Goal: Task Accomplishment & Management: Use online tool/utility

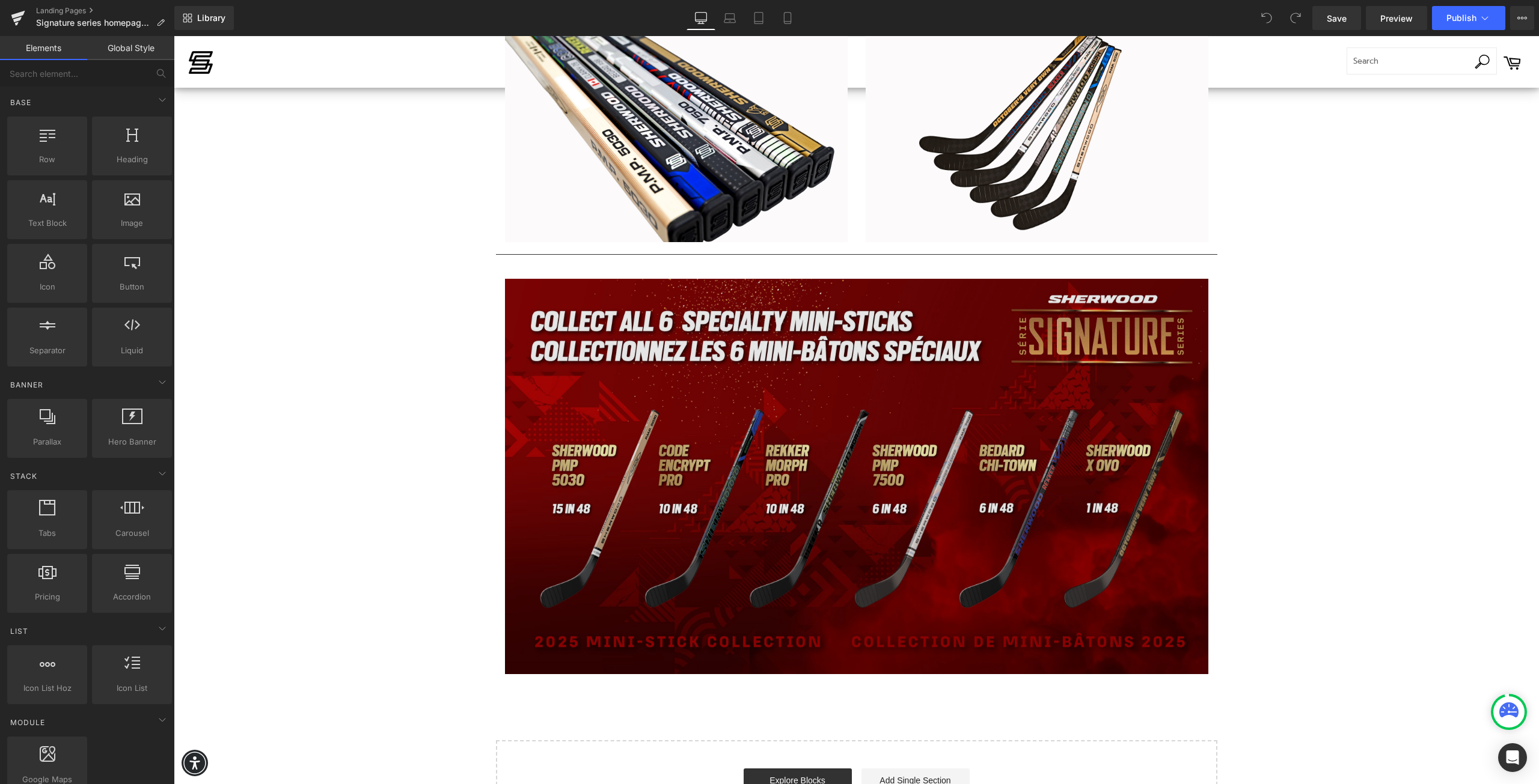
click at [669, 467] on img at bounding box center [856, 476] width 703 height 395
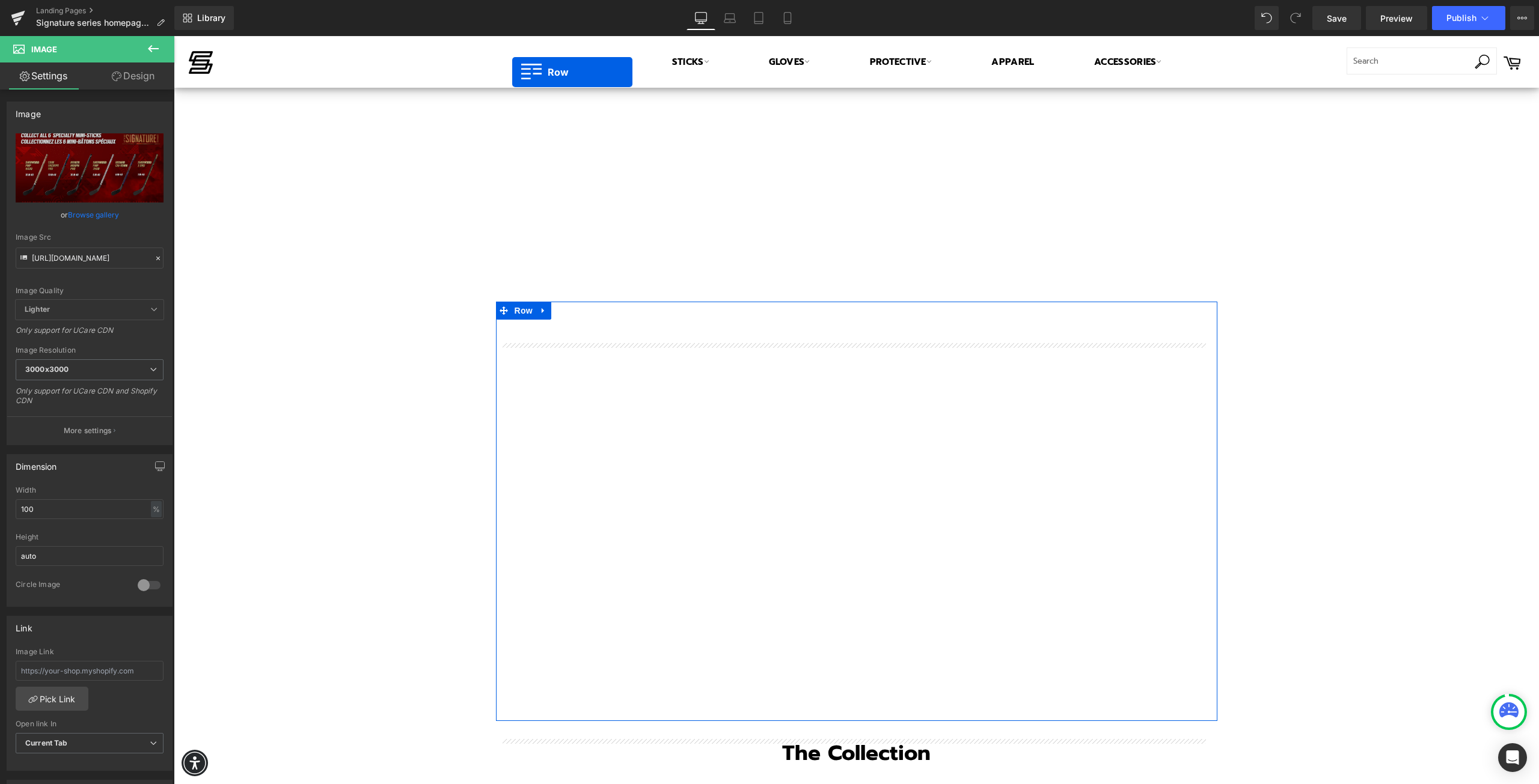
scroll to position [709, 0]
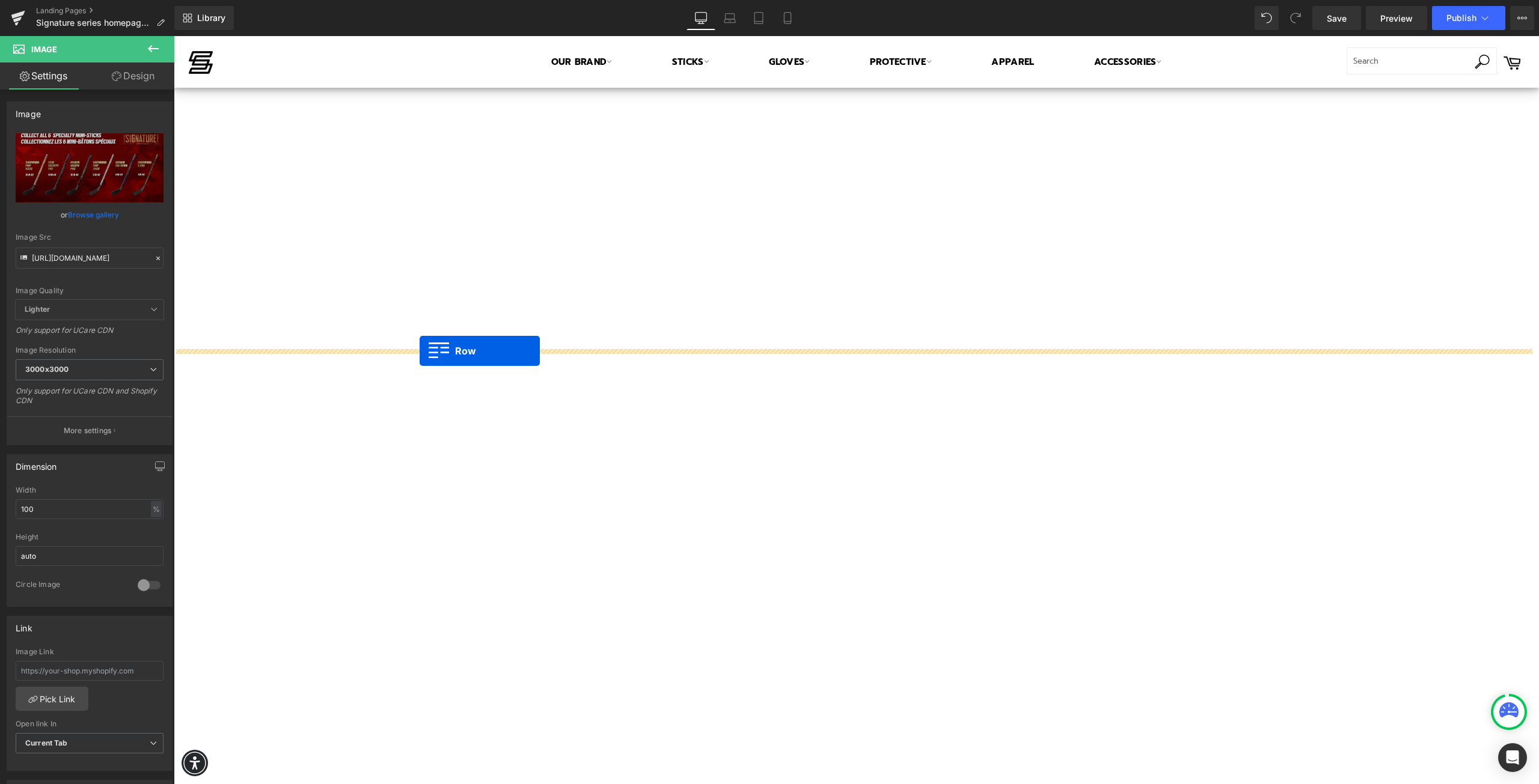
drag, startPoint x: 499, startPoint y: 692, endPoint x: 419, endPoint y: 351, distance: 350.3
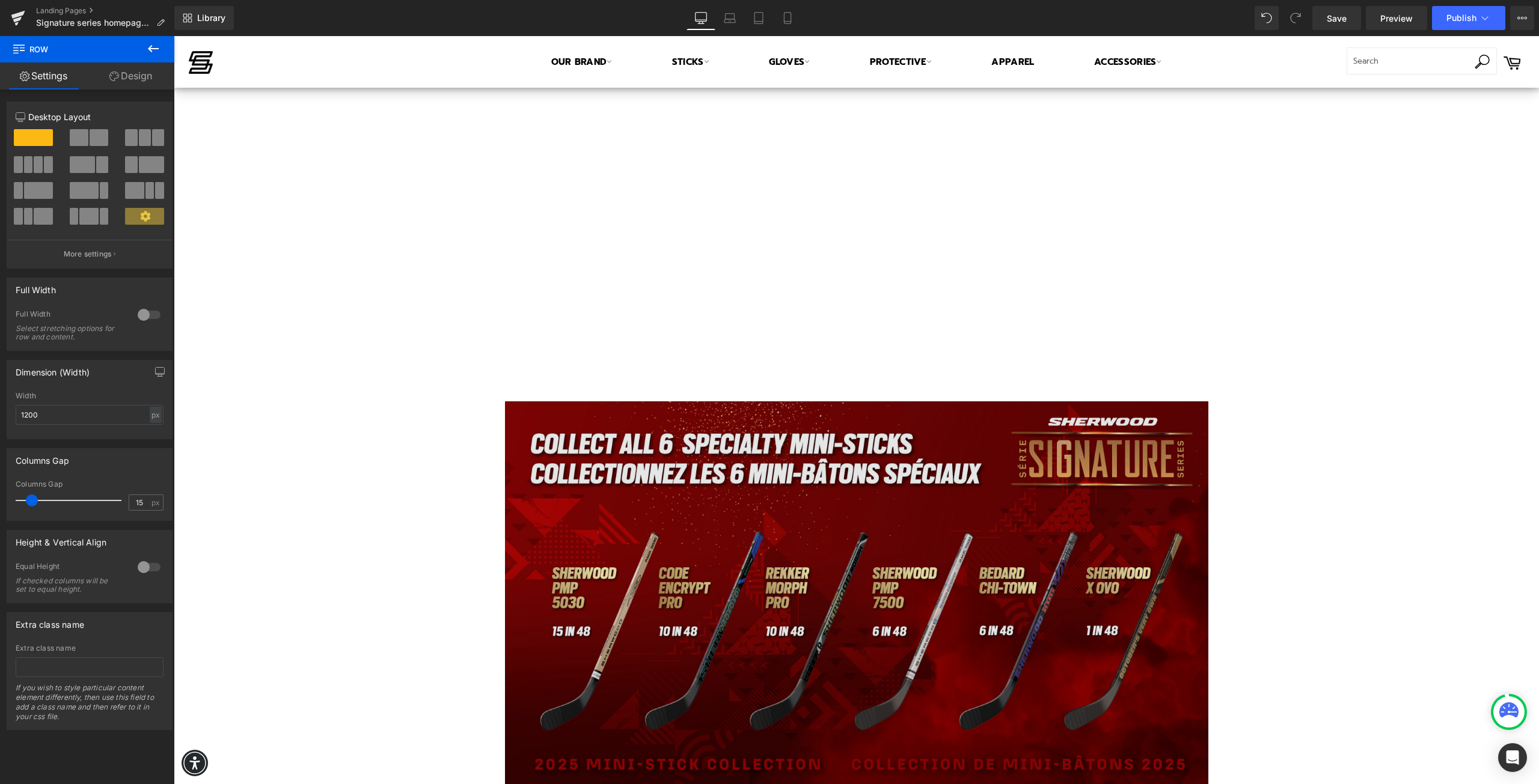
scroll to position [649, 0]
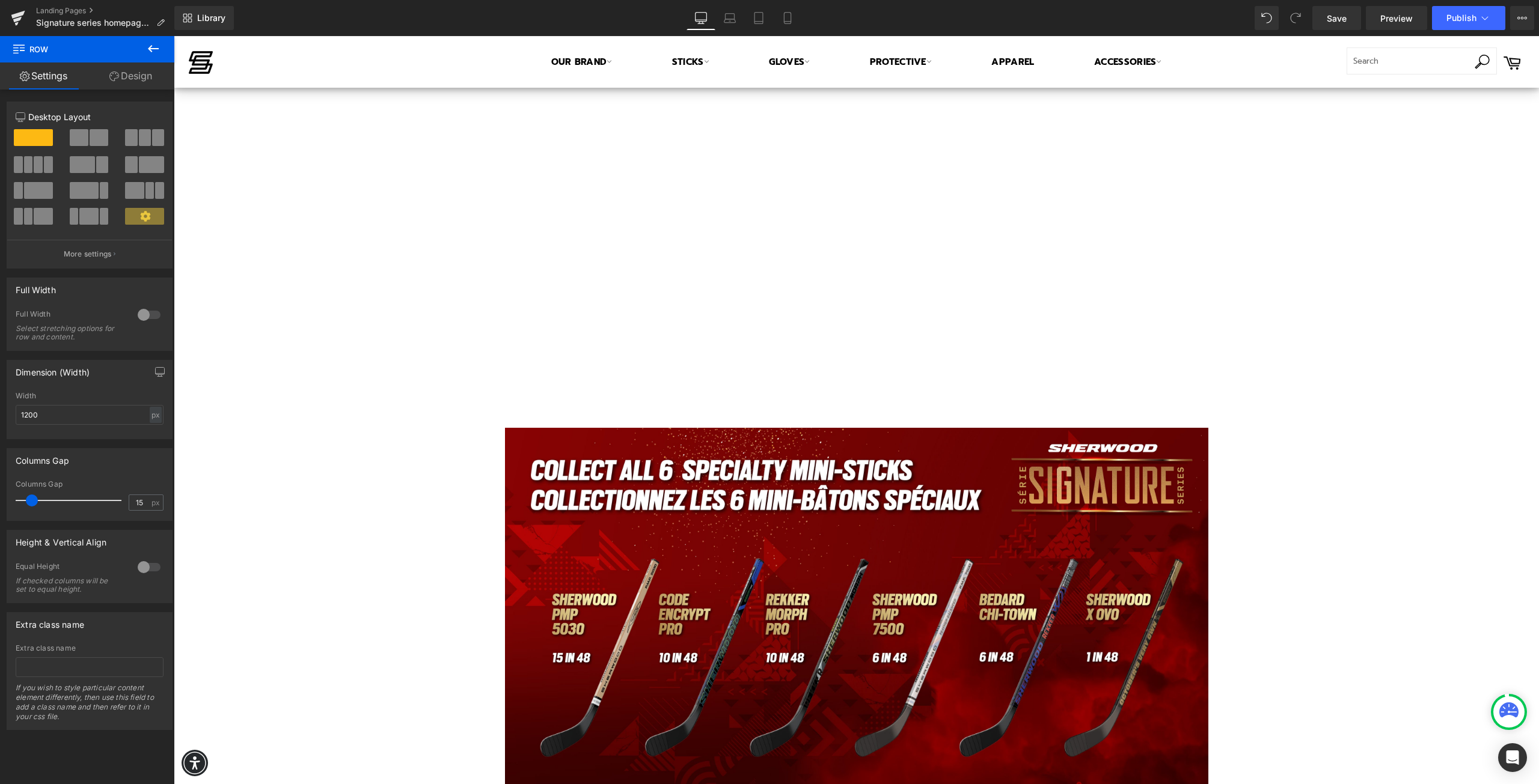
click at [153, 51] on icon at bounding box center [153, 49] width 15 height 15
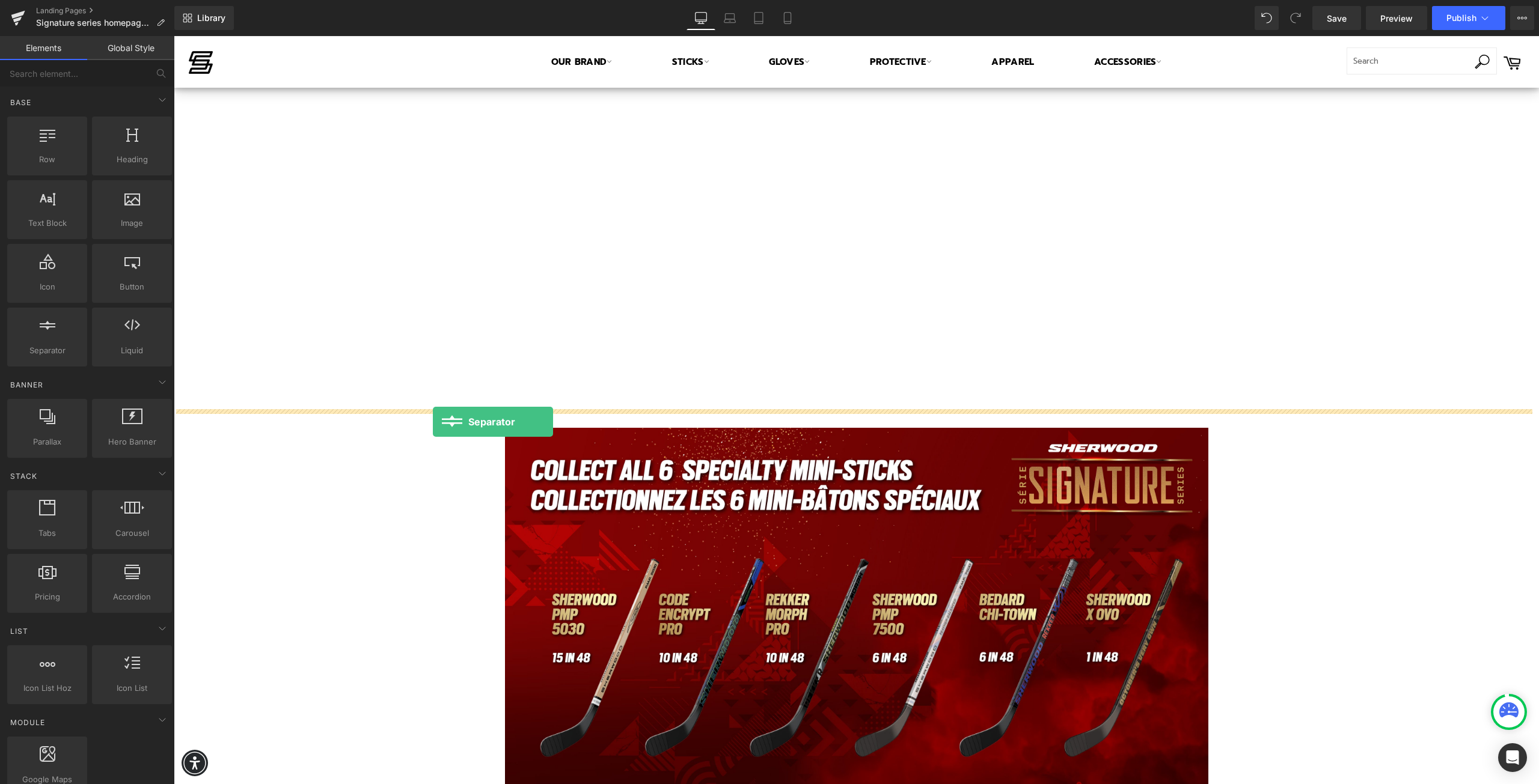
drag, startPoint x: 226, startPoint y: 383, endPoint x: 433, endPoint y: 422, distance: 210.6
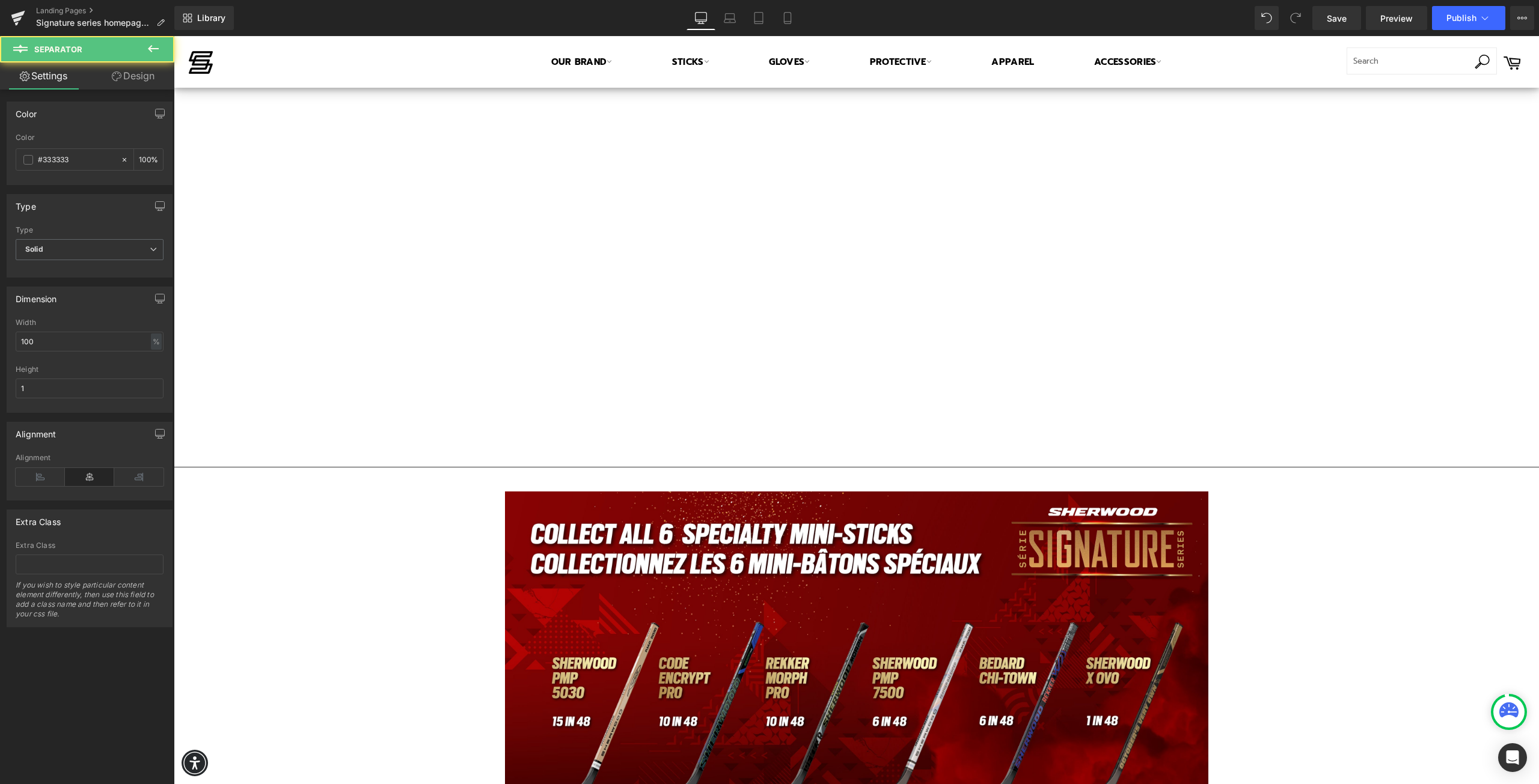
scroll to position [700, 0]
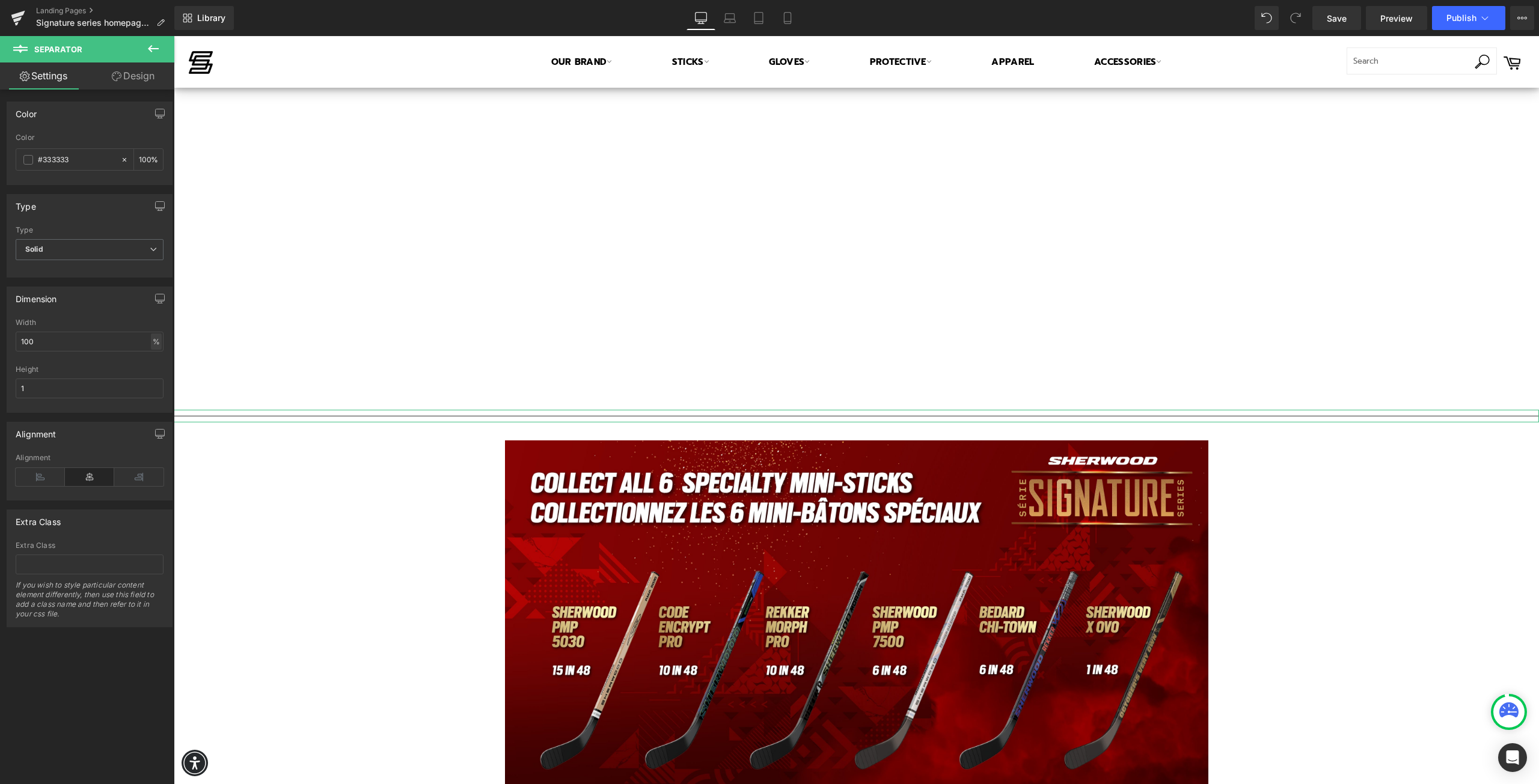
click at [151, 346] on div "%" at bounding box center [156, 341] width 11 height 17
click at [148, 378] on li "px" at bounding box center [155, 377] width 15 height 18
drag, startPoint x: 65, startPoint y: 342, endPoint x: 16, endPoint y: 339, distance: 49.1
click at [16, 339] on input "2256" at bounding box center [90, 341] width 148 height 20
type input "1200"
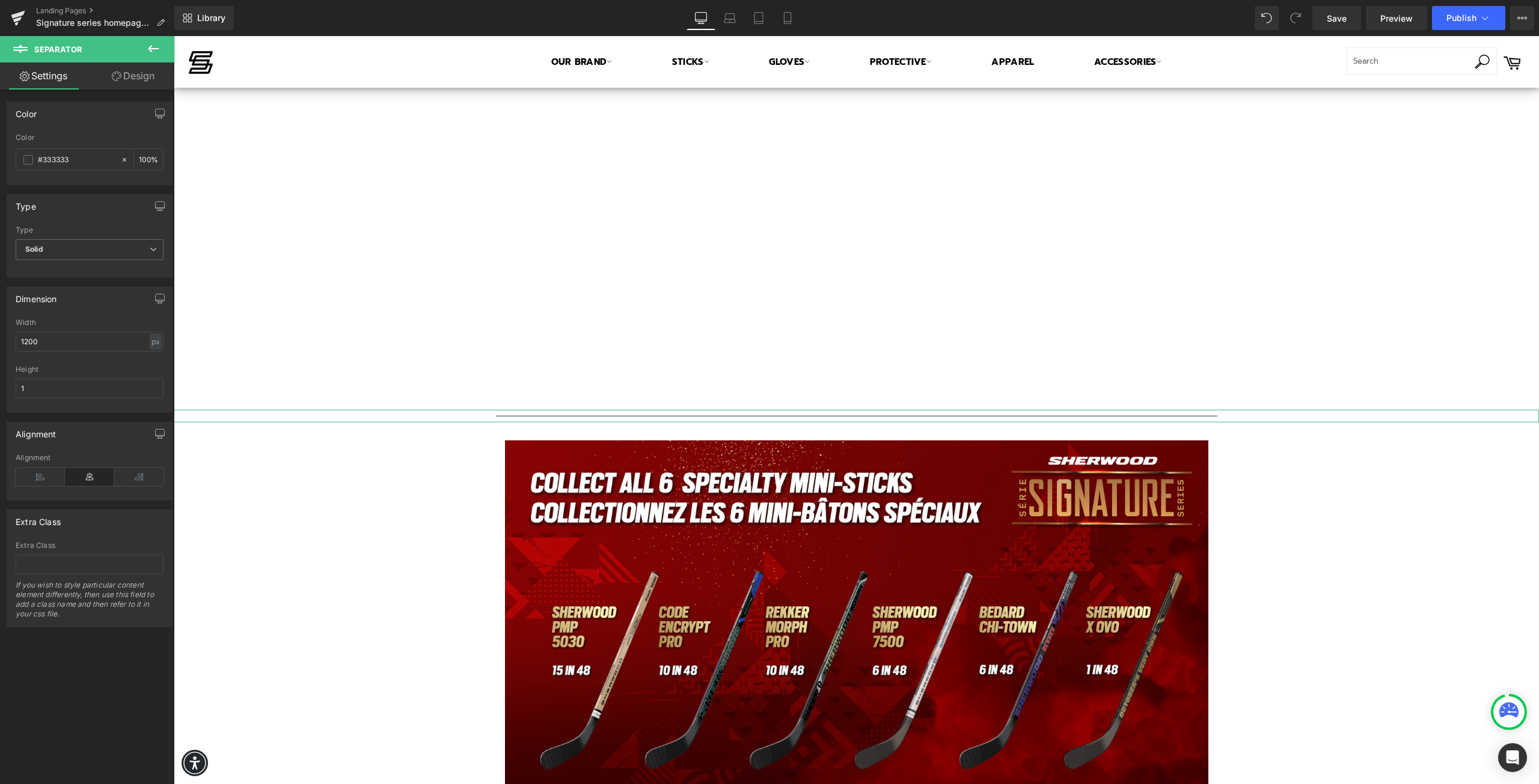
click at [101, 302] on div "Dimension" at bounding box center [89, 298] width 165 height 22
click at [151, 50] on icon at bounding box center [153, 49] width 15 height 15
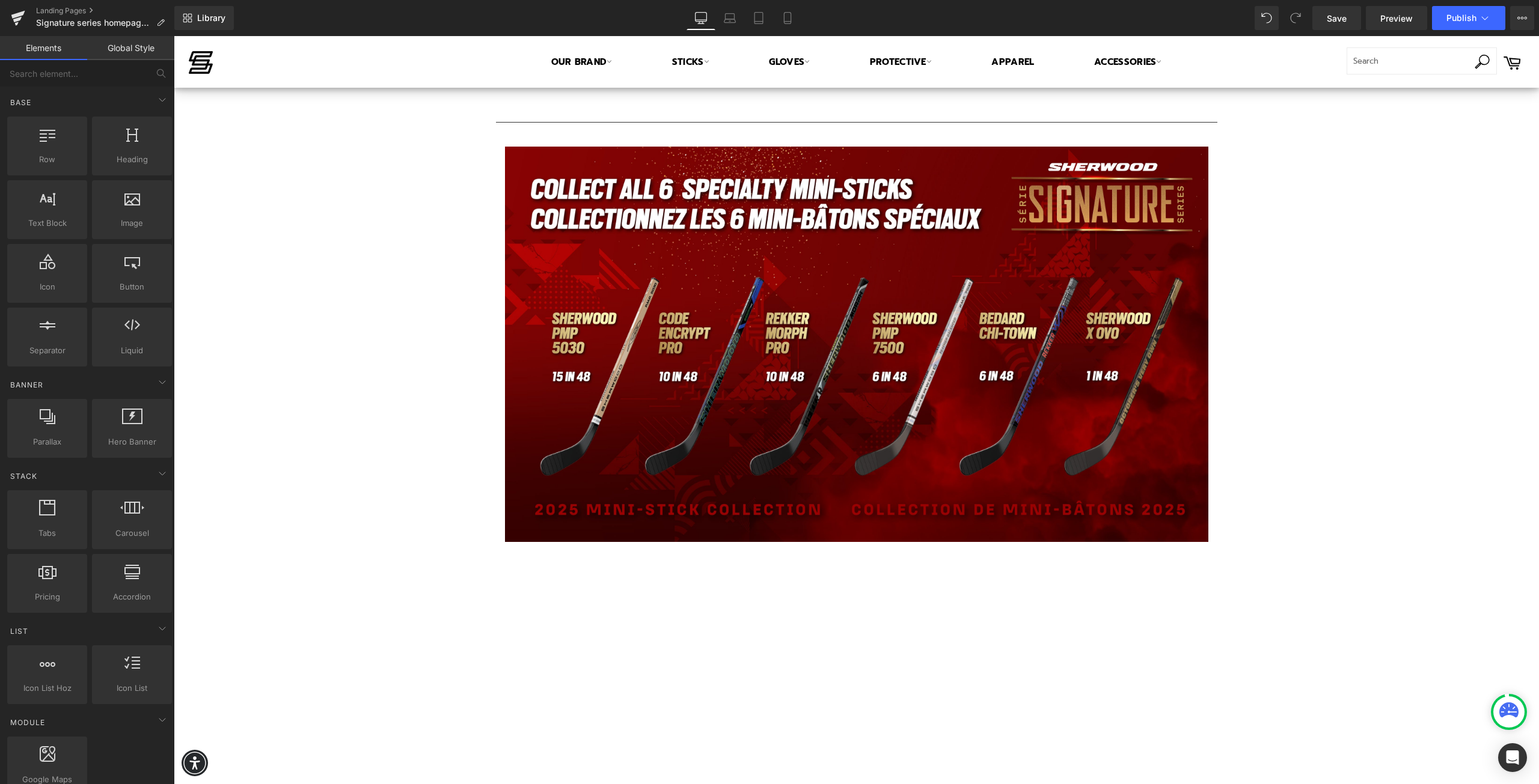
scroll to position [1000, 0]
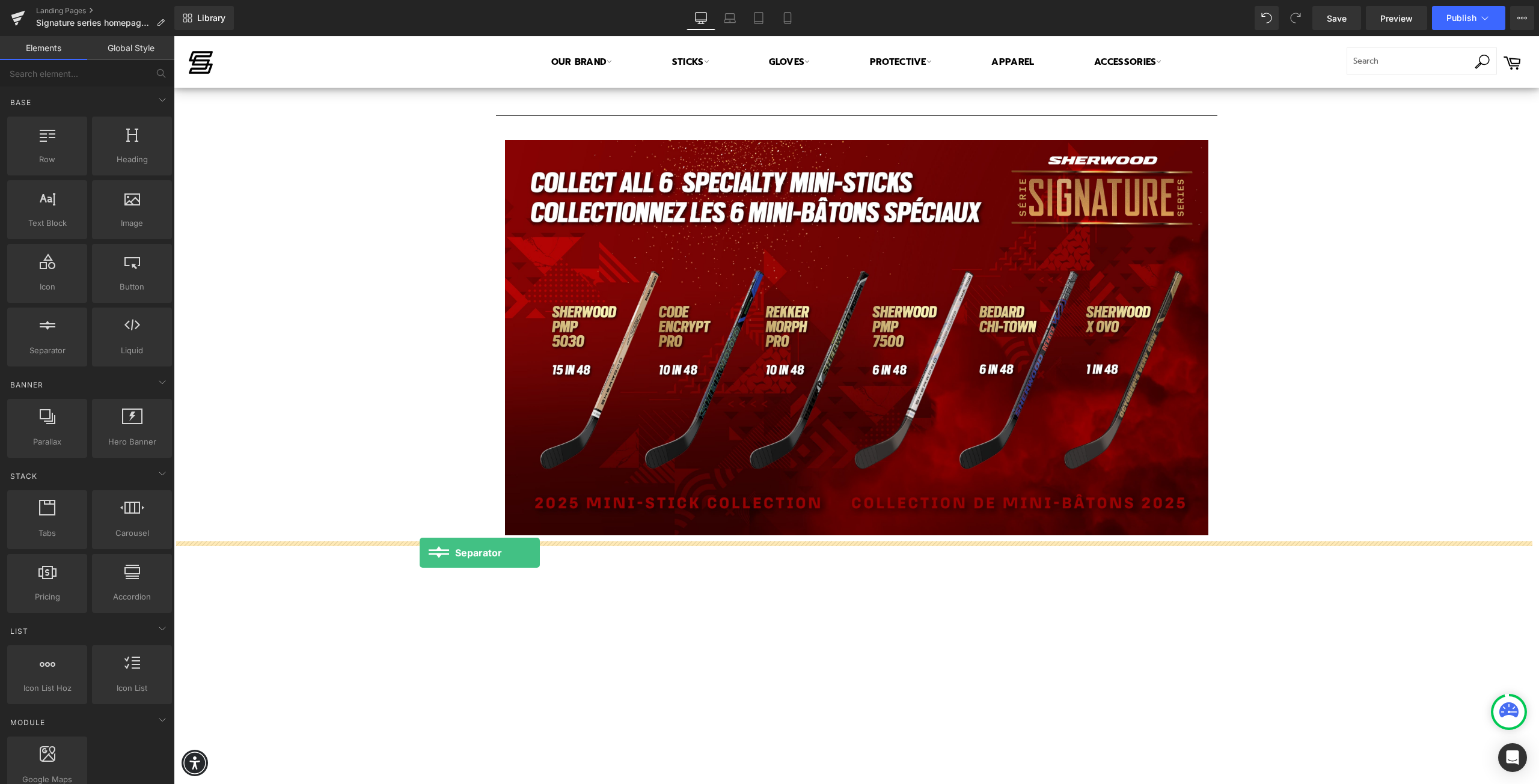
drag, startPoint x: 226, startPoint y: 376, endPoint x: 419, endPoint y: 553, distance: 261.9
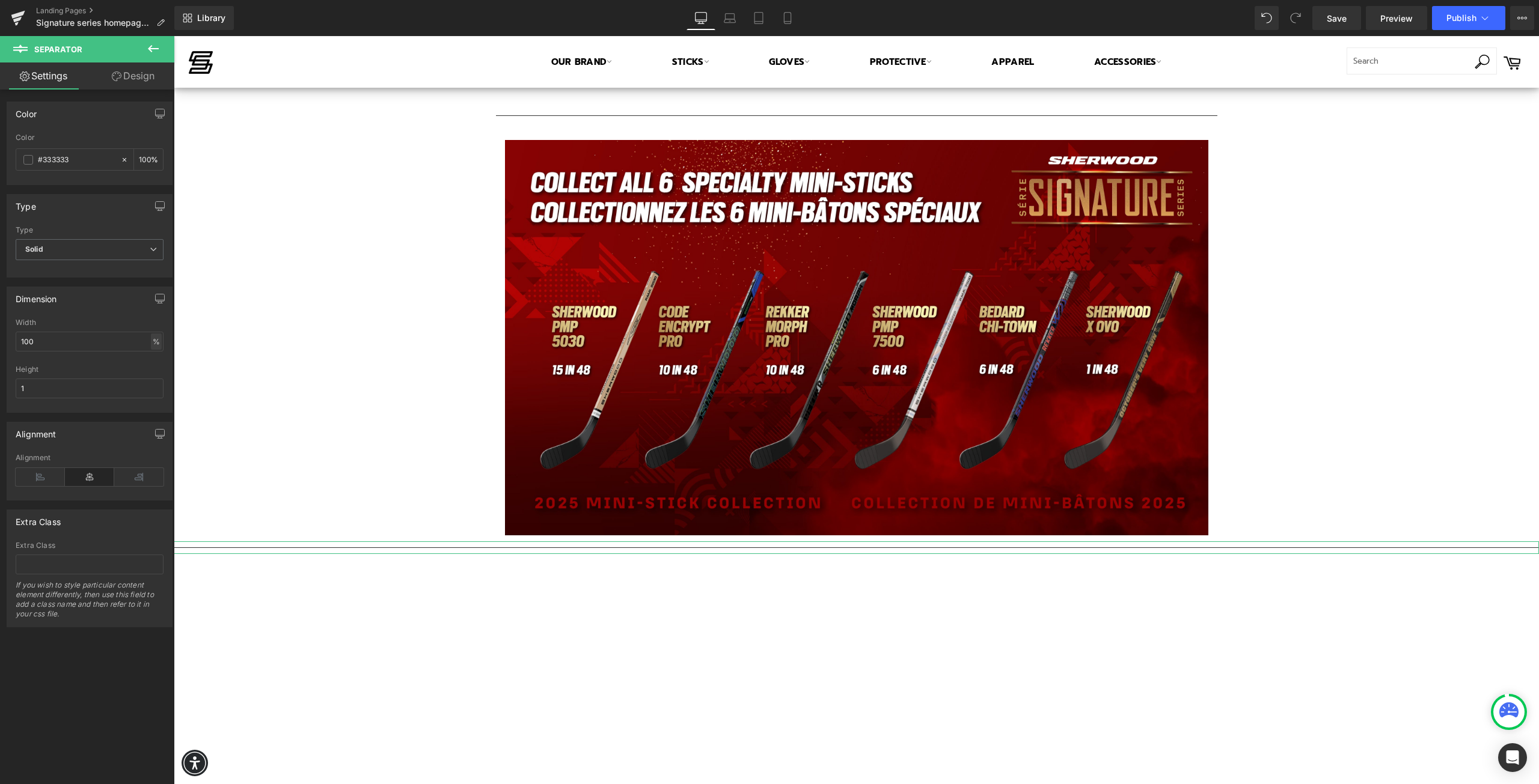
click at [151, 339] on div "%" at bounding box center [156, 341] width 11 height 17
click at [153, 379] on li "px" at bounding box center [155, 377] width 15 height 18
drag, startPoint x: 60, startPoint y: 347, endPoint x: -54, endPoint y: 342, distance: 114.1
click at [0, 342] on html "Separator You are previewing how the will restyle your page. You can not edit E…" at bounding box center [770, 392] width 1539 height 784
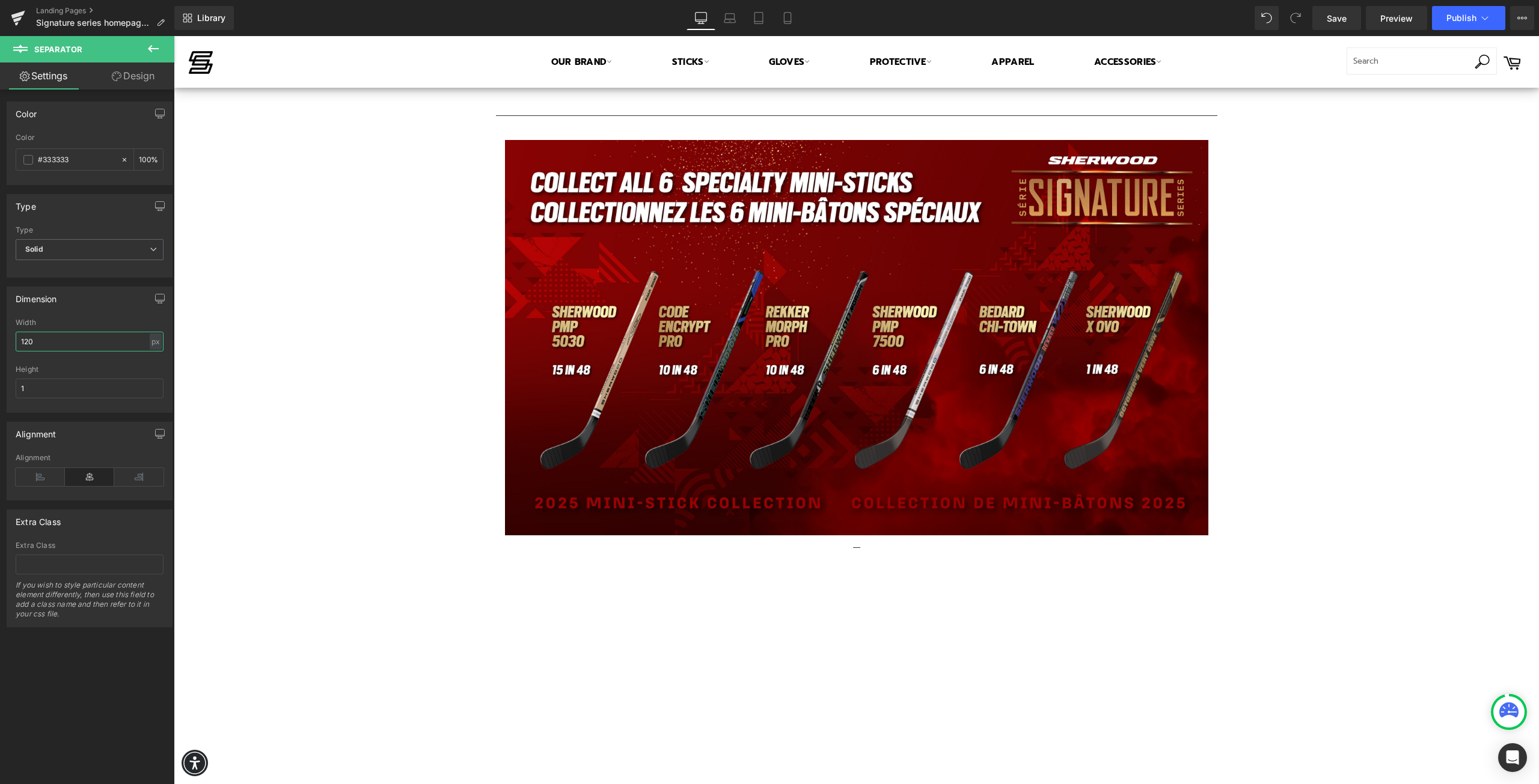
type input "1200"
click at [285, 420] on div "Text Block Image Row Separator Signature Series 2025 Mini-Stick Collection Head…" at bounding box center [856, 442] width 1365 height 2550
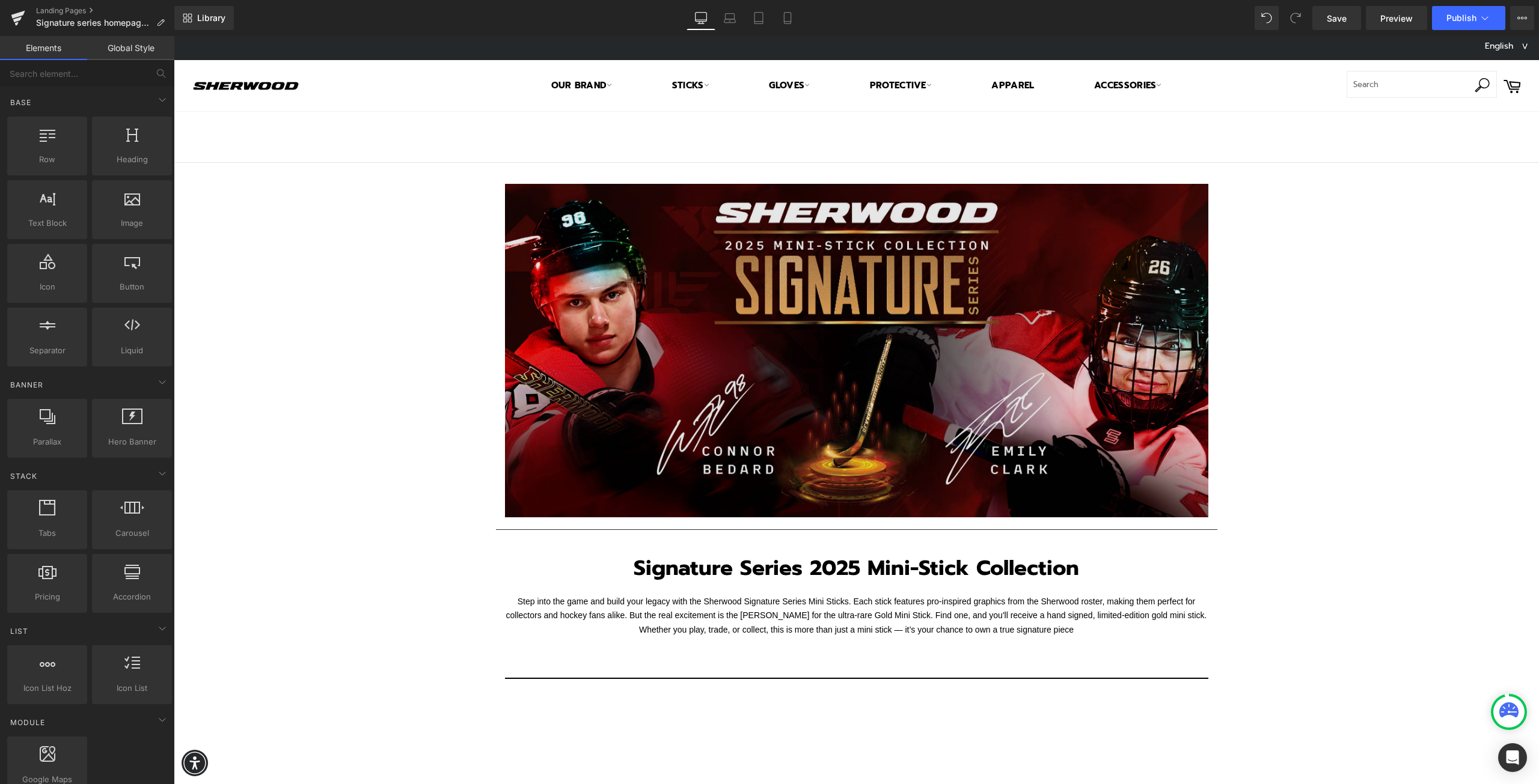
scroll to position [0, 0]
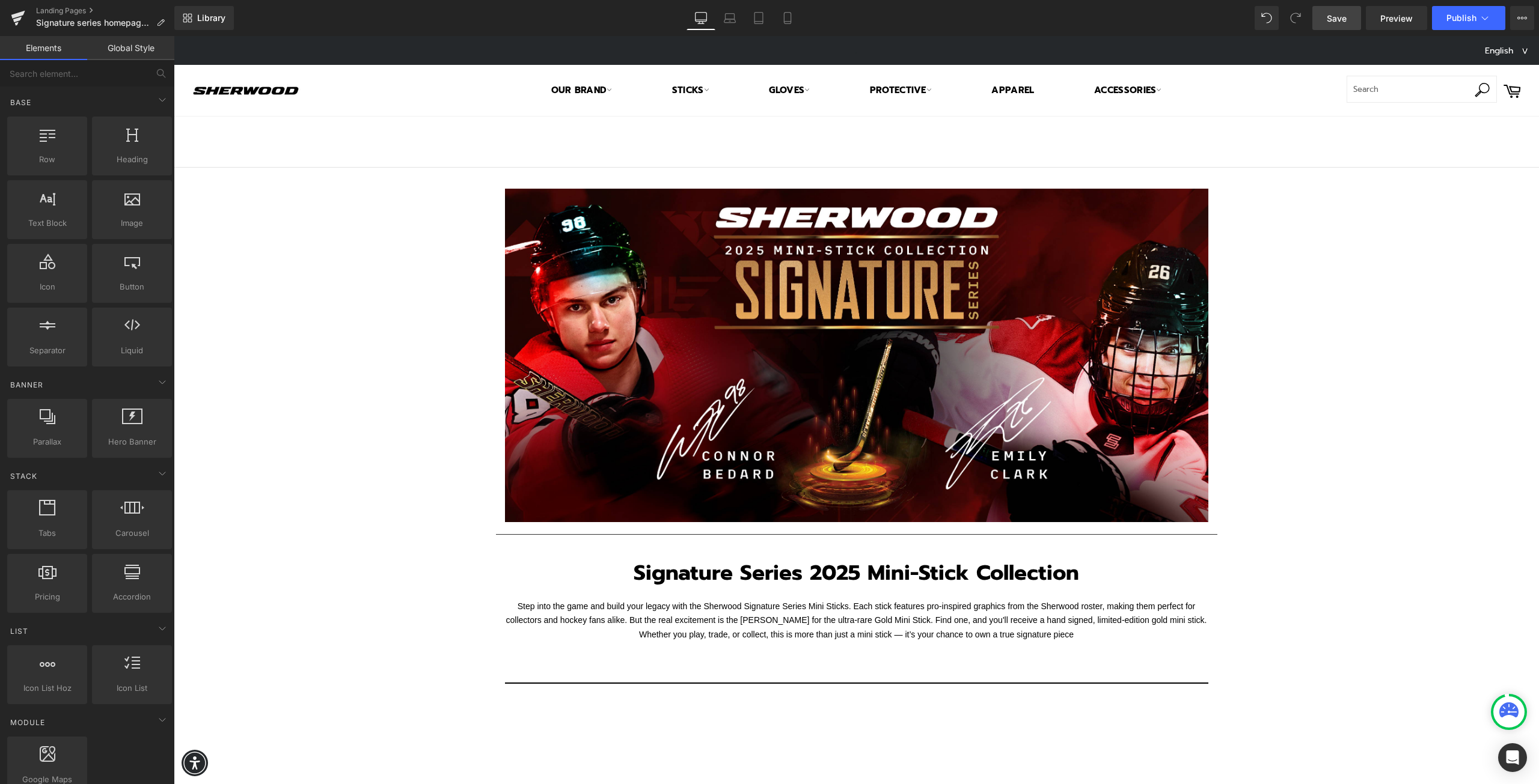
click at [1337, 21] on span "Save" at bounding box center [1336, 18] width 20 height 13
click at [1337, 17] on span "Save" at bounding box center [1336, 18] width 20 height 13
click at [55, 8] on link "Landing Pages" at bounding box center [105, 11] width 138 height 10
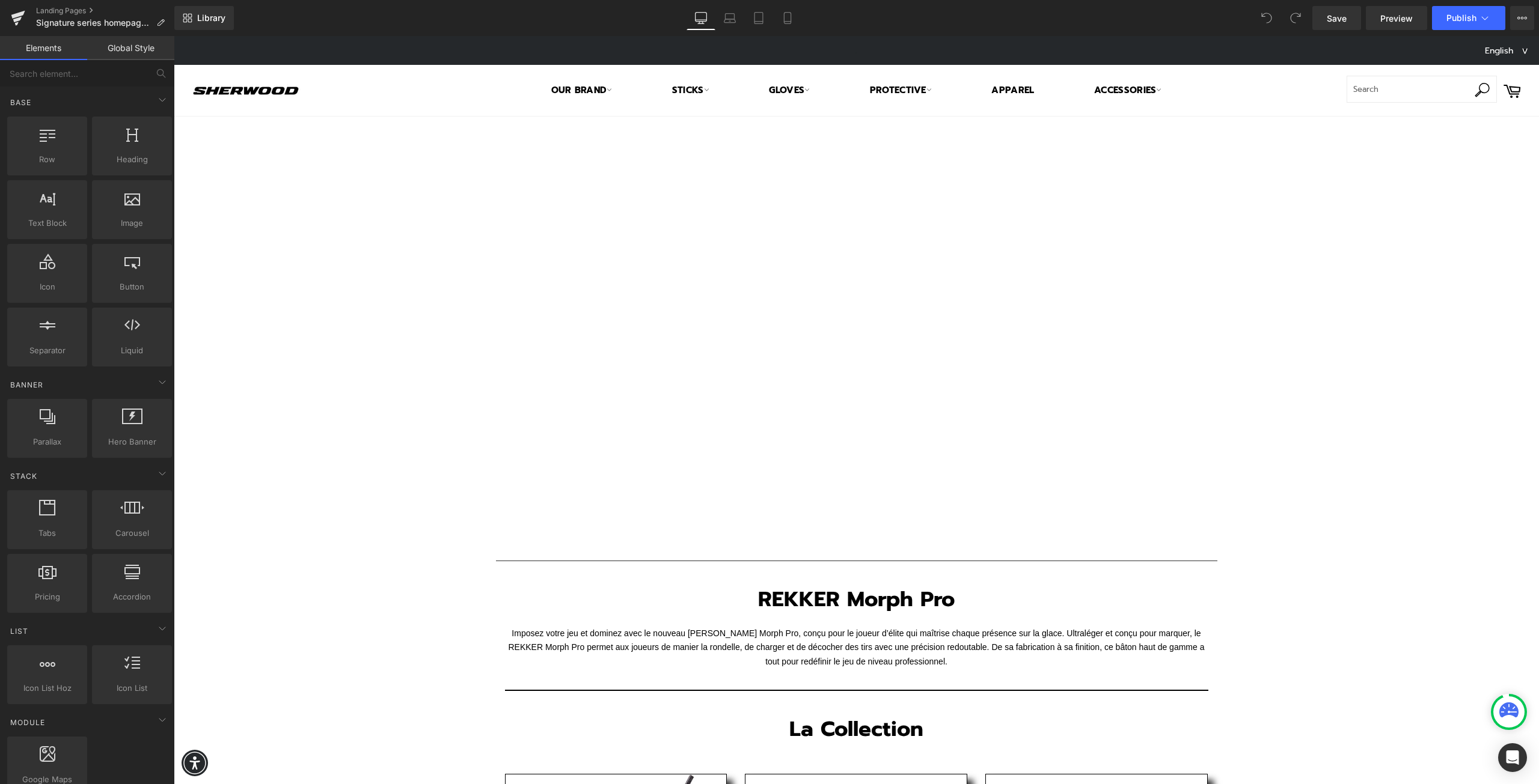
click at [1394, 373] on div "Text Block Vimeo Row Separator REKKER Morph Pro Heading Row Imposez votre jeu e…" at bounding box center [856, 789] width 1365 height 1345
click at [803, 348] on div at bounding box center [856, 343] width 703 height 412
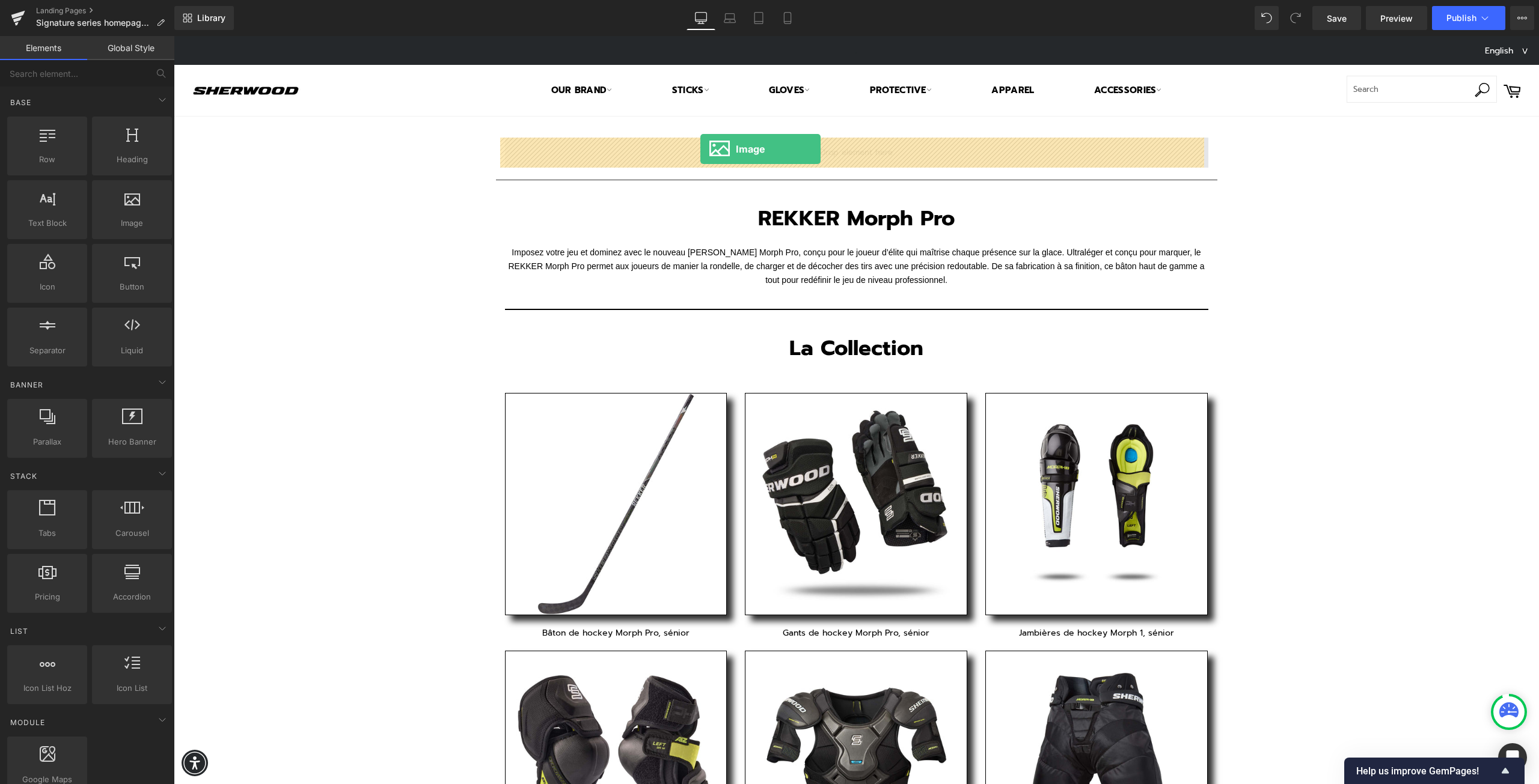
drag, startPoint x: 300, startPoint y: 255, endPoint x: 700, endPoint y: 149, distance: 413.8
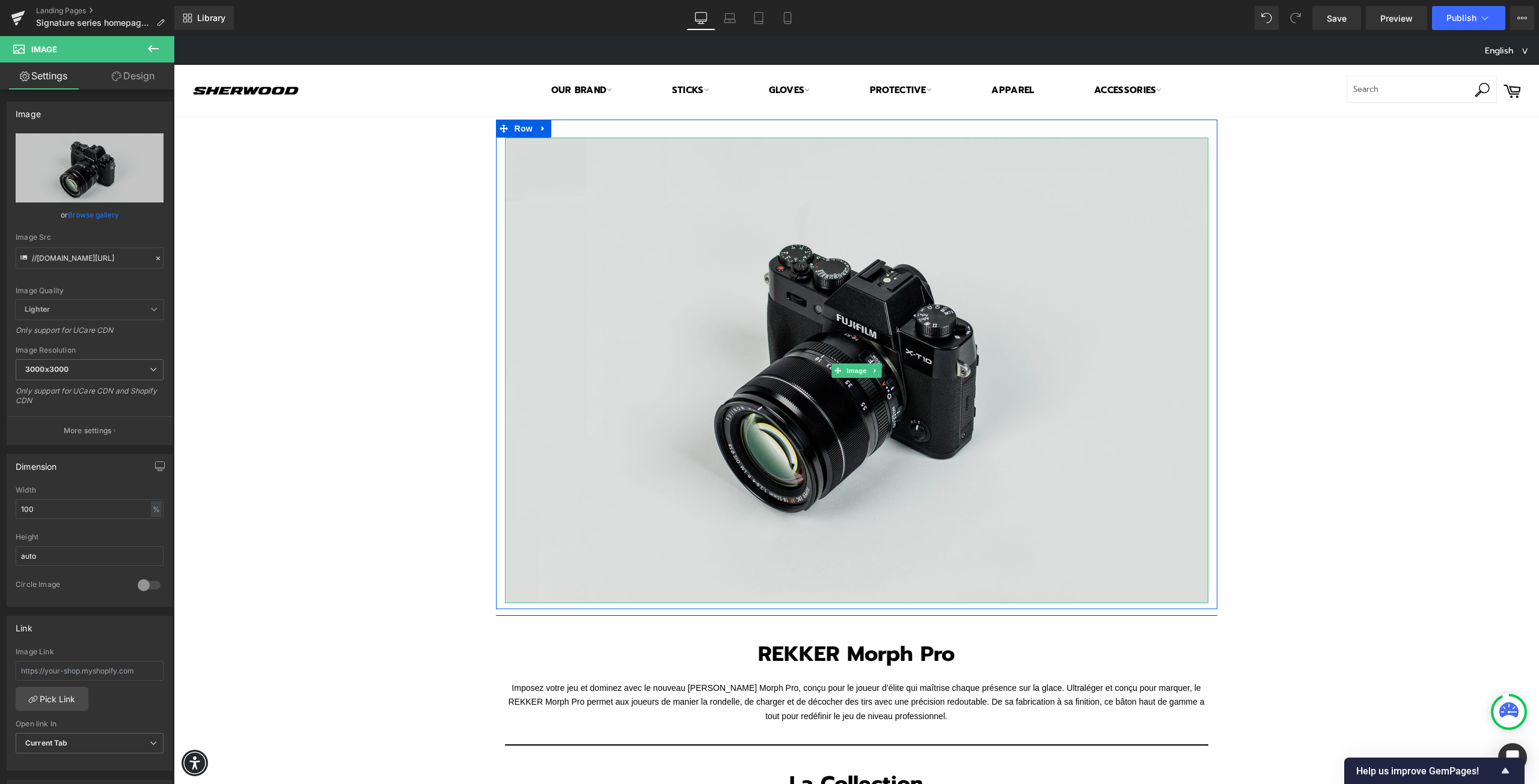
click at [795, 342] on img at bounding box center [856, 371] width 703 height 466
click at [604, 245] on img at bounding box center [856, 371] width 703 height 466
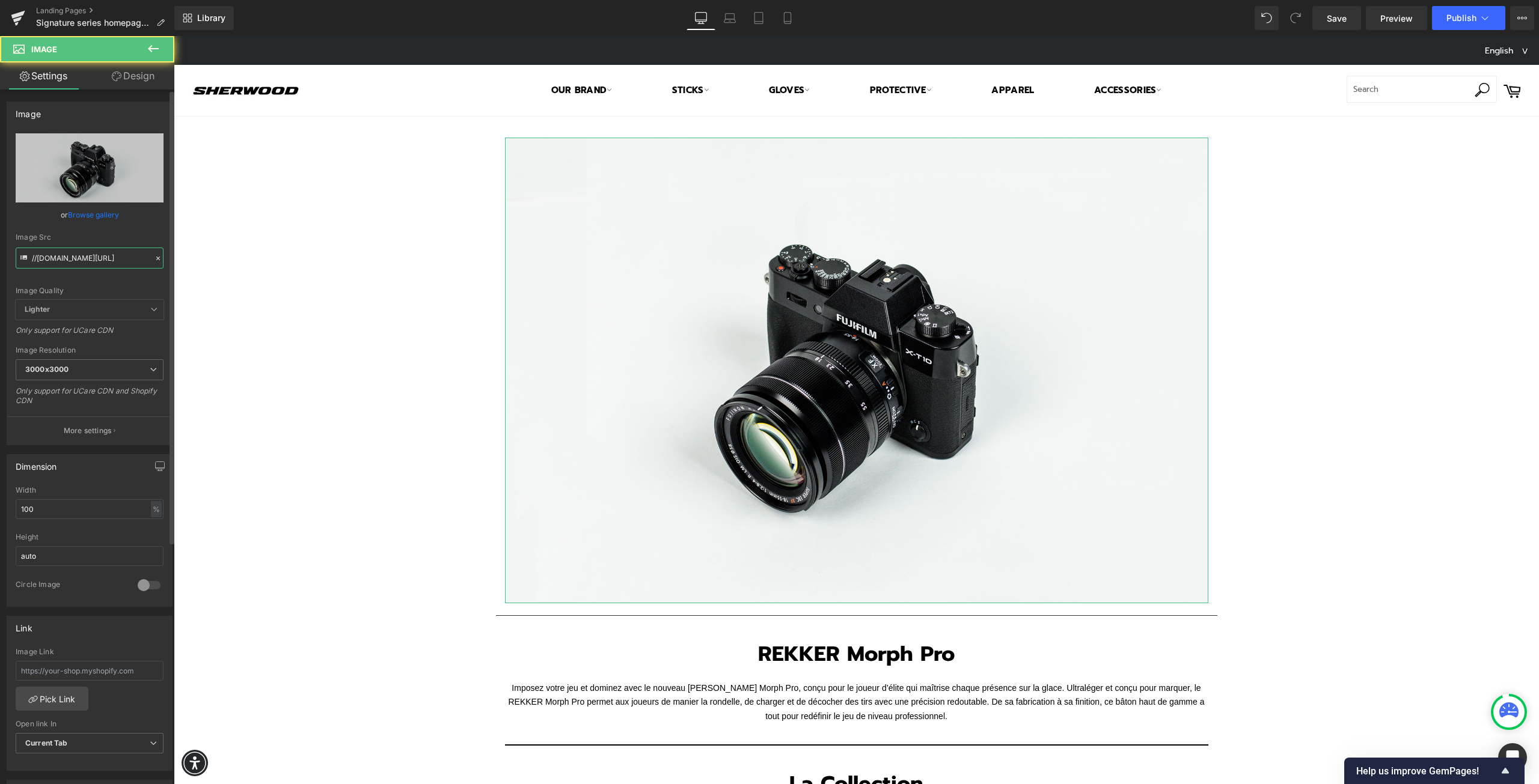
click at [81, 261] on input "//[DOMAIN_NAME][URL]" at bounding box center [90, 258] width 148 height 21
paste input "[URL][DOMAIN_NAME]"
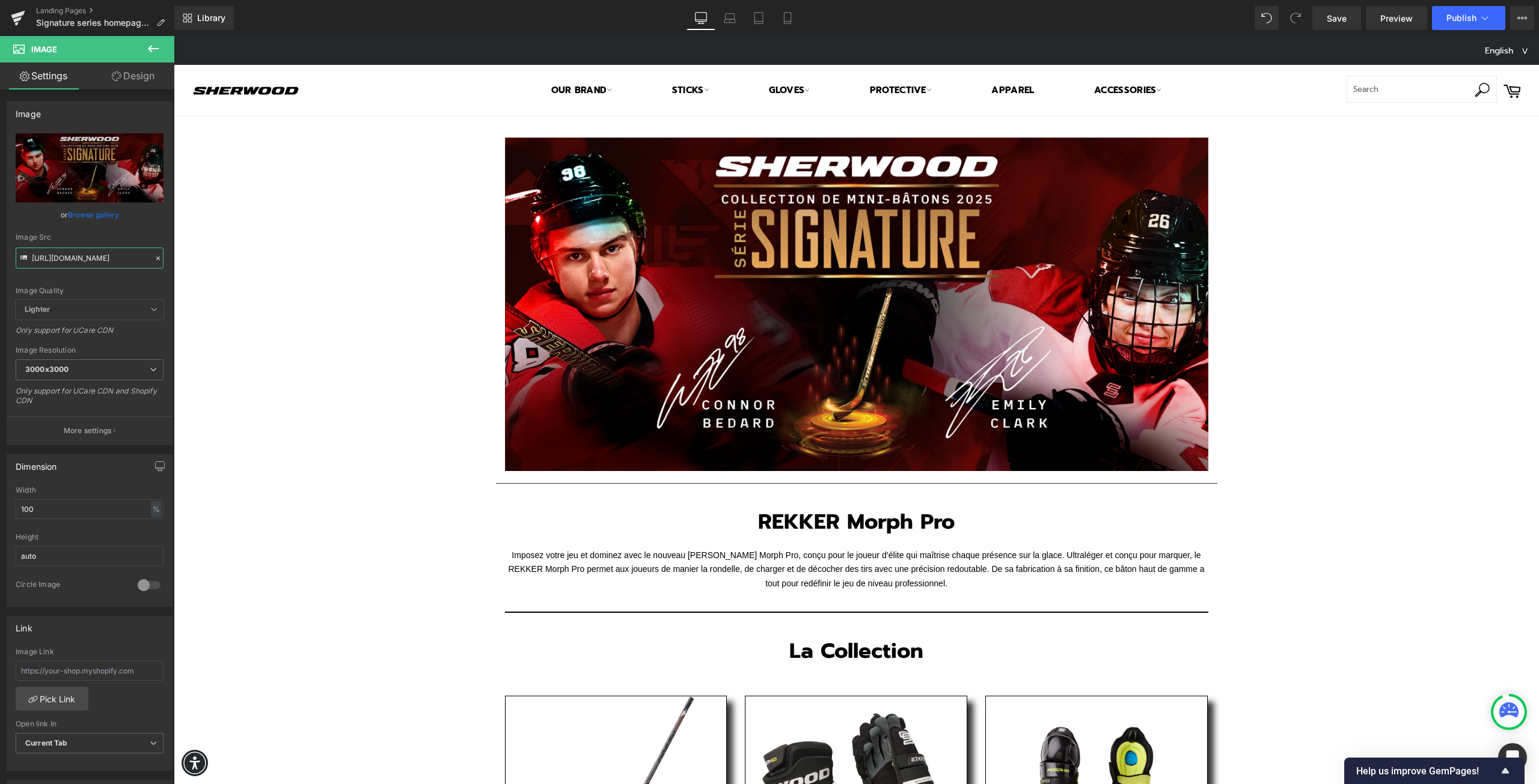
type input "[URL][DOMAIN_NAME]"
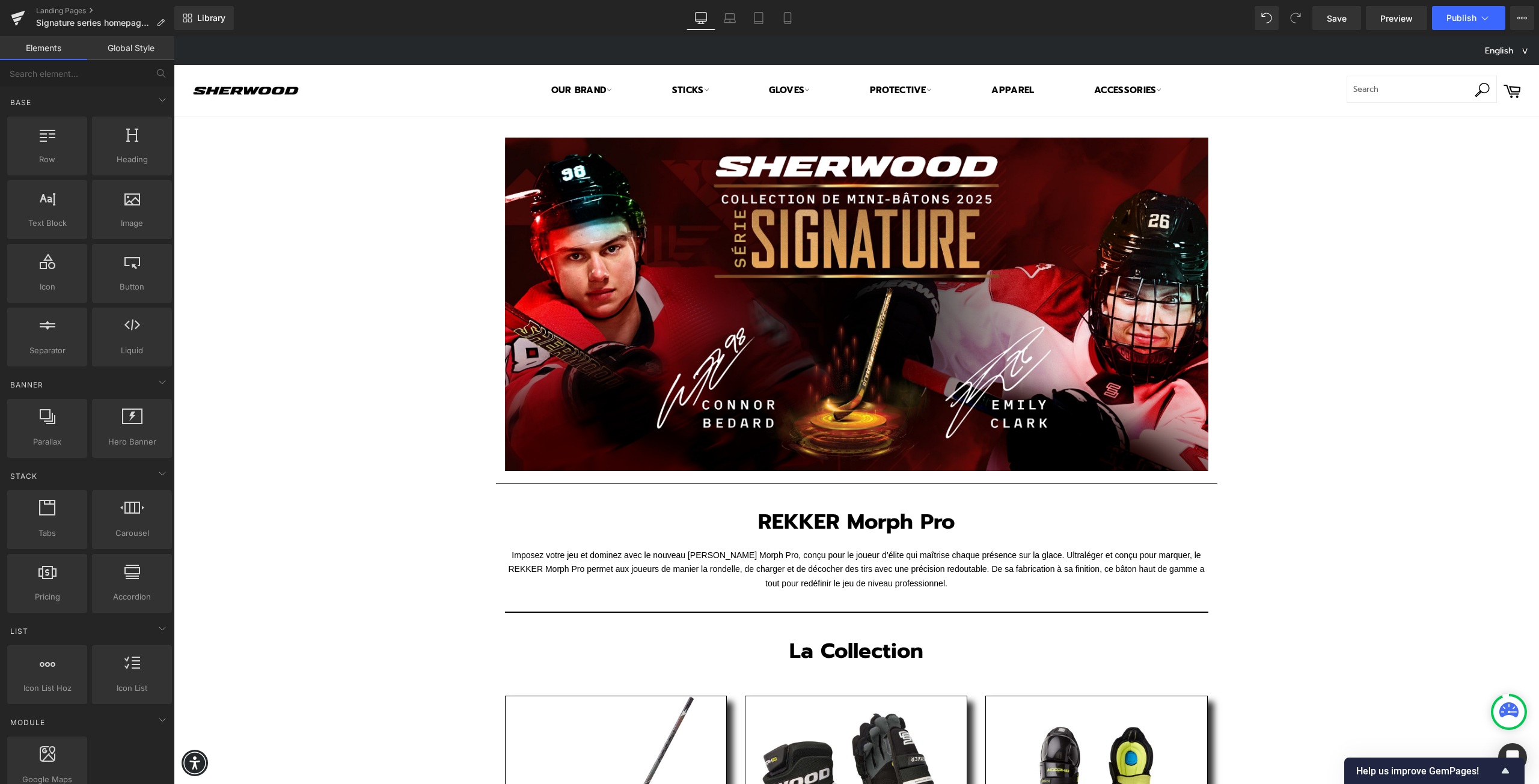
click at [1387, 398] on div "Text Block Image Row Separator REKKER Morph Pro Heading Row Imposez votre jeu e…" at bounding box center [856, 750] width 1365 height 1266
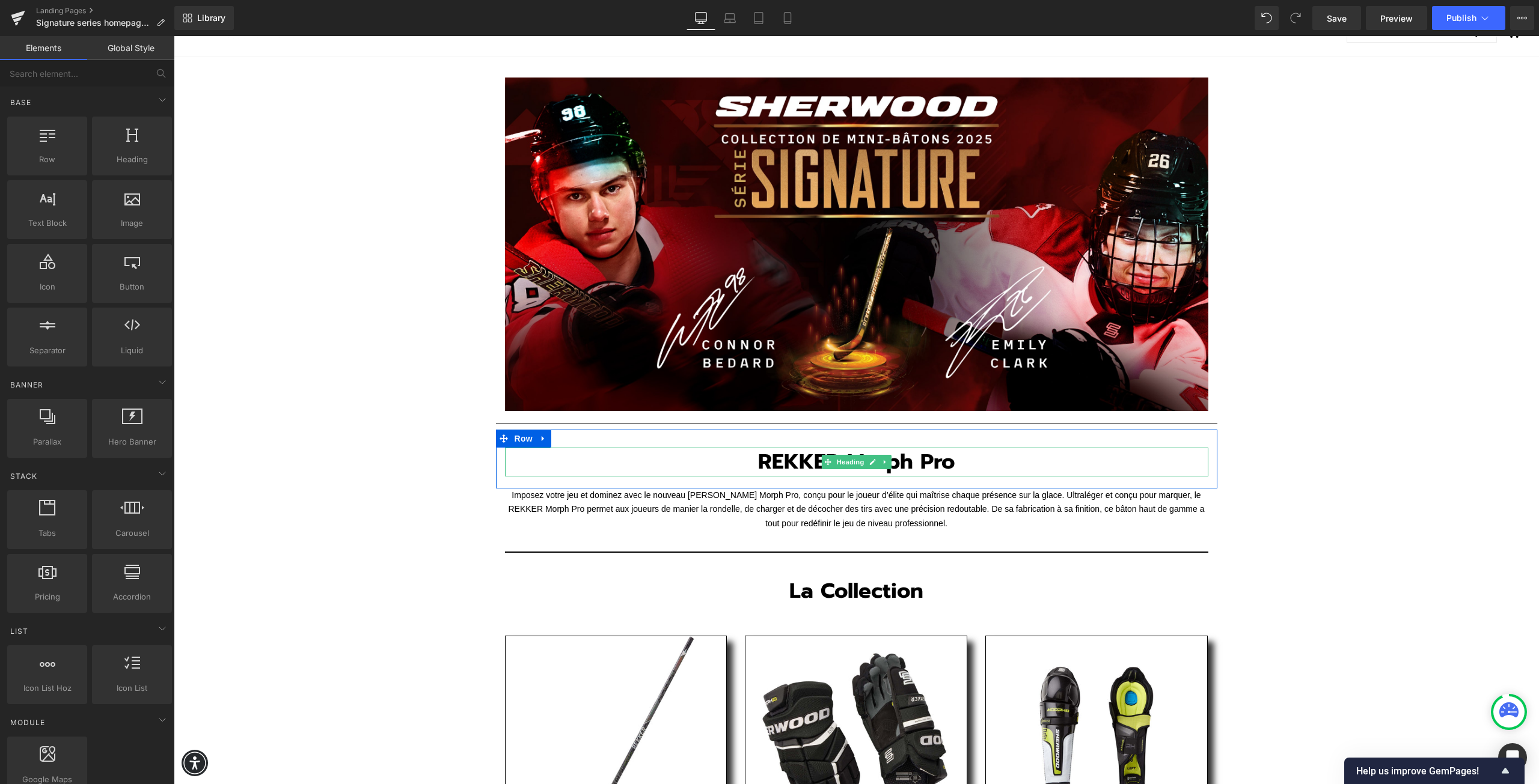
drag, startPoint x: 935, startPoint y: 516, endPoint x: 939, endPoint y: 525, distance: 9.8
click at [935, 516] on p "Imposez votre jeu et dominez avec le nouveau [PERSON_NAME] Morph Pro, conçu pou…" at bounding box center [856, 509] width 703 height 42
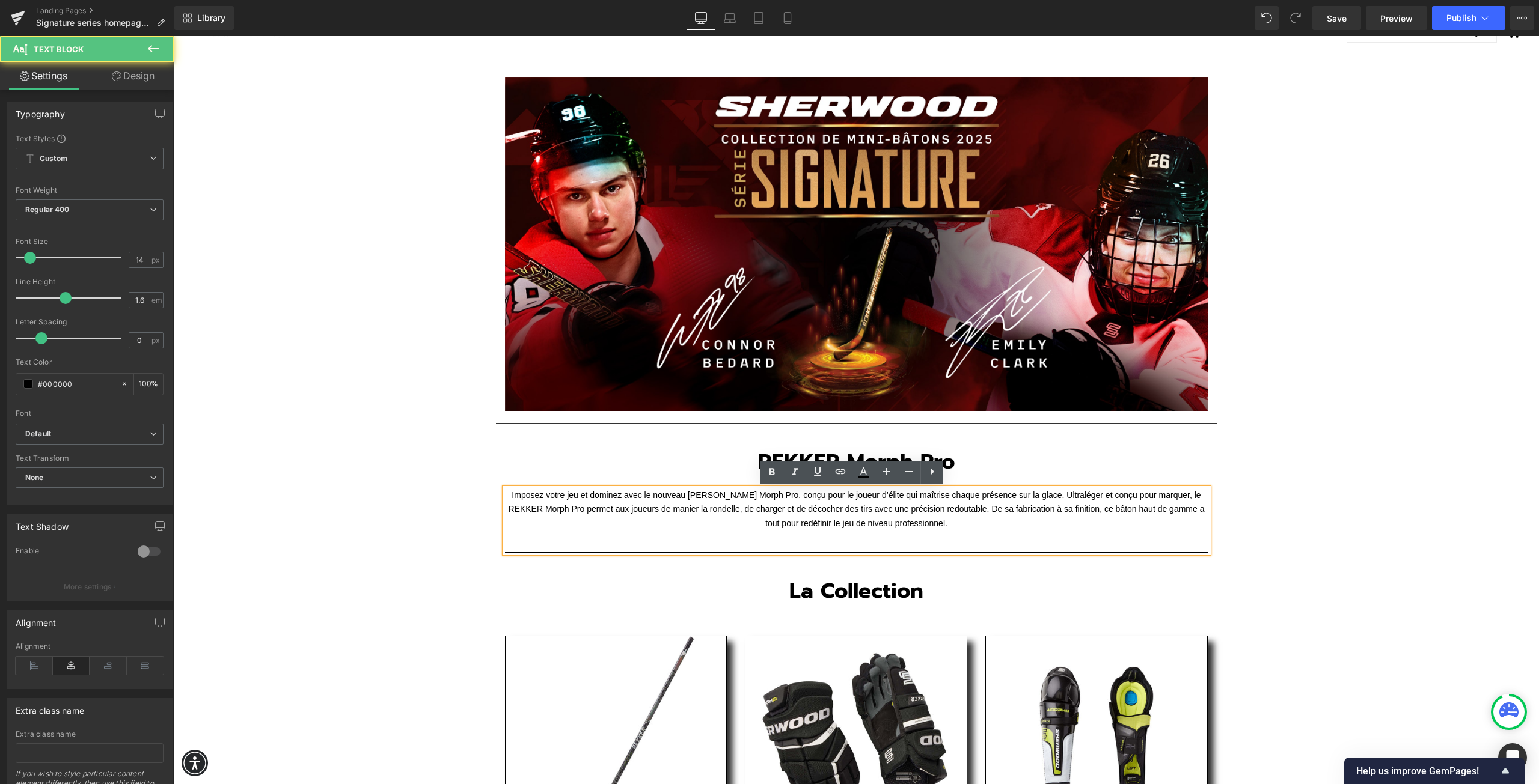
drag, startPoint x: 960, startPoint y: 529, endPoint x: 510, endPoint y: 494, distance: 451.4
click at [510, 494] on p "Imposez votre jeu et dominez avec le nouveau [PERSON_NAME] Morph Pro, conçu pou…" at bounding box center [856, 509] width 703 height 42
click at [895, 530] on div "Imposez votre jeu et dominez avec le nouveau [PERSON_NAME] Morph Pro, conçu pou…" at bounding box center [856, 521] width 703 height 64
click at [952, 523] on p "Imposez votre jeu et dominez avec le nouveau [PERSON_NAME] Morph Pro, conçu pou…" at bounding box center [856, 509] width 703 height 42
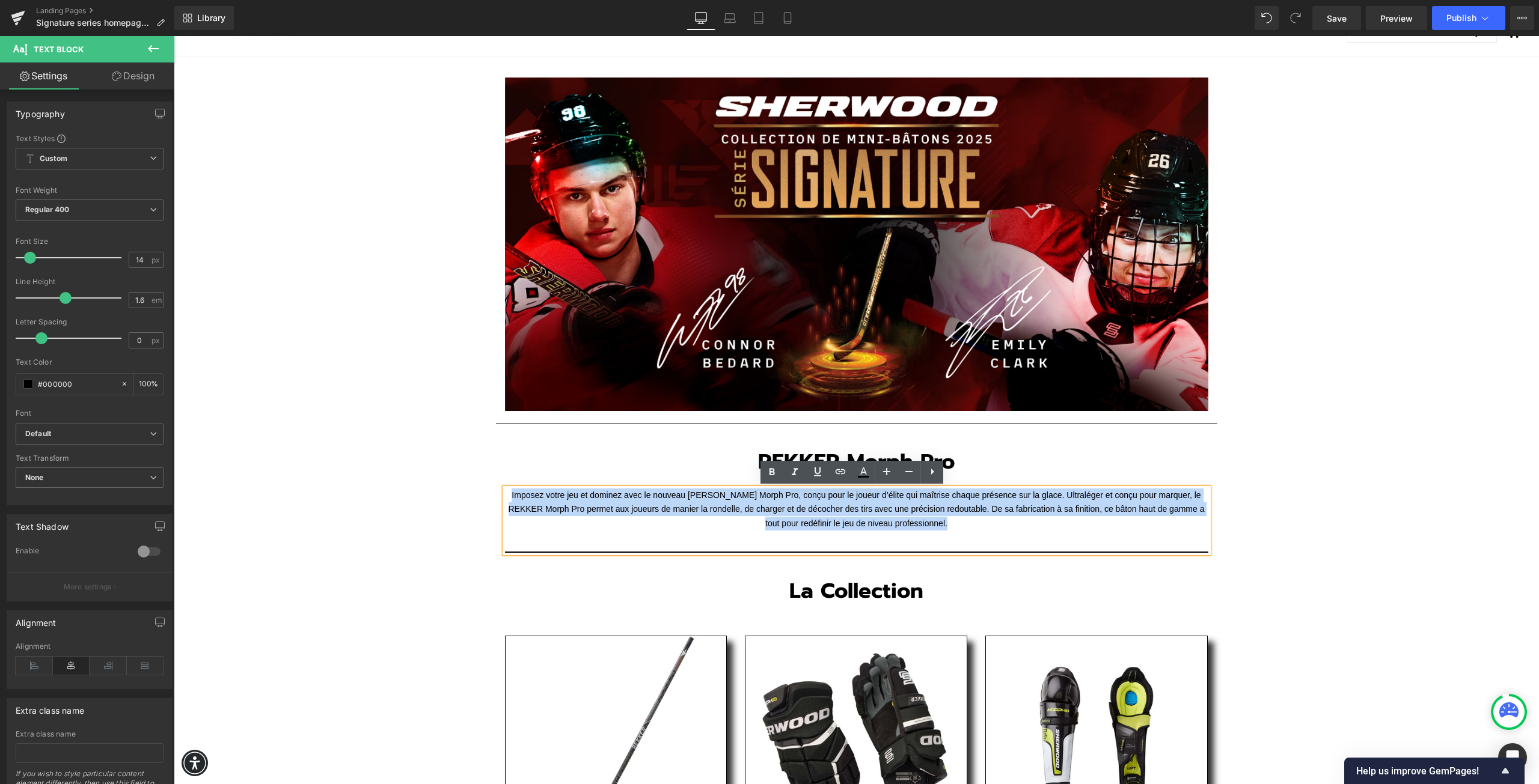
drag, startPoint x: 953, startPoint y: 523, endPoint x: 459, endPoint y: 490, distance: 495.1
click at [459, 490] on div "Text Block Image Row Separator REKKER Morph Pro Heading Row Imposez votre jeu e…" at bounding box center [856, 689] width 1365 height 1266
paste div
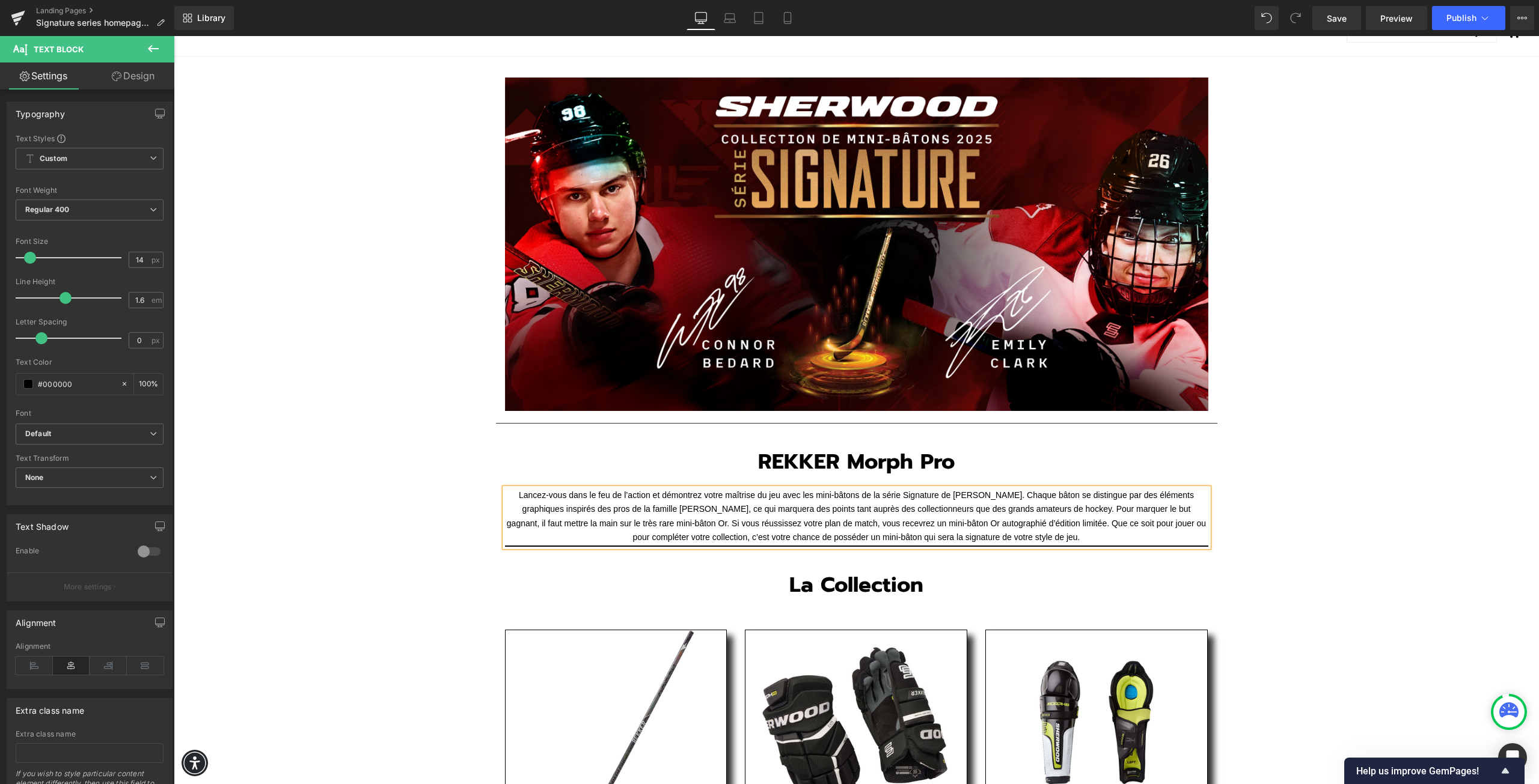
click at [1285, 533] on div "Text Block Image Row Separator REKKER Morph Pro Heading Row Lancez-vous dans le…" at bounding box center [856, 686] width 1365 height 1260
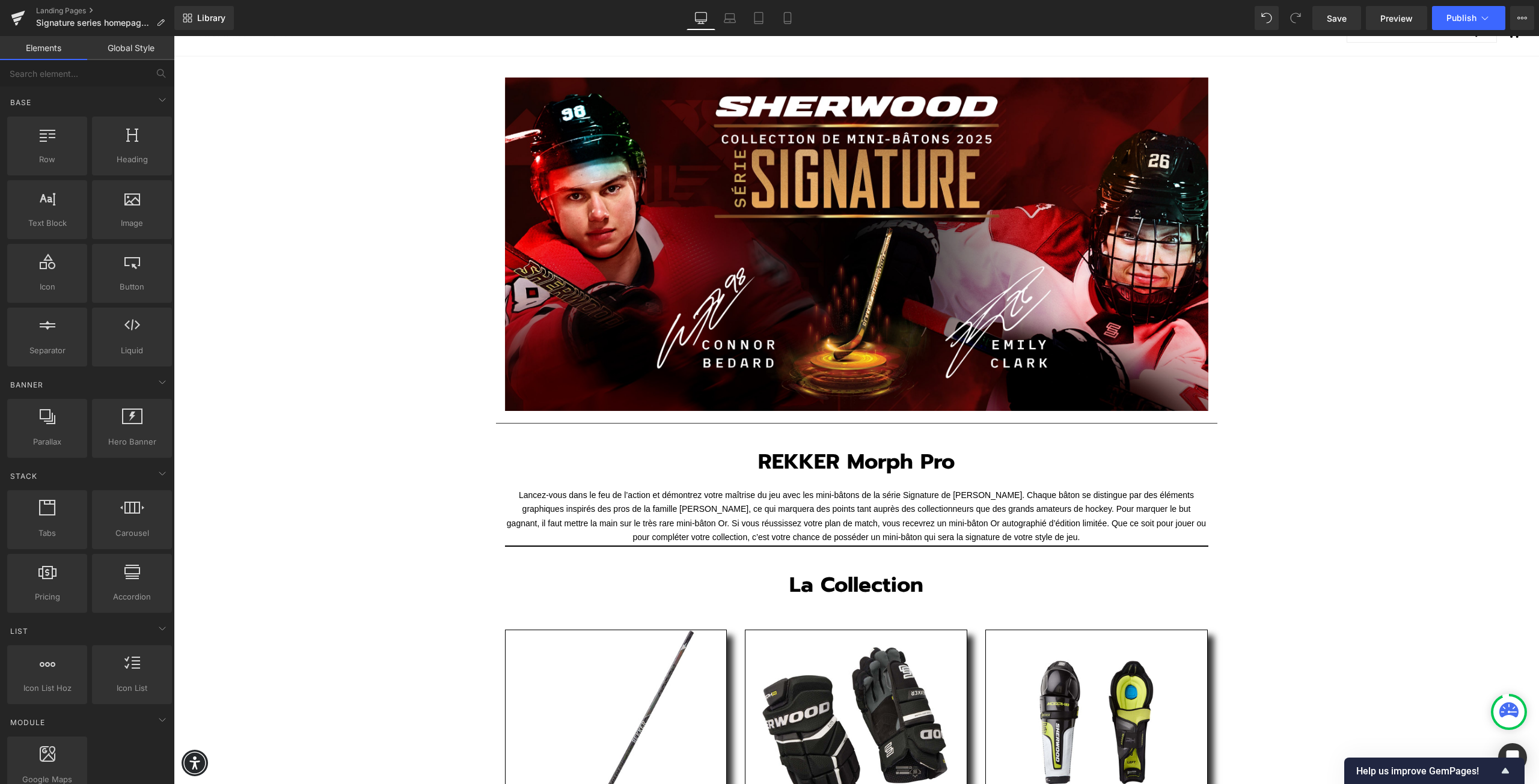
click at [1349, 567] on div "Text Block Image Row Separator REKKER Morph Pro Heading Row Lancez-vous dans le…" at bounding box center [856, 686] width 1365 height 1260
click at [1100, 538] on p "Lancez-vous dans le feu de l’action et démontrez votre maîtrise du jeu avec les…" at bounding box center [856, 517] width 703 height 57
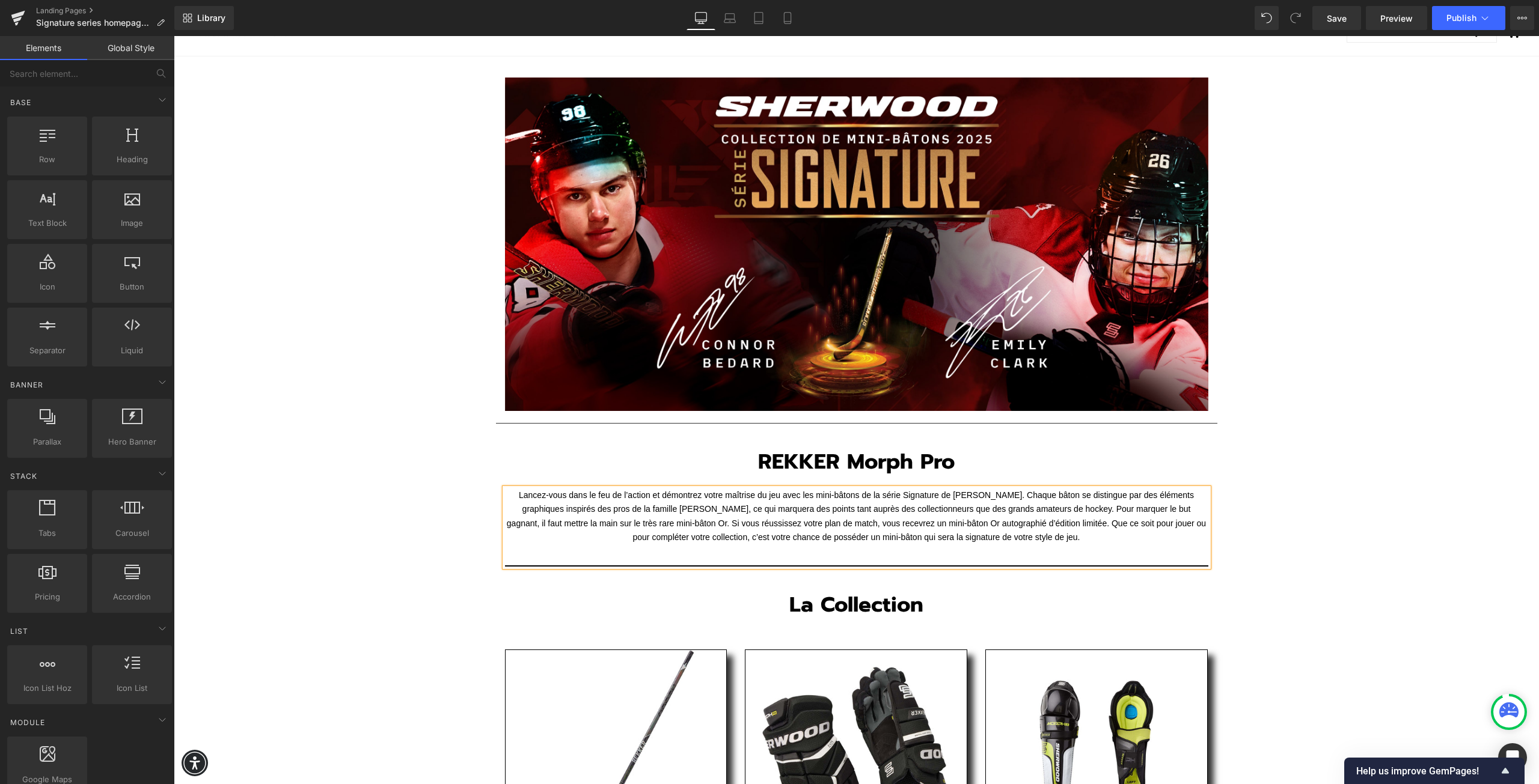
click at [1309, 554] on div "Text Block Image Row Separator REKKER Morph Pro Heading Row Lancez-vous dans le…" at bounding box center [856, 696] width 1365 height 1280
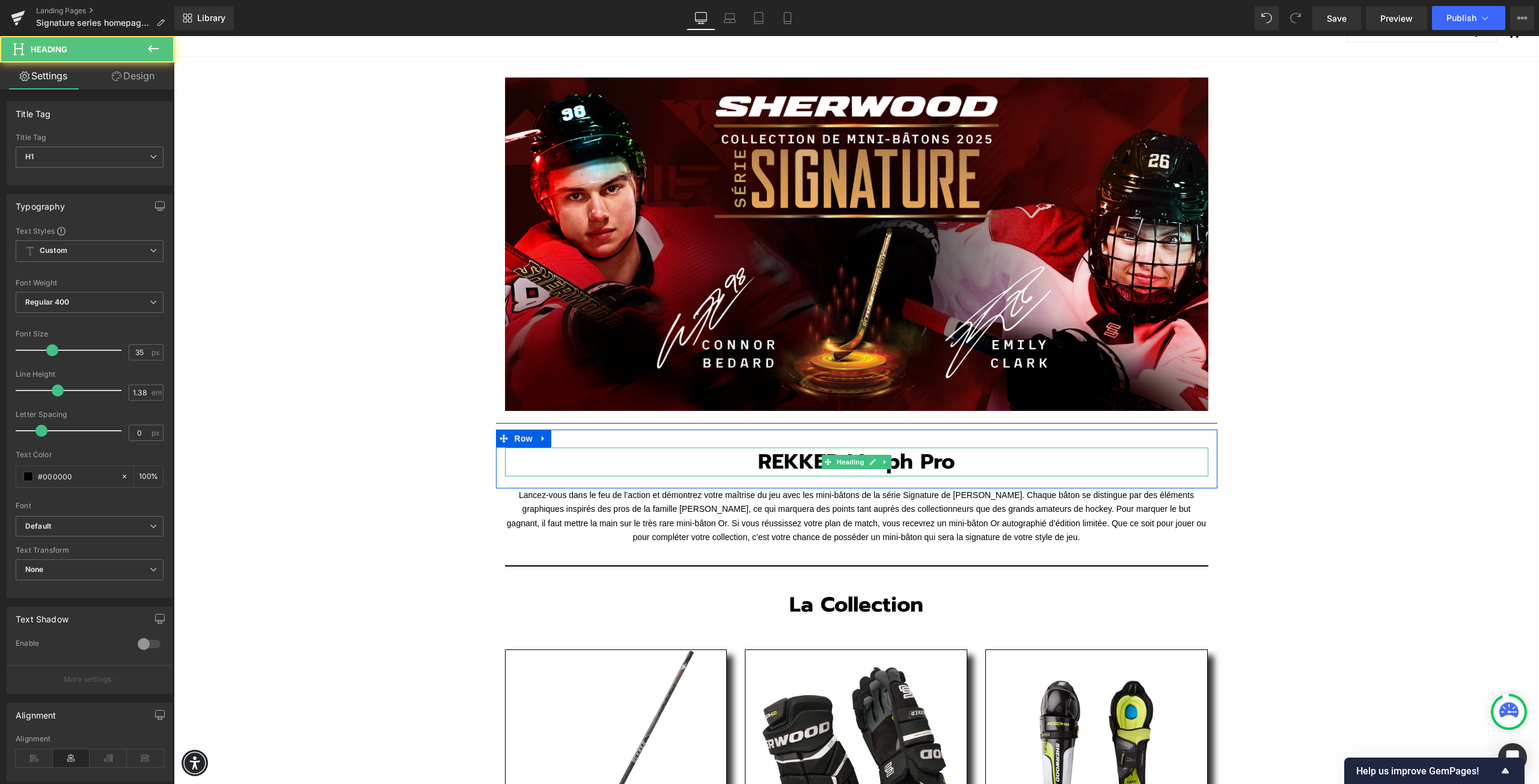
click at [961, 463] on h1 "REKKER Morph Pro" at bounding box center [856, 462] width 703 height 29
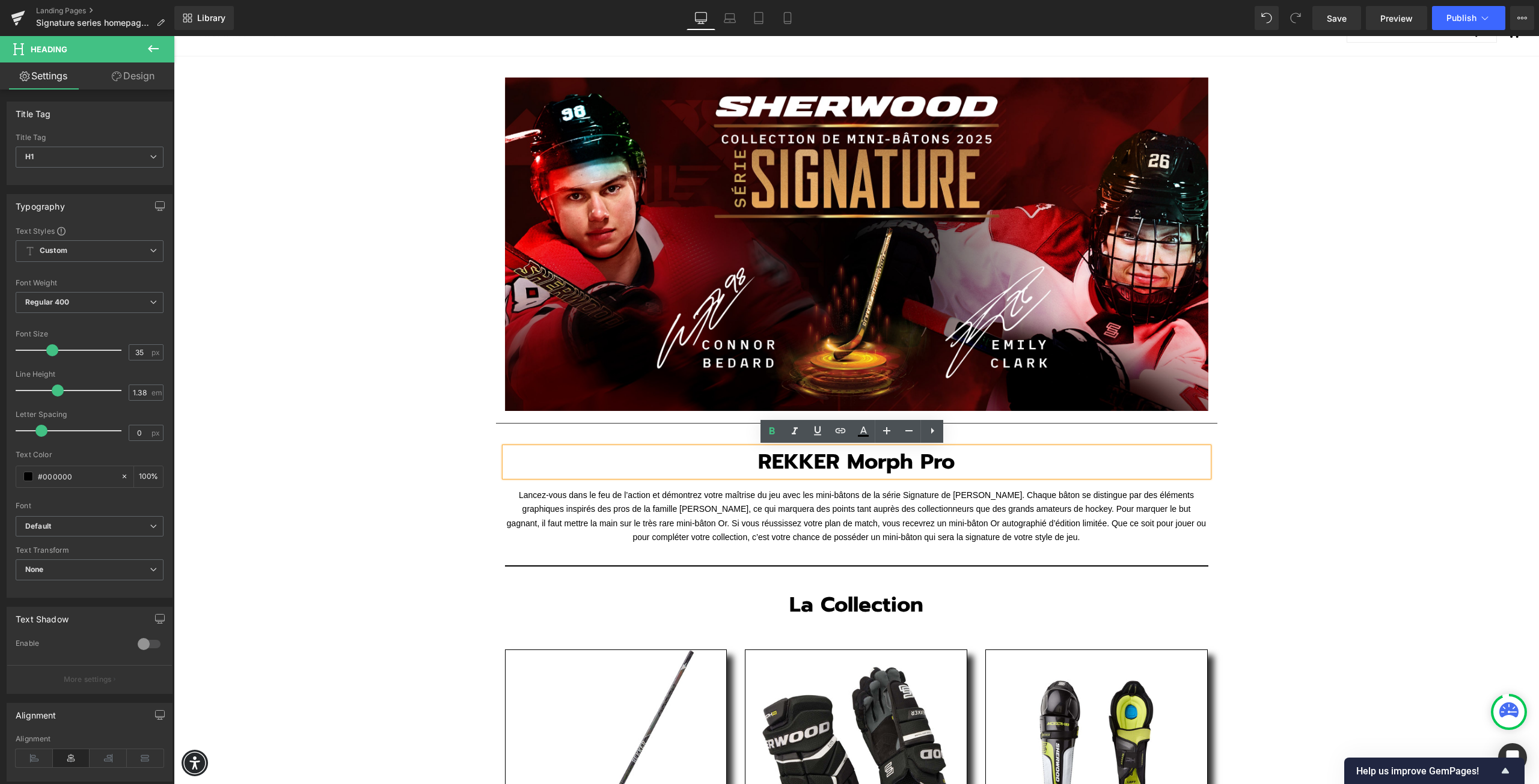
click at [916, 471] on strong "REKKER Morph Pro" at bounding box center [856, 461] width 197 height 32
drag, startPoint x: 958, startPoint y: 466, endPoint x: 757, endPoint y: 461, distance: 201.1
click at [757, 461] on h1 "REKKER Morph Pro" at bounding box center [856, 462] width 703 height 29
paste div
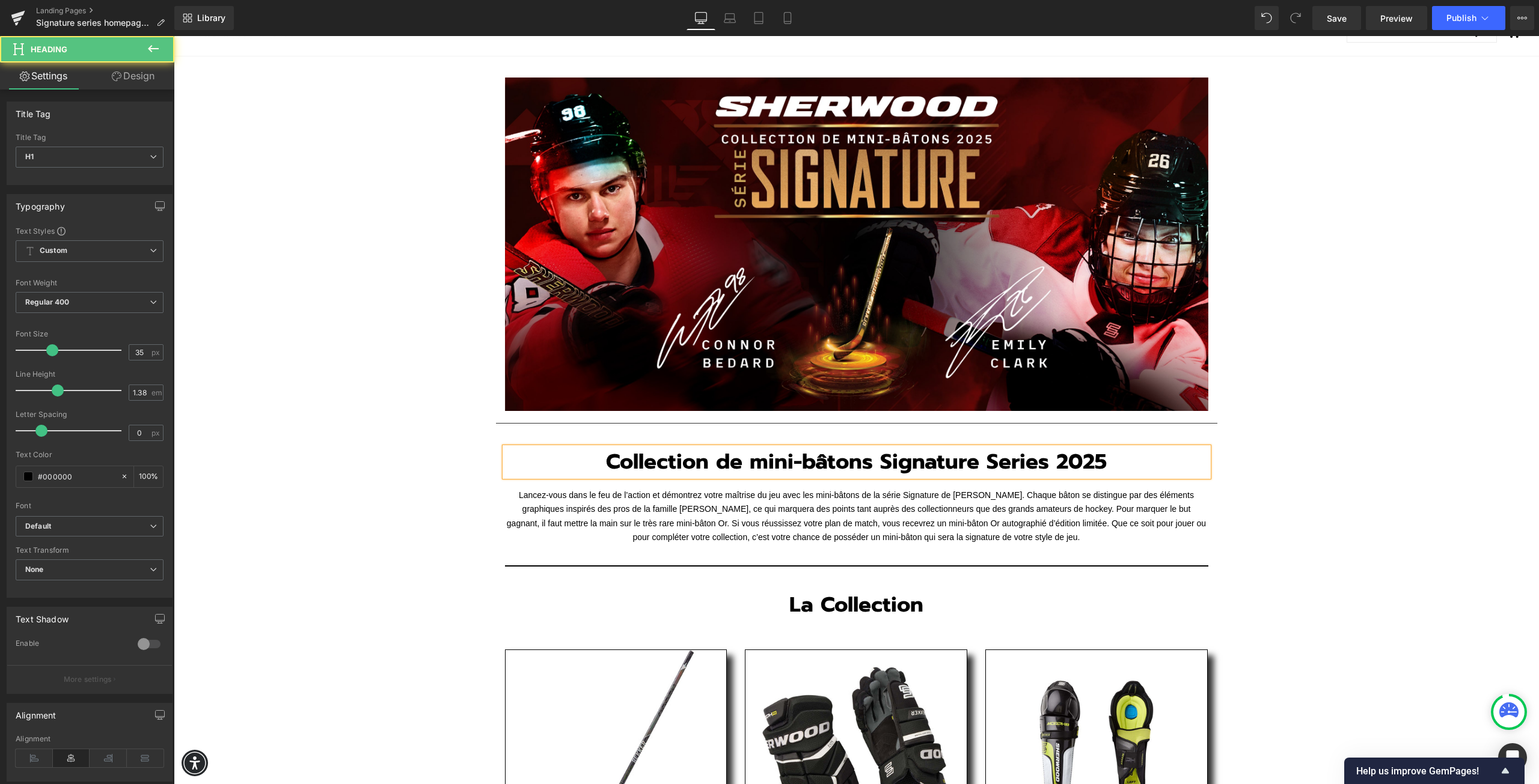
click at [767, 461] on b "Collection de mini-bâtons Signature Series 2025" at bounding box center [855, 461] width 500 height 32
click at [756, 465] on b "Collection de mini-bâtons Signature Series 2025" at bounding box center [855, 461] width 500 height 32
click at [807, 464] on b "Collection de Mini-bâtons Signature Series 2025" at bounding box center [856, 461] width 499 height 32
drag, startPoint x: 1041, startPoint y: 464, endPoint x: 983, endPoint y: 458, distance: 58.3
click at [983, 458] on b "Collection de Mini-Bâtons Signature Series 2025" at bounding box center [856, 461] width 500 height 32
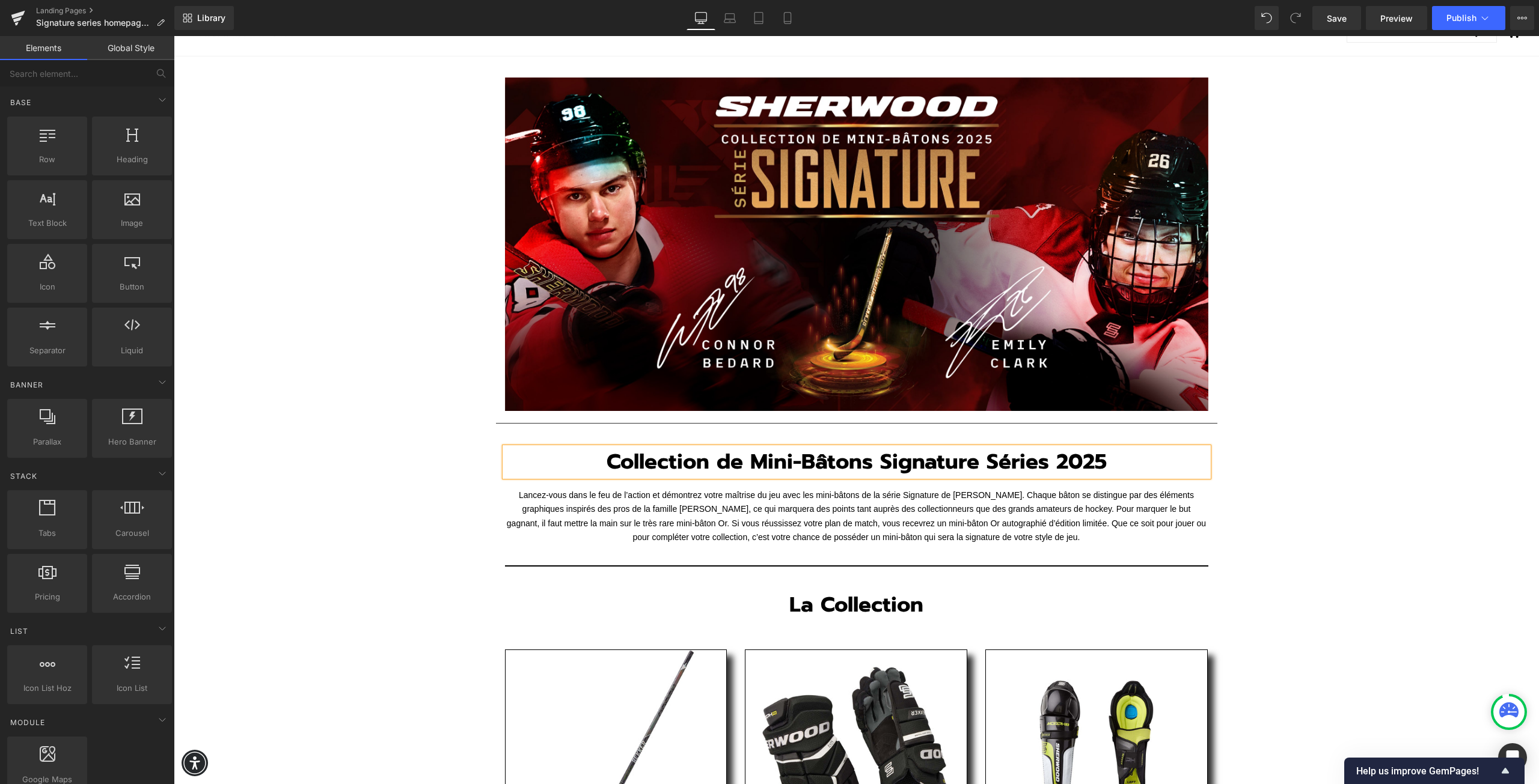
click at [1332, 541] on div "Text Block Image Row Separator Collection de Mini-Bâtons Signature Séries 2025 …" at bounding box center [856, 696] width 1365 height 1280
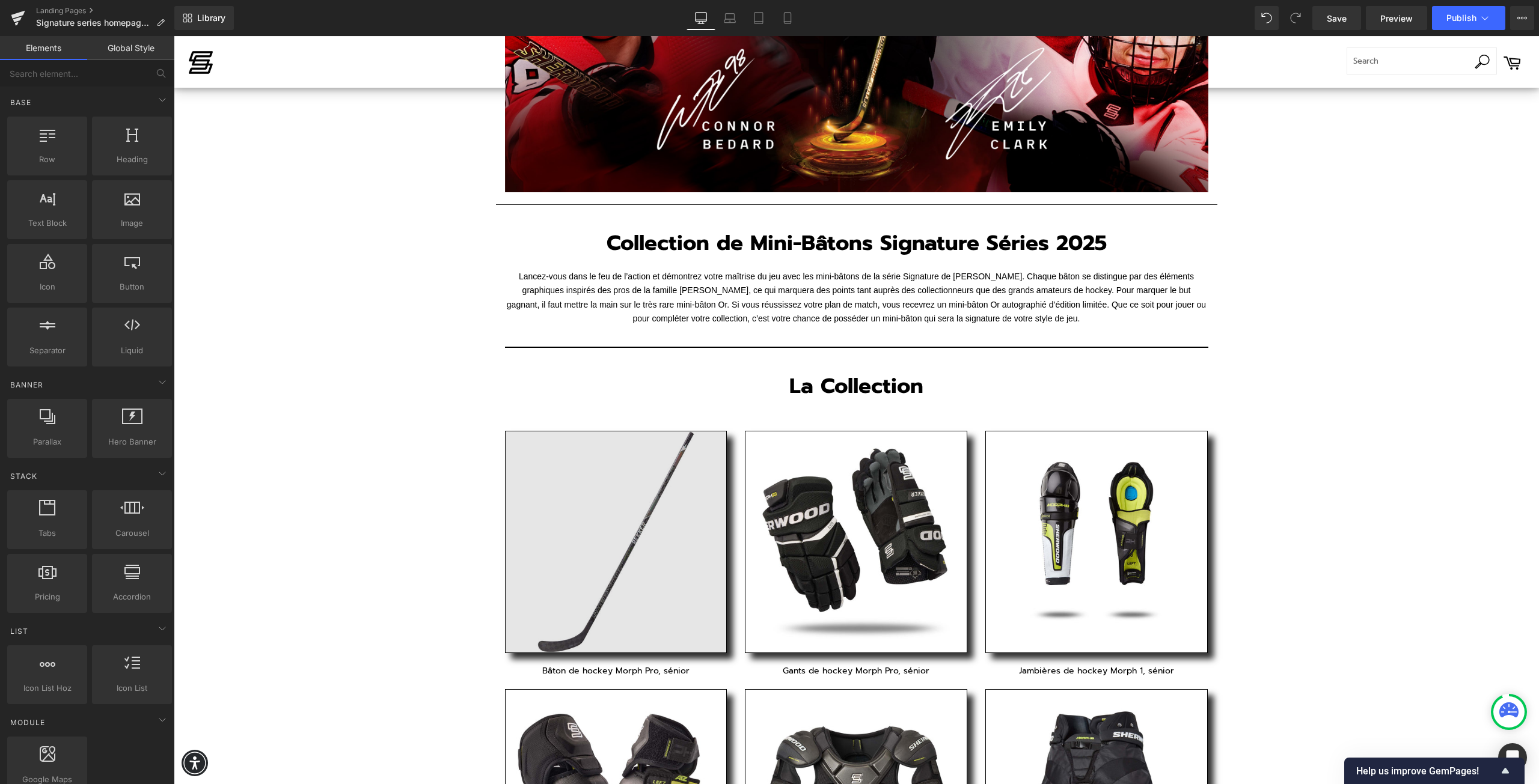
scroll to position [300, 0]
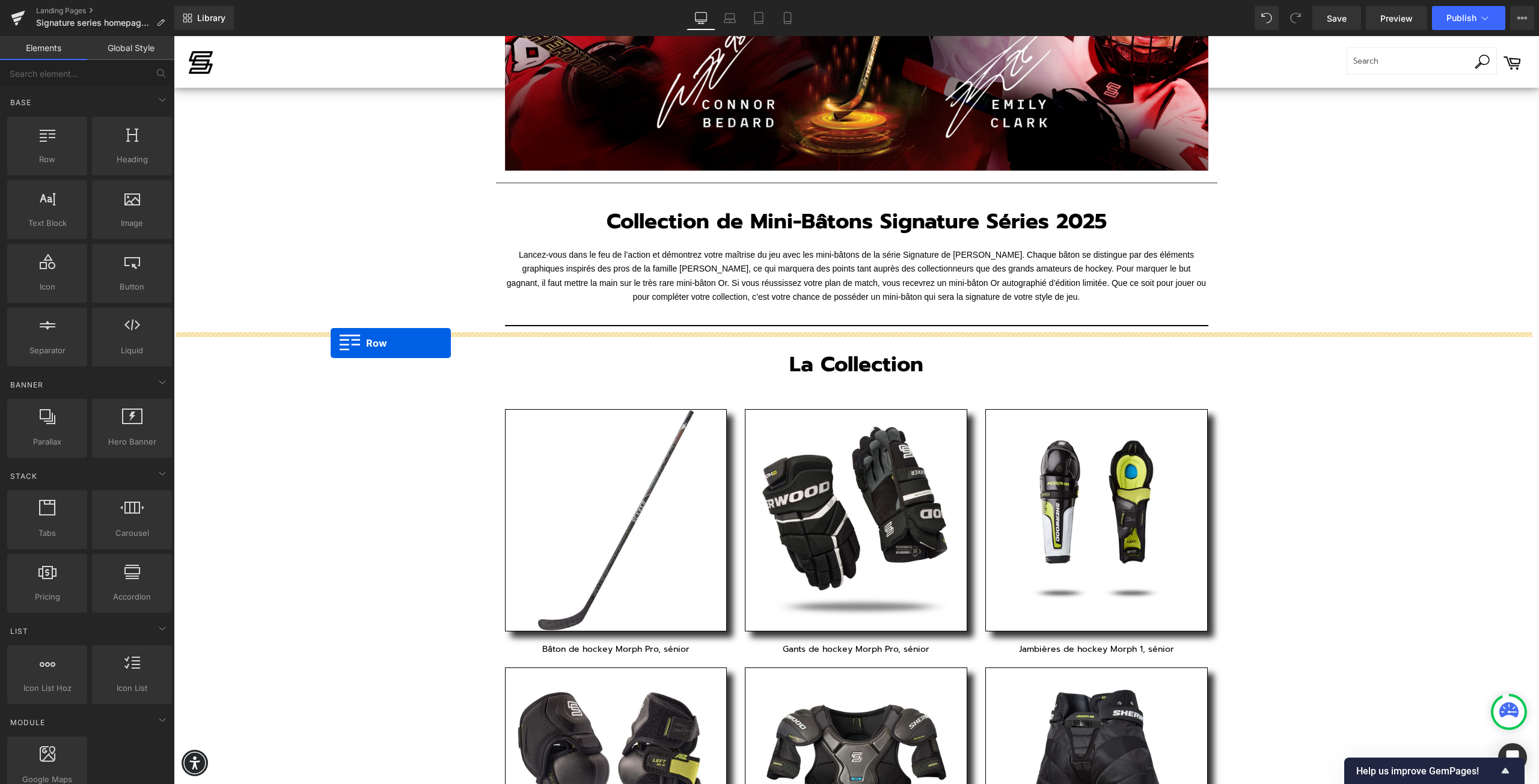
drag, startPoint x: 224, startPoint y: 193, endPoint x: 331, endPoint y: 343, distance: 184.3
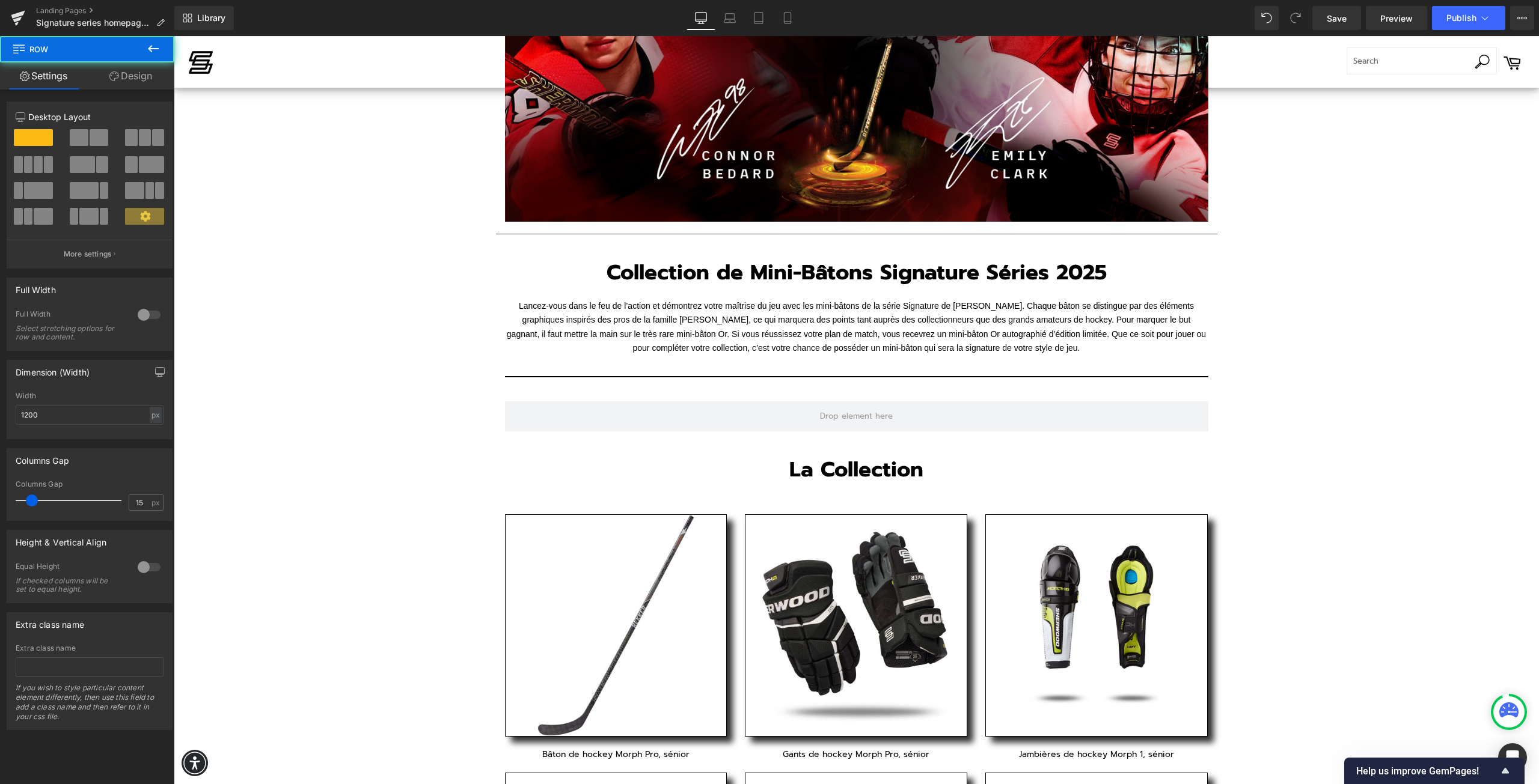
scroll to position [352, 0]
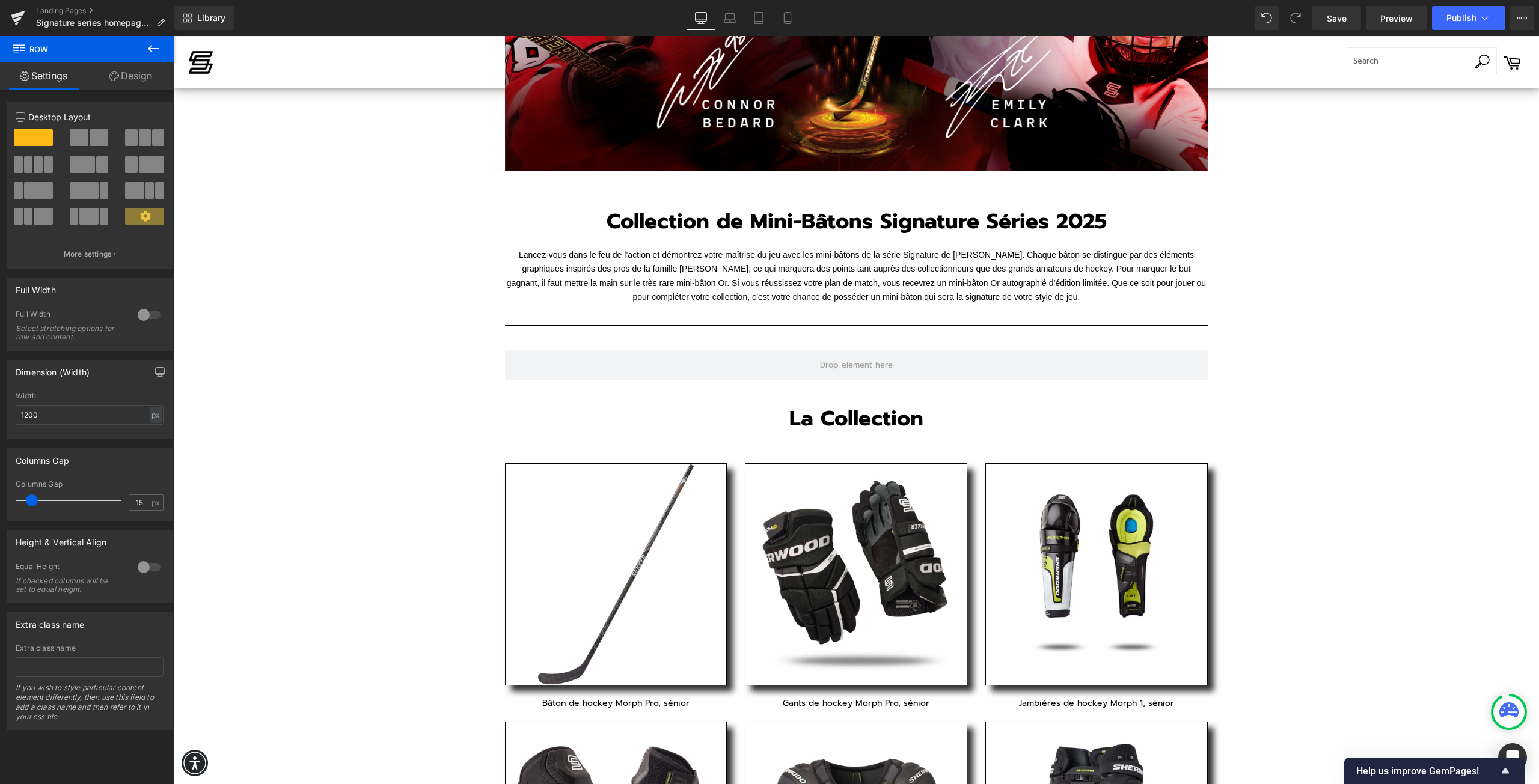
click at [153, 49] on icon at bounding box center [153, 48] width 11 height 7
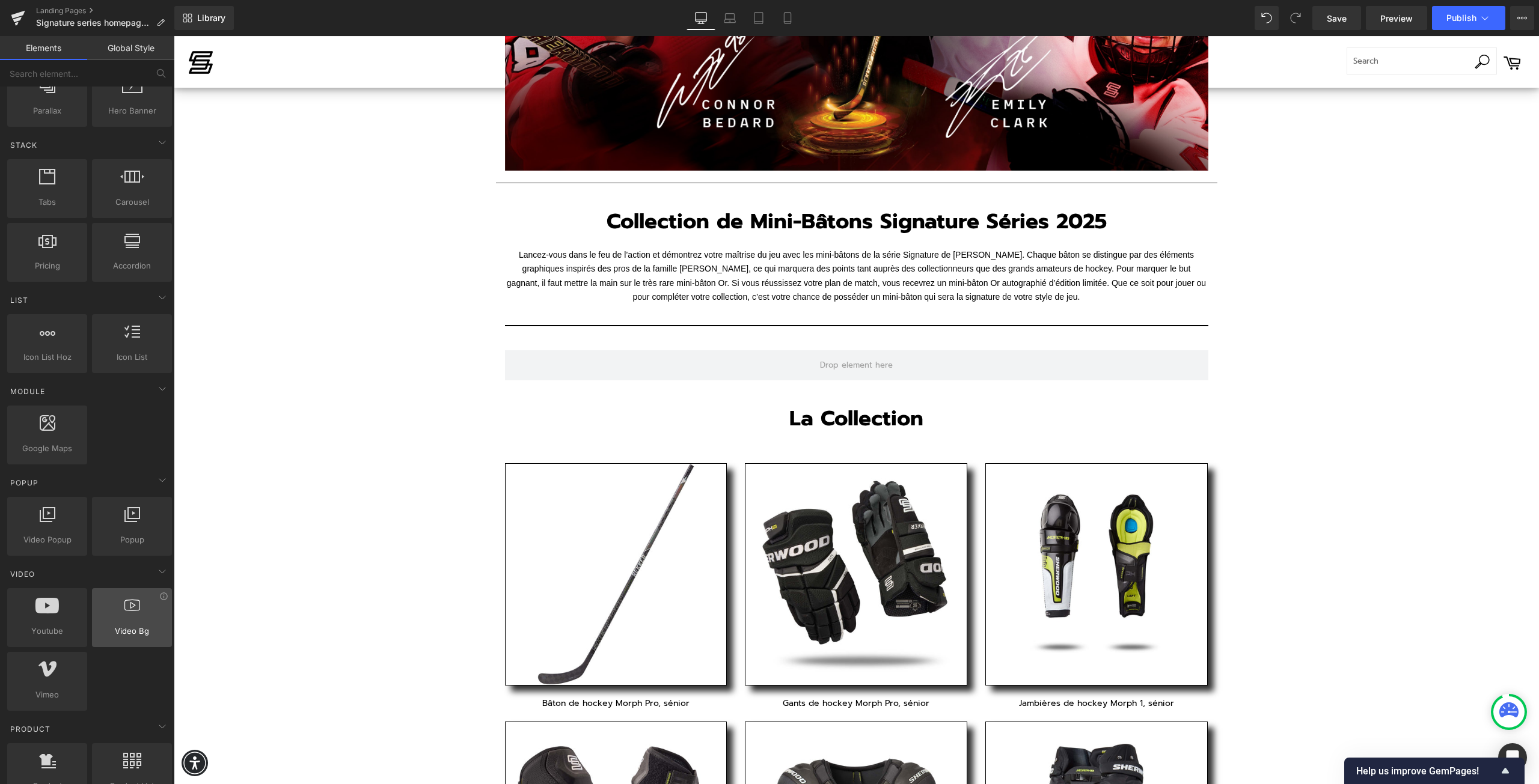
scroll to position [361, 0]
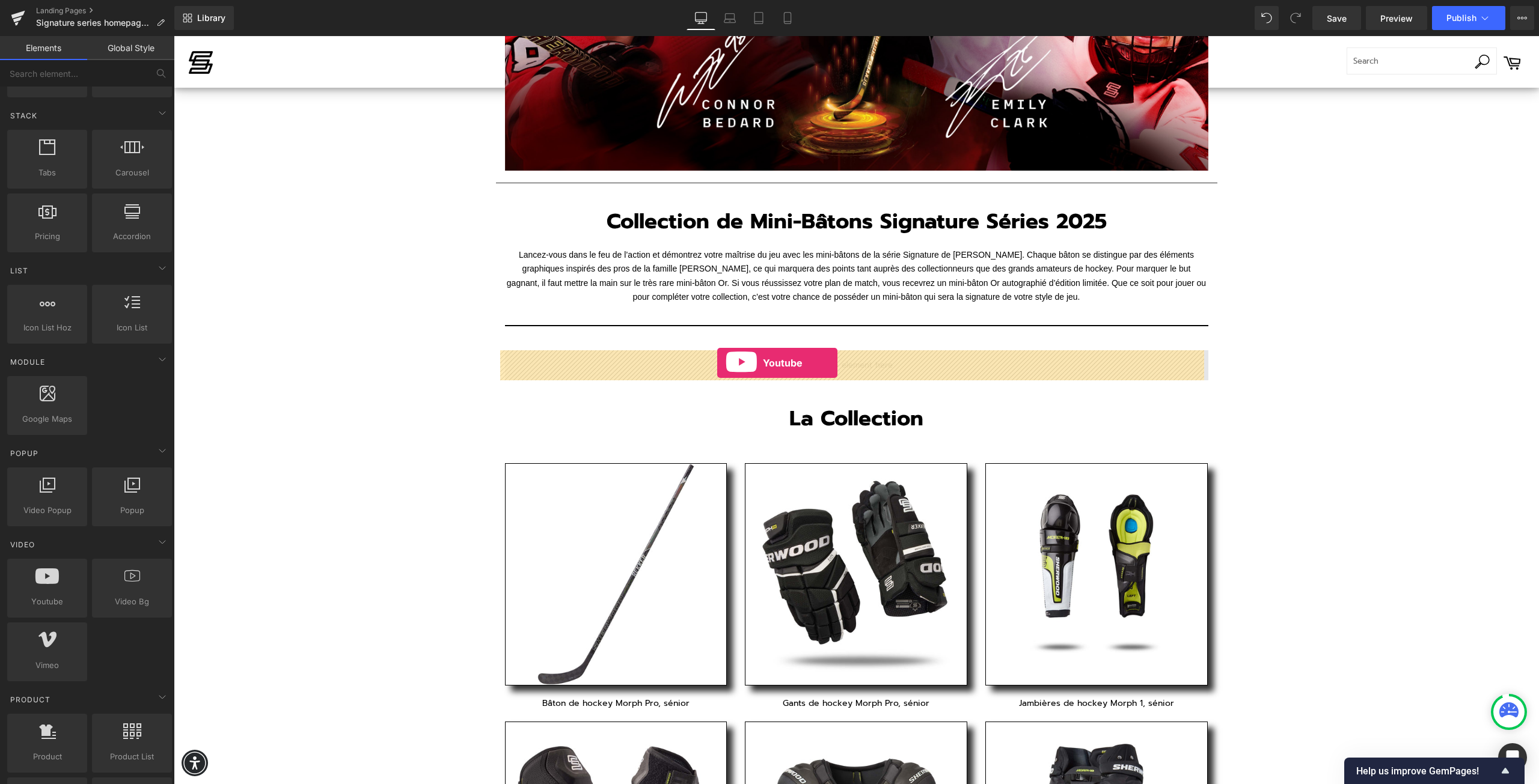
drag, startPoint x: 223, startPoint y: 630, endPoint x: 717, endPoint y: 363, distance: 561.5
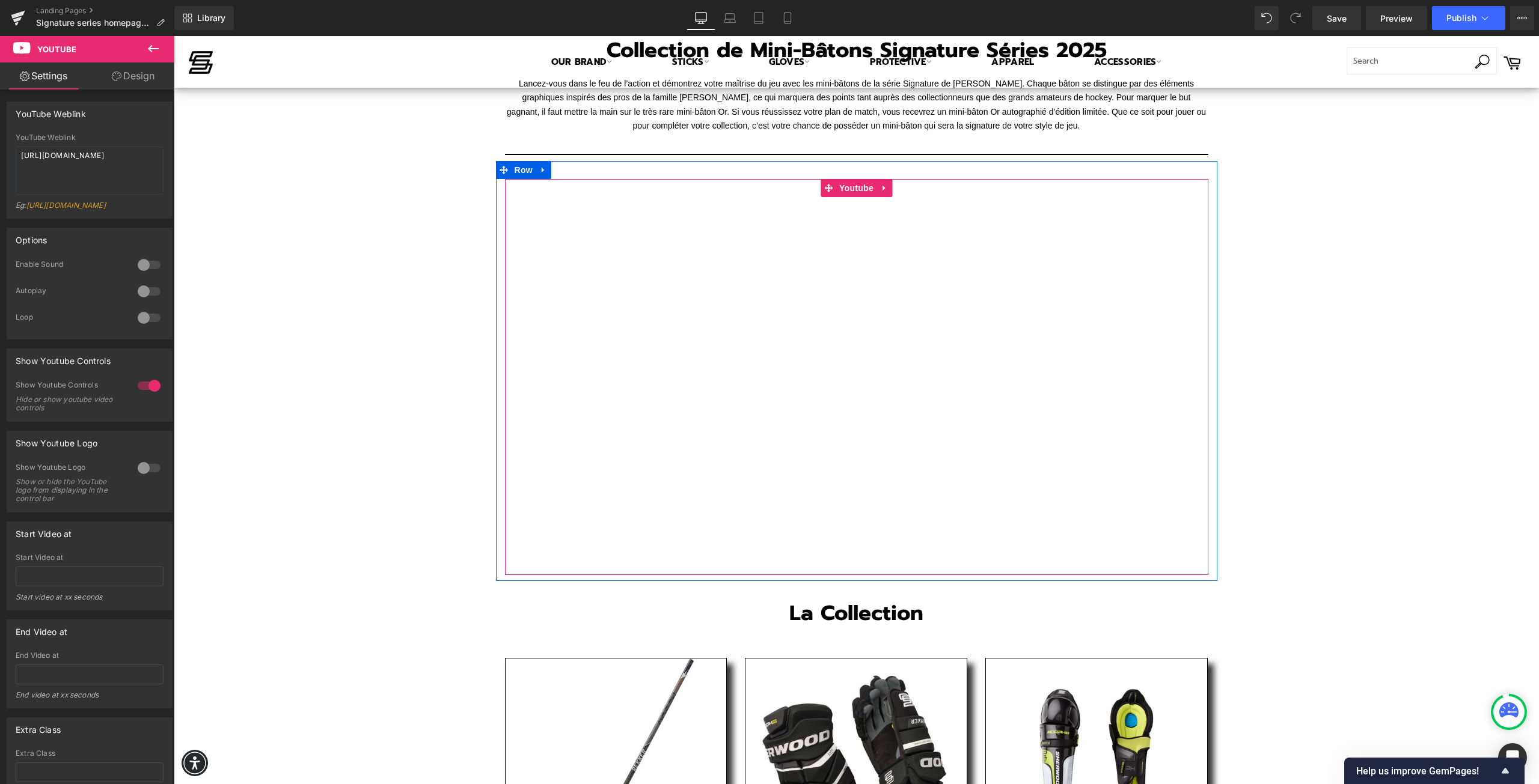
scroll to position [531, 0]
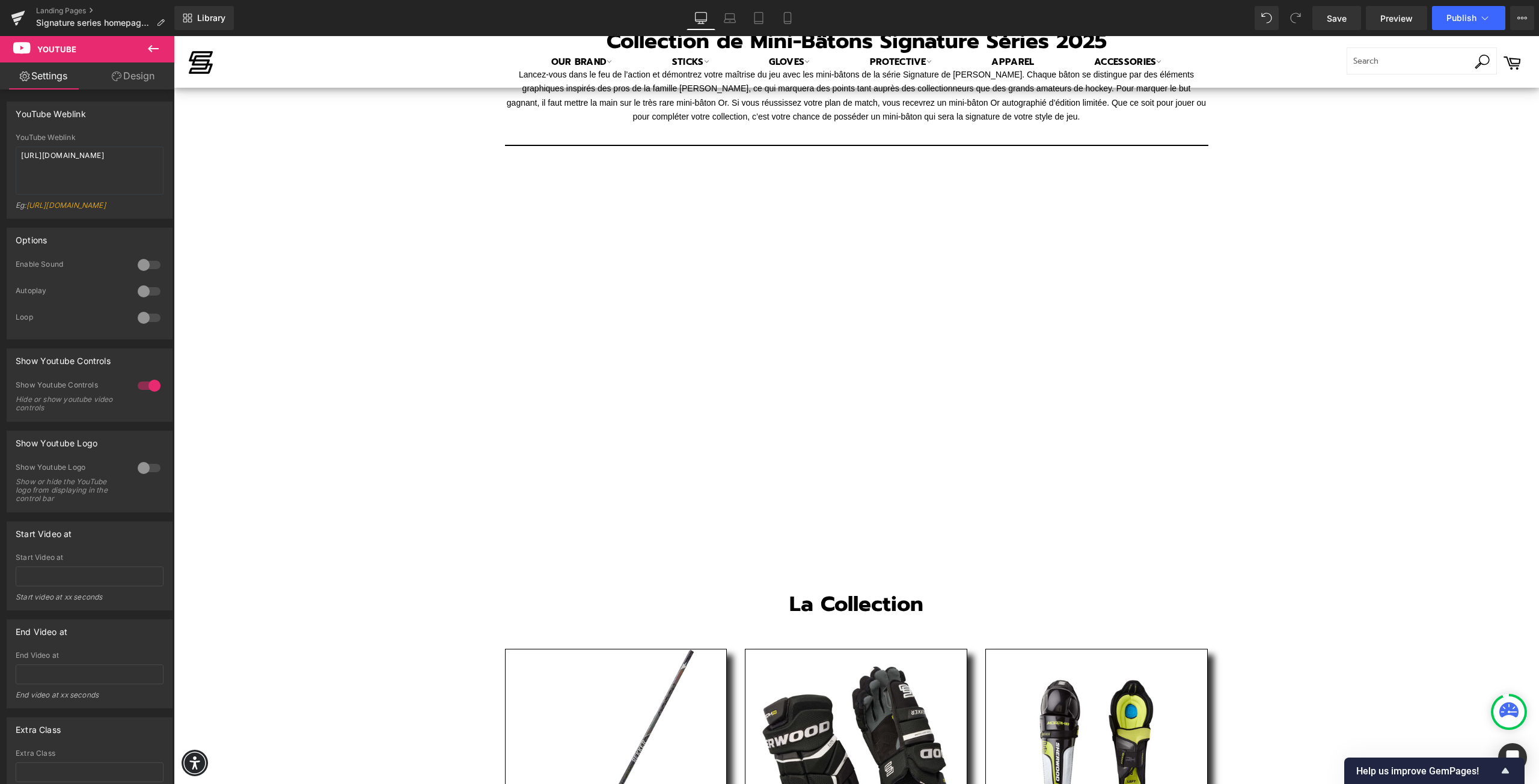
click at [152, 53] on icon at bounding box center [153, 49] width 15 height 15
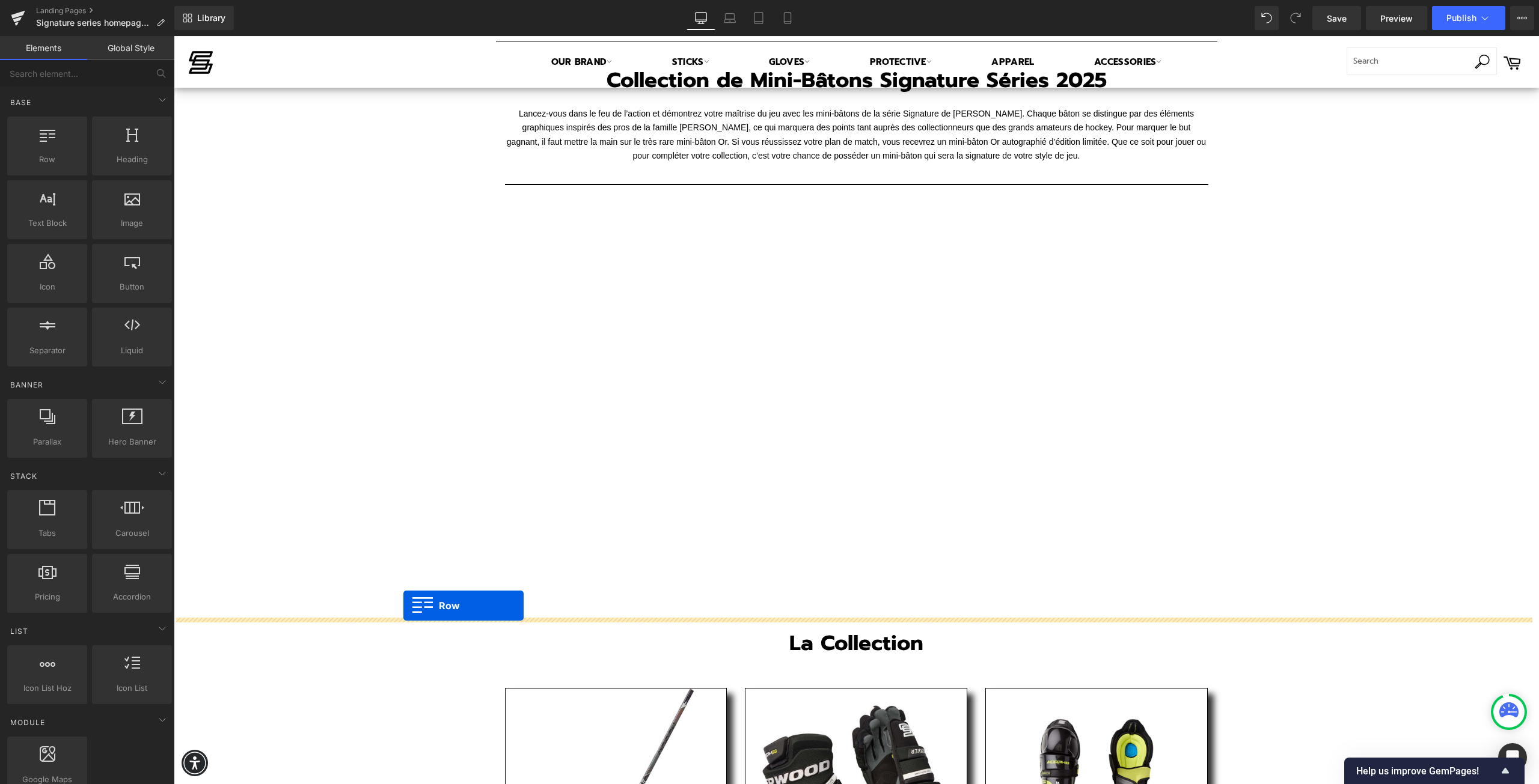
scroll to position [472, 0]
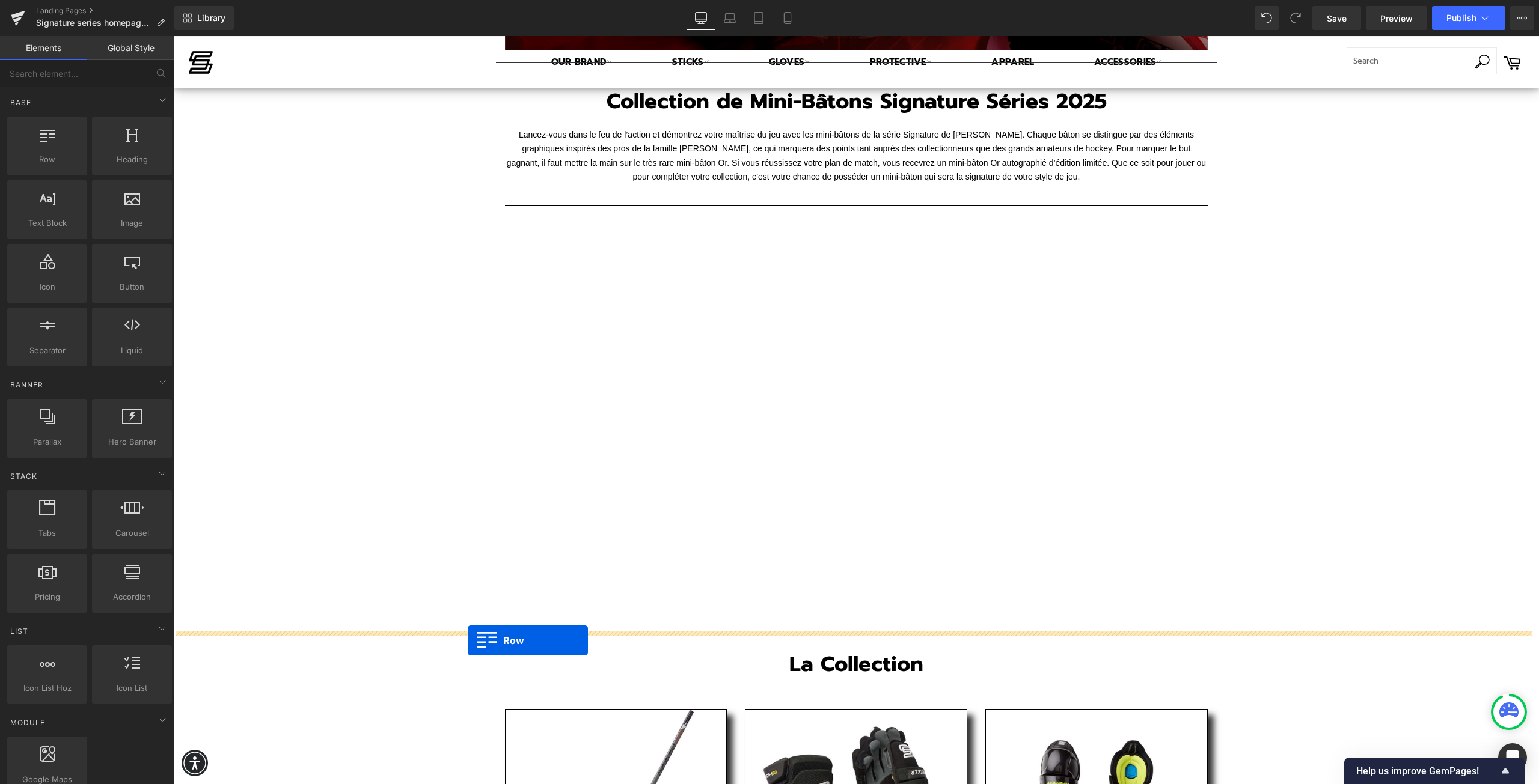
drag, startPoint x: 220, startPoint y: 185, endPoint x: 467, endPoint y: 641, distance: 518.6
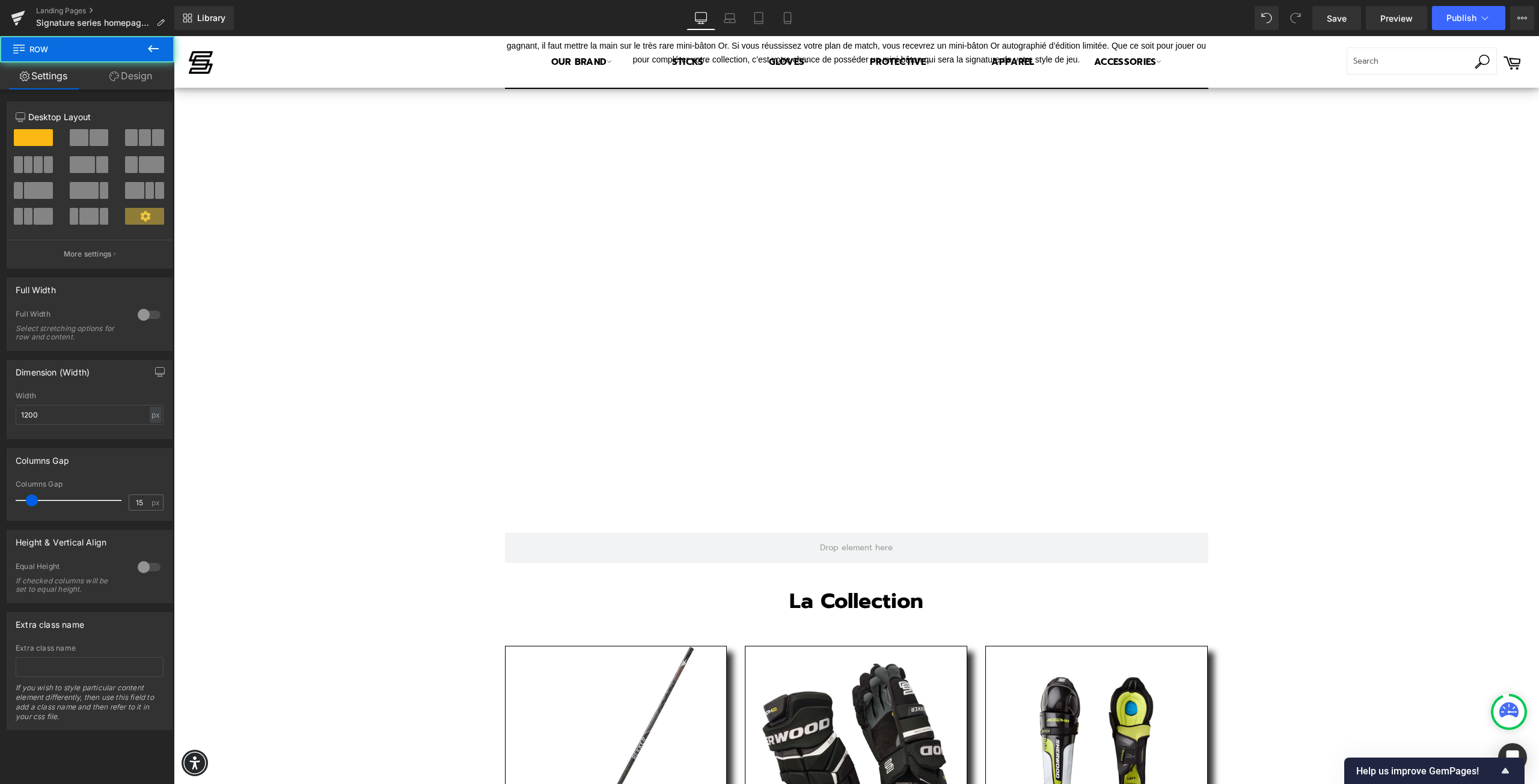
scroll to position [592, 0]
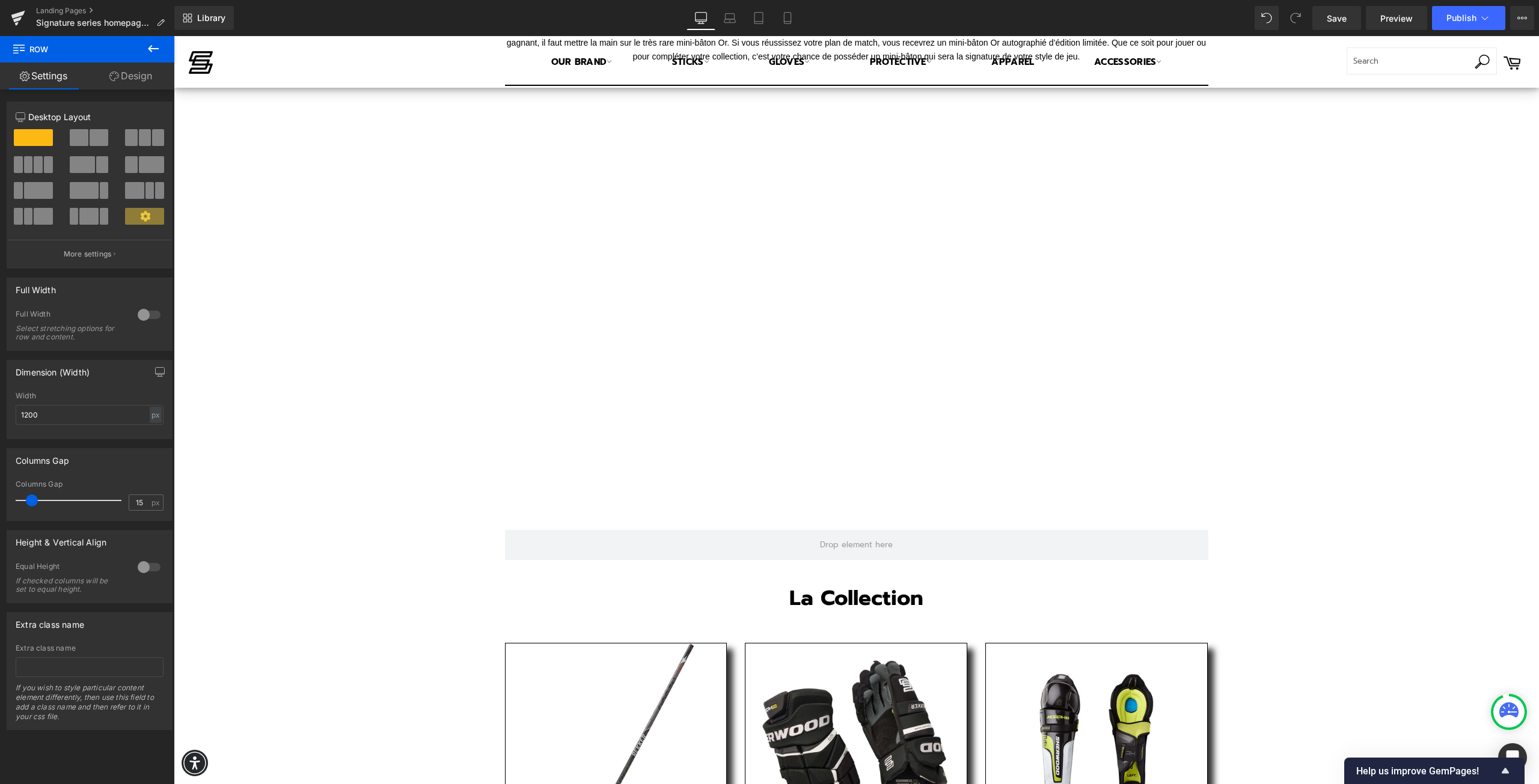
click at [149, 51] on icon at bounding box center [153, 49] width 15 height 15
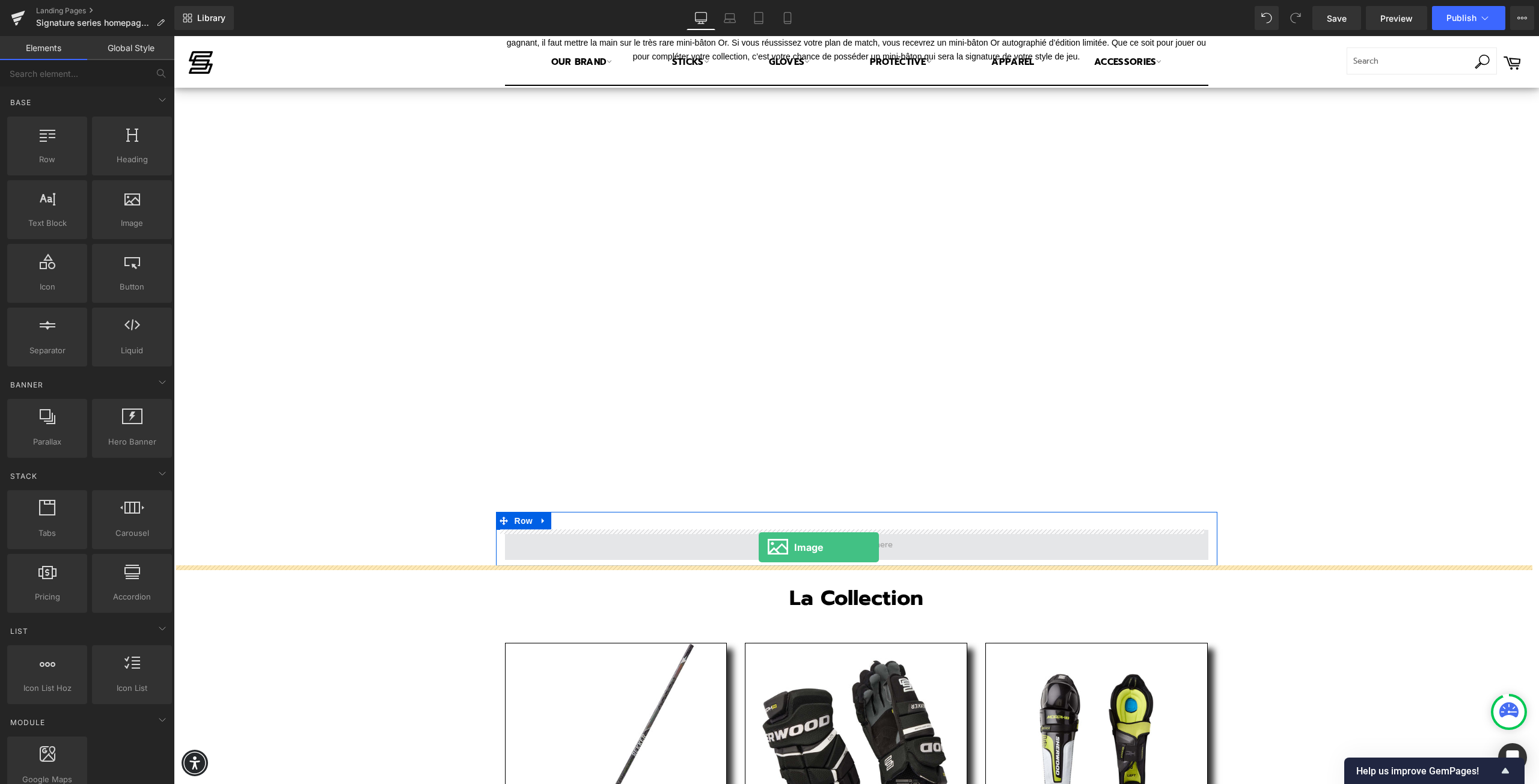
drag, startPoint x: 297, startPoint y: 256, endPoint x: 759, endPoint y: 547, distance: 546.0
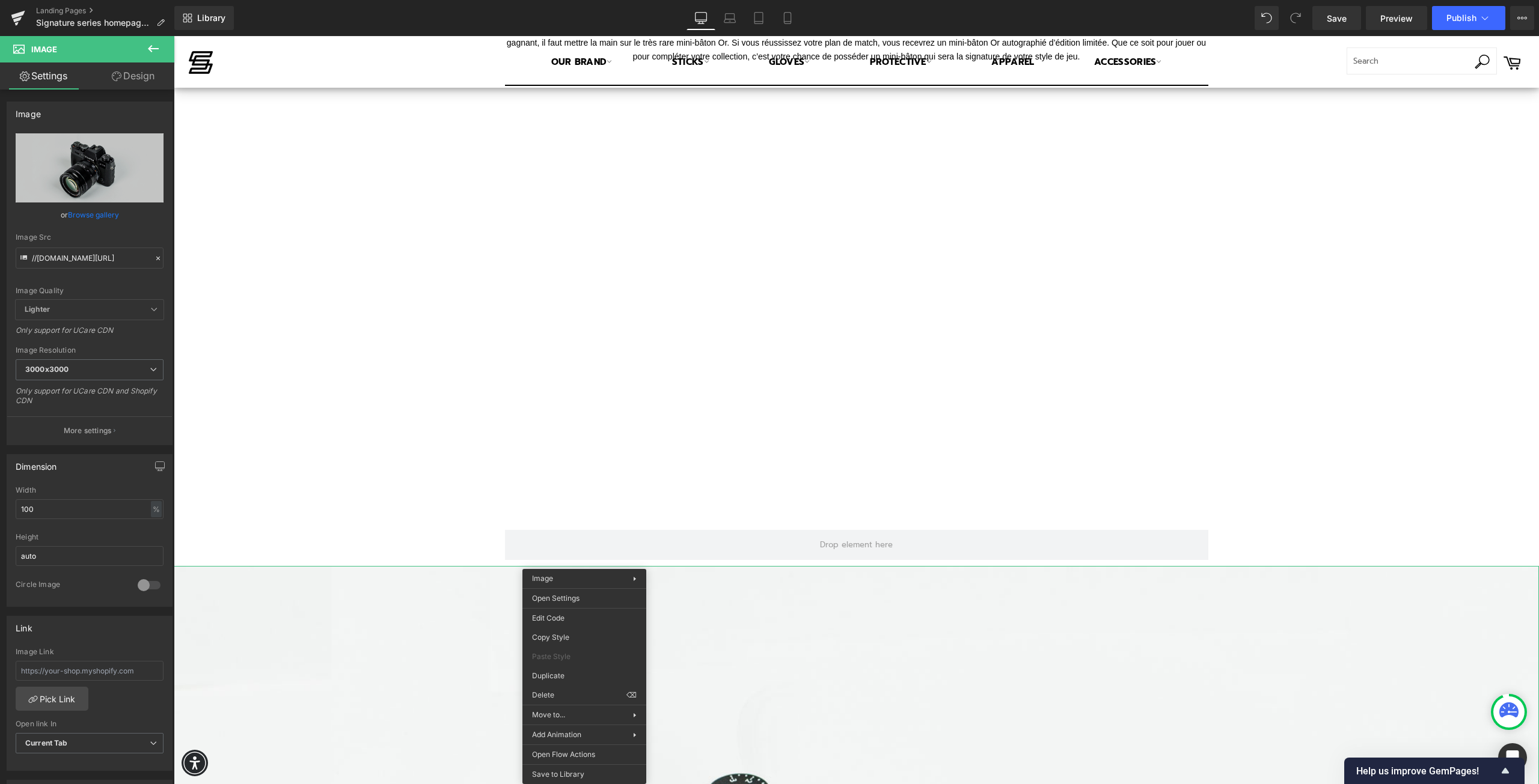
drag, startPoint x: 738, startPoint y: 729, endPoint x: 565, endPoint y: 693, distance: 176.7
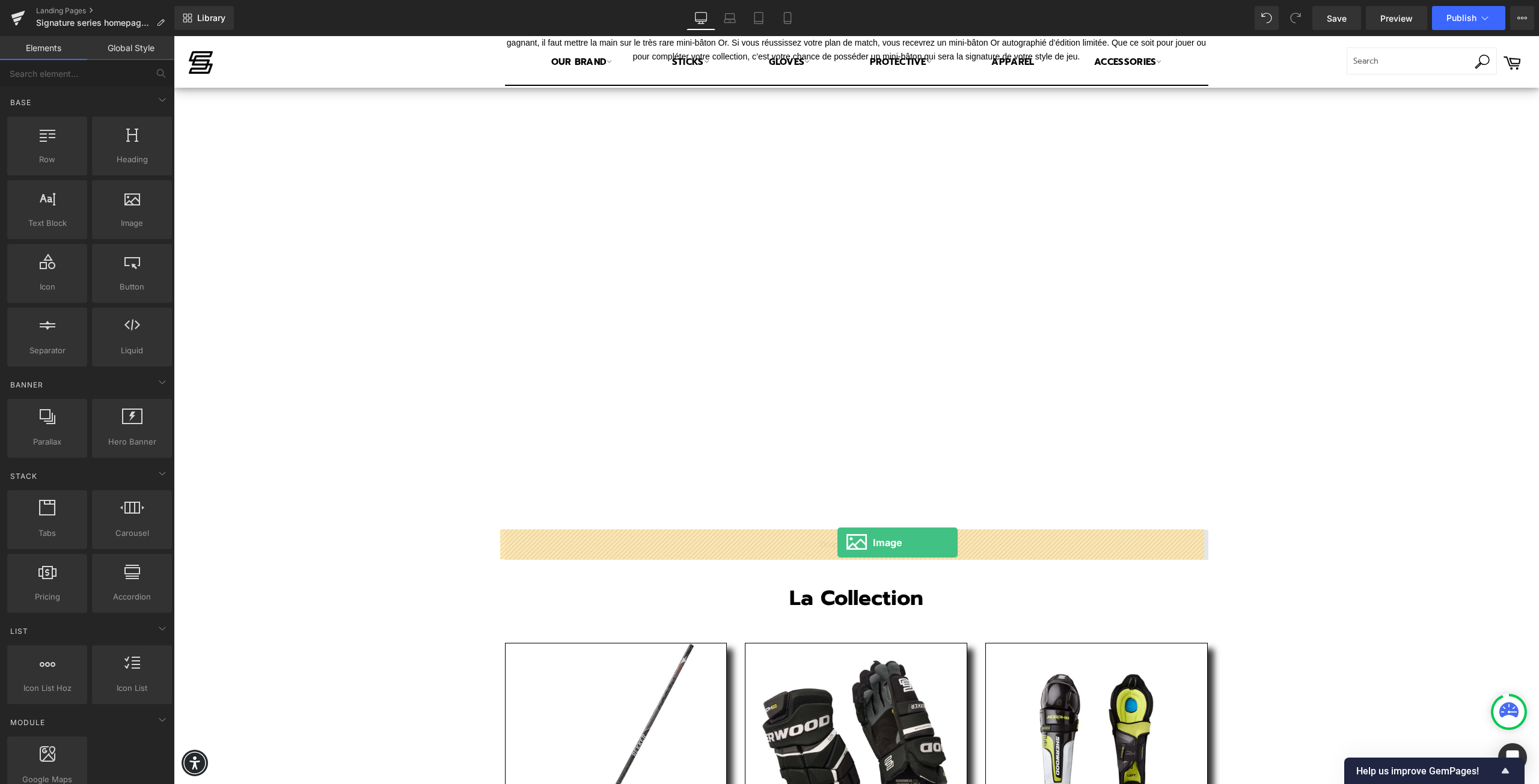
drag, startPoint x: 287, startPoint y: 252, endPoint x: 837, endPoint y: 542, distance: 621.8
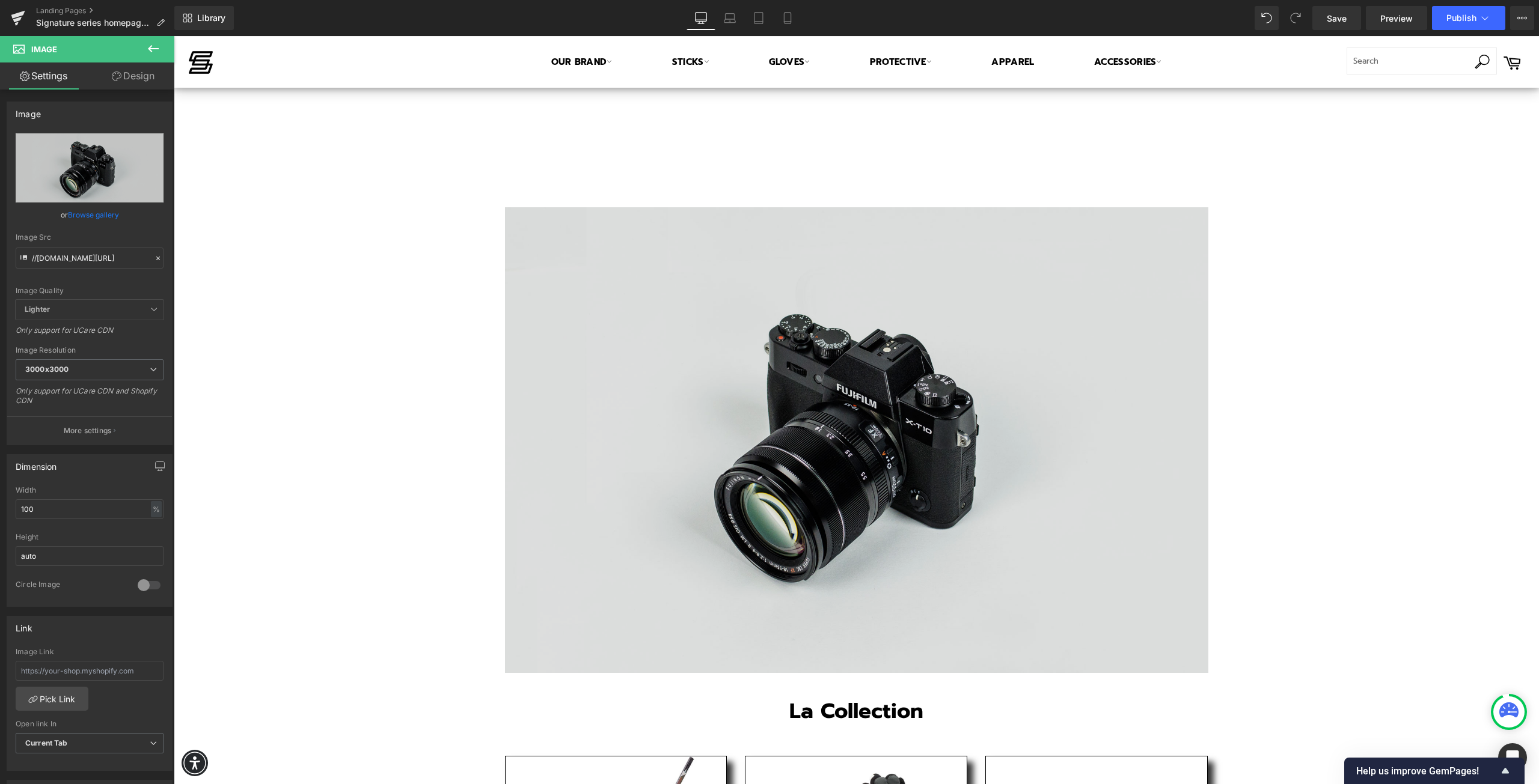
scroll to position [1073, 0]
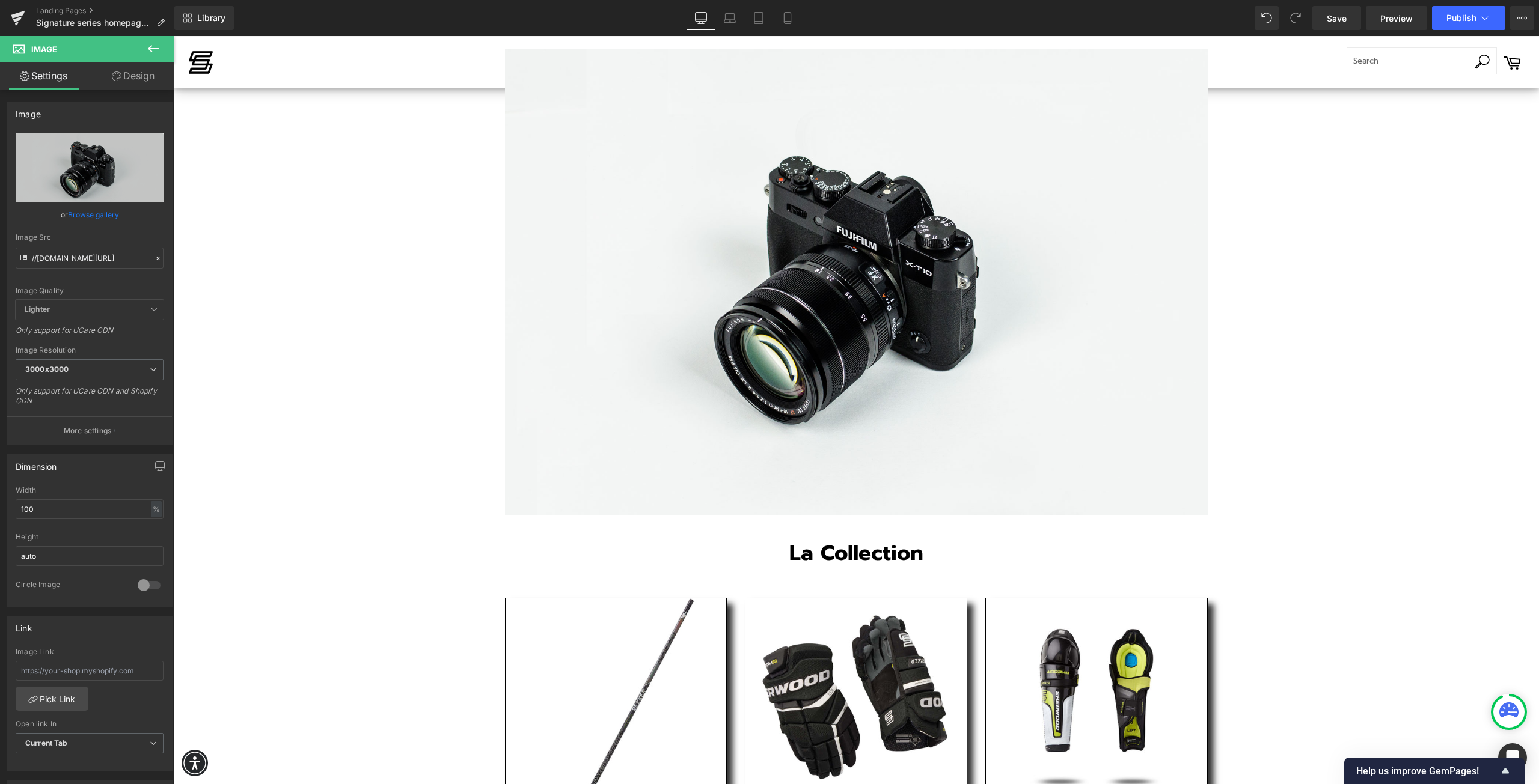
click at [151, 50] on icon at bounding box center [153, 49] width 15 height 15
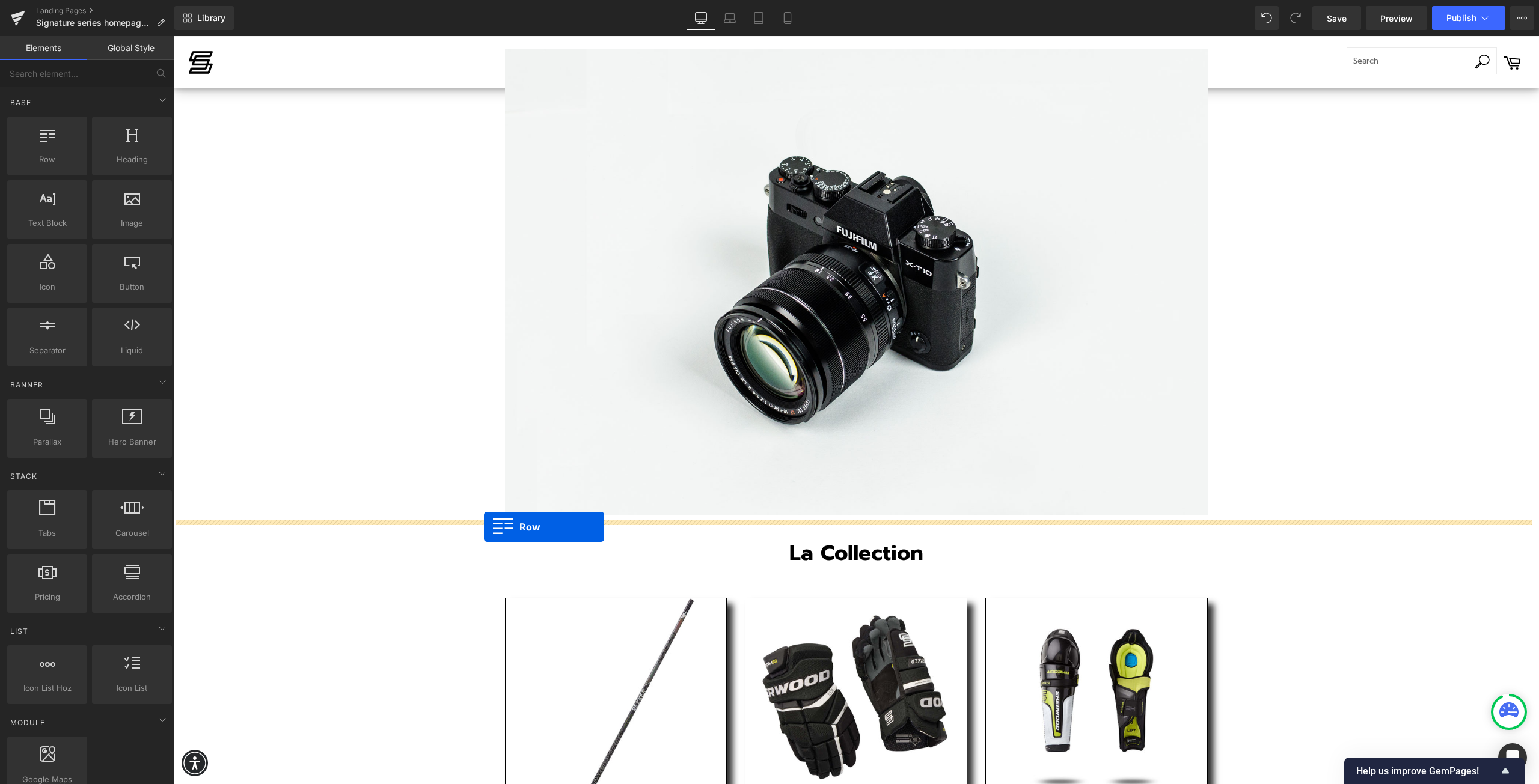
drag, startPoint x: 225, startPoint y: 183, endPoint x: 484, endPoint y: 527, distance: 430.6
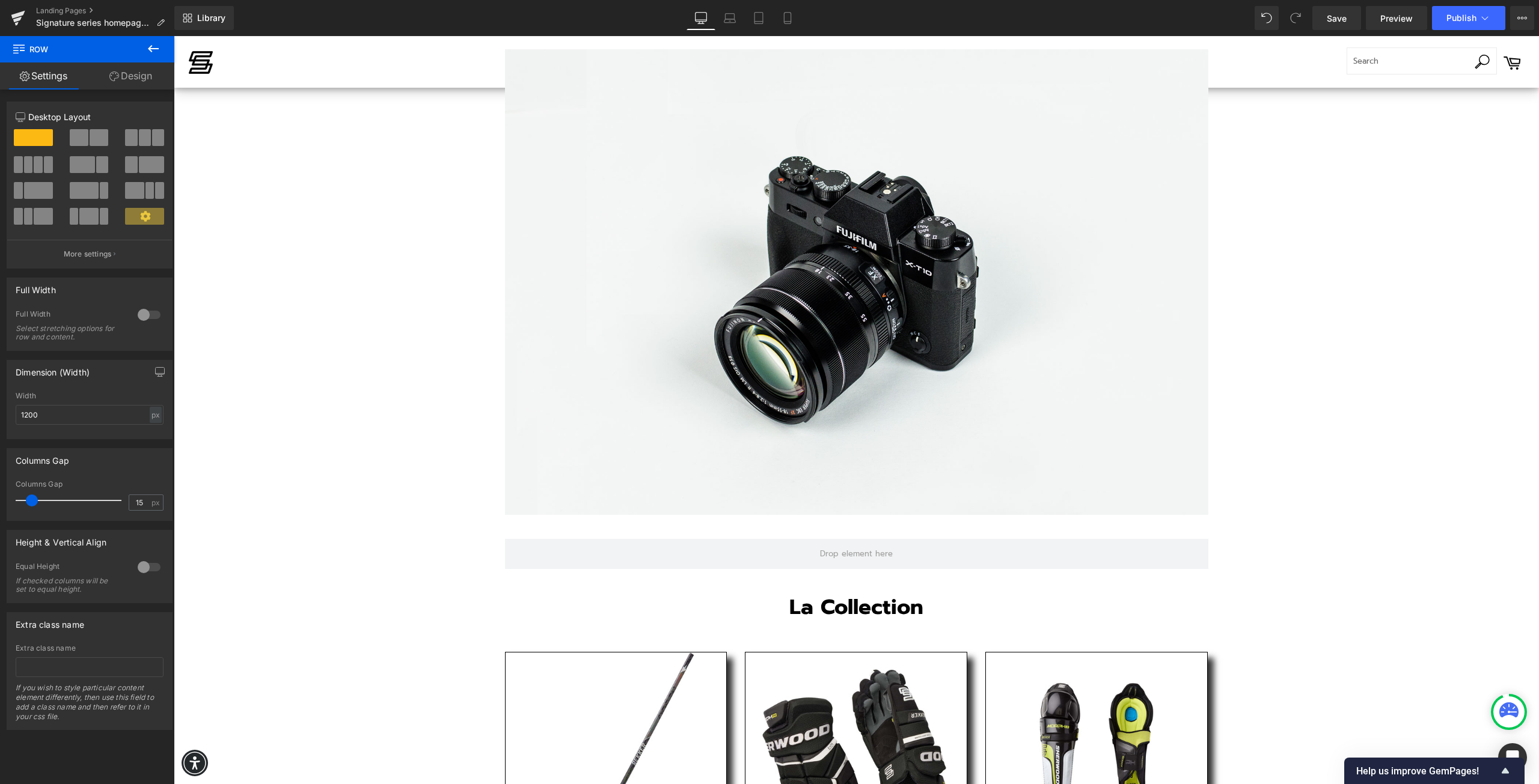
click at [149, 51] on icon at bounding box center [153, 49] width 15 height 15
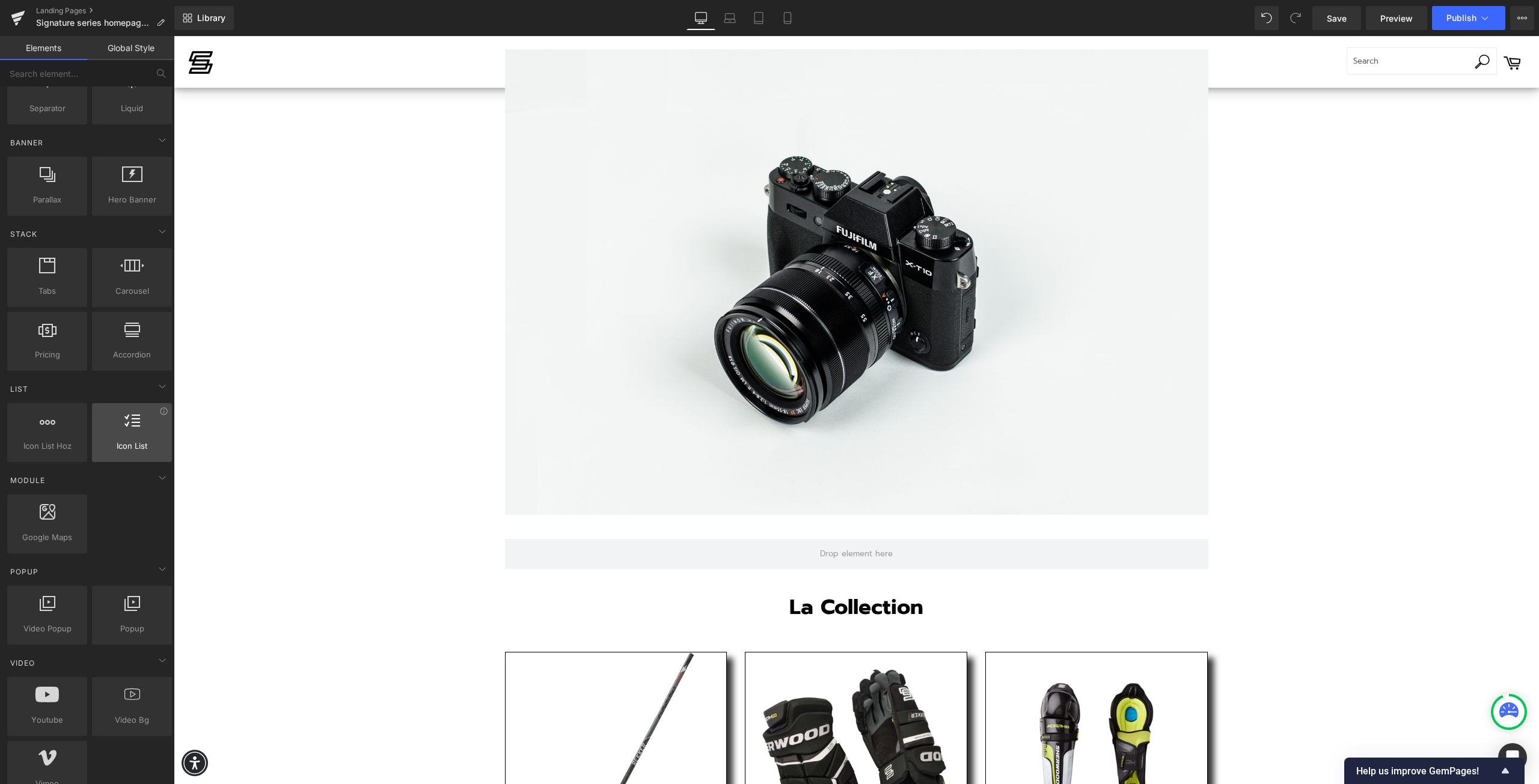
scroll to position [300, 0]
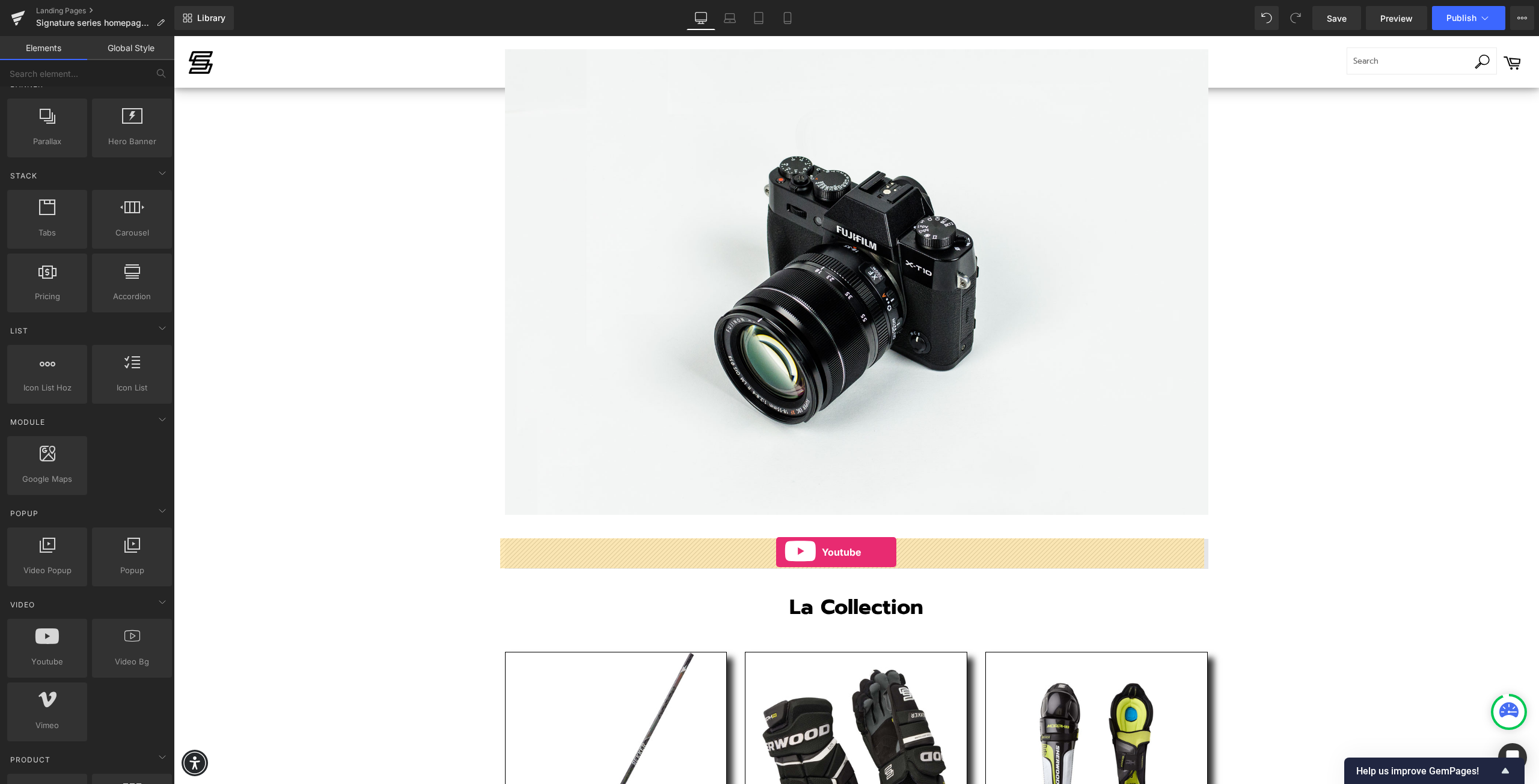
drag, startPoint x: 217, startPoint y: 684, endPoint x: 776, endPoint y: 552, distance: 574.4
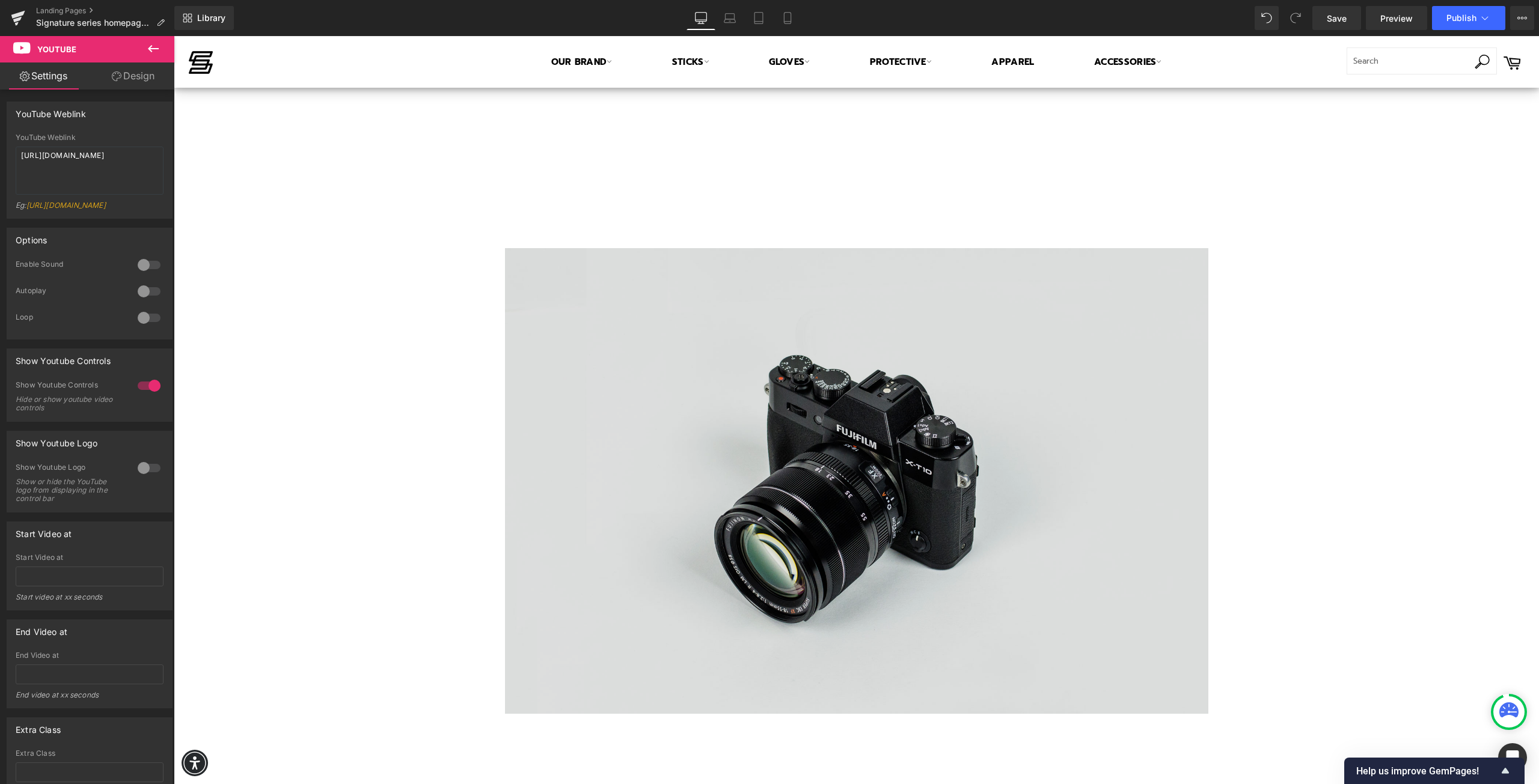
scroll to position [712, 0]
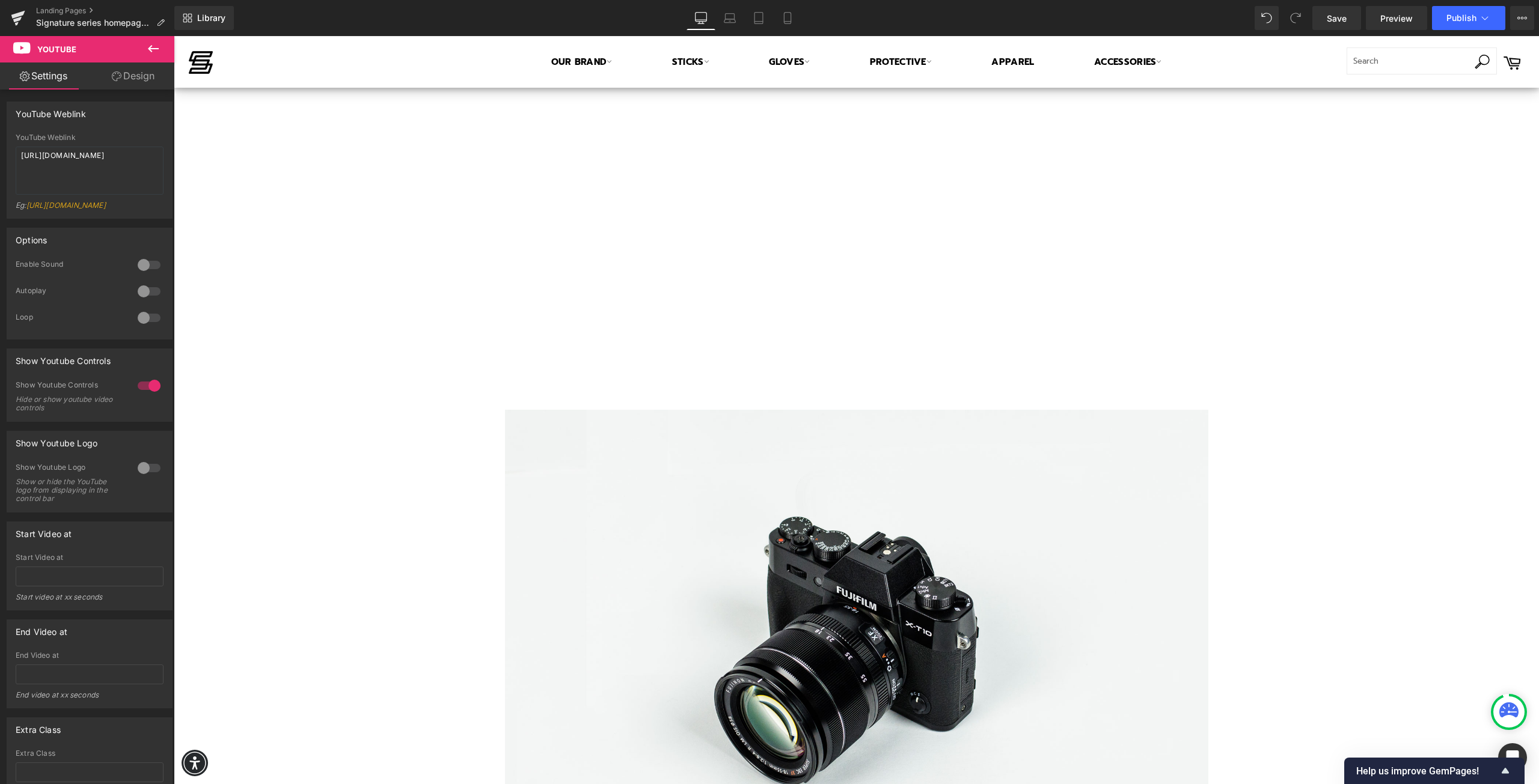
click at [146, 48] on icon at bounding box center [153, 49] width 15 height 15
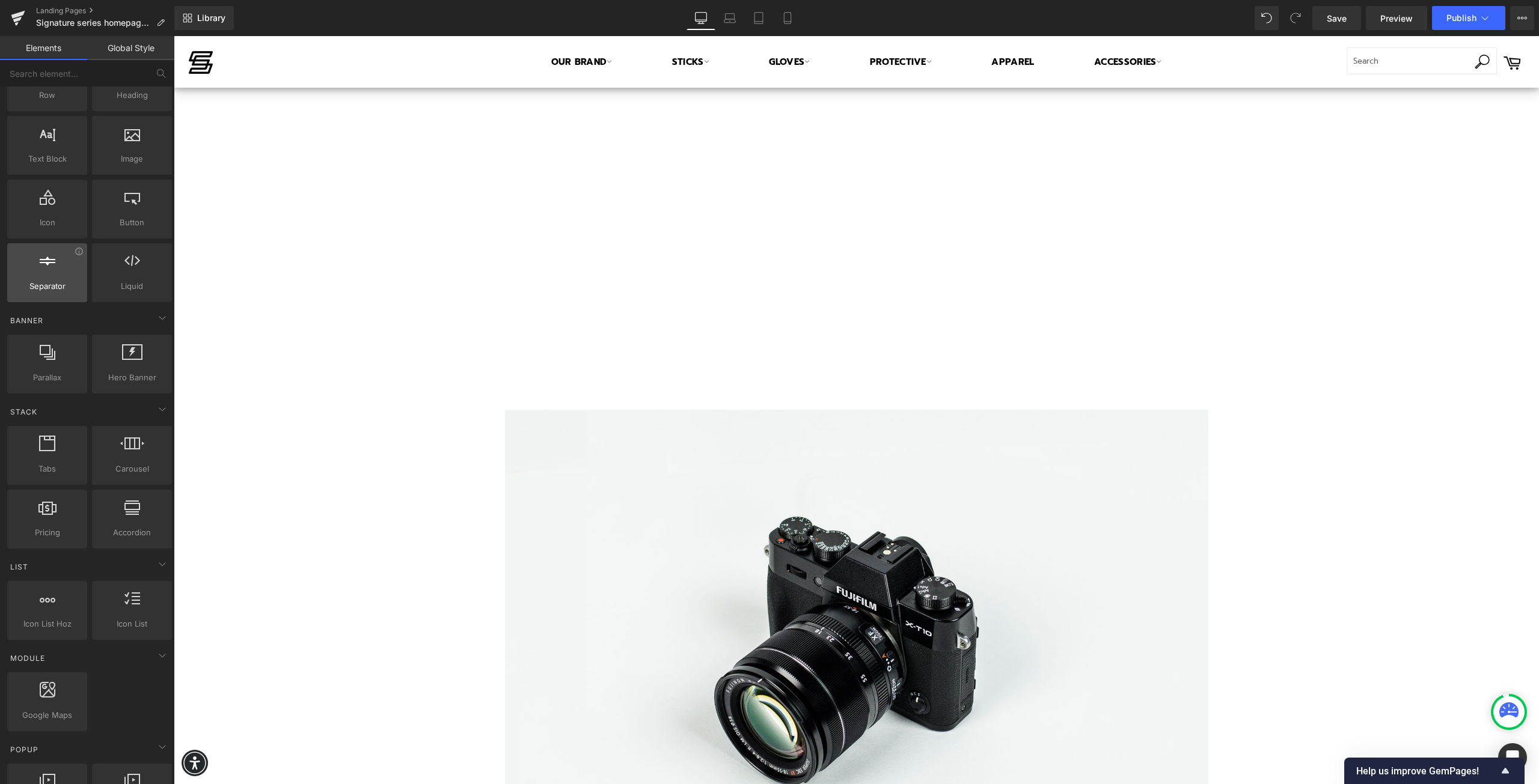
scroll to position [60, 0]
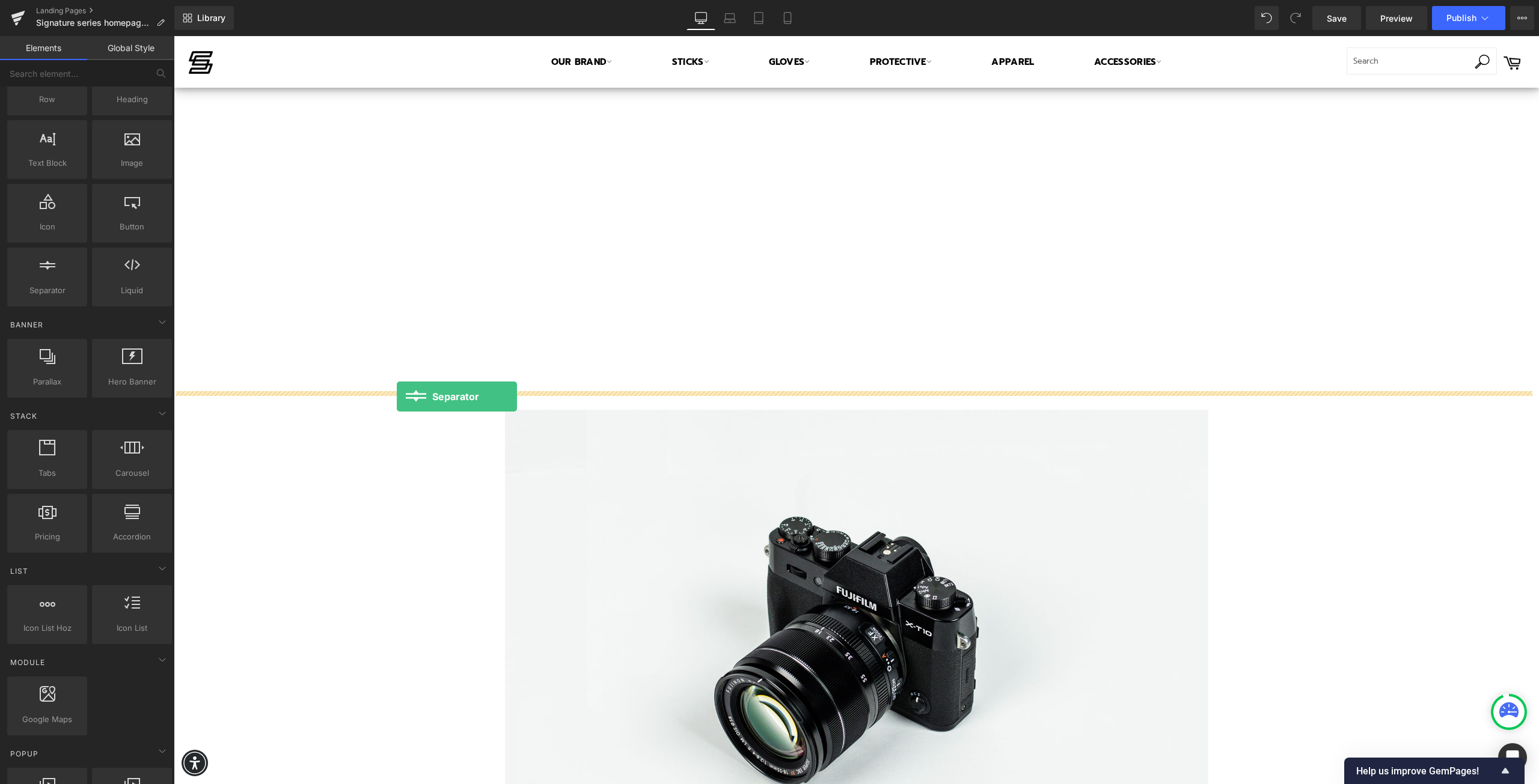
drag, startPoint x: 234, startPoint y: 323, endPoint x: 397, endPoint y: 397, distance: 179.0
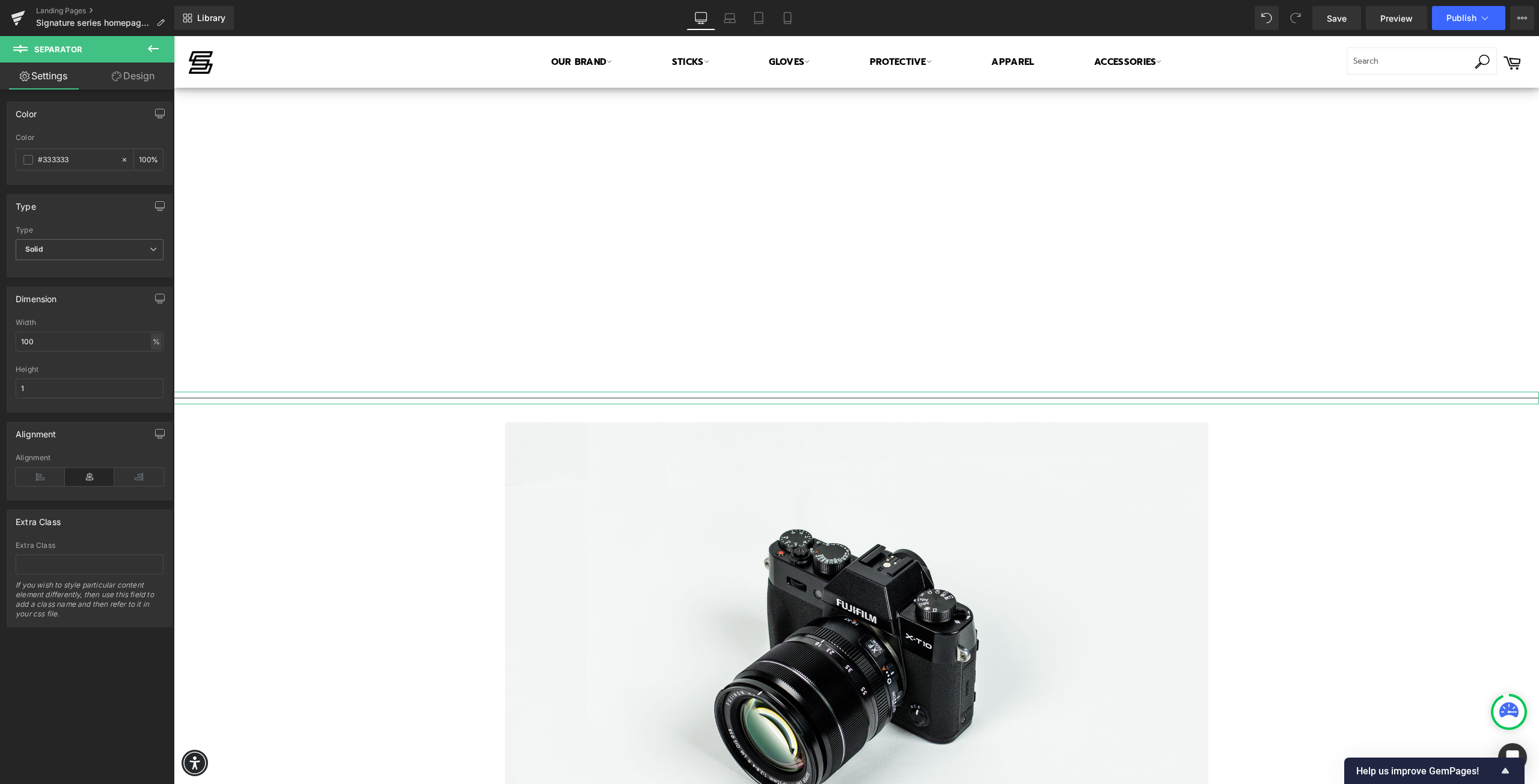
click at [153, 342] on div "%" at bounding box center [156, 341] width 11 height 17
drag, startPoint x: 24, startPoint y: 342, endPoint x: -90, endPoint y: 343, distance: 114.0
click at [0, 343] on html "Separator You are previewing how the will restyle your page. You can not edit E…" at bounding box center [770, 392] width 1539 height 784
click at [154, 342] on div "%" at bounding box center [156, 341] width 11 height 17
click at [149, 382] on li "px" at bounding box center [155, 377] width 15 height 18
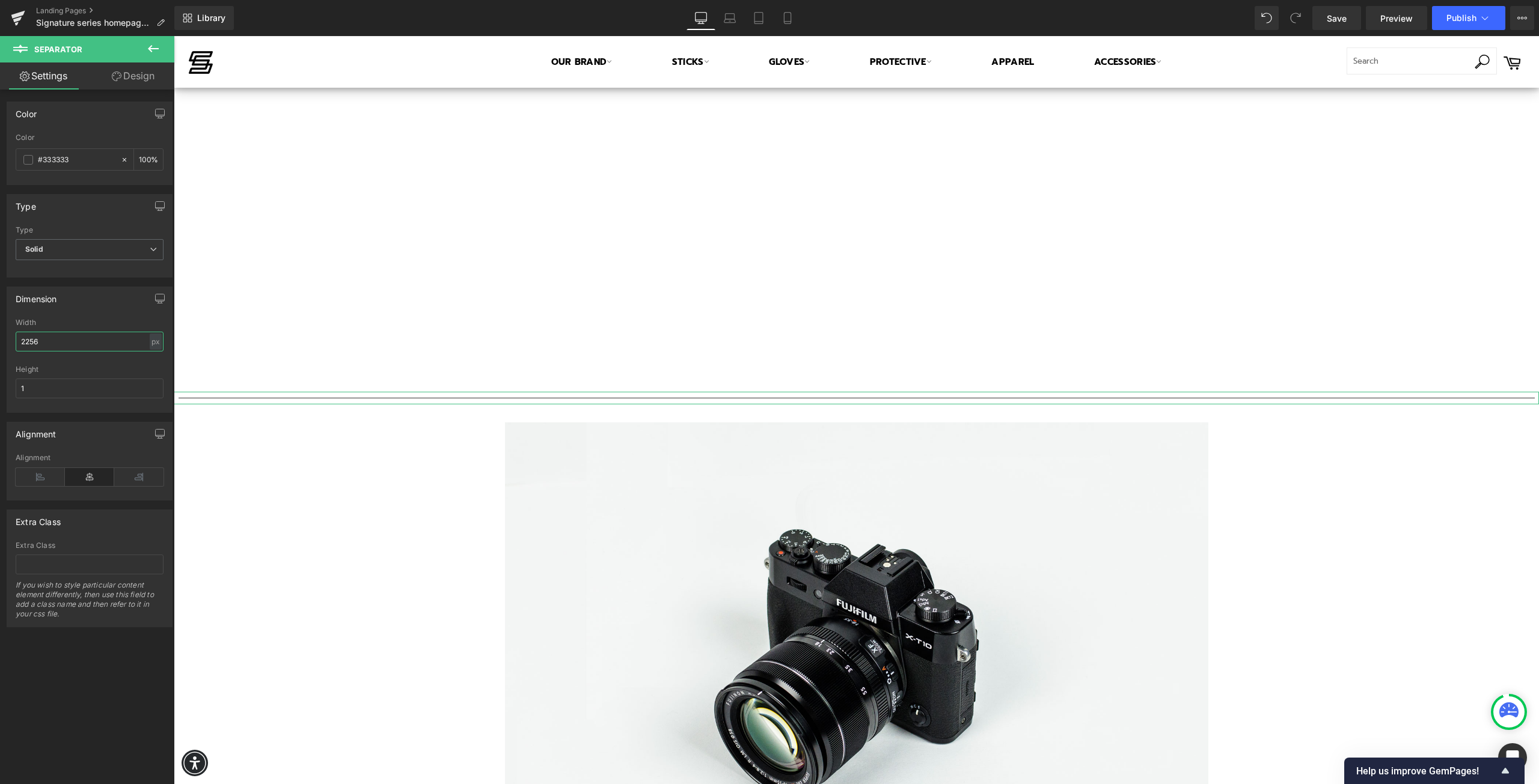
drag, startPoint x: 84, startPoint y: 341, endPoint x: -40, endPoint y: 334, distance: 124.2
click at [0, 334] on html "Separator You are previewing how the will restyle your page. You can not edit E…" at bounding box center [770, 392] width 1539 height 784
type input "1200"
click at [94, 363] on div at bounding box center [90, 362] width 148 height 8
click at [153, 54] on icon at bounding box center [153, 49] width 15 height 15
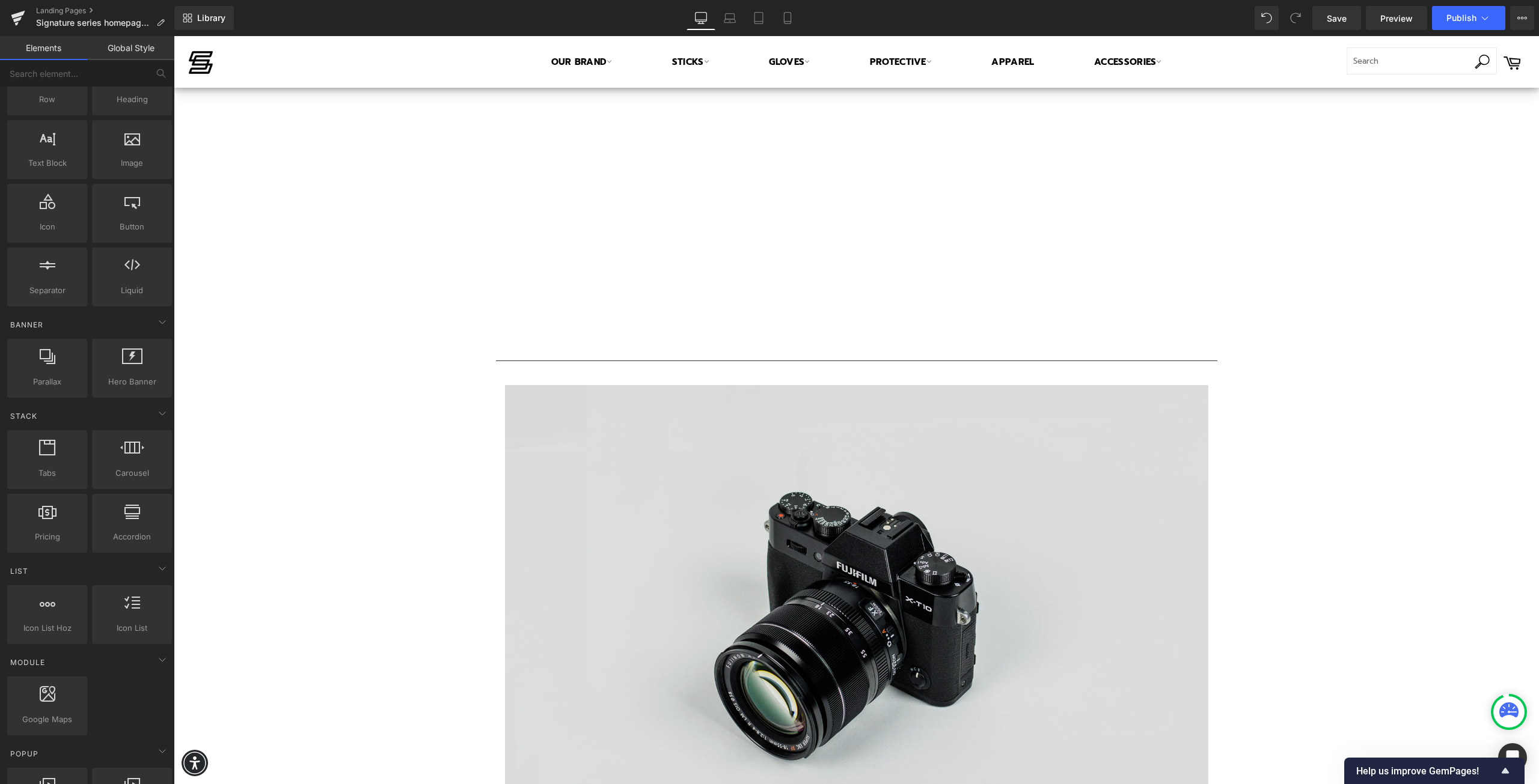
scroll to position [1012, 0]
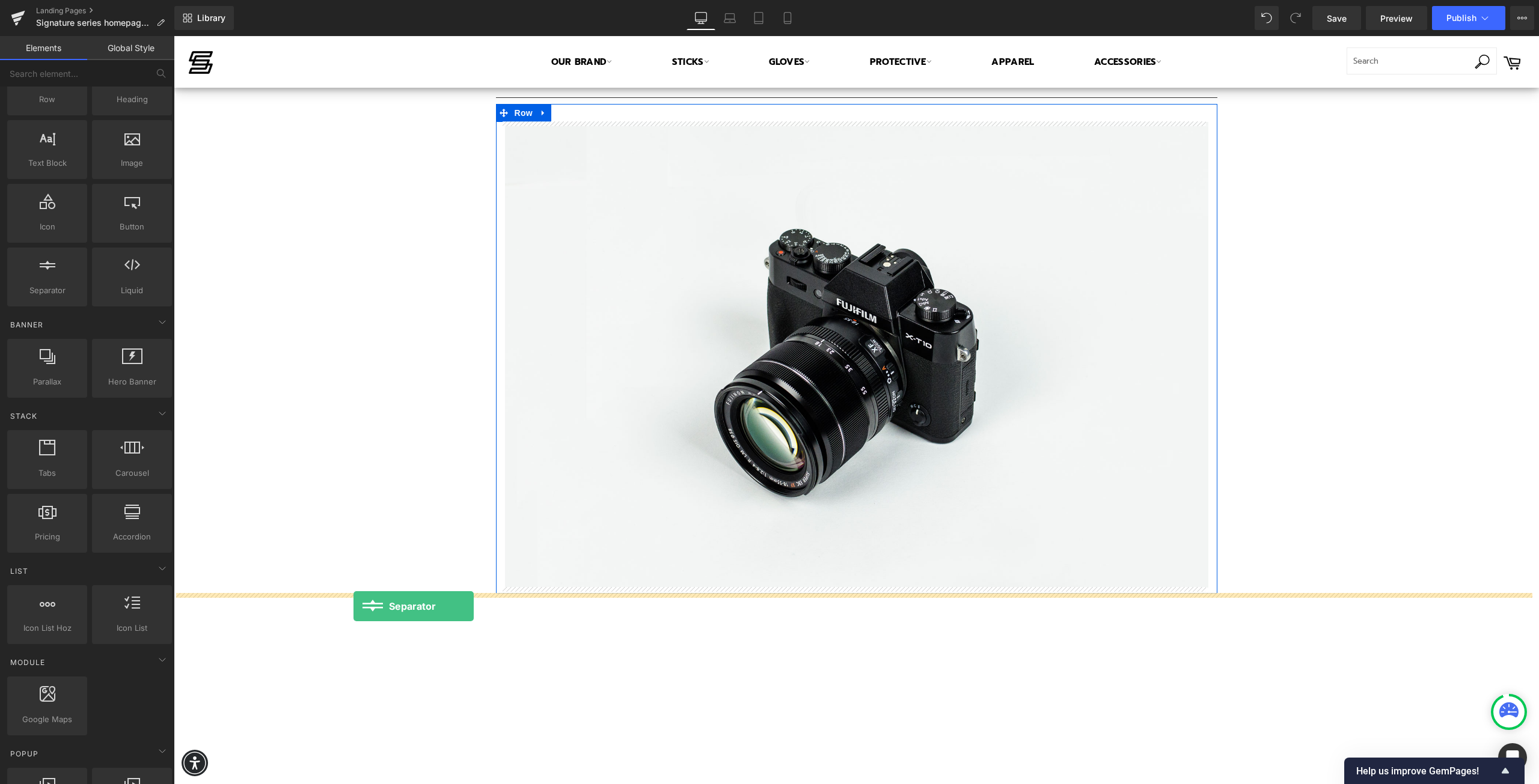
drag, startPoint x: 223, startPoint y: 323, endPoint x: 353, endPoint y: 607, distance: 312.3
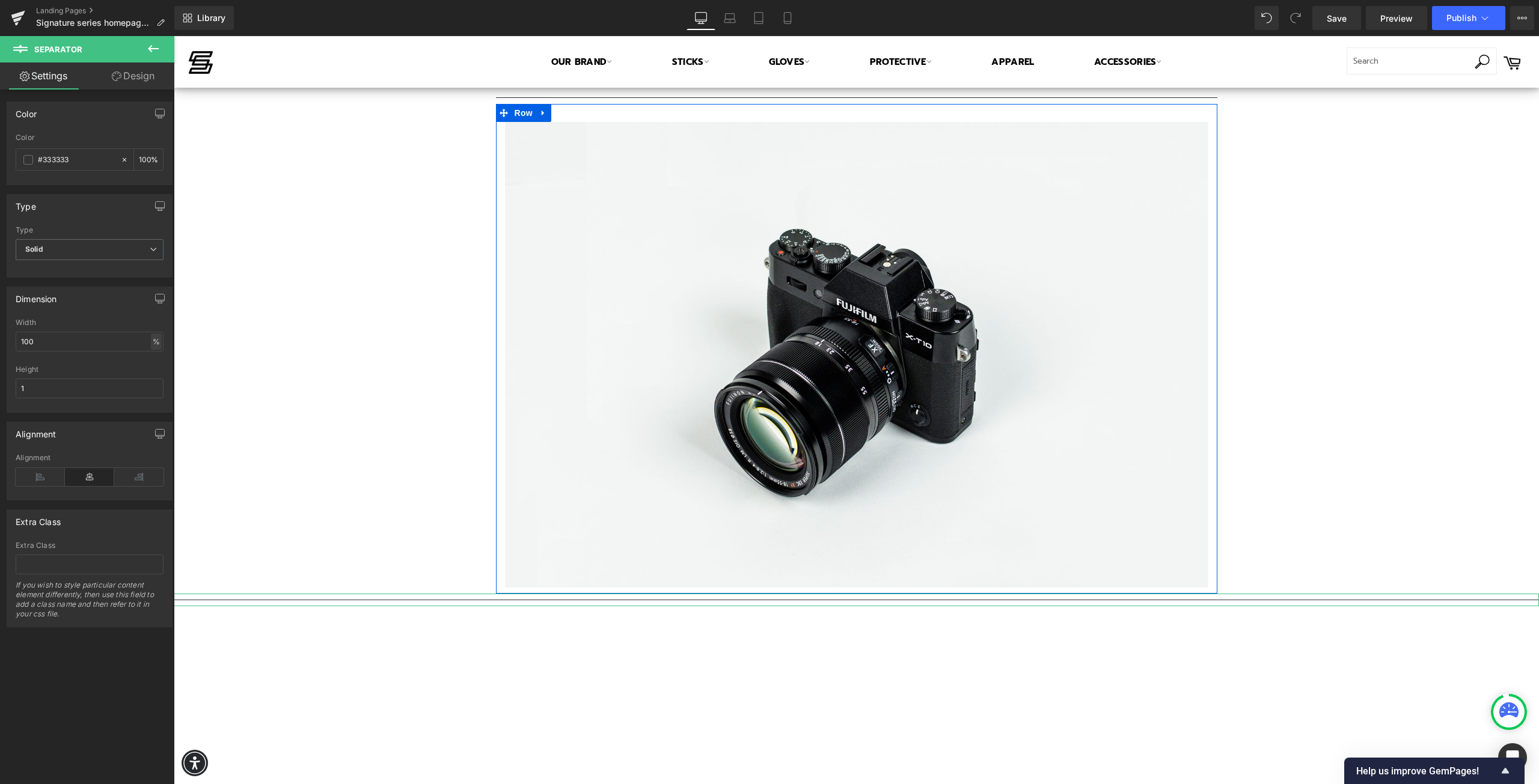
click at [151, 339] on div "%" at bounding box center [156, 341] width 11 height 17
click at [153, 379] on li "px" at bounding box center [155, 377] width 15 height 18
click at [37, 342] on input "2256" at bounding box center [90, 341] width 148 height 20
click at [36, 342] on input "2256" at bounding box center [90, 341] width 148 height 20
type input "1200"
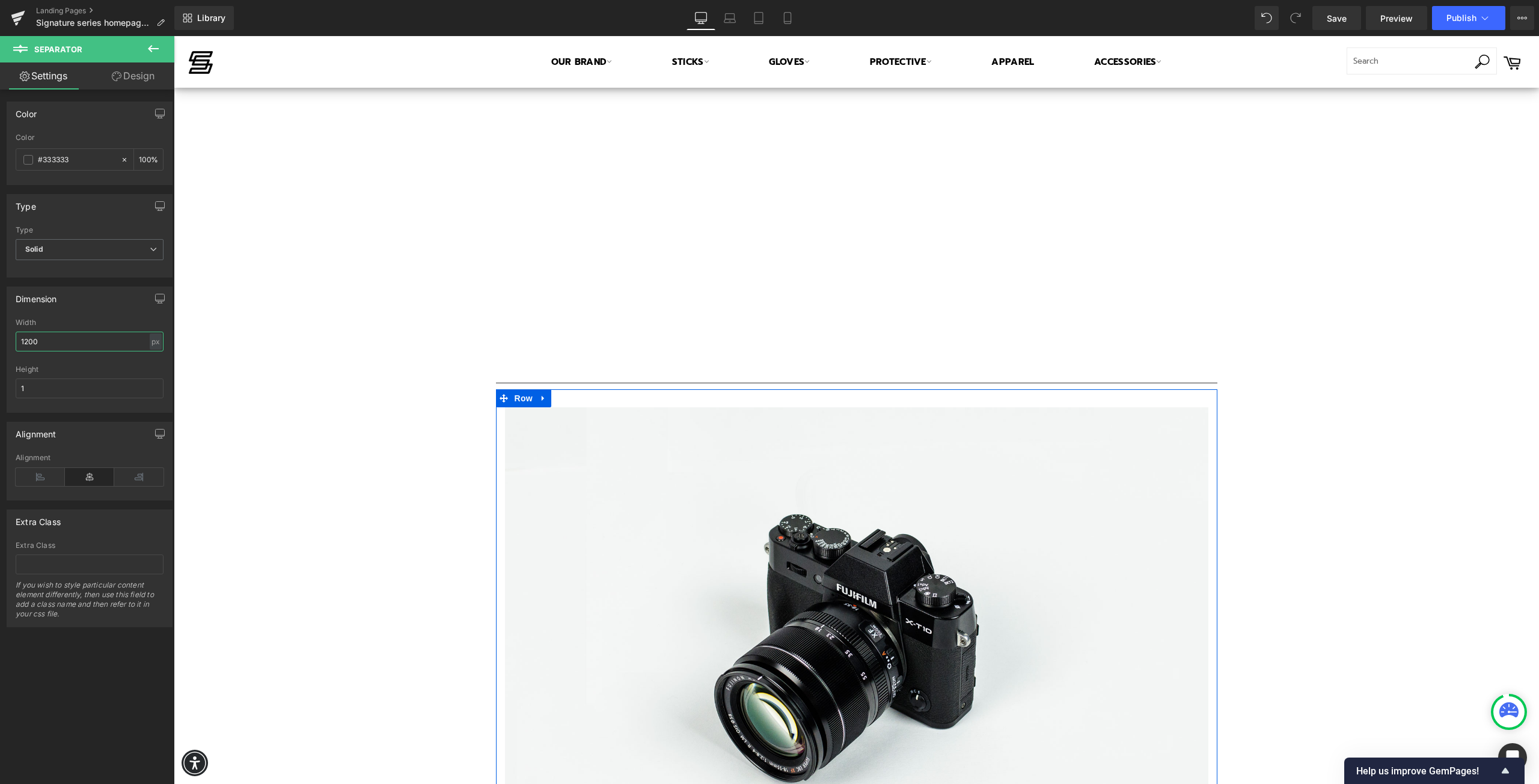
scroll to position [892, 0]
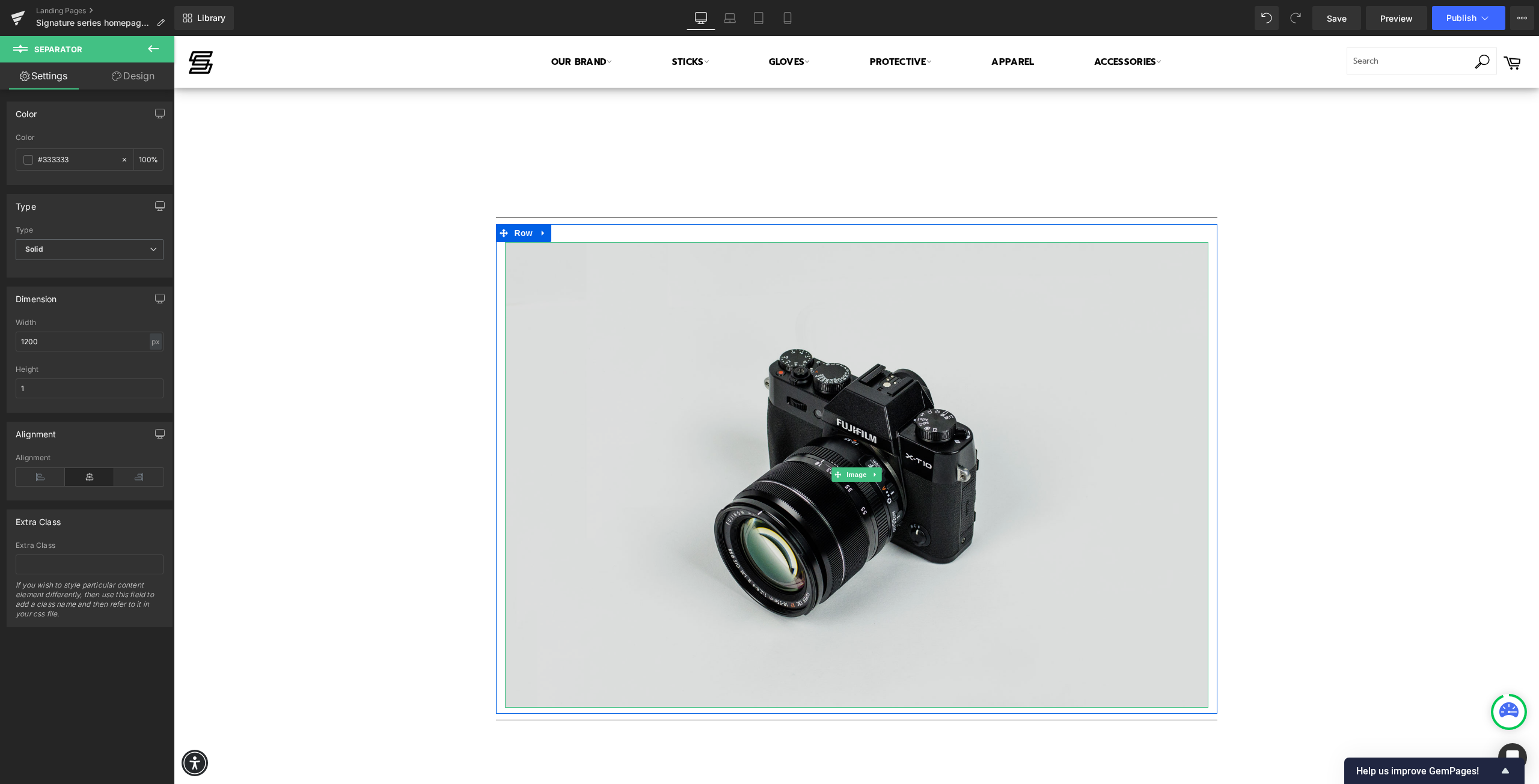
click at [630, 373] on img at bounding box center [856, 475] width 703 height 466
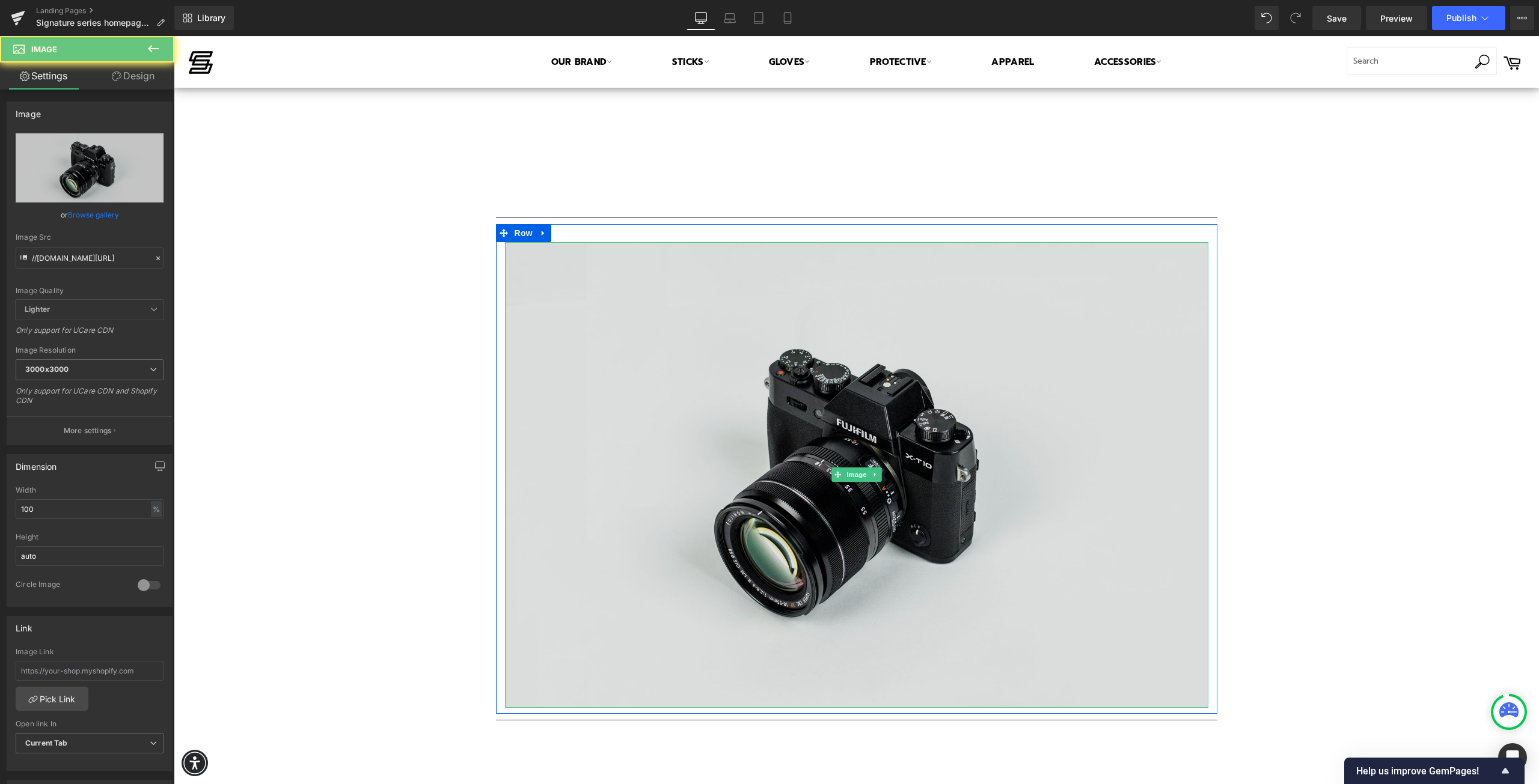
click at [630, 373] on img at bounding box center [856, 475] width 703 height 466
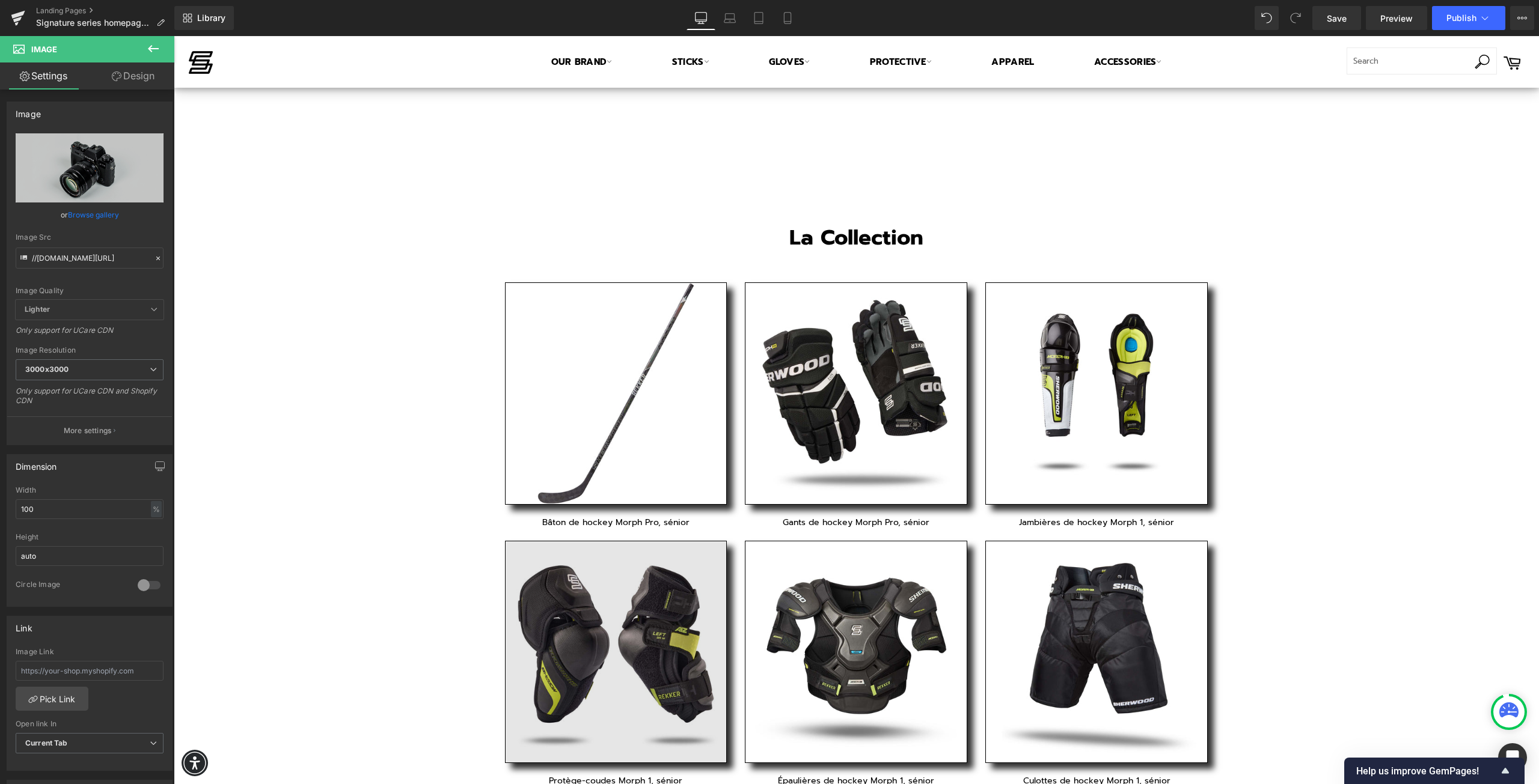
scroll to position [1849, 0]
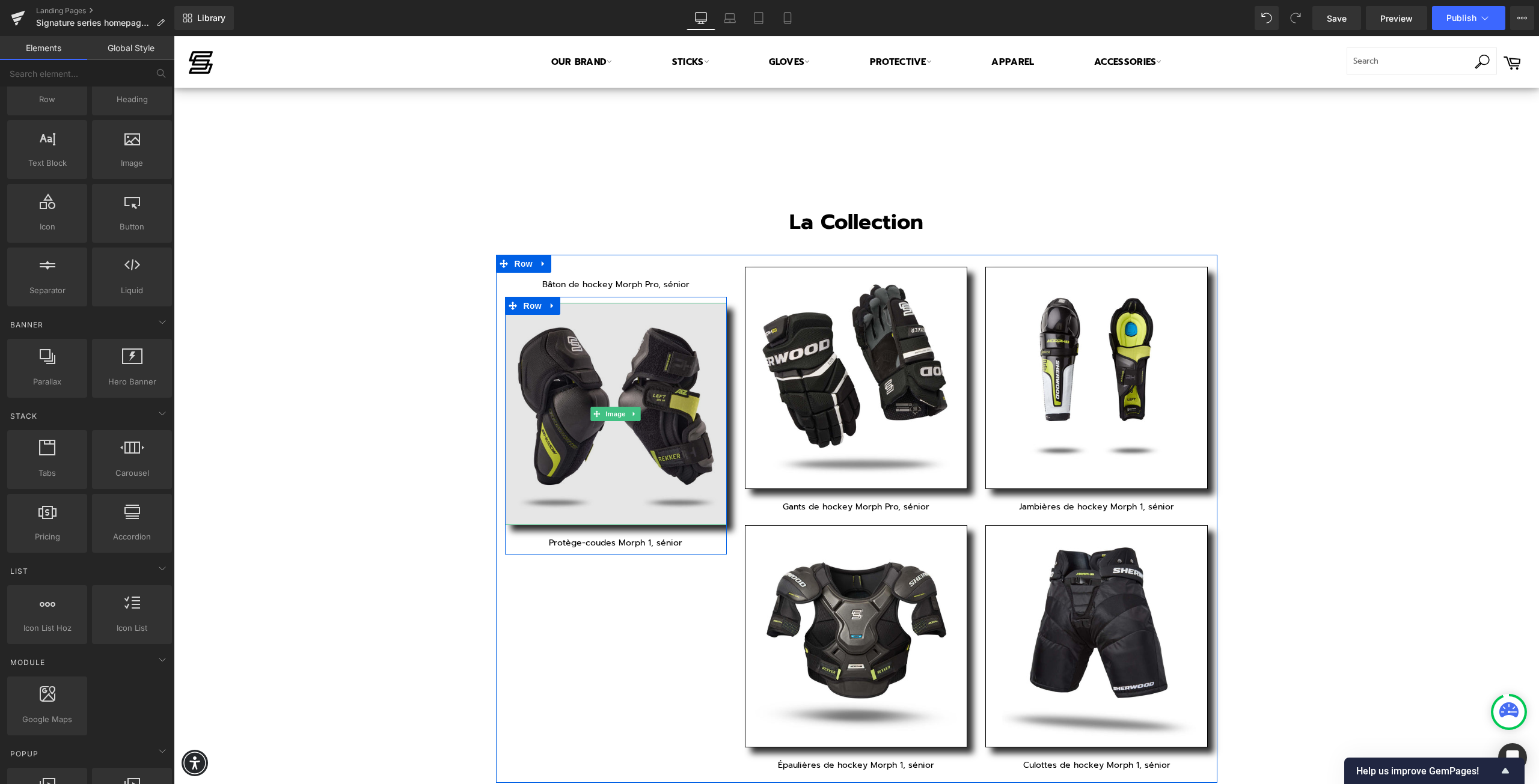
drag, startPoint x: 655, startPoint y: 411, endPoint x: 663, endPoint y: 414, distance: 8.5
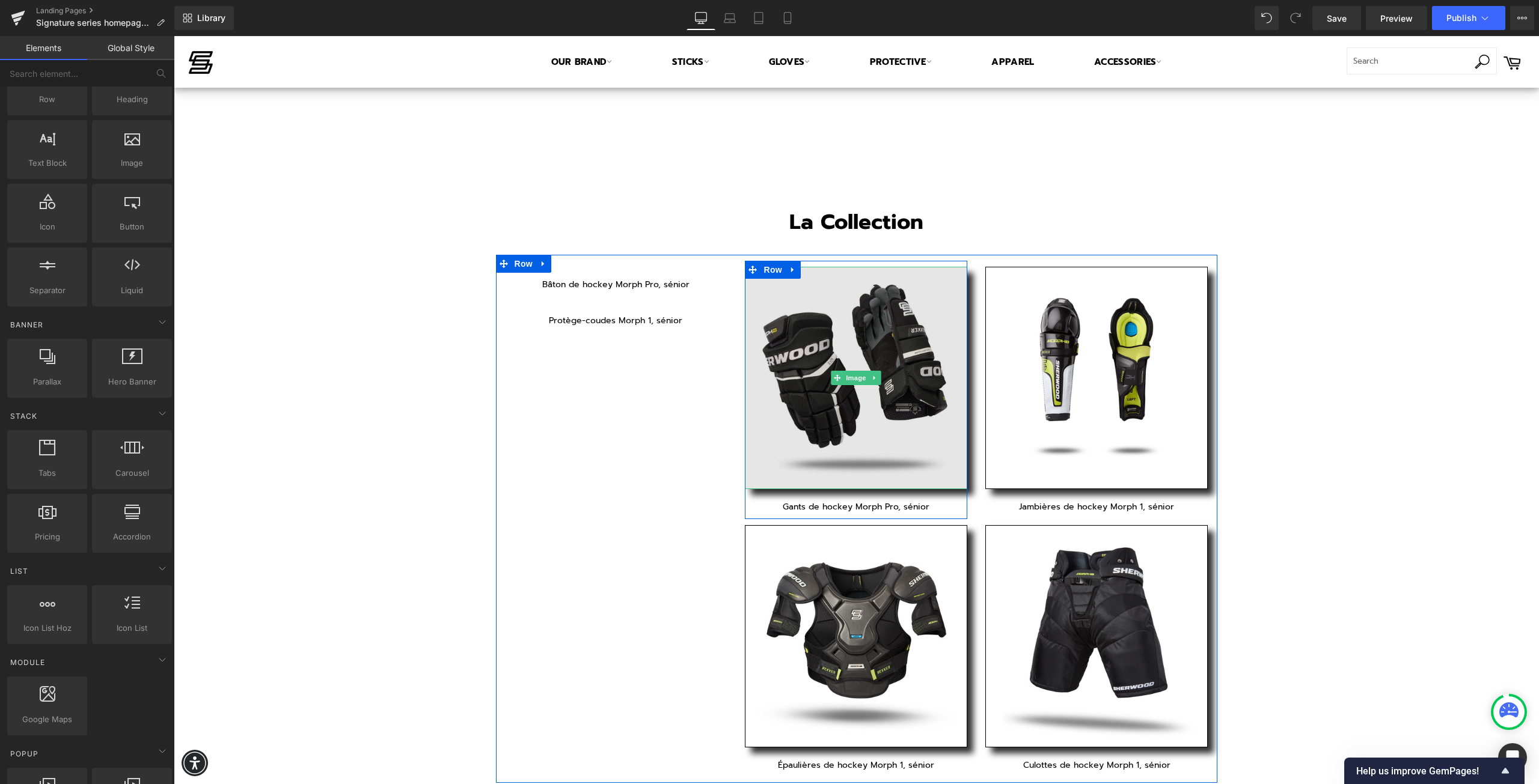
click at [864, 368] on img at bounding box center [856, 378] width 222 height 222
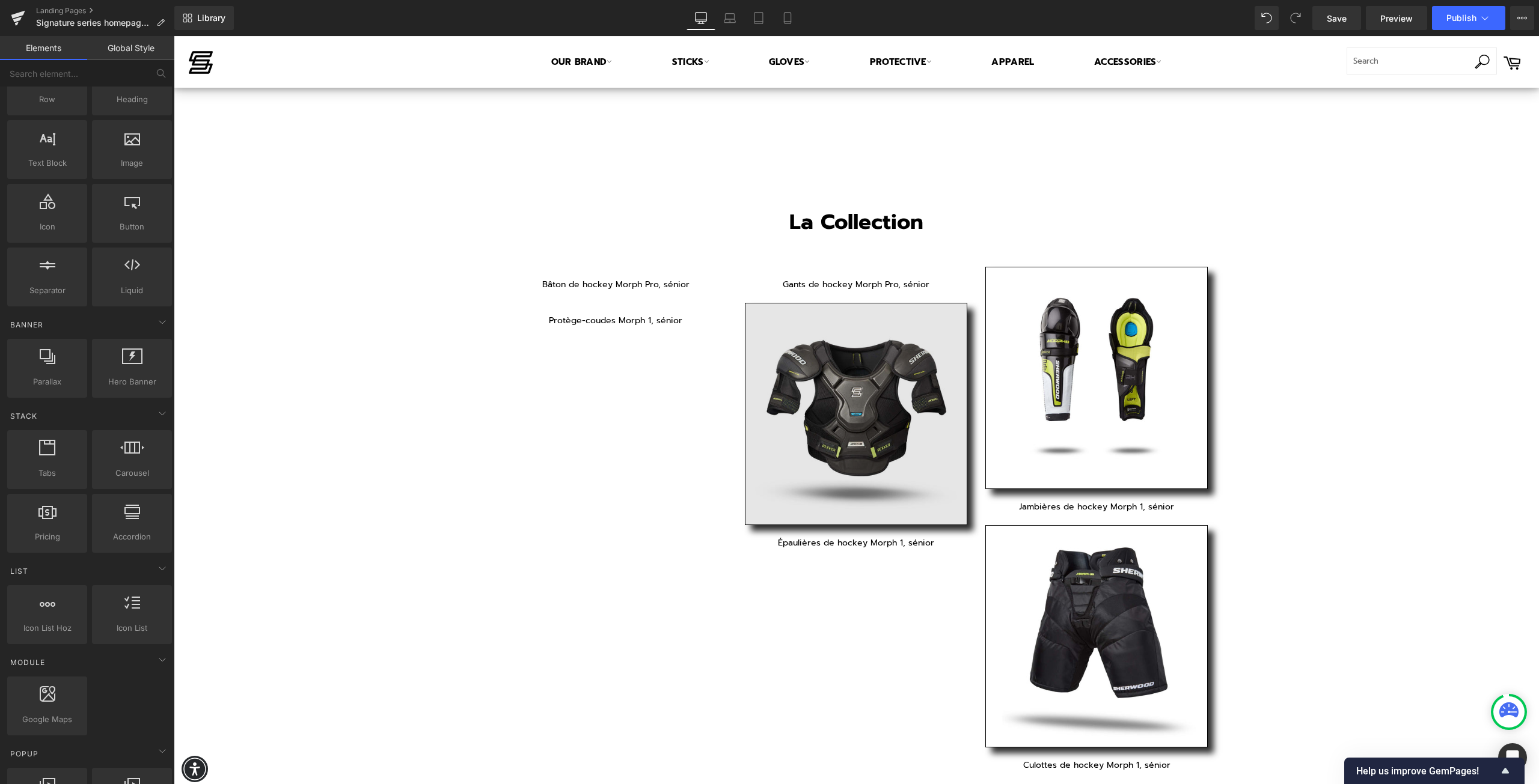
drag, startPoint x: 1036, startPoint y: 505, endPoint x: 898, endPoint y: 446, distance: 150.1
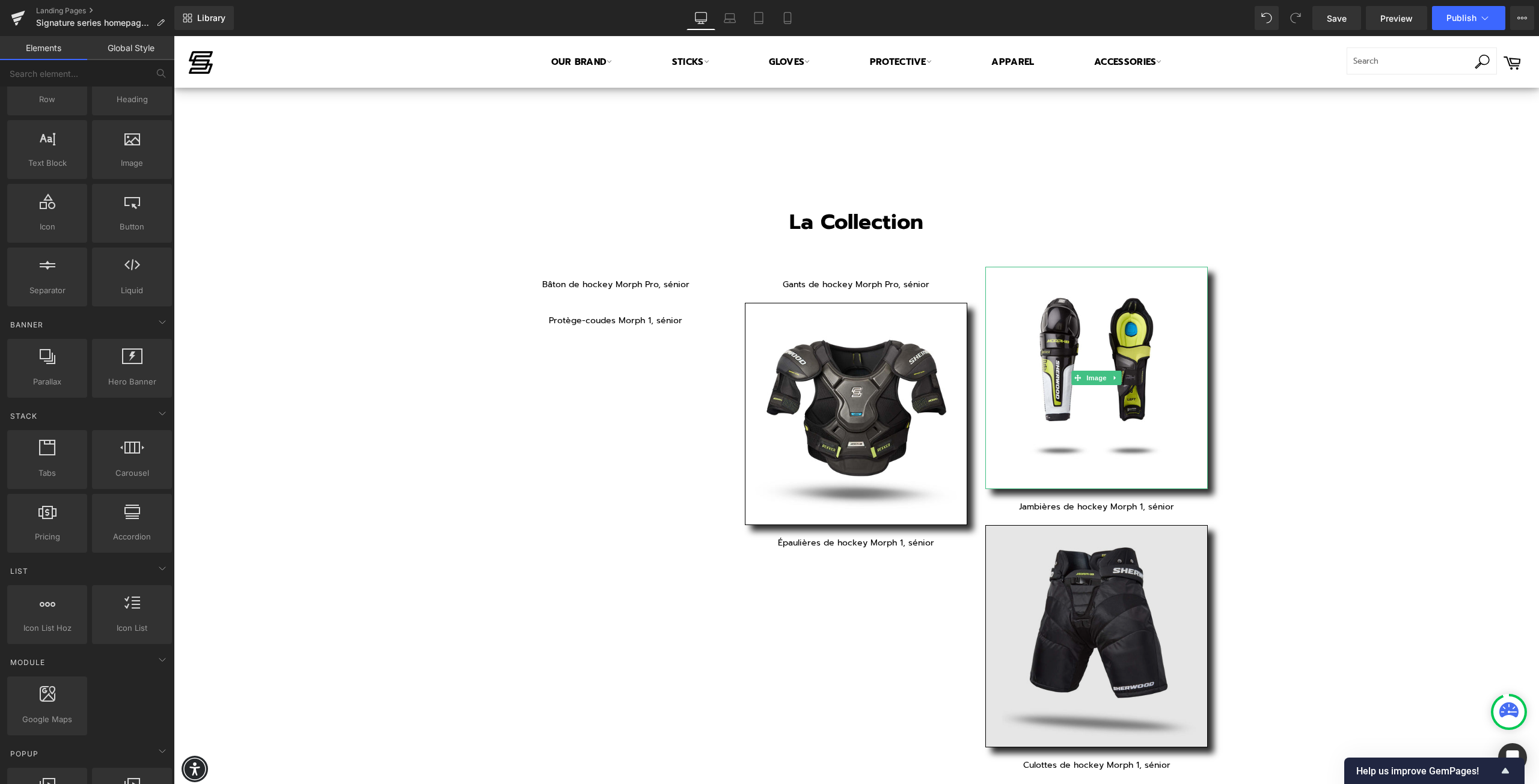
drag, startPoint x: 1186, startPoint y: 550, endPoint x: 1001, endPoint y: 509, distance: 189.5
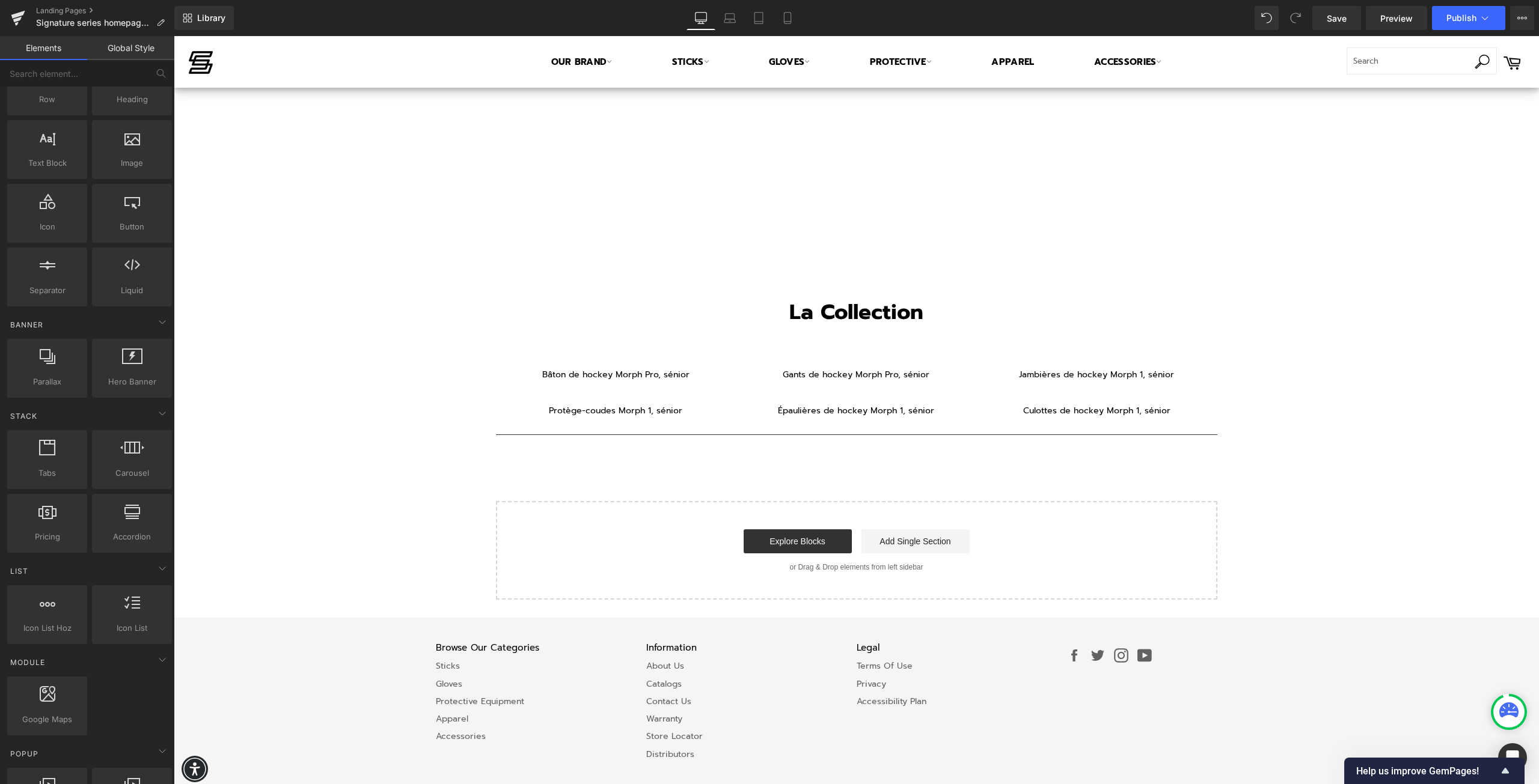
scroll to position [1758, 0]
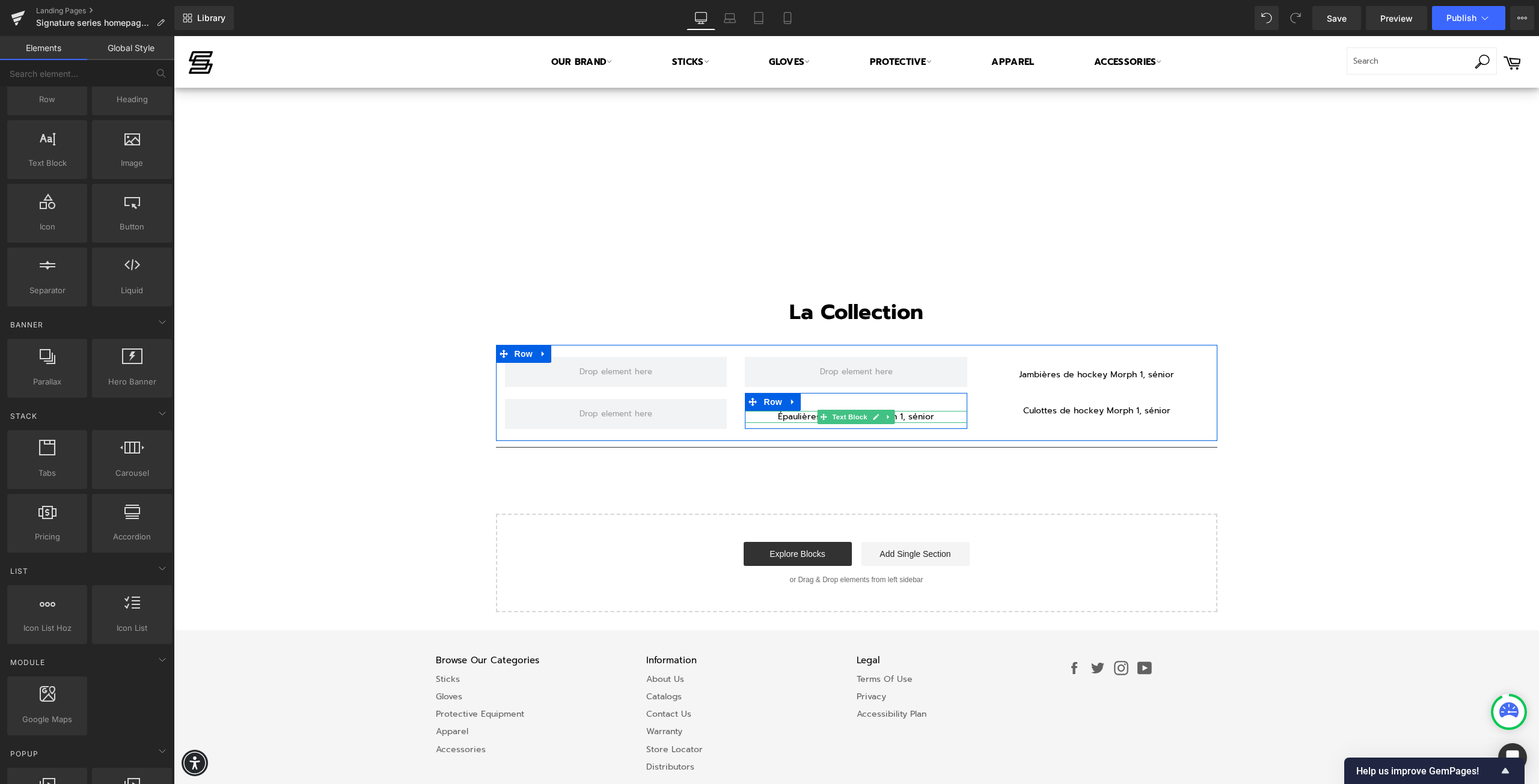
click at [776, 416] on p "Épaulières de hockey Morph 1, sénior" at bounding box center [856, 417] width 222 height 12
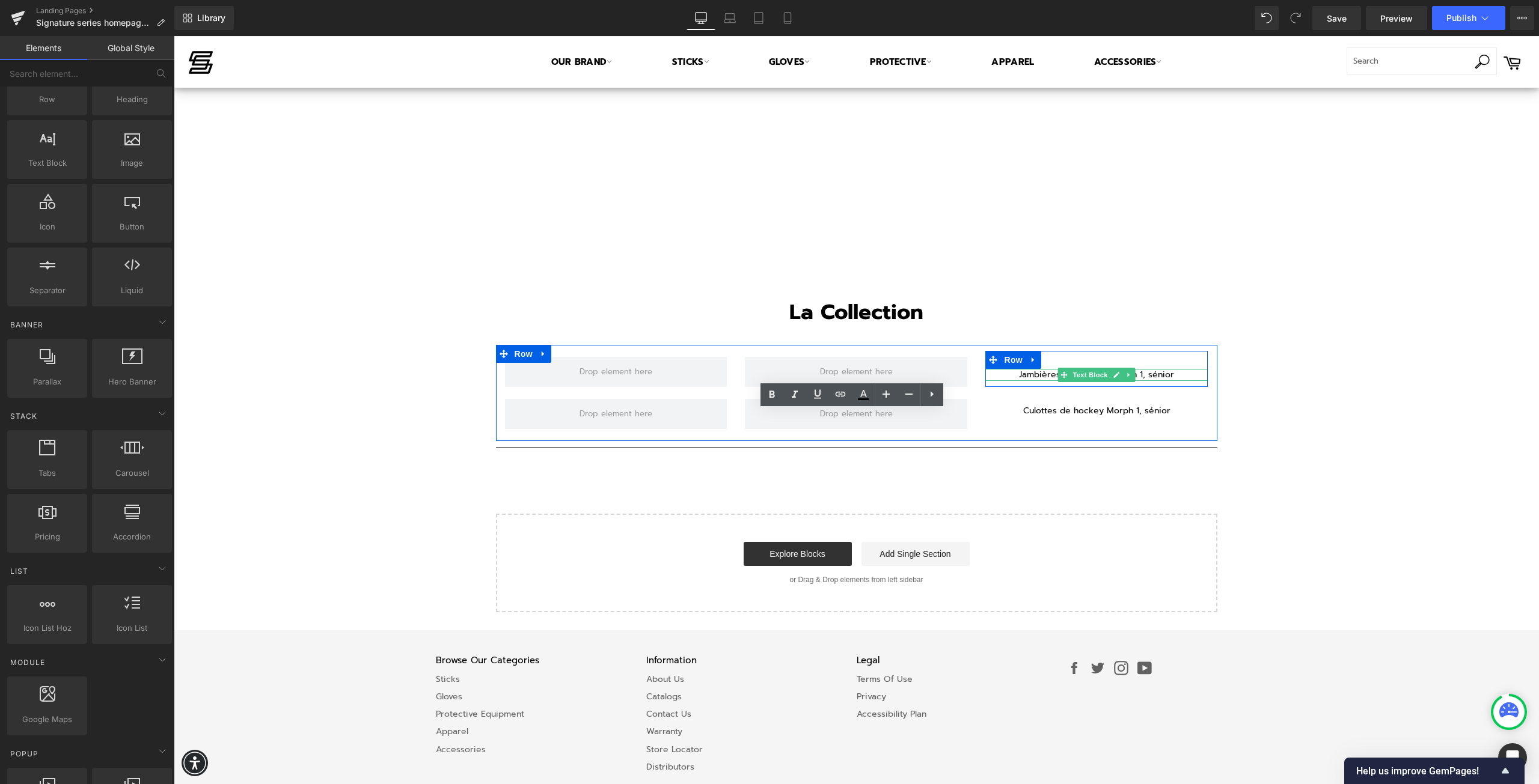
click at [1043, 375] on p "Jambières de hockey Morph 1, sénior" at bounding box center [1096, 374] width 222 height 12
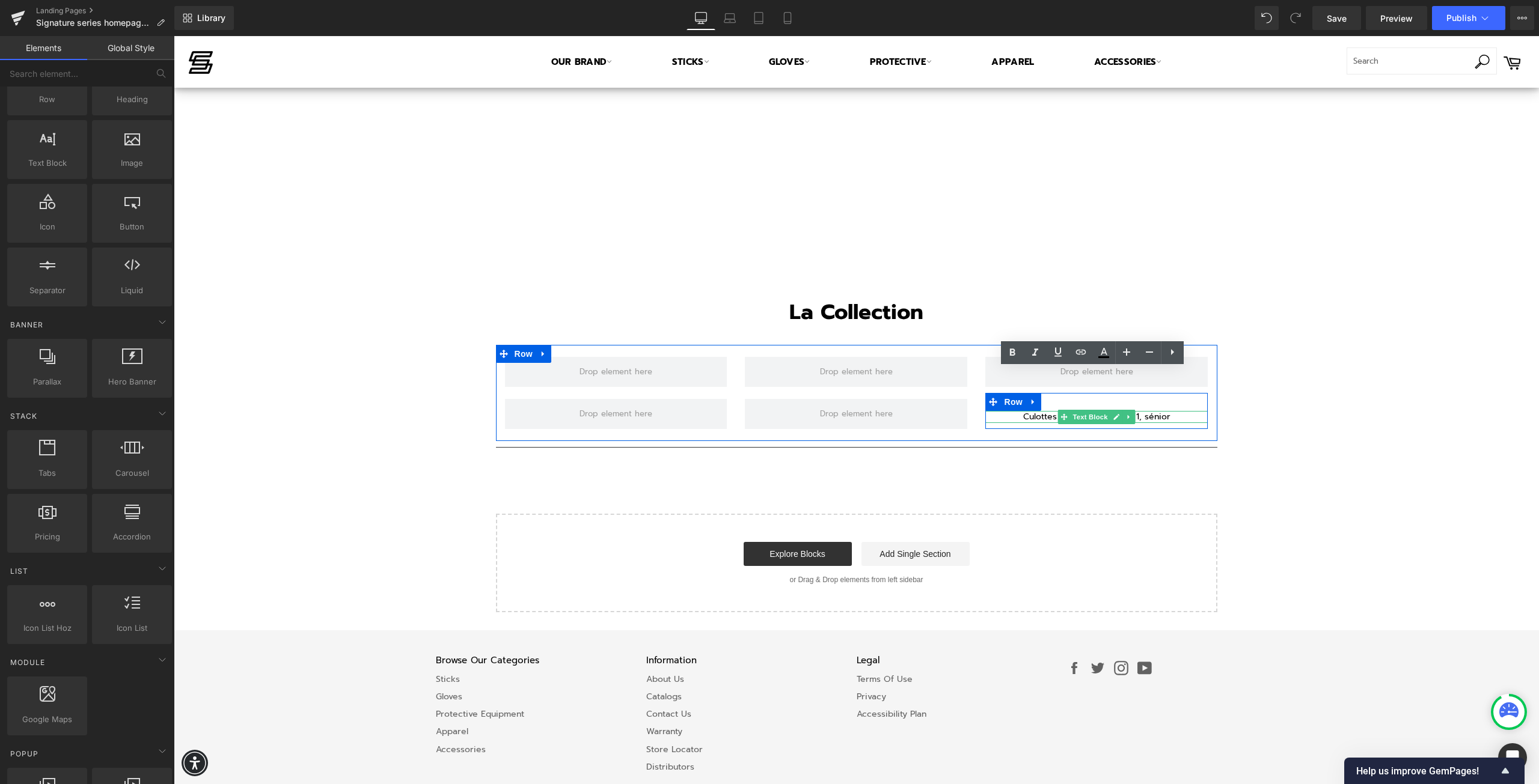
click at [1043, 416] on p "Culottes de hockey Morph 1, sénior" at bounding box center [1096, 417] width 222 height 12
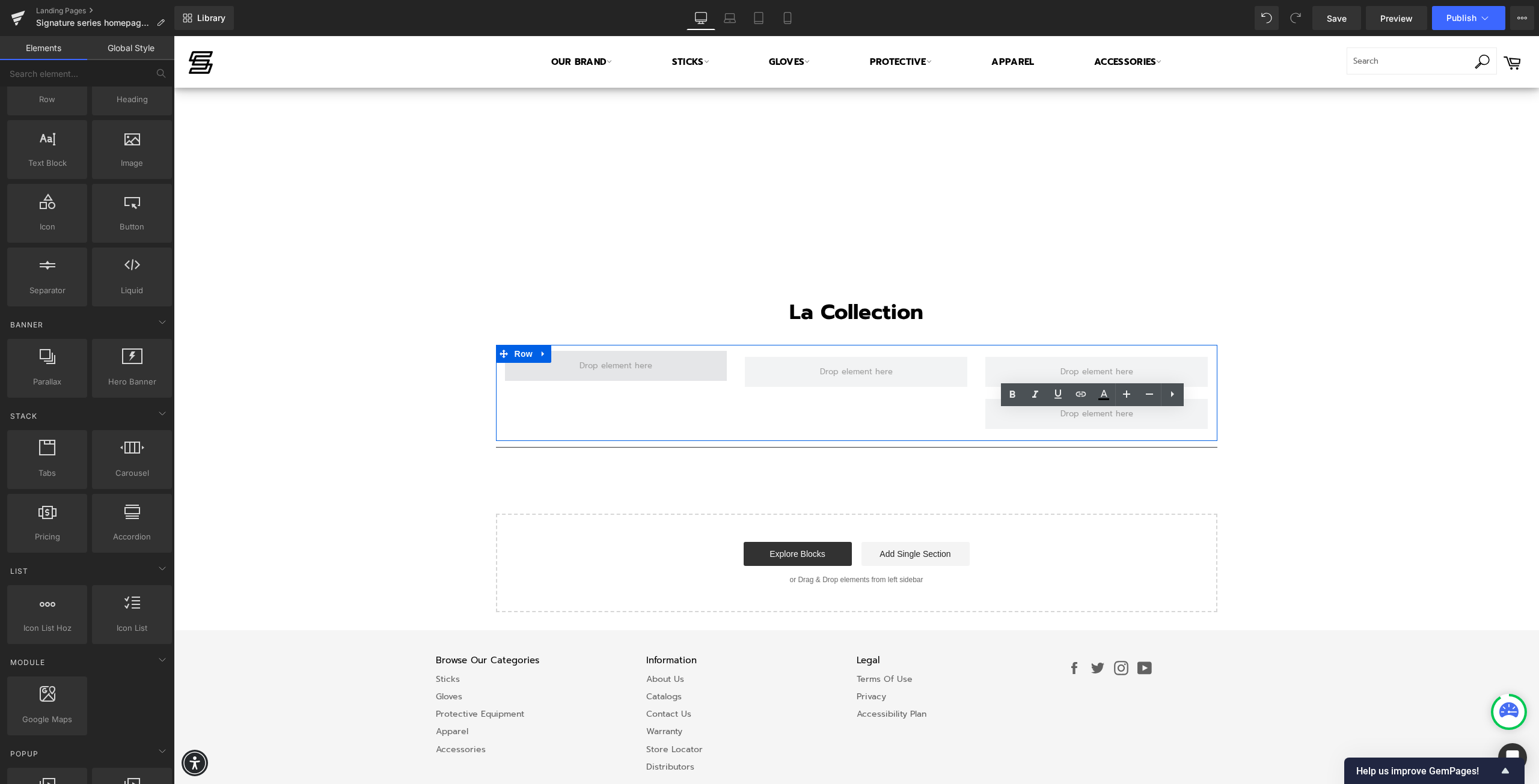
click at [614, 358] on span at bounding box center [615, 366] width 81 height 17
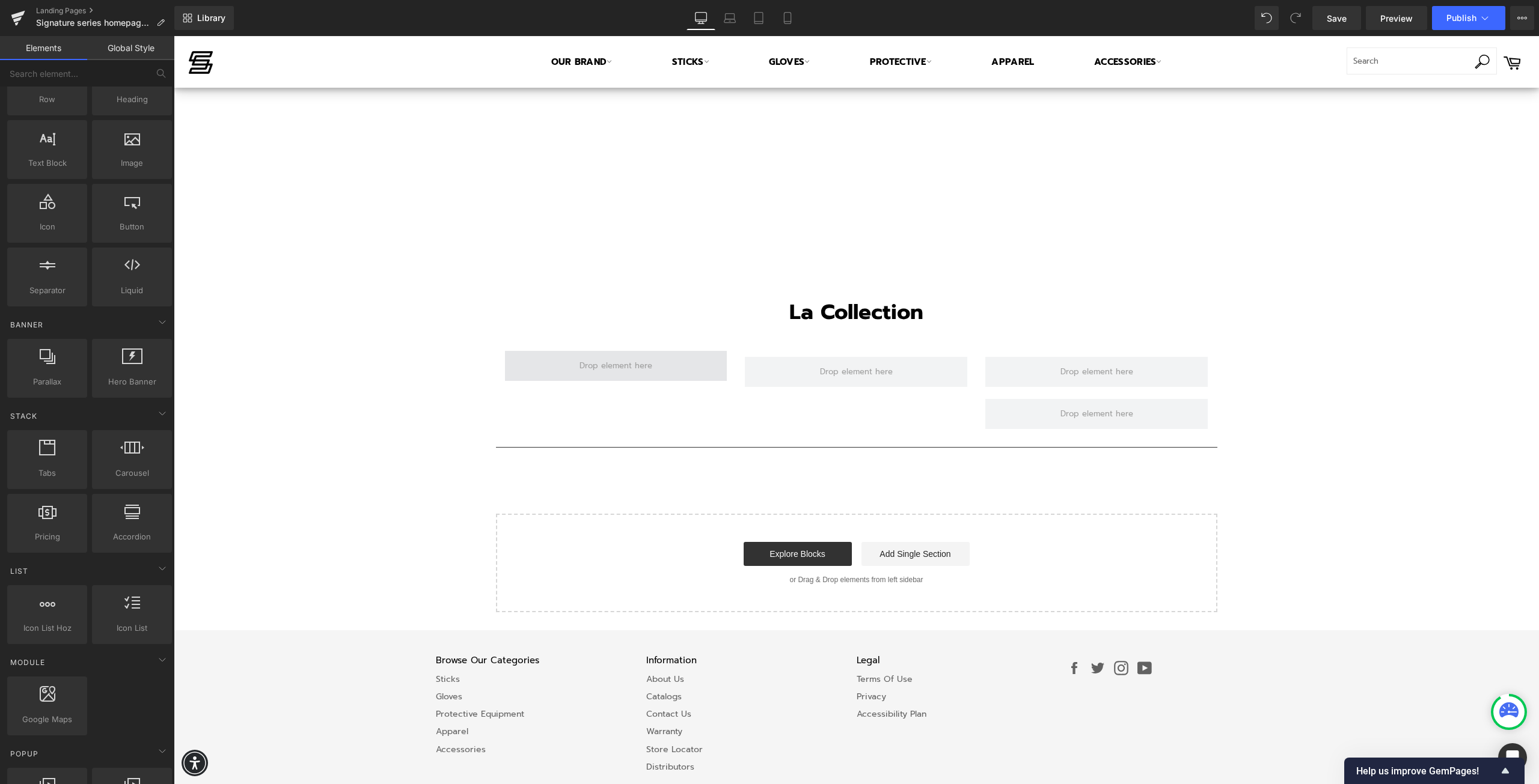
click at [607, 368] on span at bounding box center [615, 366] width 81 height 17
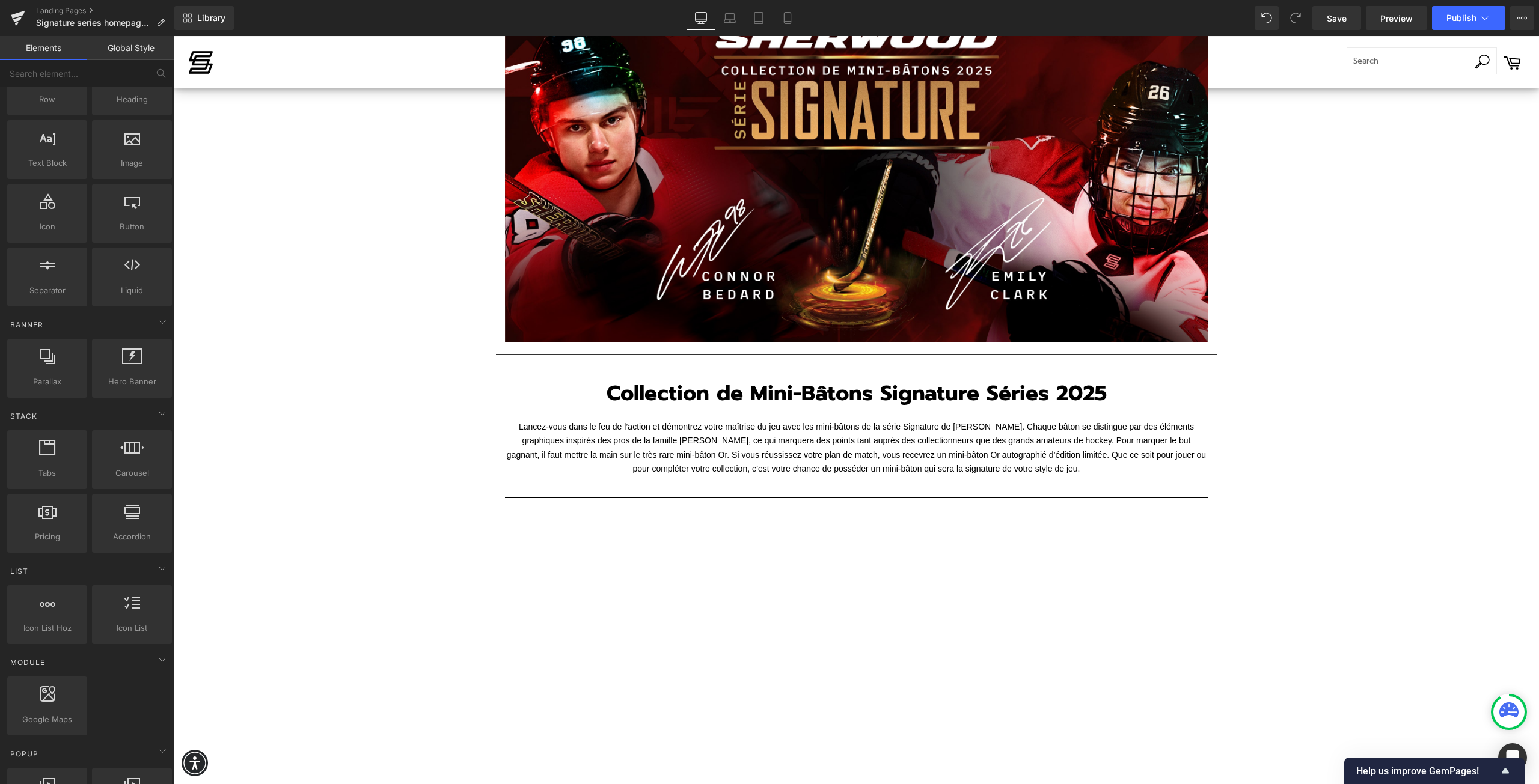
scroll to position [239, 0]
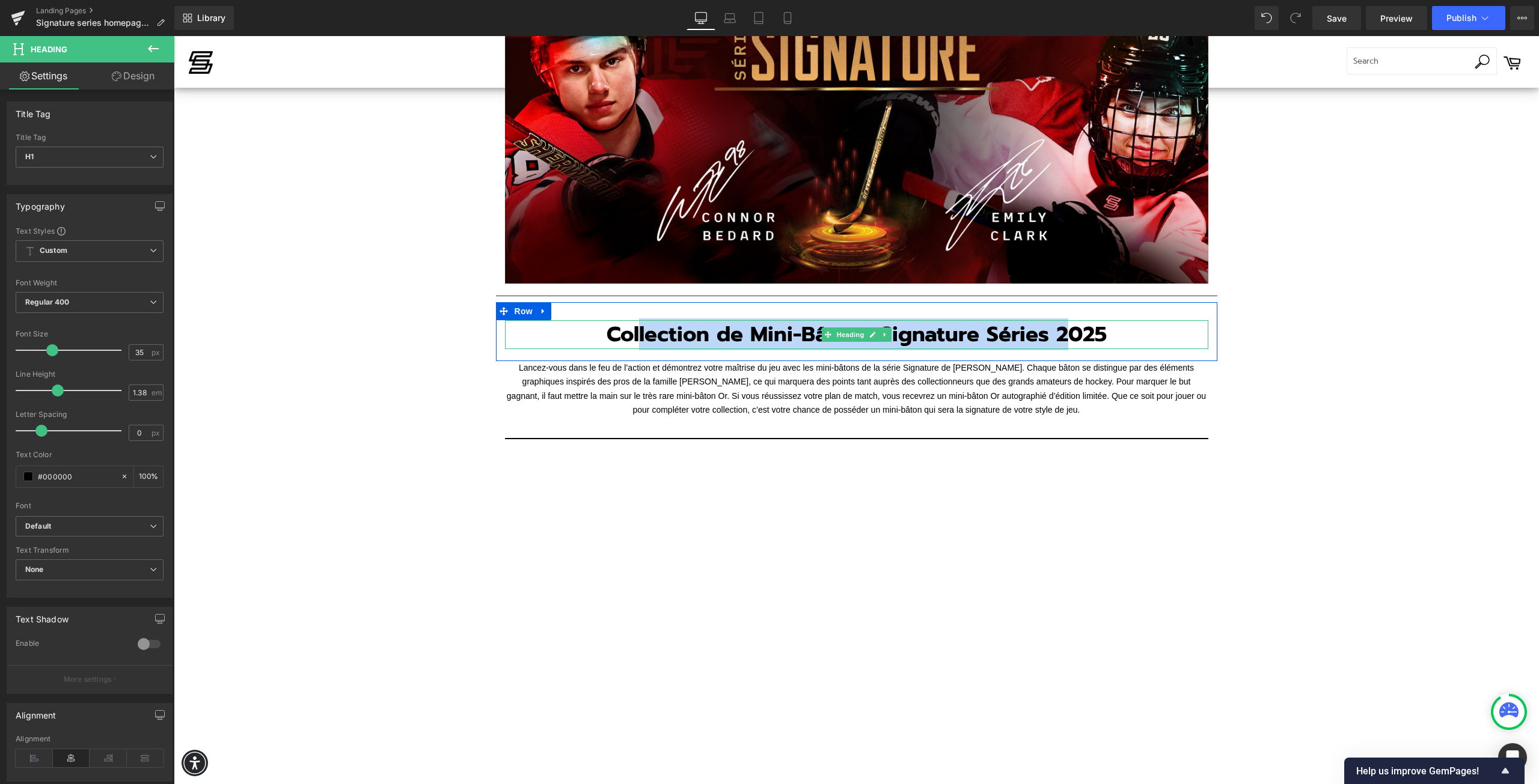
drag, startPoint x: 634, startPoint y: 332, endPoint x: 1064, endPoint y: 345, distance: 430.2
click at [1064, 345] on b "Collection de Mini-Bâtons Signature Séries 2025" at bounding box center [856, 334] width 500 height 32
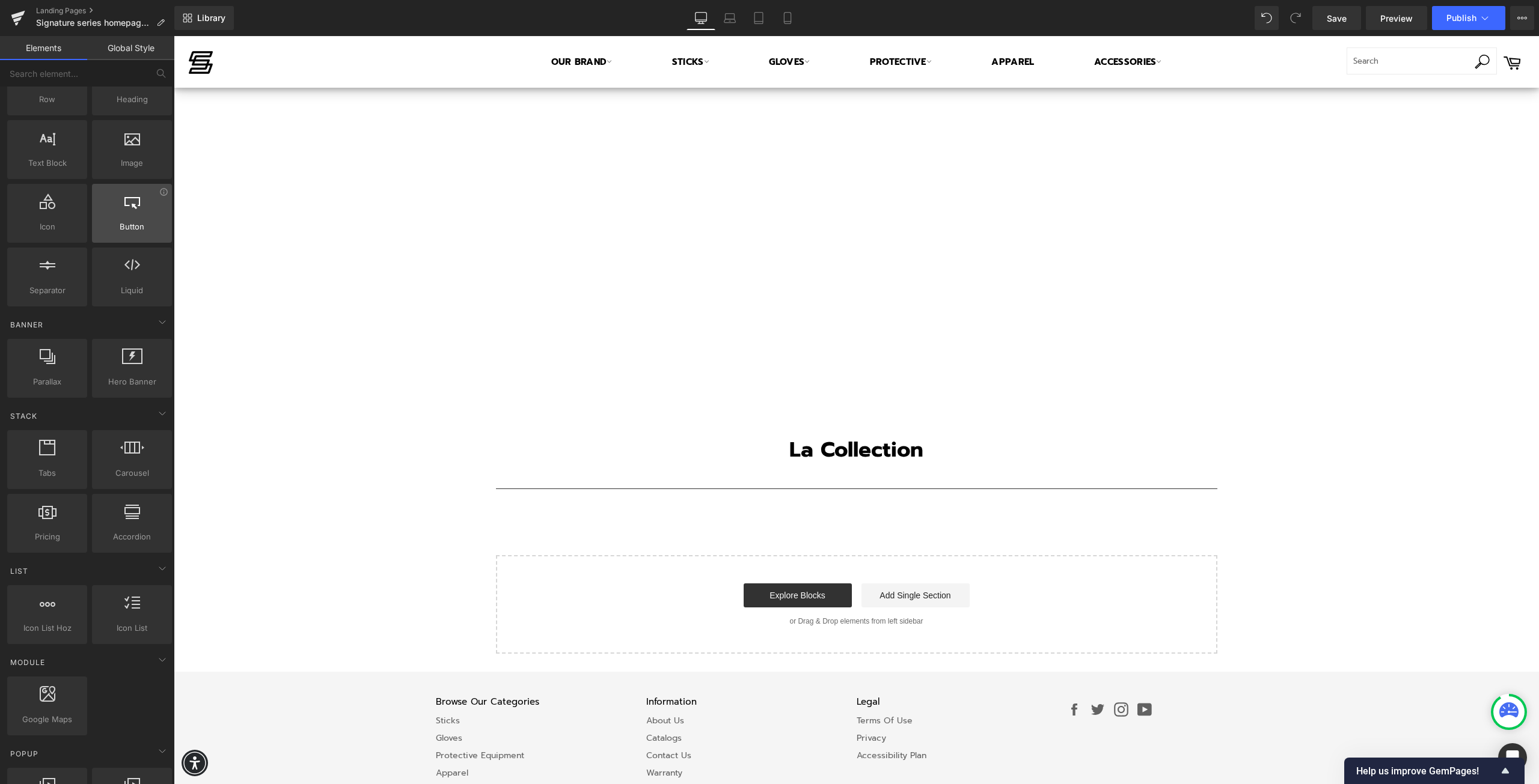
scroll to position [0, 0]
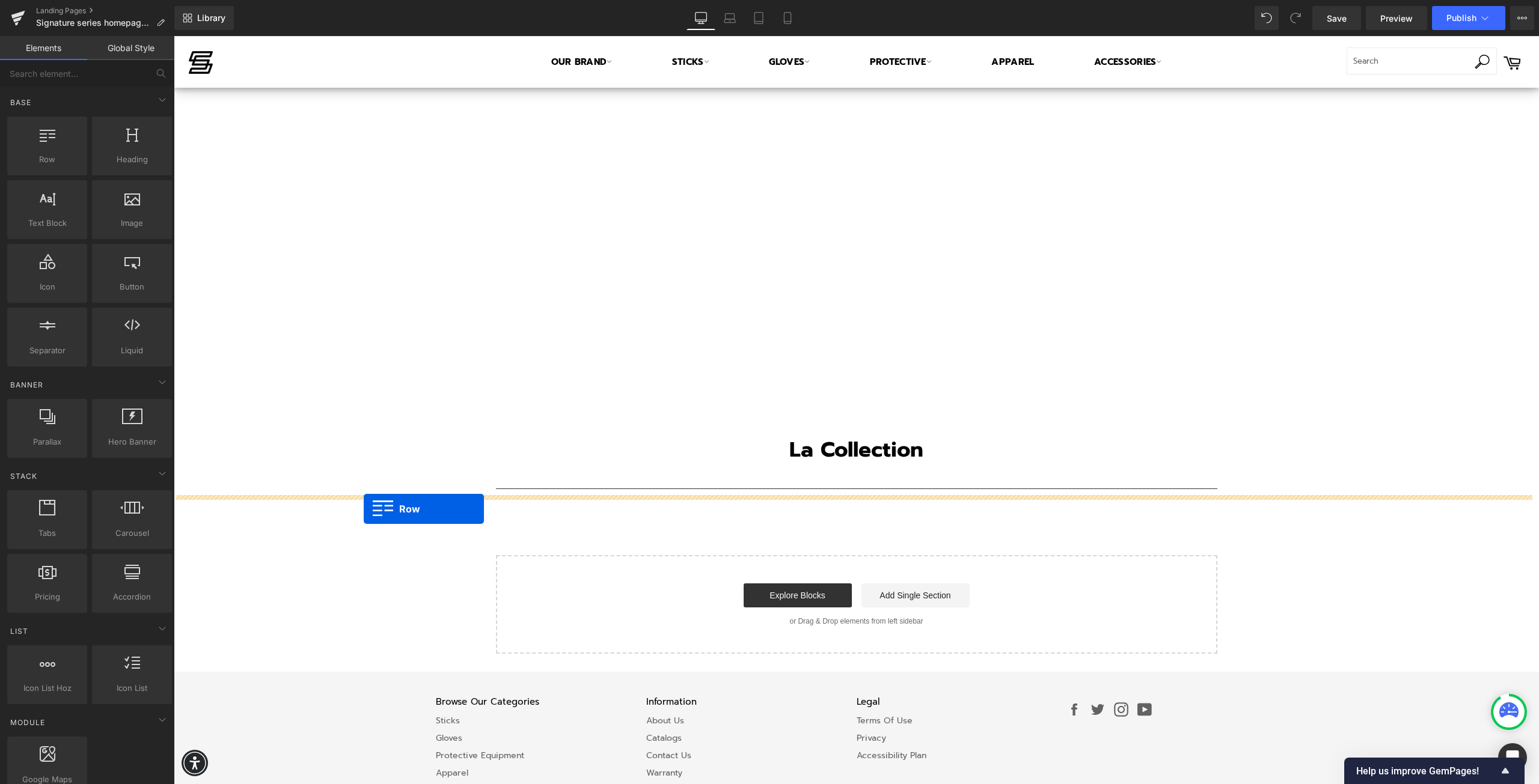
drag, startPoint x: 226, startPoint y: 195, endPoint x: 364, endPoint y: 509, distance: 343.0
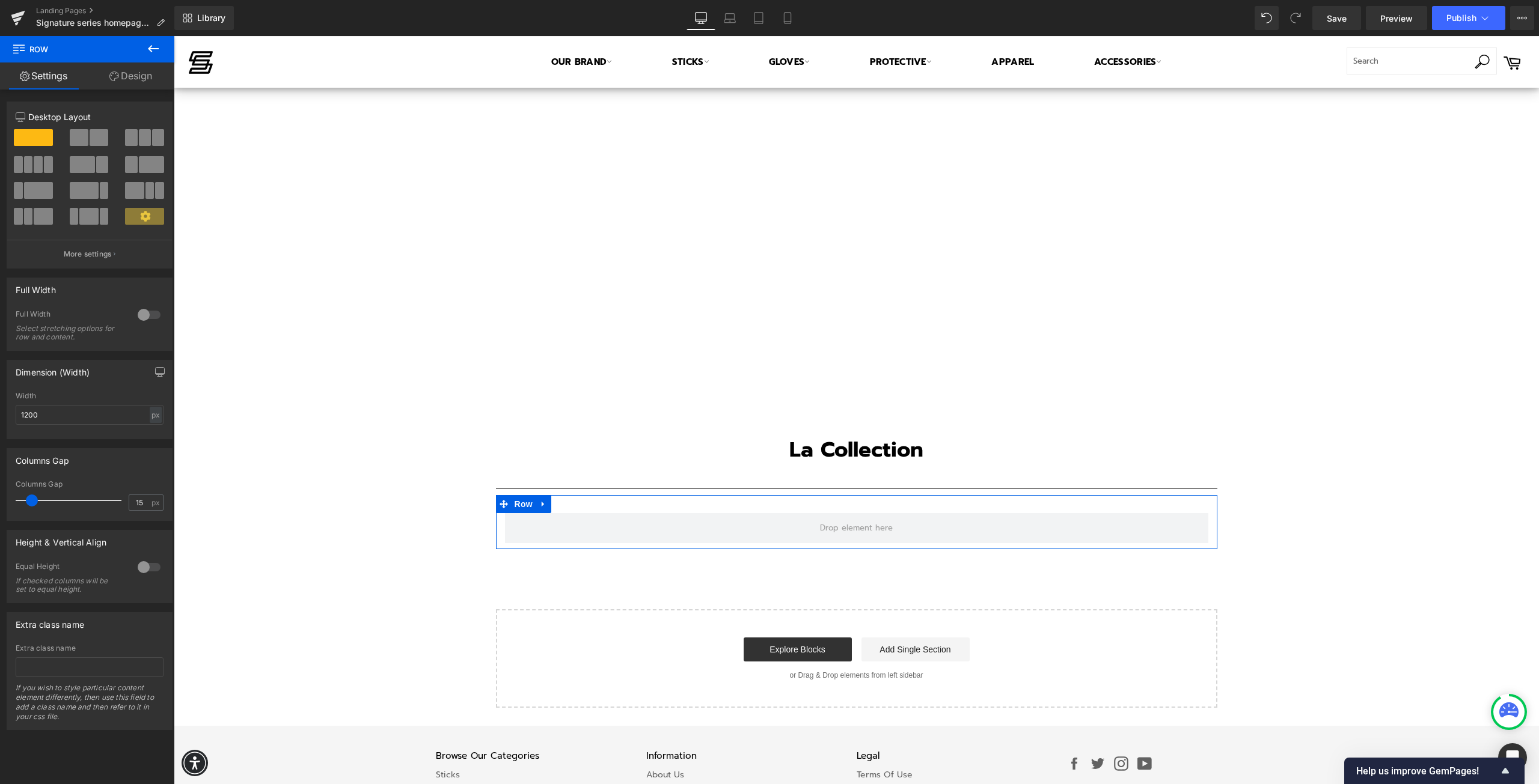
click at [120, 79] on link "Design" at bounding box center [130, 76] width 87 height 27
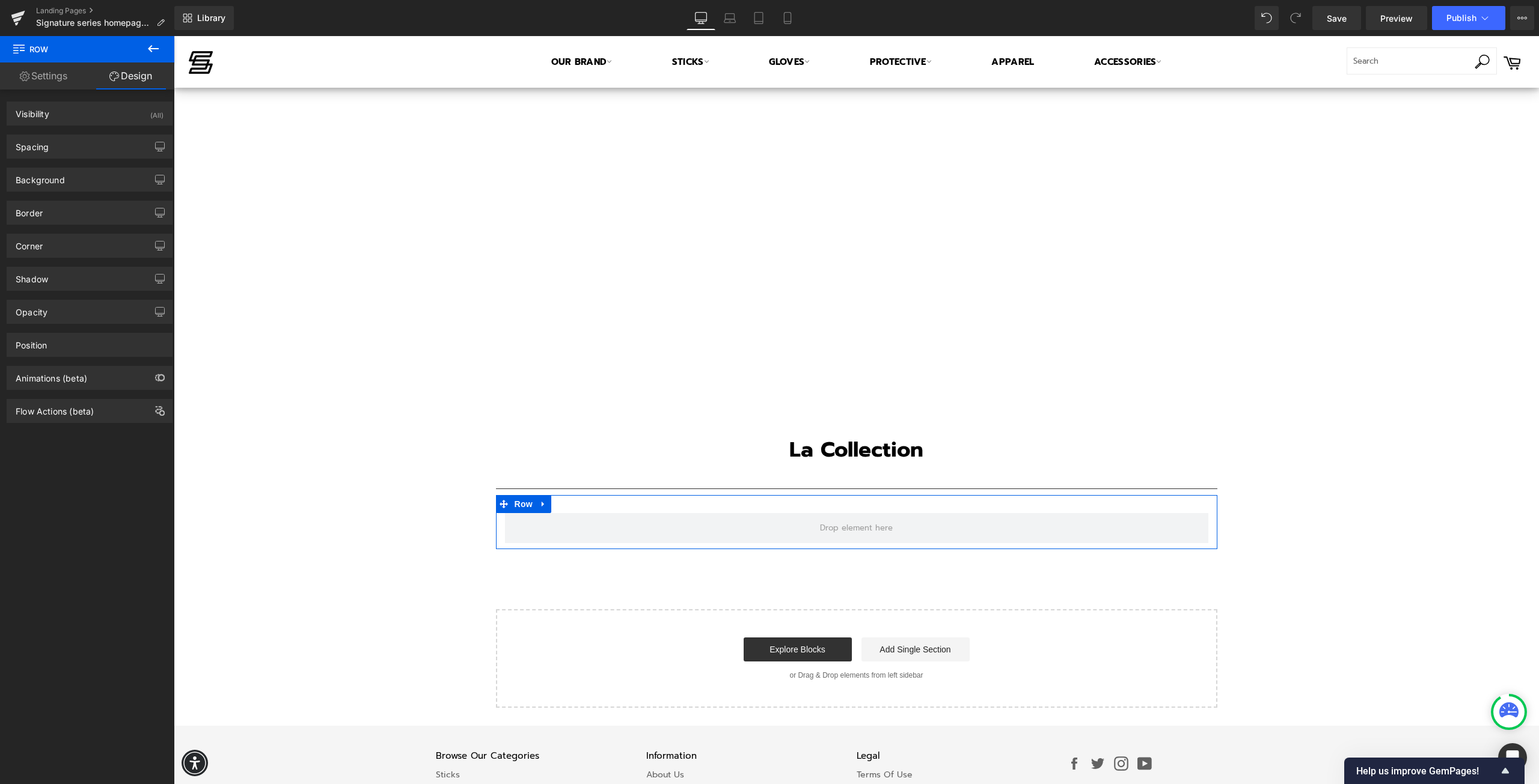
click at [66, 72] on link "Settings" at bounding box center [43, 76] width 87 height 27
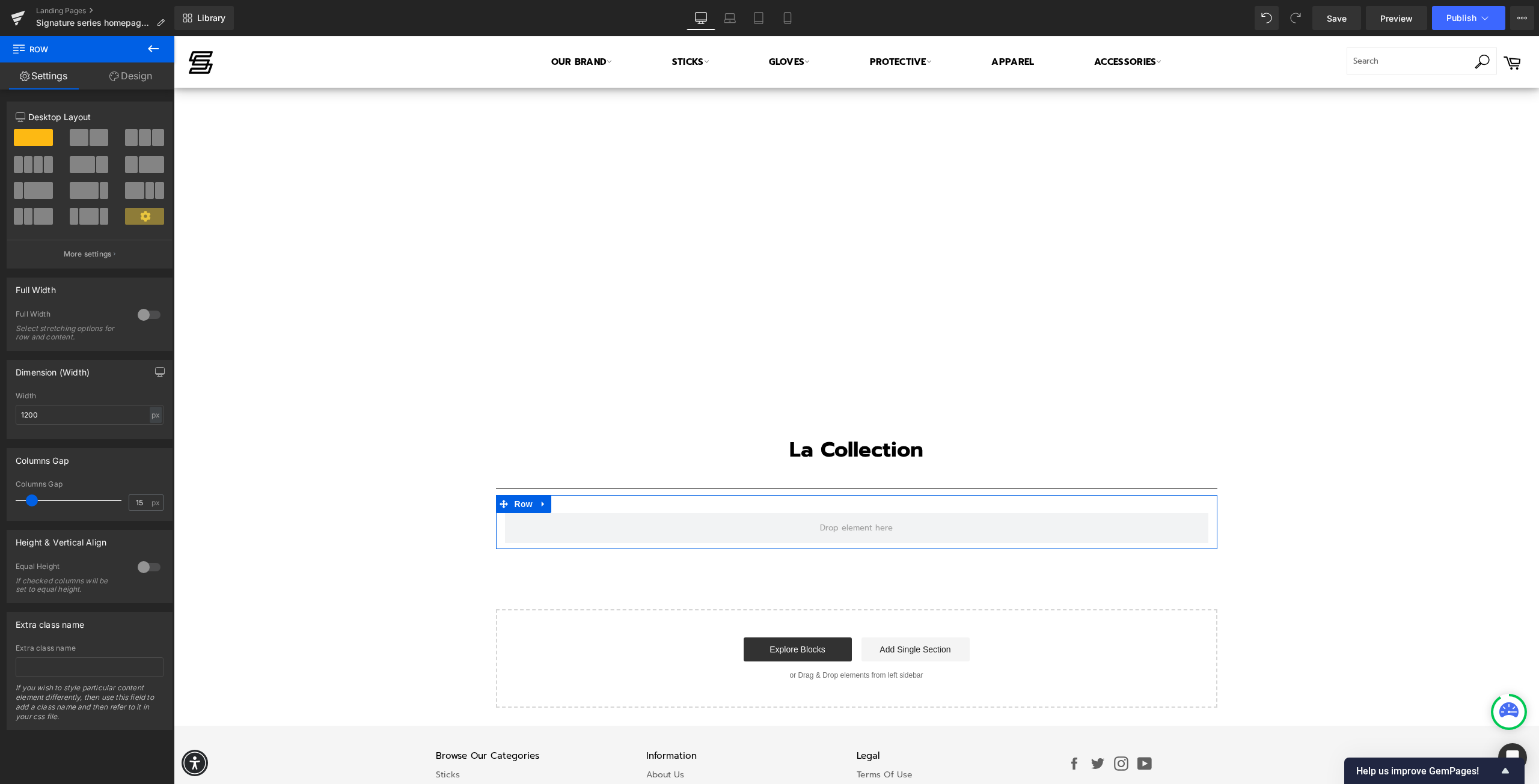
click at [90, 136] on span at bounding box center [99, 137] width 19 height 17
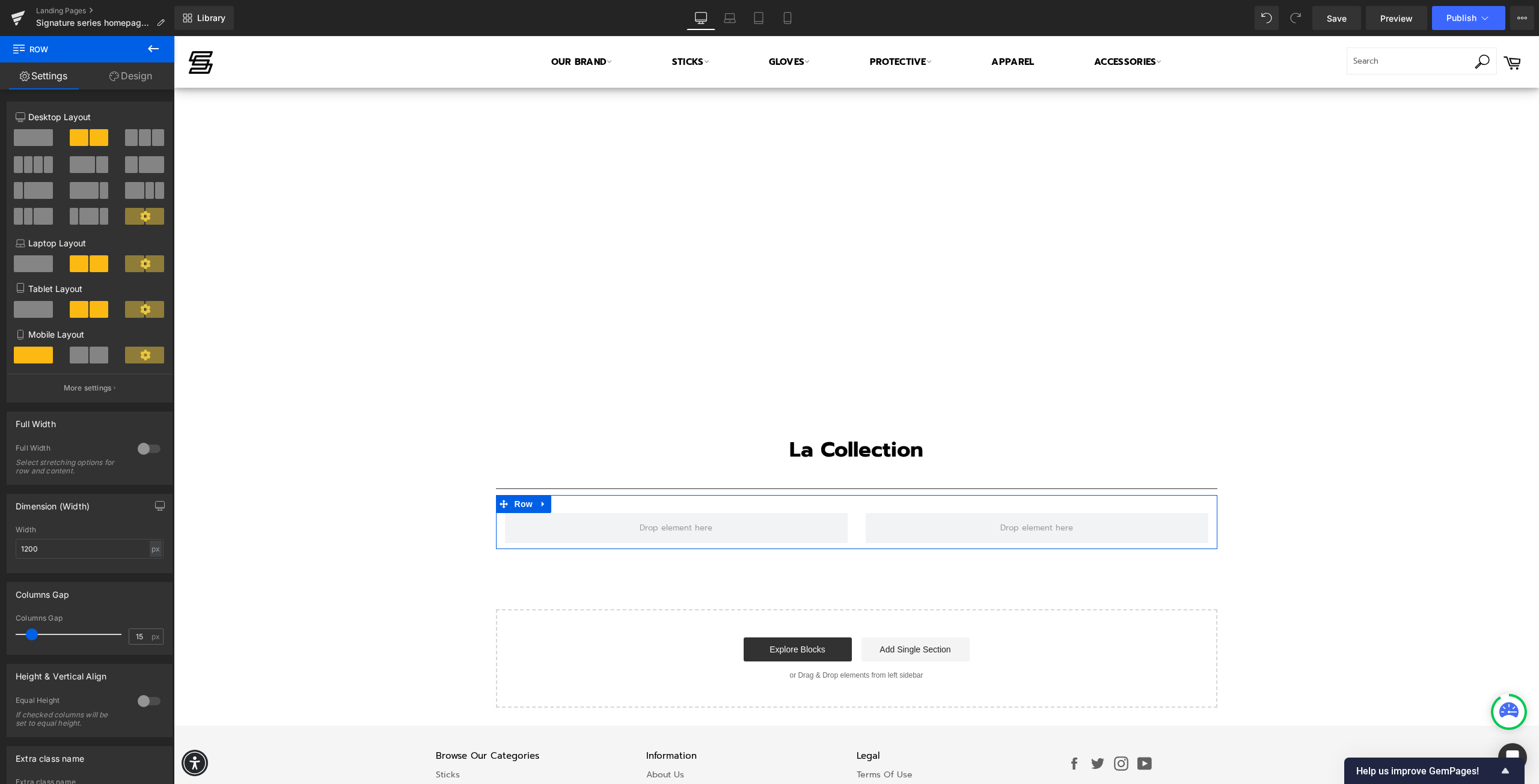
click at [38, 168] on span at bounding box center [38, 164] width 9 height 17
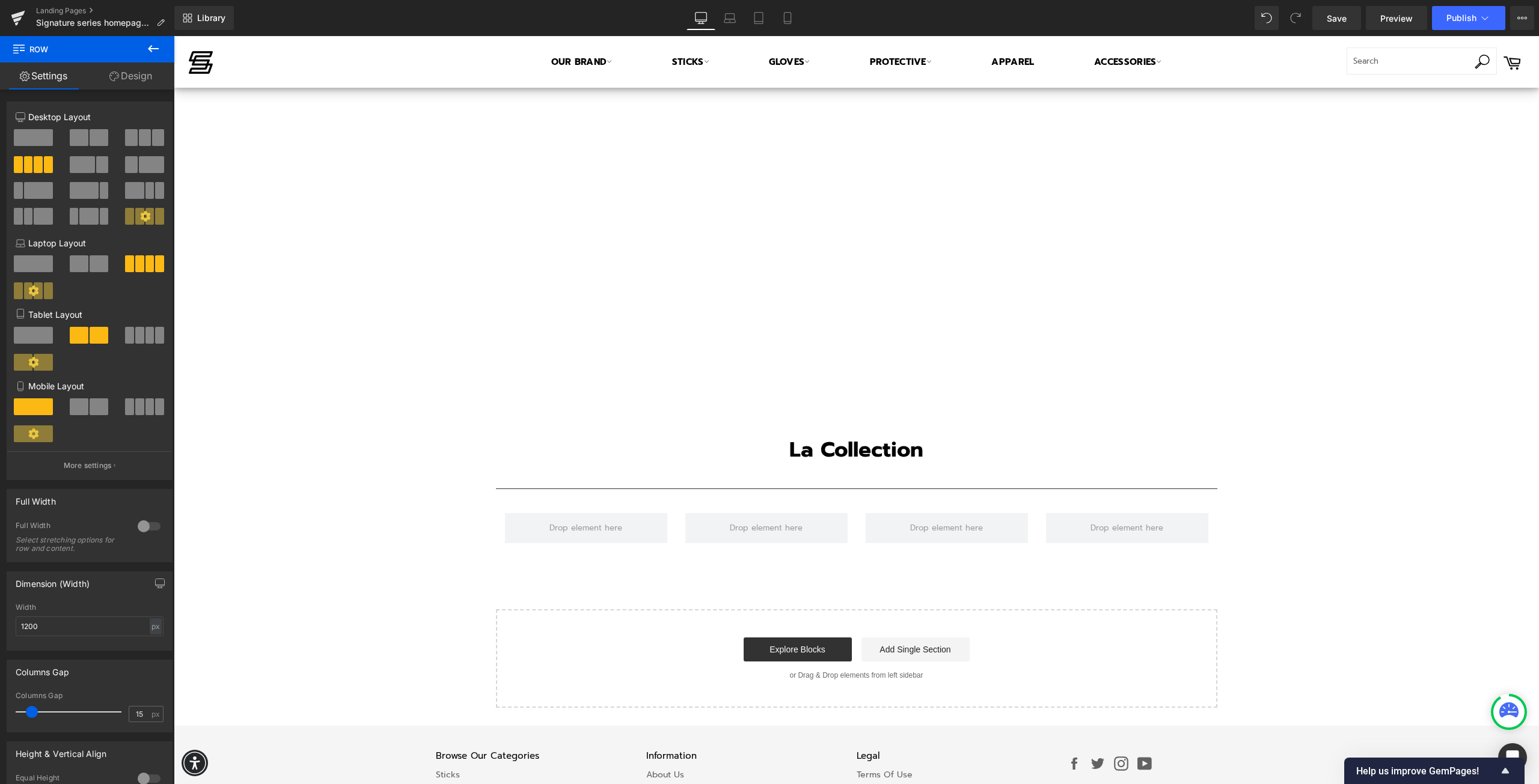
click at [151, 50] on icon at bounding box center [153, 48] width 11 height 7
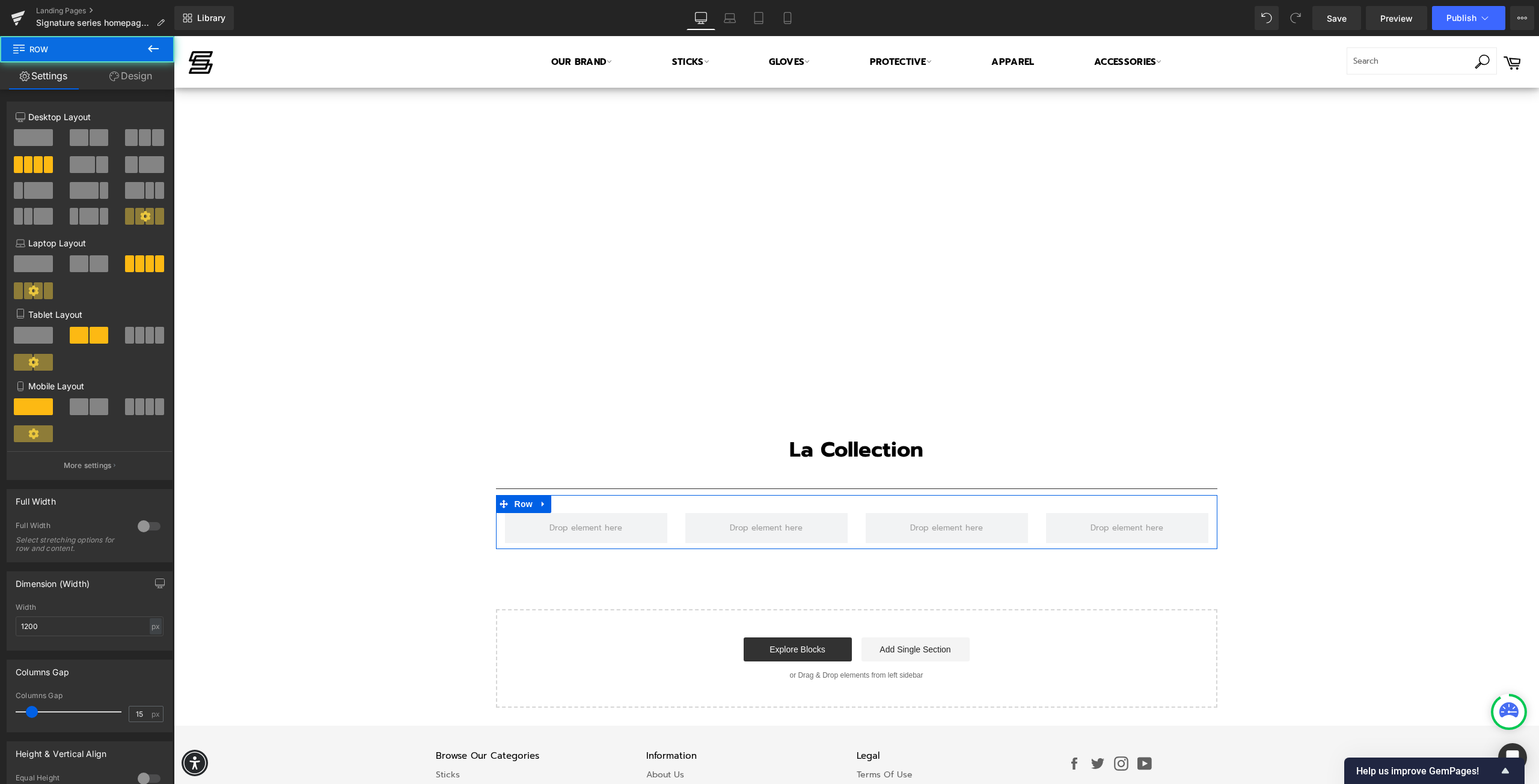
click at [653, 505] on div "Row" at bounding box center [856, 522] width 722 height 54
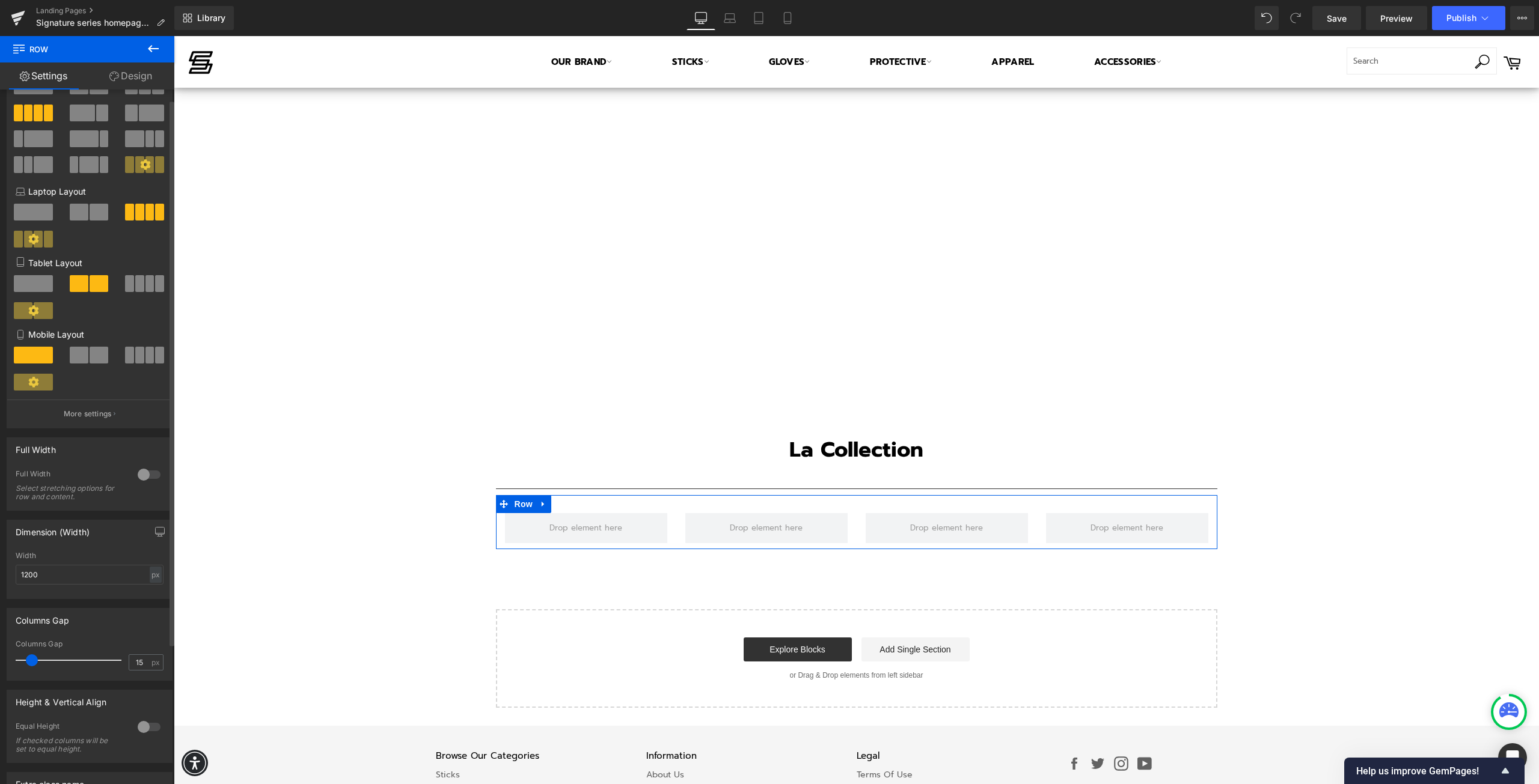
scroll to position [11, 0]
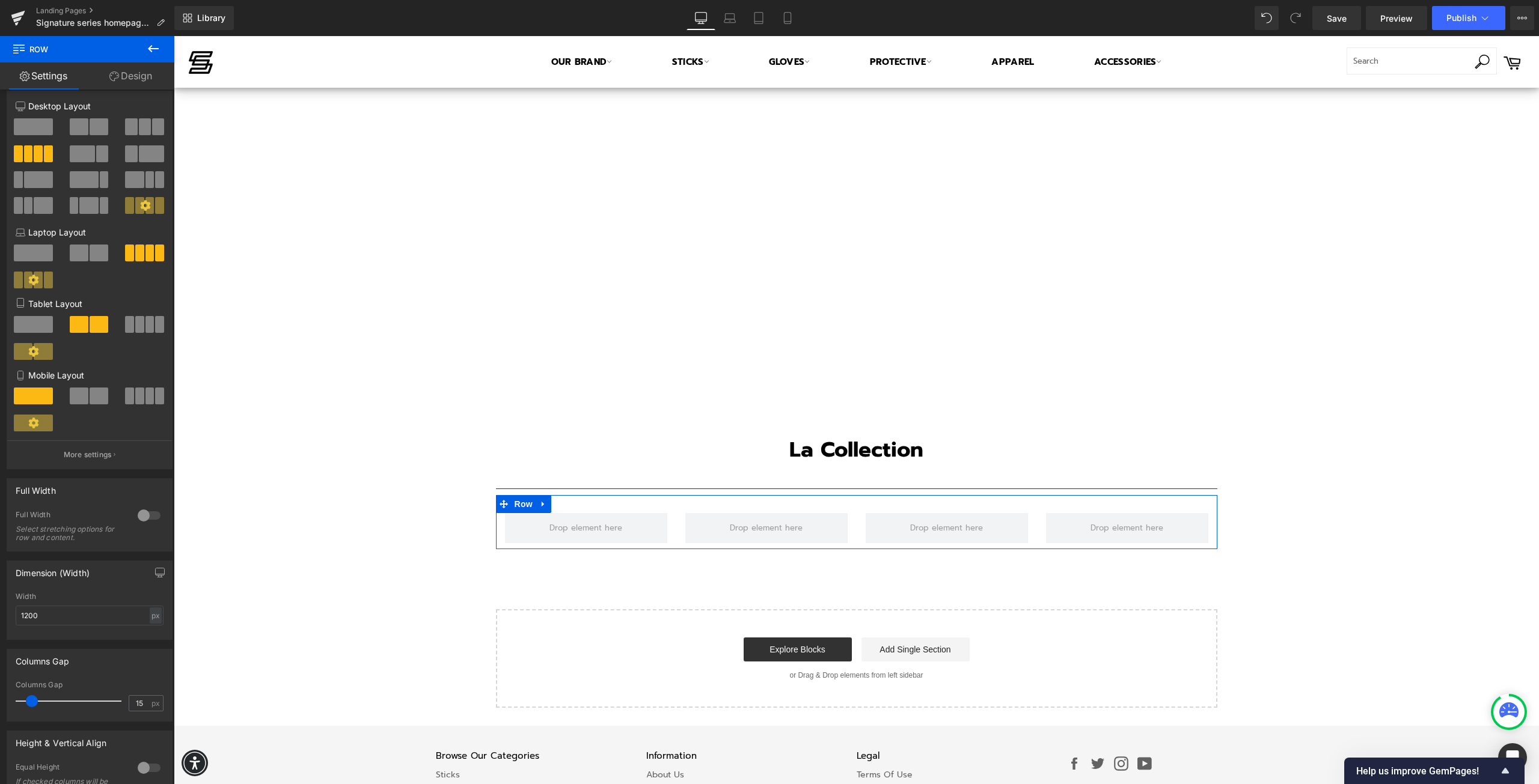
click at [124, 69] on link "Design" at bounding box center [130, 76] width 87 height 27
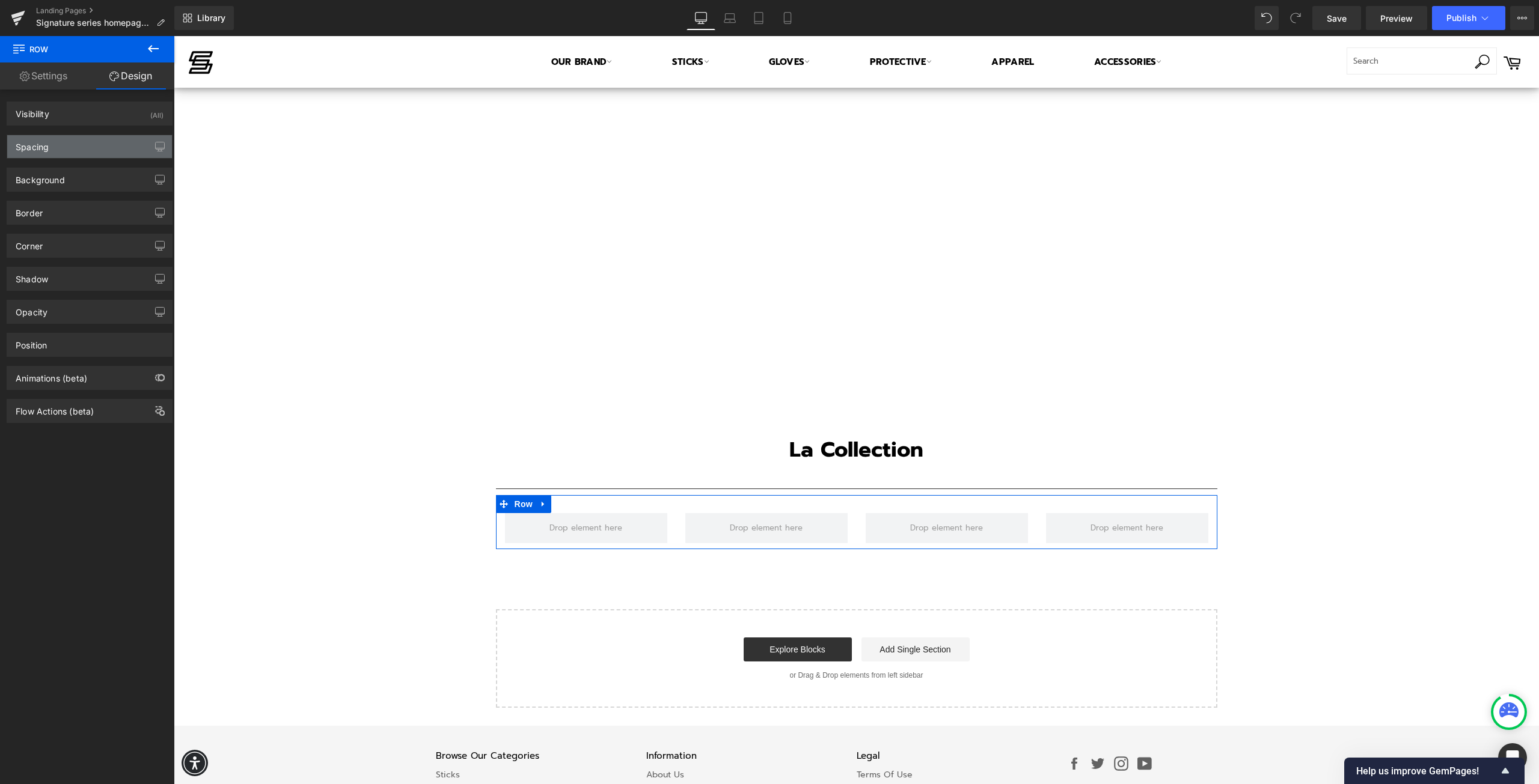
click at [68, 150] on div "Spacing" at bounding box center [89, 146] width 165 height 22
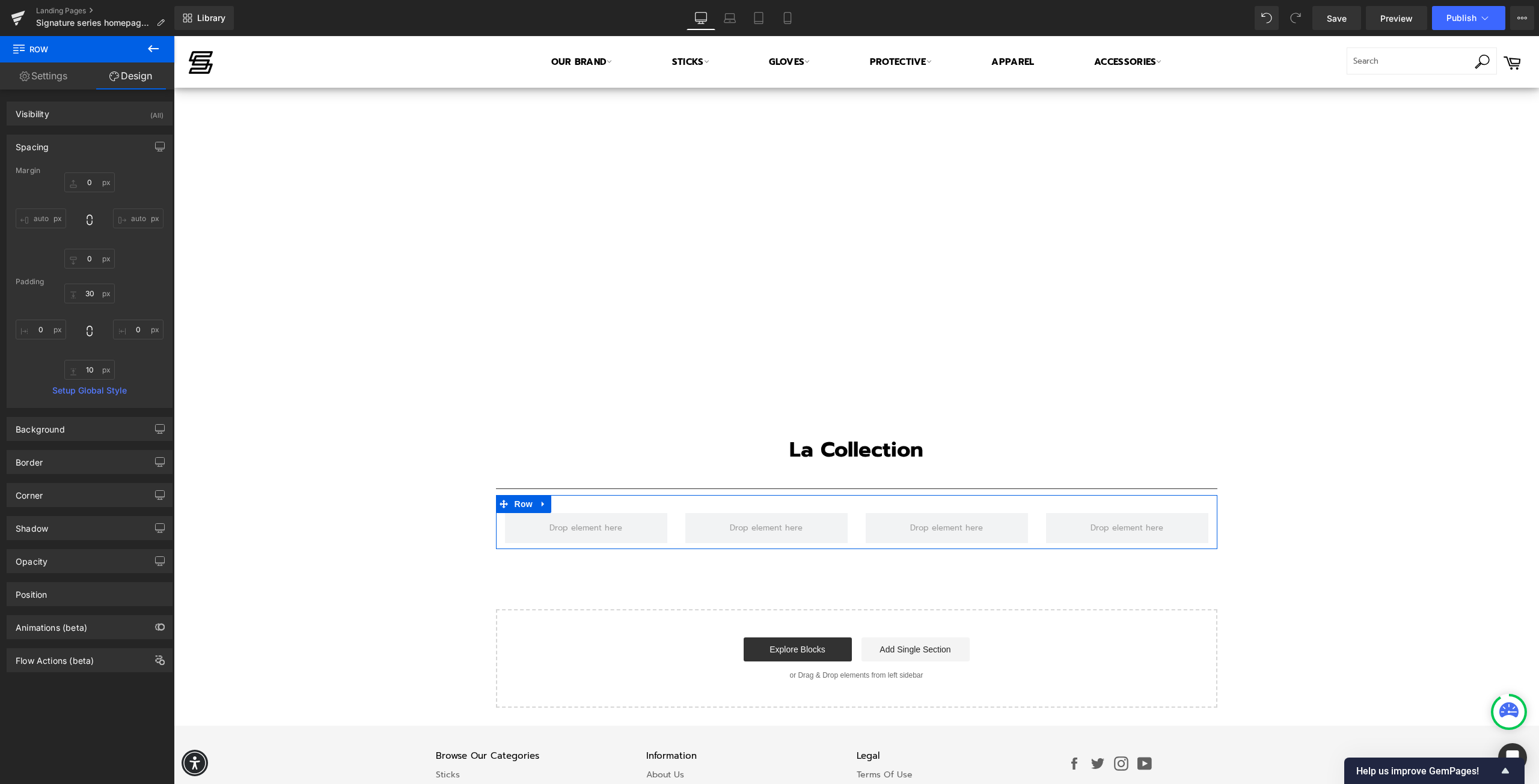
click at [68, 150] on div "Spacing" at bounding box center [89, 146] width 165 height 22
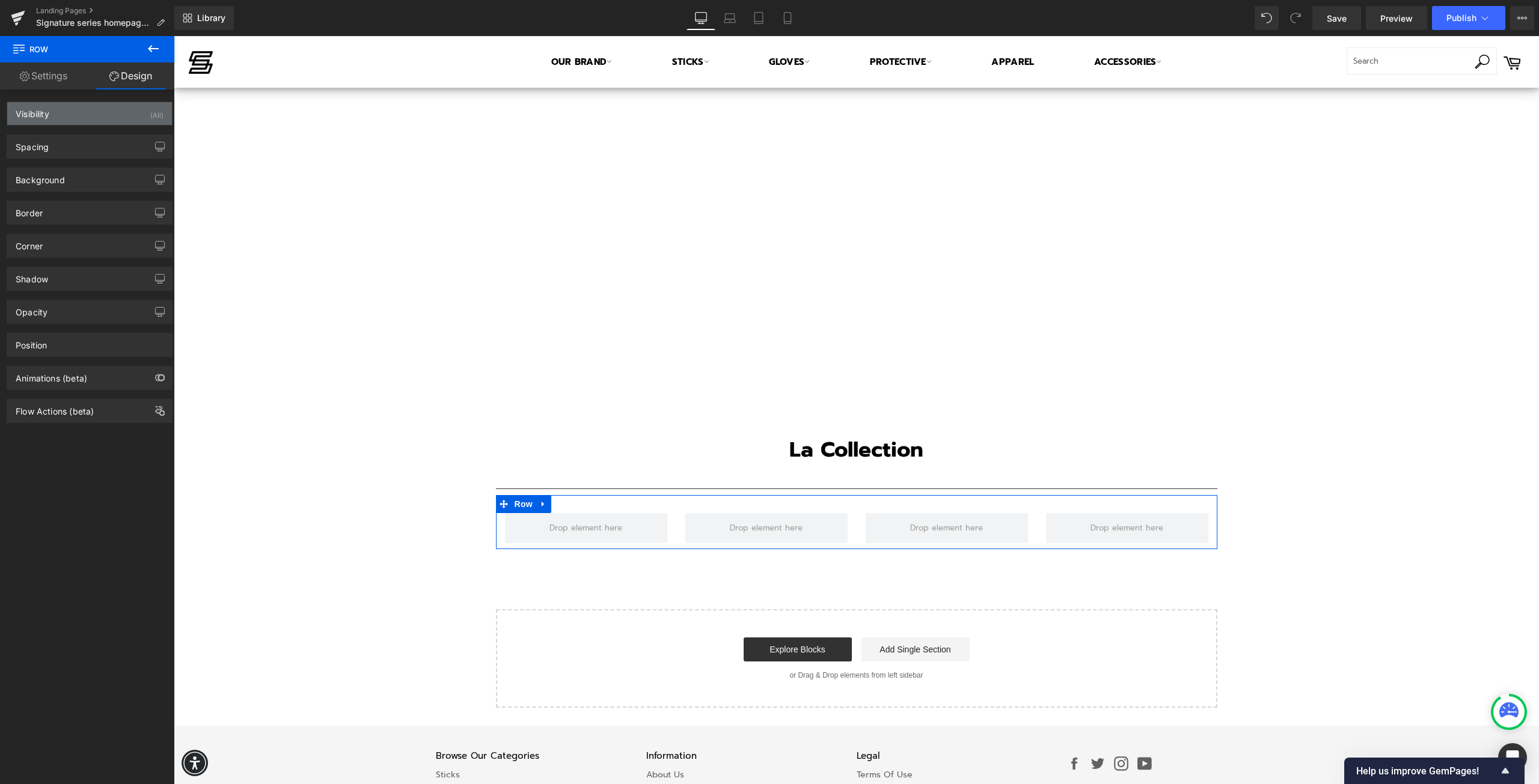
click at [68, 118] on div "Visibility (All)" at bounding box center [89, 113] width 165 height 22
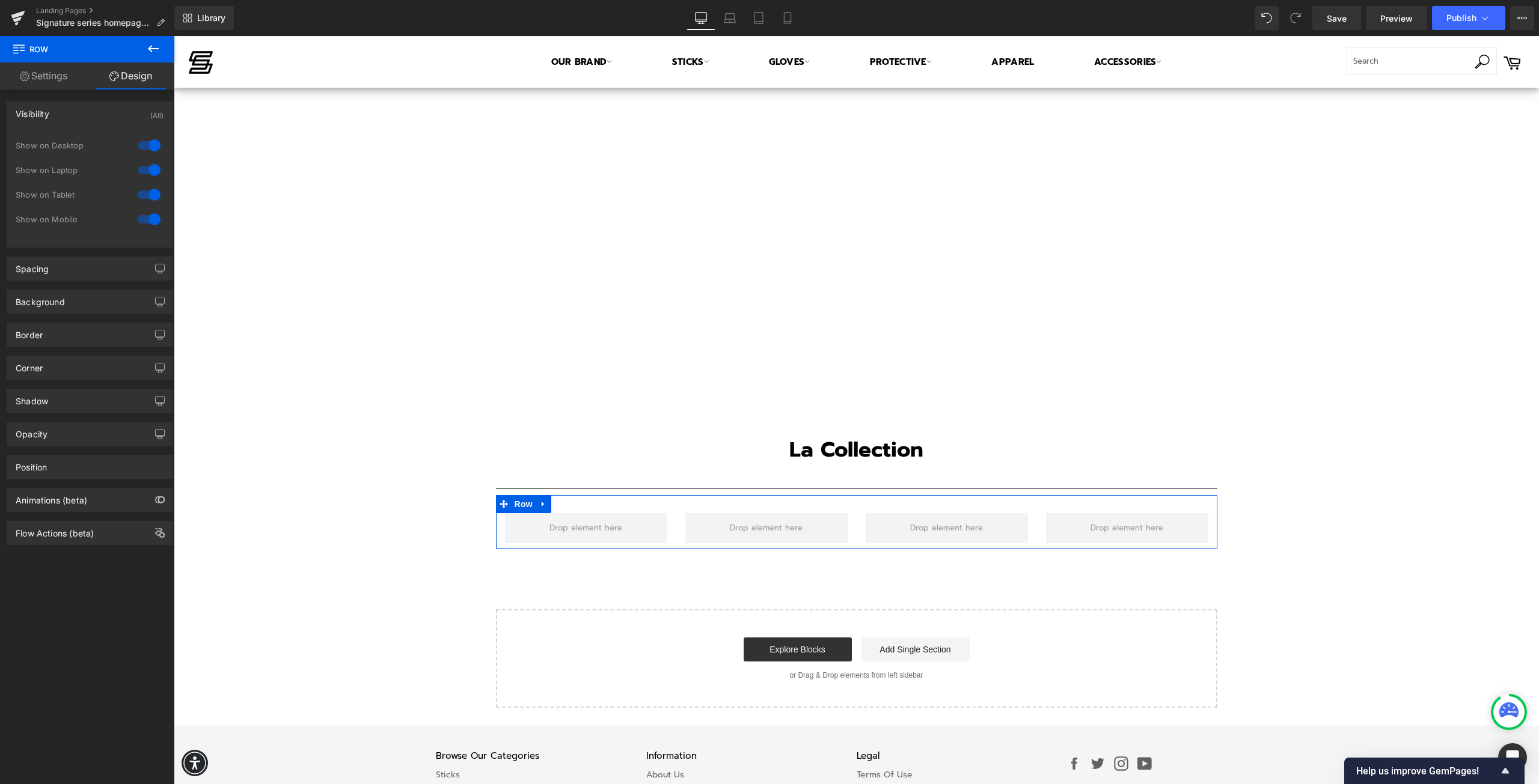
click at [68, 118] on div "Visibility (All)" at bounding box center [89, 113] width 165 height 22
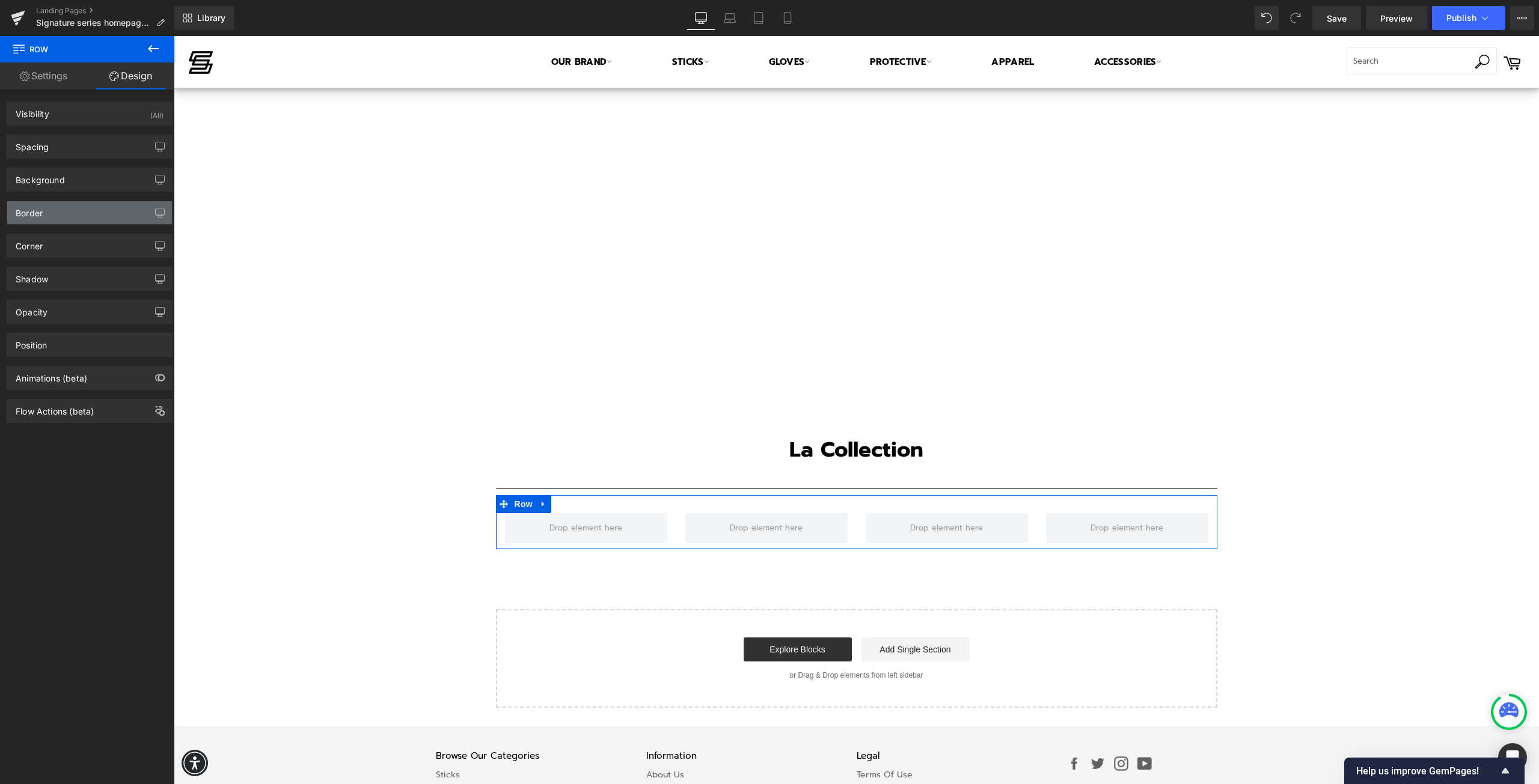
click at [63, 216] on div "Border" at bounding box center [89, 212] width 165 height 22
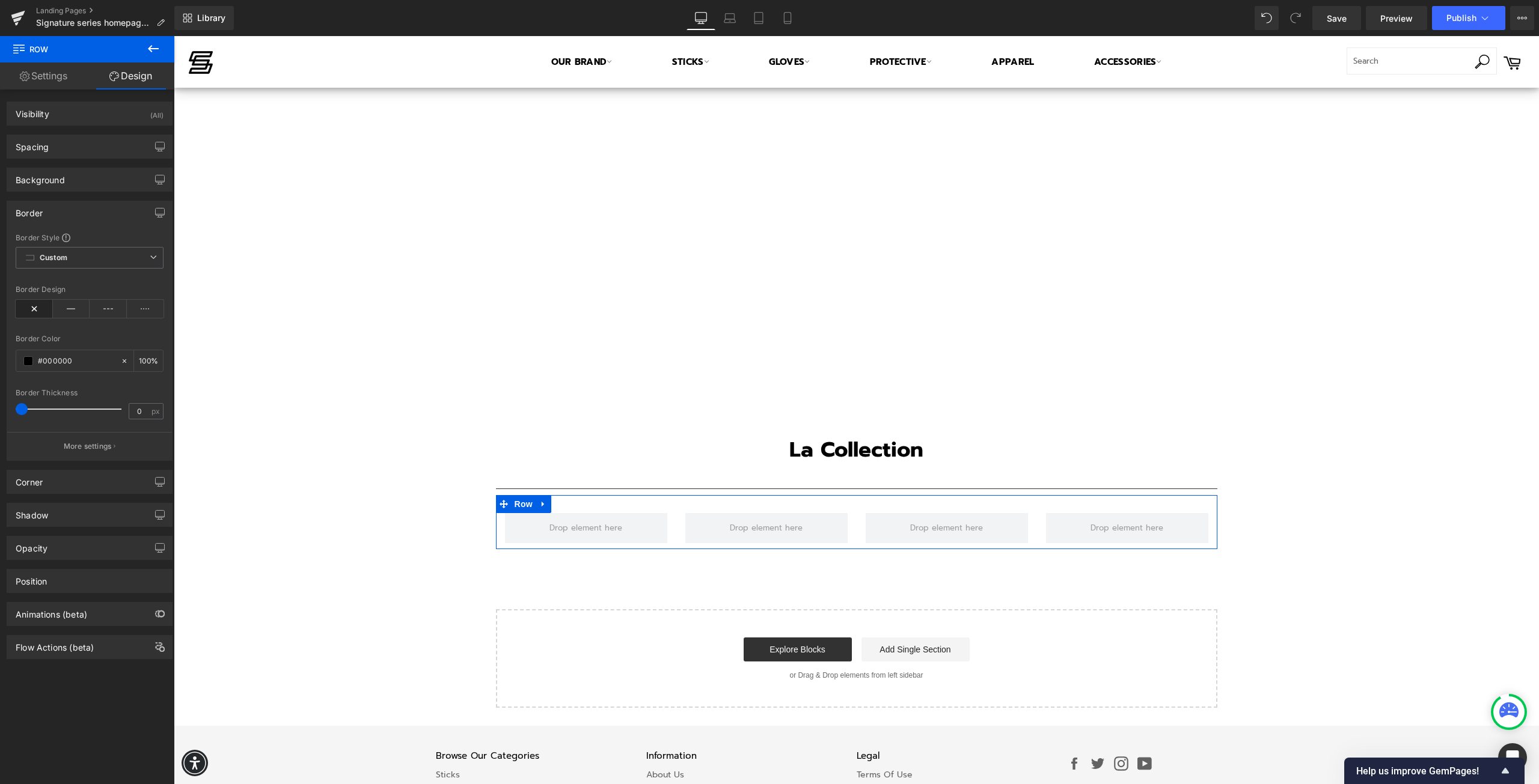
click at [63, 216] on div "Border" at bounding box center [89, 212] width 165 height 22
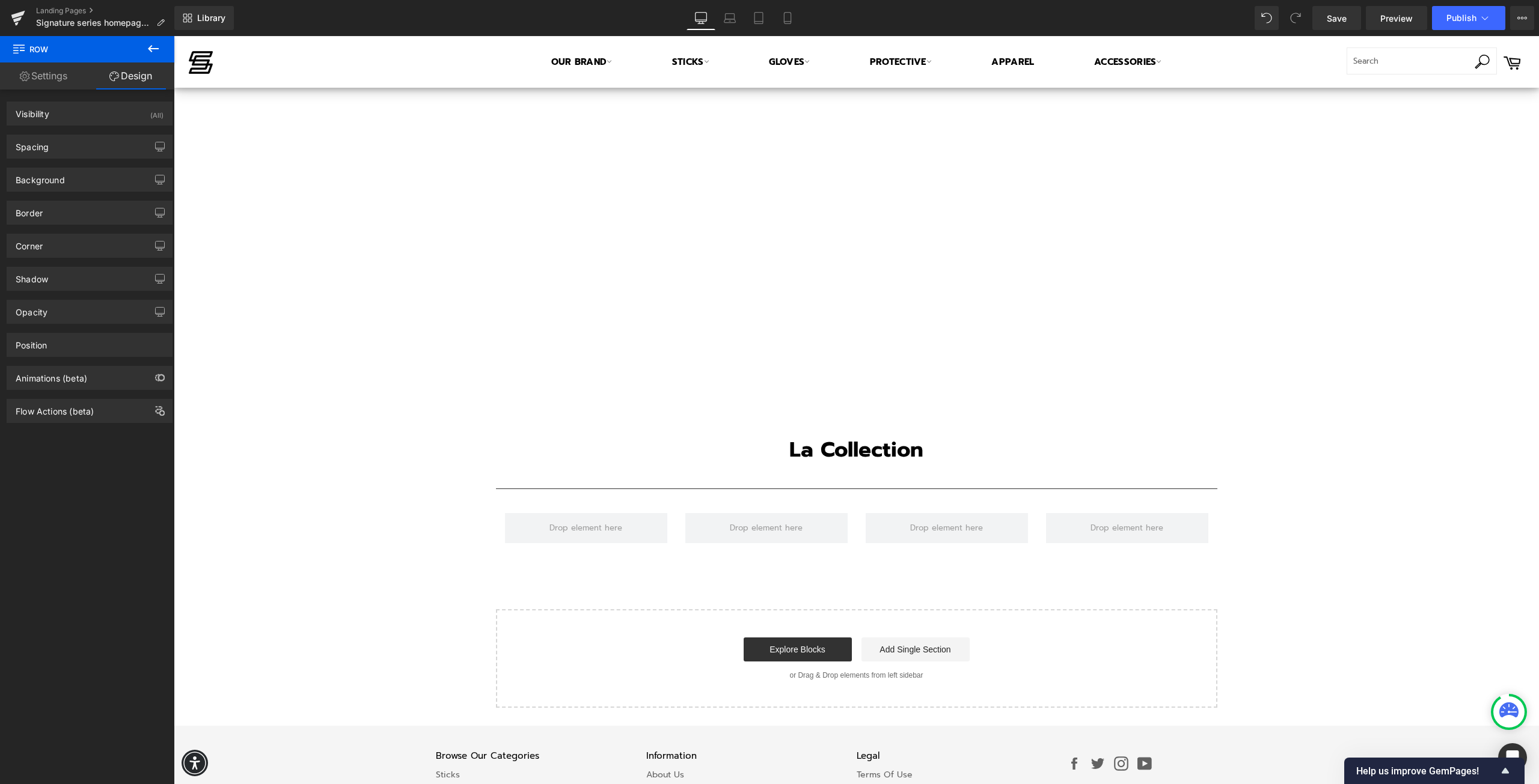
click at [151, 52] on icon at bounding box center [153, 49] width 15 height 15
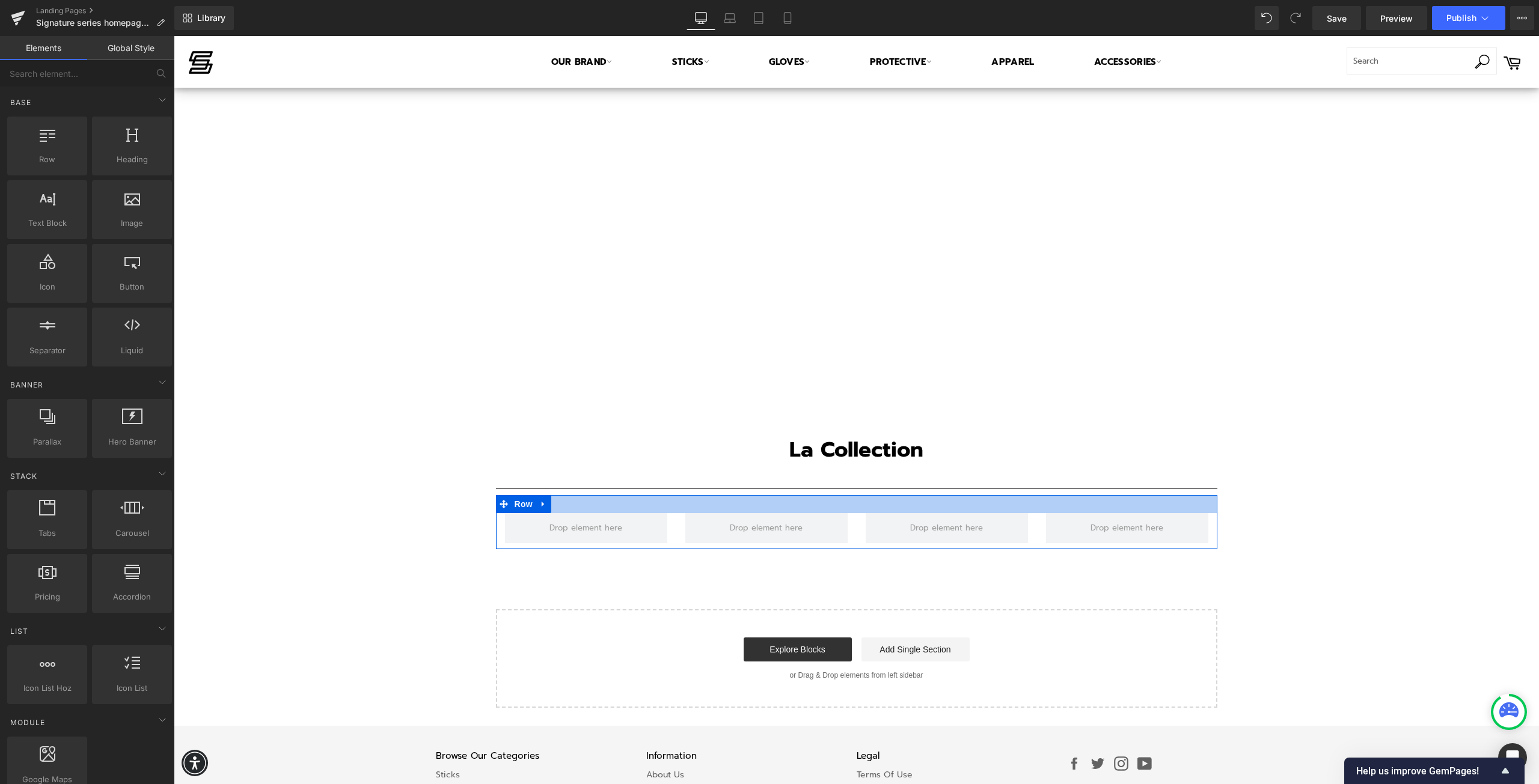
click at [614, 506] on div at bounding box center [856, 504] width 722 height 18
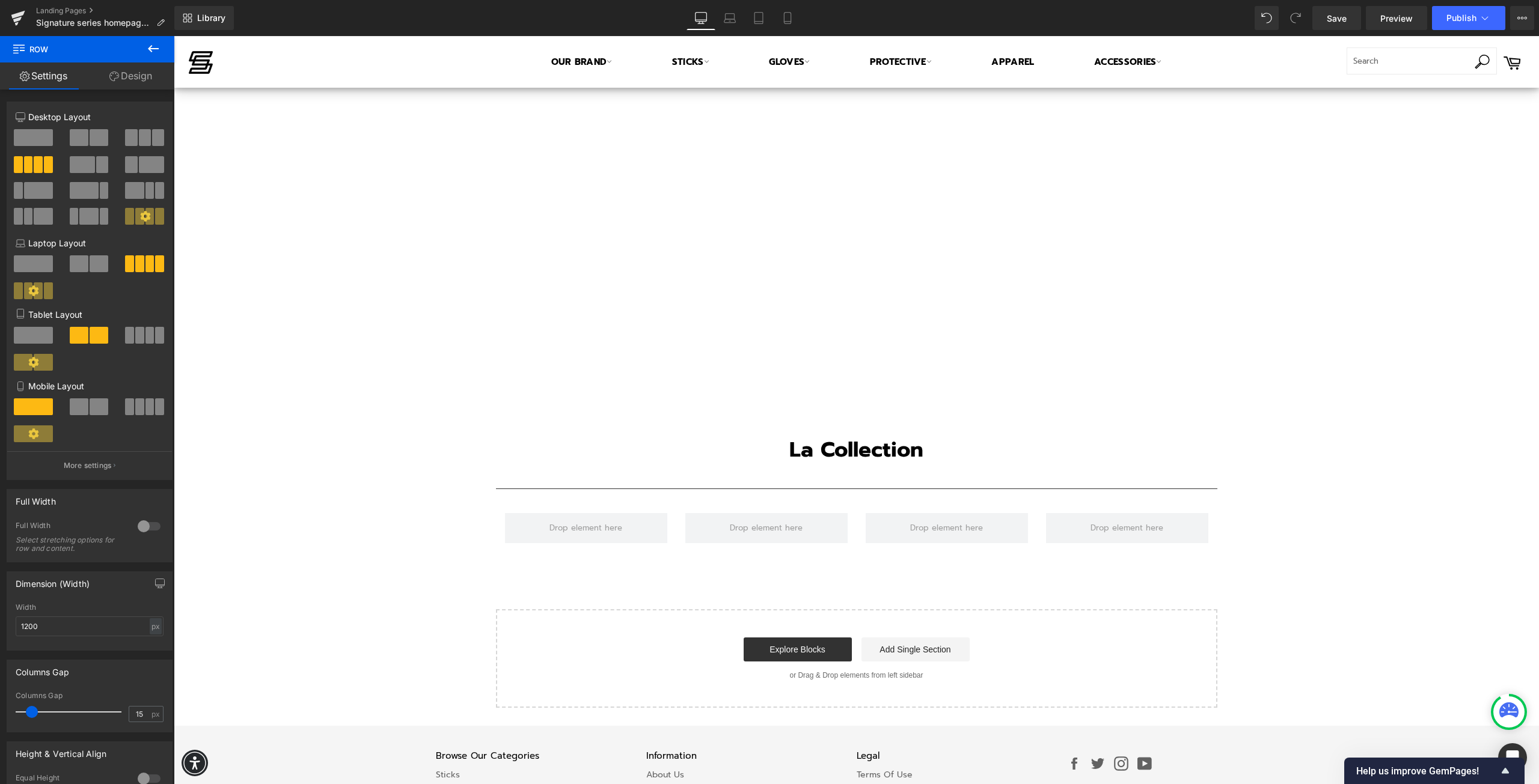
click at [152, 48] on icon at bounding box center [153, 48] width 11 height 7
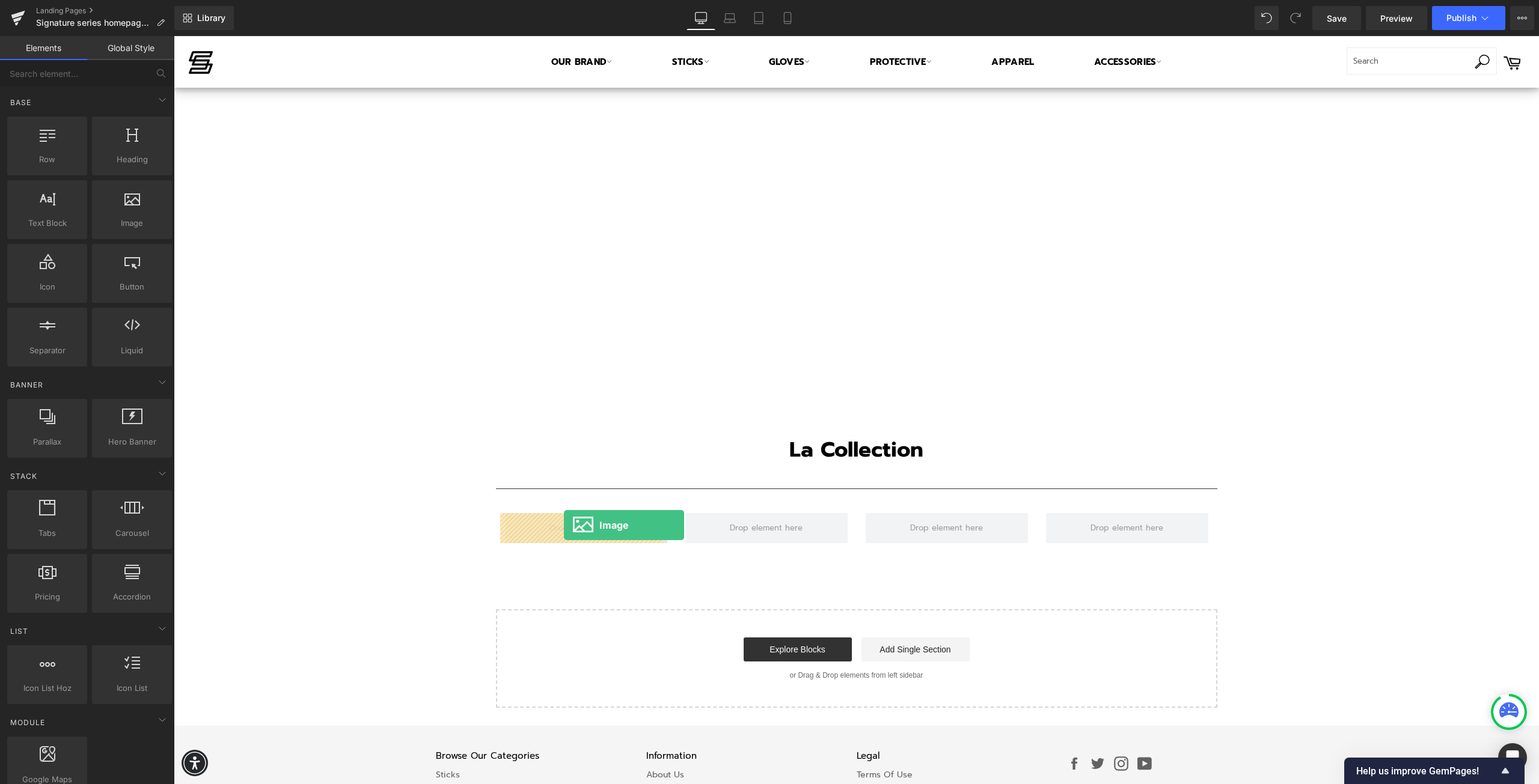
drag, startPoint x: 303, startPoint y: 253, endPoint x: 564, endPoint y: 526, distance: 377.7
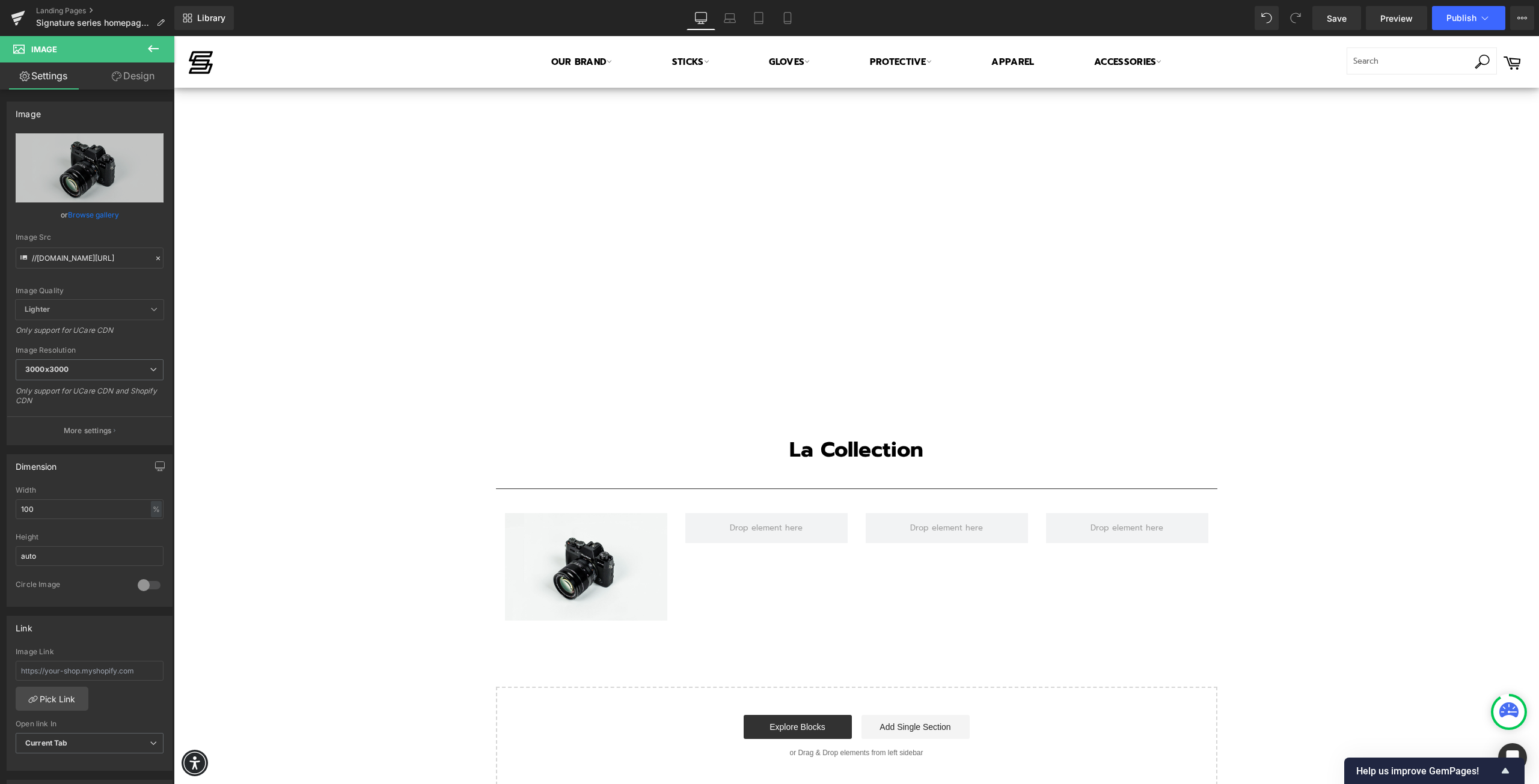
click at [155, 48] on icon at bounding box center [153, 48] width 11 height 7
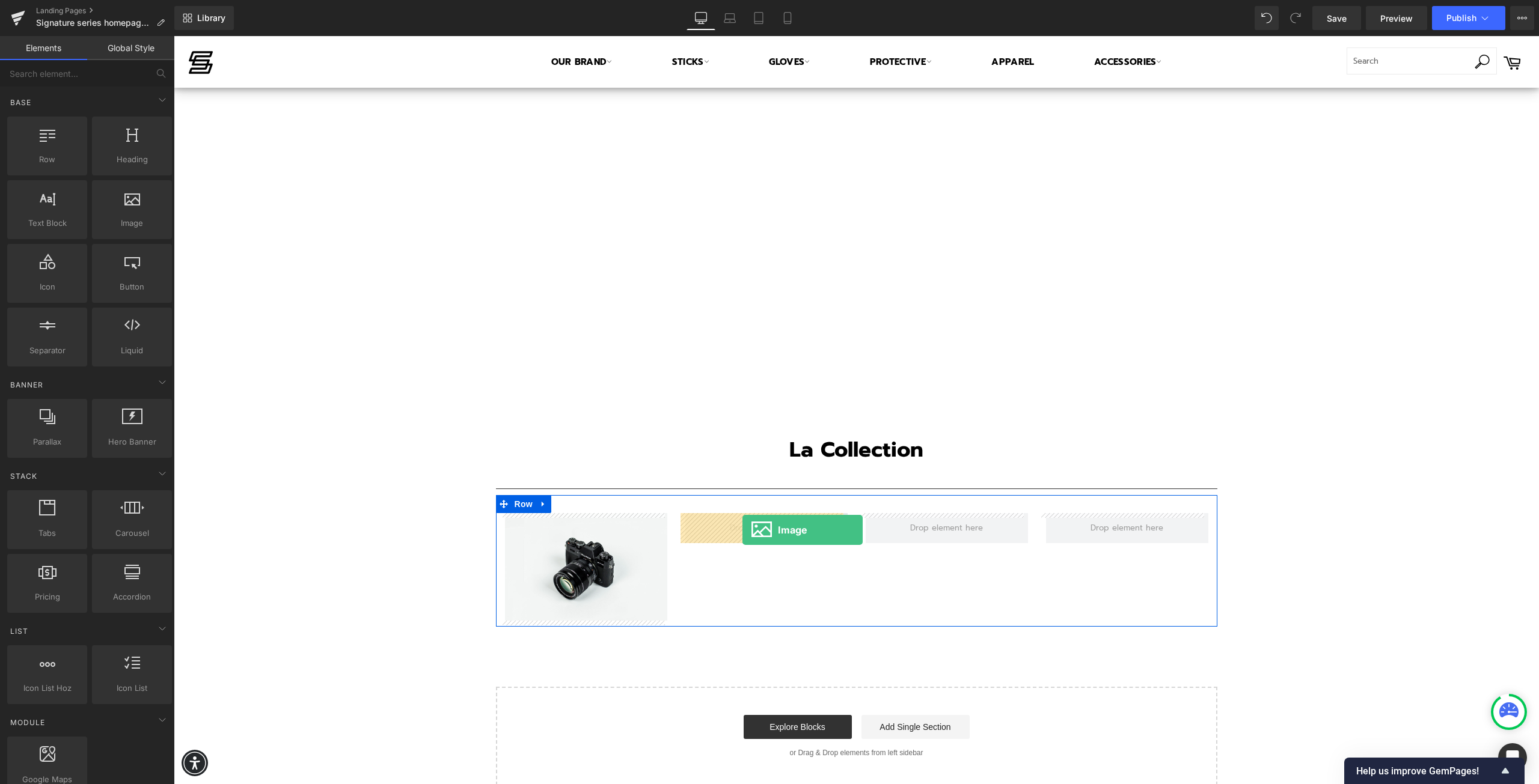
drag, startPoint x: 315, startPoint y: 250, endPoint x: 742, endPoint y: 530, distance: 510.6
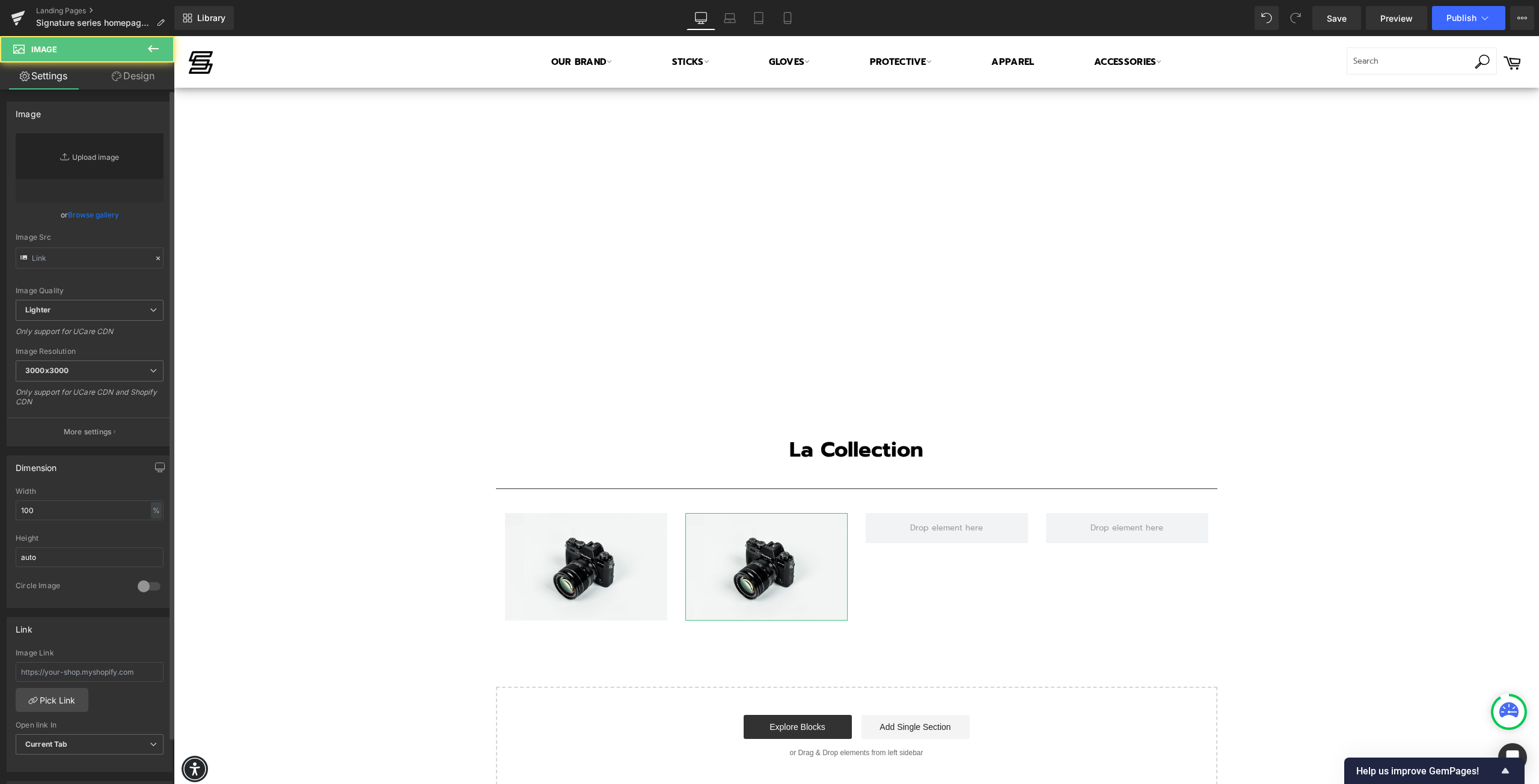
type input "//[DOMAIN_NAME][URL]"
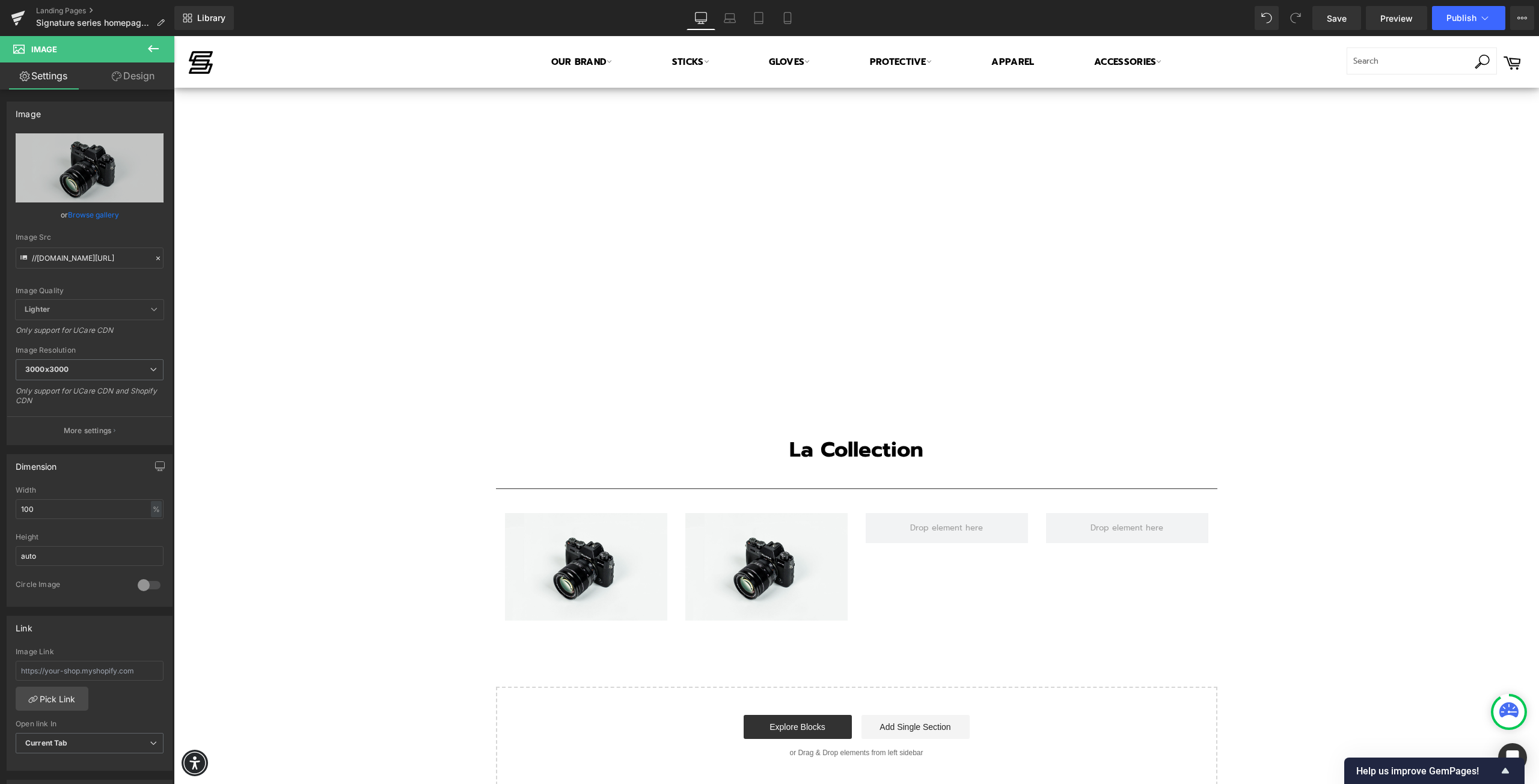
click at [148, 48] on icon at bounding box center [153, 48] width 11 height 7
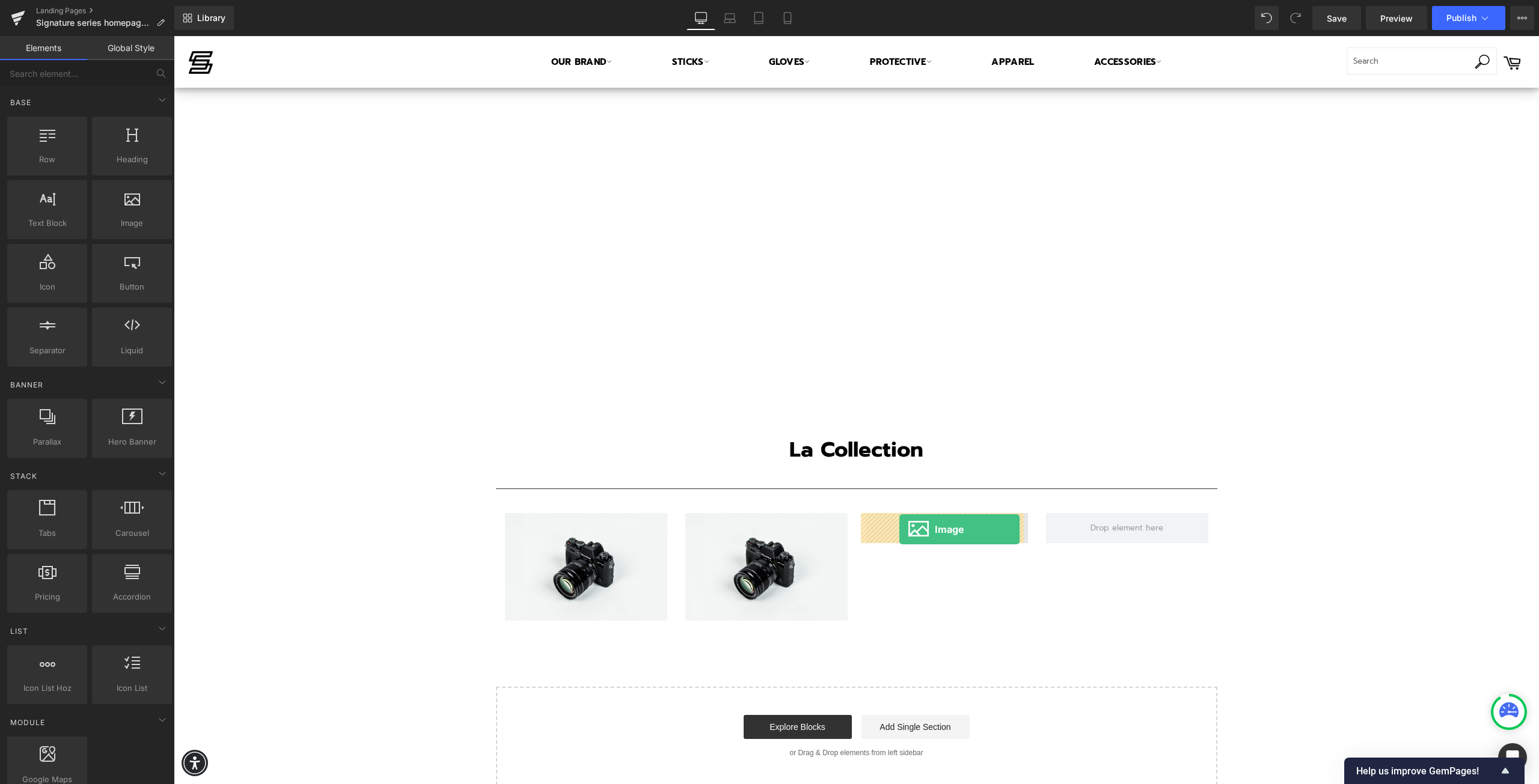
drag, startPoint x: 303, startPoint y: 256, endPoint x: 899, endPoint y: 529, distance: 655.5
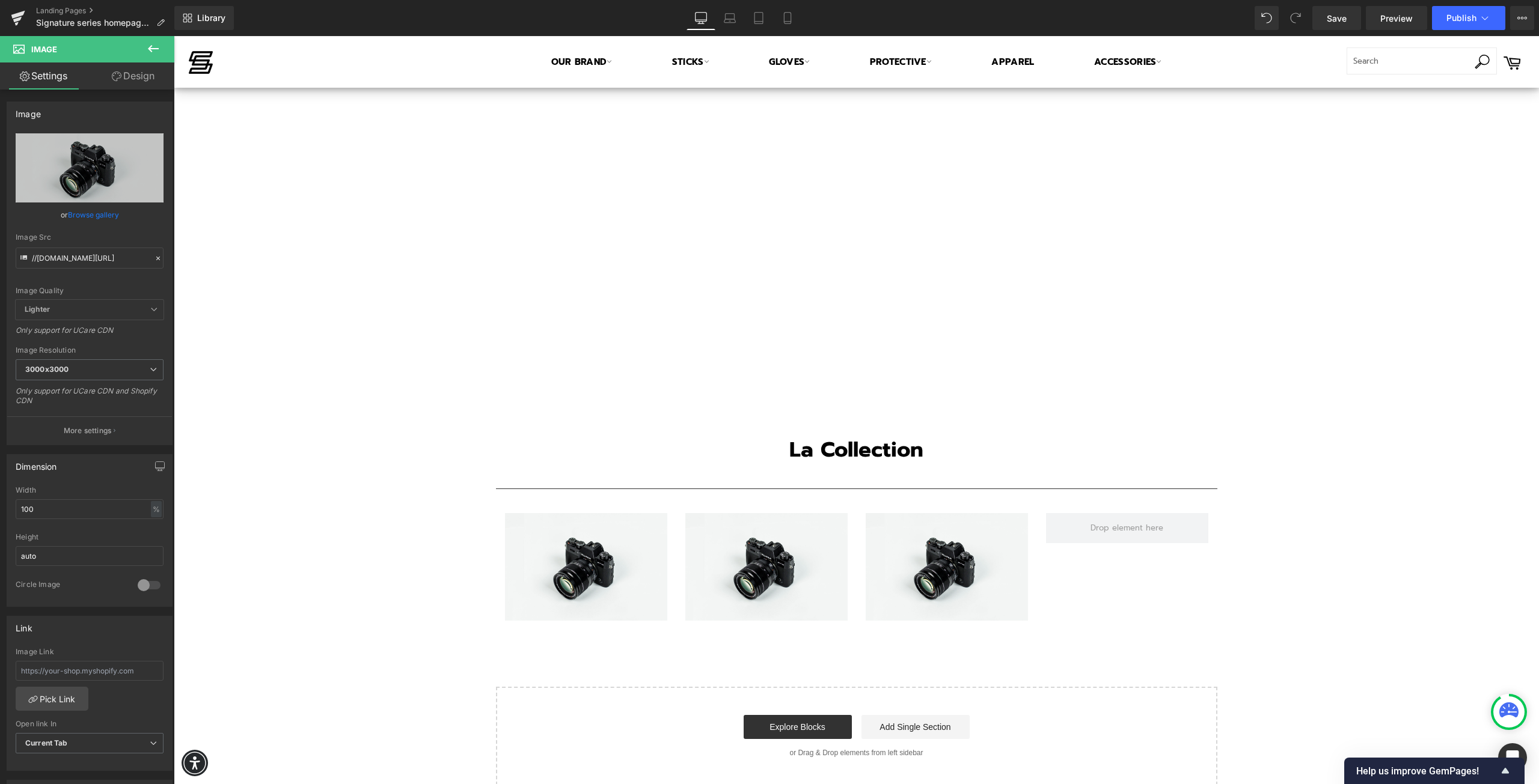
click at [151, 50] on icon at bounding box center [153, 49] width 15 height 15
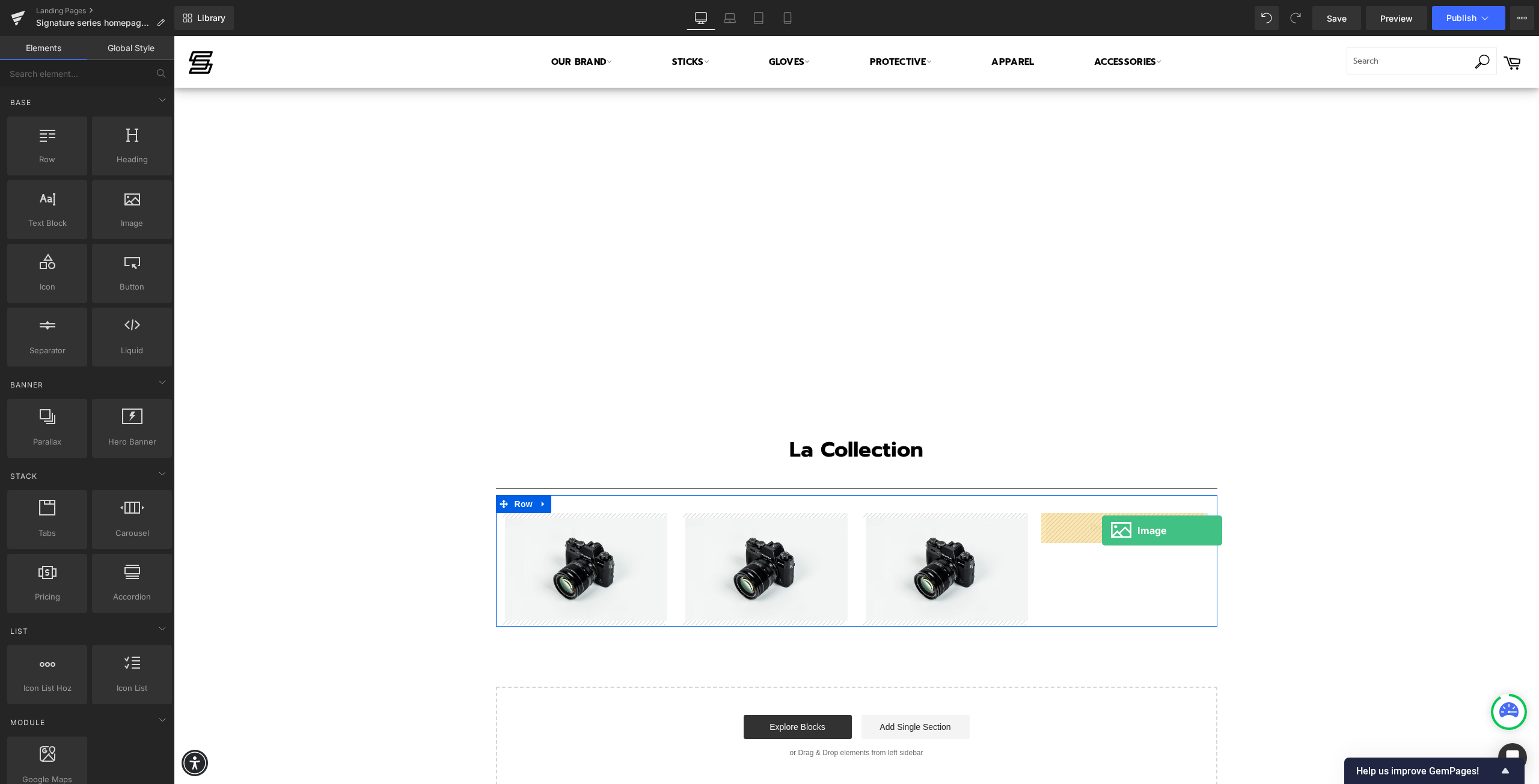
drag, startPoint x: 309, startPoint y: 253, endPoint x: 1102, endPoint y: 530, distance: 840.0
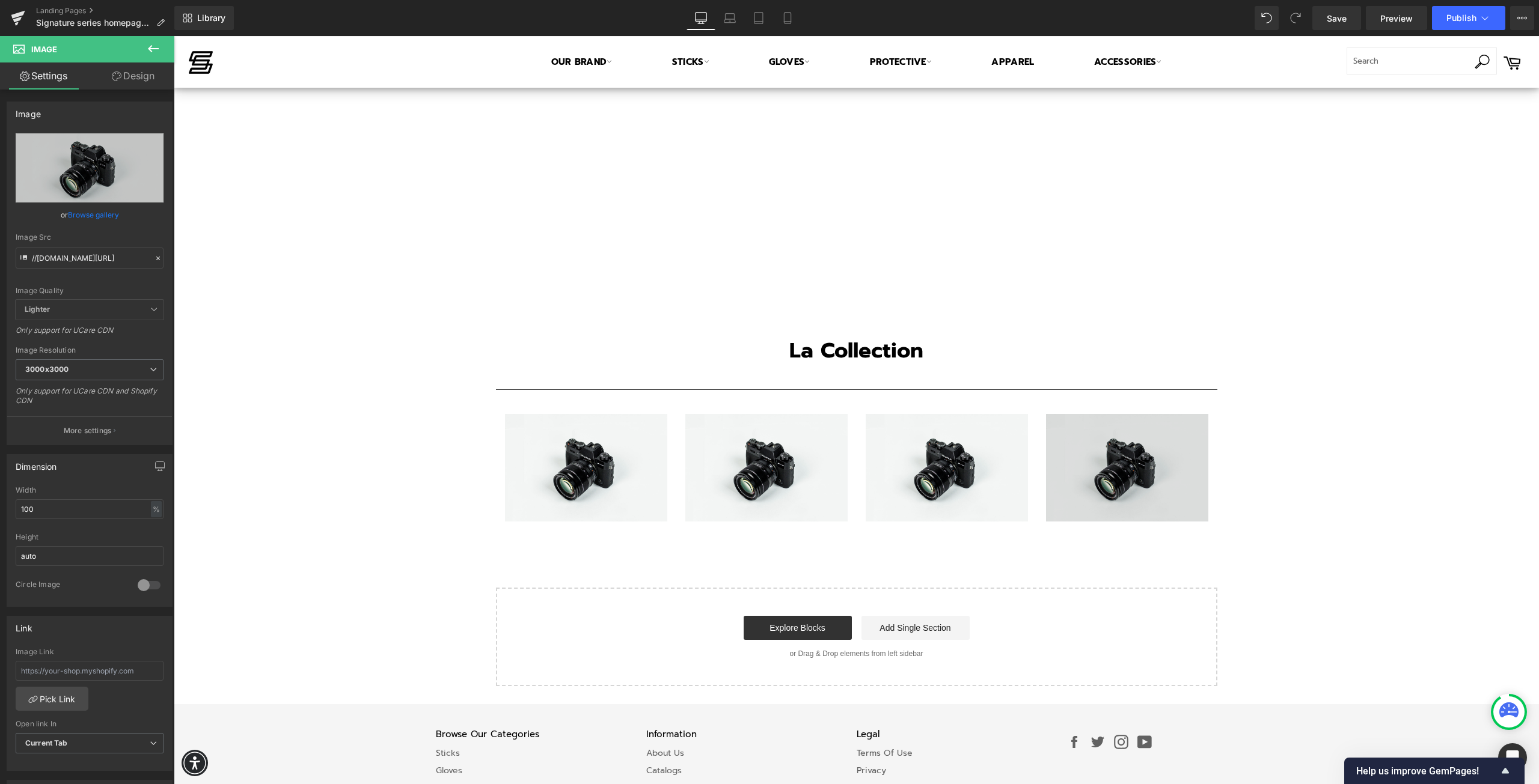
scroll to position [1741, 0]
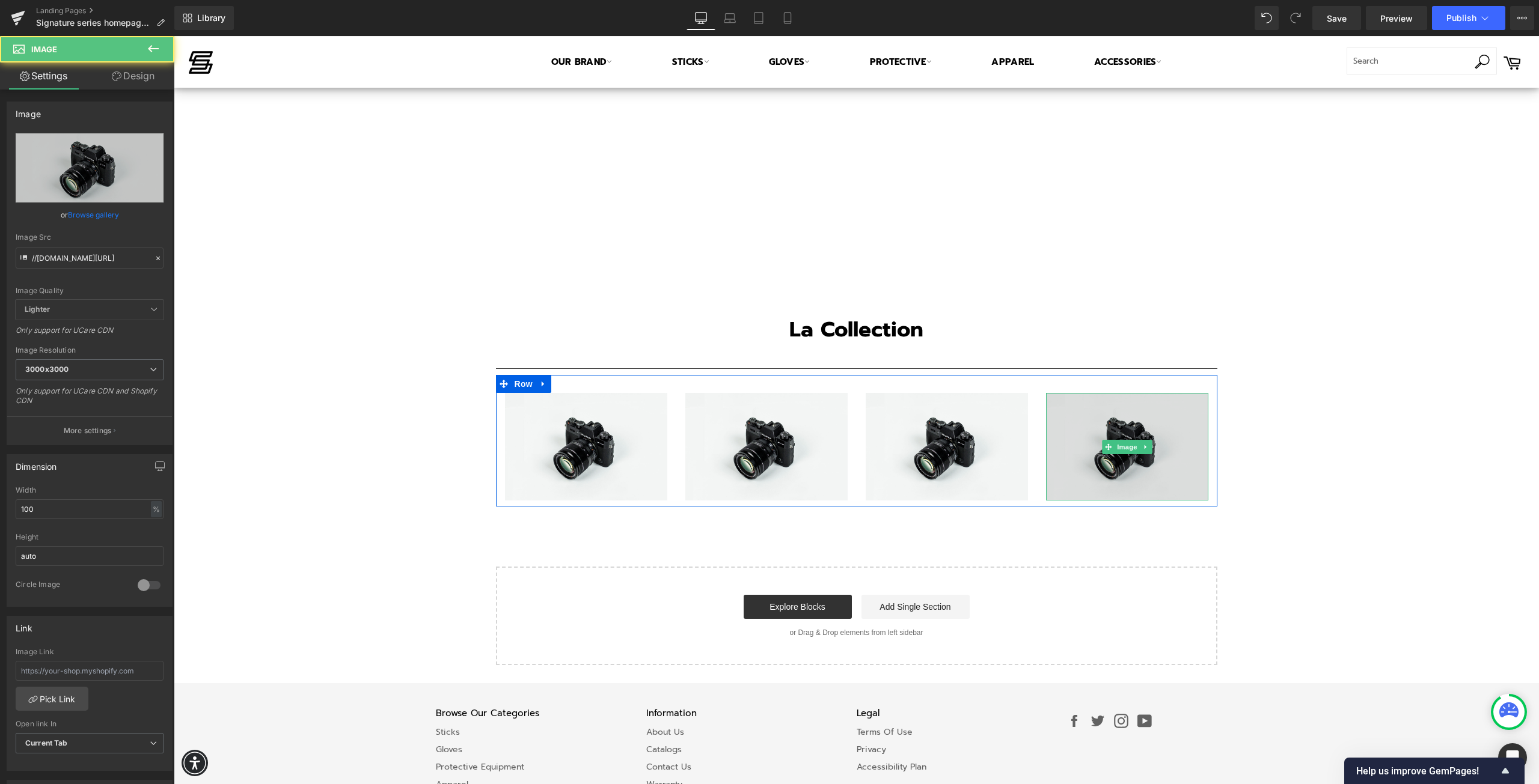
click at [1097, 447] on div "Image" at bounding box center [1126, 447] width 162 height 107
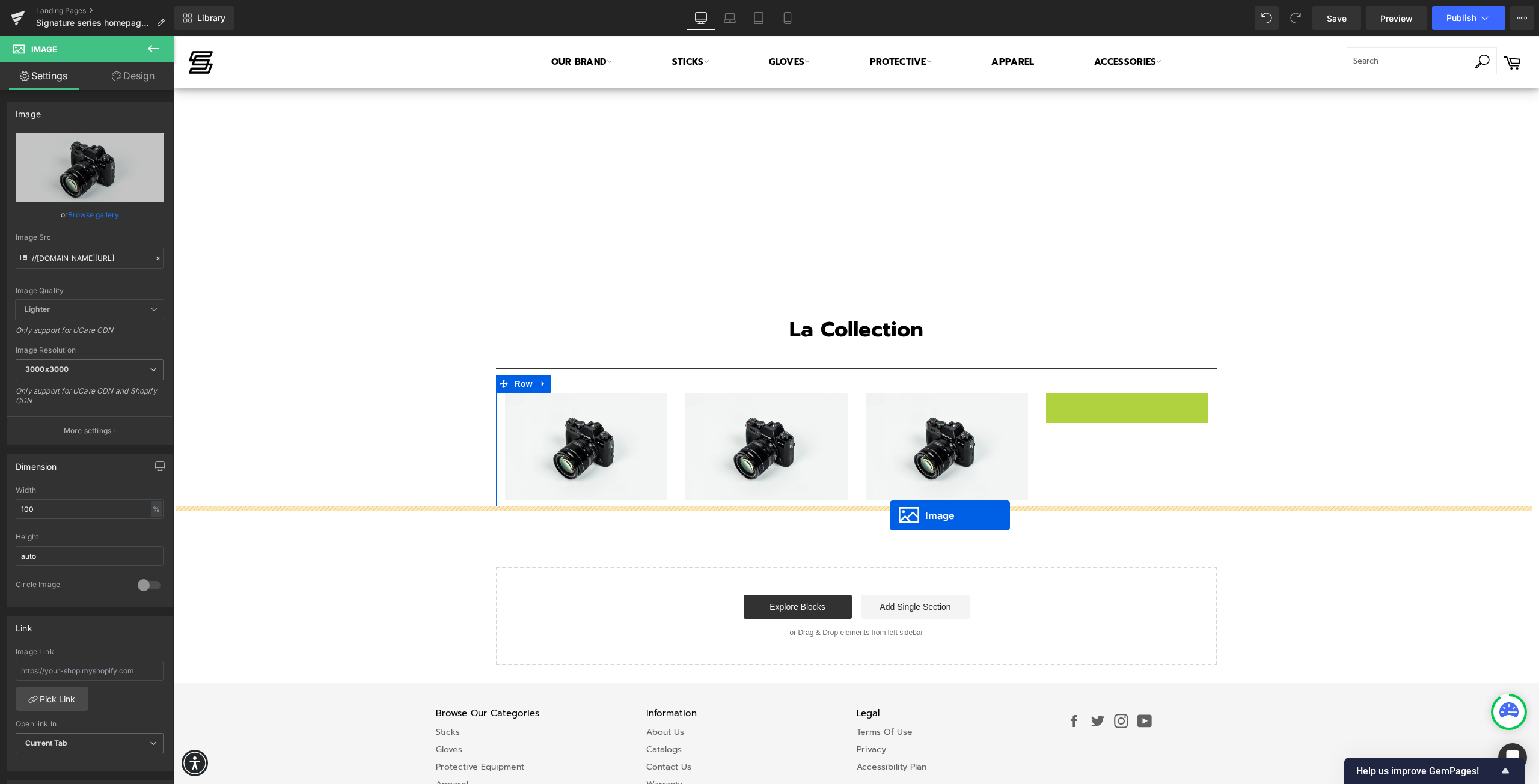
drag, startPoint x: 1106, startPoint y: 447, endPoint x: 889, endPoint y: 516, distance: 227.7
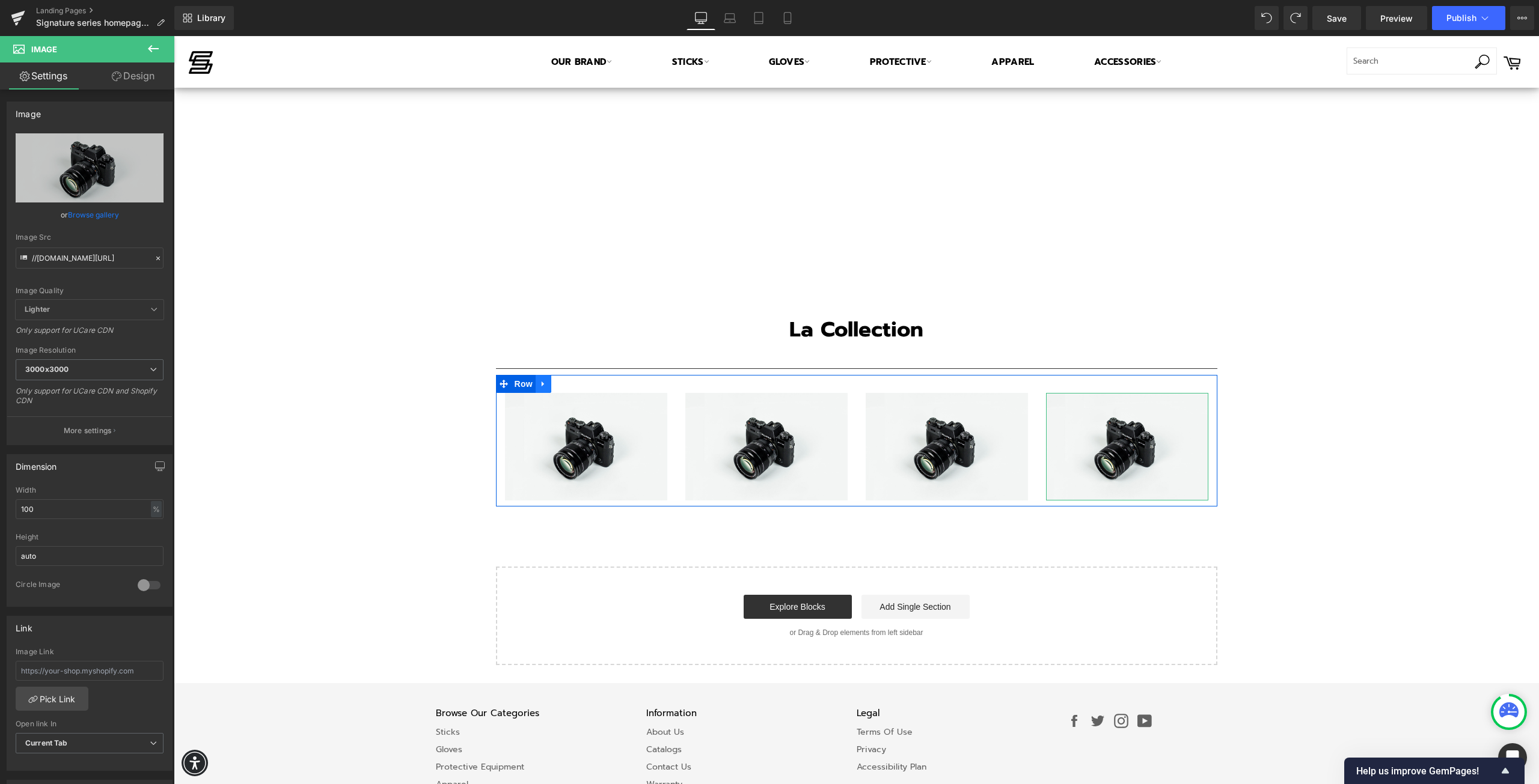
click at [539, 379] on icon at bounding box center [543, 383] width 9 height 9
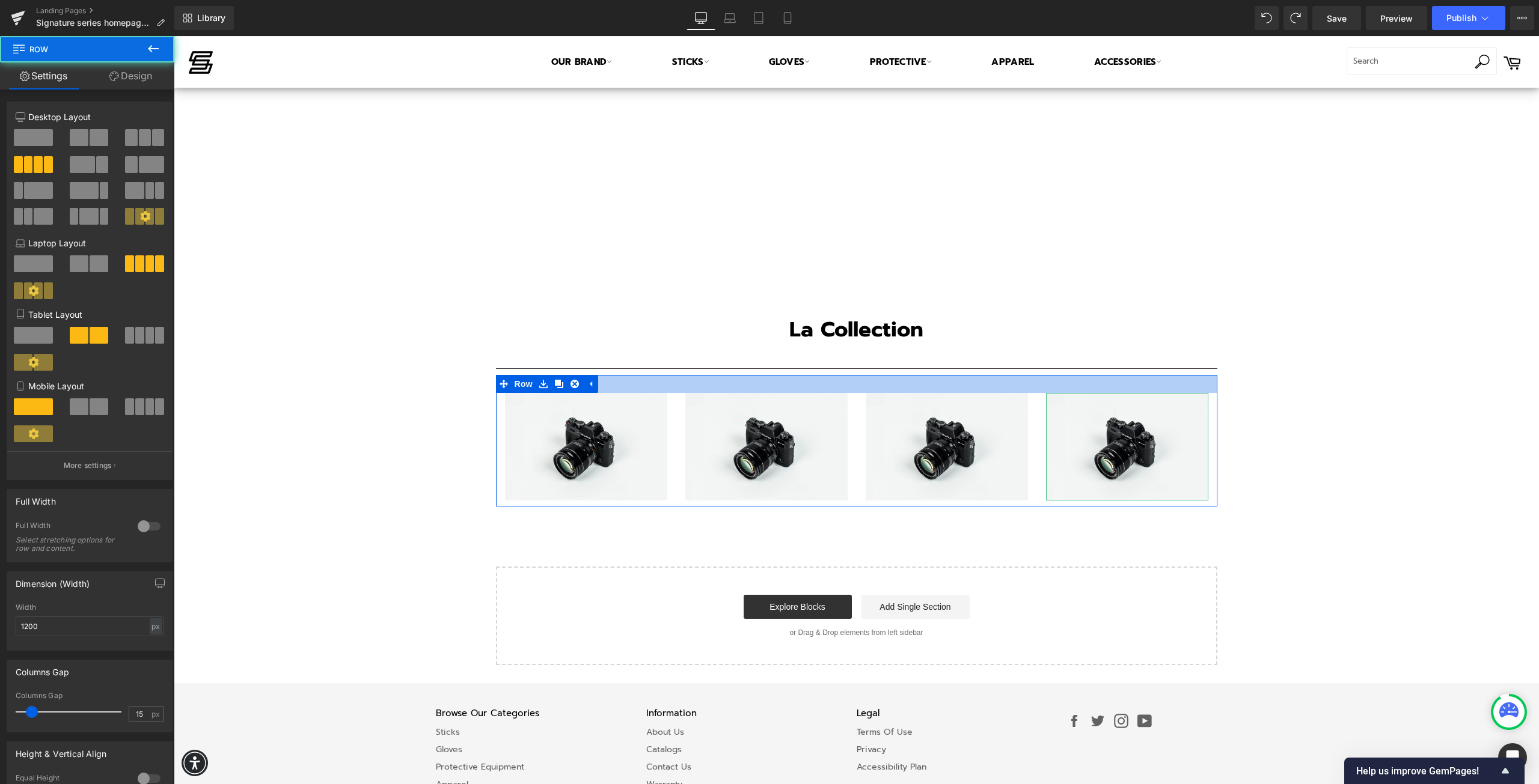
click at [611, 381] on div at bounding box center [856, 384] width 722 height 18
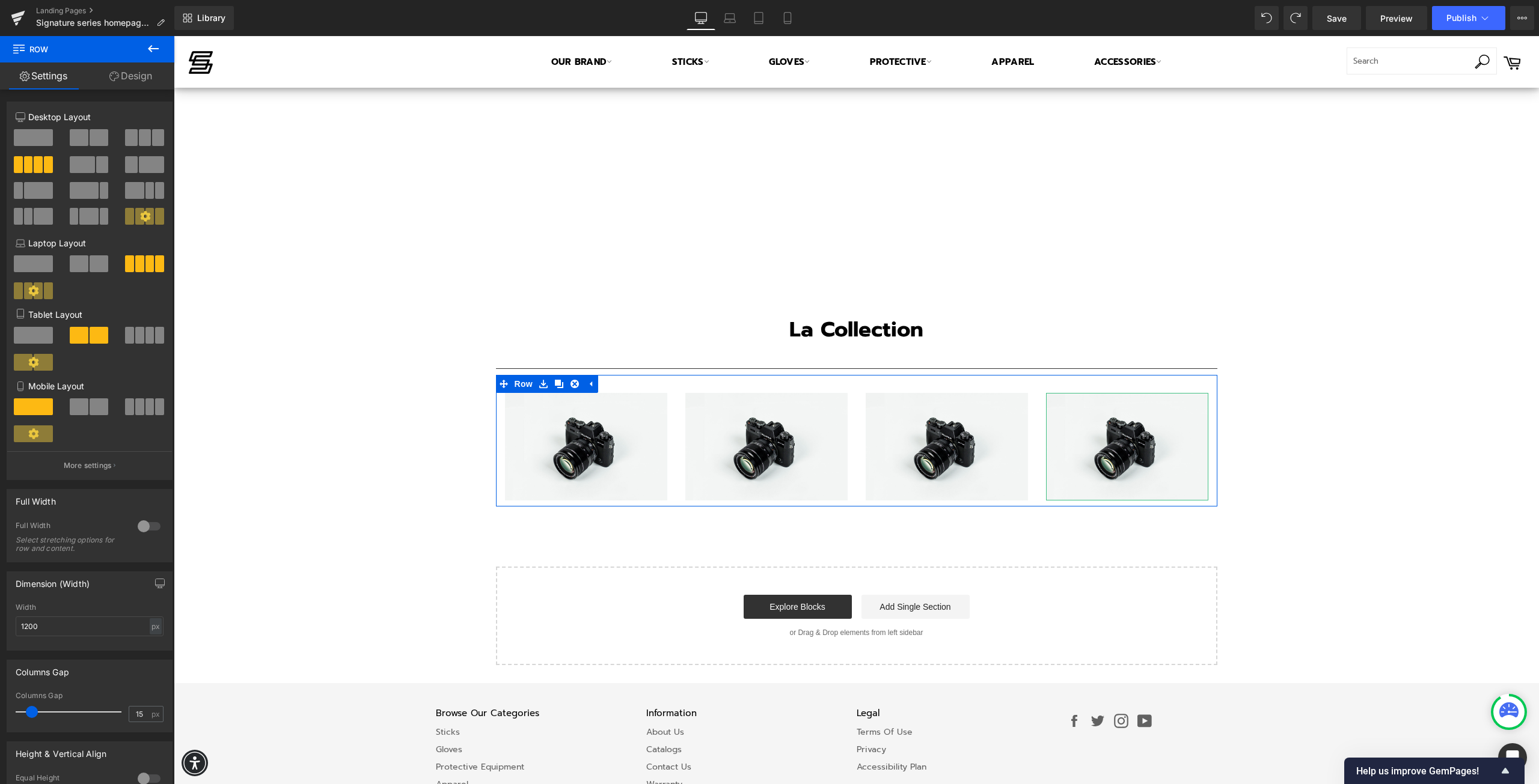
click at [90, 137] on span at bounding box center [99, 137] width 19 height 17
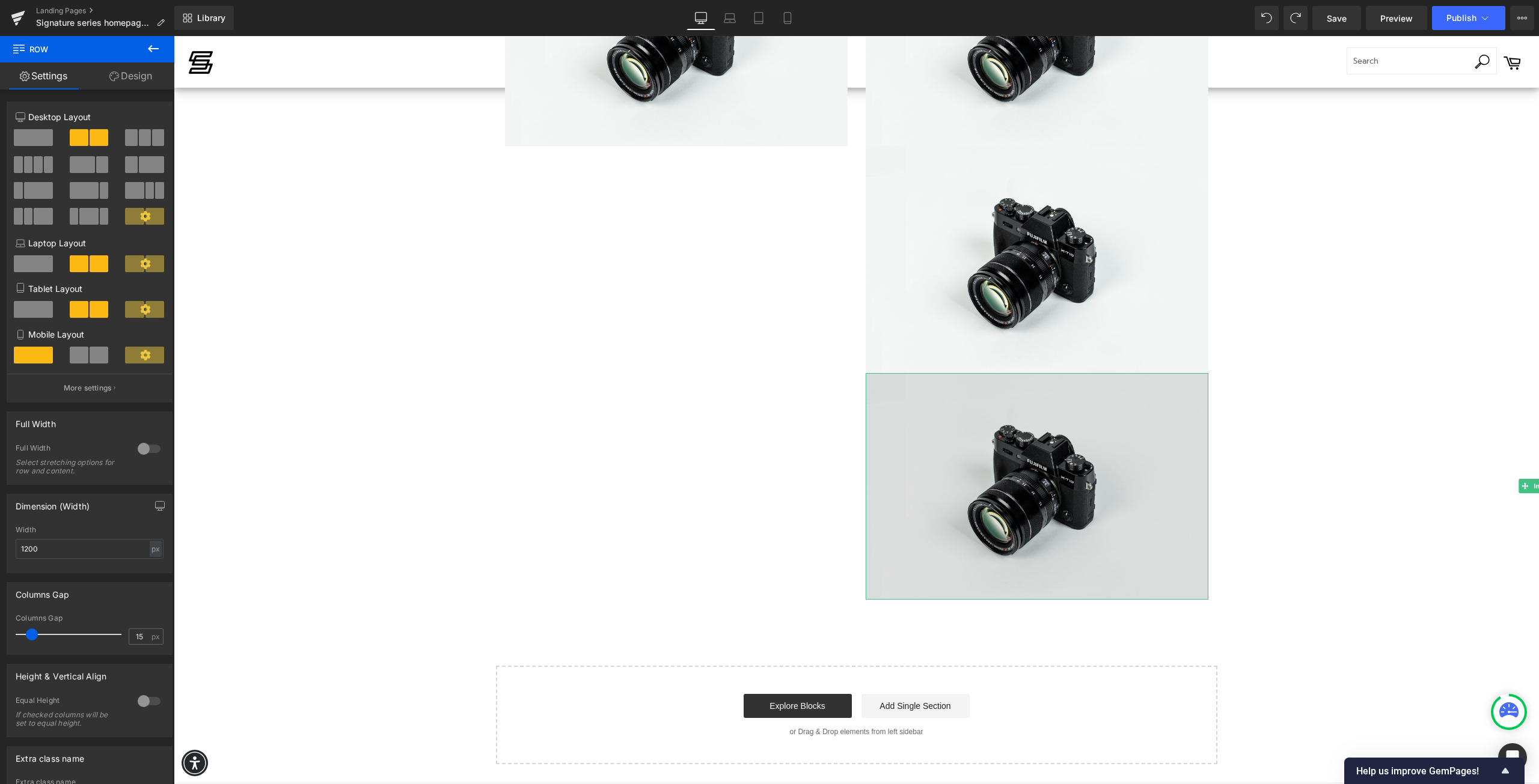
scroll to position [2221, 0]
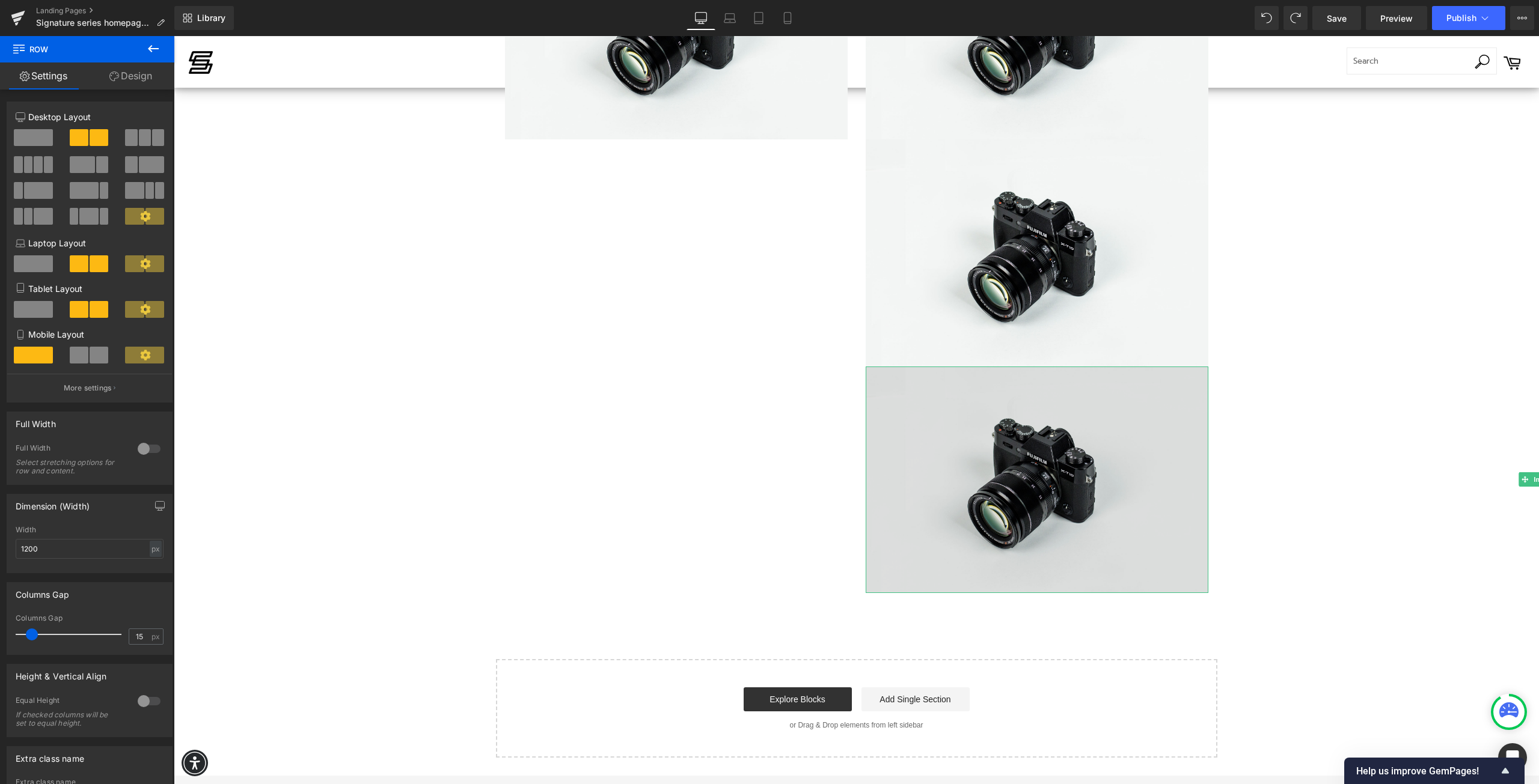
click at [948, 500] on img at bounding box center [1036, 480] width 342 height 227
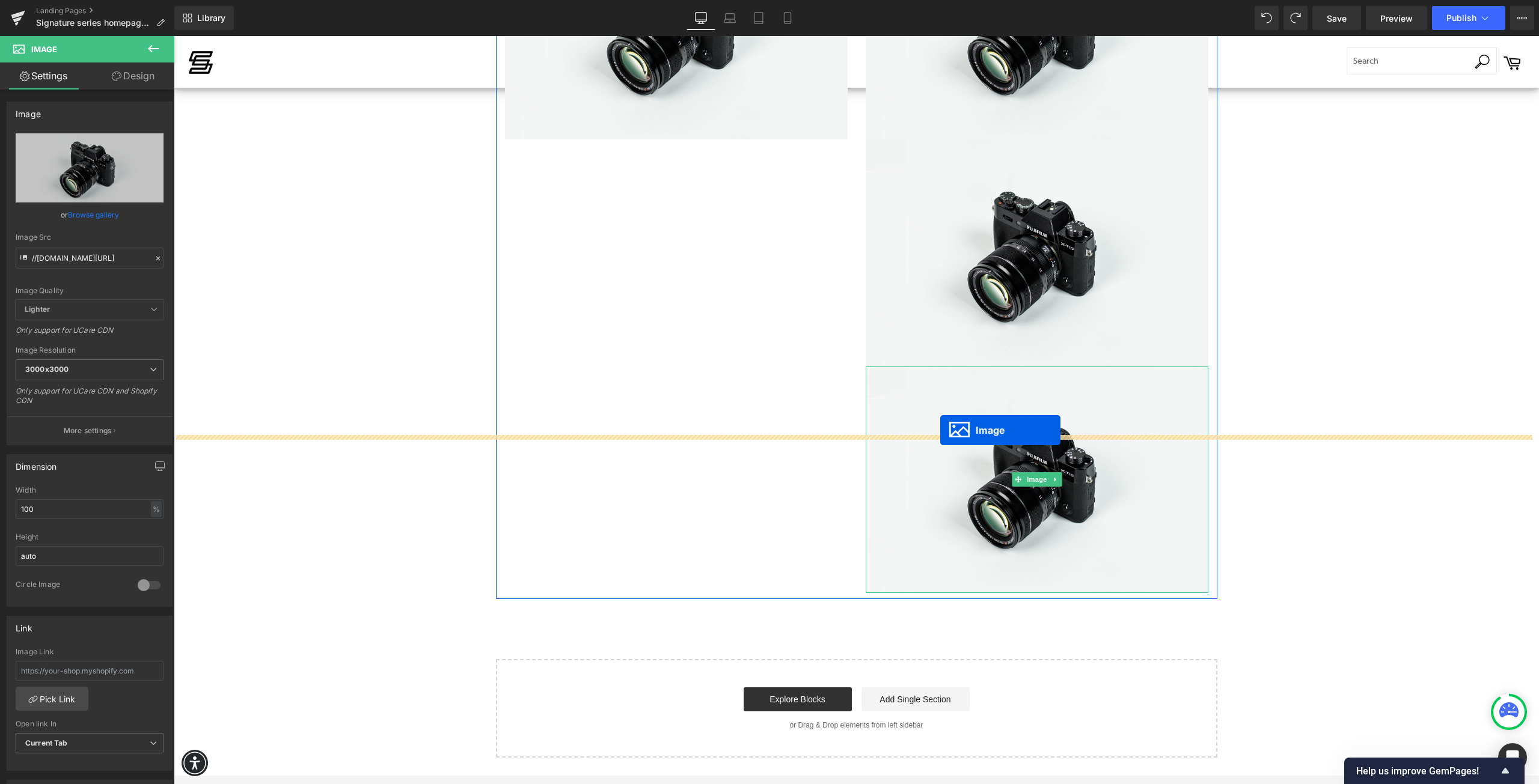
scroll to position [2188, 0]
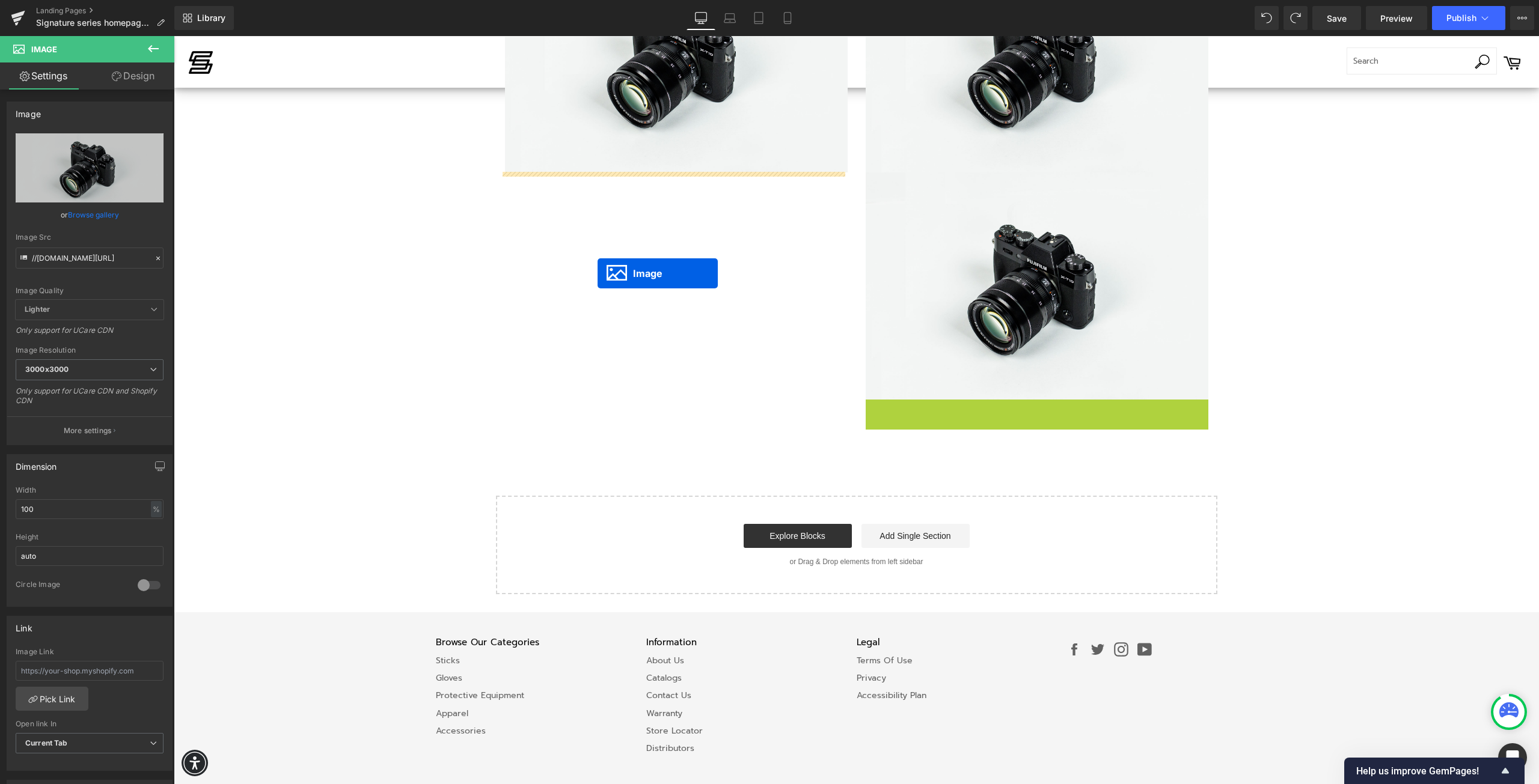
drag, startPoint x: 1016, startPoint y: 477, endPoint x: 598, endPoint y: 273, distance: 465.1
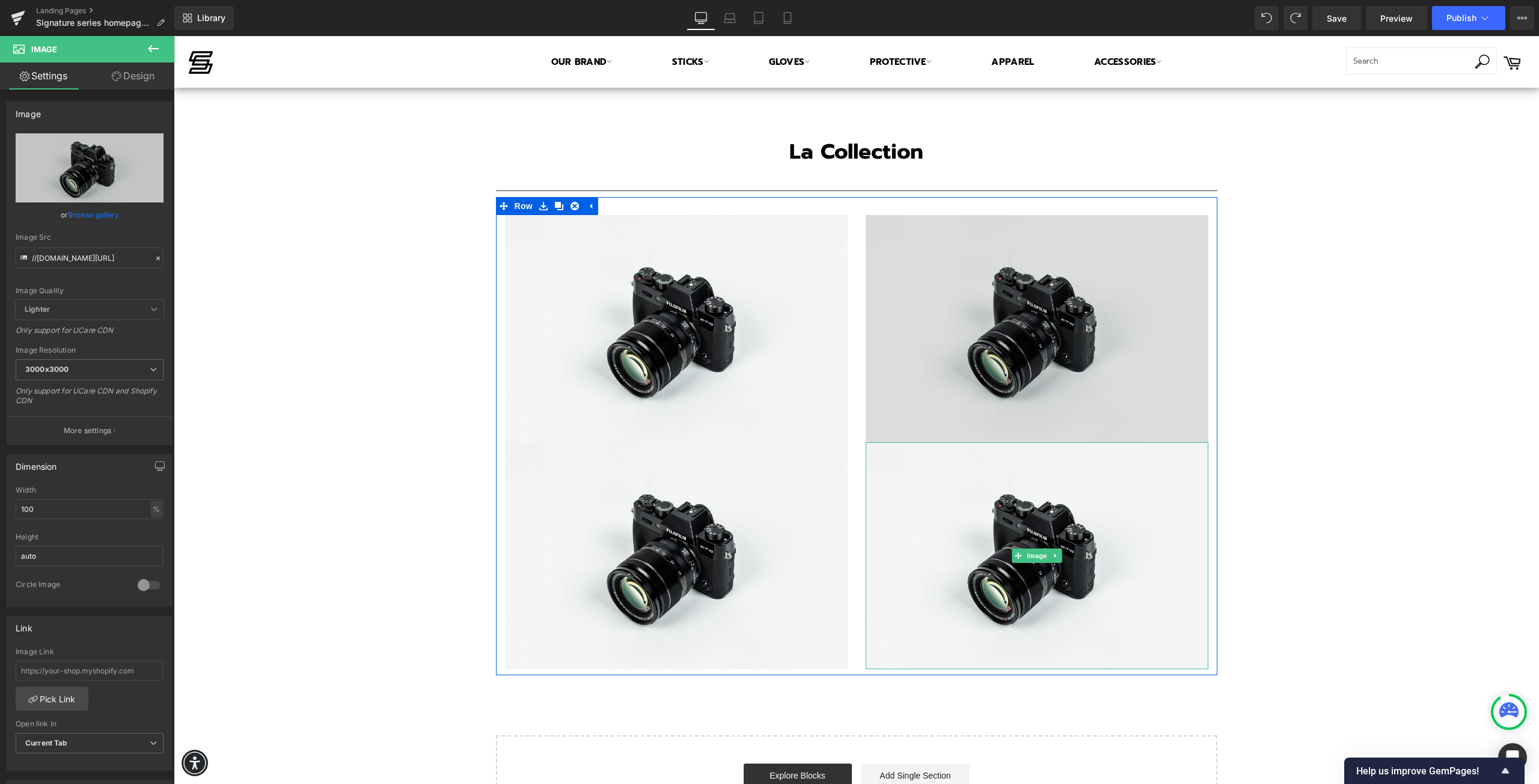
scroll to position [1918, 0]
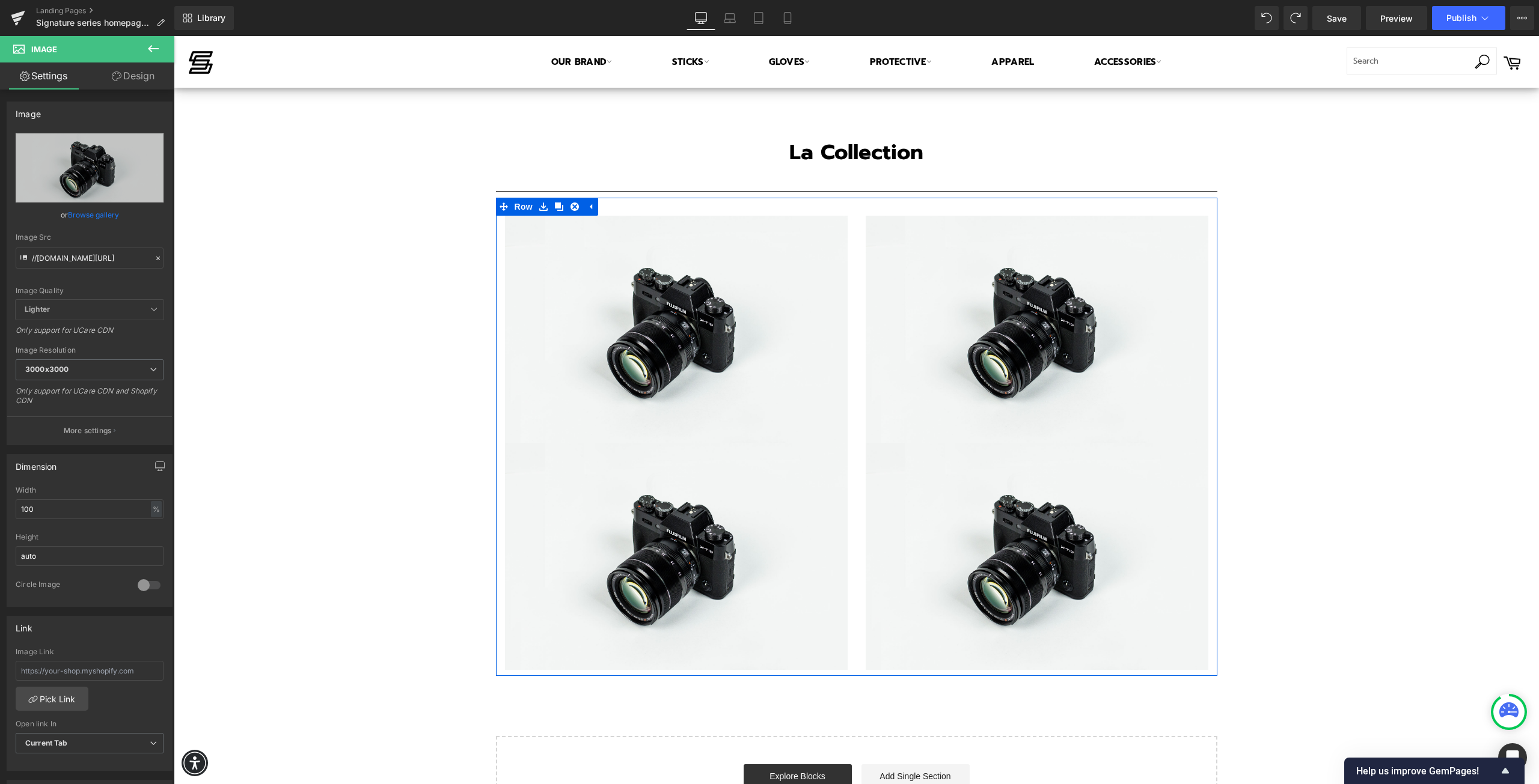
click at [846, 437] on div "Image Image" at bounding box center [676, 442] width 361 height 453
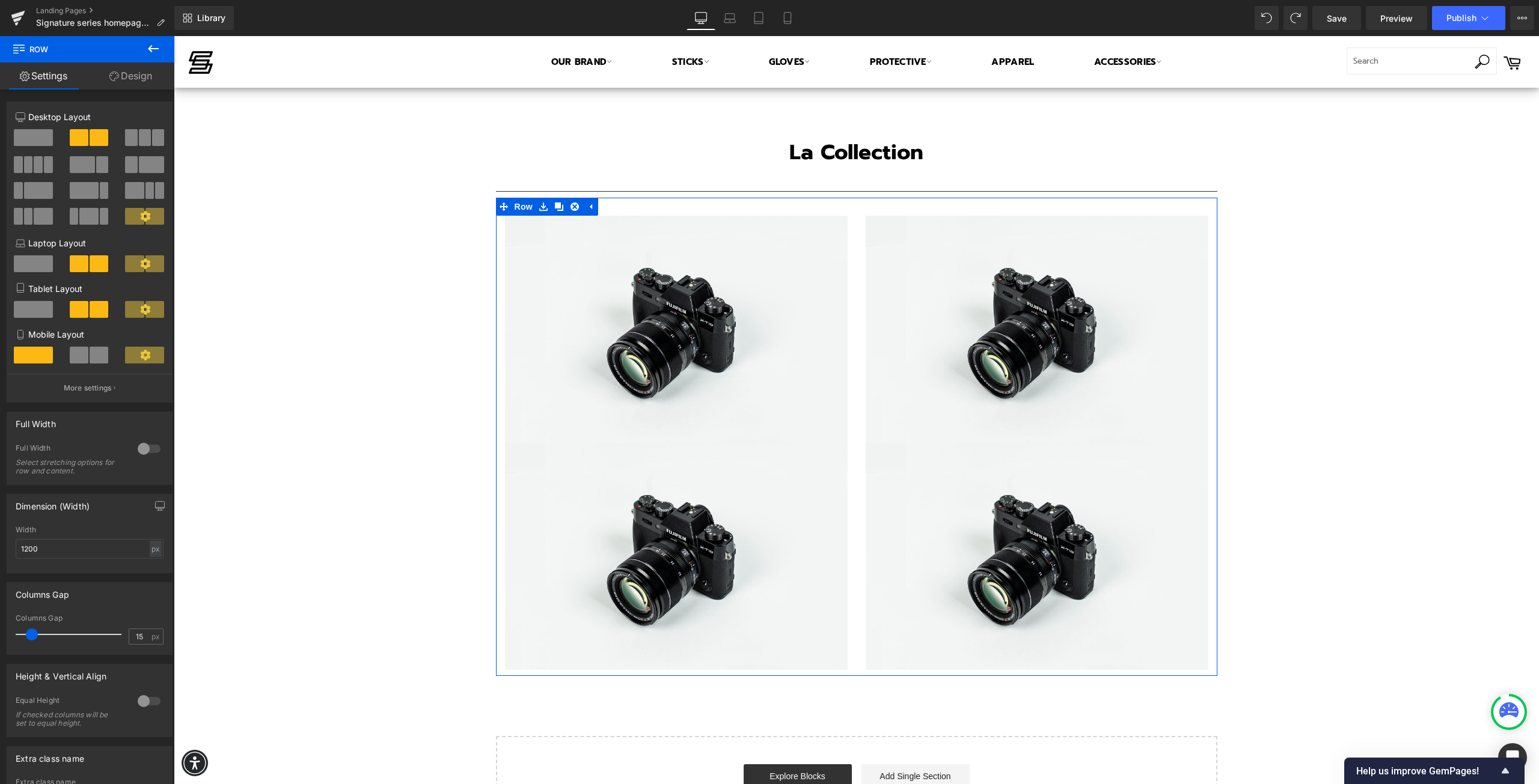
drag, startPoint x: 117, startPoint y: 74, endPoint x: 99, endPoint y: 198, distance: 125.3
click at [117, 74] on icon at bounding box center [114, 76] width 10 height 10
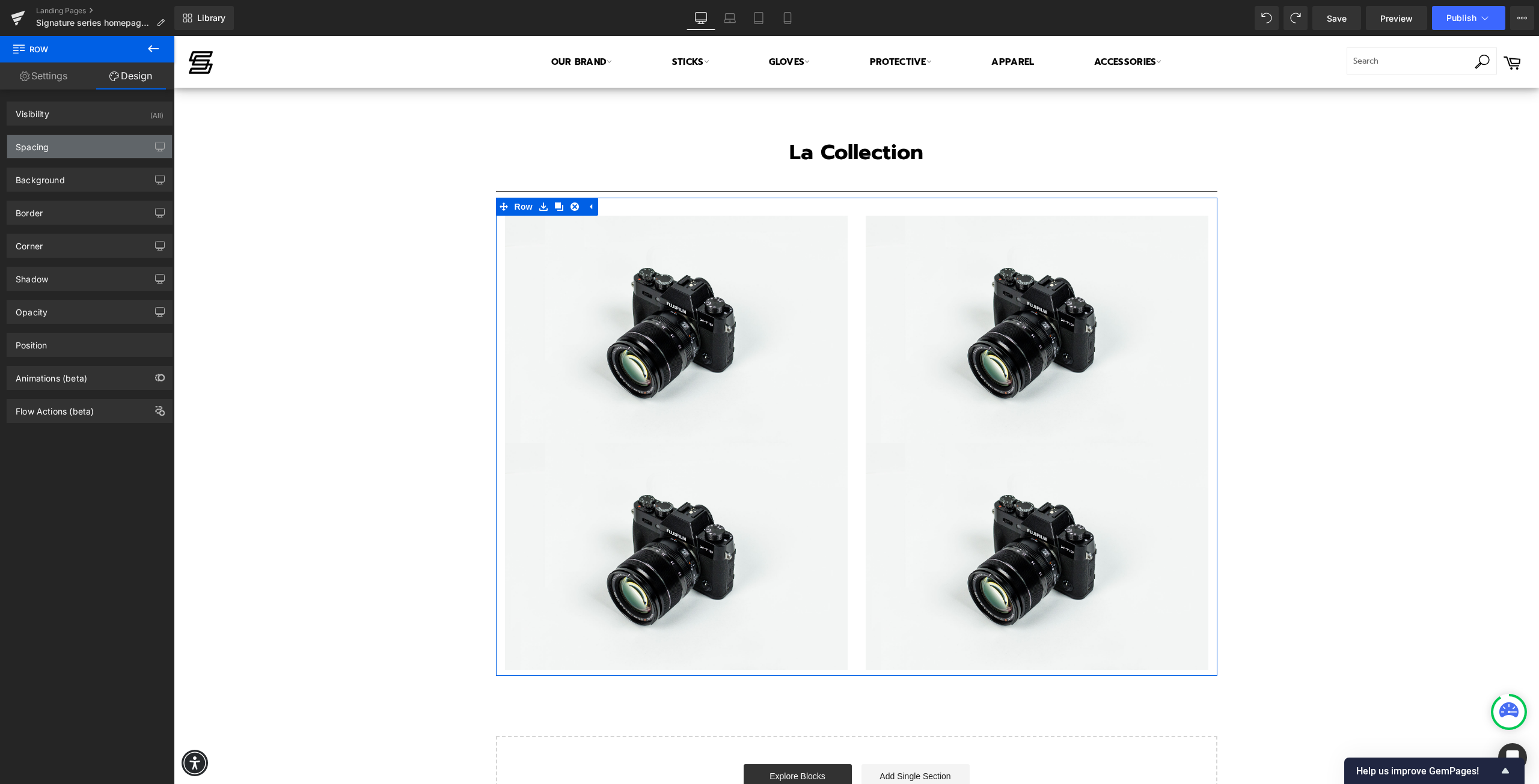
type input "transparent"
type input "0"
type input "#000000"
type input "100"
type input "0"
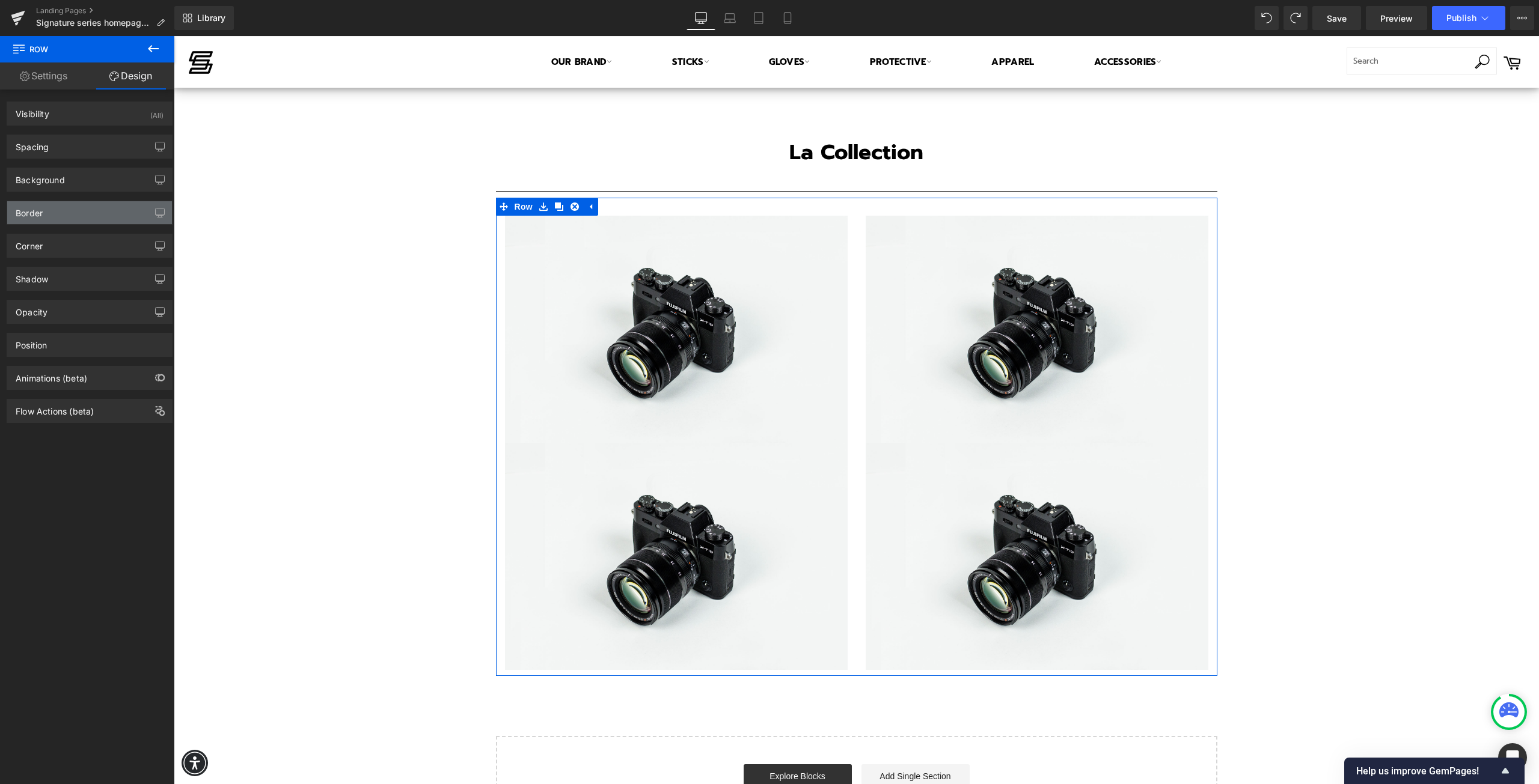
click at [76, 213] on div "Border" at bounding box center [89, 212] width 165 height 22
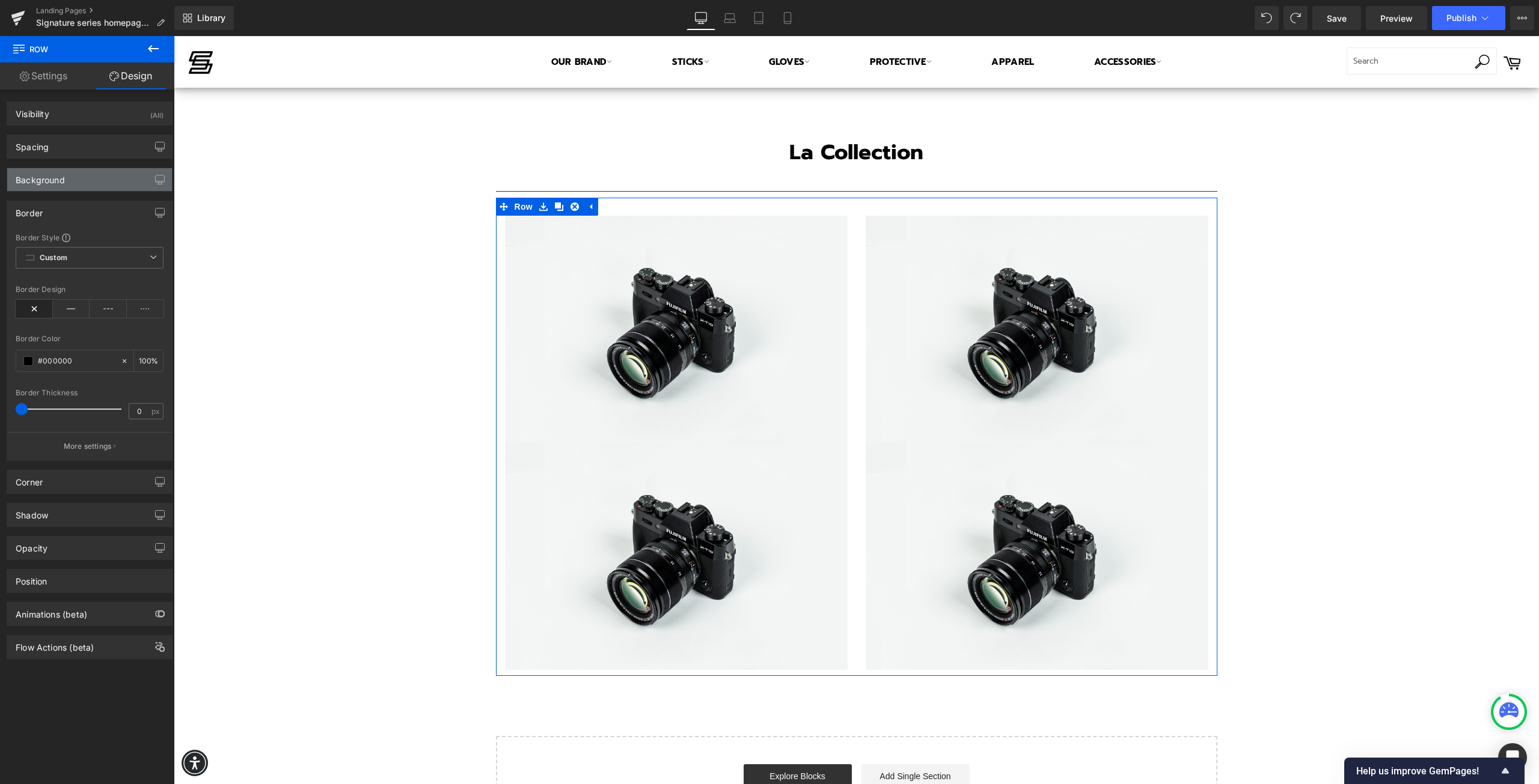
click at [76, 181] on div "Background" at bounding box center [89, 179] width 165 height 22
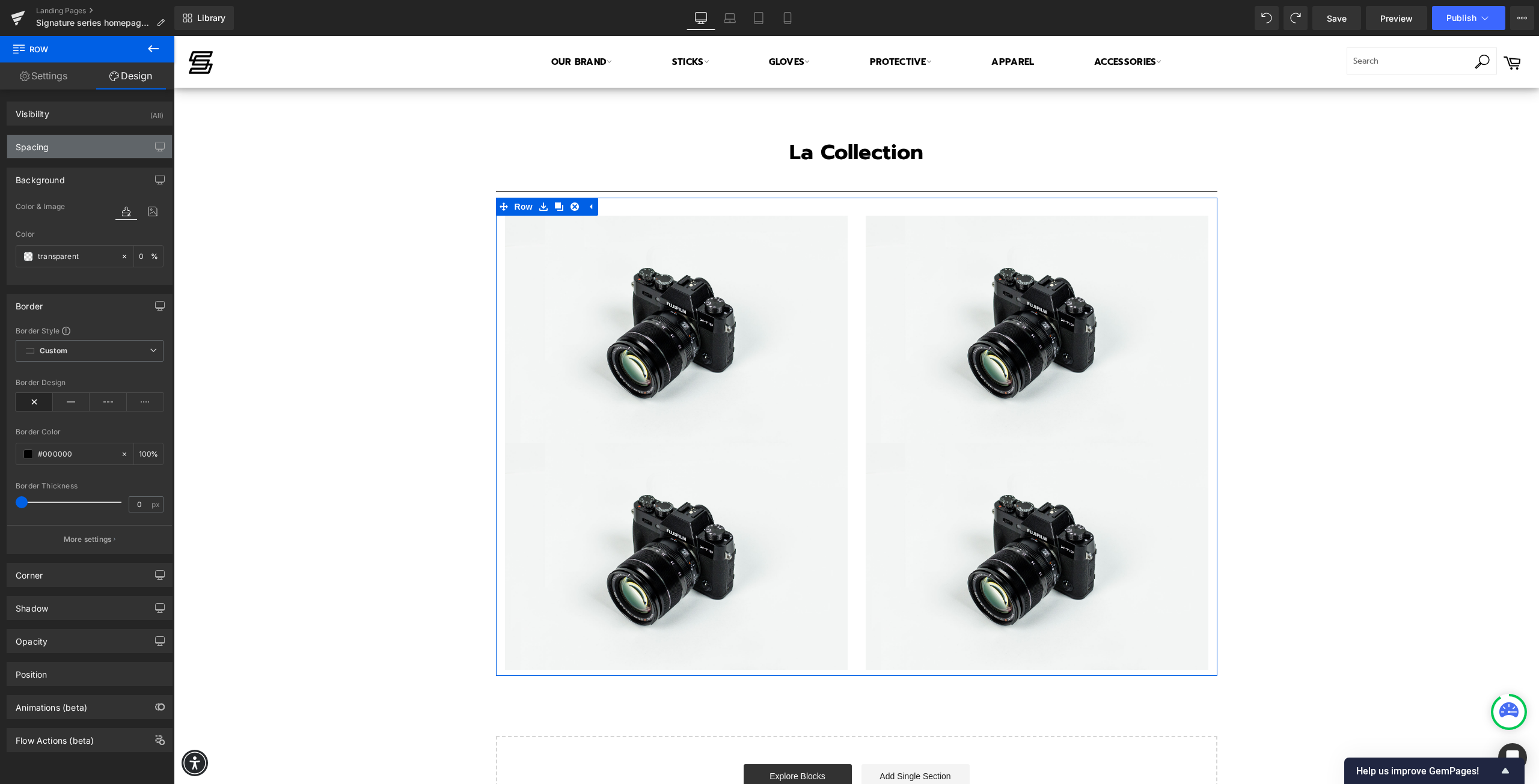
click at [78, 148] on div "Spacing" at bounding box center [89, 146] width 165 height 22
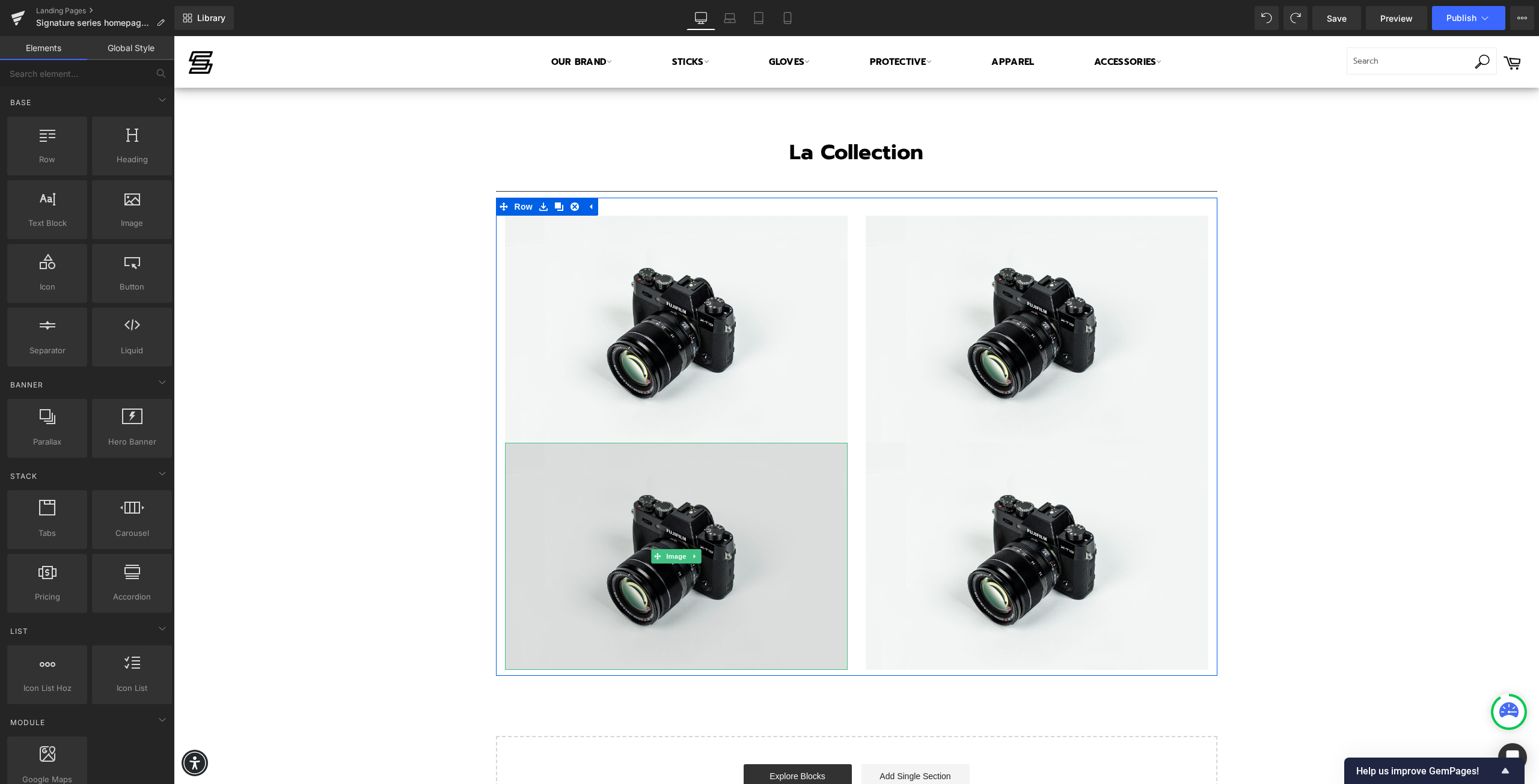
click at [612, 473] on img at bounding box center [676, 556] width 342 height 227
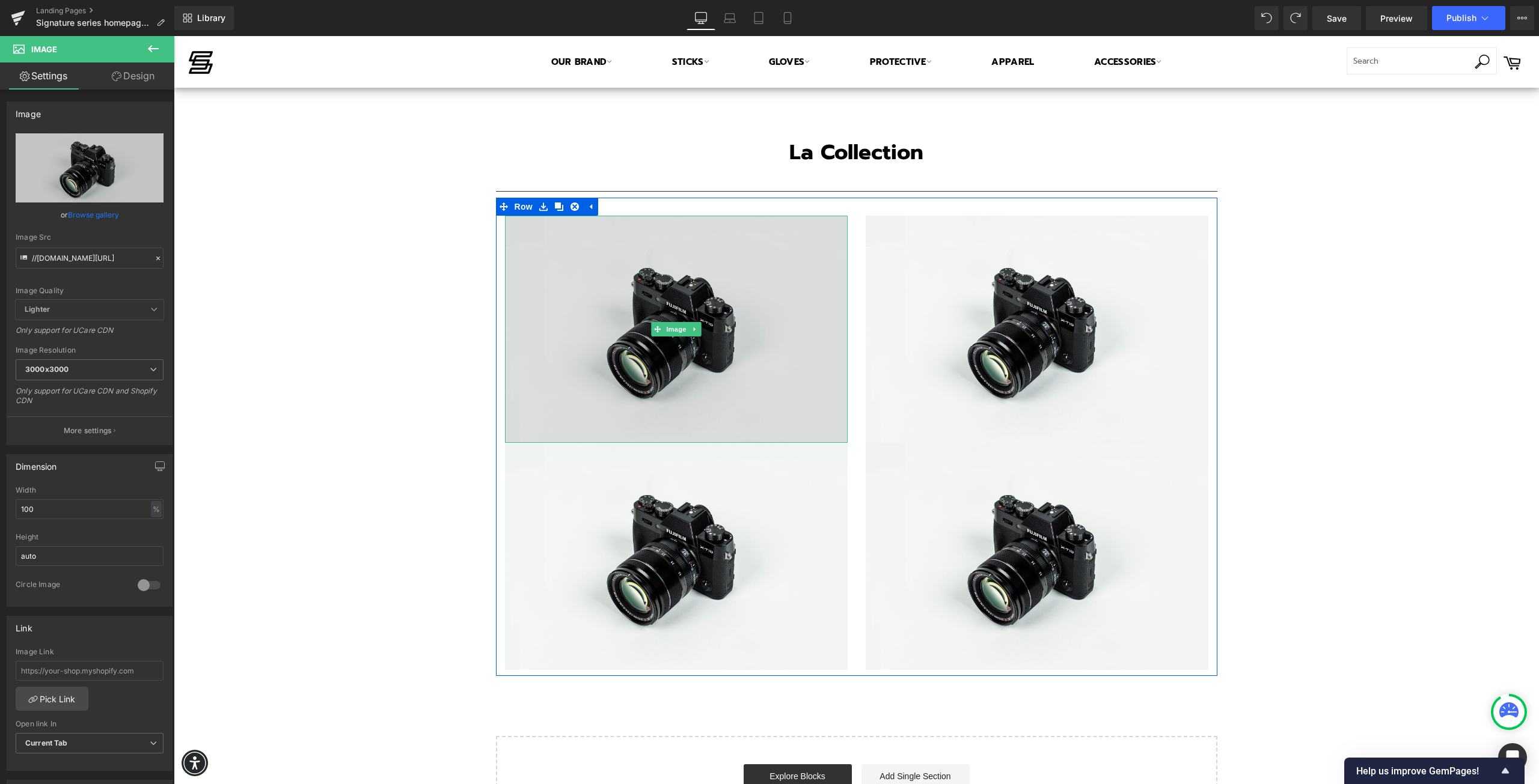
click at [627, 396] on img at bounding box center [676, 329] width 342 height 227
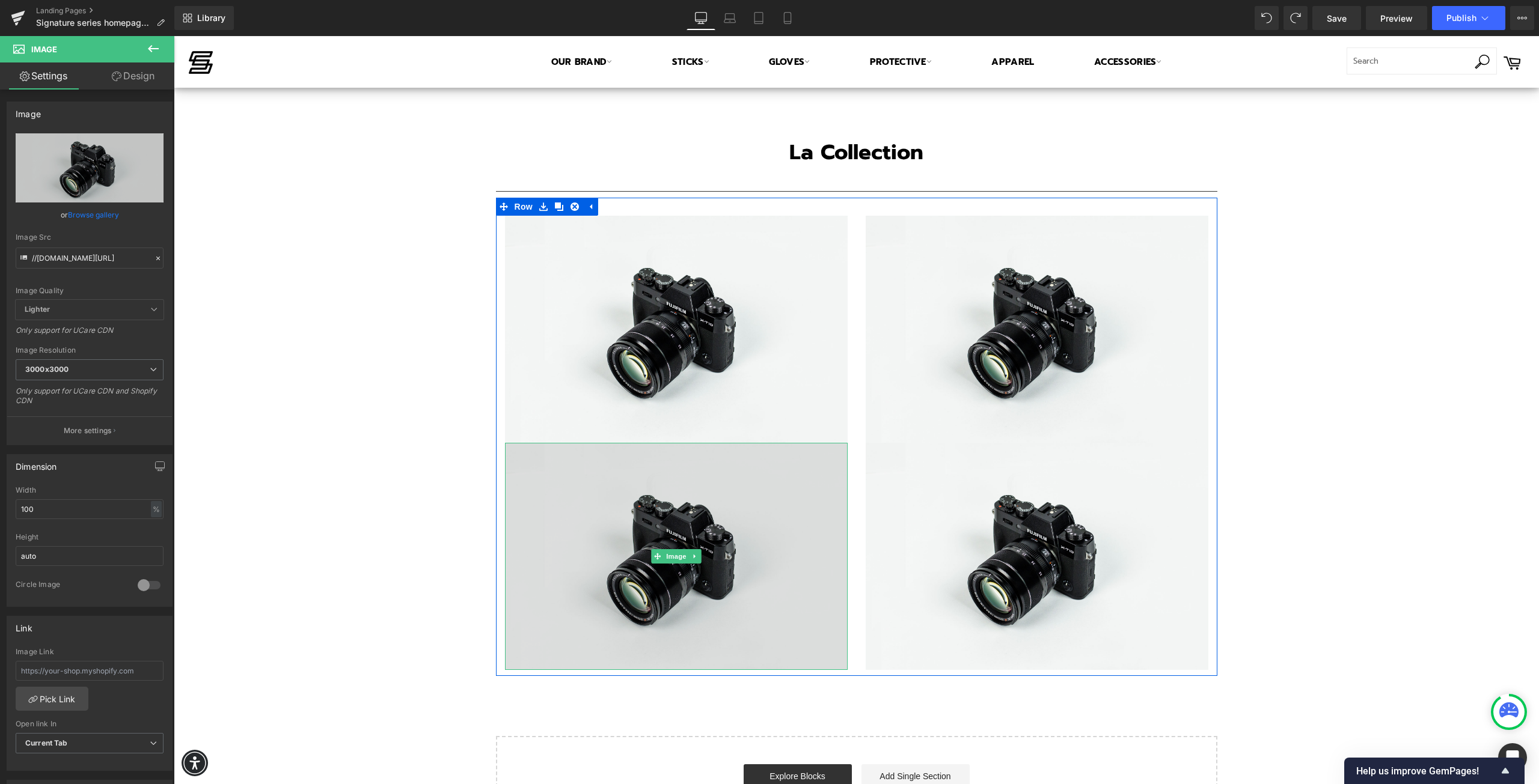
click at [620, 502] on img at bounding box center [676, 556] width 342 height 227
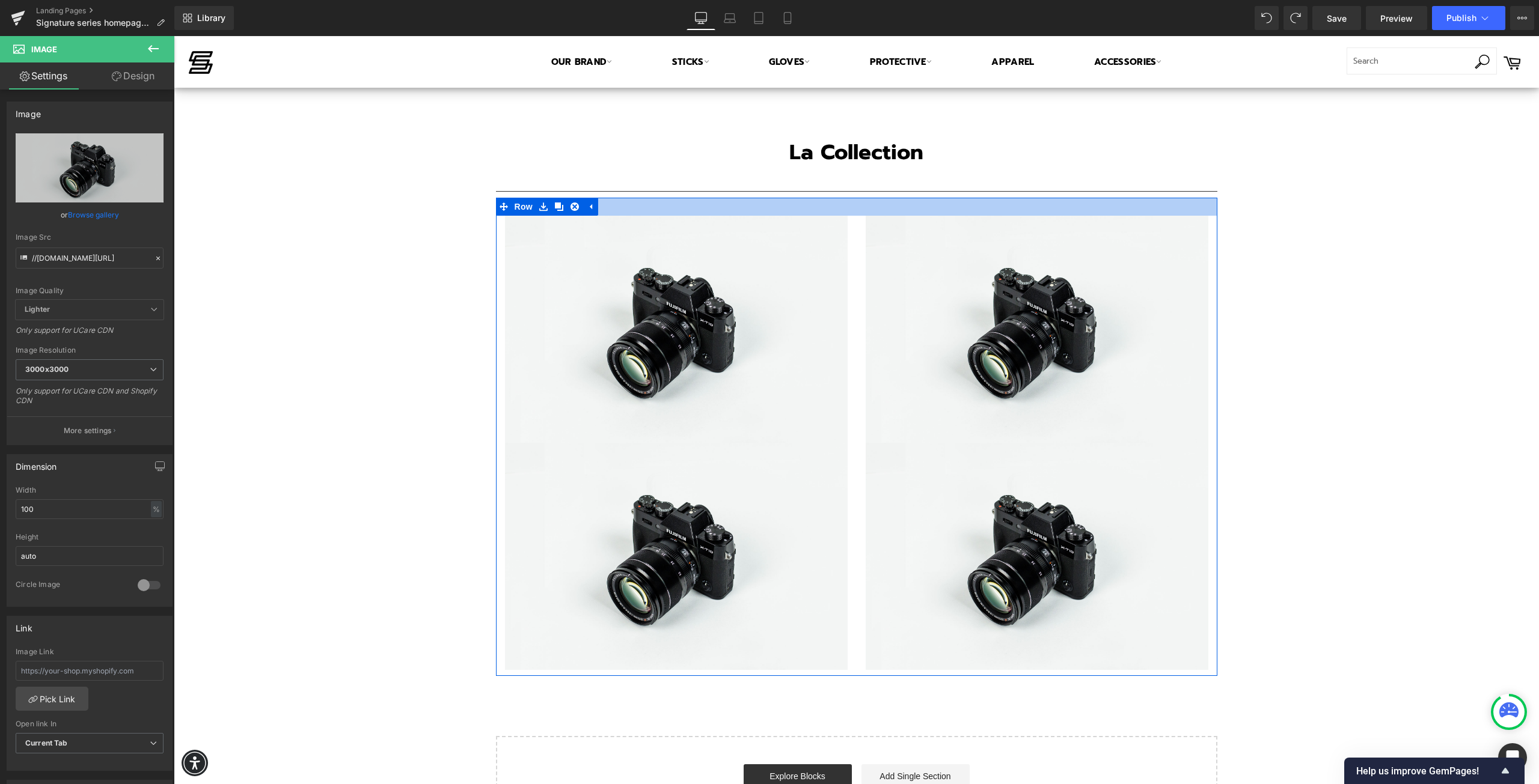
click at [630, 207] on div at bounding box center [856, 207] width 722 height 18
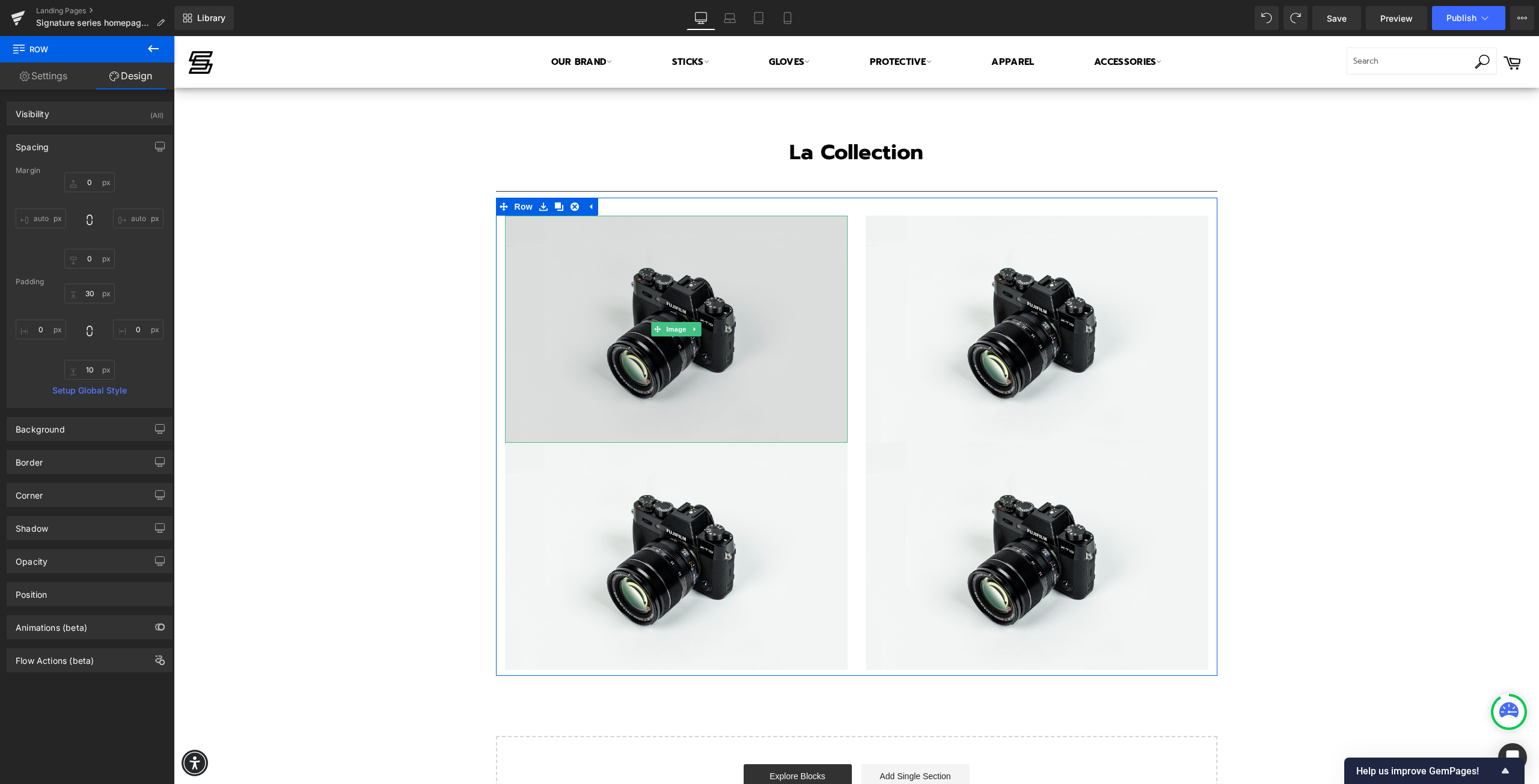
click at [613, 315] on img at bounding box center [676, 329] width 342 height 227
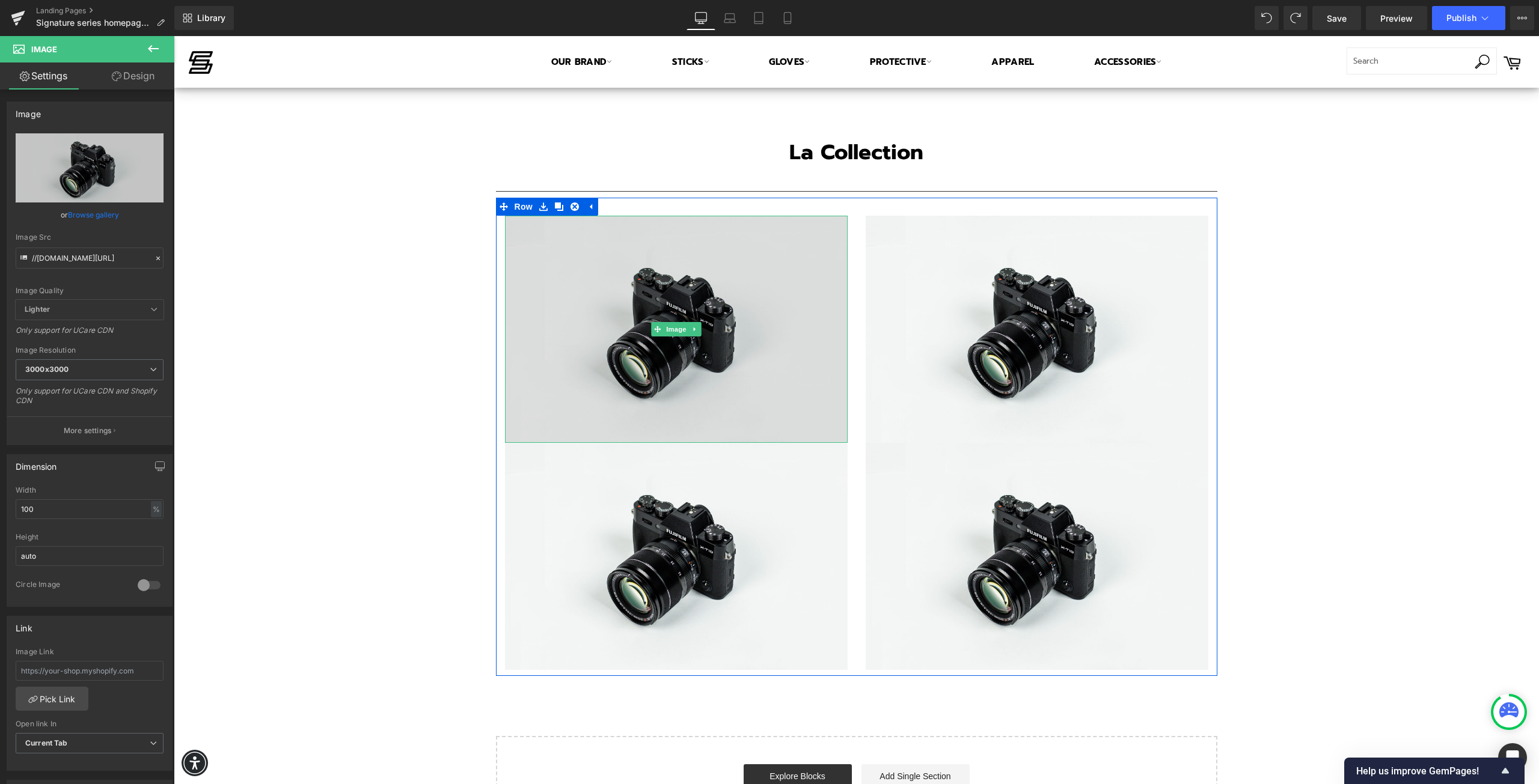
click at [600, 333] on img at bounding box center [676, 329] width 342 height 227
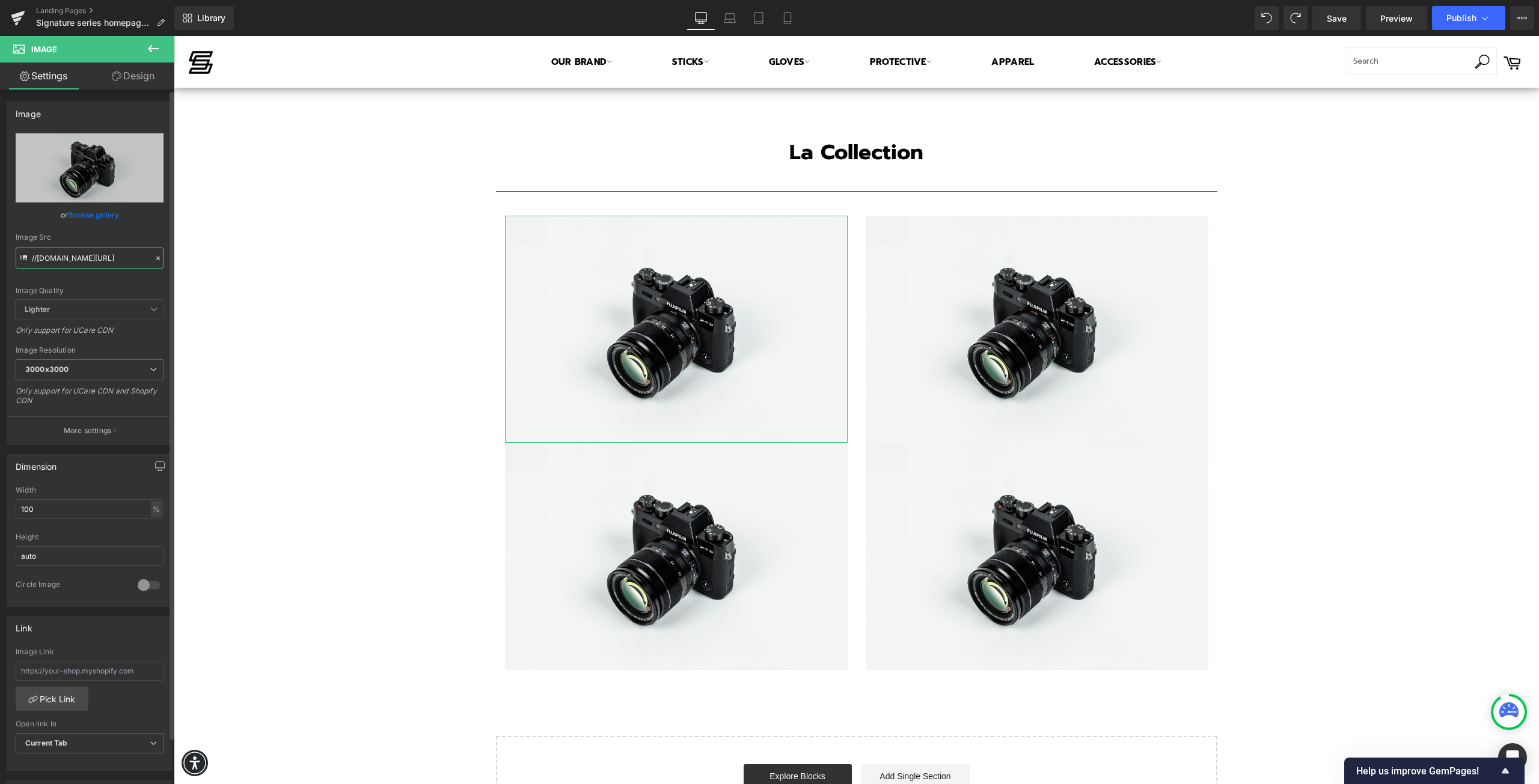
click at [70, 250] on input "//[DOMAIN_NAME][URL]" at bounding box center [90, 258] width 148 height 21
paste input "[URL][DOMAIN_NAME]"
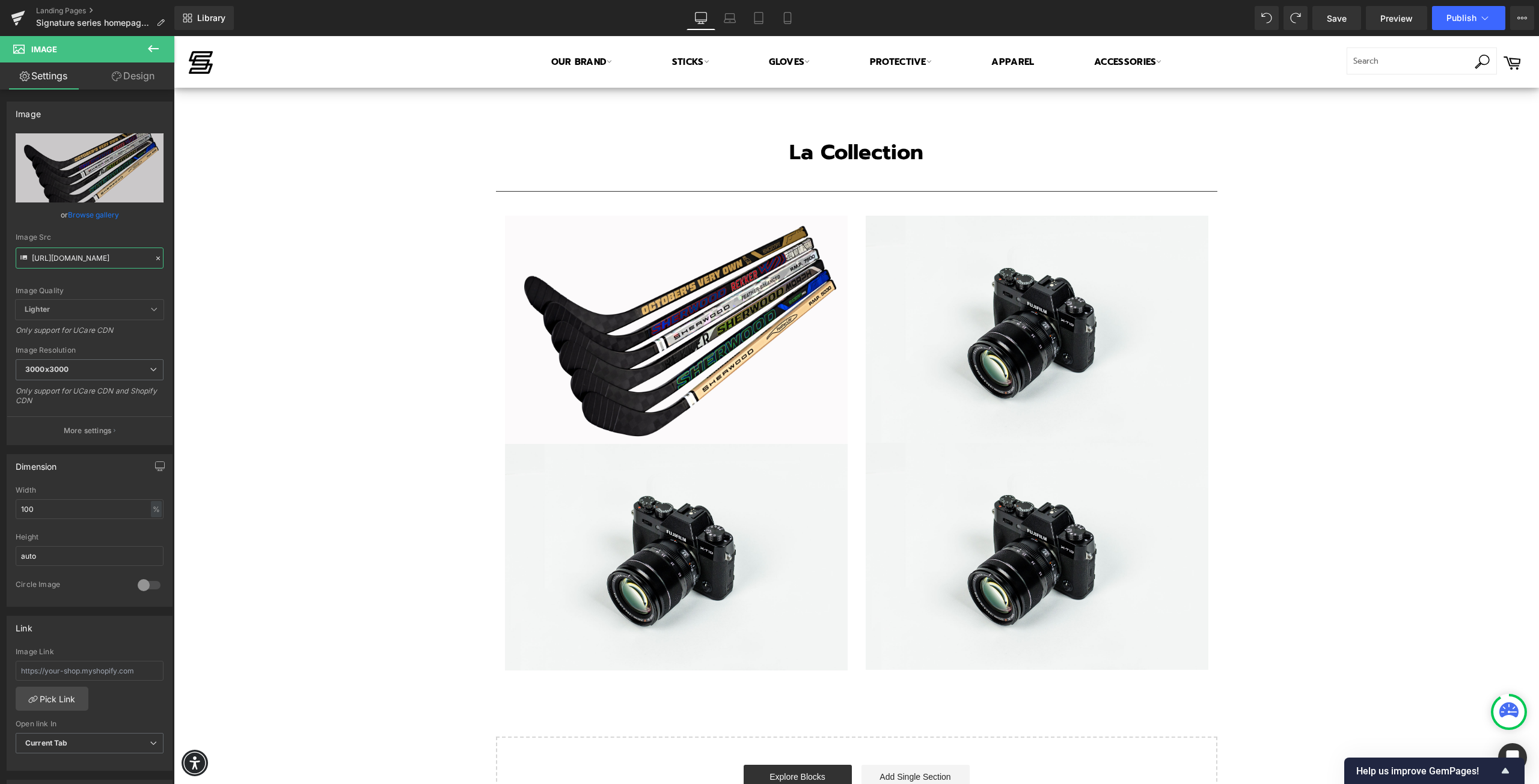
type input "[URL][DOMAIN_NAME]"
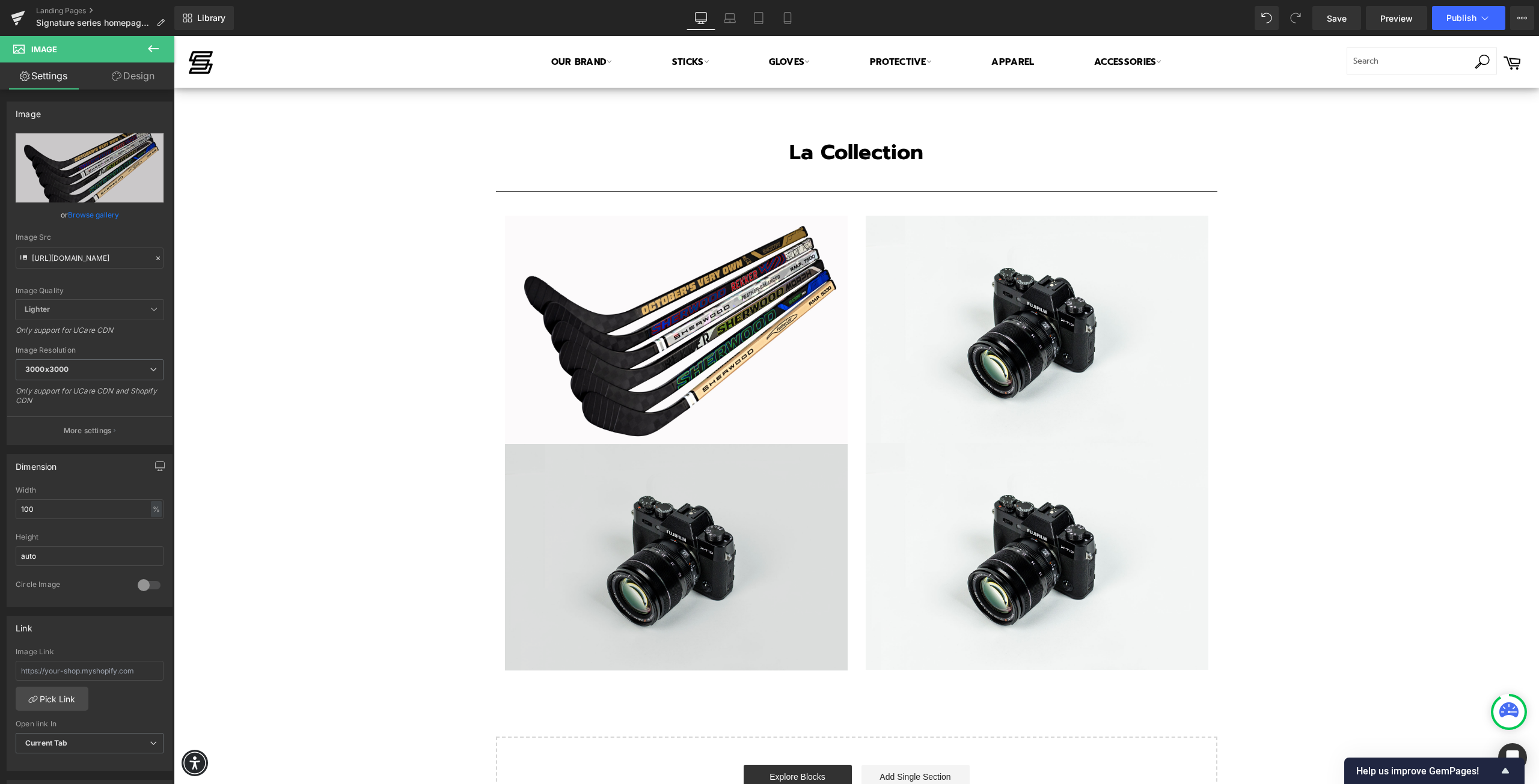
click at [599, 554] on img at bounding box center [676, 557] width 342 height 227
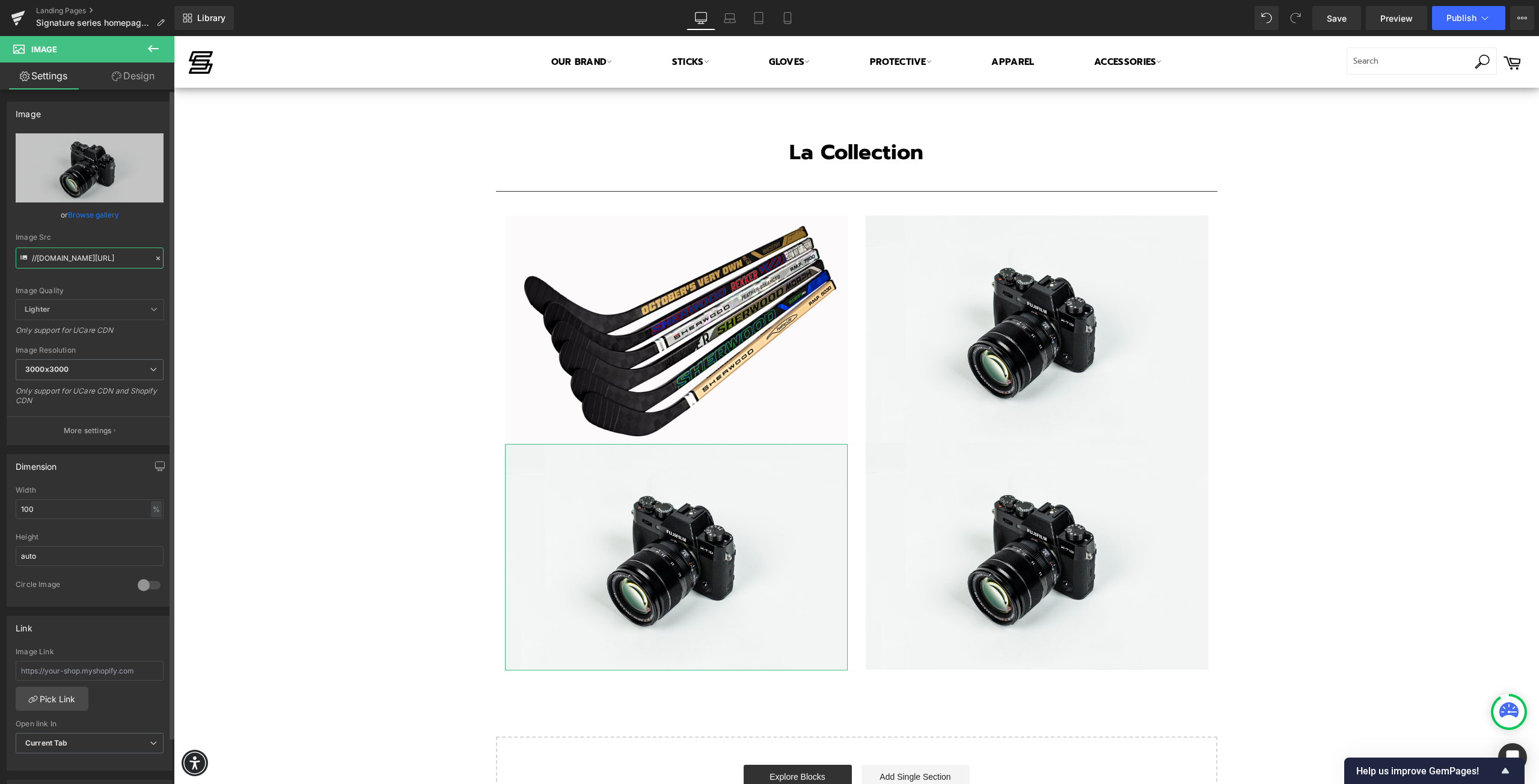
click at [76, 253] on input "//[DOMAIN_NAME][URL]" at bounding box center [90, 258] width 148 height 21
paste input "[URL][DOMAIN_NAME]"
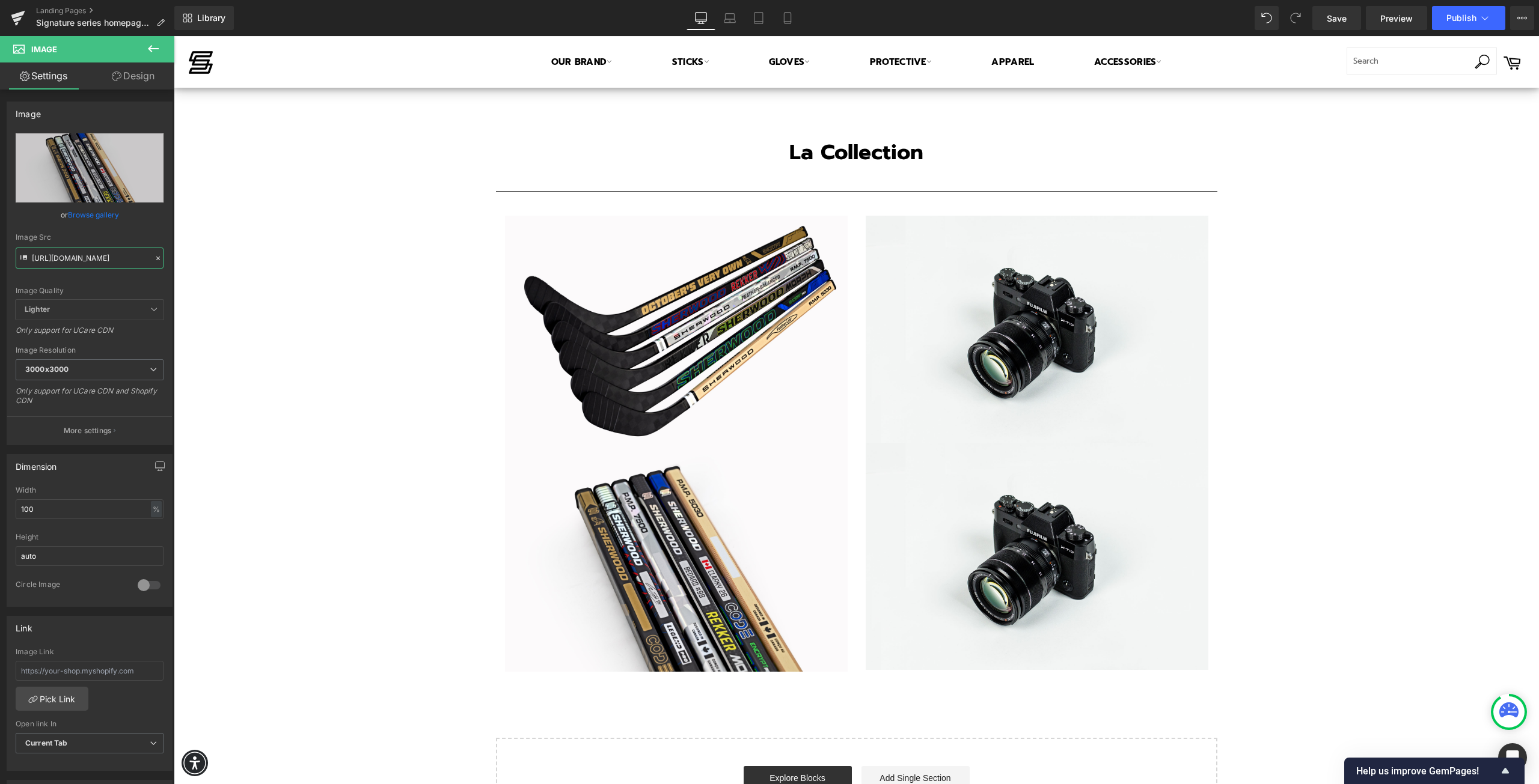
type input "[URL][DOMAIN_NAME]"
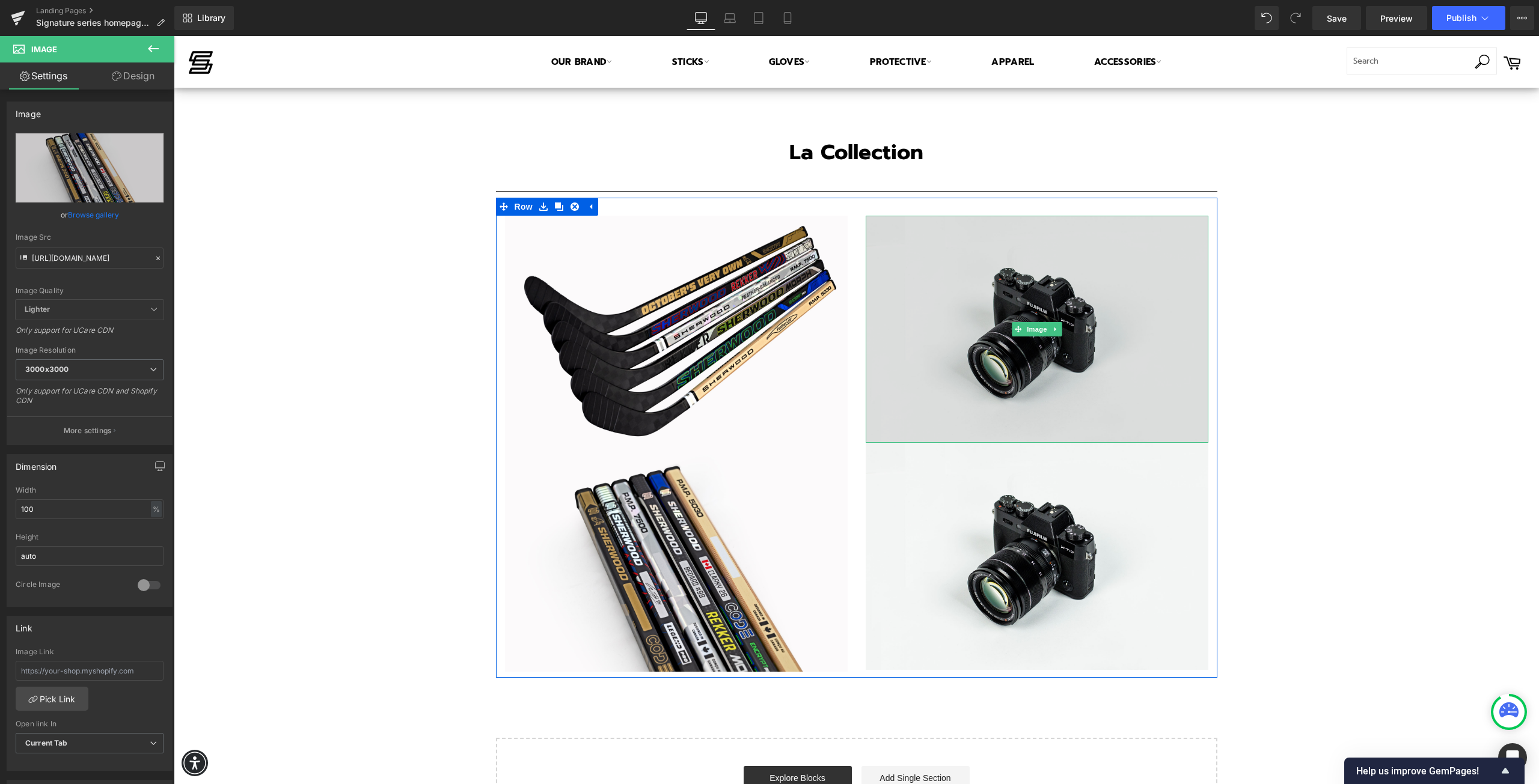
click at [1116, 336] on img at bounding box center [1036, 329] width 342 height 227
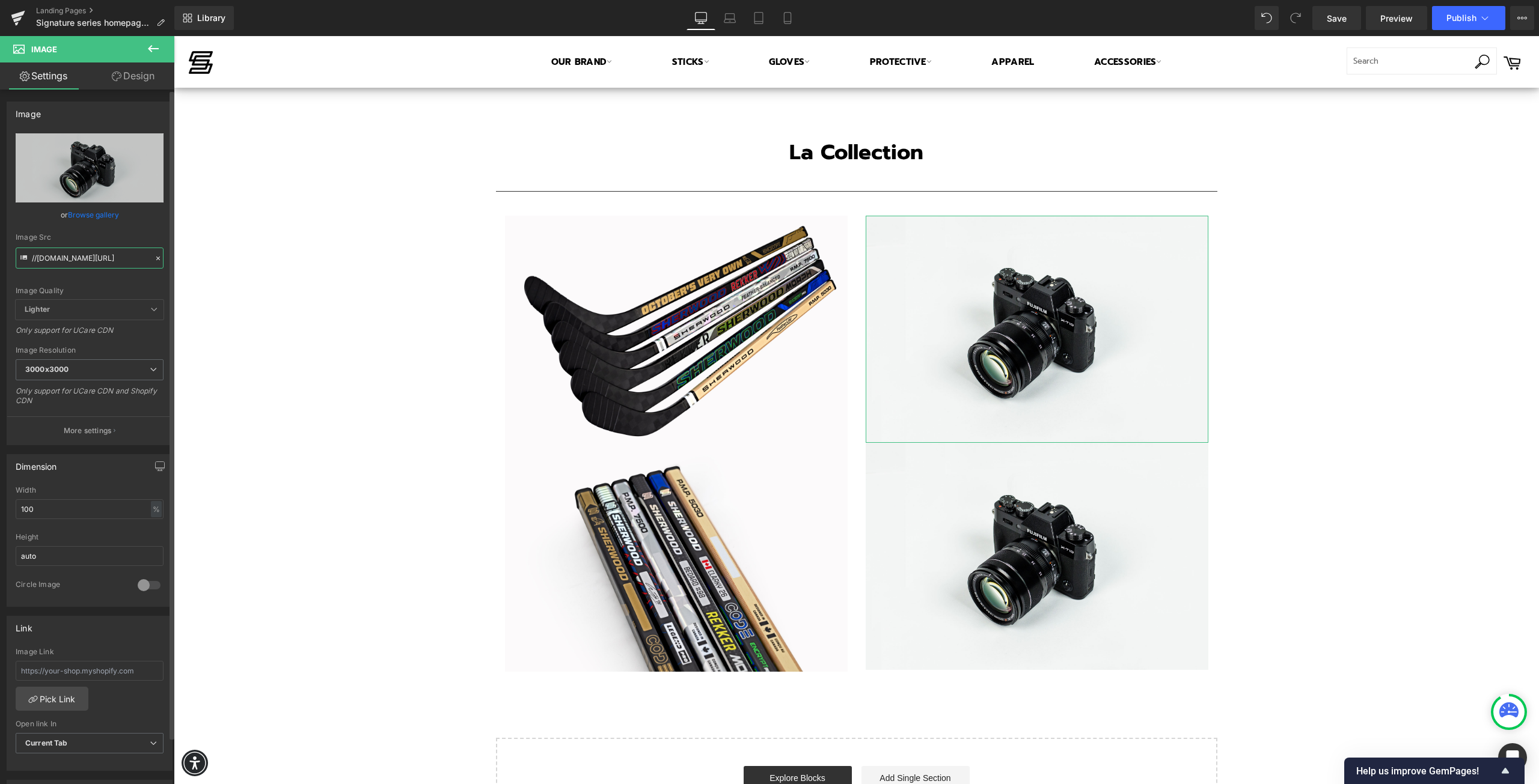
click at [83, 255] on input "//[DOMAIN_NAME][URL]" at bounding box center [90, 258] width 148 height 21
paste input "[URL][DOMAIN_NAME]"
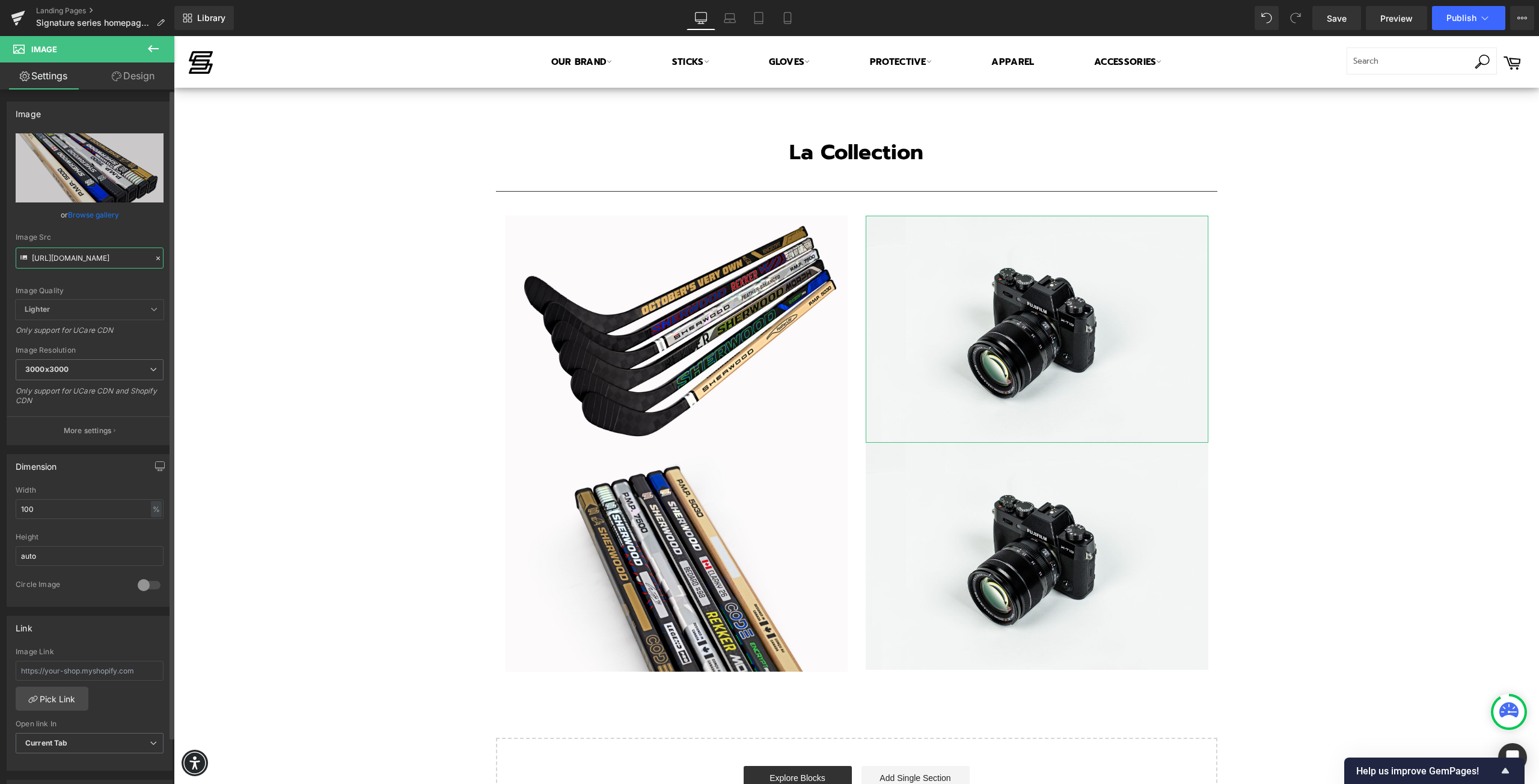
type input "[URL][DOMAIN_NAME]"
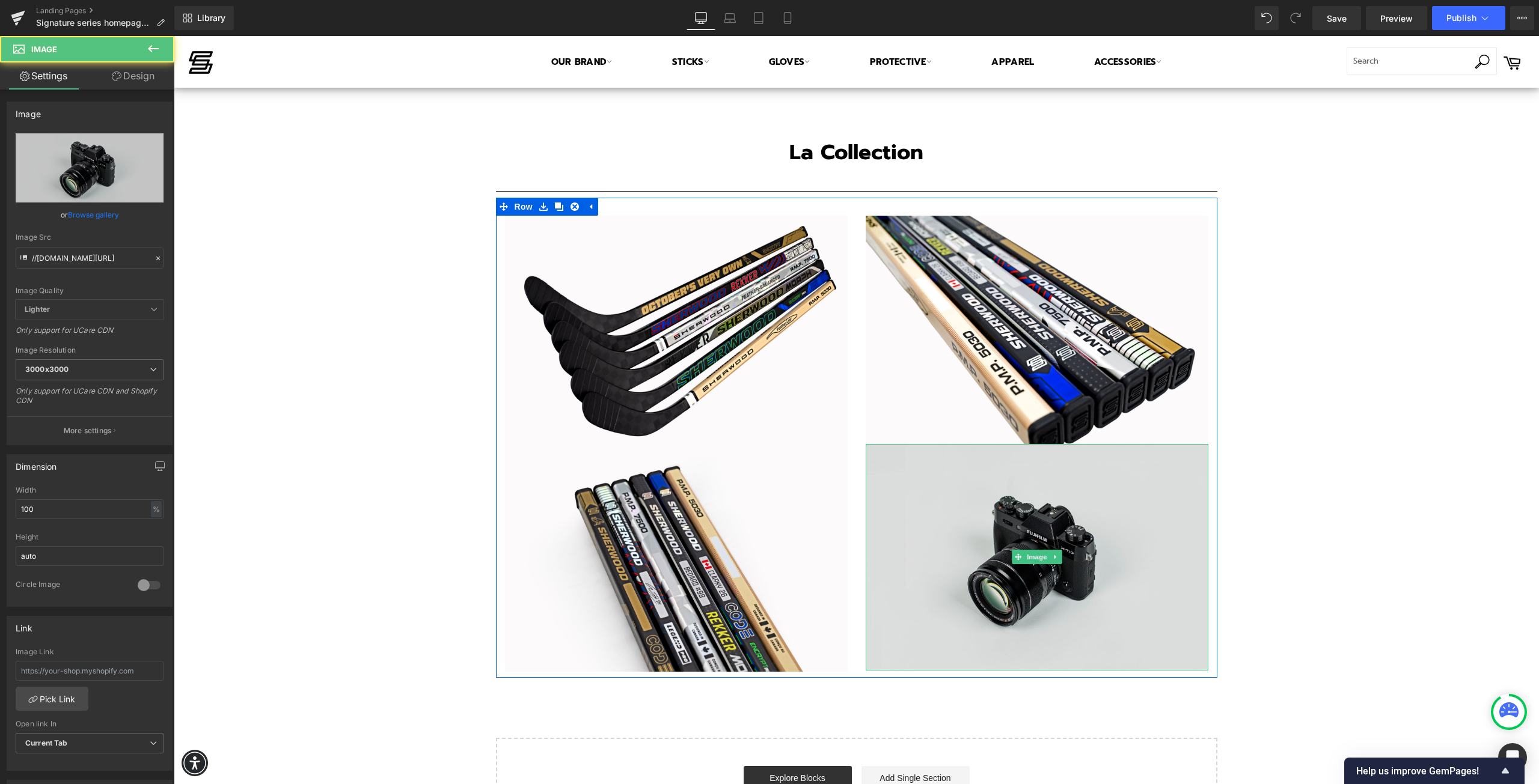
click at [974, 526] on img at bounding box center [1036, 557] width 342 height 227
click at [966, 588] on img at bounding box center [1036, 557] width 342 height 227
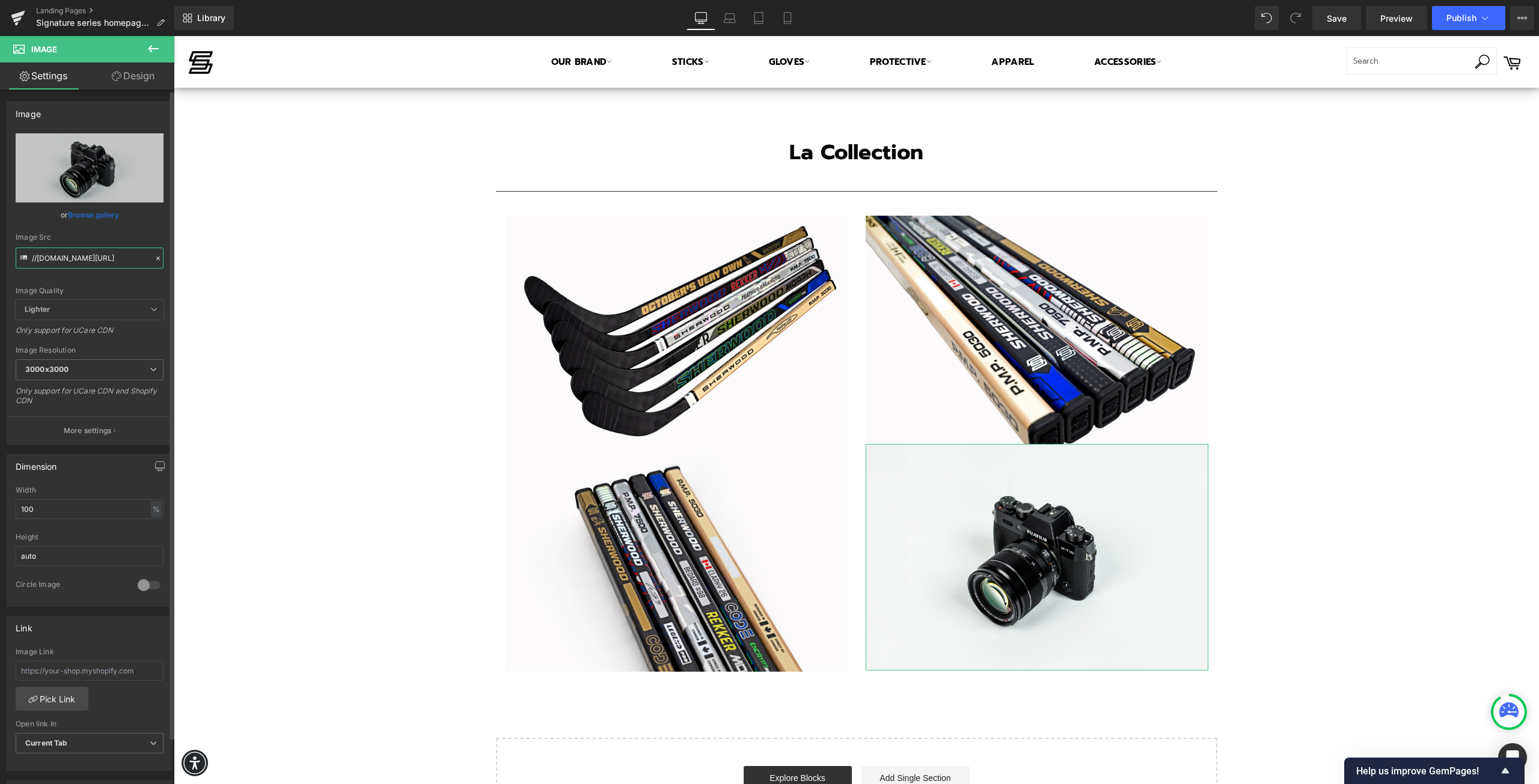
click at [93, 262] on input "//[DOMAIN_NAME][URL]" at bounding box center [90, 258] width 148 height 21
paste input "[URL][DOMAIN_NAME]"
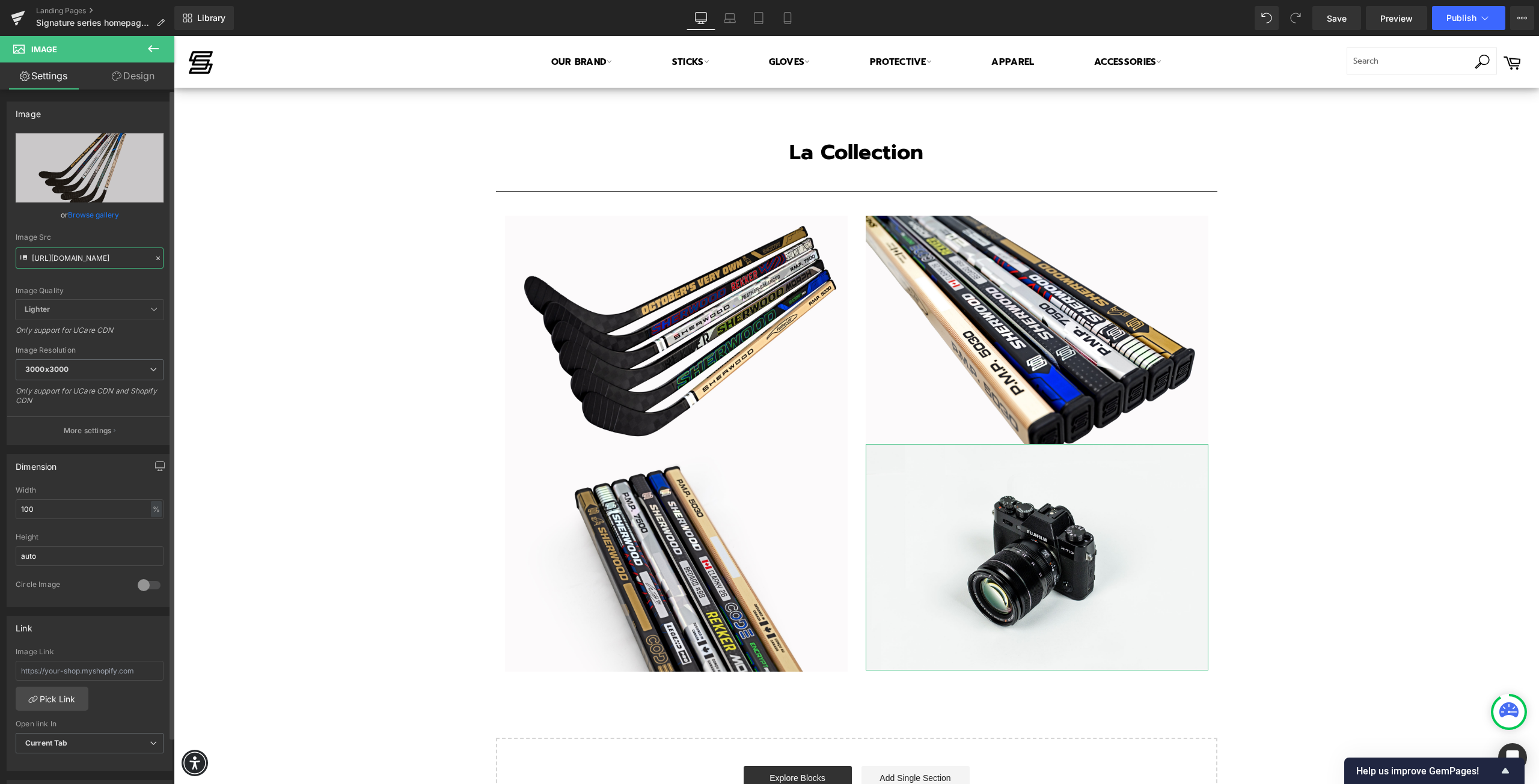
type input "[URL][DOMAIN_NAME]"
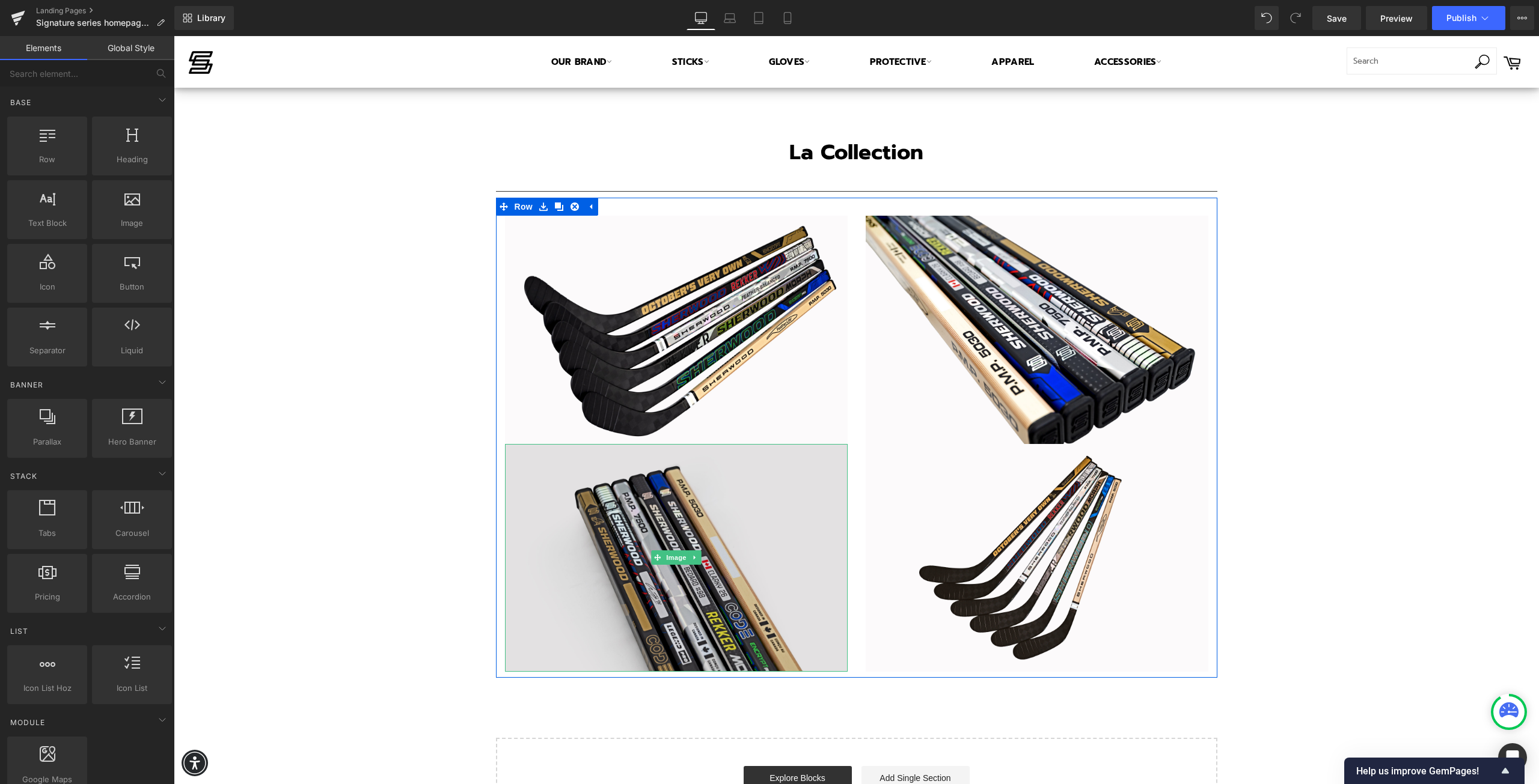
click at [745, 593] on img at bounding box center [676, 558] width 342 height 228
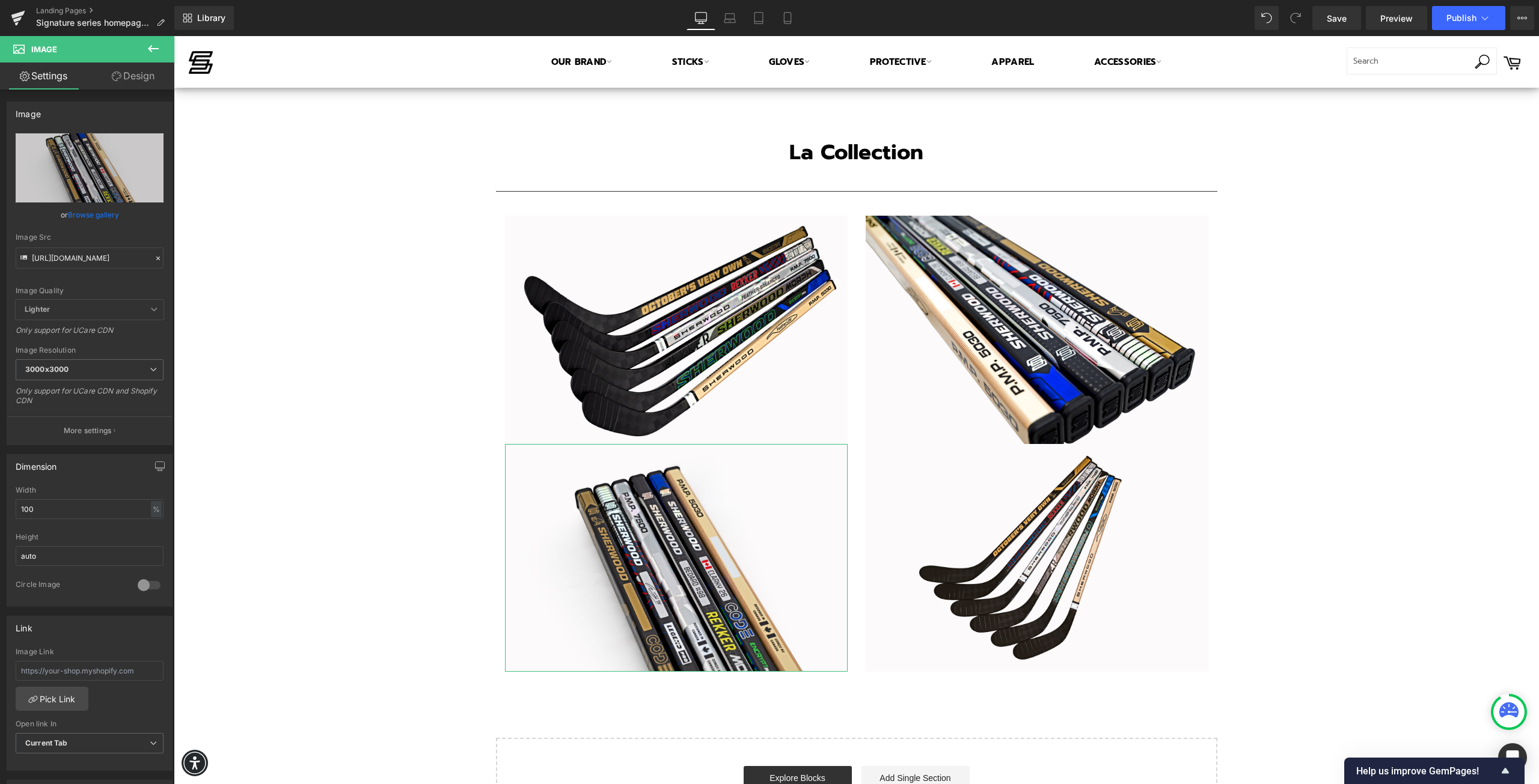
click at [131, 72] on link "Design" at bounding box center [133, 76] width 87 height 27
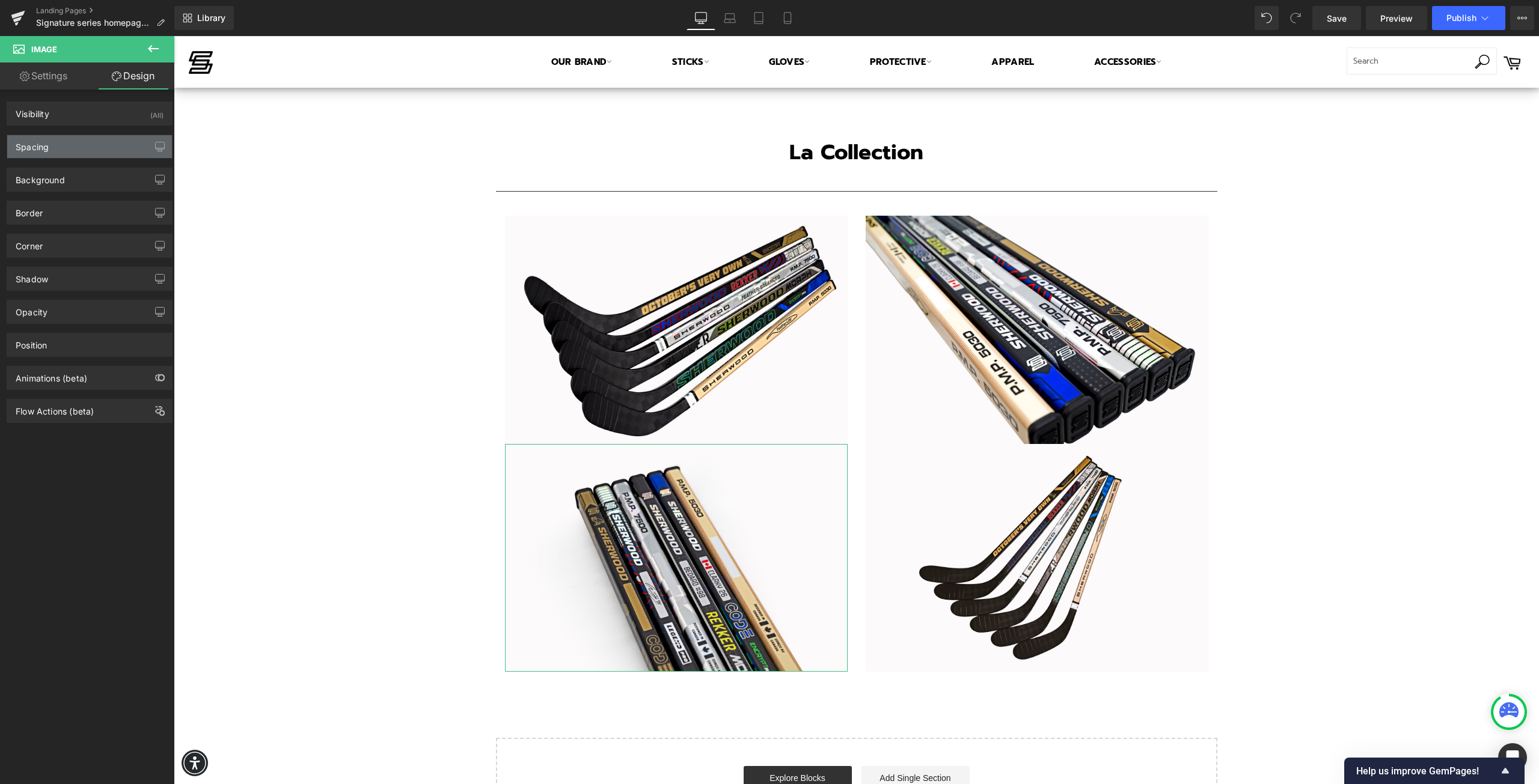
click at [62, 147] on div "Spacing" at bounding box center [89, 146] width 165 height 22
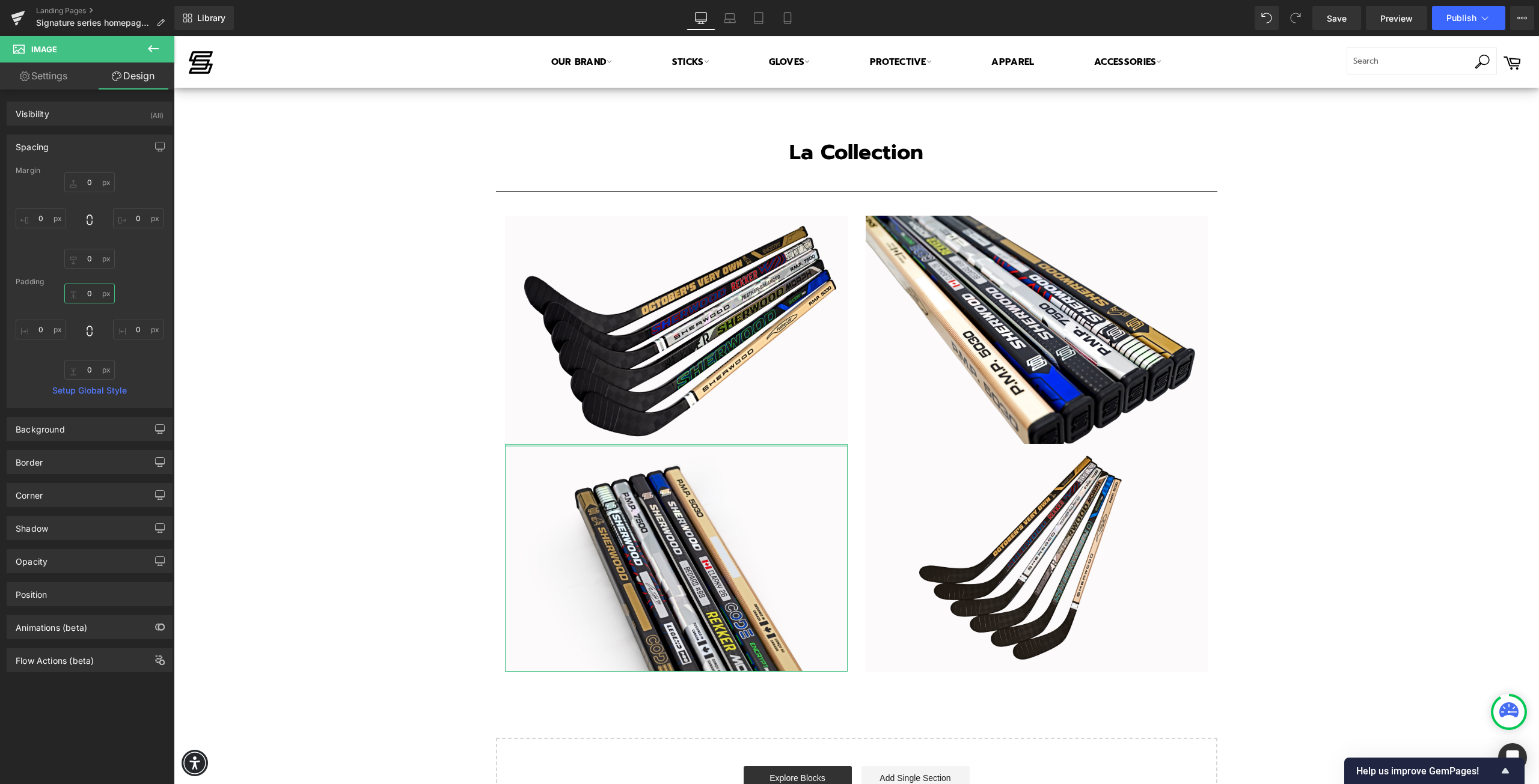
click at [97, 293] on input "0" at bounding box center [90, 294] width 51 height 20
type input "25"
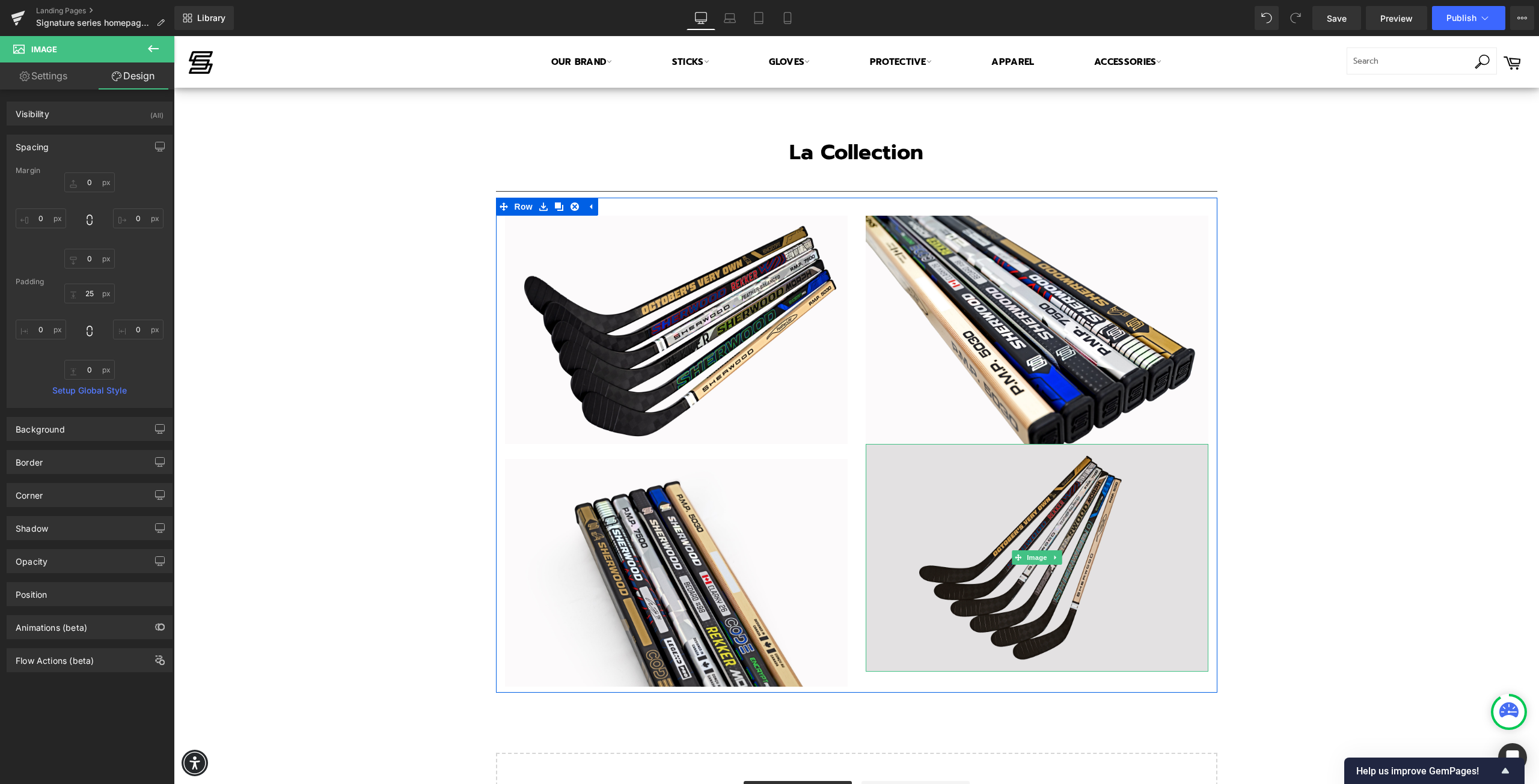
click at [920, 551] on img at bounding box center [1036, 558] width 342 height 228
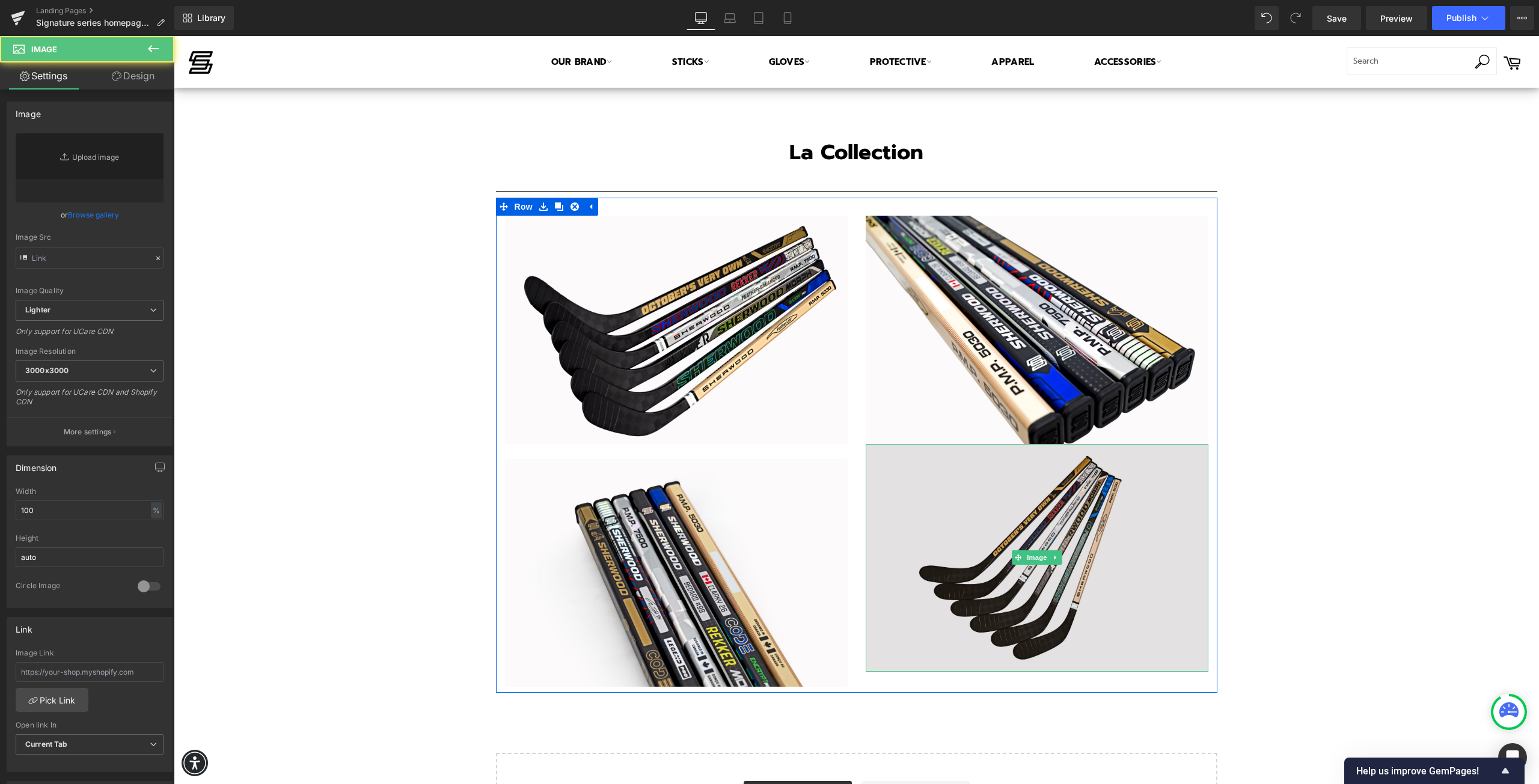
type input "[URL][DOMAIN_NAME]"
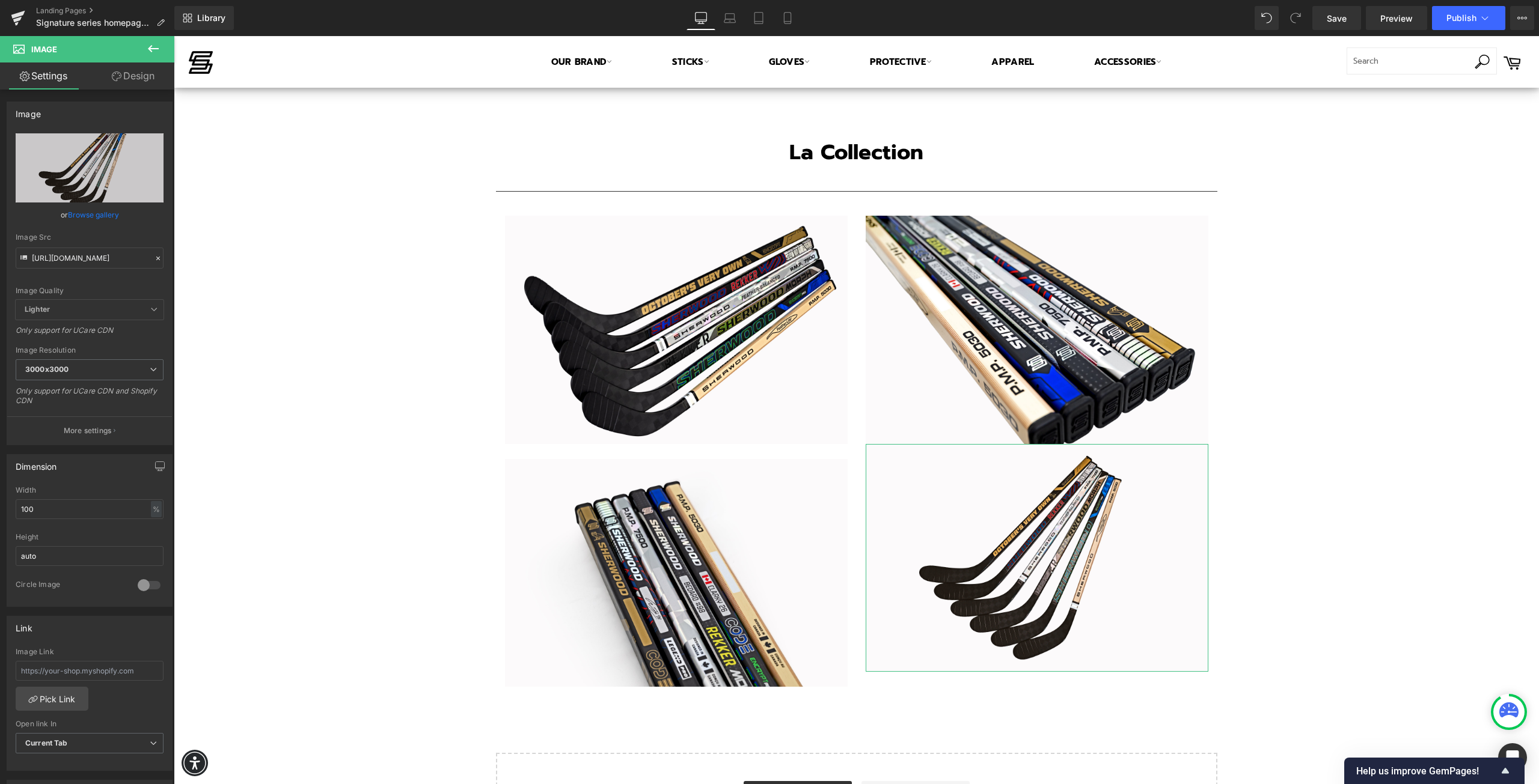
click at [121, 73] on link "Design" at bounding box center [133, 76] width 87 height 27
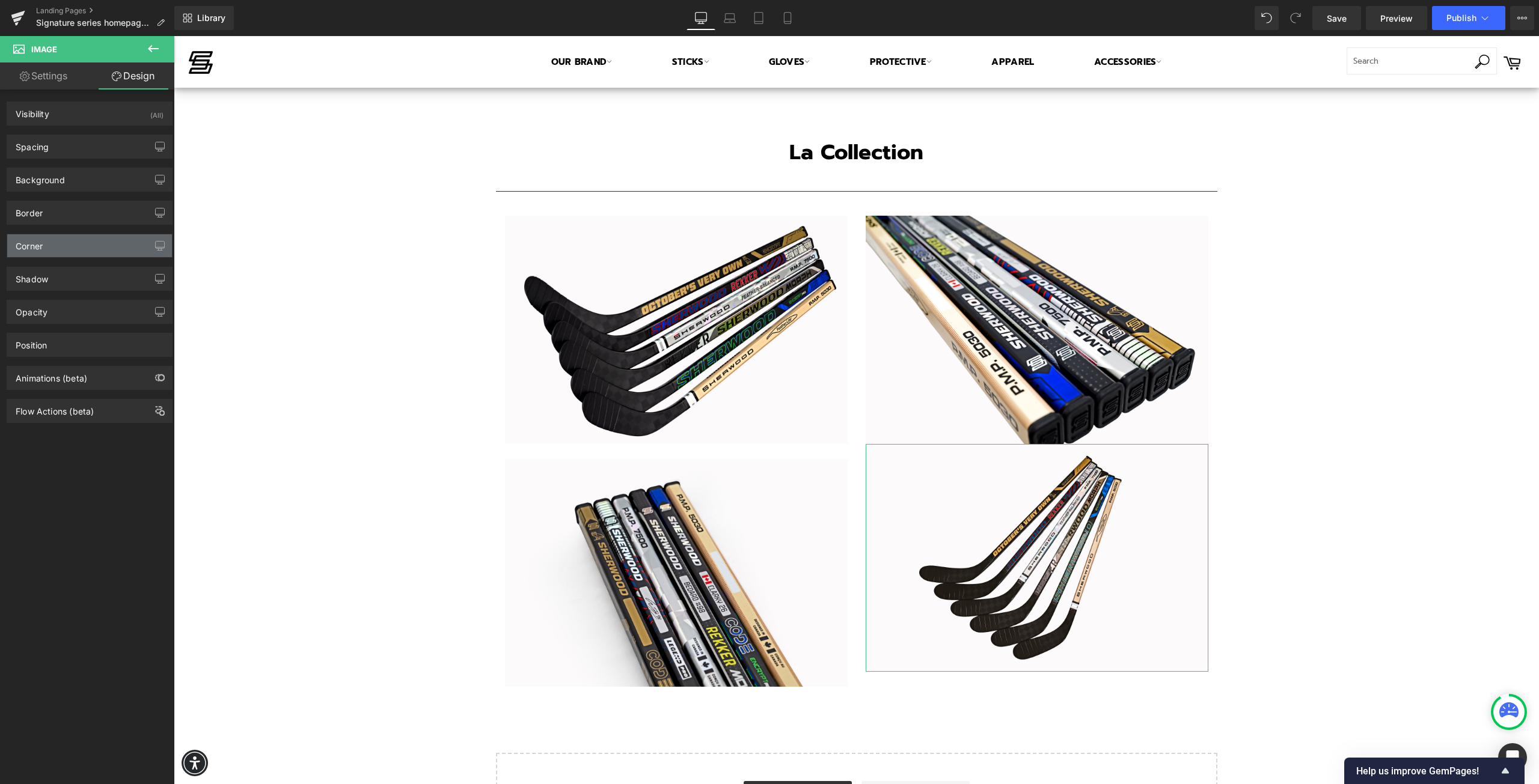
type input "0"
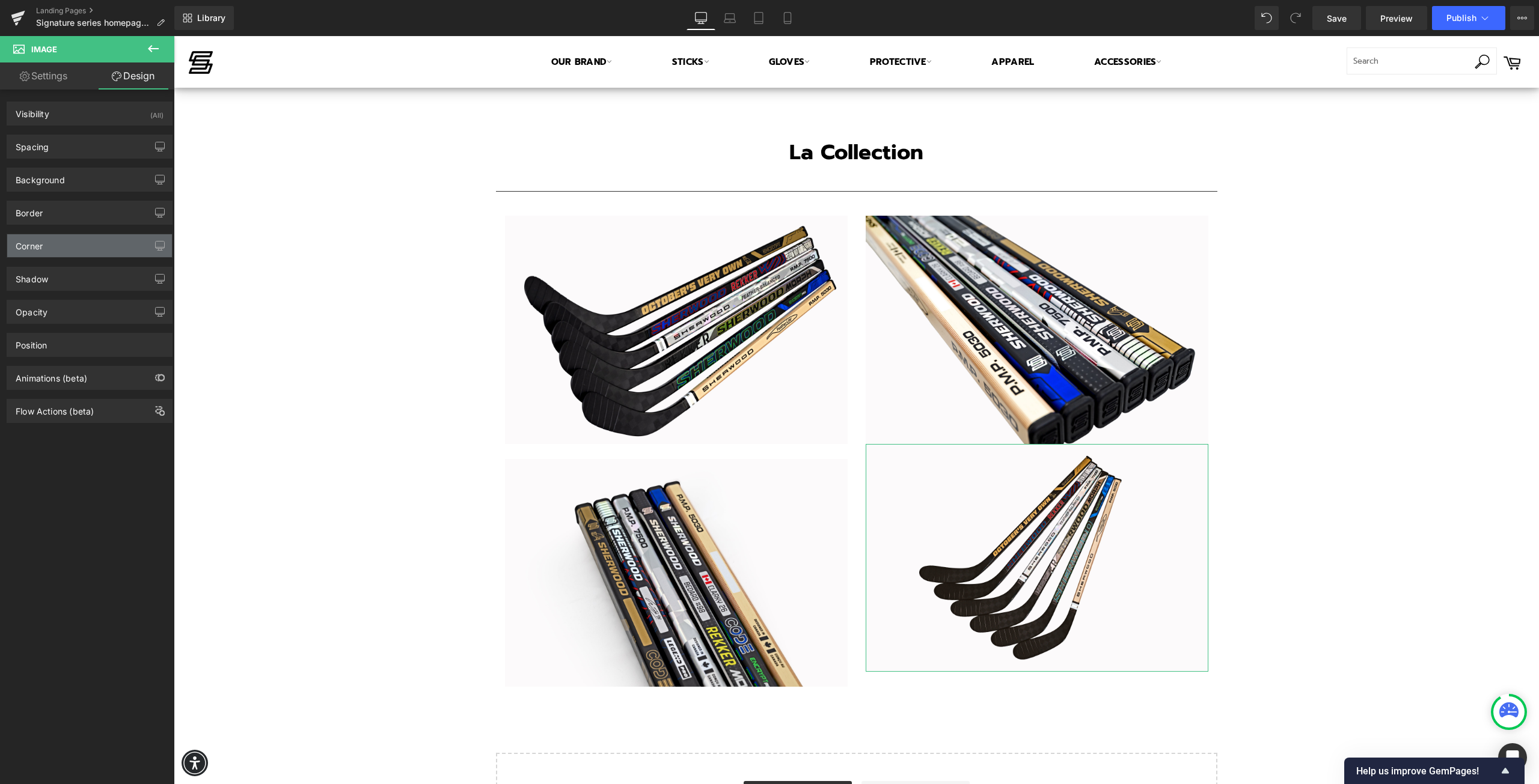
type input "0"
click at [56, 151] on div "Spacing" at bounding box center [89, 146] width 165 height 22
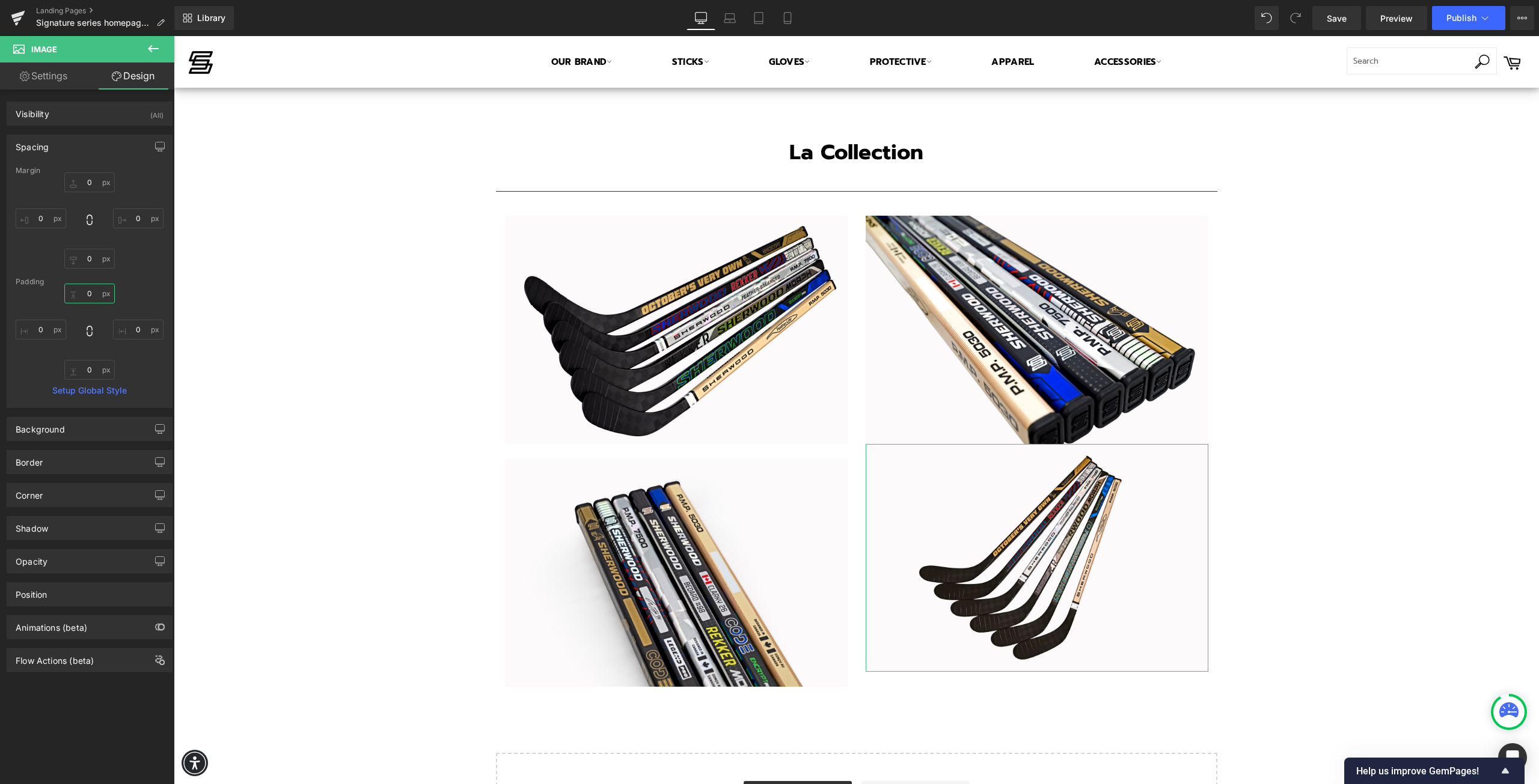
click at [93, 296] on input "0" at bounding box center [90, 294] width 51 height 20
type input "25"
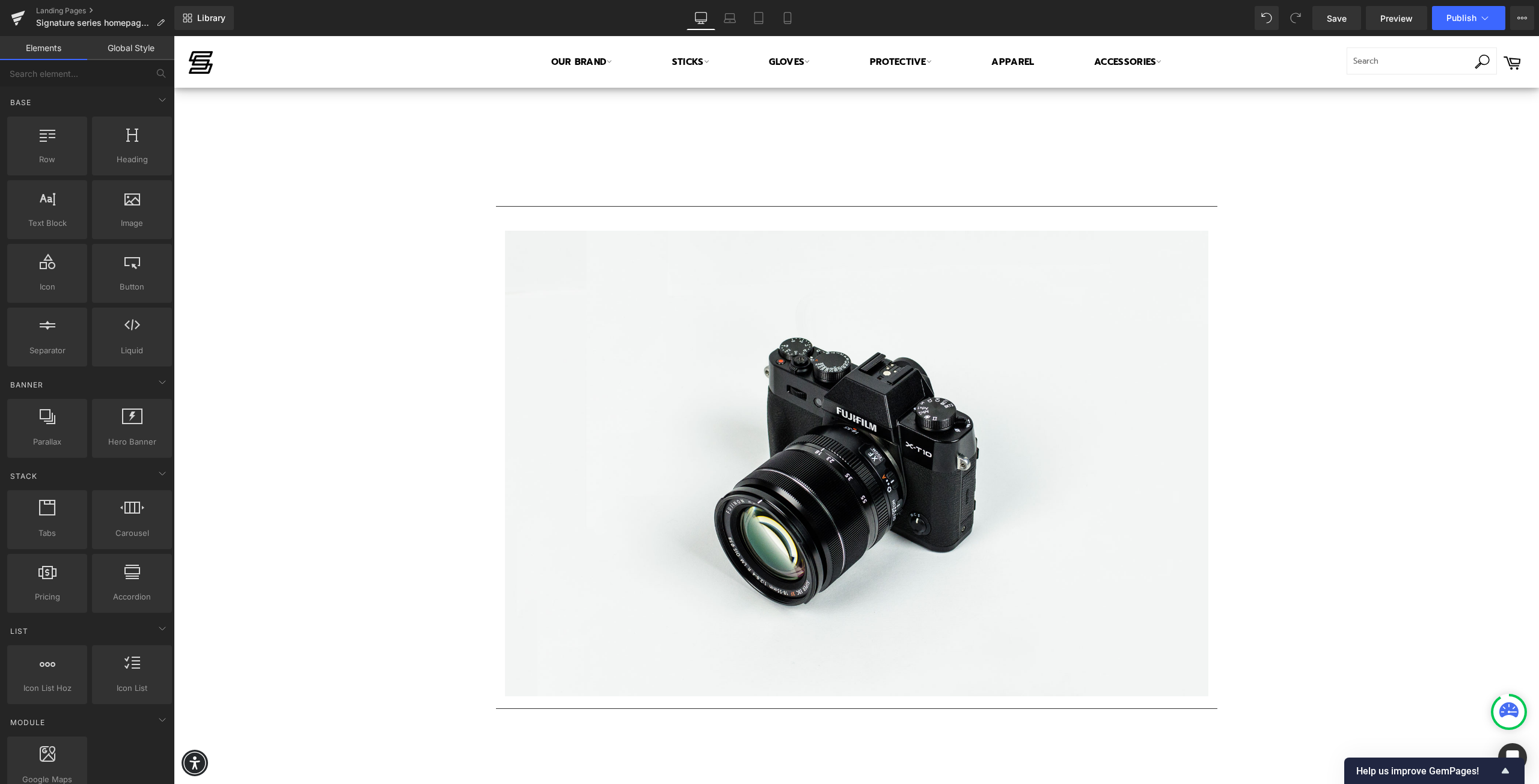
scroll to position [896, 0]
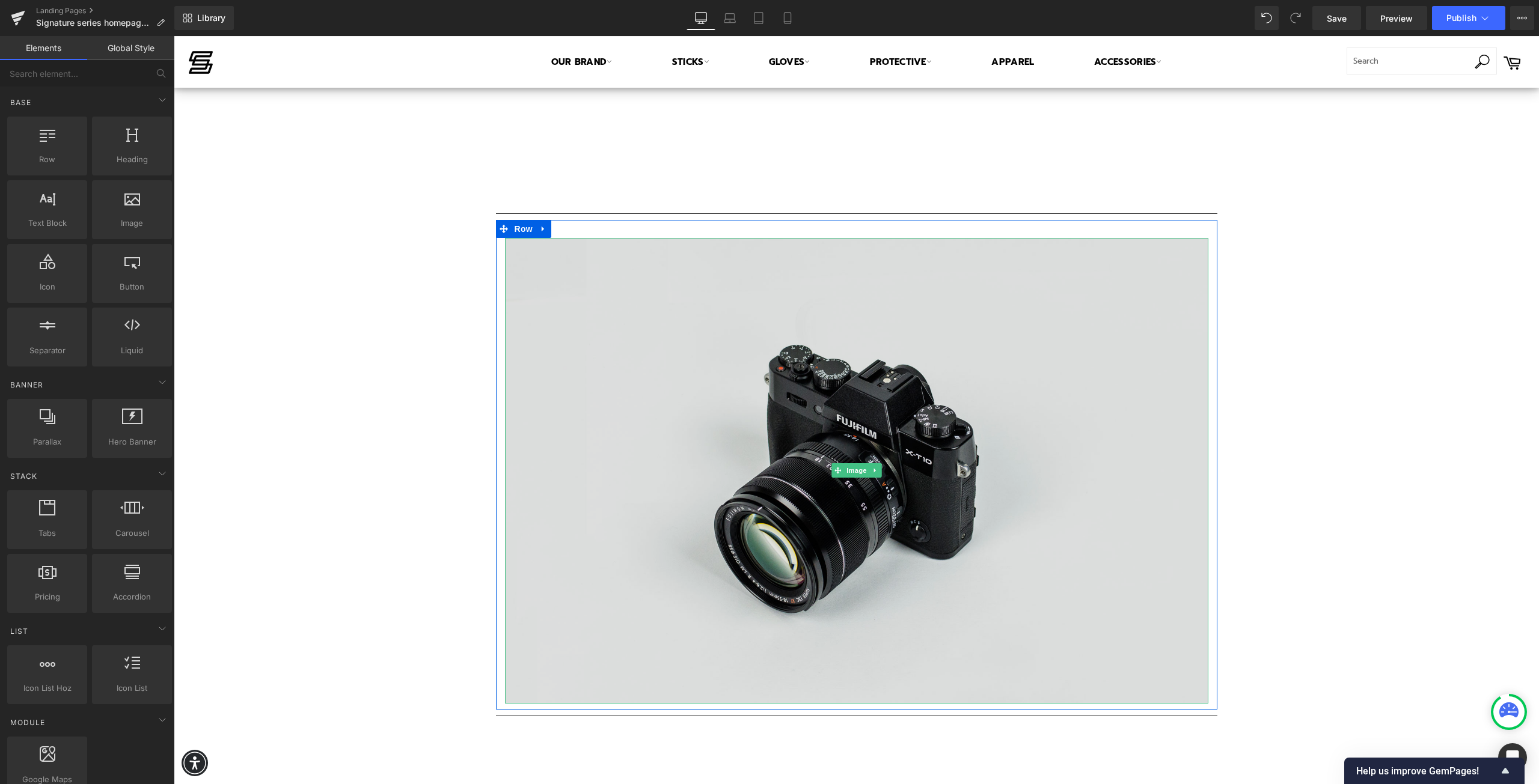
click at [728, 502] on img at bounding box center [856, 471] width 703 height 466
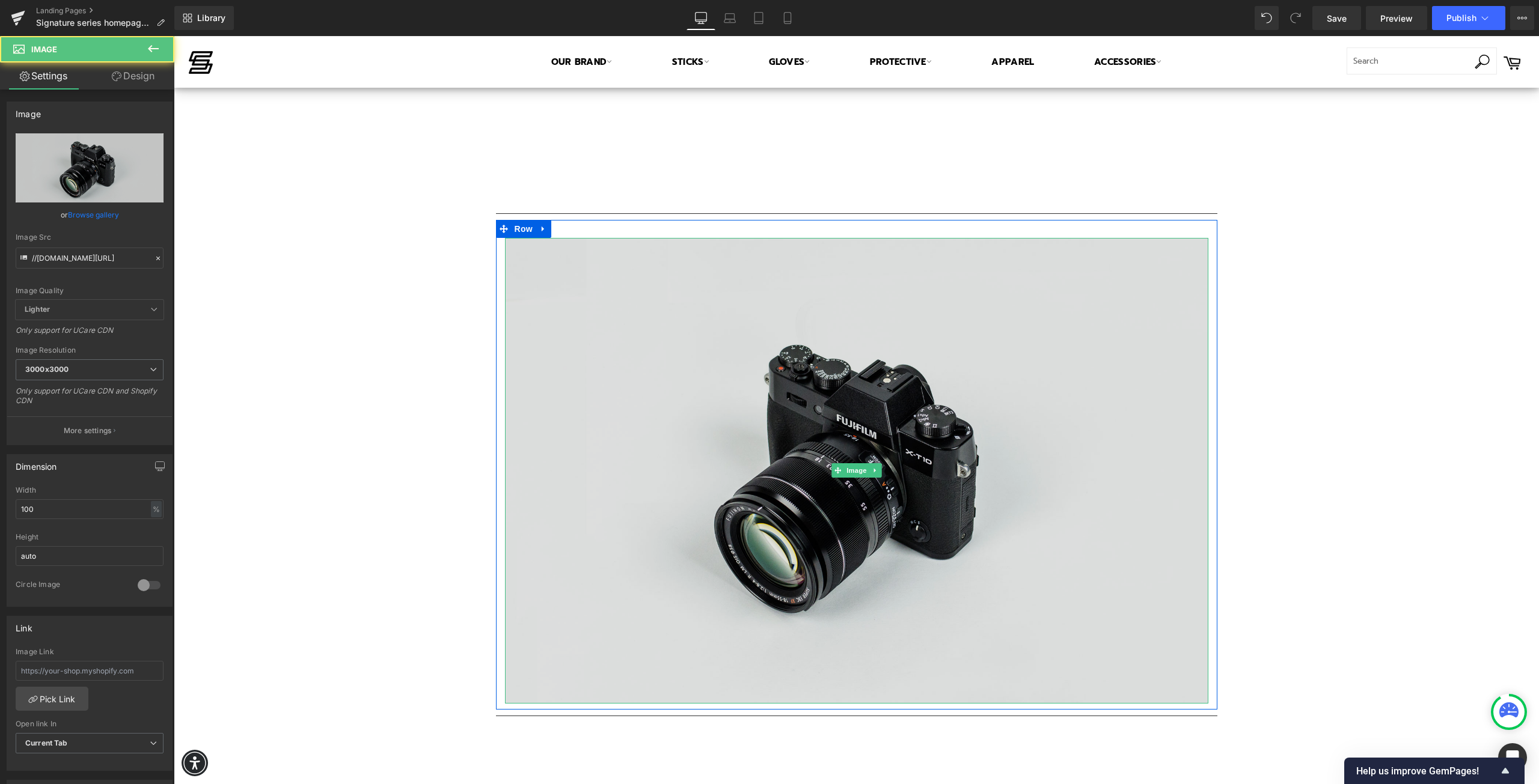
click at [652, 423] on img at bounding box center [856, 471] width 703 height 466
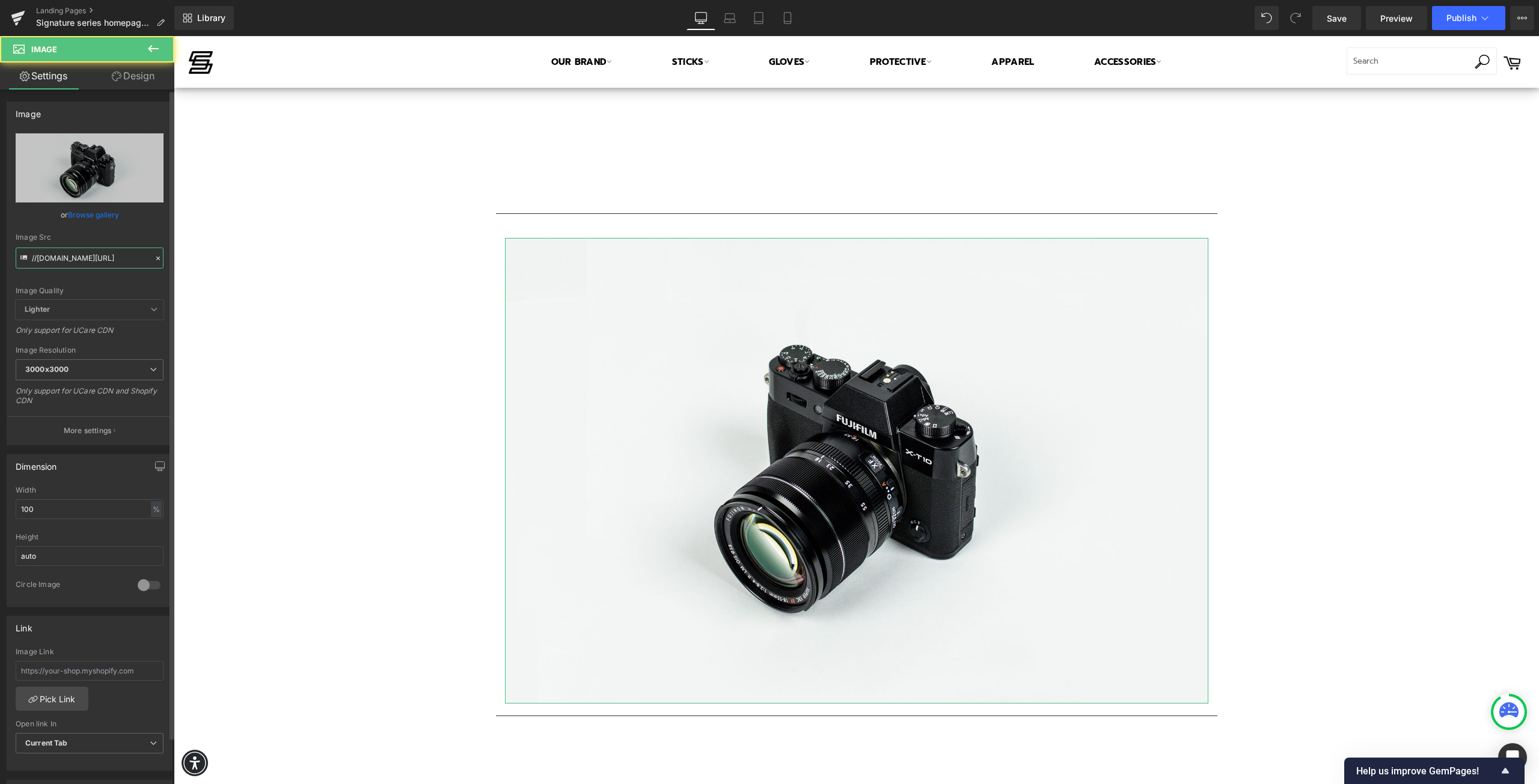
click at [88, 248] on input "//[DOMAIN_NAME][URL]" at bounding box center [90, 258] width 148 height 21
paste input "[URL][DOMAIN_NAME]"
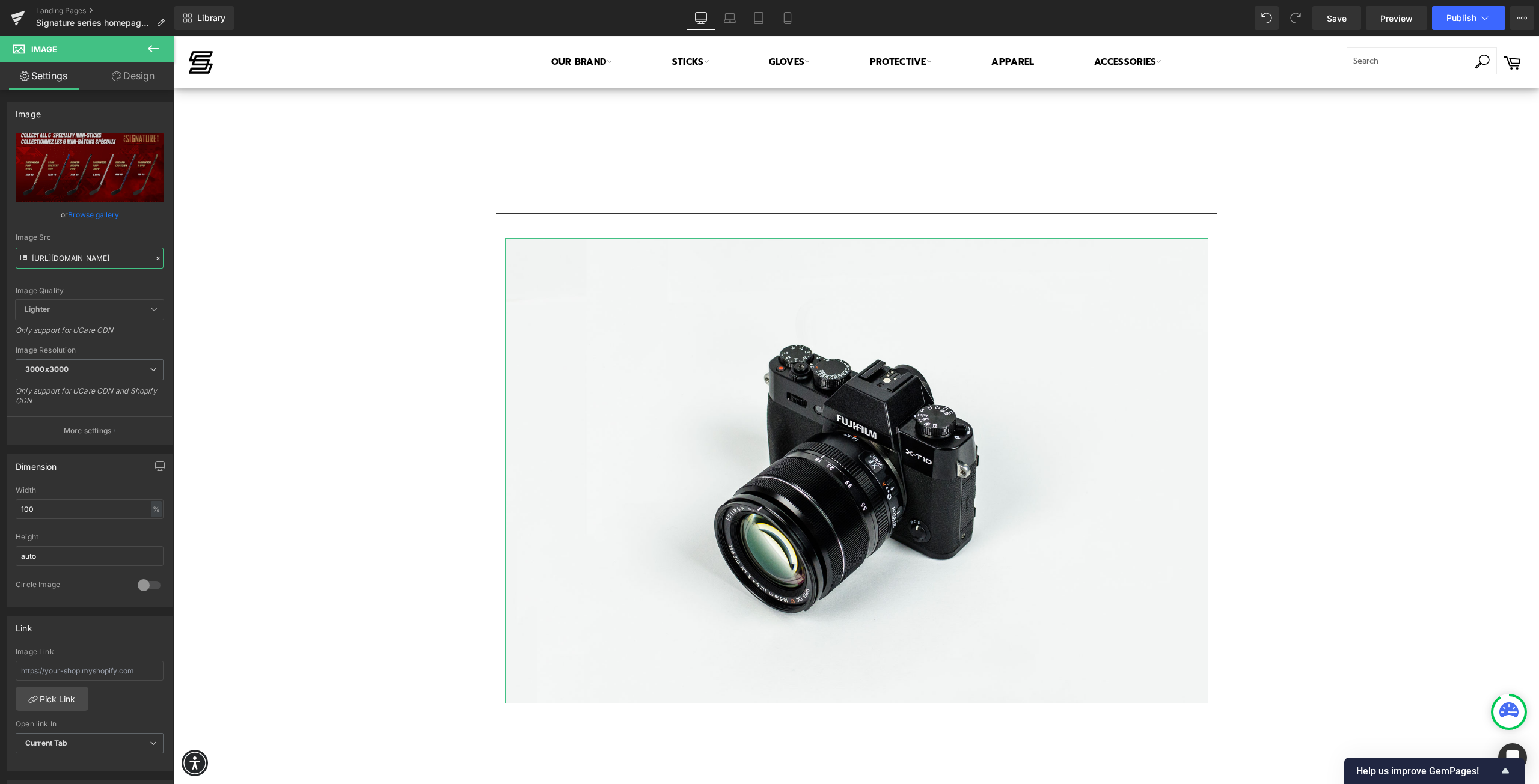
type input "[URL][DOMAIN_NAME]"
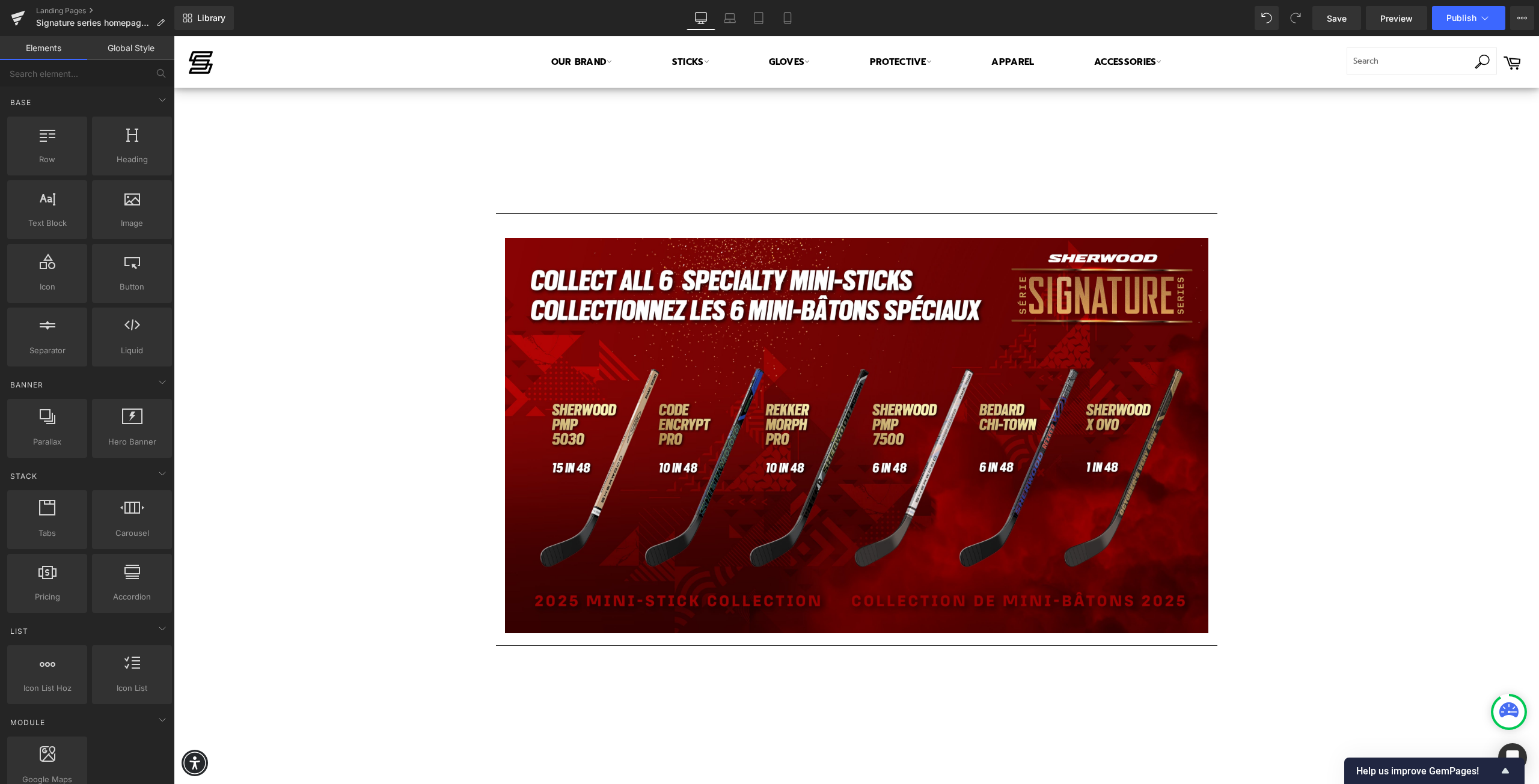
scroll to position [0, 0]
click at [1415, 449] on div "Text Block Image Row Separator Collection de Mini-Bâtons Signature Série 2025 H…" at bounding box center [856, 536] width 1365 height 2531
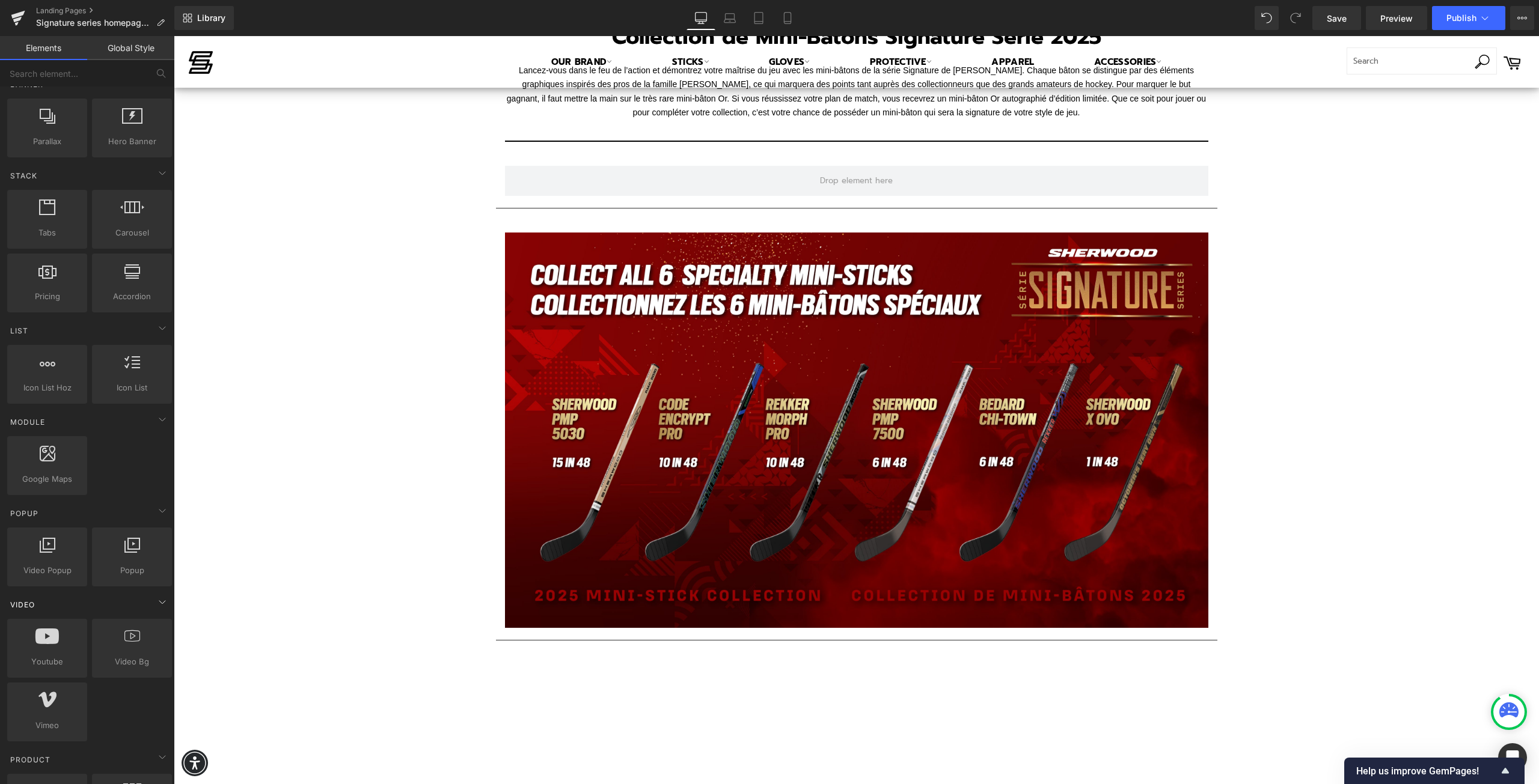
scroll to position [361, 0]
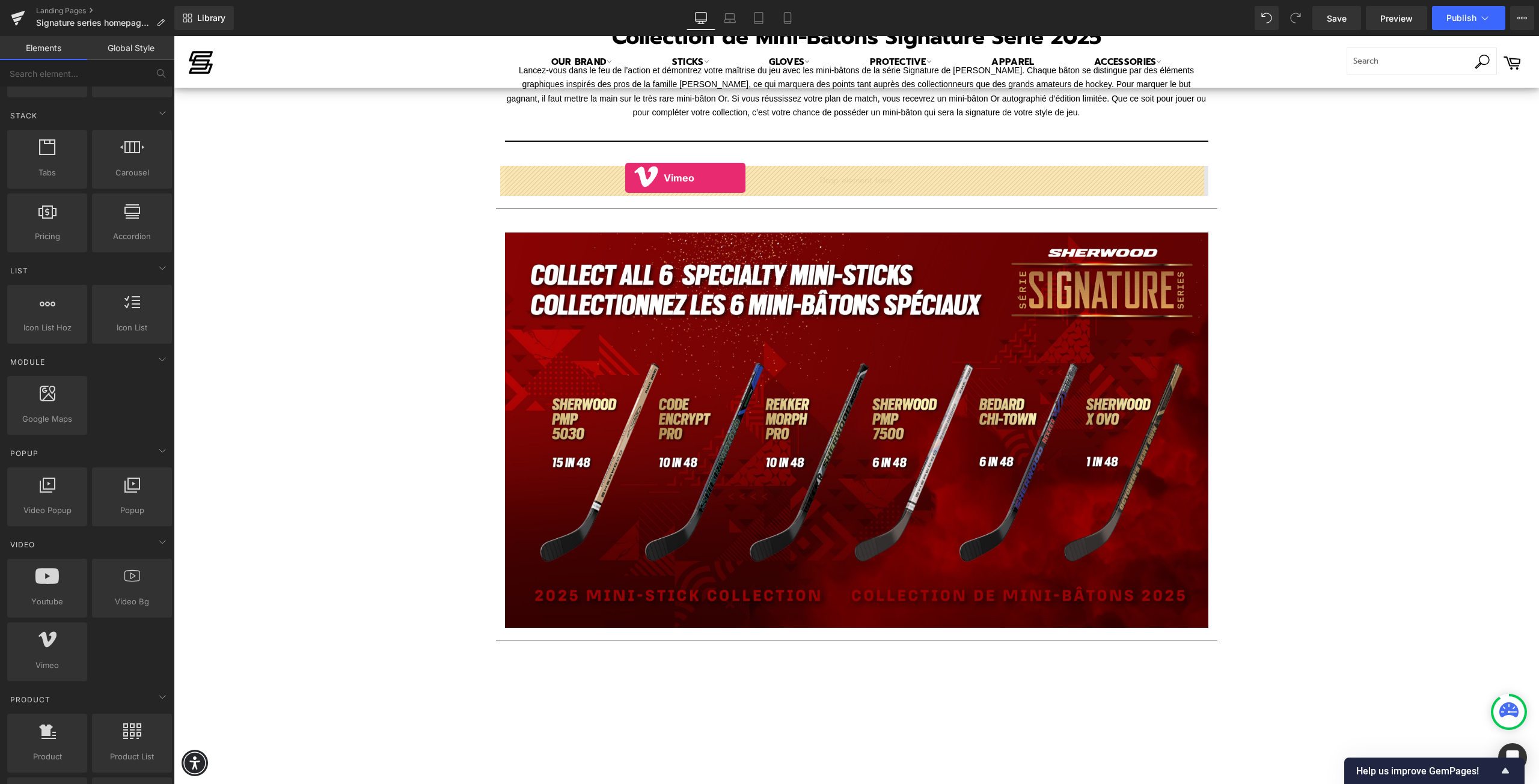
drag, startPoint x: 227, startPoint y: 693, endPoint x: 625, endPoint y: 177, distance: 651.7
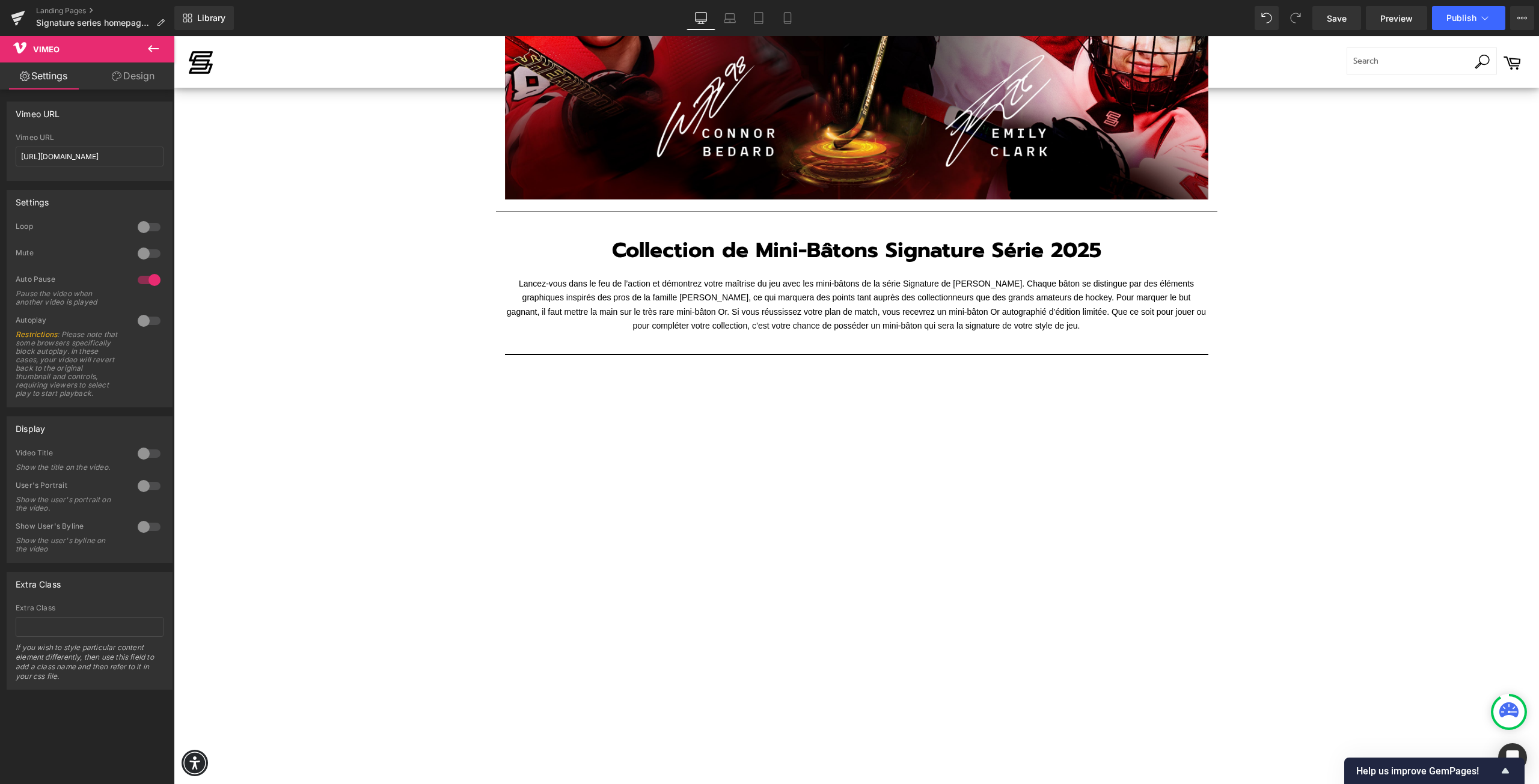
scroll to position [356, 0]
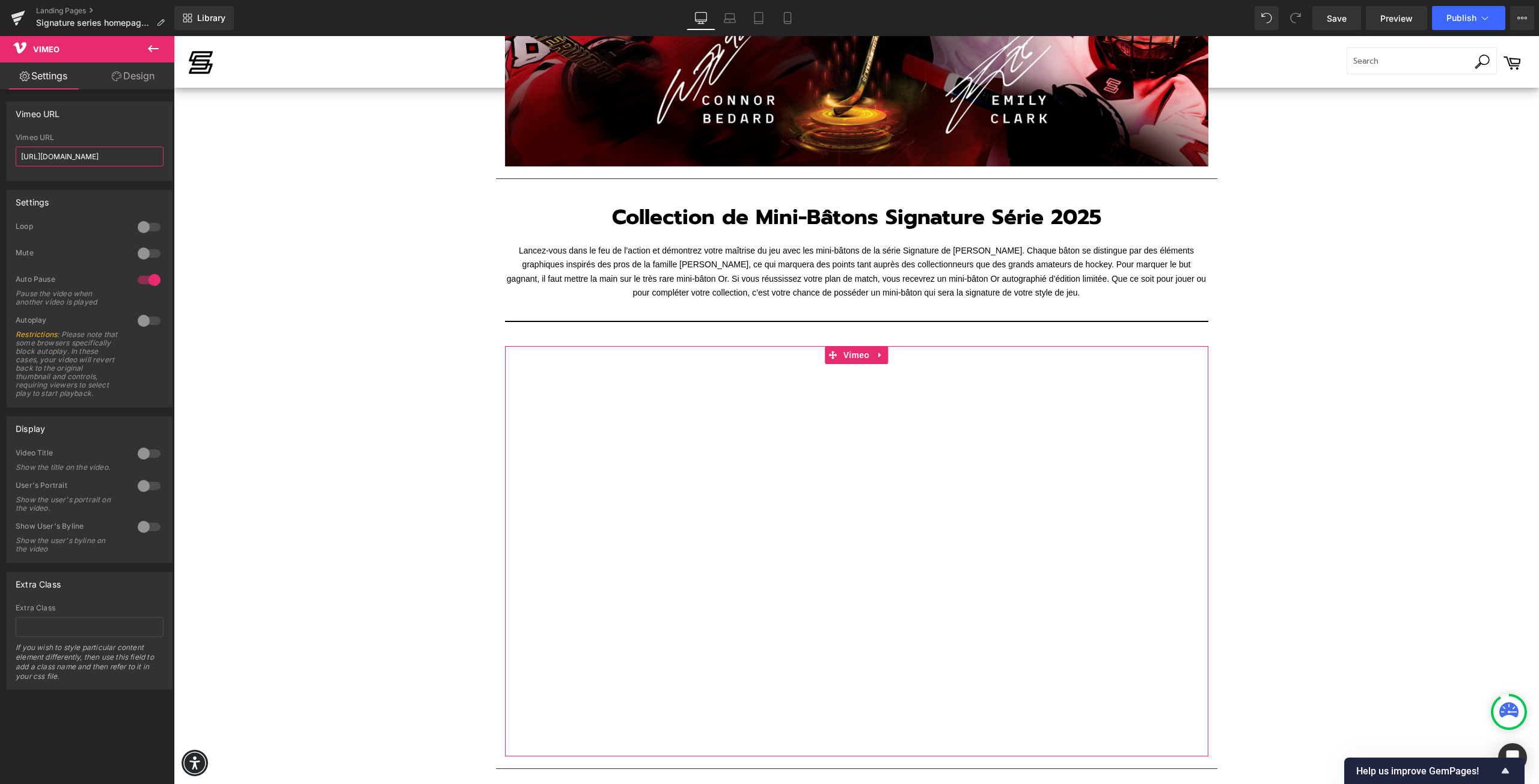
drag, startPoint x: 129, startPoint y: 153, endPoint x: 18, endPoint y: 155, distance: 111.0
click at [18, 155] on input "[URL][DOMAIN_NAME]" at bounding box center [90, 156] width 148 height 20
paste input "1121993383?share=copy"
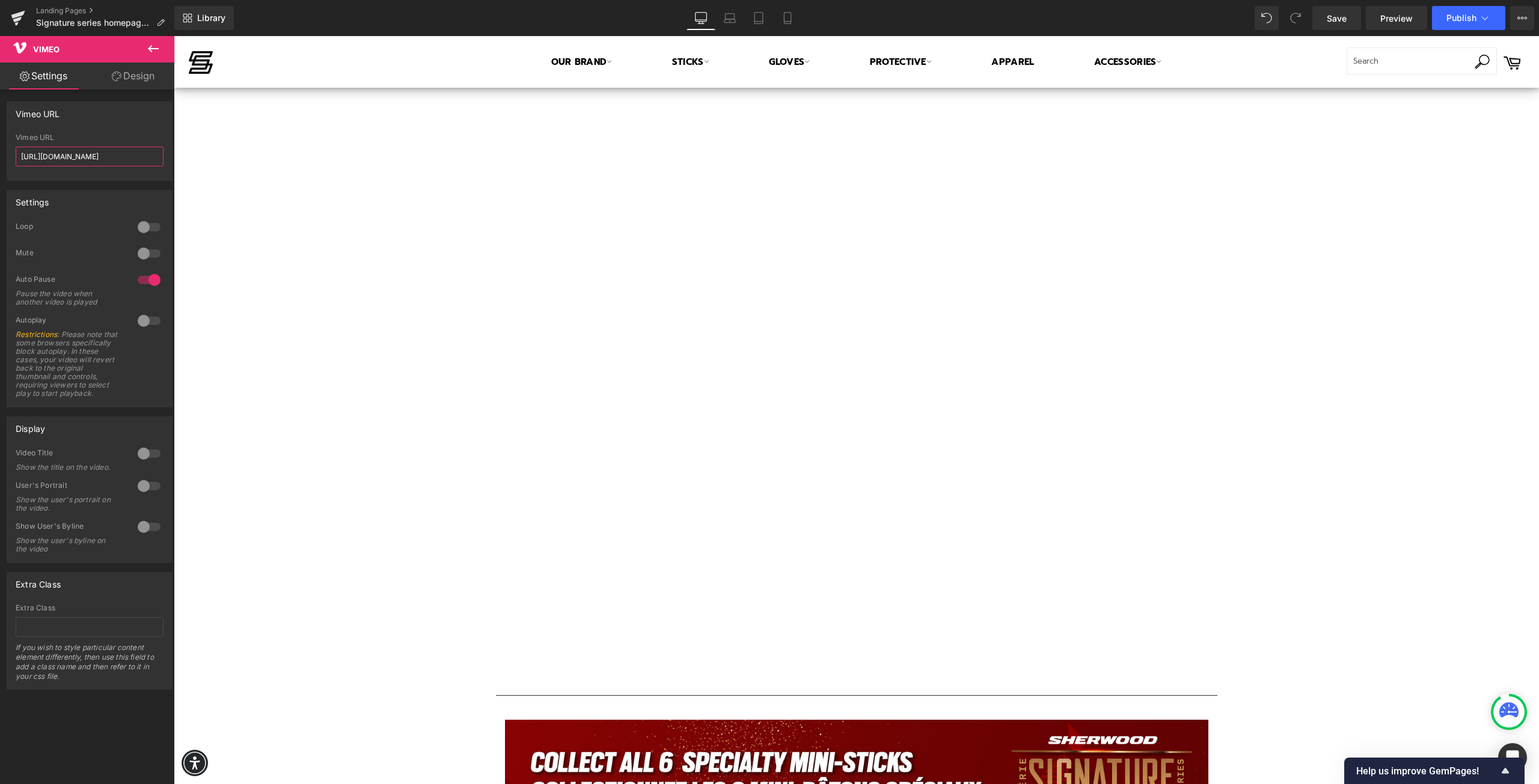
scroll to position [776, 0]
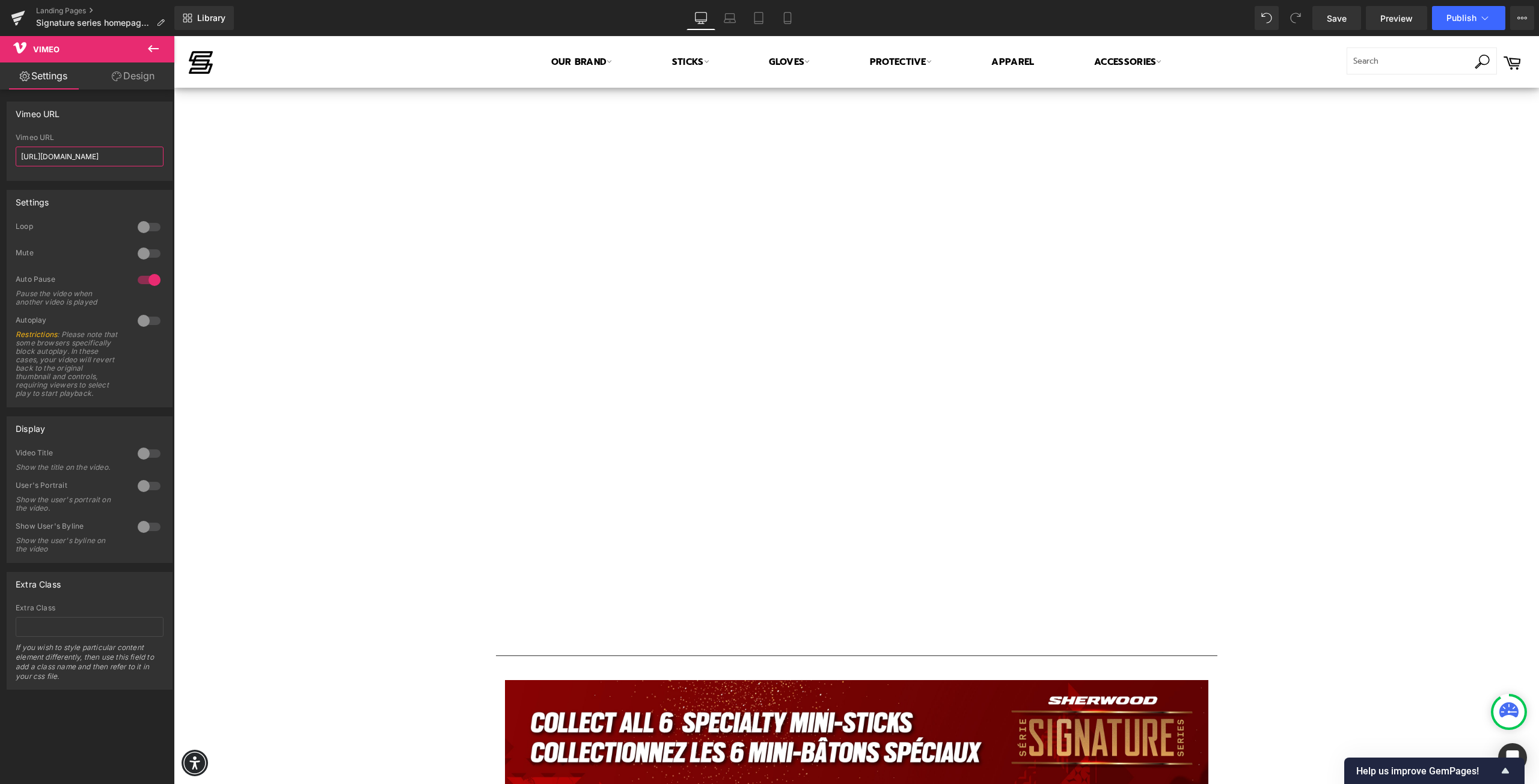
type input "[URL][DOMAIN_NAME]"
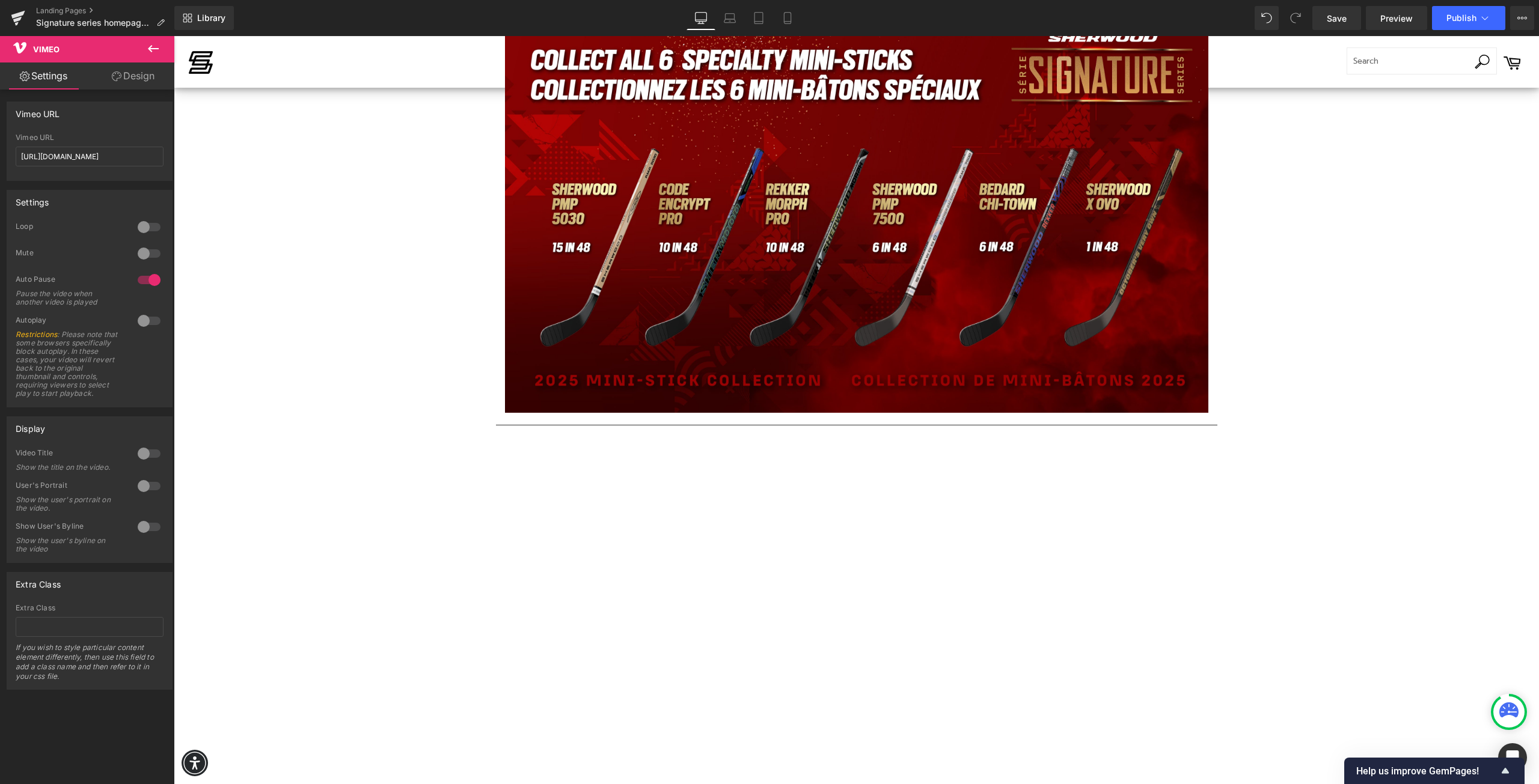
scroll to position [1503, 0]
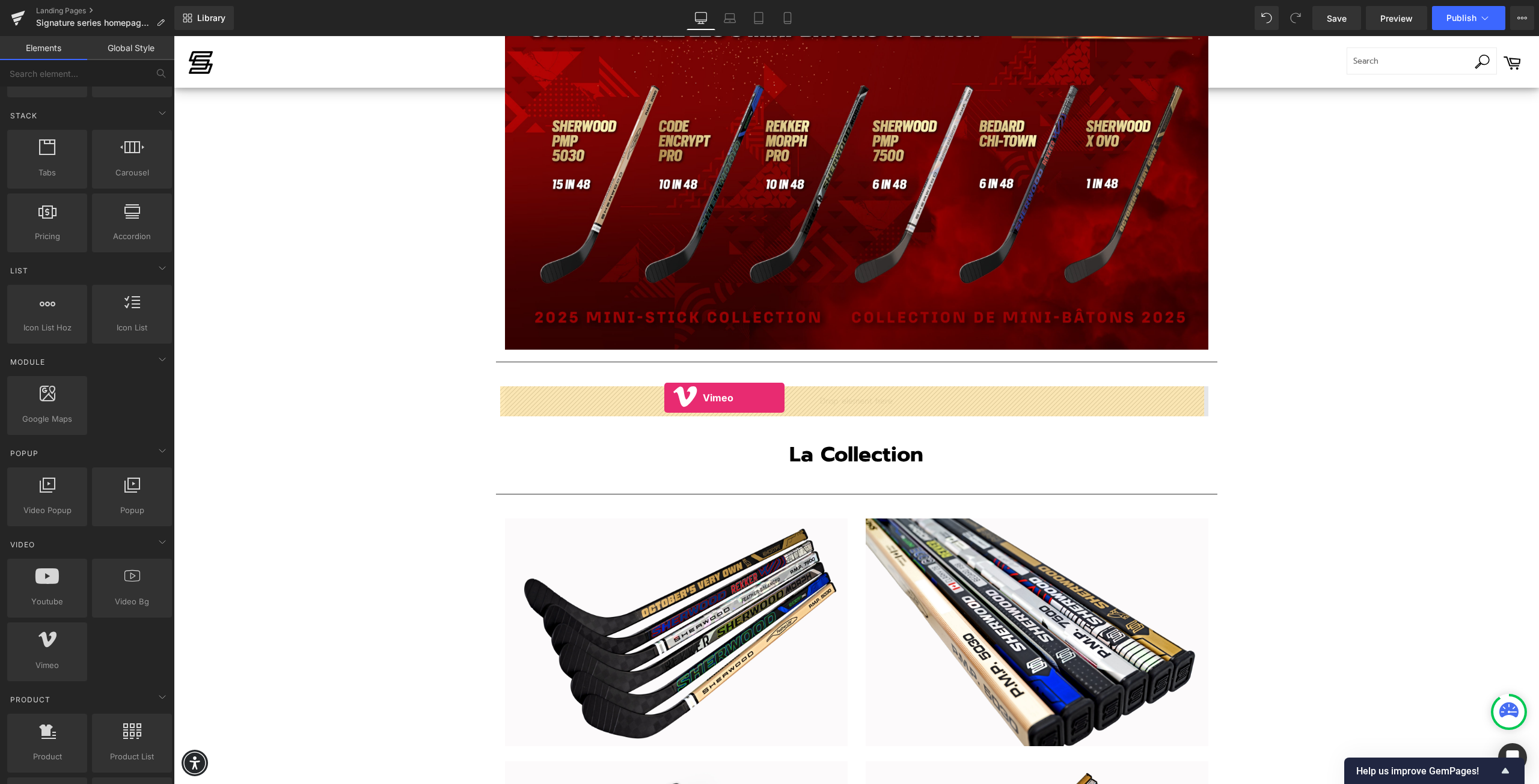
drag, startPoint x: 226, startPoint y: 697, endPoint x: 664, endPoint y: 398, distance: 530.3
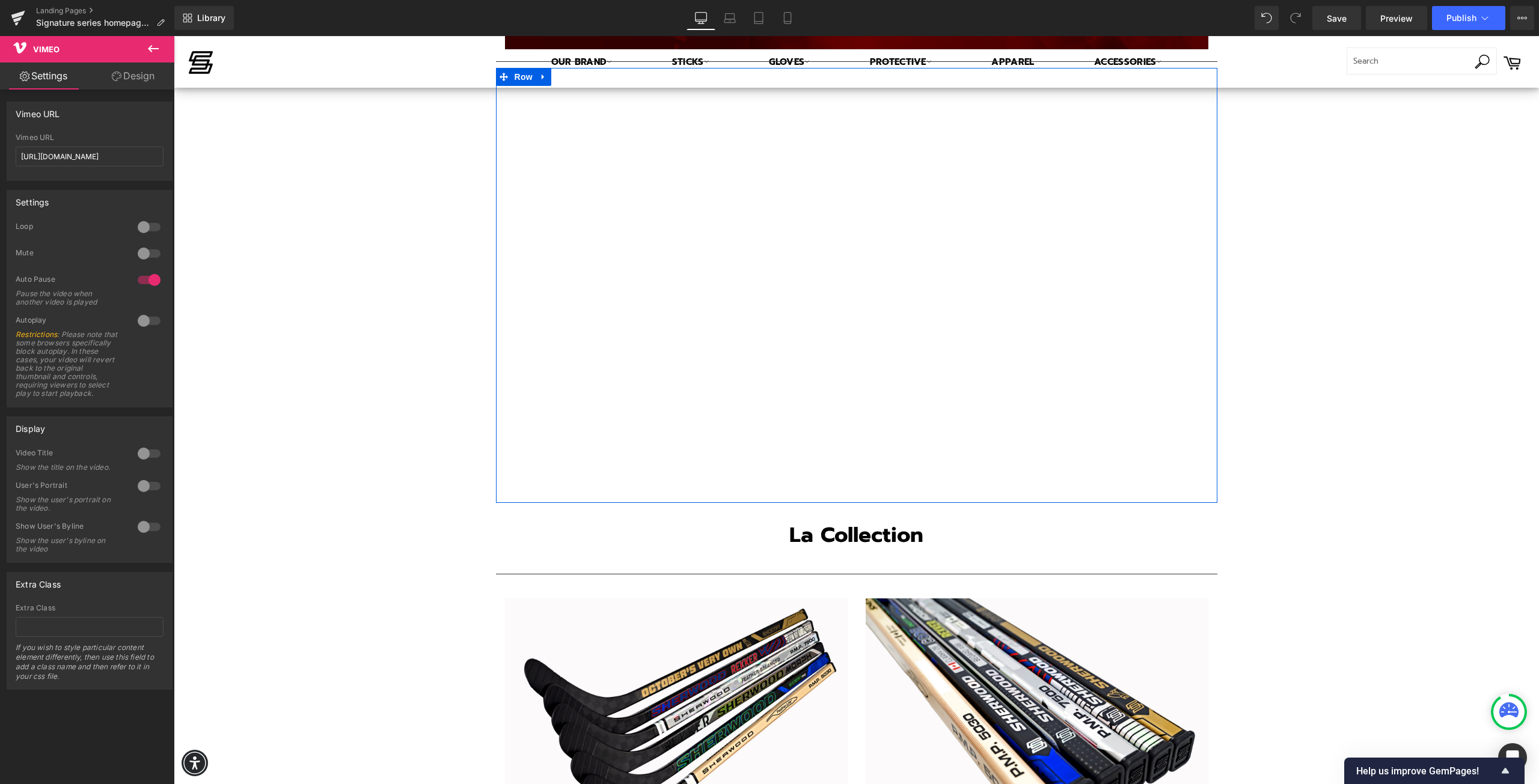
scroll to position [1683, 0]
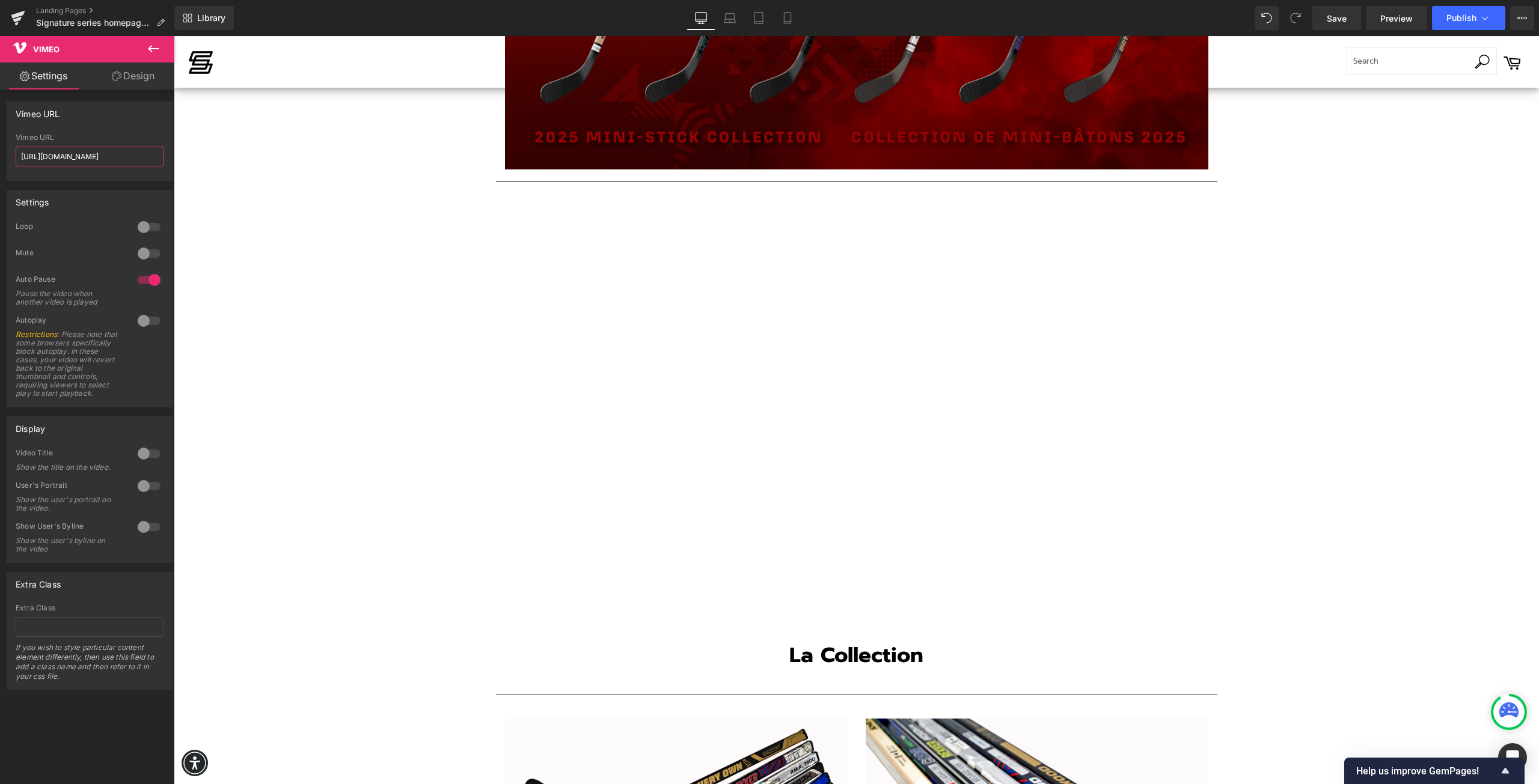
drag, startPoint x: 131, startPoint y: 163, endPoint x: -21, endPoint y: 163, distance: 152.0
click at [0, 163] on html "Vimeo You are previewing how the will restyle your page. You can not edit Eleme…" at bounding box center [770, 392] width 1539 height 784
paste input "1121992332?share=copy"
type input "[URL][DOMAIN_NAME]"
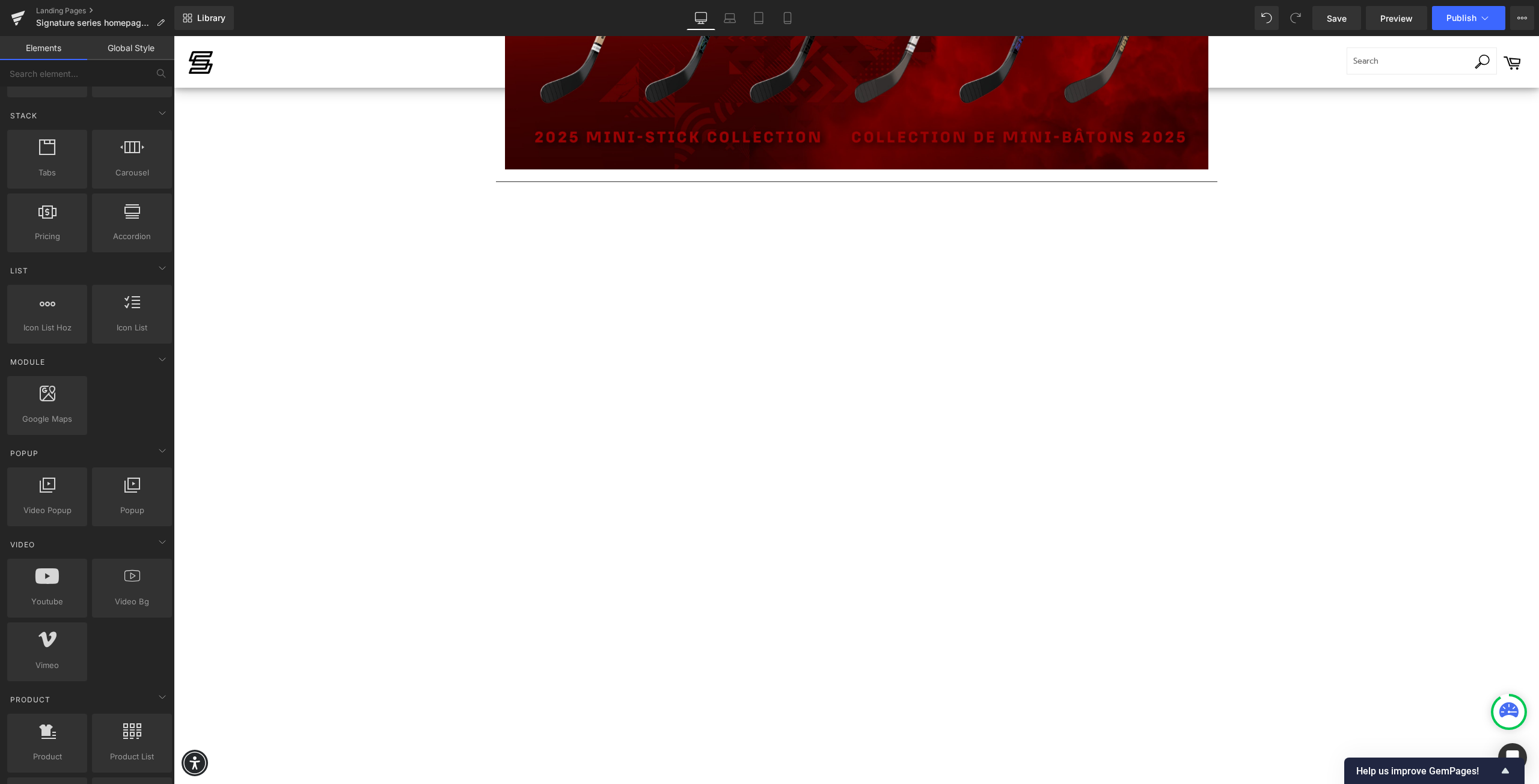
click at [1310, 391] on div "Text Block Image Row Separator Collection de Mini-Bâtons Signature Série 2025 H…" at bounding box center [856, 73] width 1365 height 3177
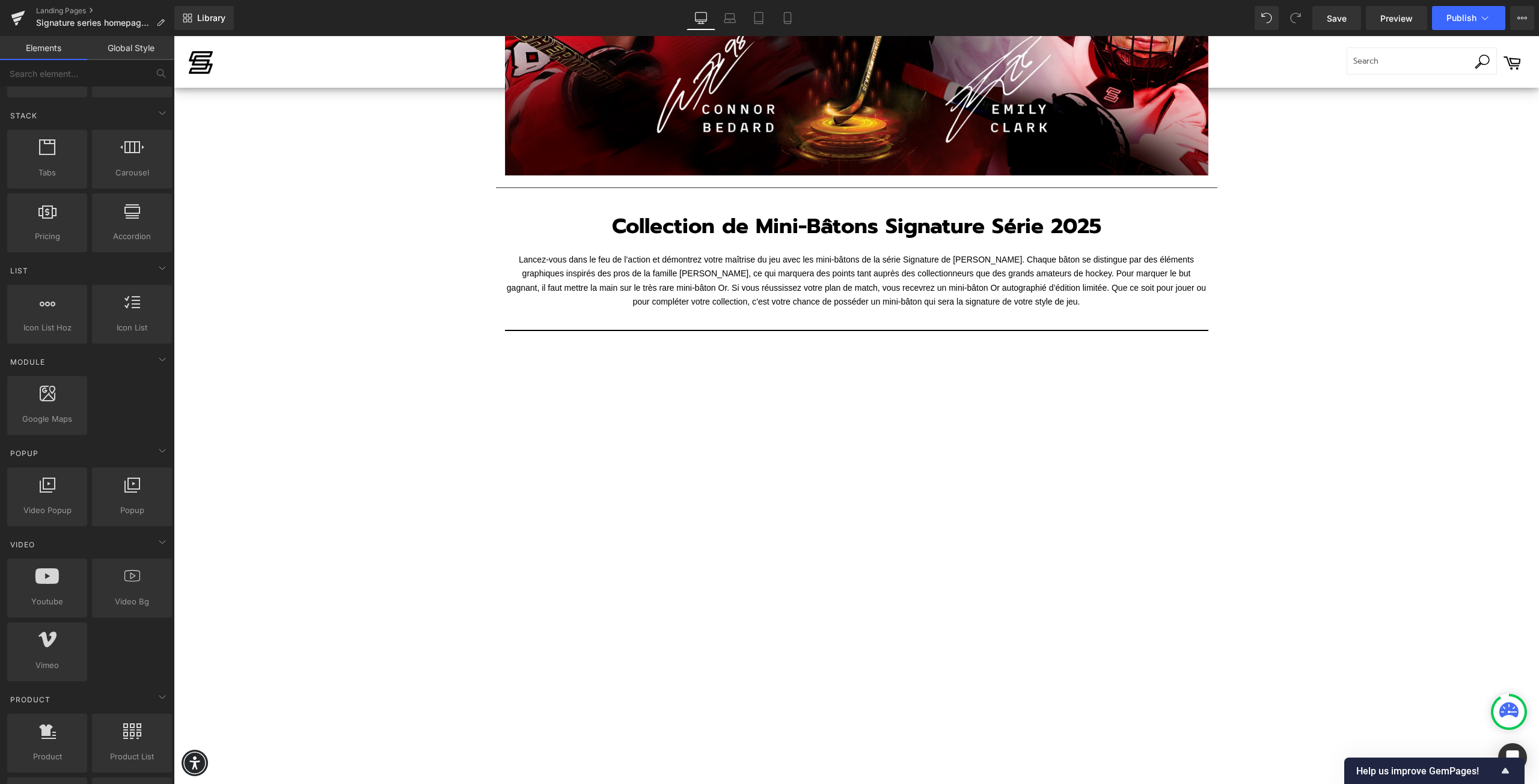
scroll to position [46, 0]
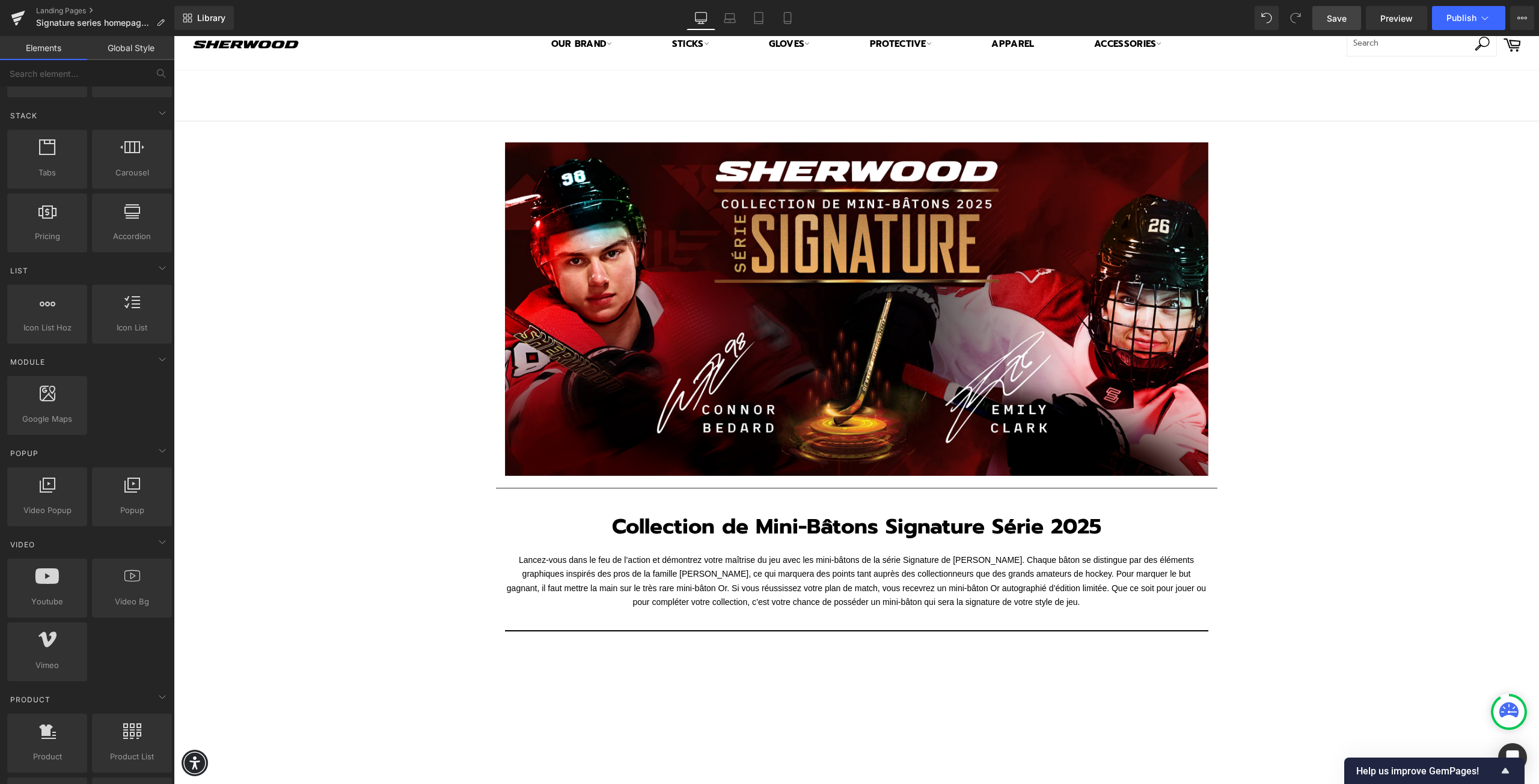
click at [1333, 19] on span "Save" at bounding box center [1336, 18] width 20 height 13
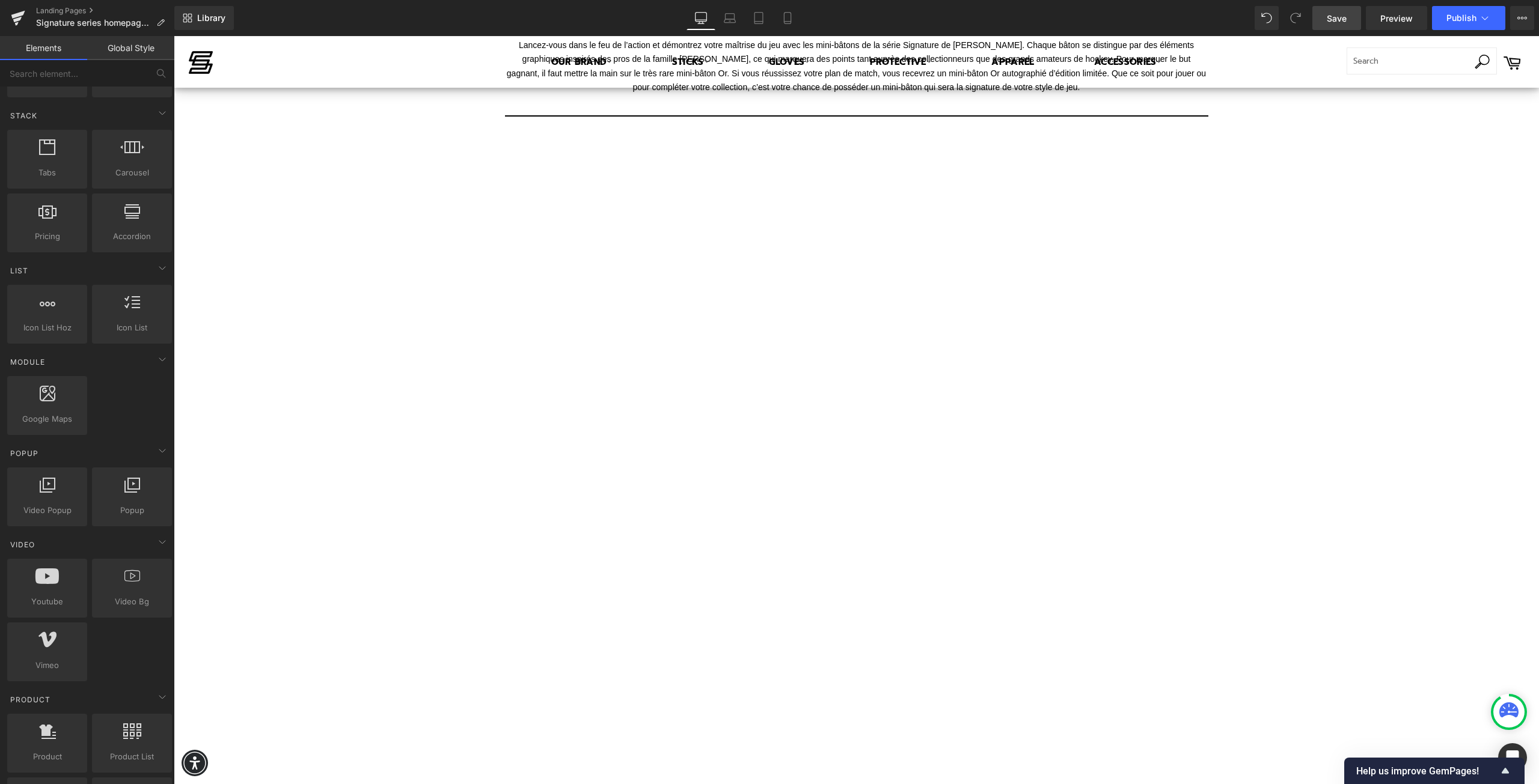
scroll to position [541, 0]
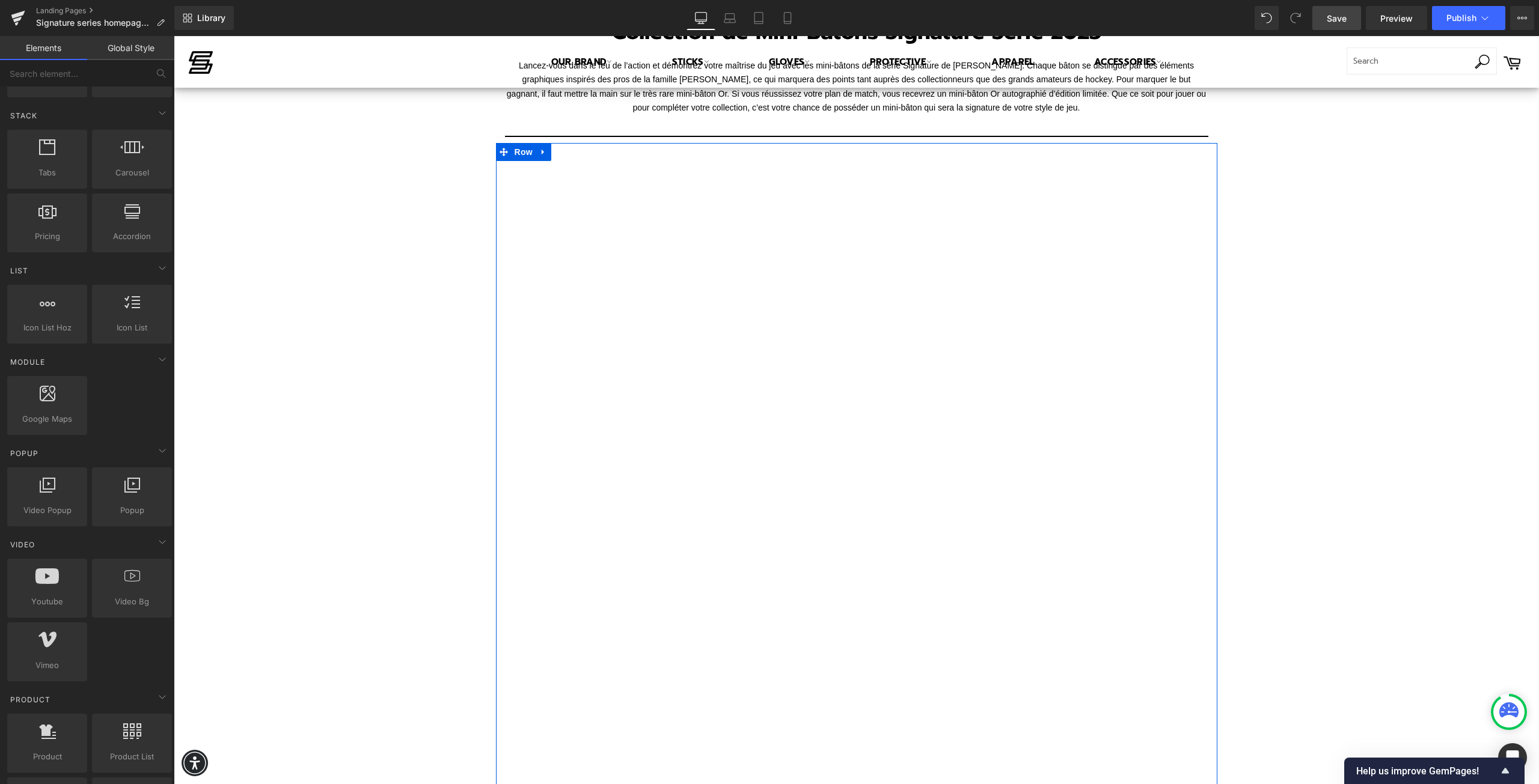
click at [836, 157] on div "Vimeo Row" at bounding box center [856, 514] width 722 height 742
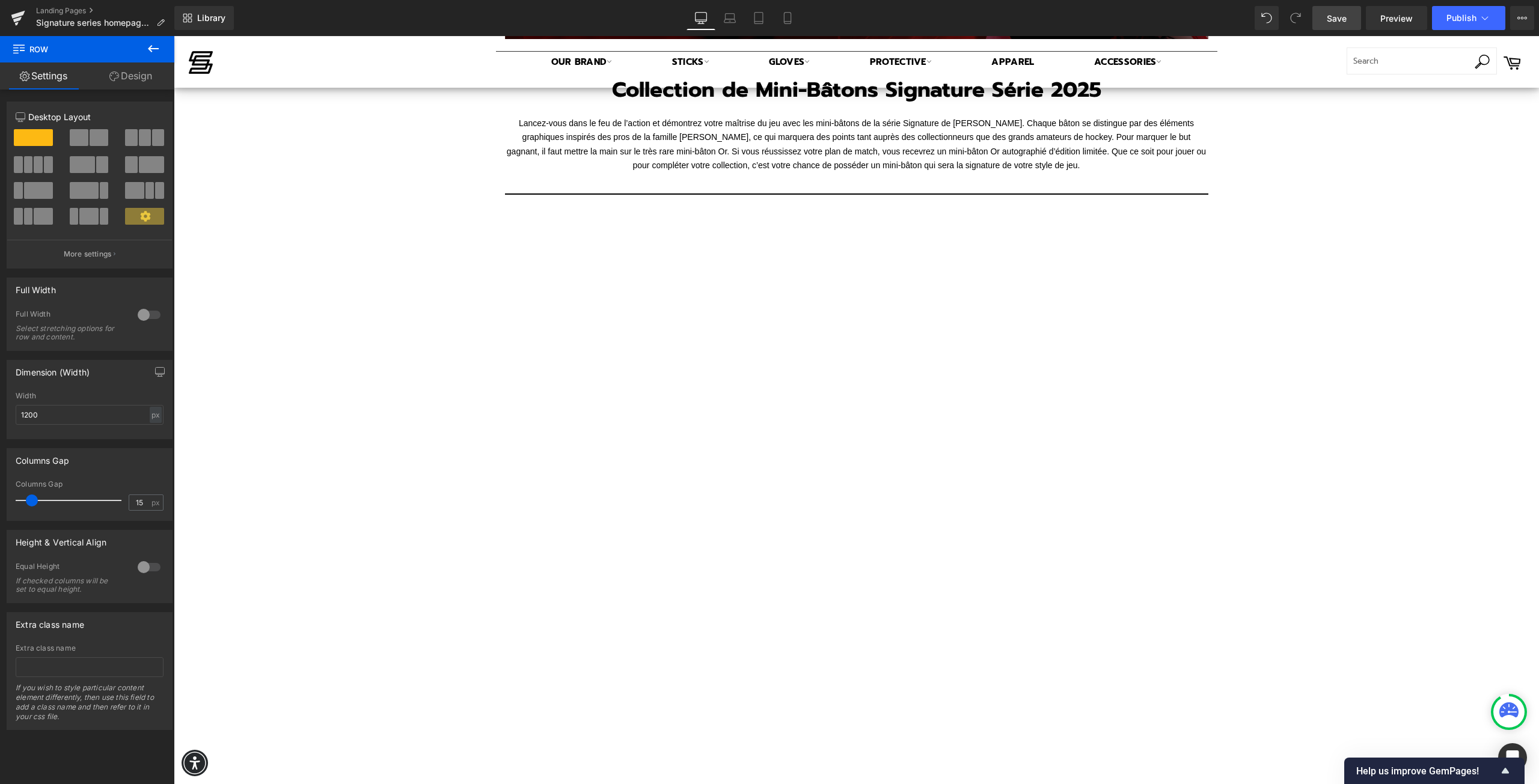
scroll to position [481, 0]
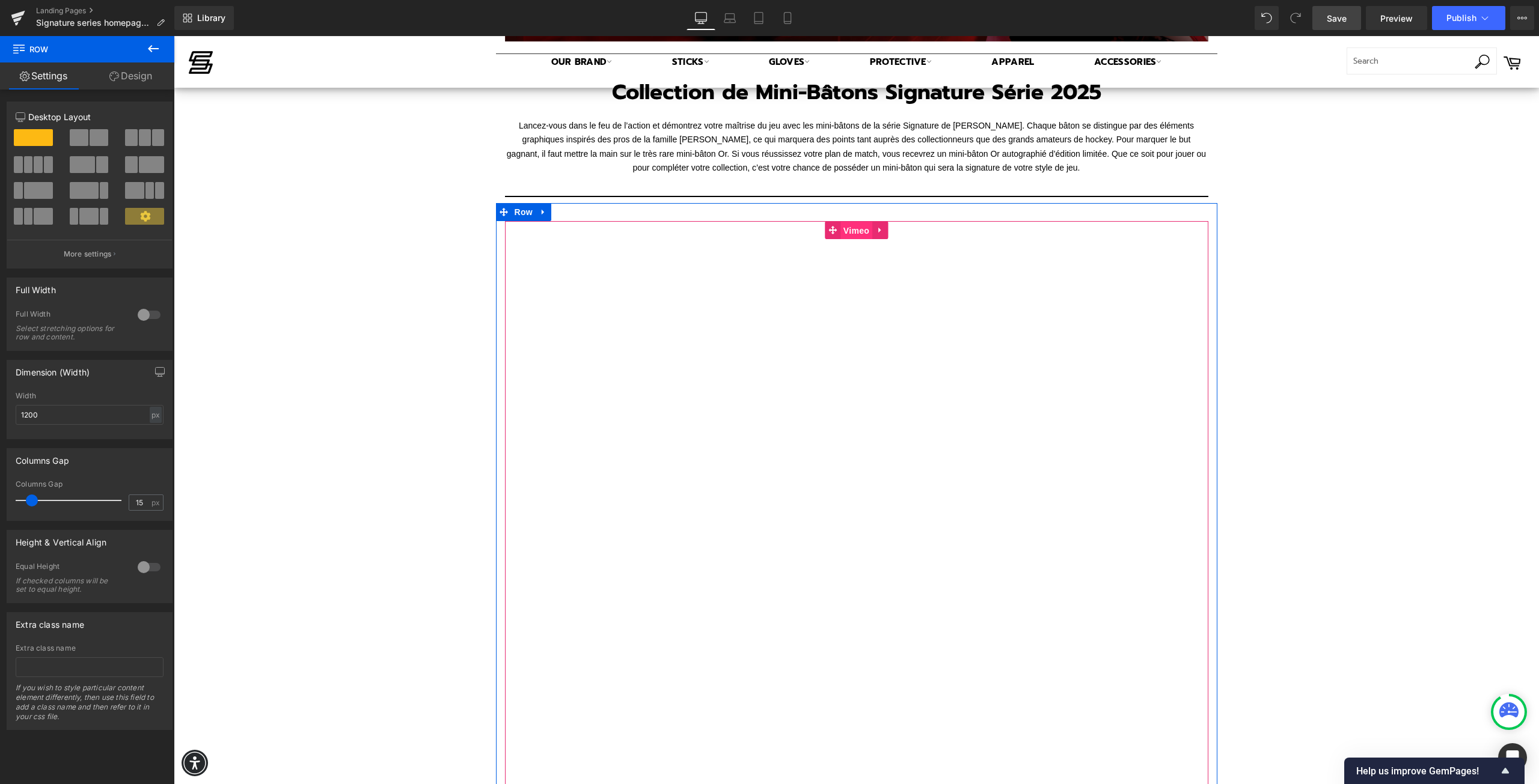
click at [847, 230] on span "Vimeo" at bounding box center [856, 230] width 32 height 18
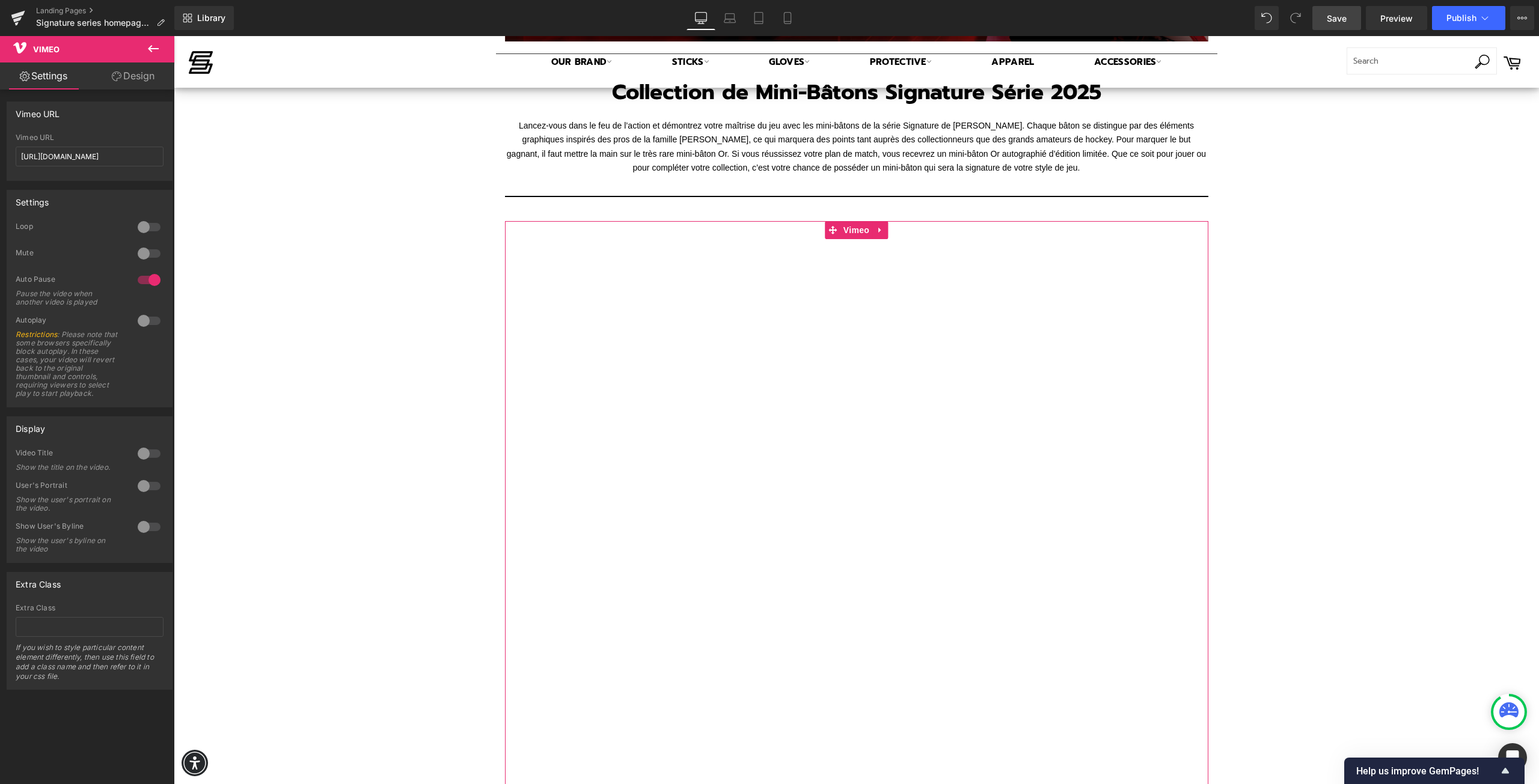
click at [140, 320] on div at bounding box center [149, 321] width 29 height 20
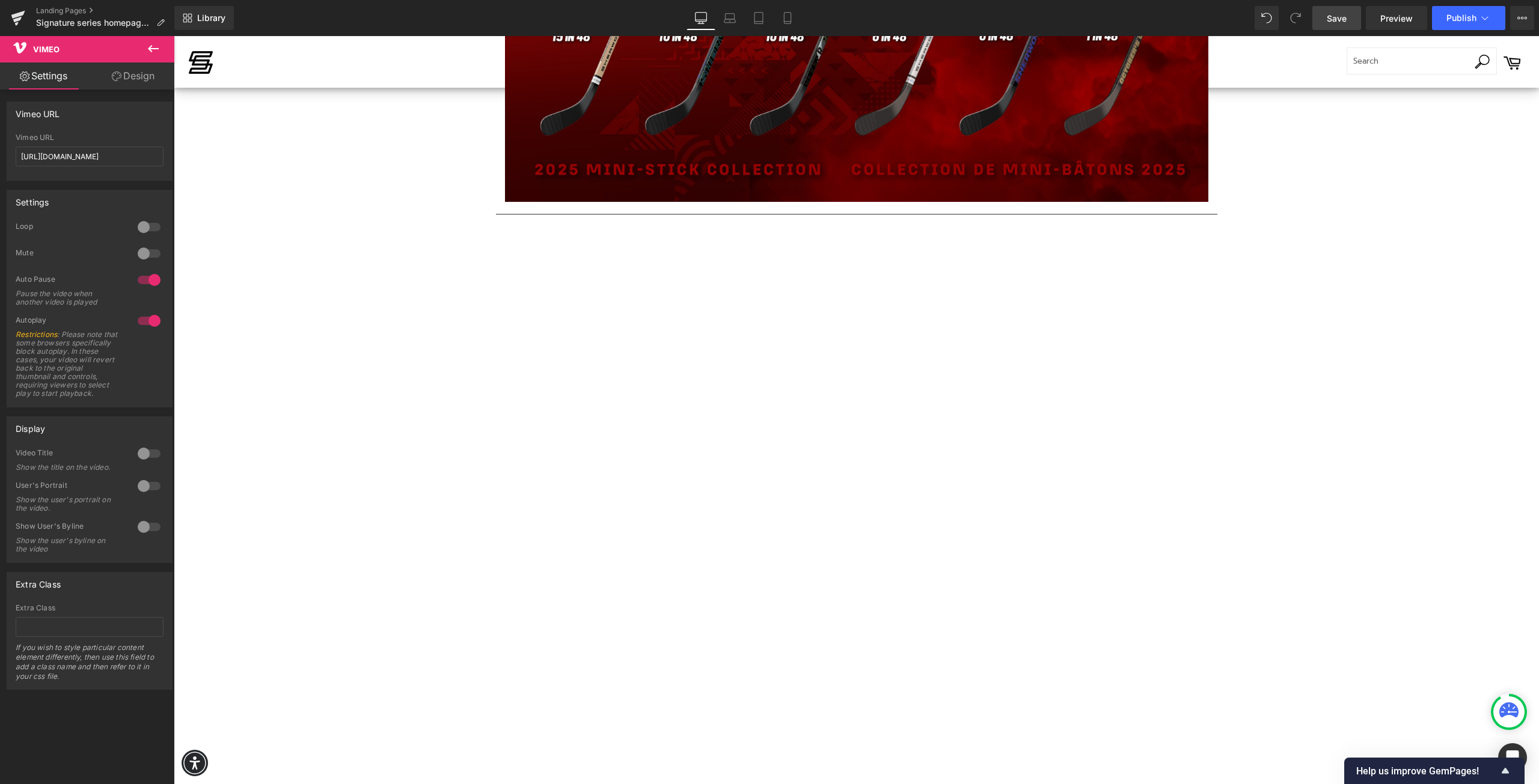
scroll to position [1743, 0]
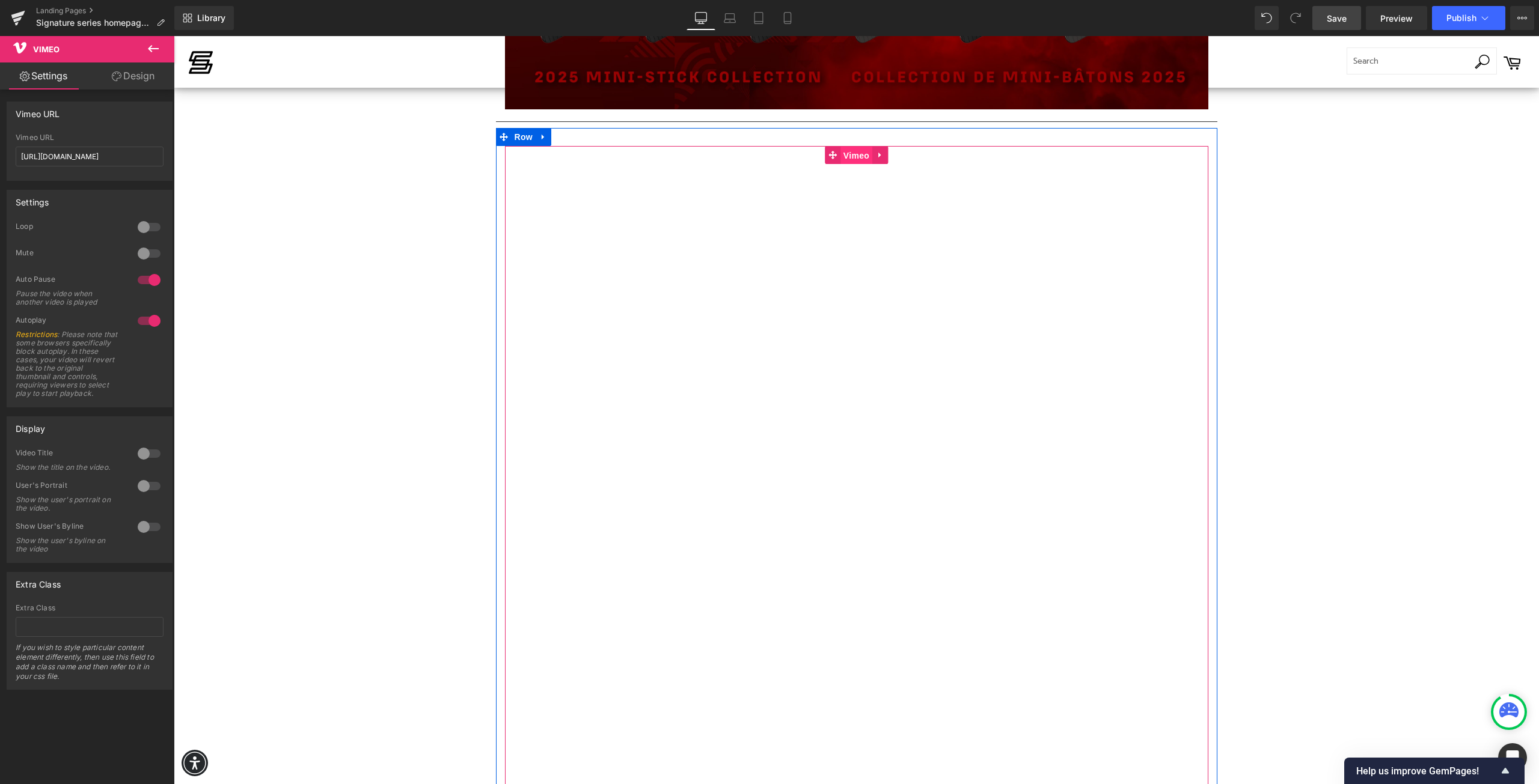
click at [841, 158] on span "Vimeo" at bounding box center [856, 155] width 32 height 18
click at [145, 321] on div at bounding box center [149, 321] width 29 height 20
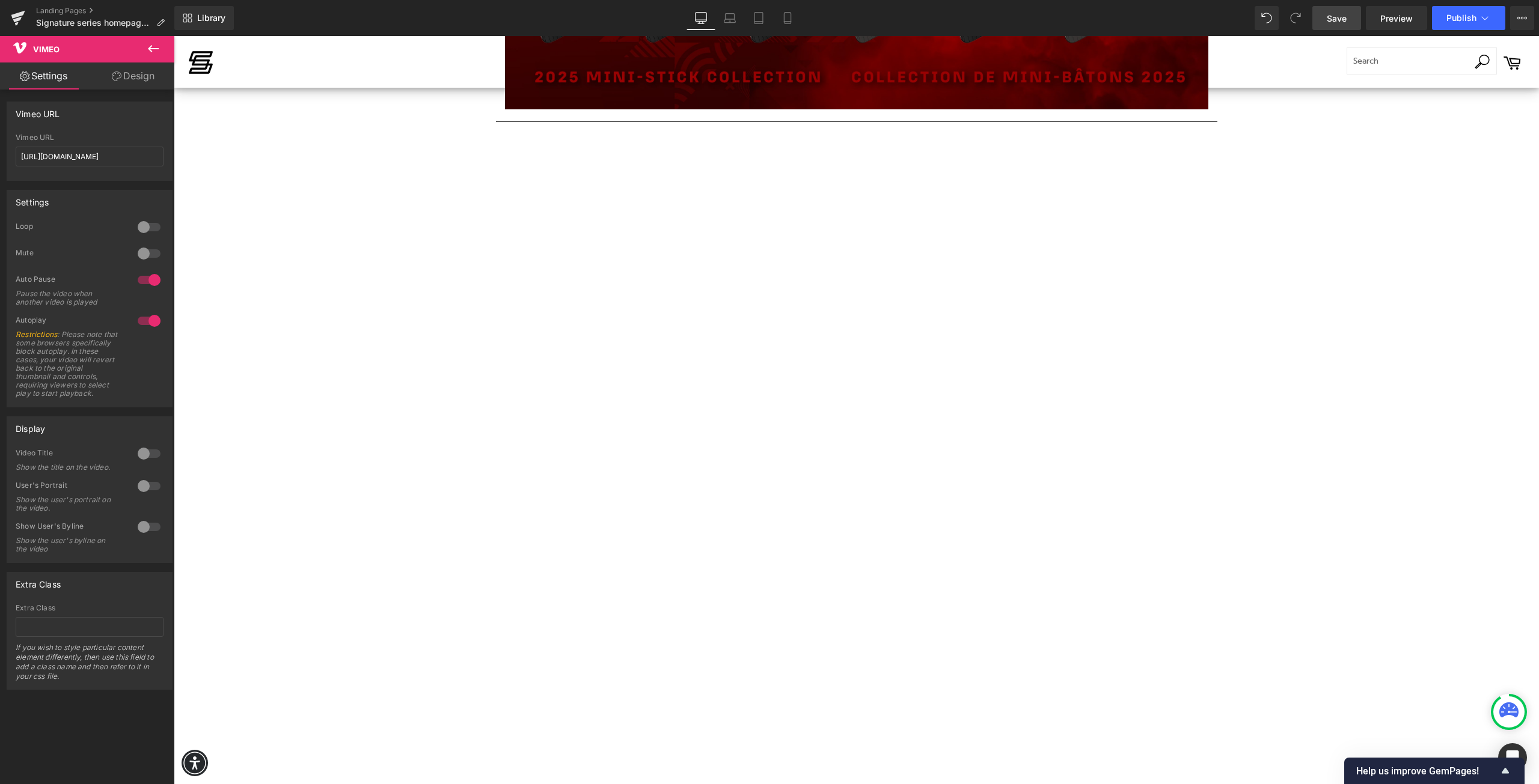
click at [1340, 17] on span "Save" at bounding box center [1336, 18] width 20 height 13
click at [1393, 20] on span "Preview" at bounding box center [1396, 18] width 32 height 13
click at [128, 70] on link "Design" at bounding box center [133, 76] width 87 height 27
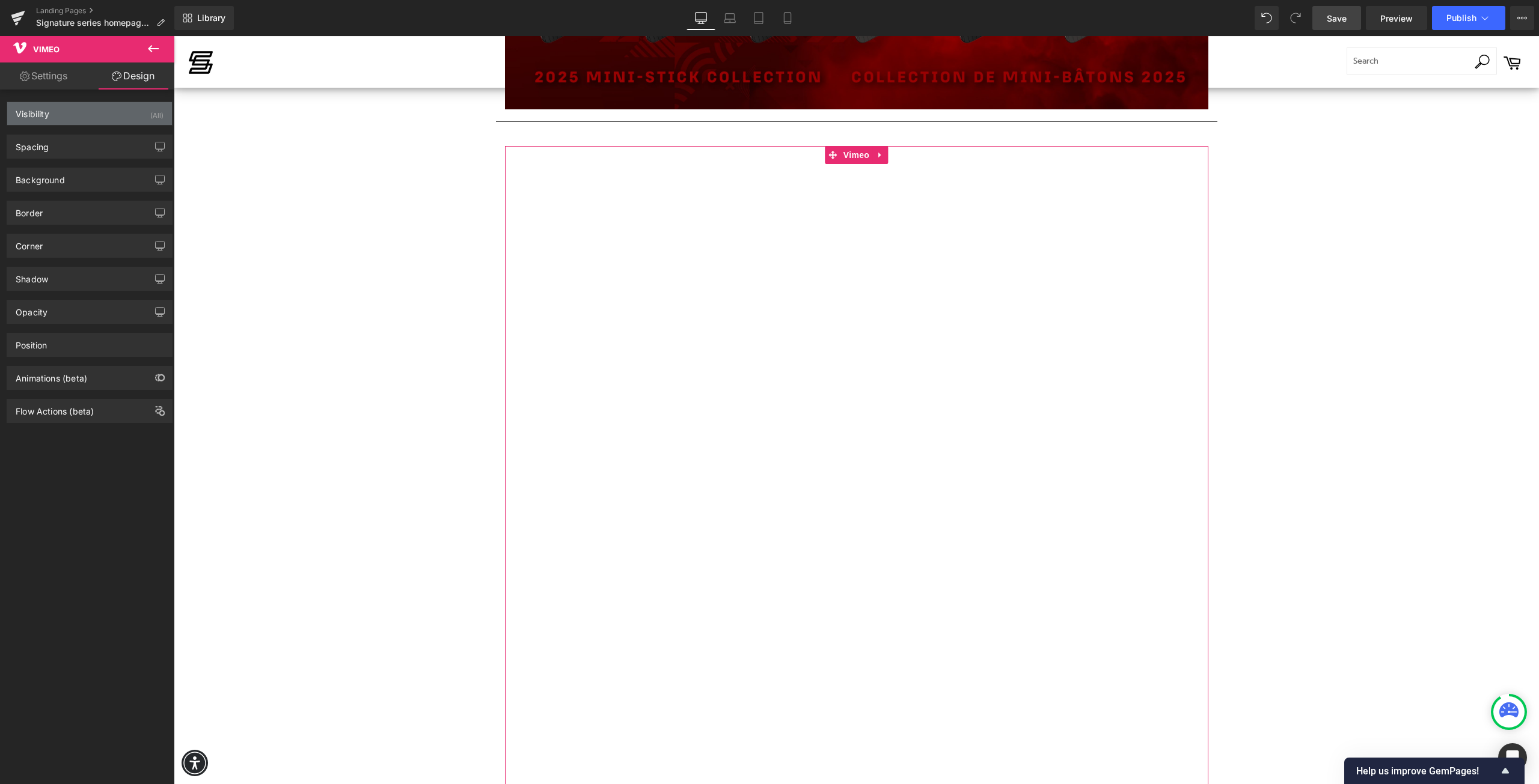
type input "transparent"
type input "0"
click at [50, 178] on div "Background" at bounding box center [40, 176] width 50 height 17
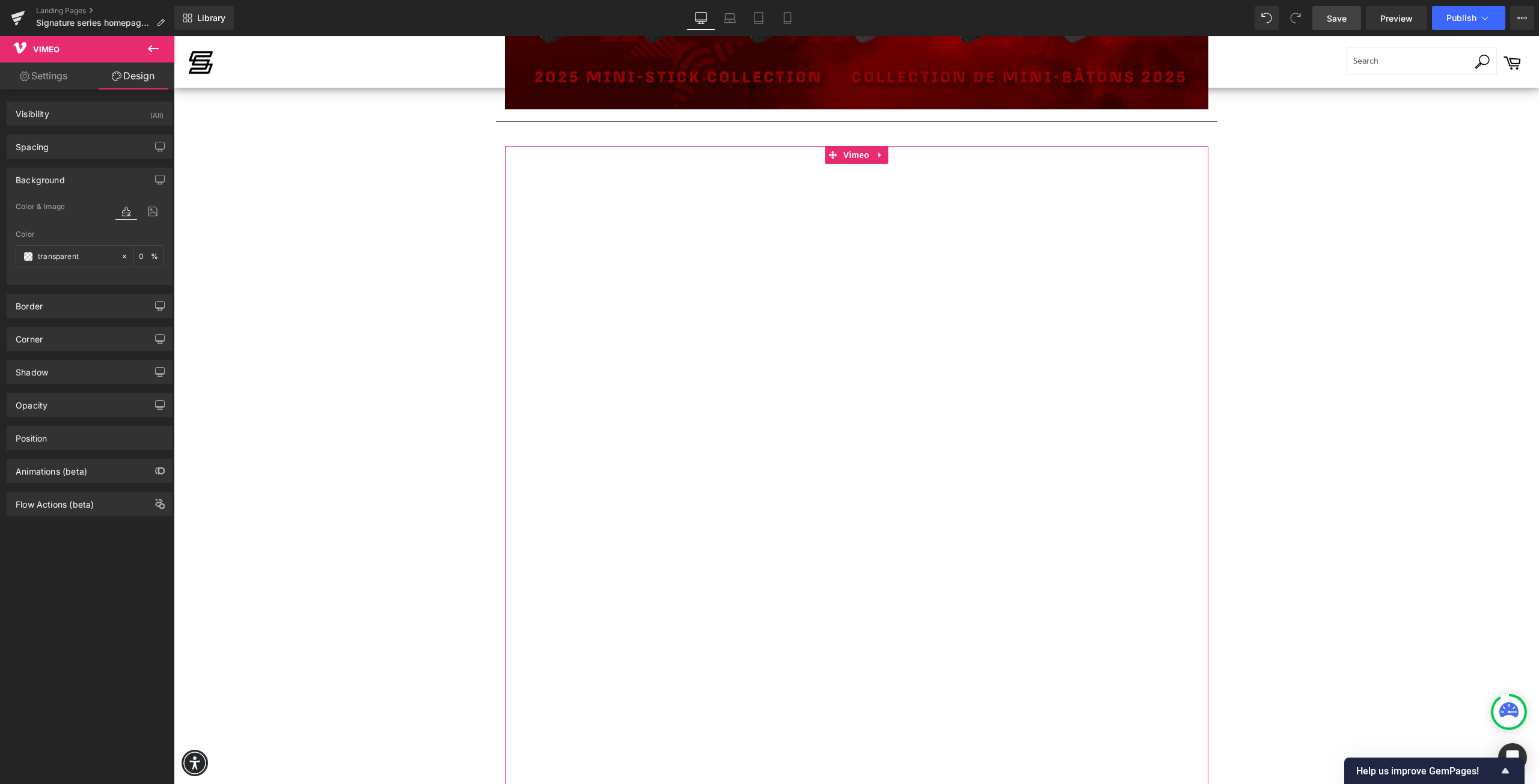
click at [59, 169] on div "Background" at bounding box center [40, 176] width 50 height 17
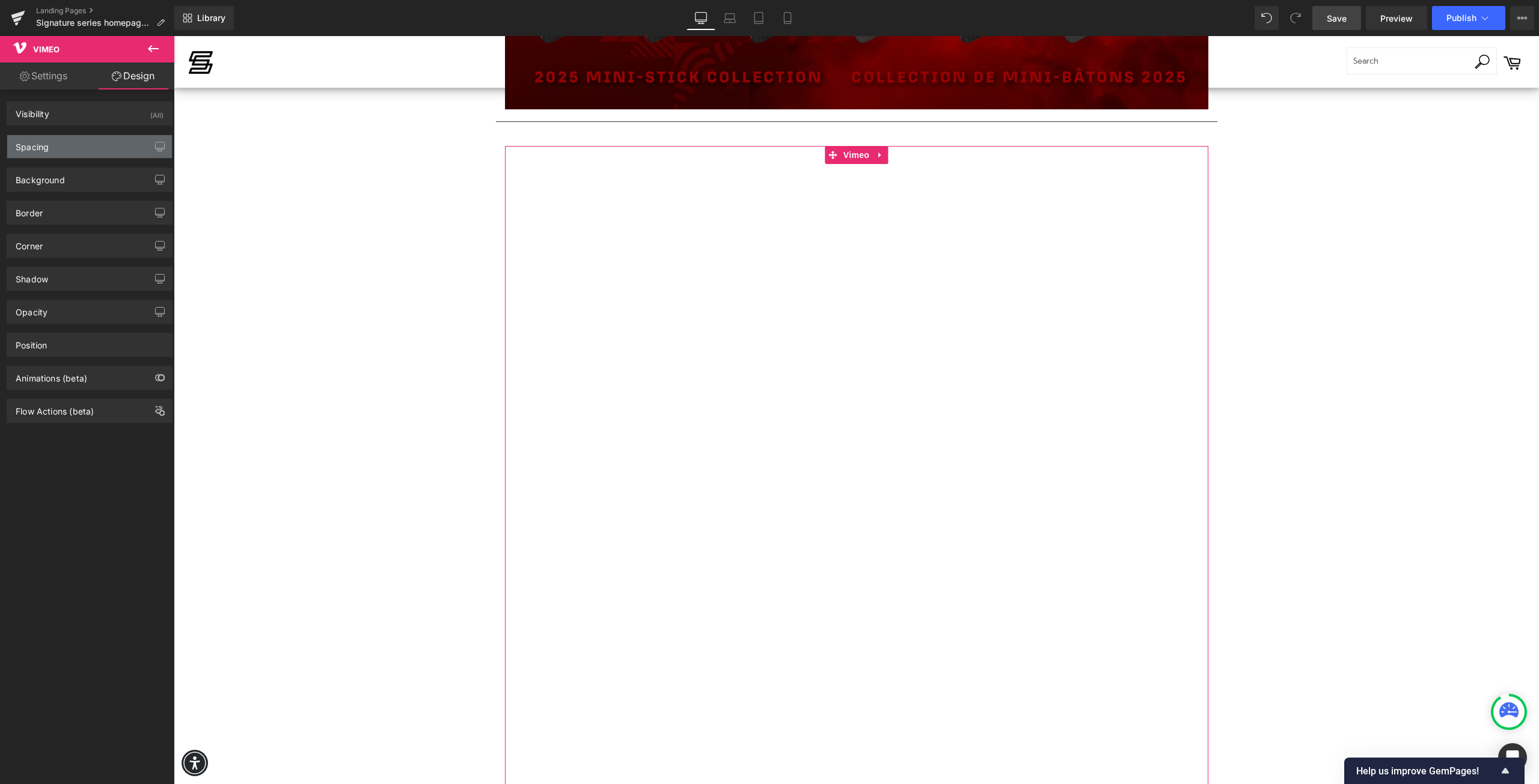
click at [56, 140] on div "Spacing" at bounding box center [89, 146] width 165 height 22
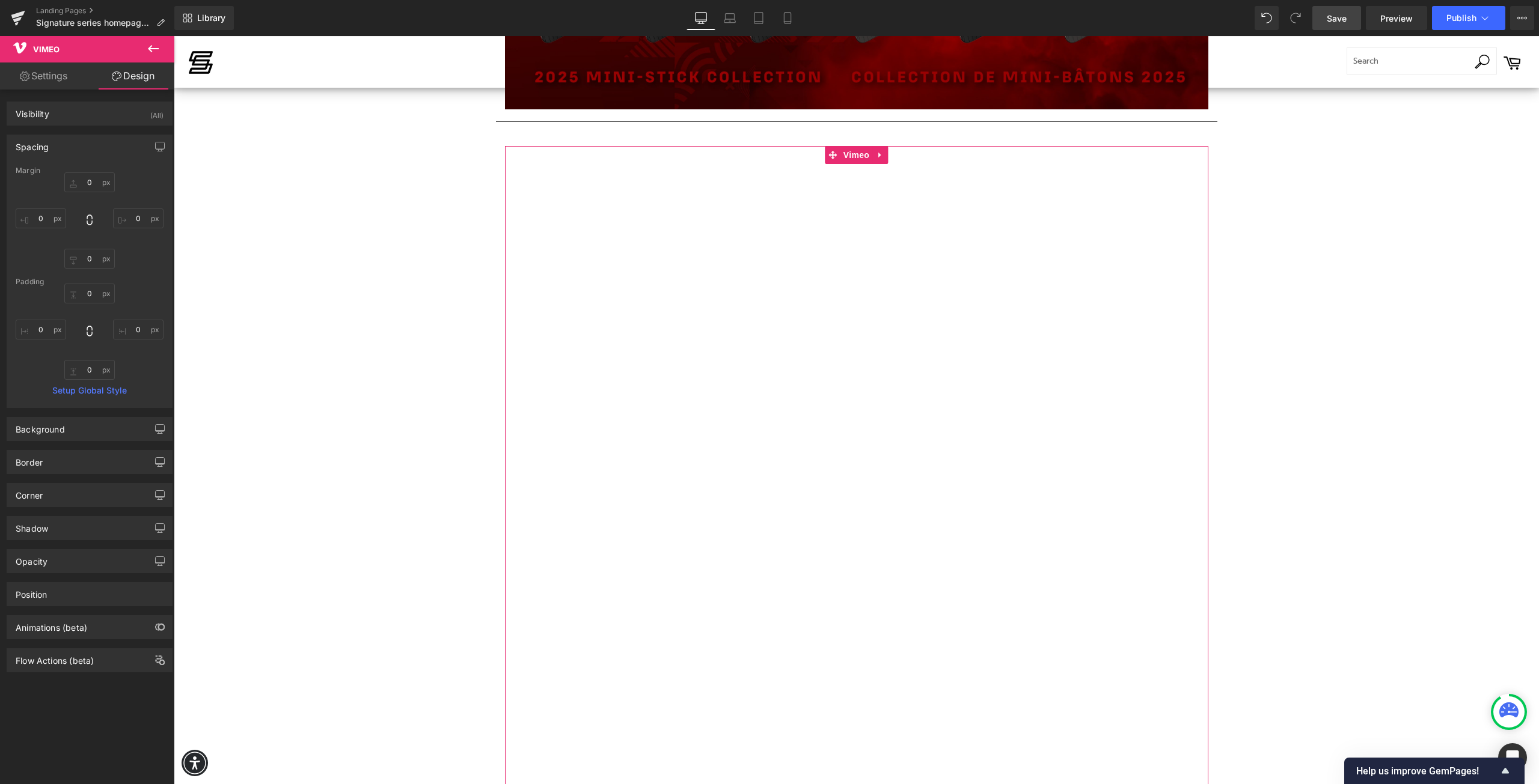
click at [53, 147] on div "Spacing" at bounding box center [89, 146] width 165 height 22
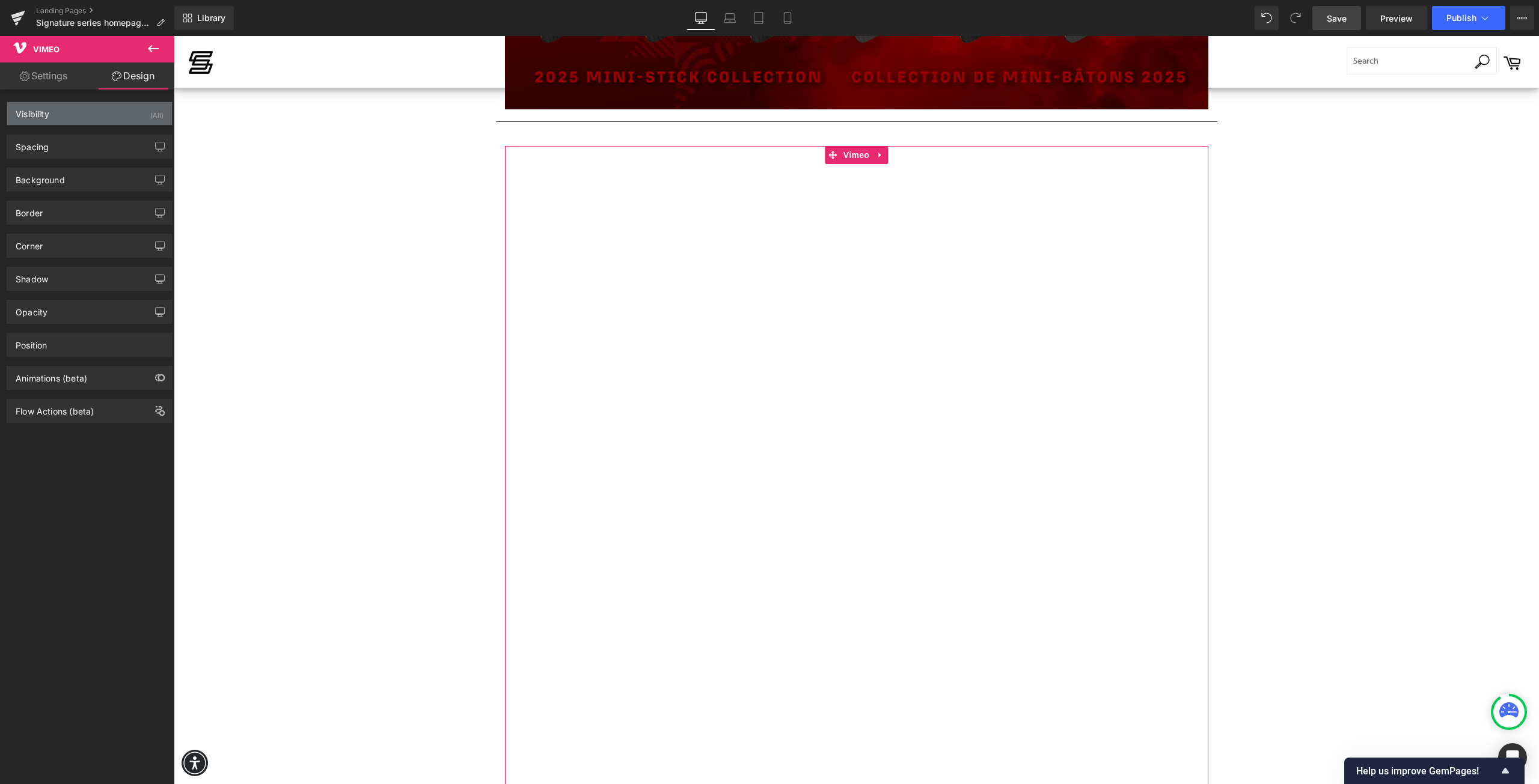
click at [60, 114] on div "Visibility (All)" at bounding box center [89, 113] width 165 height 22
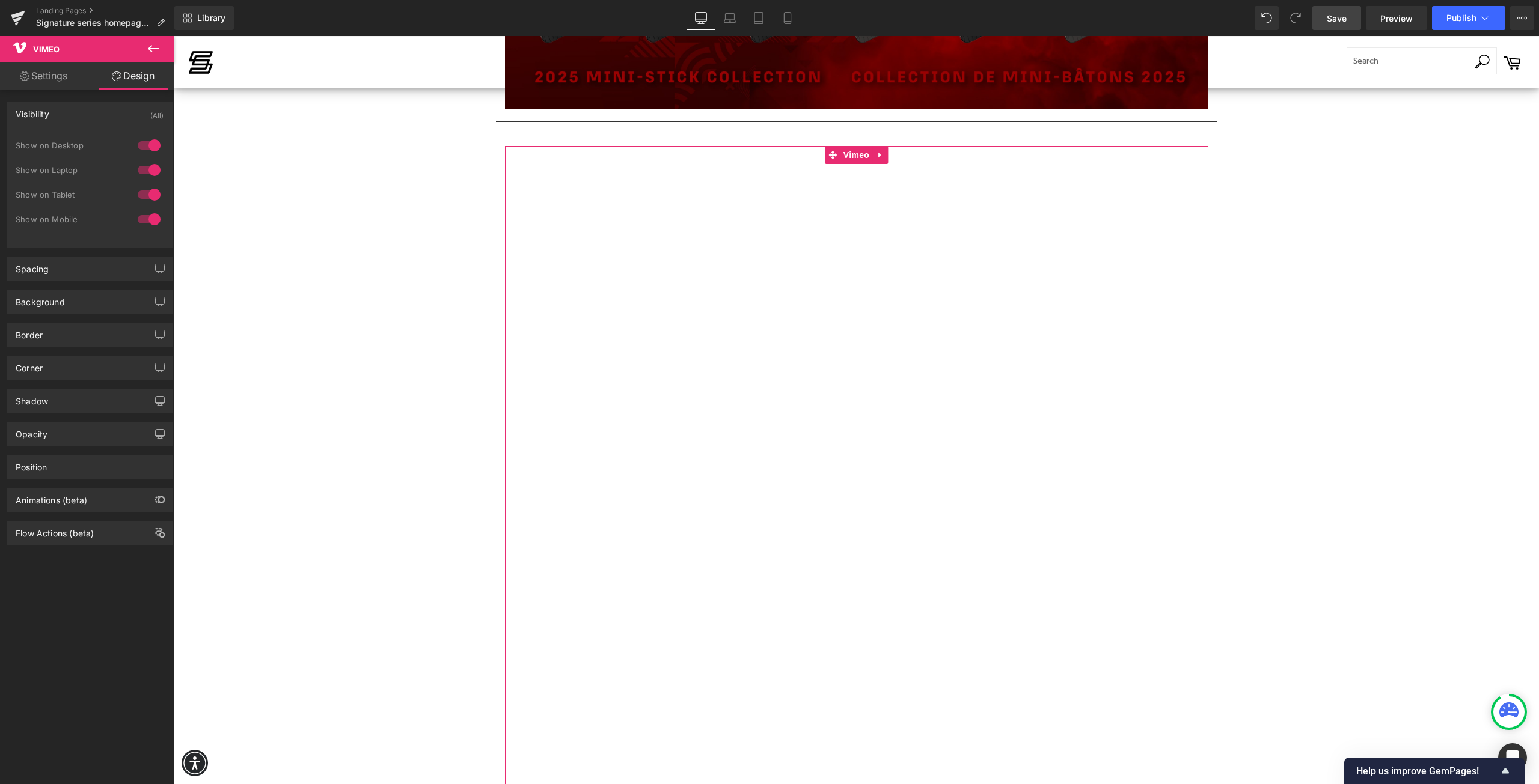
click at [59, 112] on div "Visibility (All)" at bounding box center [89, 113] width 165 height 22
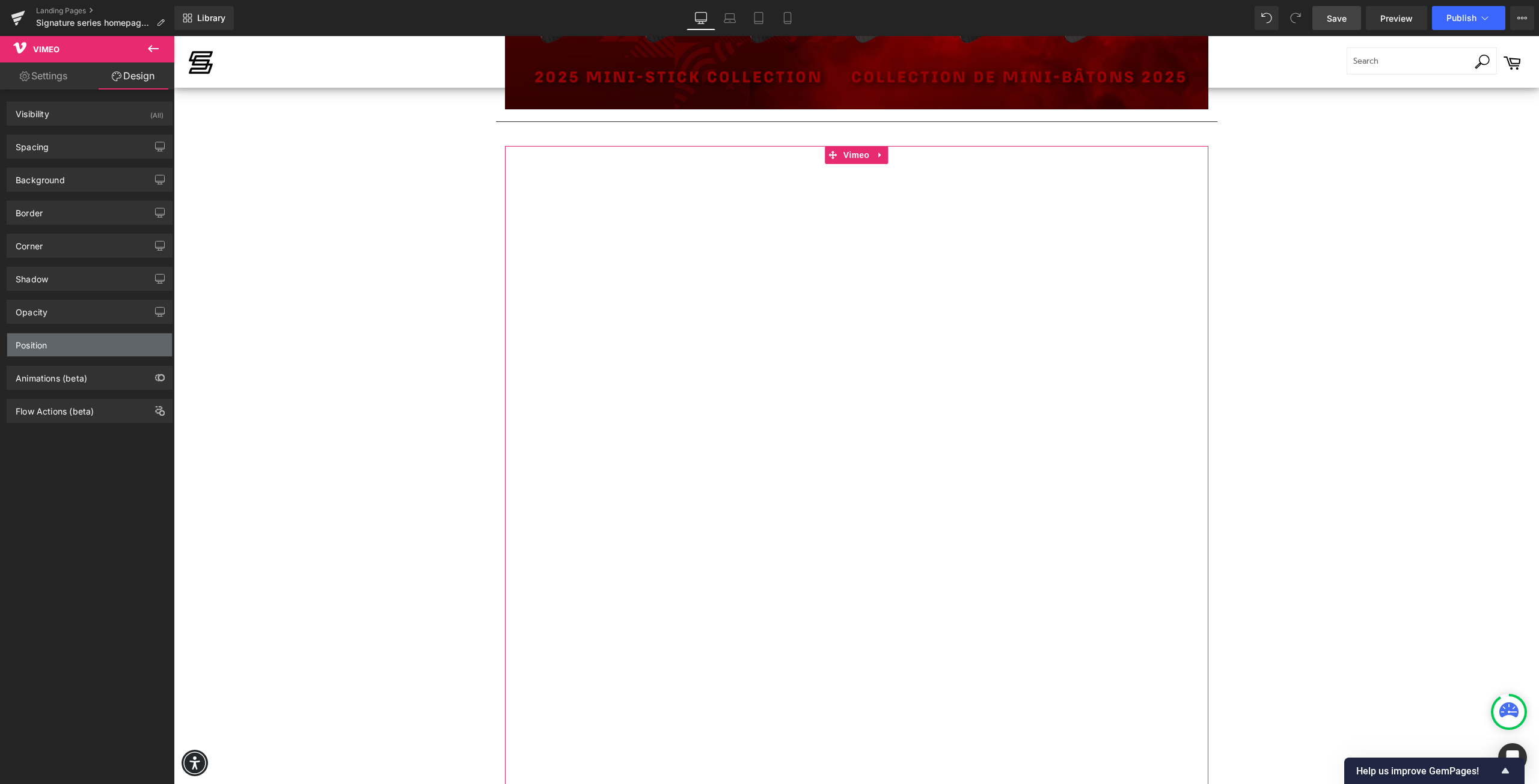
click at [65, 341] on div "Position" at bounding box center [89, 344] width 165 height 22
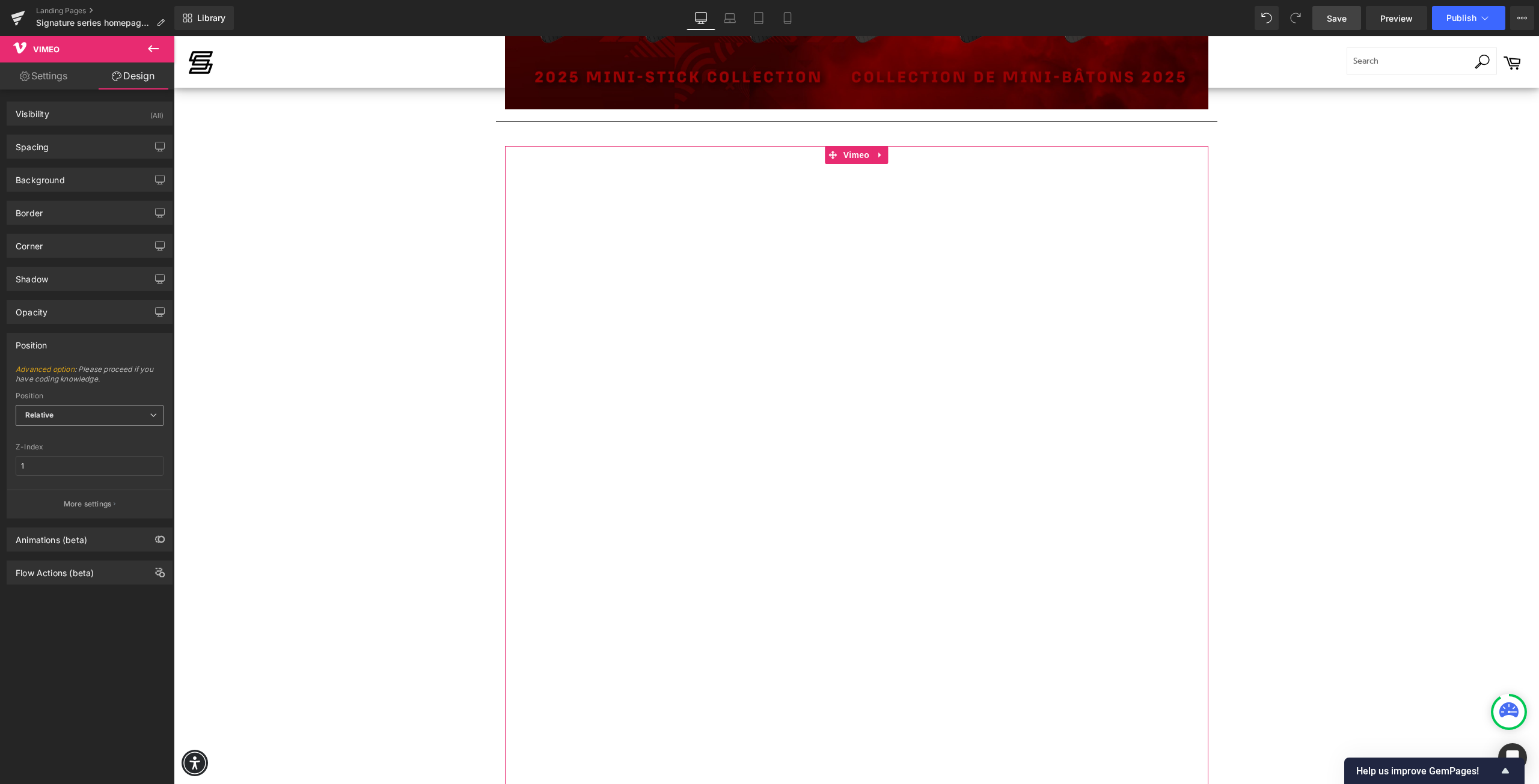
click at [73, 412] on span "Relative" at bounding box center [90, 415] width 148 height 21
click at [105, 340] on div "Position" at bounding box center [89, 344] width 165 height 22
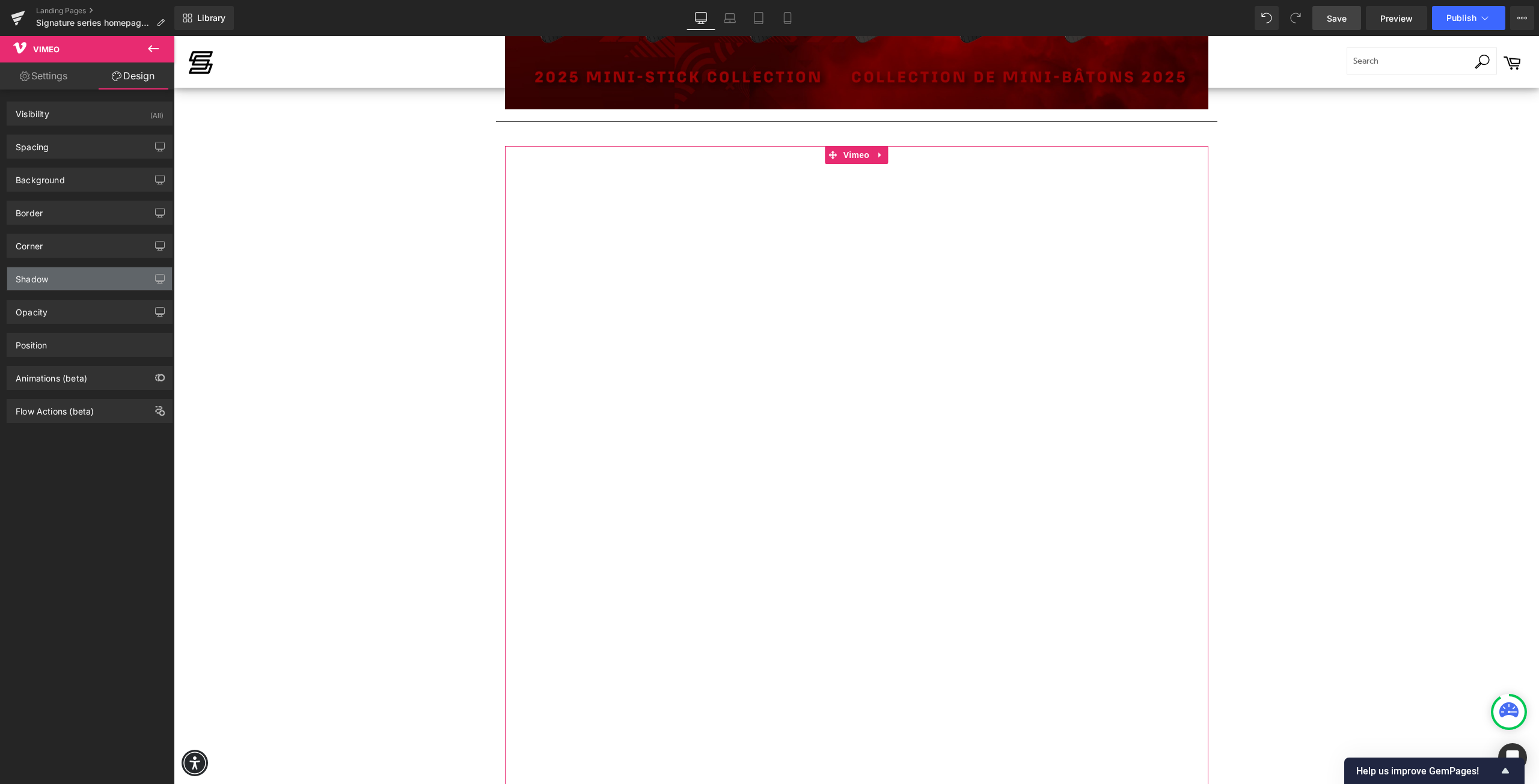
click at [53, 284] on div "Shadow" at bounding box center [89, 278] width 165 height 22
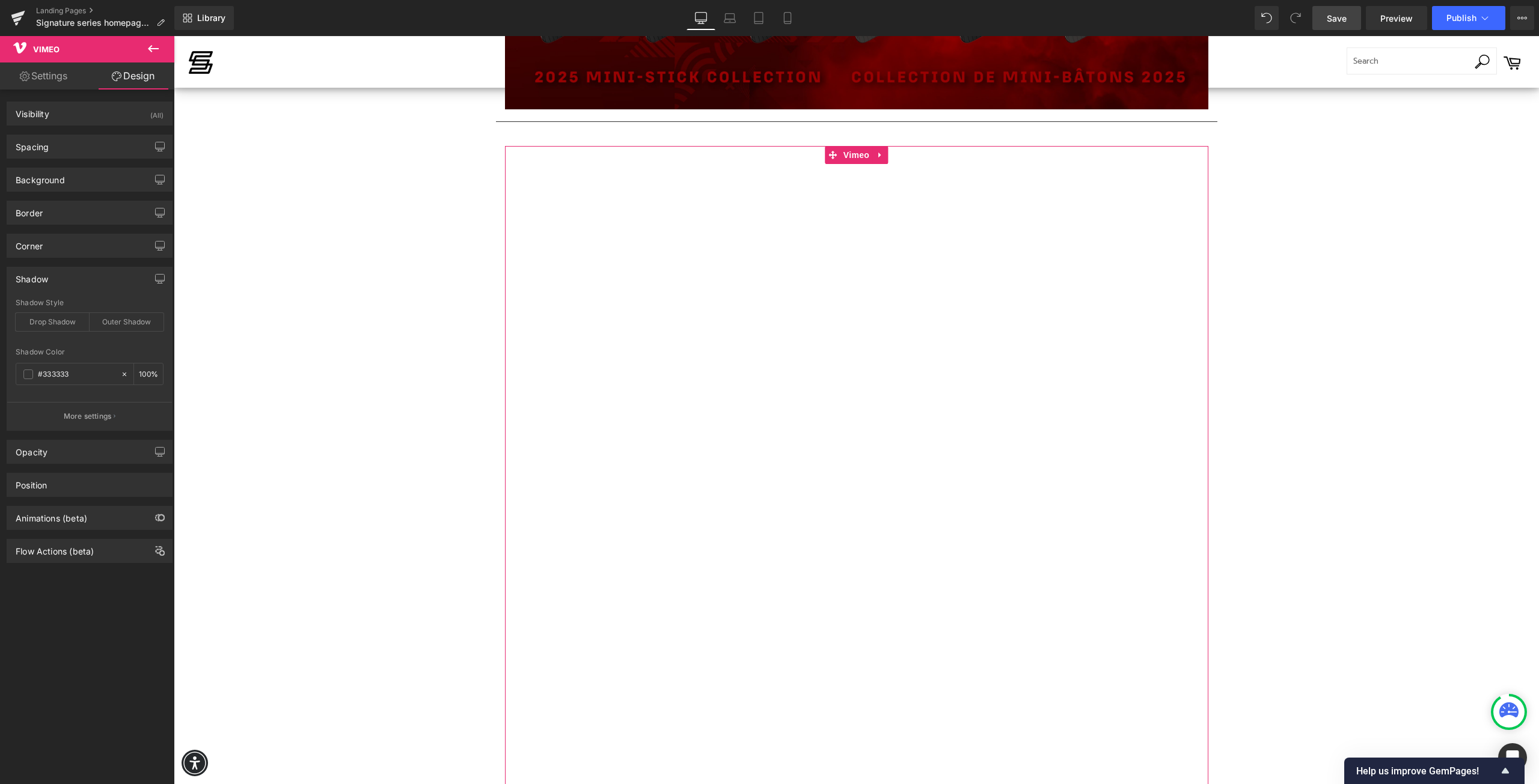
click at [56, 281] on div "Shadow" at bounding box center [89, 278] width 165 height 22
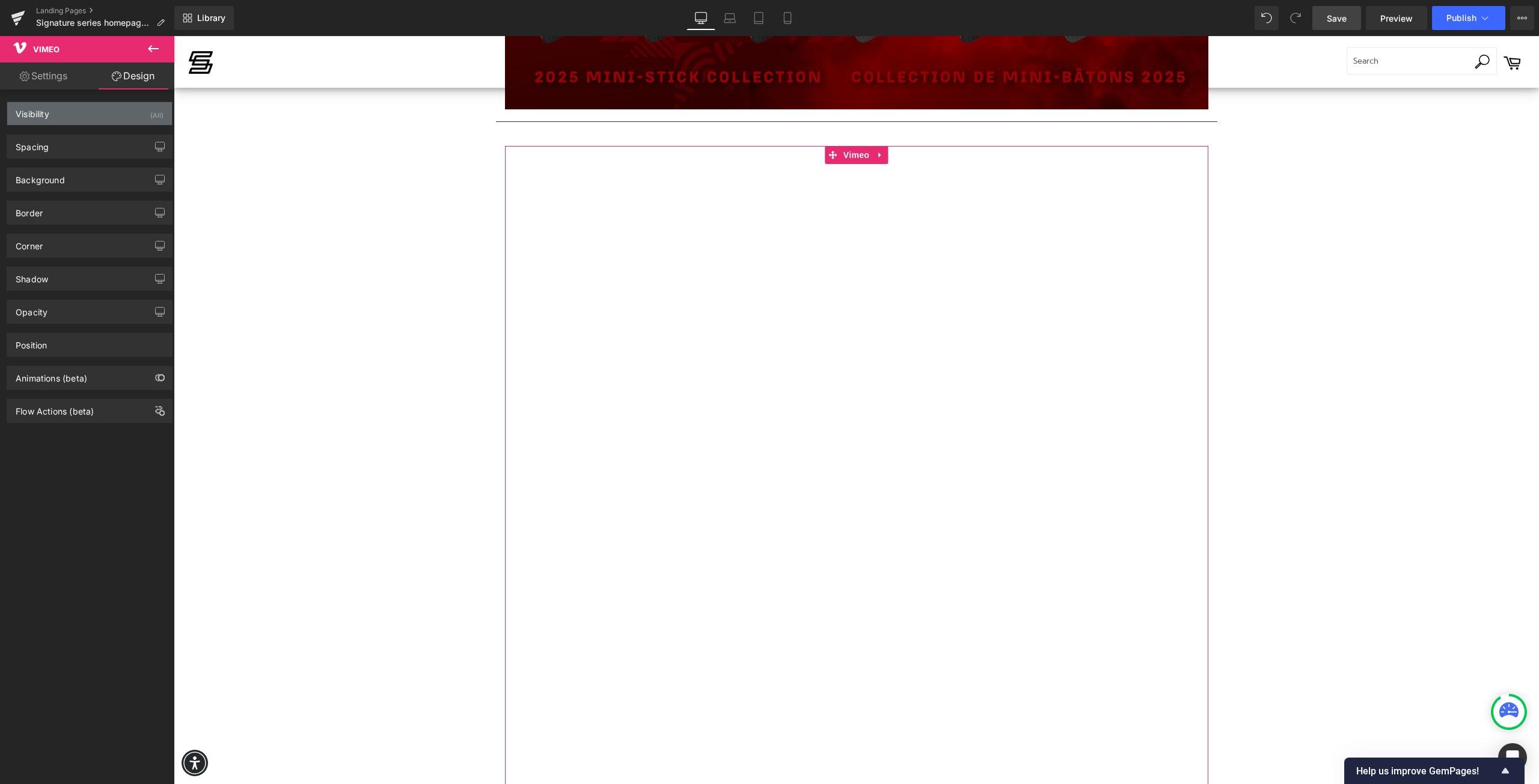
click at [93, 113] on div "Visibility (All)" at bounding box center [89, 113] width 165 height 22
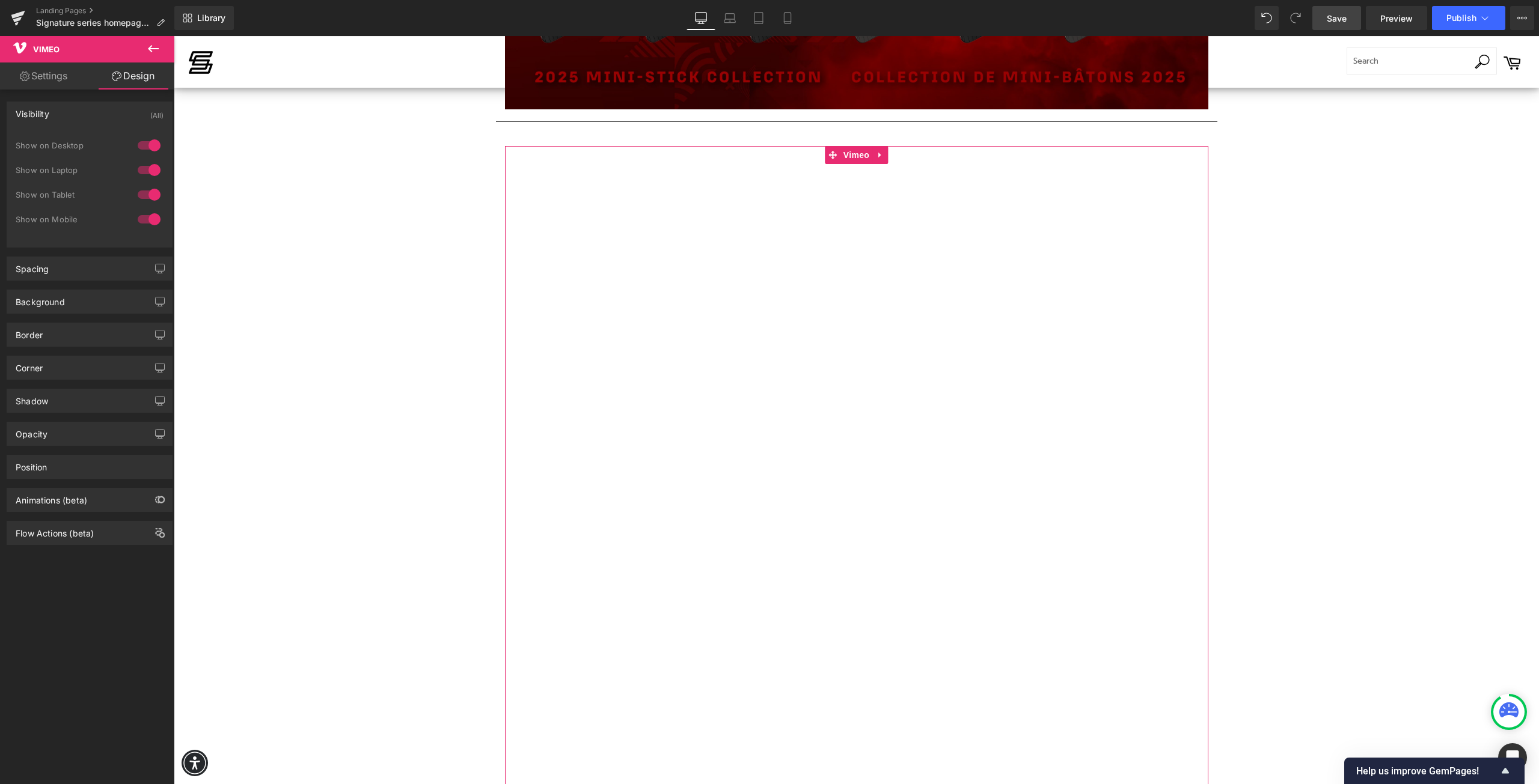
click at [93, 113] on div "Visibility (All)" at bounding box center [89, 113] width 165 height 22
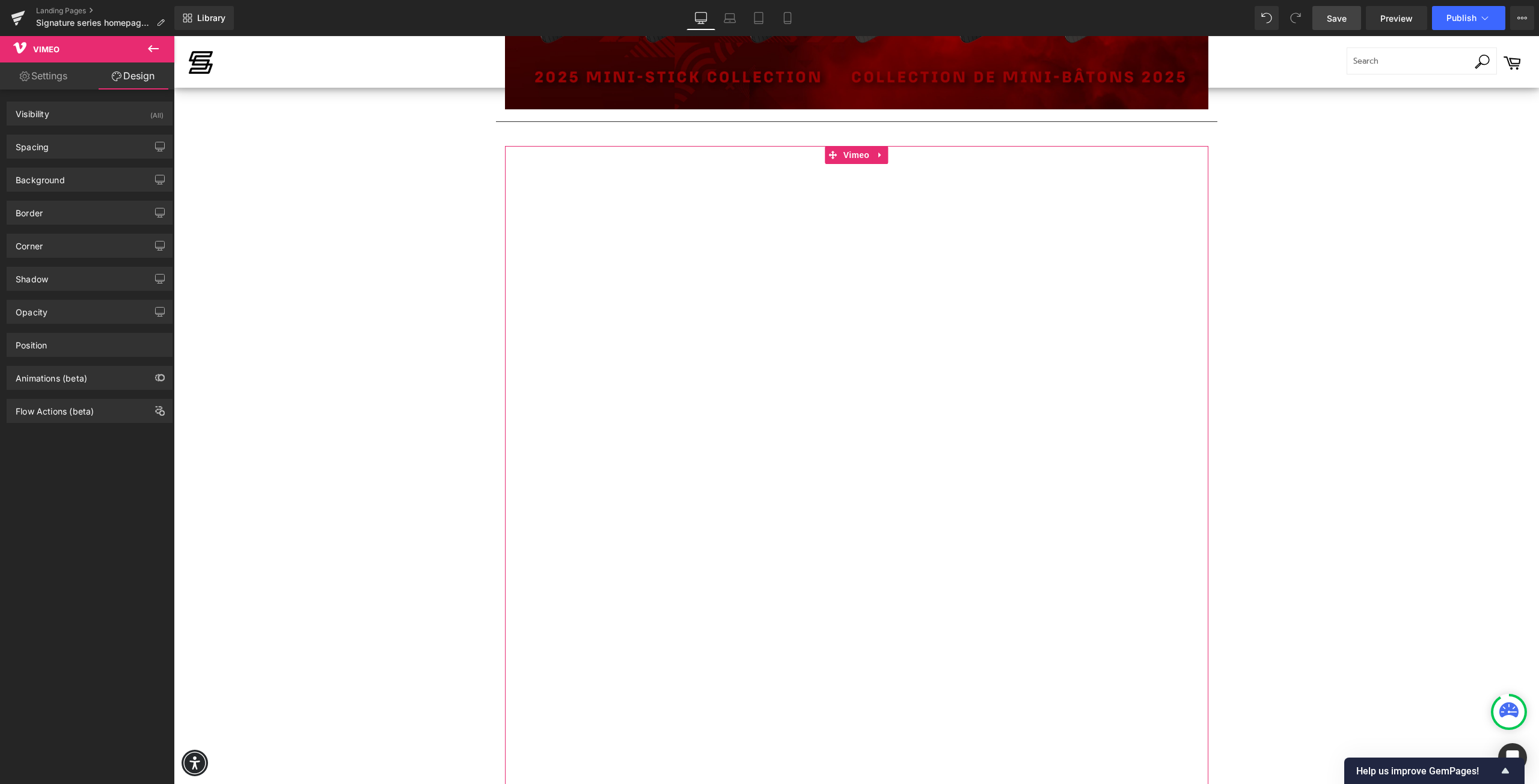
click at [37, 79] on link "Settings" at bounding box center [43, 76] width 87 height 27
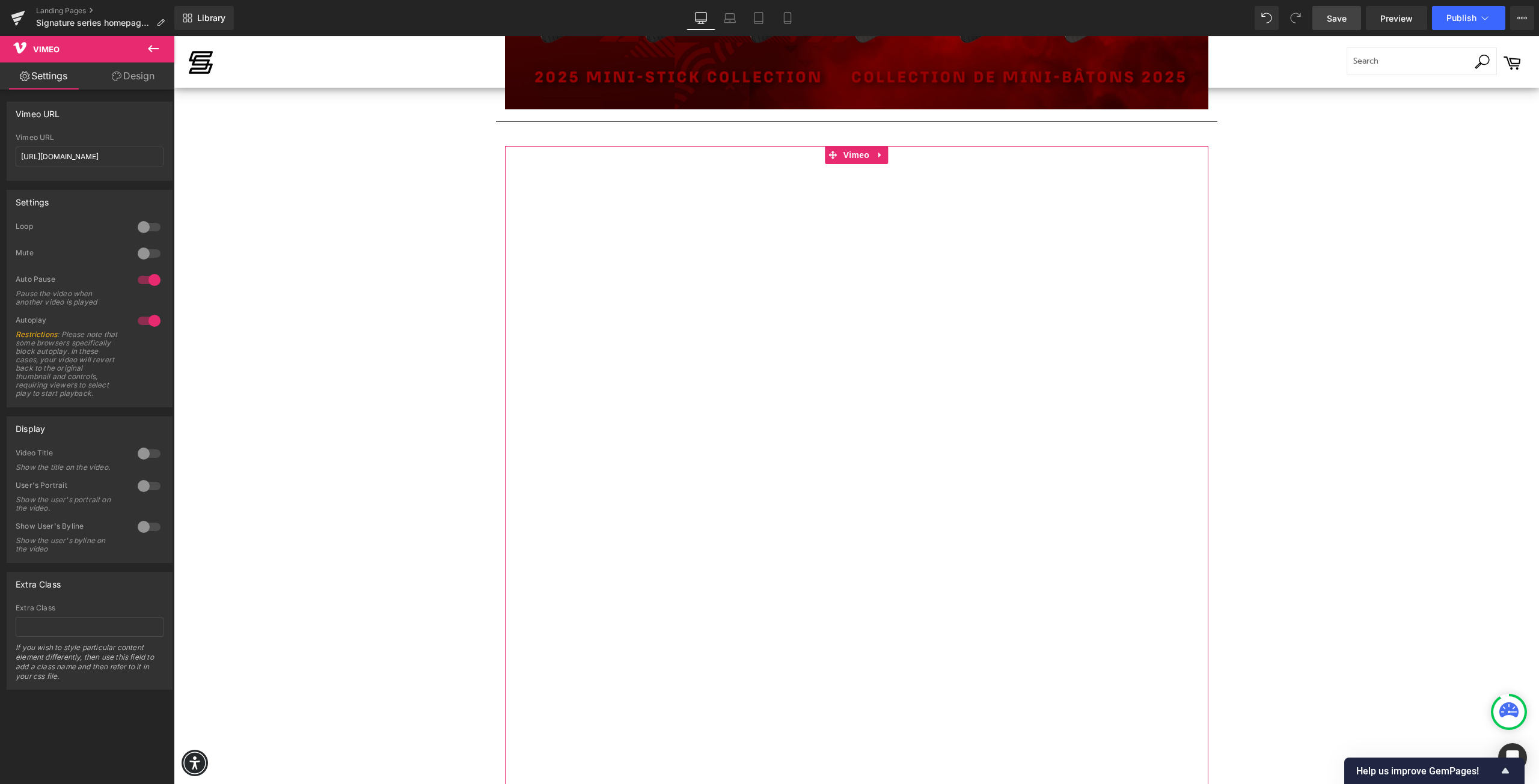
click at [138, 77] on link "Design" at bounding box center [133, 76] width 87 height 27
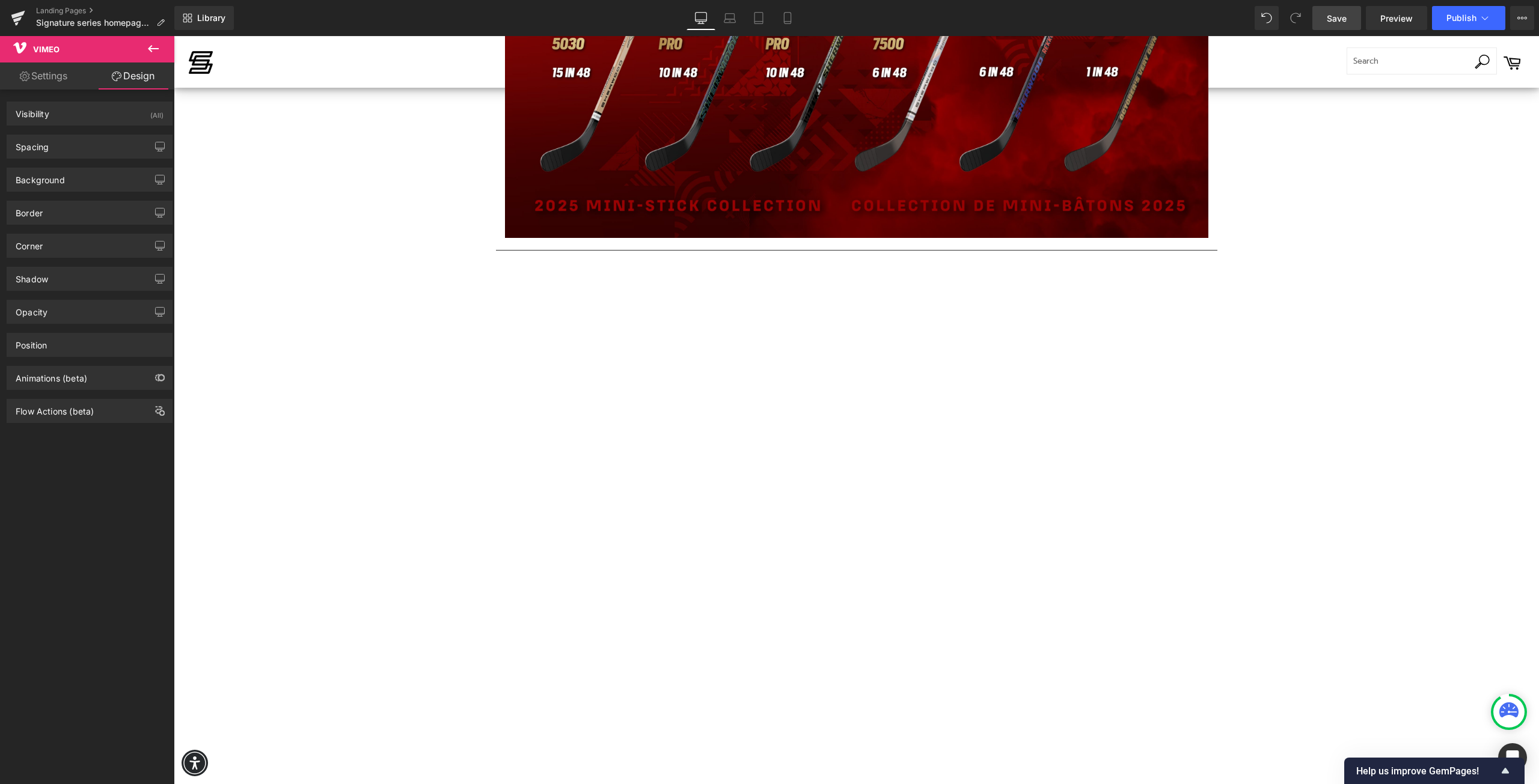
scroll to position [1503, 0]
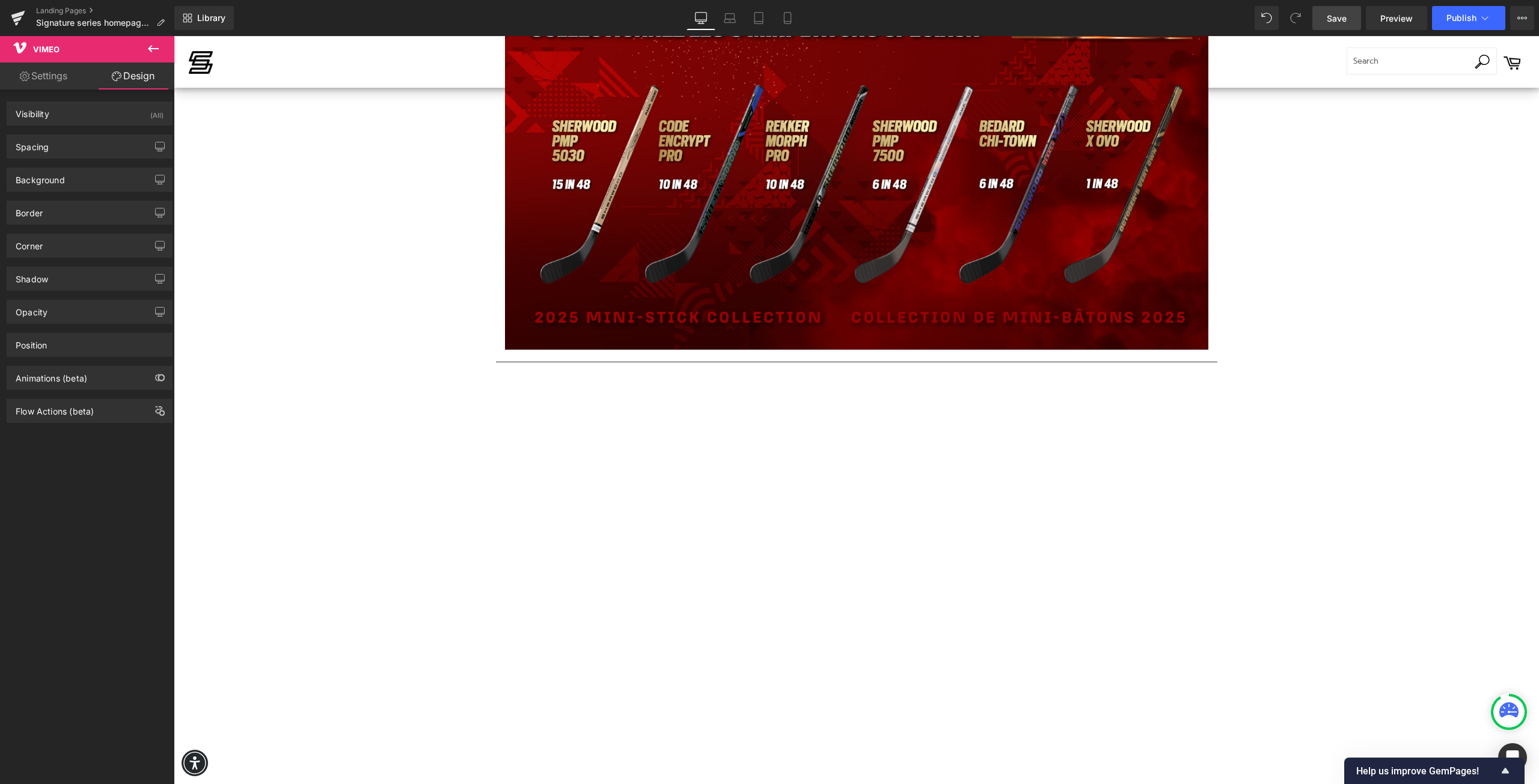
click at [149, 48] on icon at bounding box center [153, 48] width 11 height 7
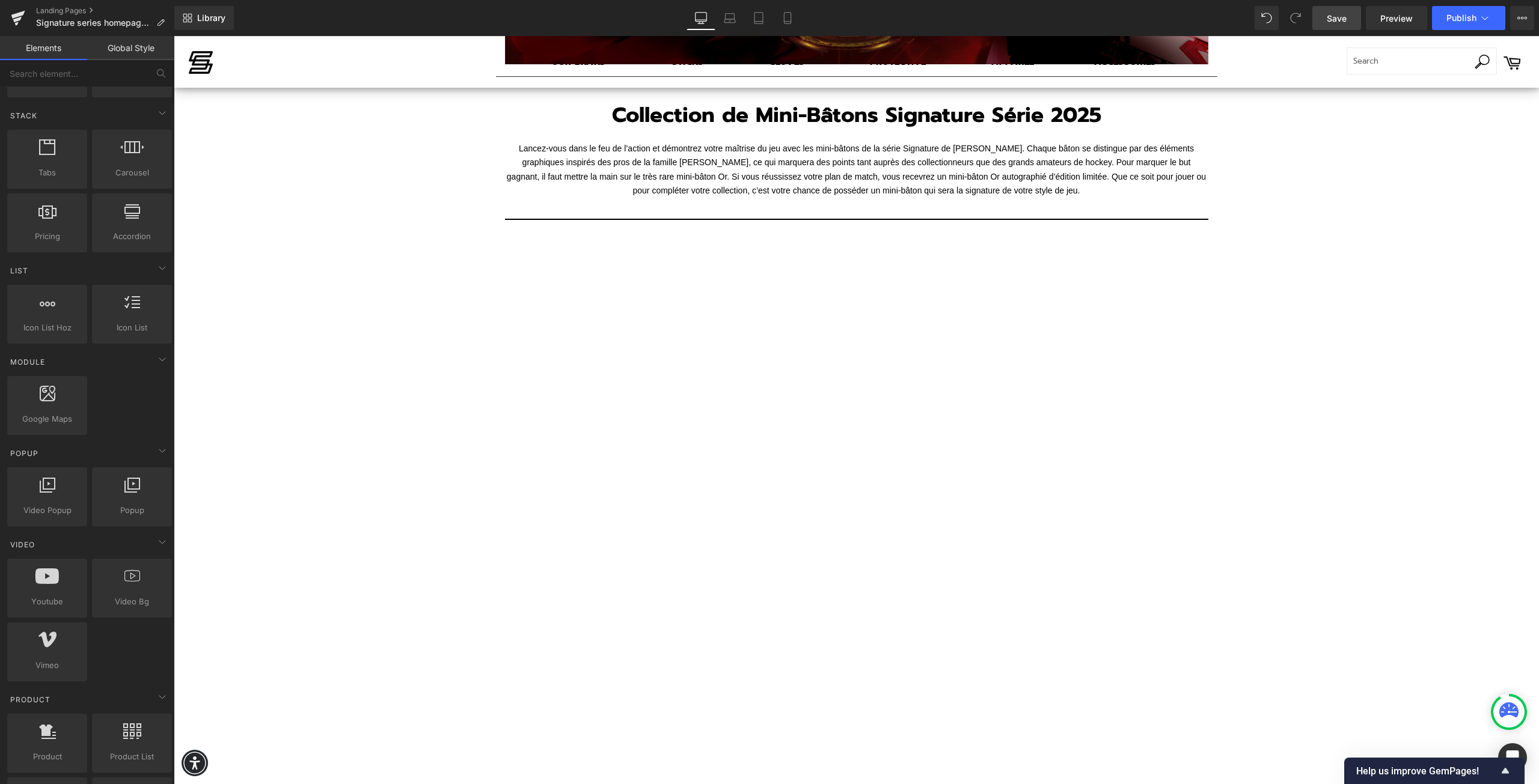
scroll to position [601, 0]
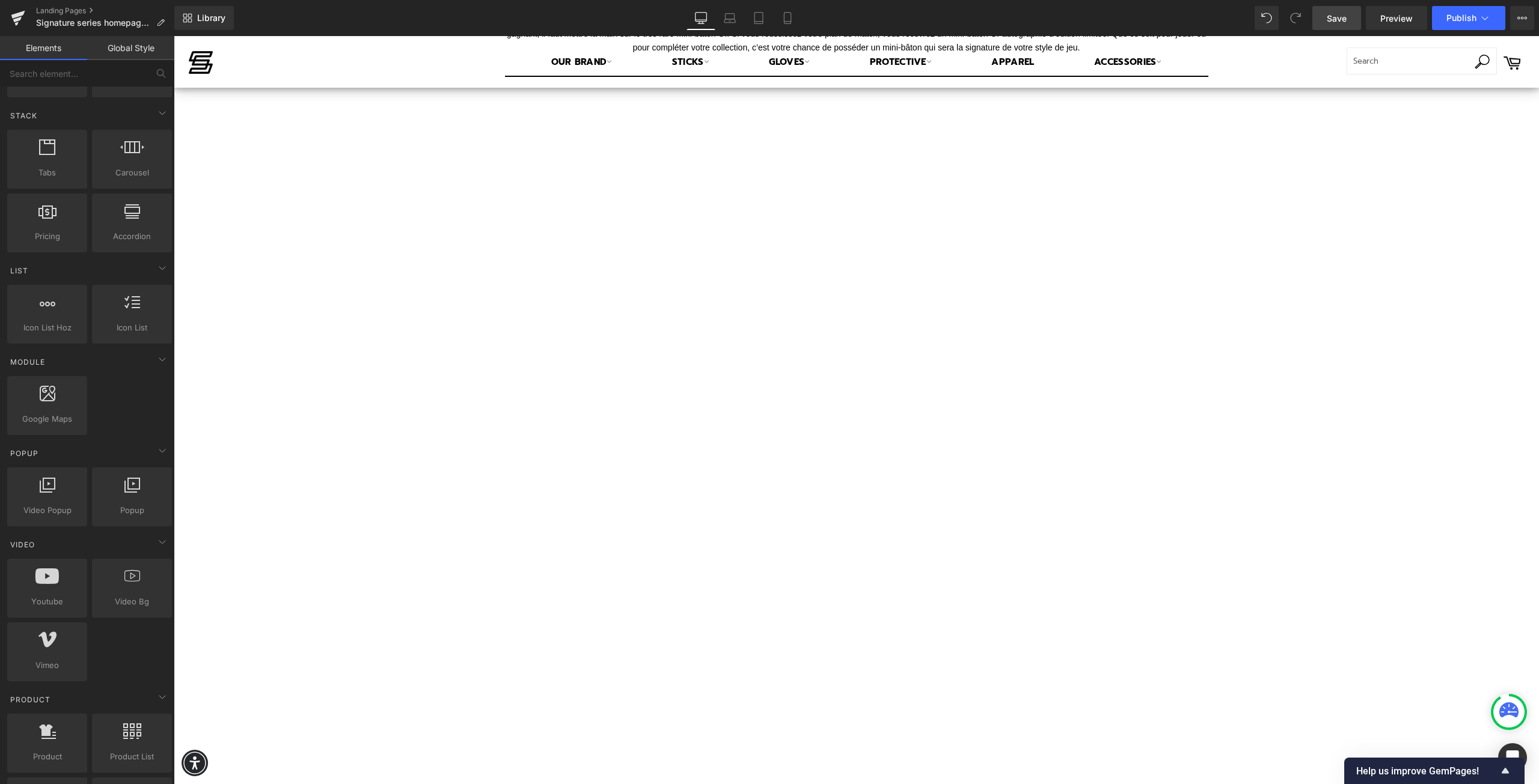
click at [733, 405] on div at bounding box center [856, 460] width 703 height 718
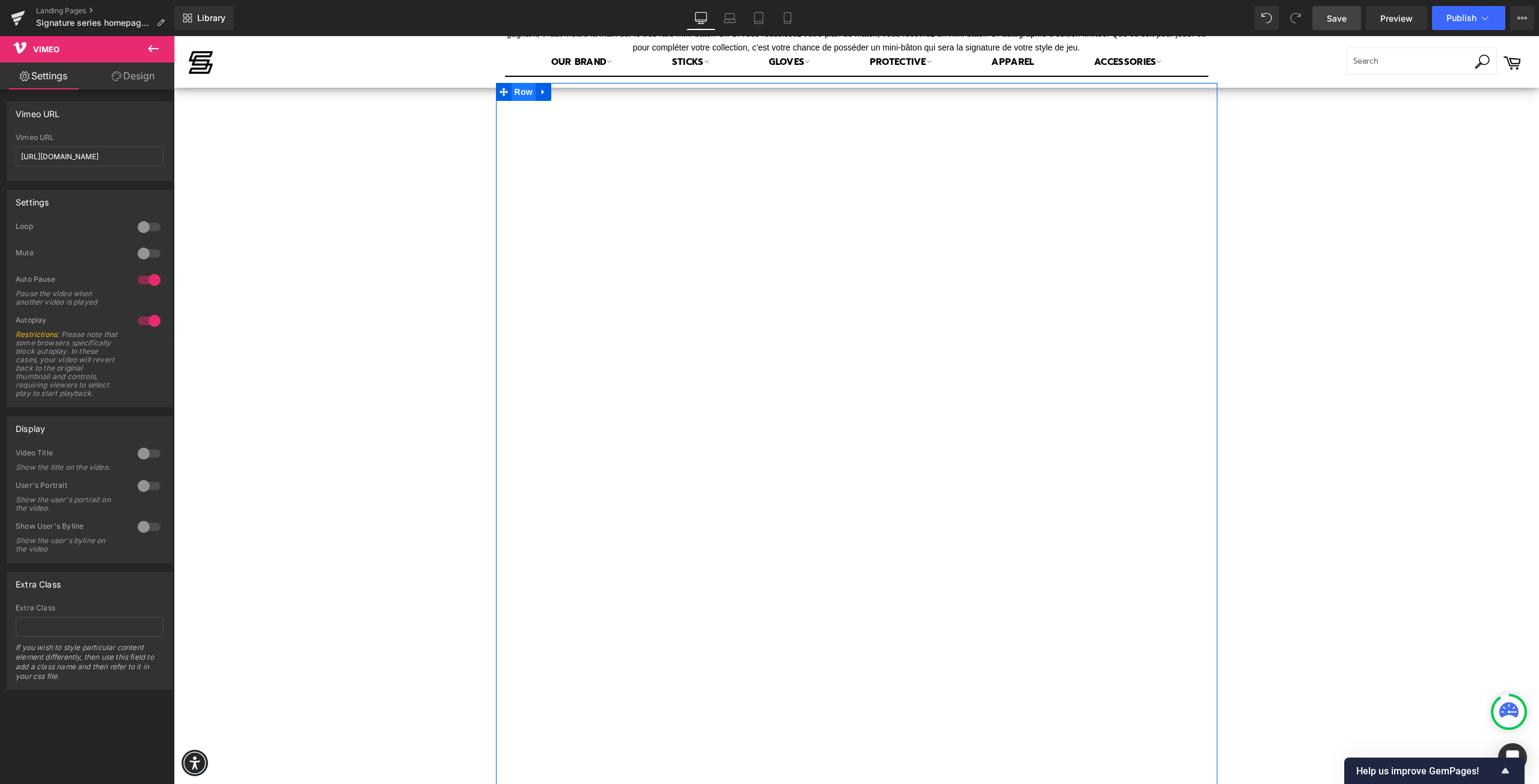
click at [521, 94] on span "Row" at bounding box center [523, 92] width 24 height 18
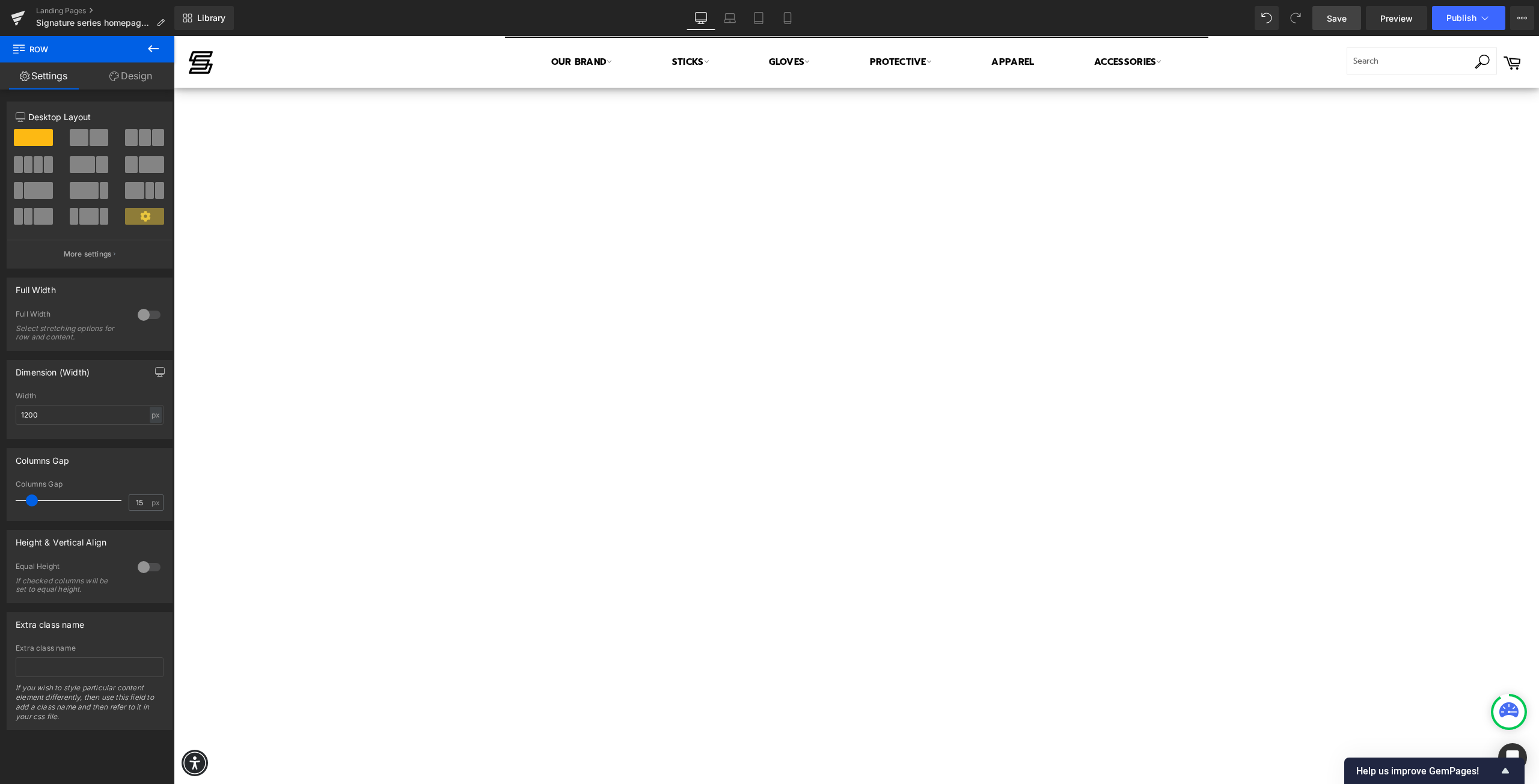
scroll to position [661, 0]
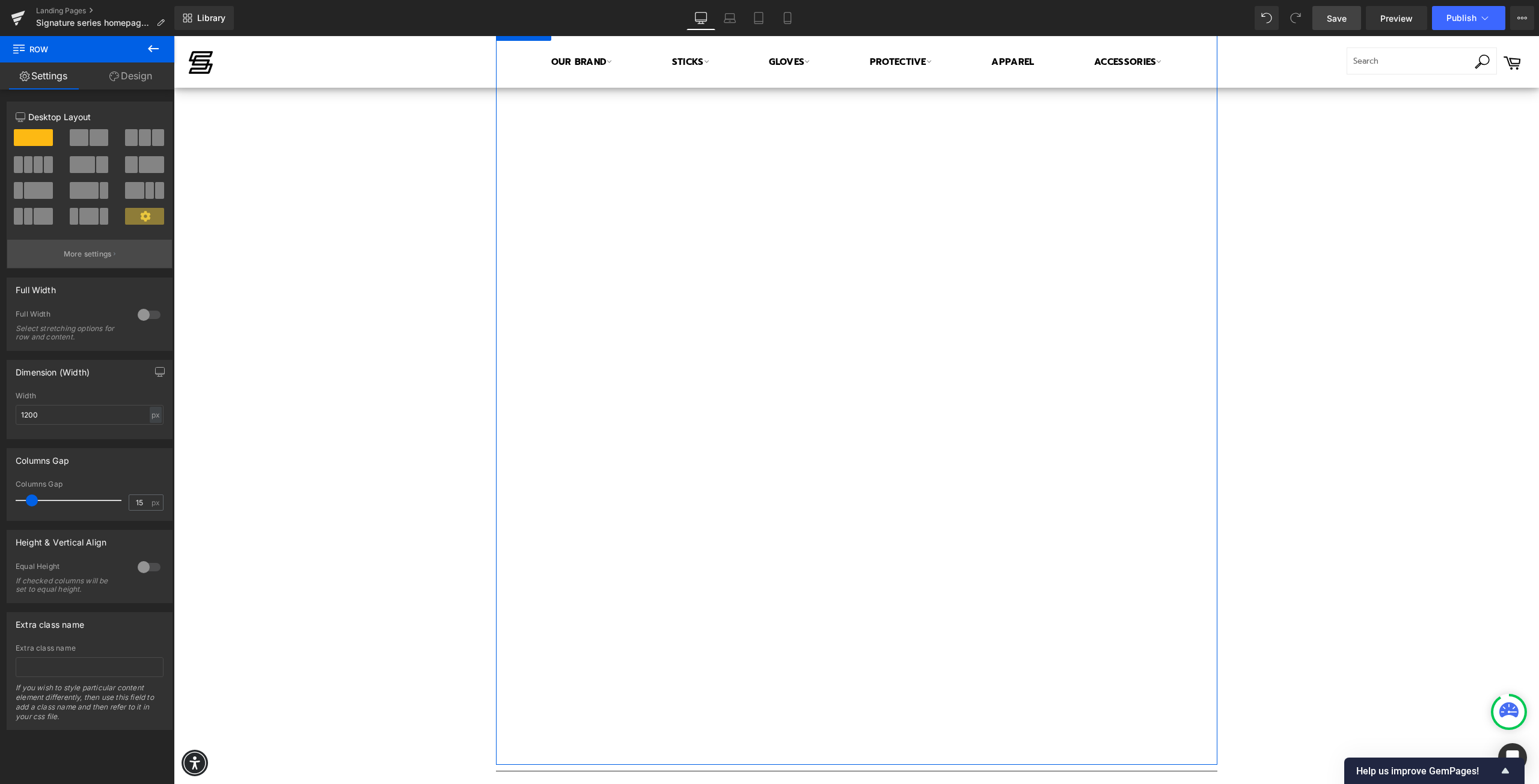
click at [89, 255] on p "More settings" at bounding box center [87, 254] width 48 height 11
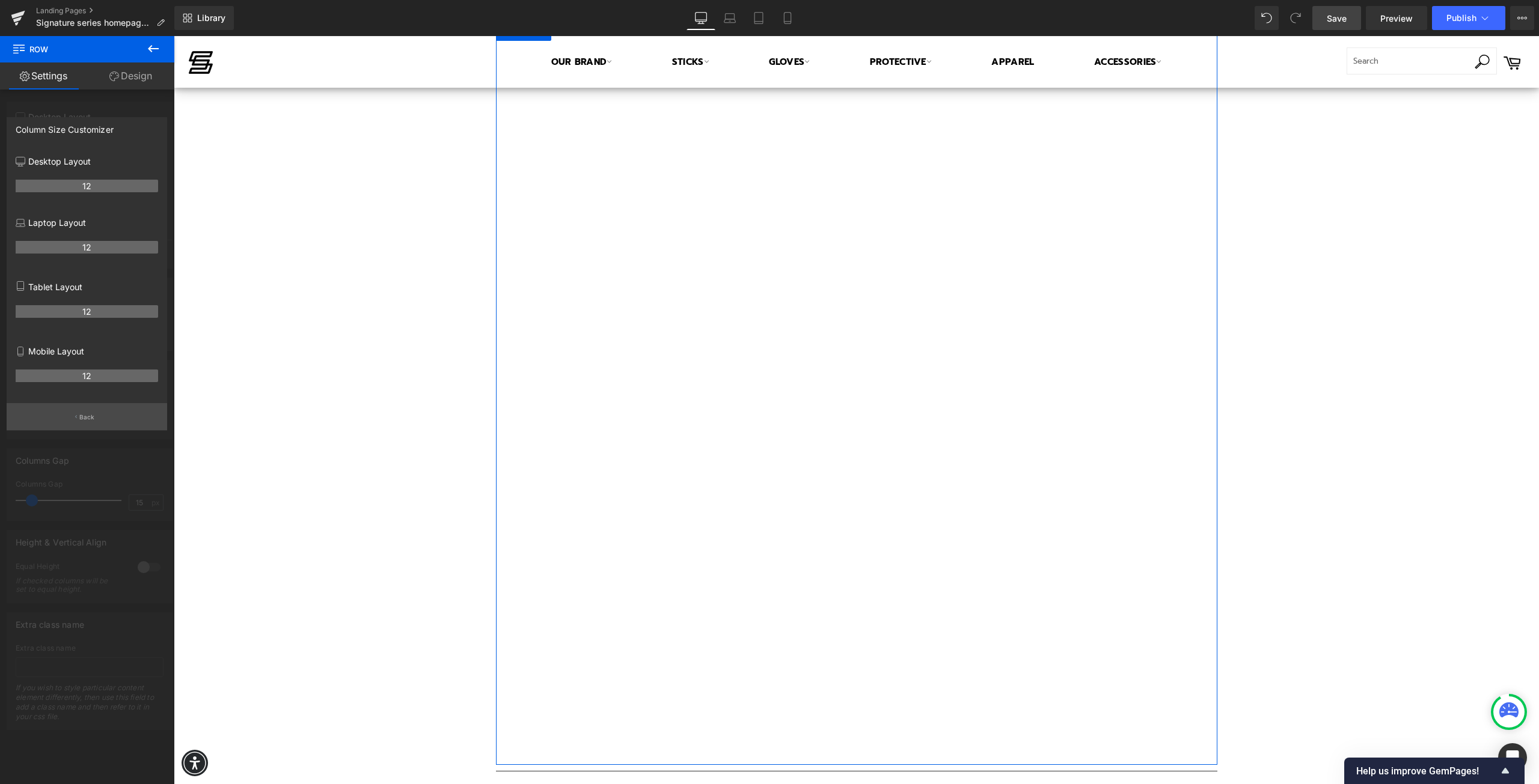
click at [82, 421] on p "Back" at bounding box center [87, 416] width 16 height 9
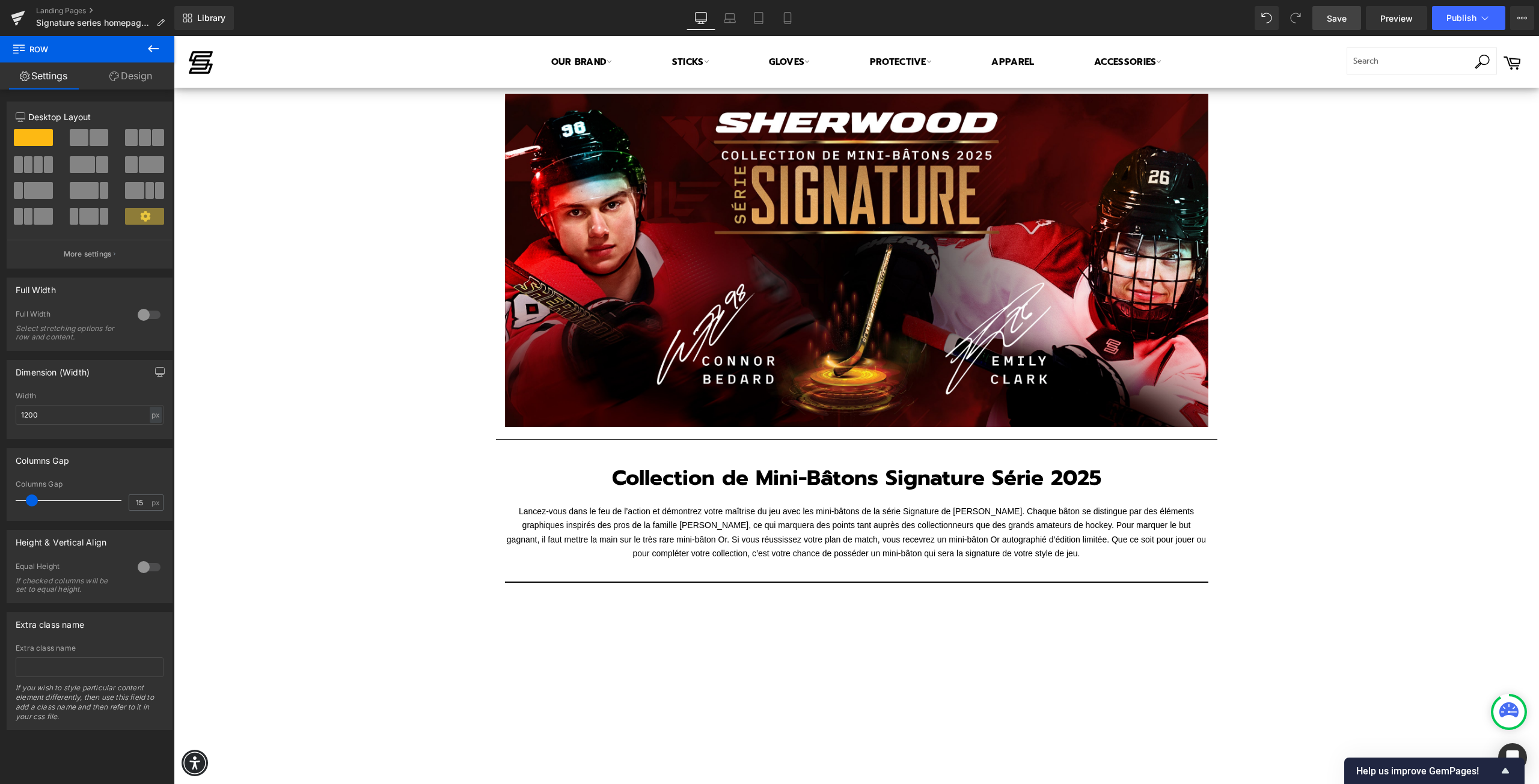
scroll to position [60, 0]
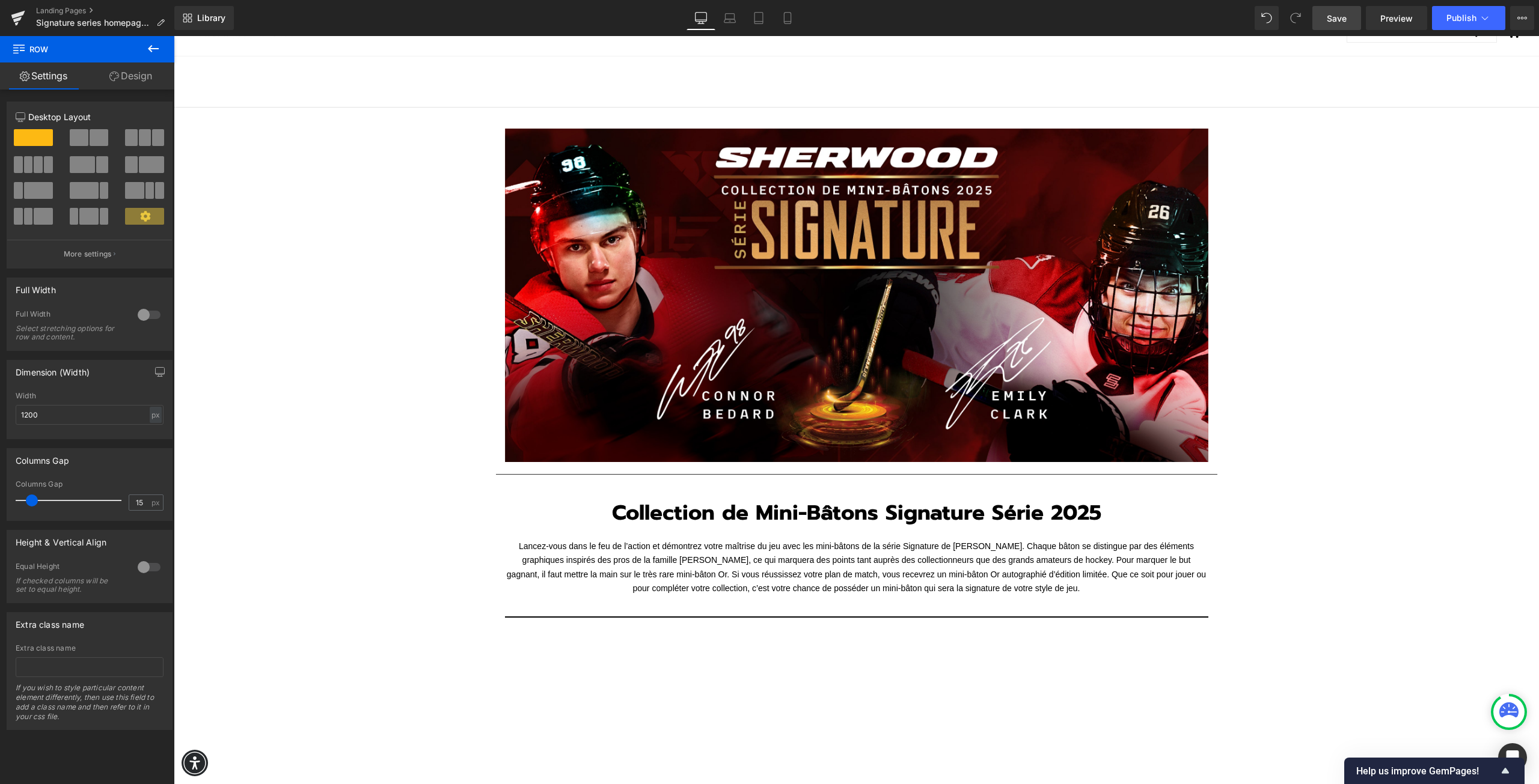
click at [1332, 20] on span "Save" at bounding box center [1336, 18] width 20 height 13
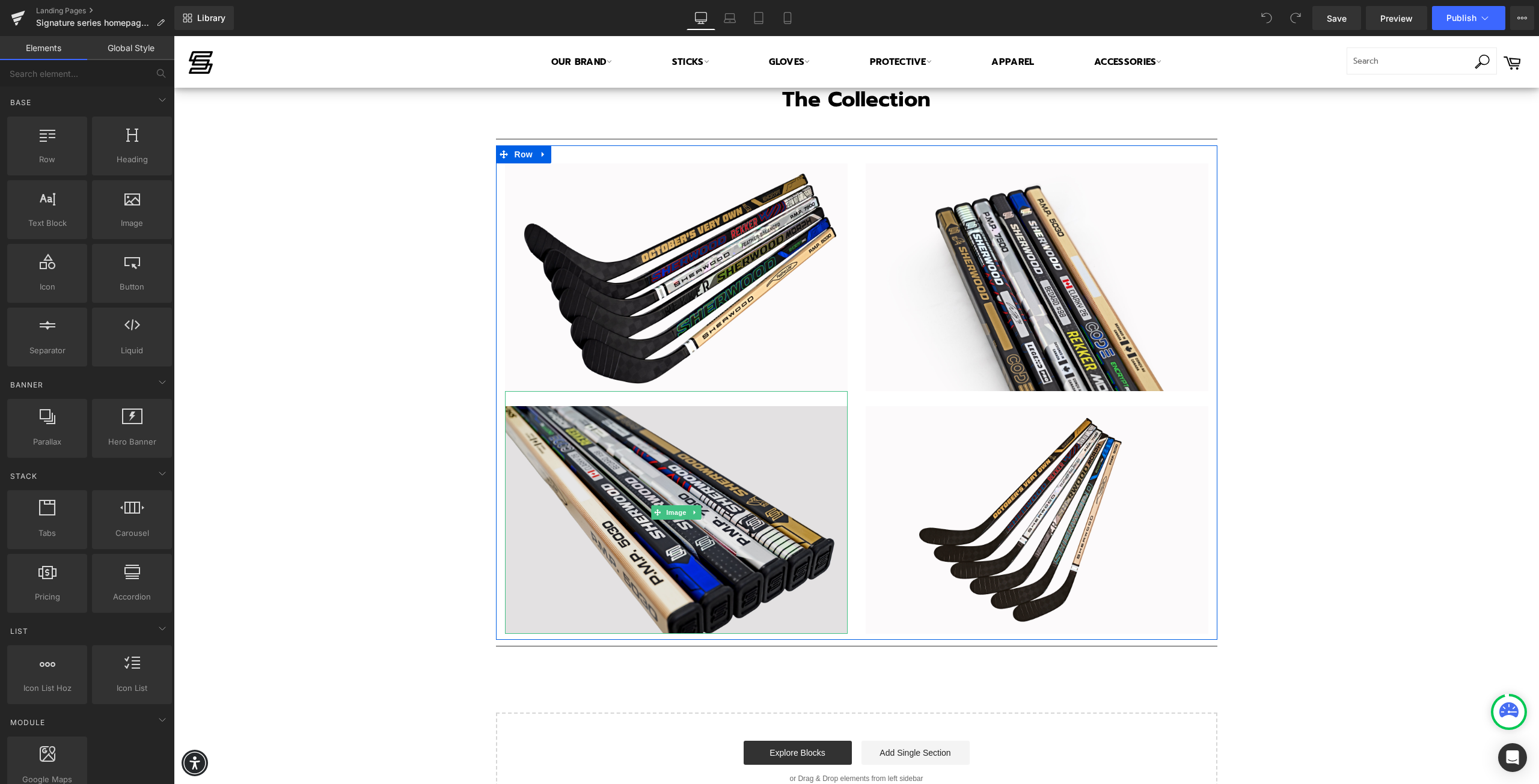
scroll to position [1743, 0]
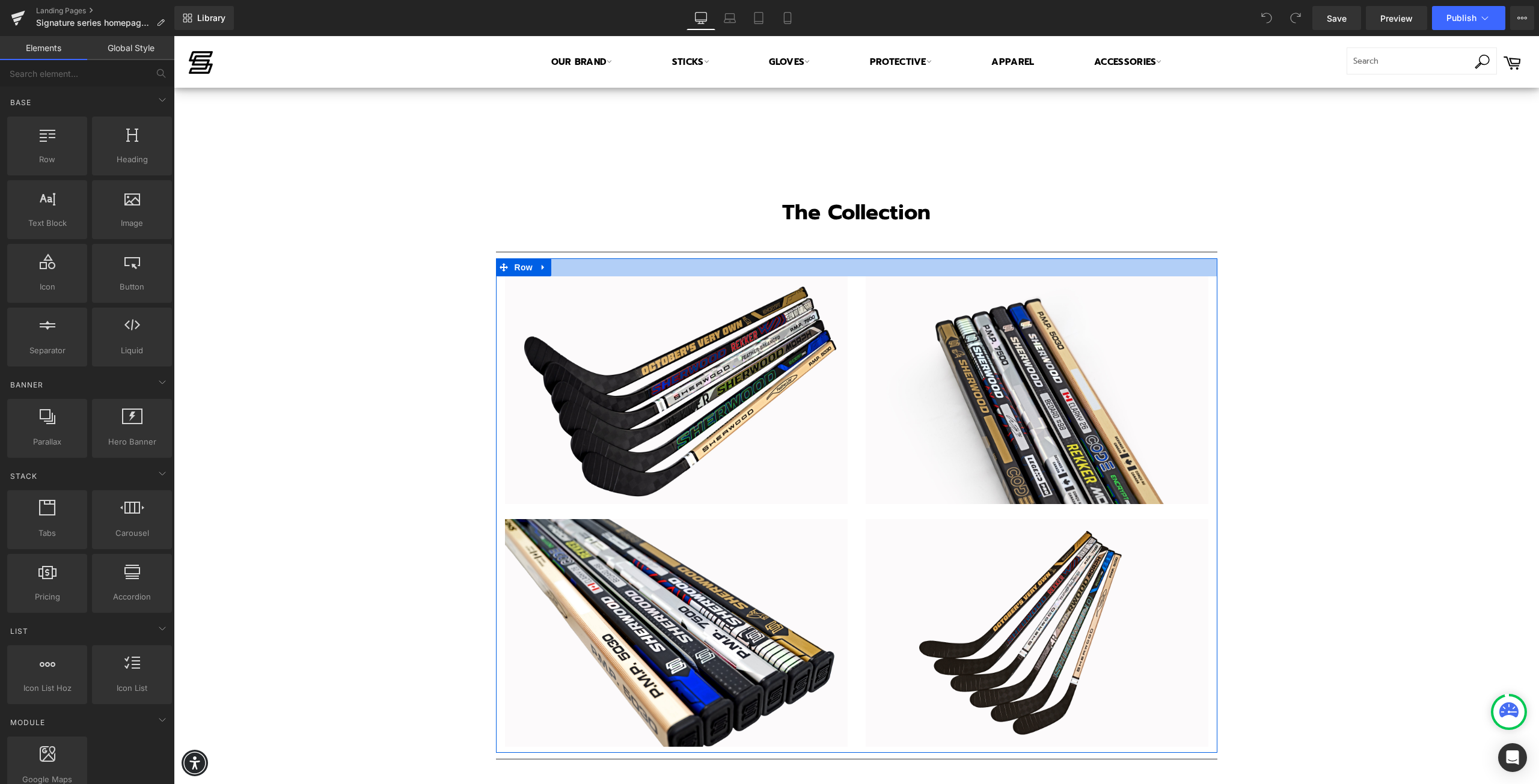
click at [734, 268] on div at bounding box center [856, 267] width 722 height 18
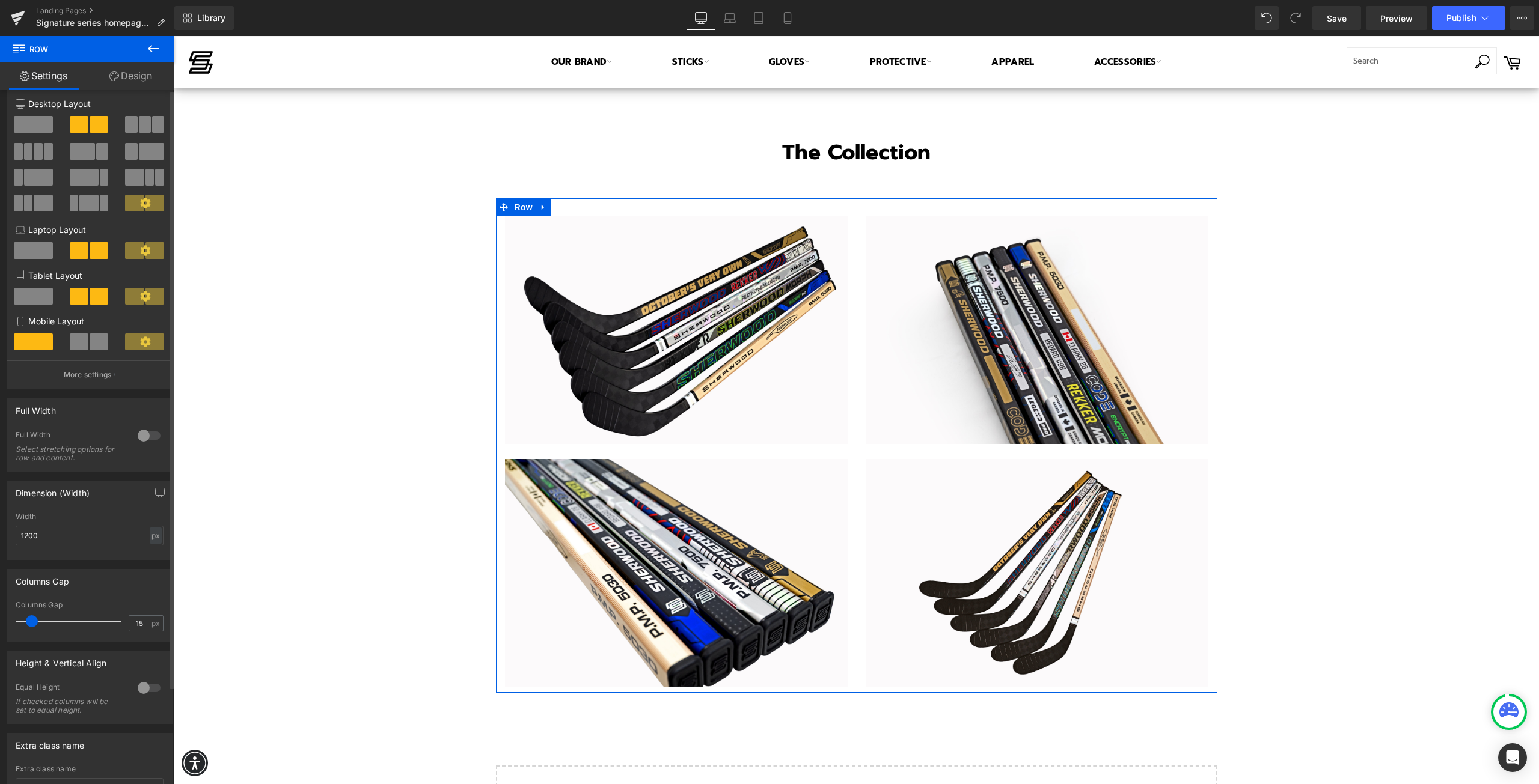
scroll to position [0, 0]
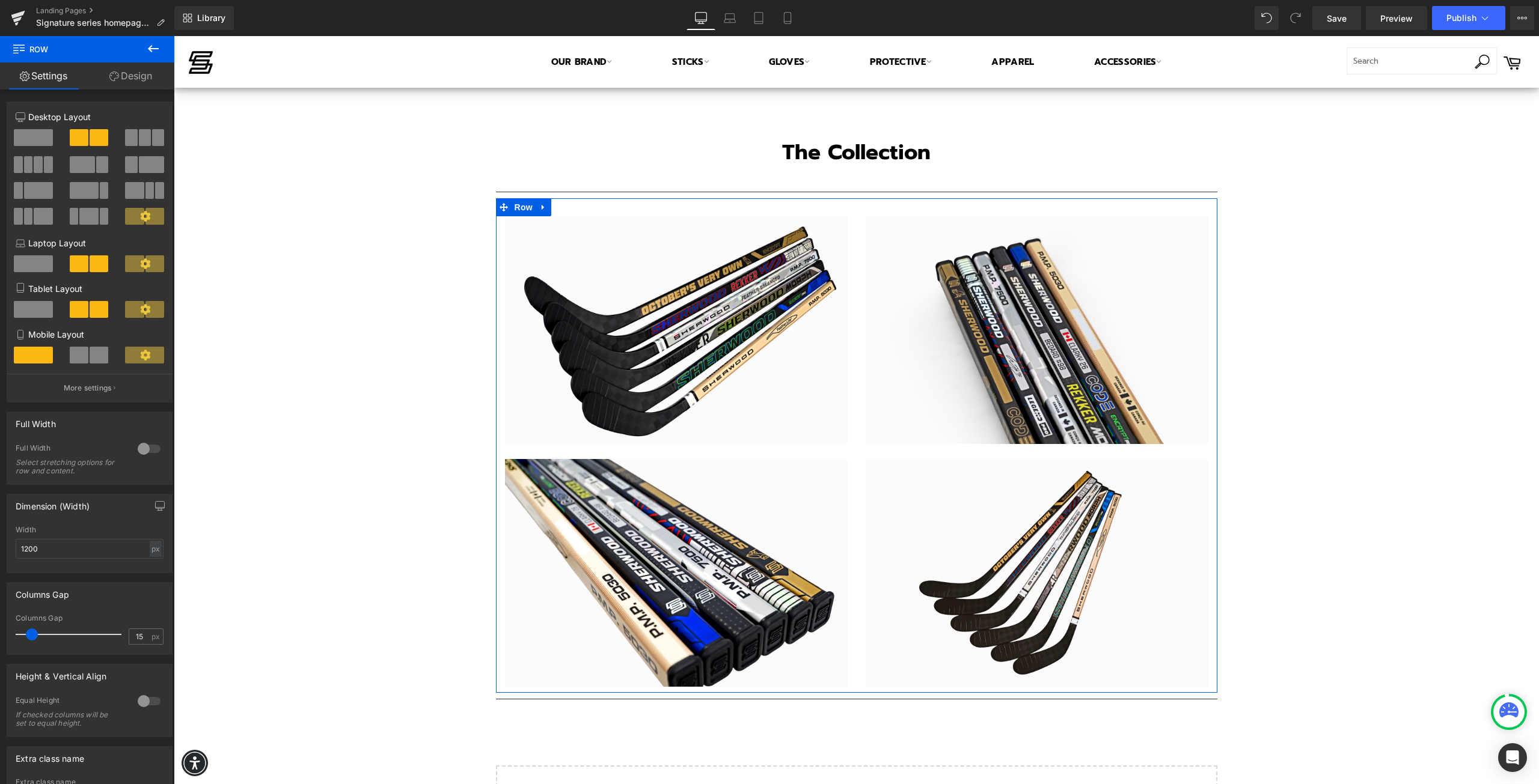
click at [132, 72] on link "Design" at bounding box center [130, 76] width 87 height 27
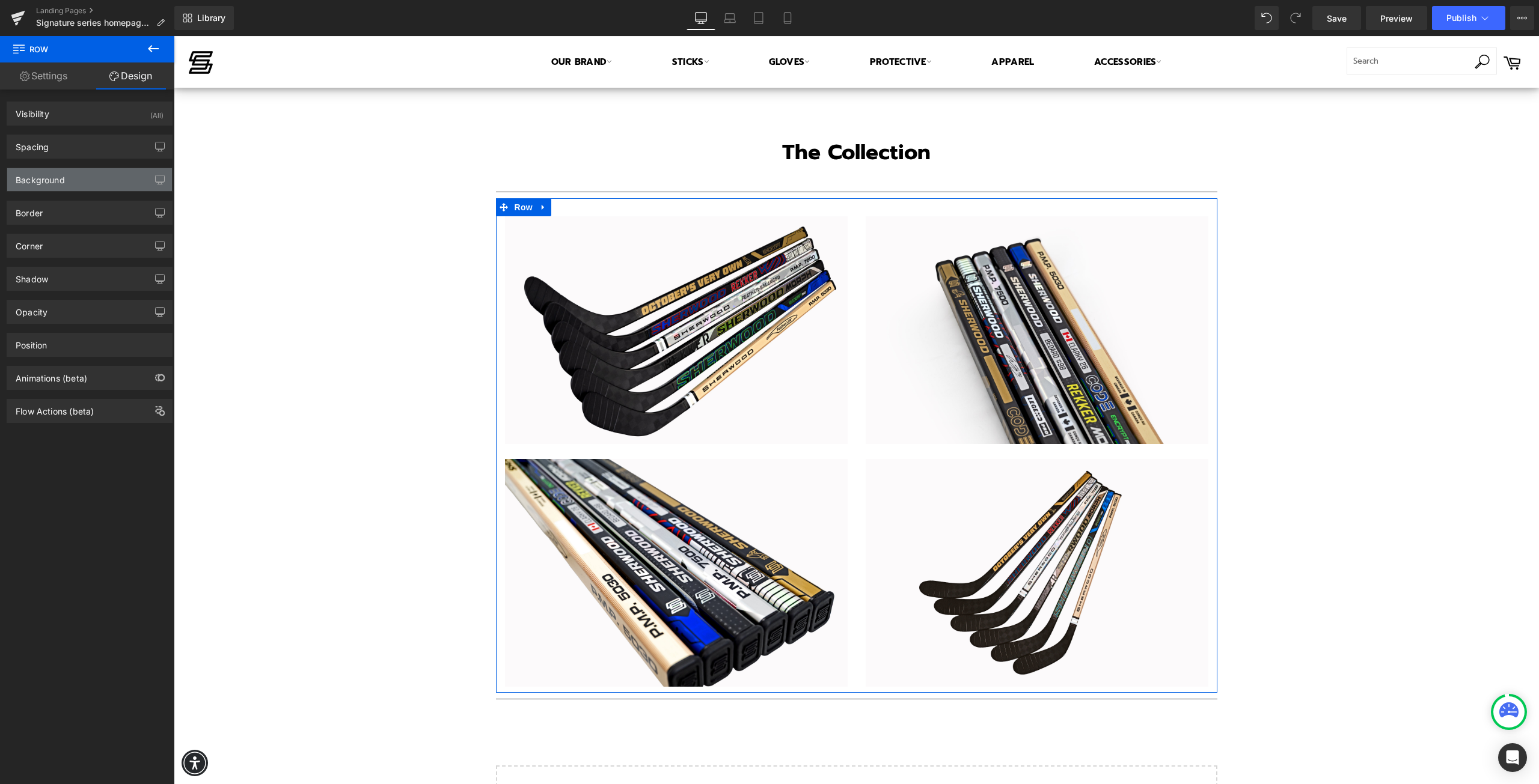
type input "0"
type input "30"
type input "0"
type input "10"
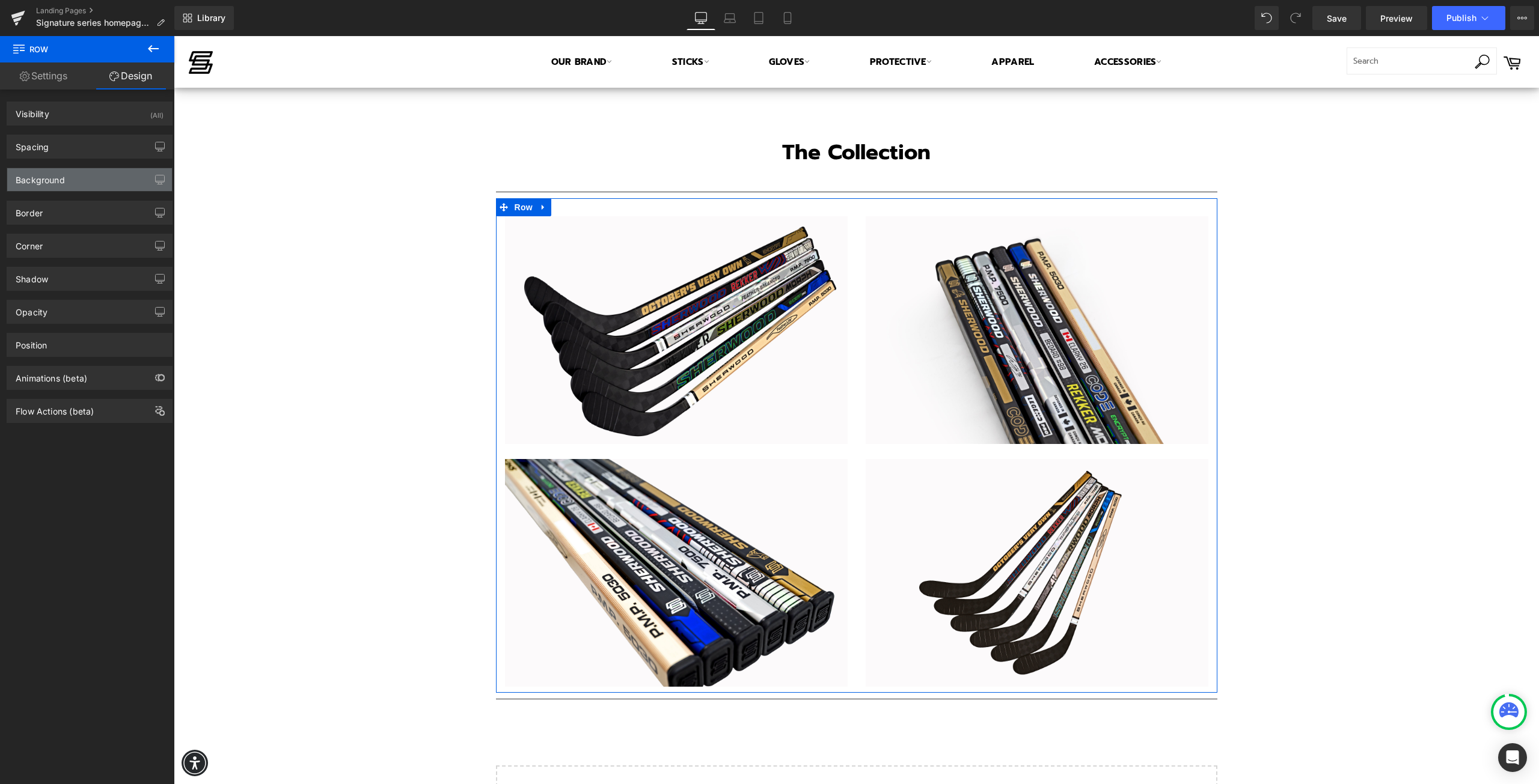
type input "0"
click at [77, 152] on div "Spacing" at bounding box center [89, 146] width 165 height 22
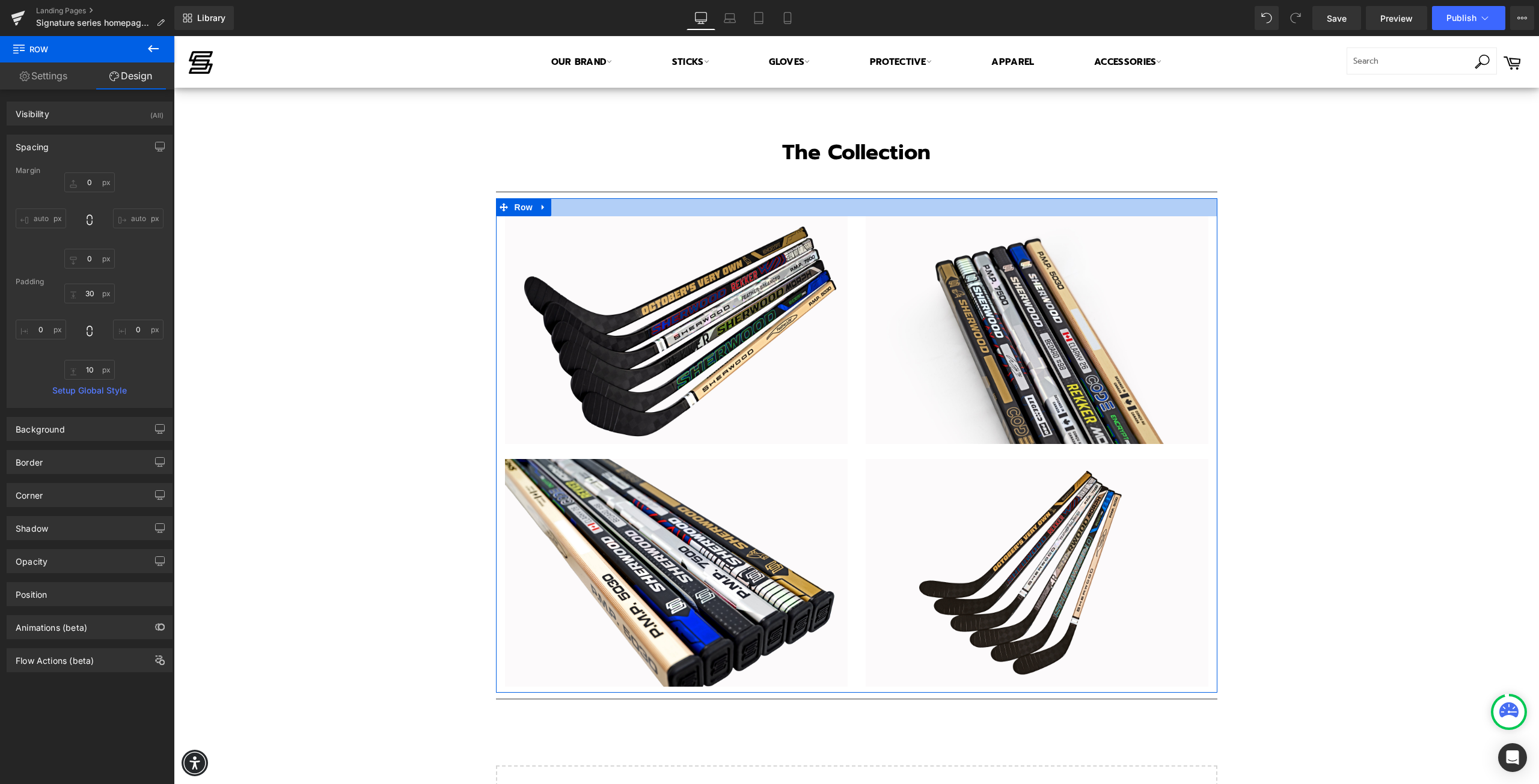
click at [565, 212] on div at bounding box center [856, 207] width 722 height 18
click at [585, 211] on div at bounding box center [856, 207] width 722 height 18
click at [89, 295] on input "30" at bounding box center [90, 294] width 51 height 20
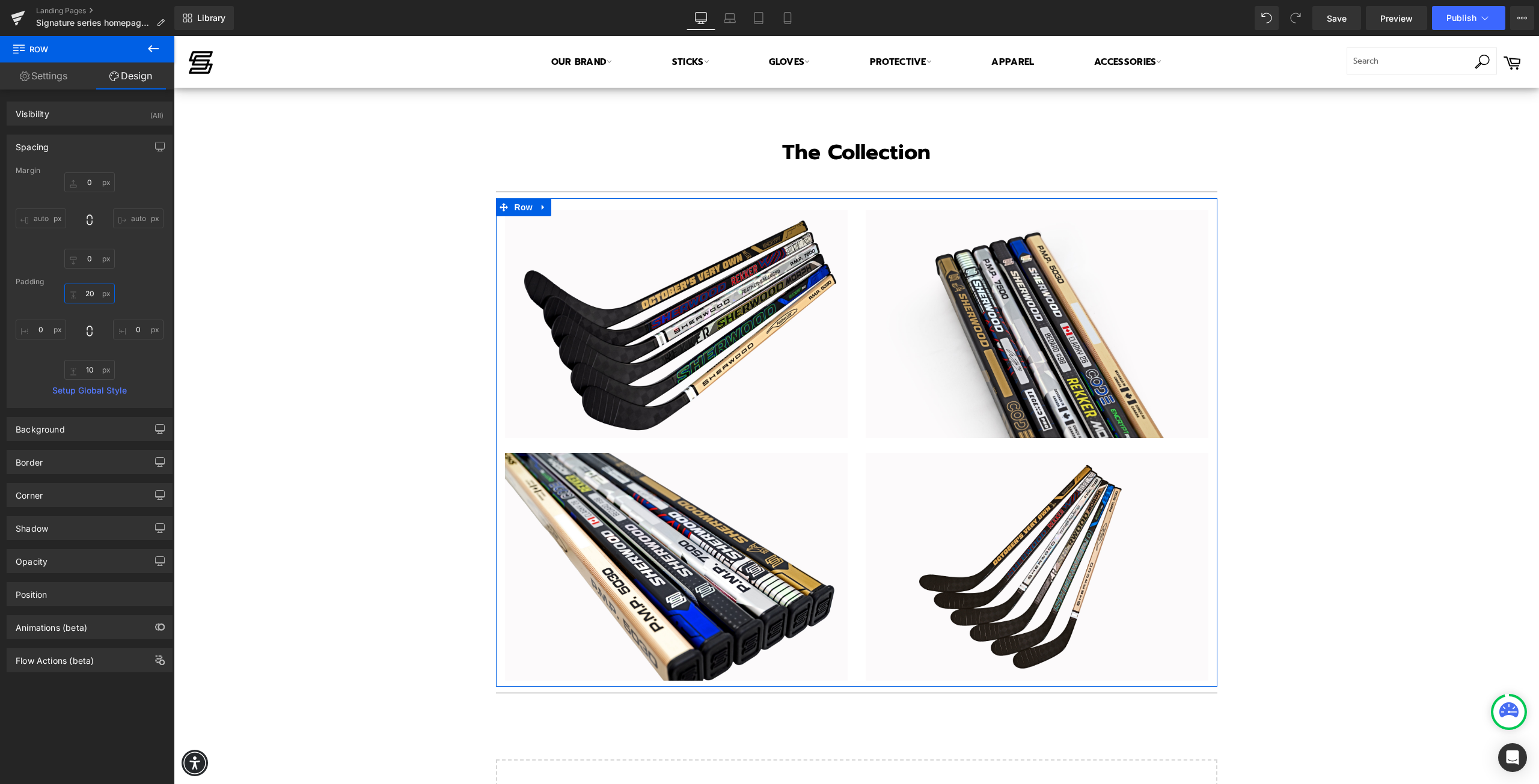
type input "2"
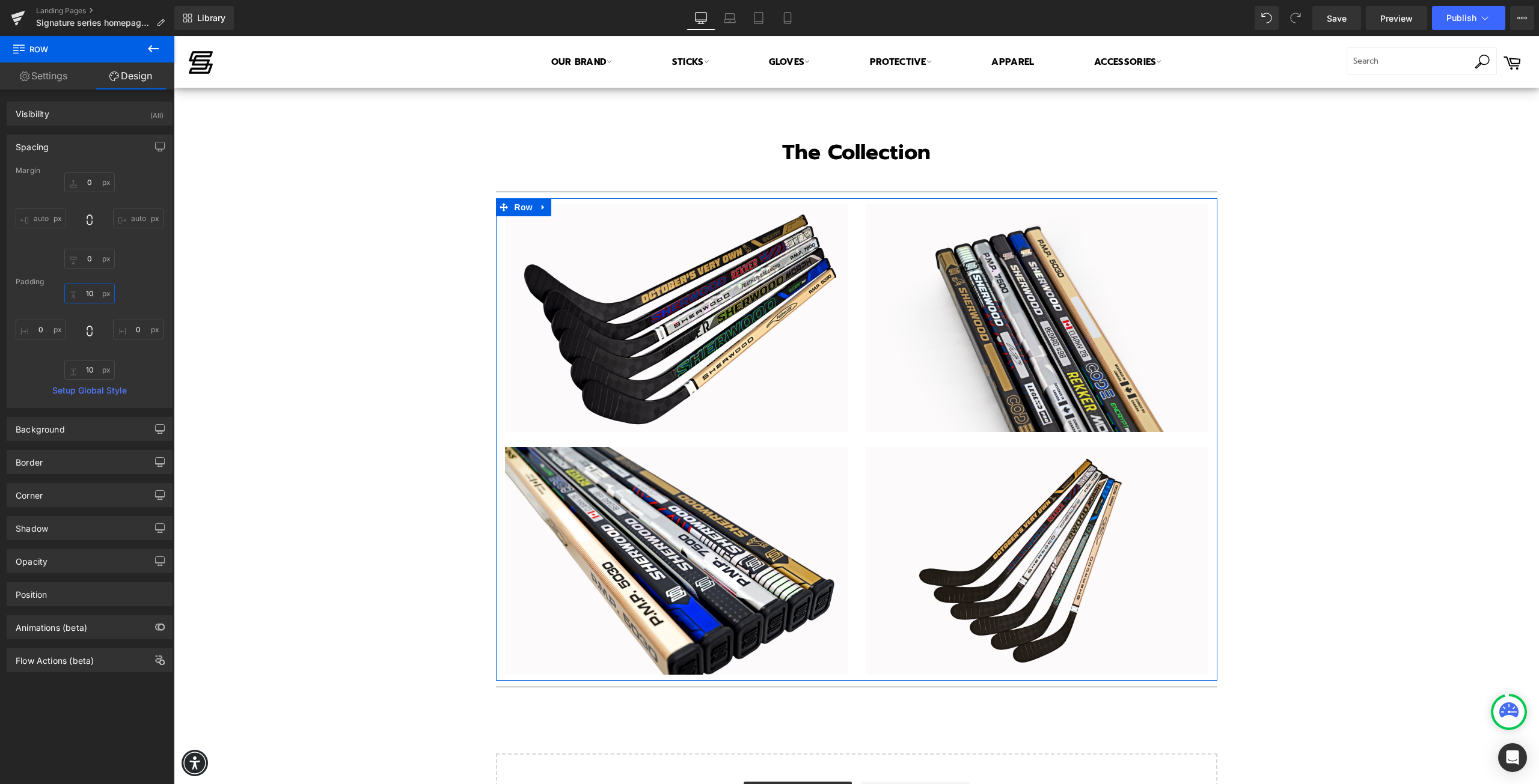
type input "1"
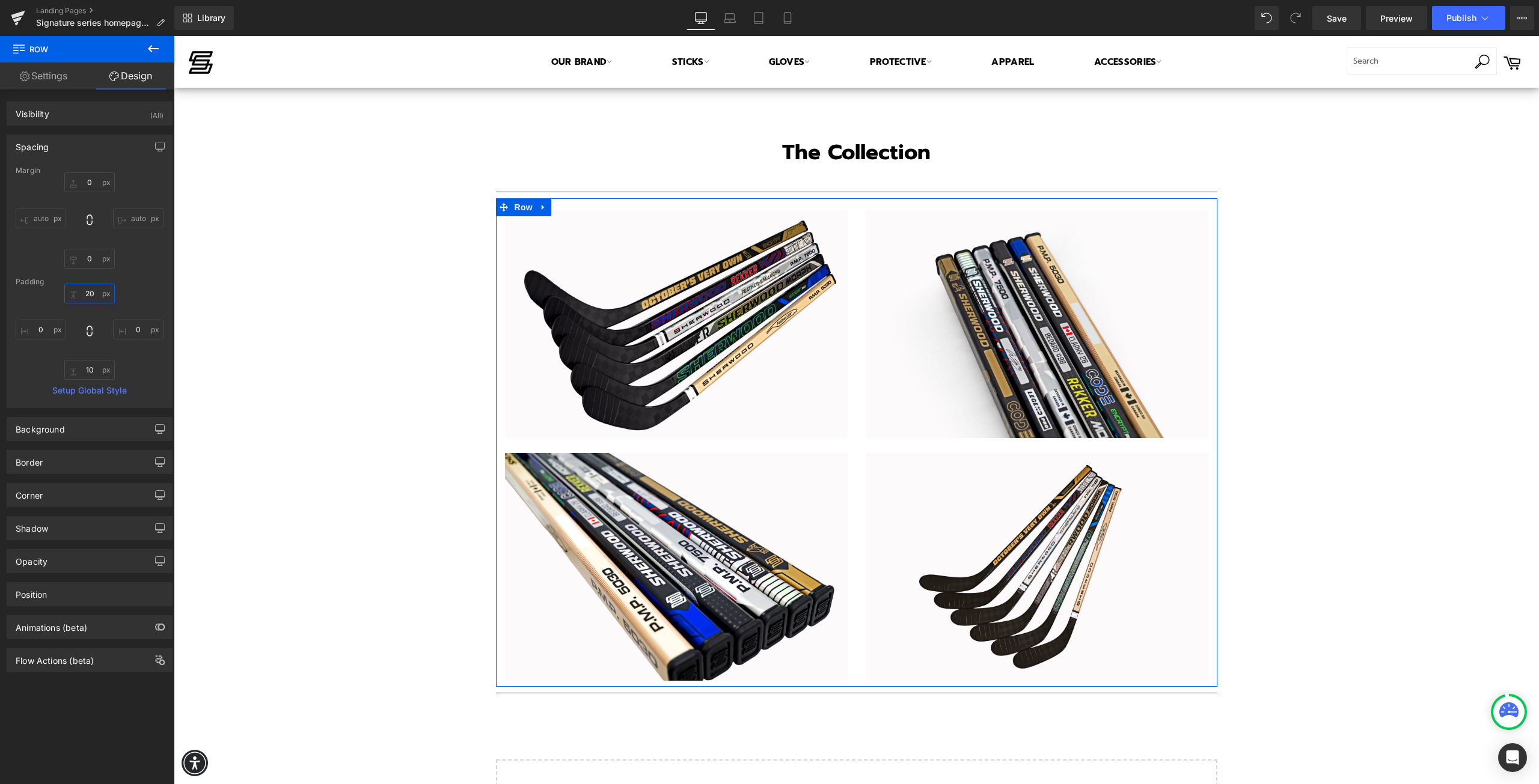
type input "2"
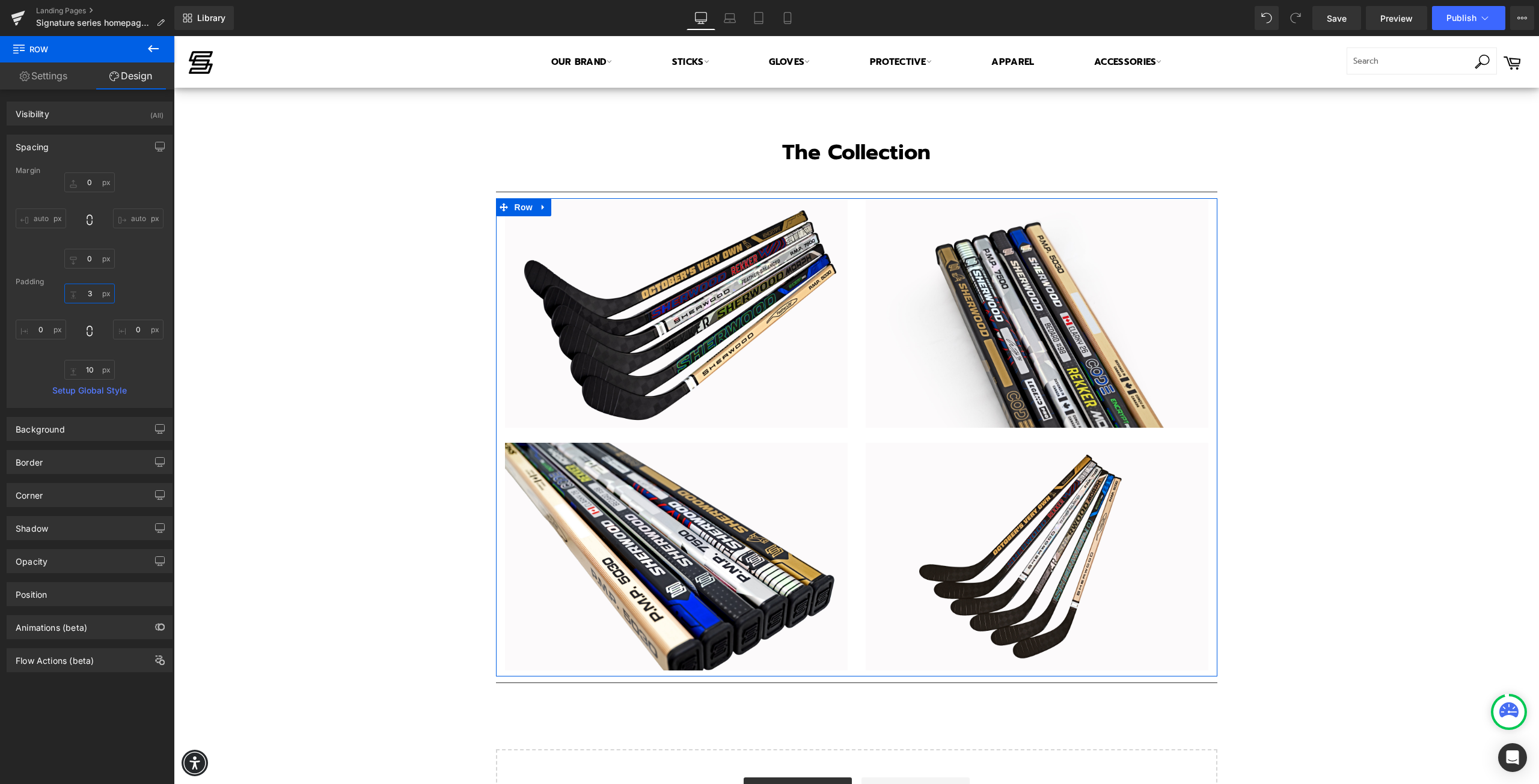
type input "30"
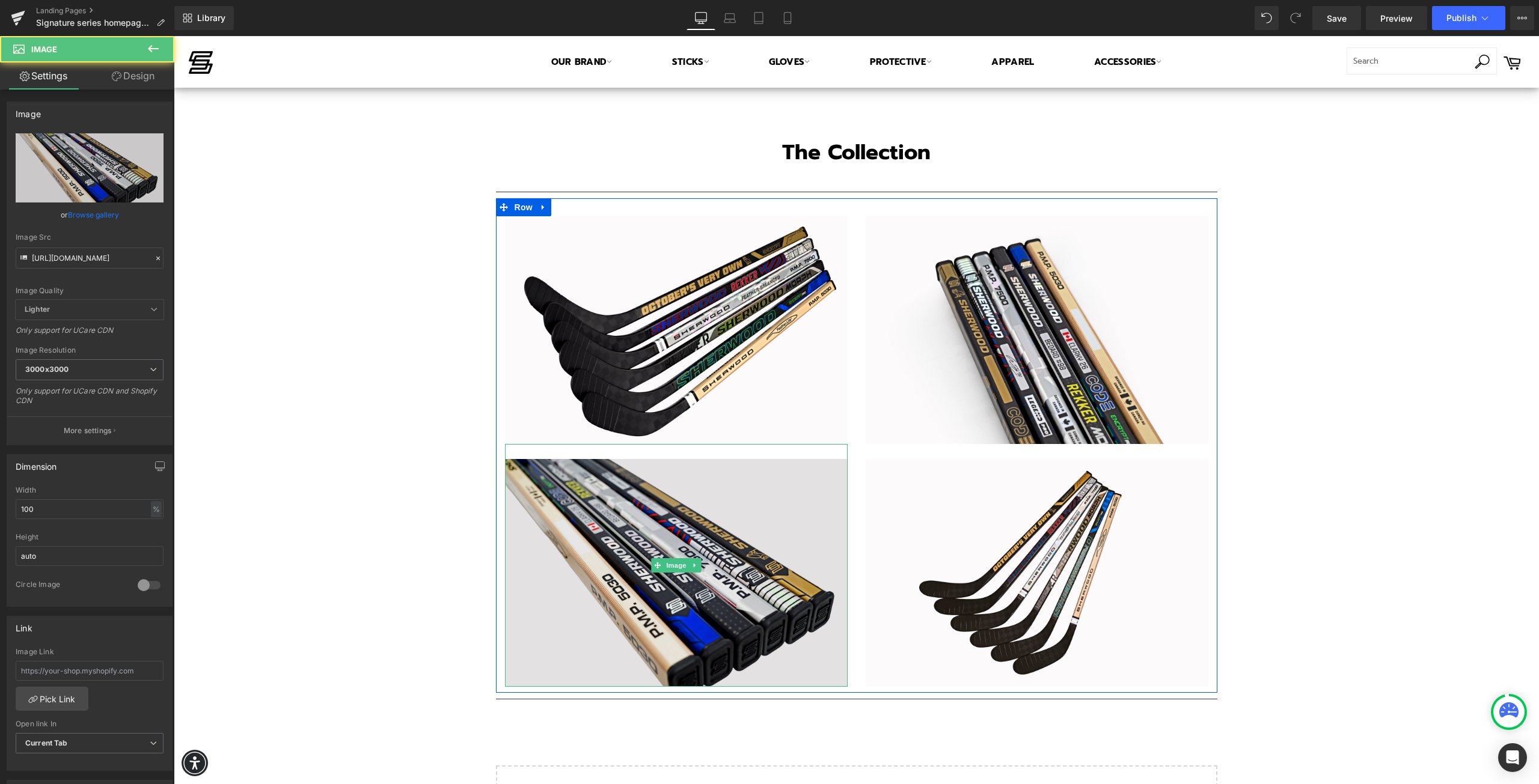
click at [745, 545] on img at bounding box center [676, 565] width 342 height 243
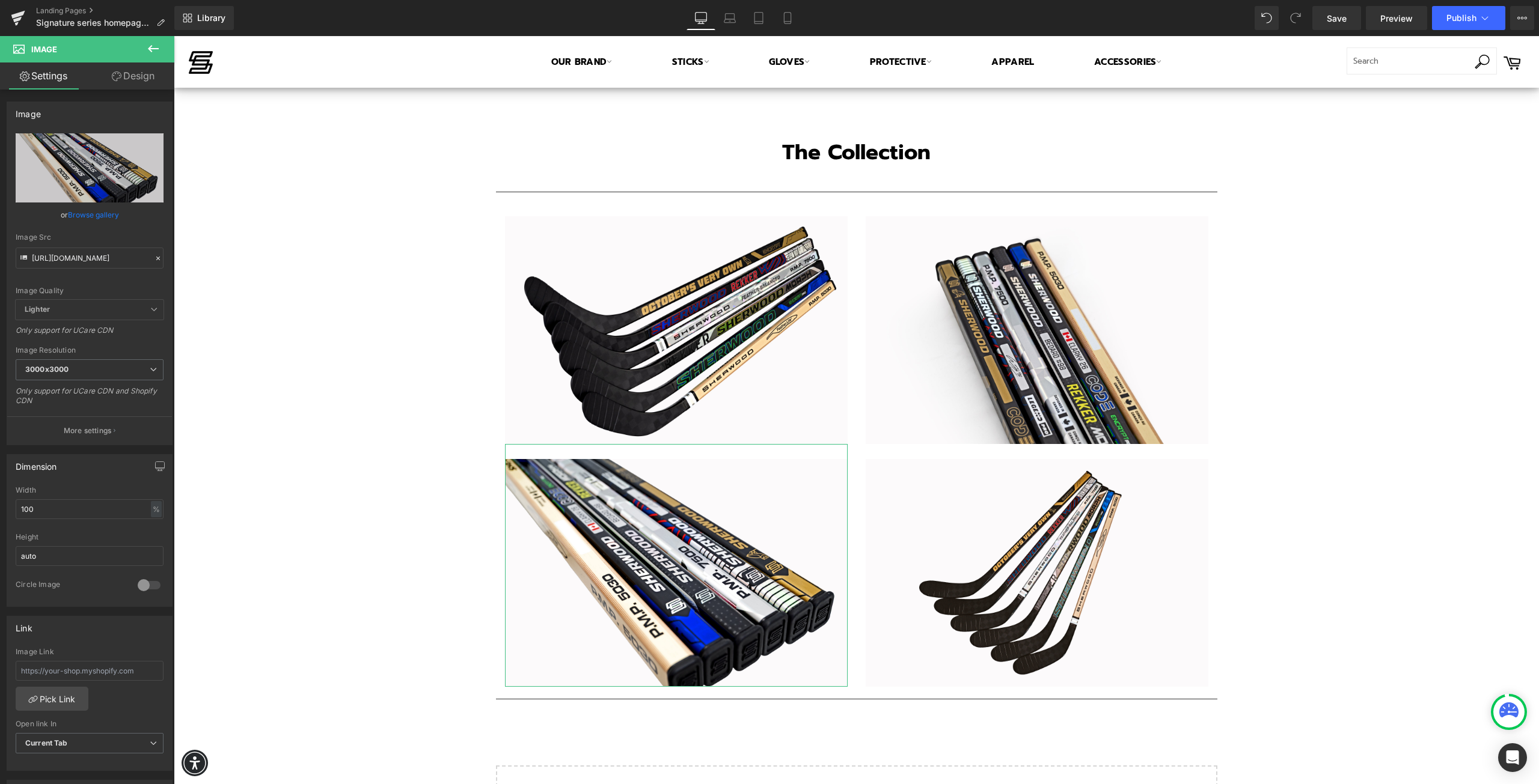
drag, startPoint x: 117, startPoint y: 82, endPoint x: 109, endPoint y: 94, distance: 14.4
click at [117, 82] on link "Design" at bounding box center [133, 76] width 87 height 27
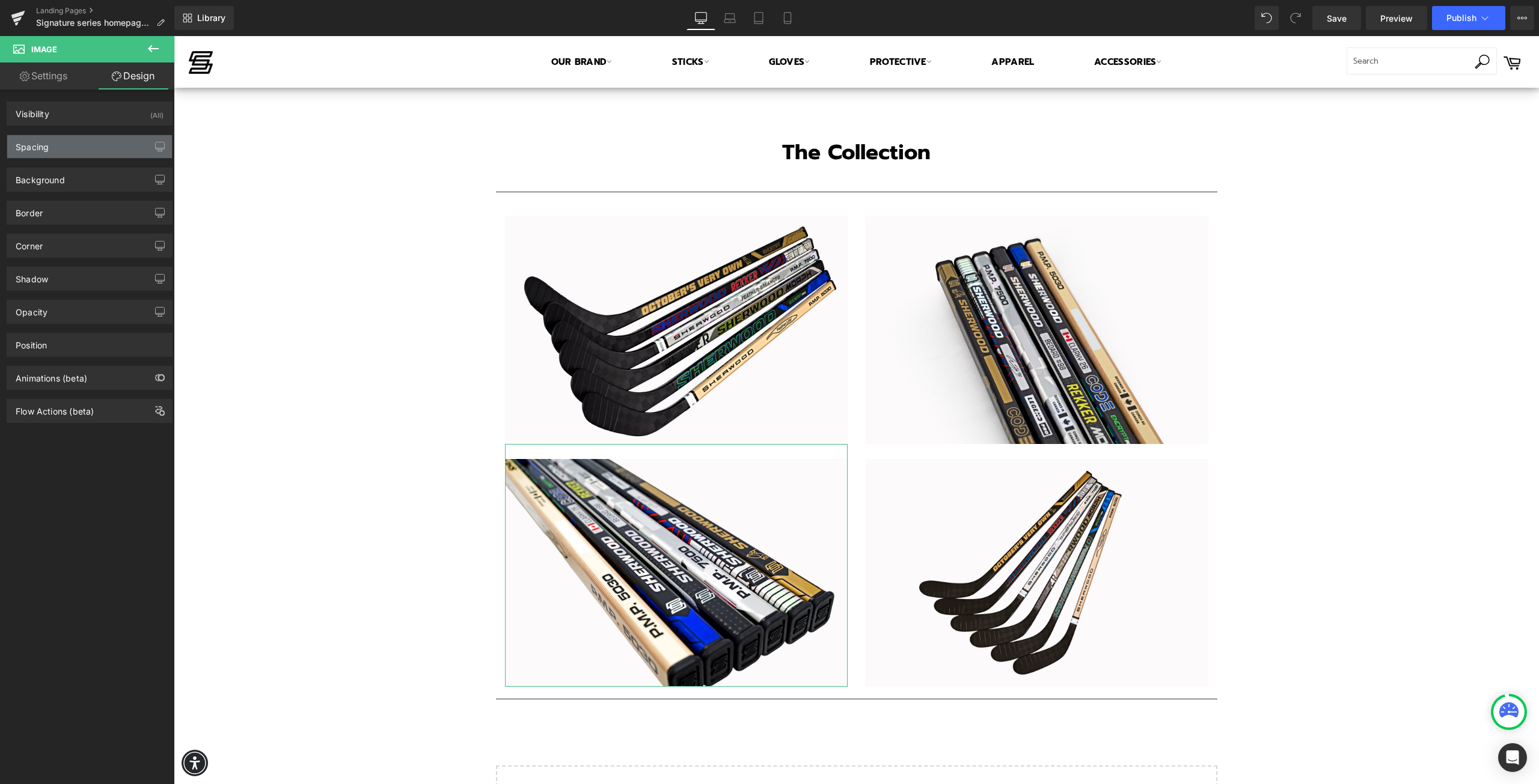
type input "0"
type input "25"
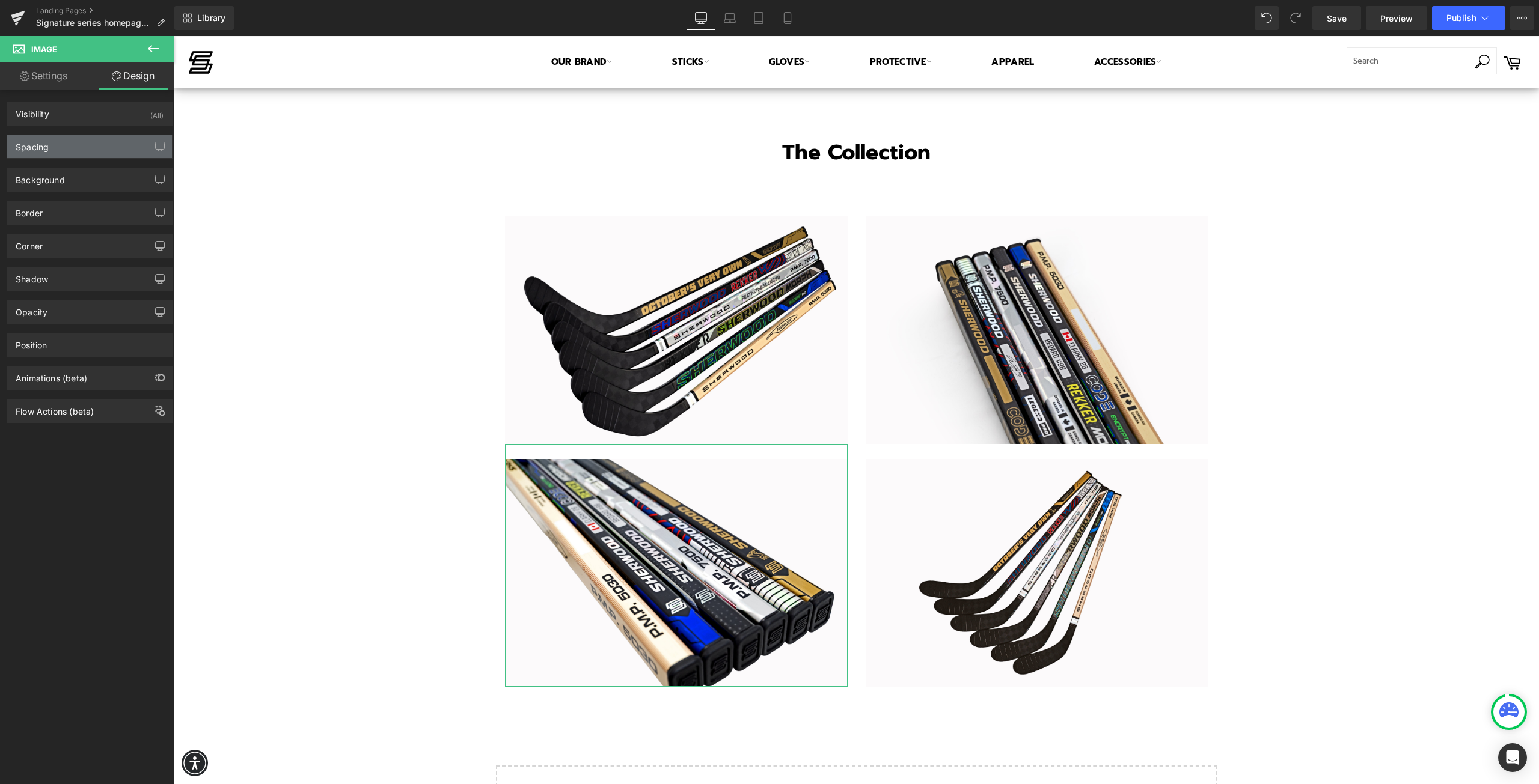
type input "0"
click at [74, 153] on div "Spacing" at bounding box center [89, 146] width 165 height 22
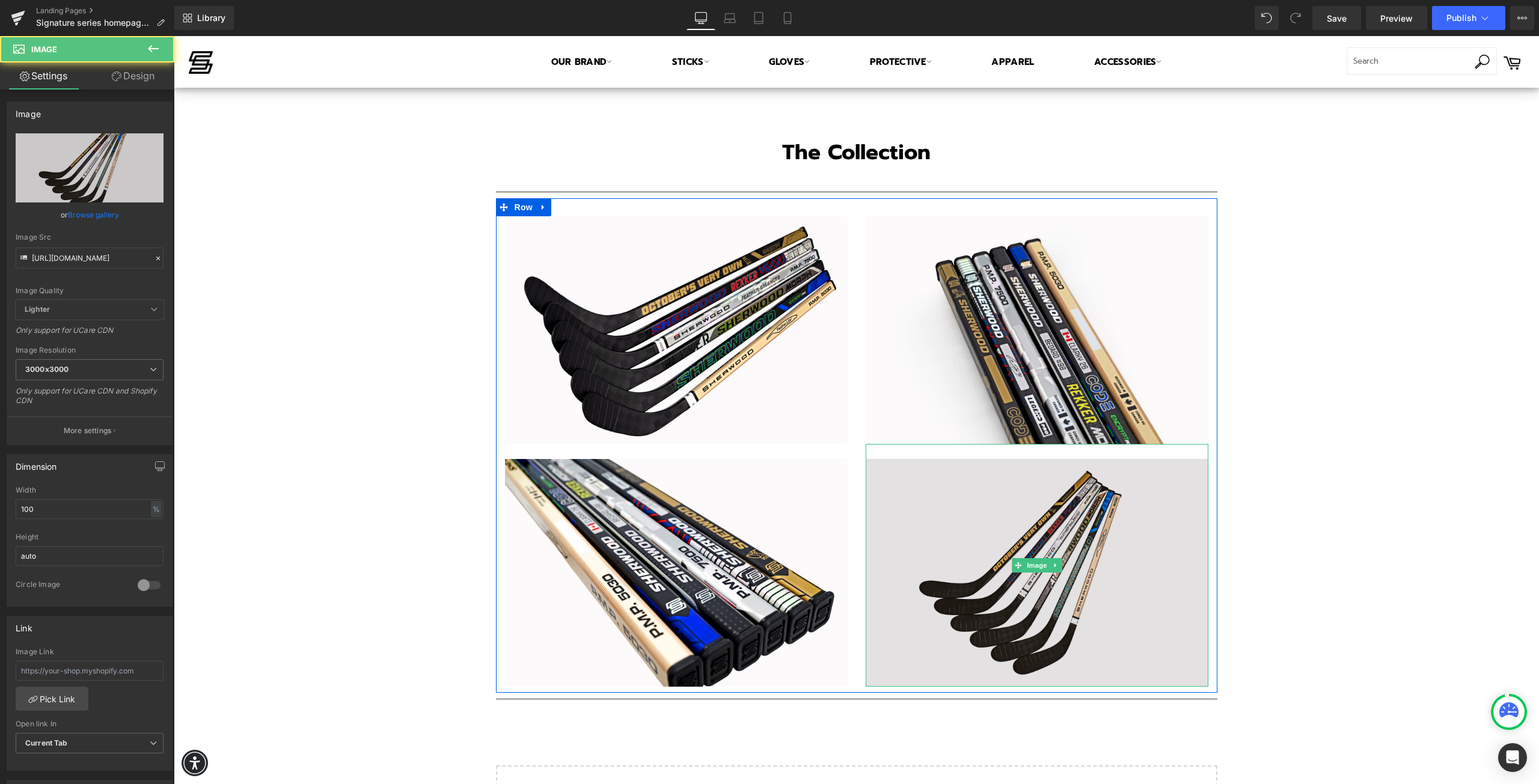
click at [1020, 598] on img at bounding box center [1036, 565] width 342 height 243
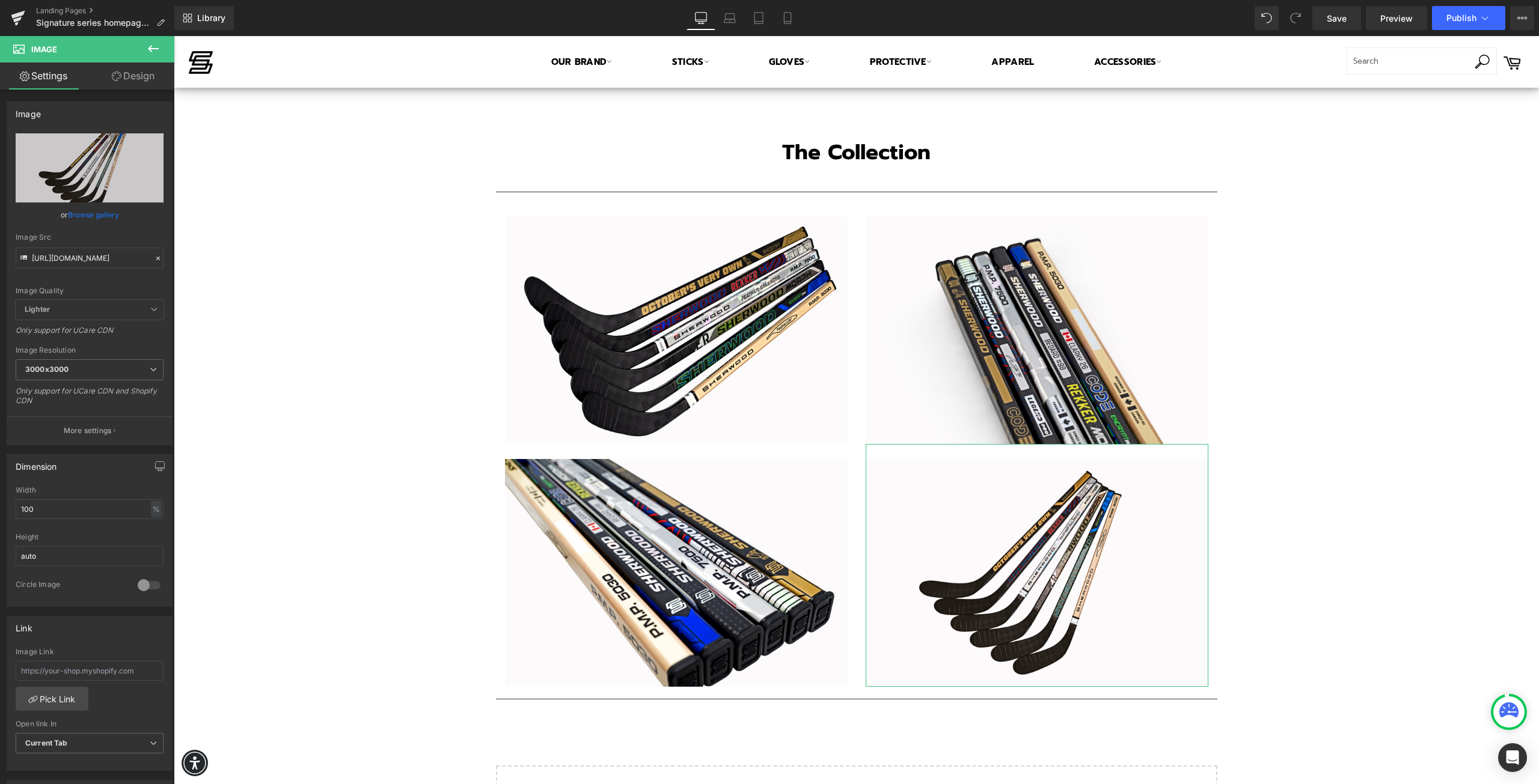
click at [131, 80] on link "Design" at bounding box center [133, 76] width 87 height 27
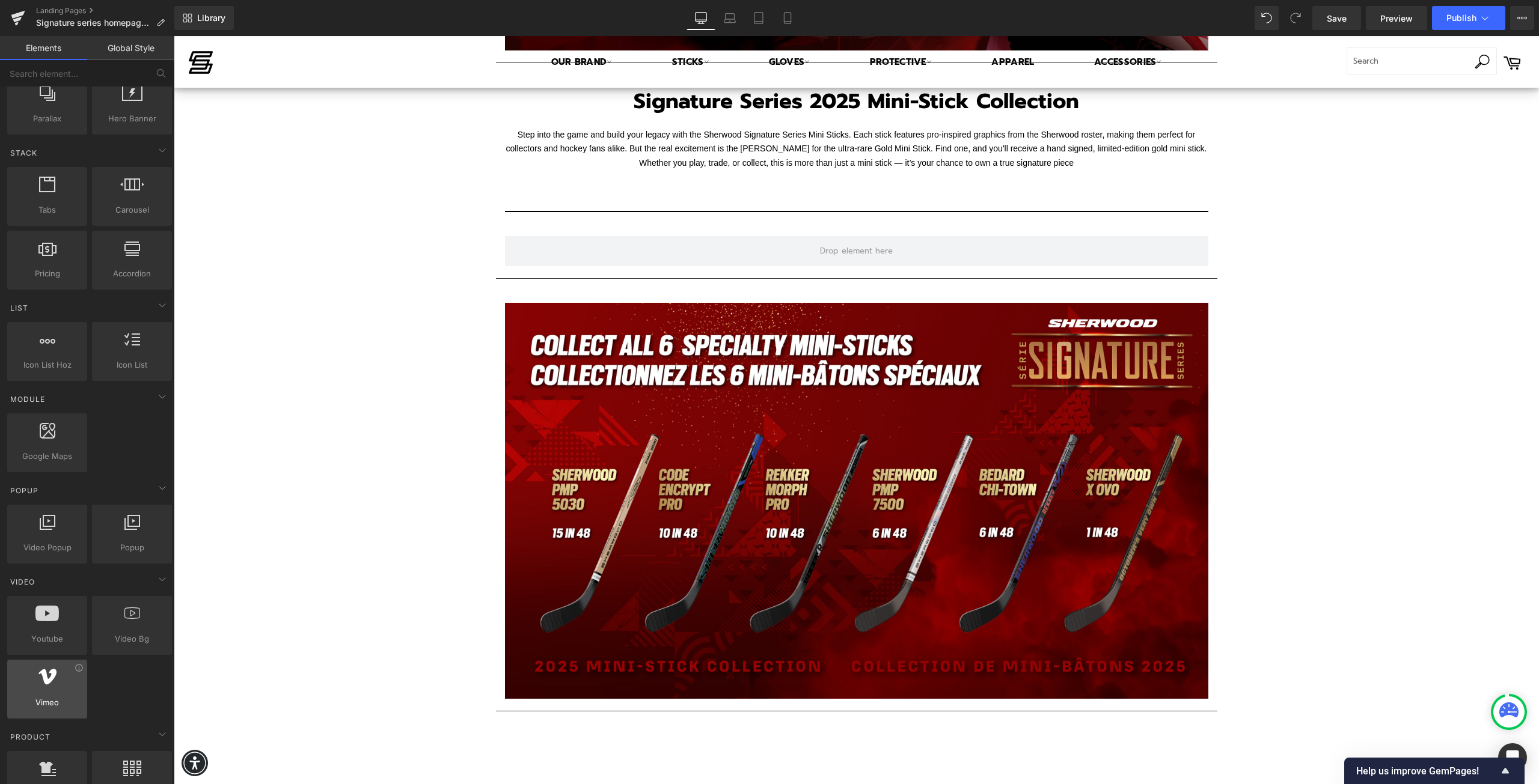
scroll to position [361, 0]
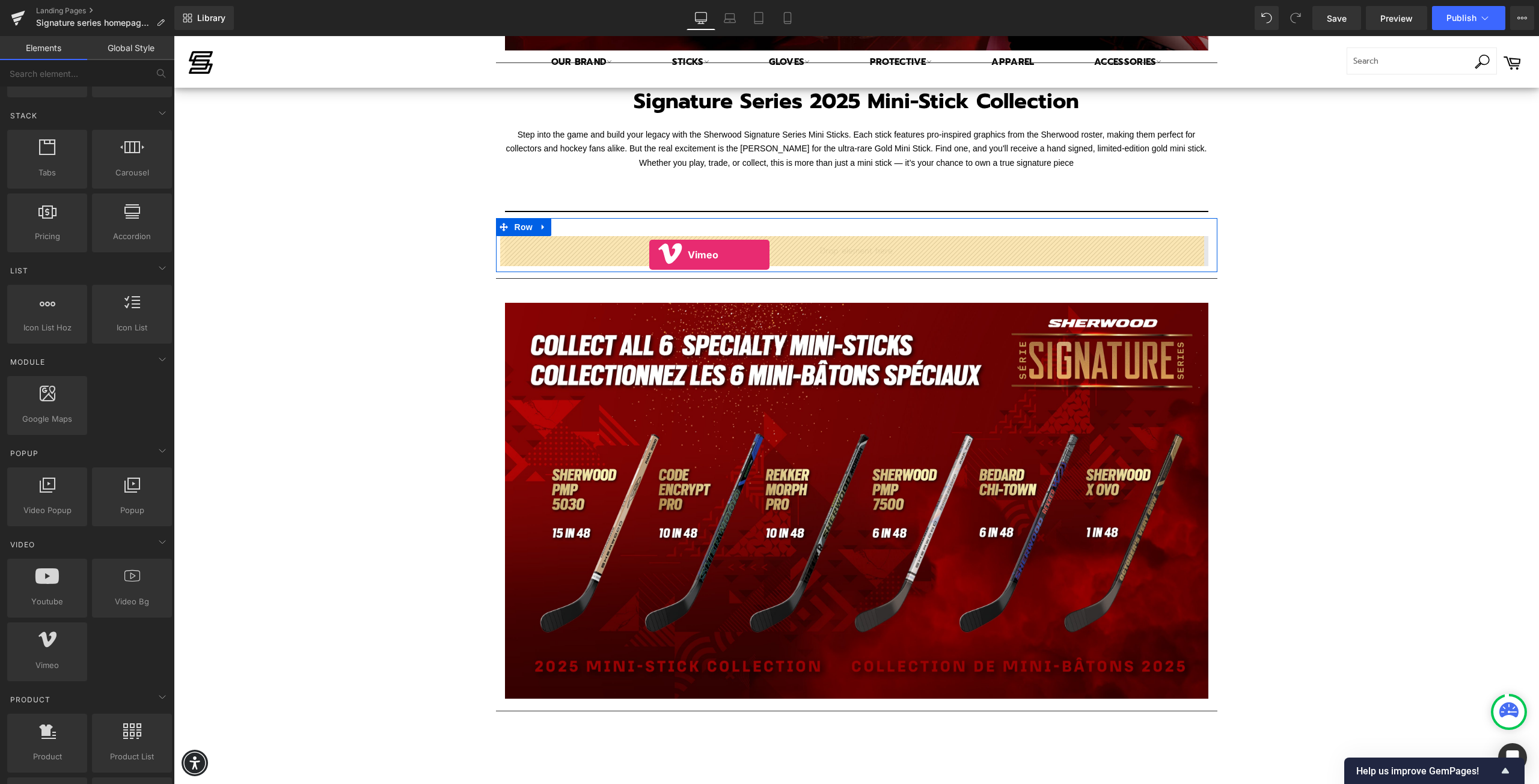
drag, startPoint x: 224, startPoint y: 701, endPoint x: 650, endPoint y: 255, distance: 616.8
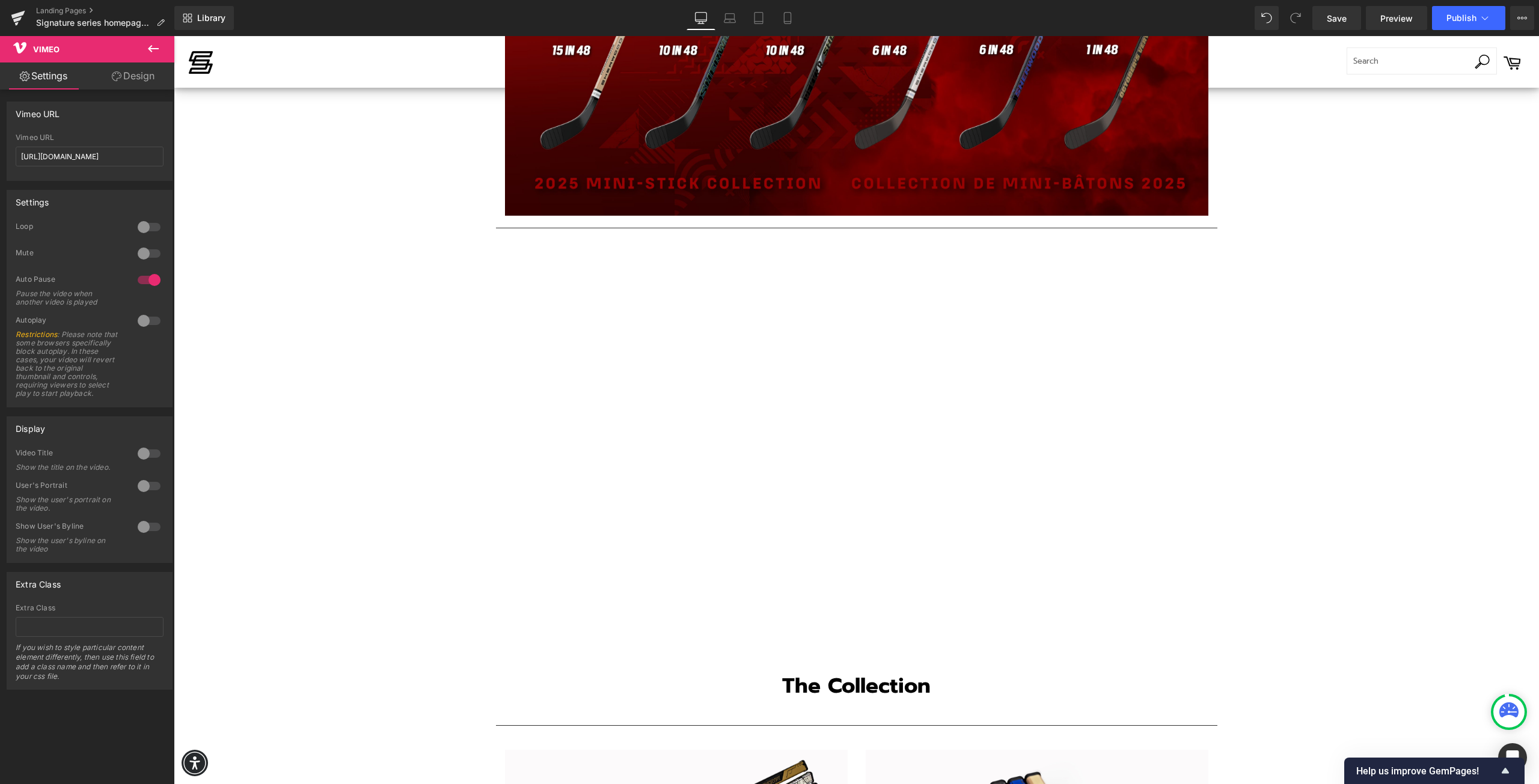
scroll to position [1433, 0]
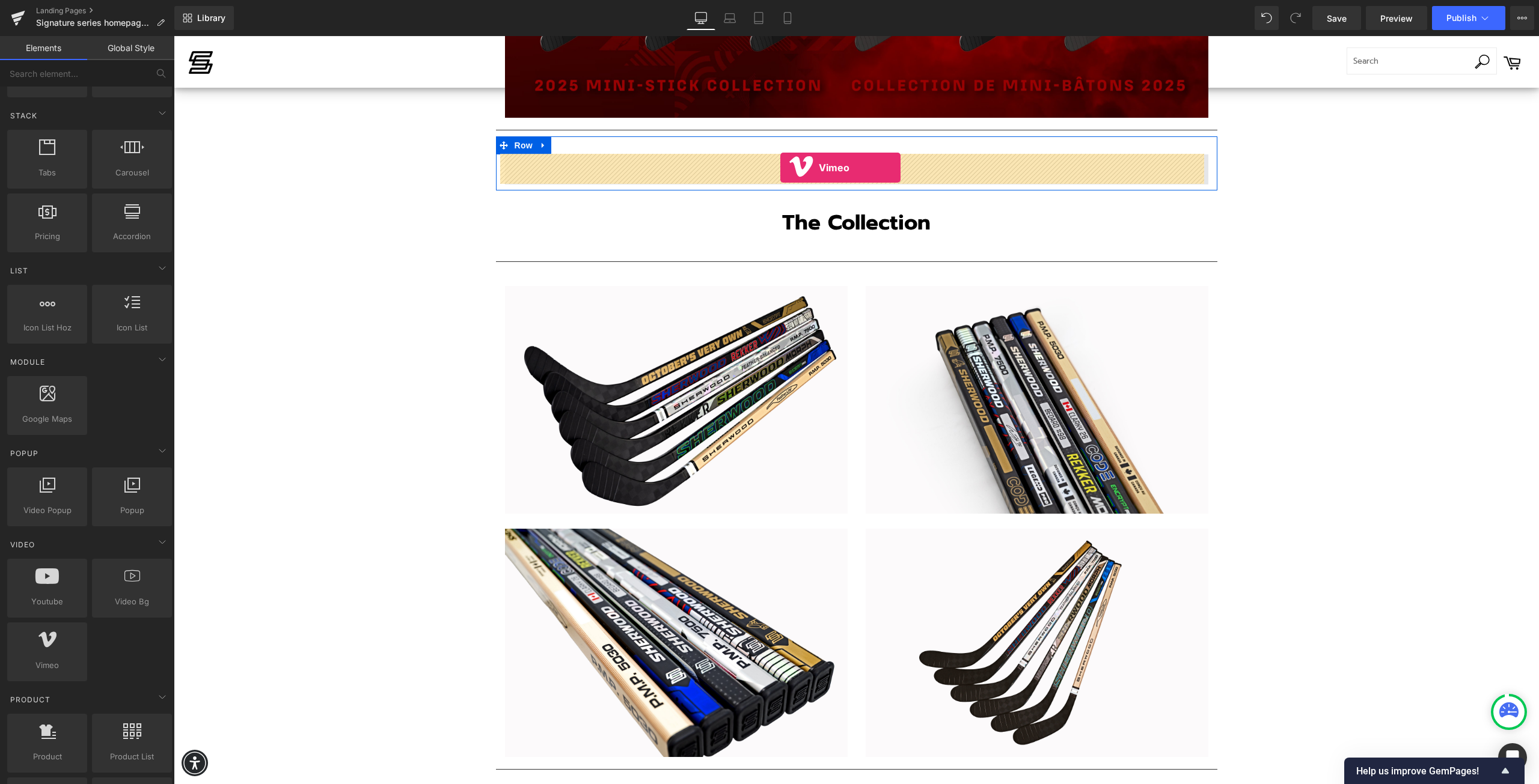
drag, startPoint x: 232, startPoint y: 688, endPoint x: 780, endPoint y: 168, distance: 755.4
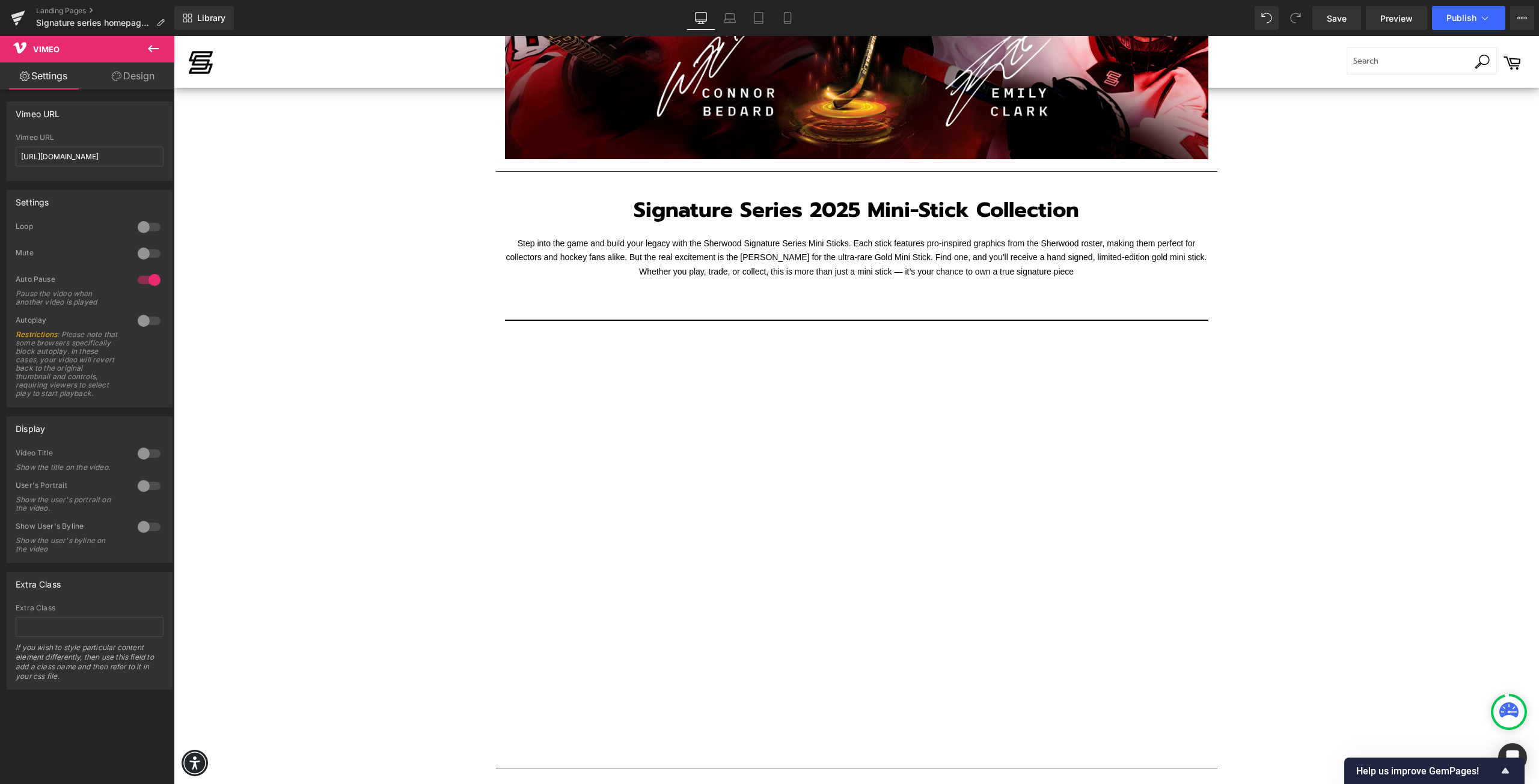
scroll to position [352, 0]
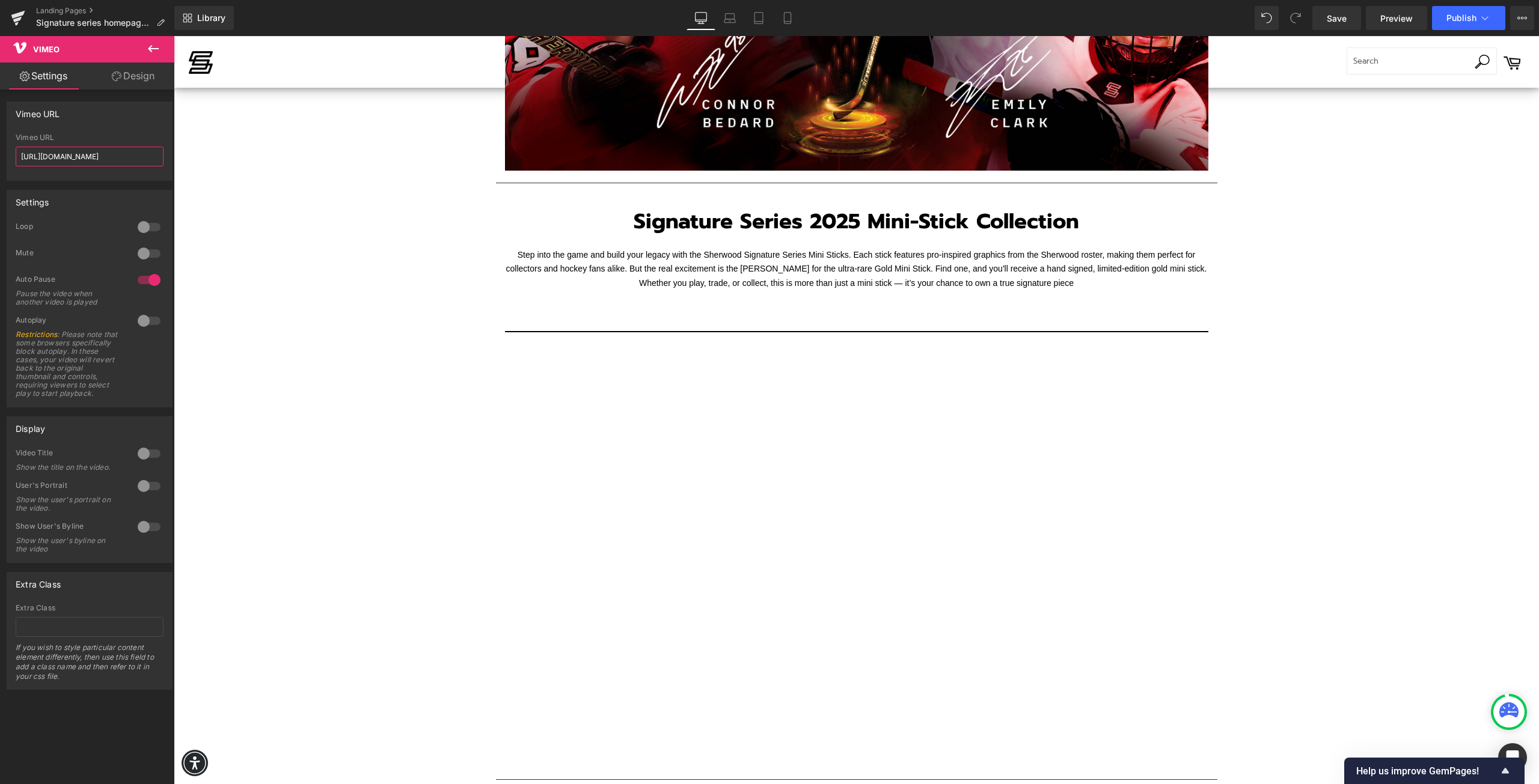
drag, startPoint x: 125, startPoint y: 159, endPoint x: -1, endPoint y: 197, distance: 131.6
click at [0, 197] on html "Vimeo You are previewing how the will restyle your page. You can not edit Eleme…" at bounding box center [770, 392] width 1539 height 784
paste input "1121993115?share=copy"
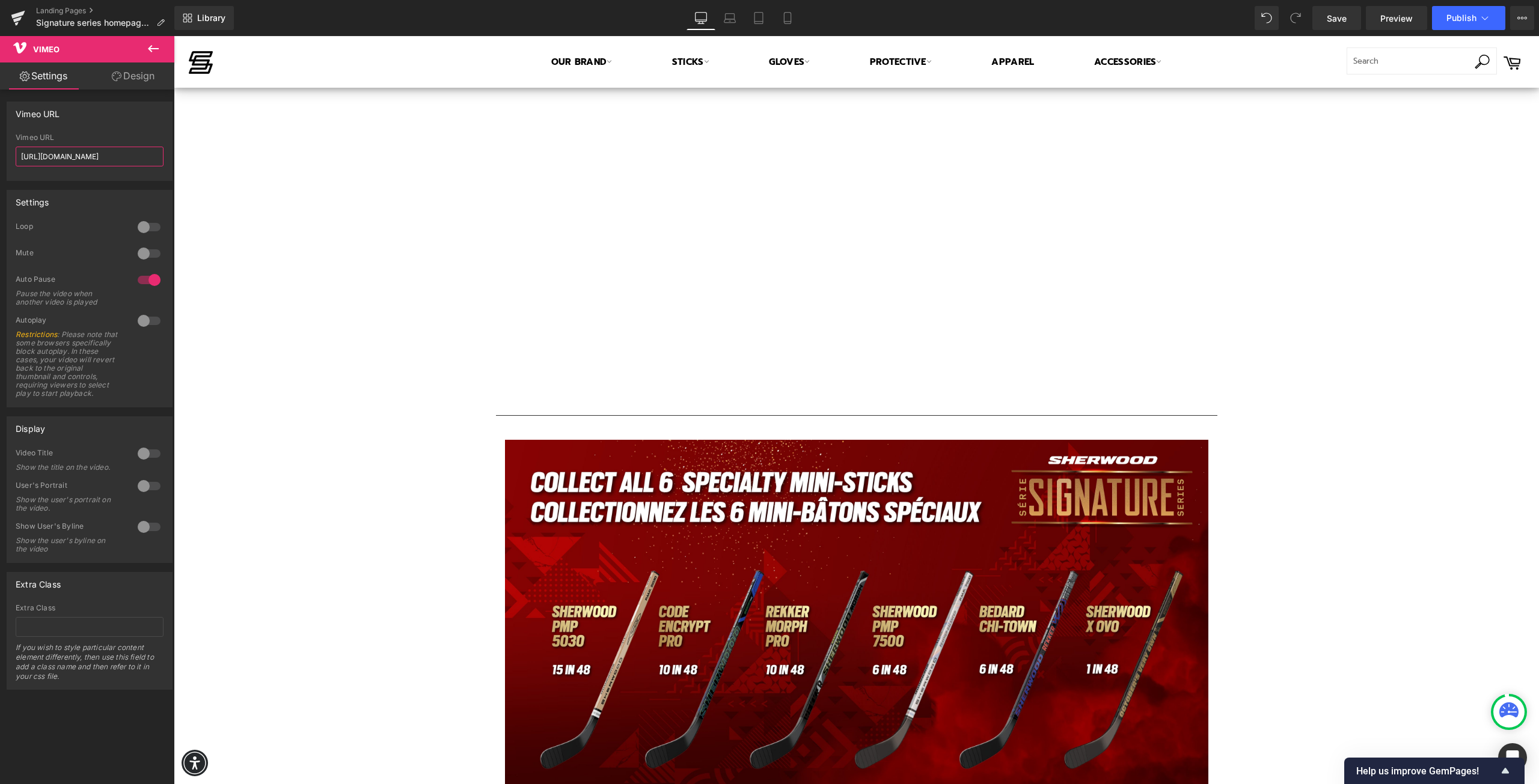
scroll to position [652, 0]
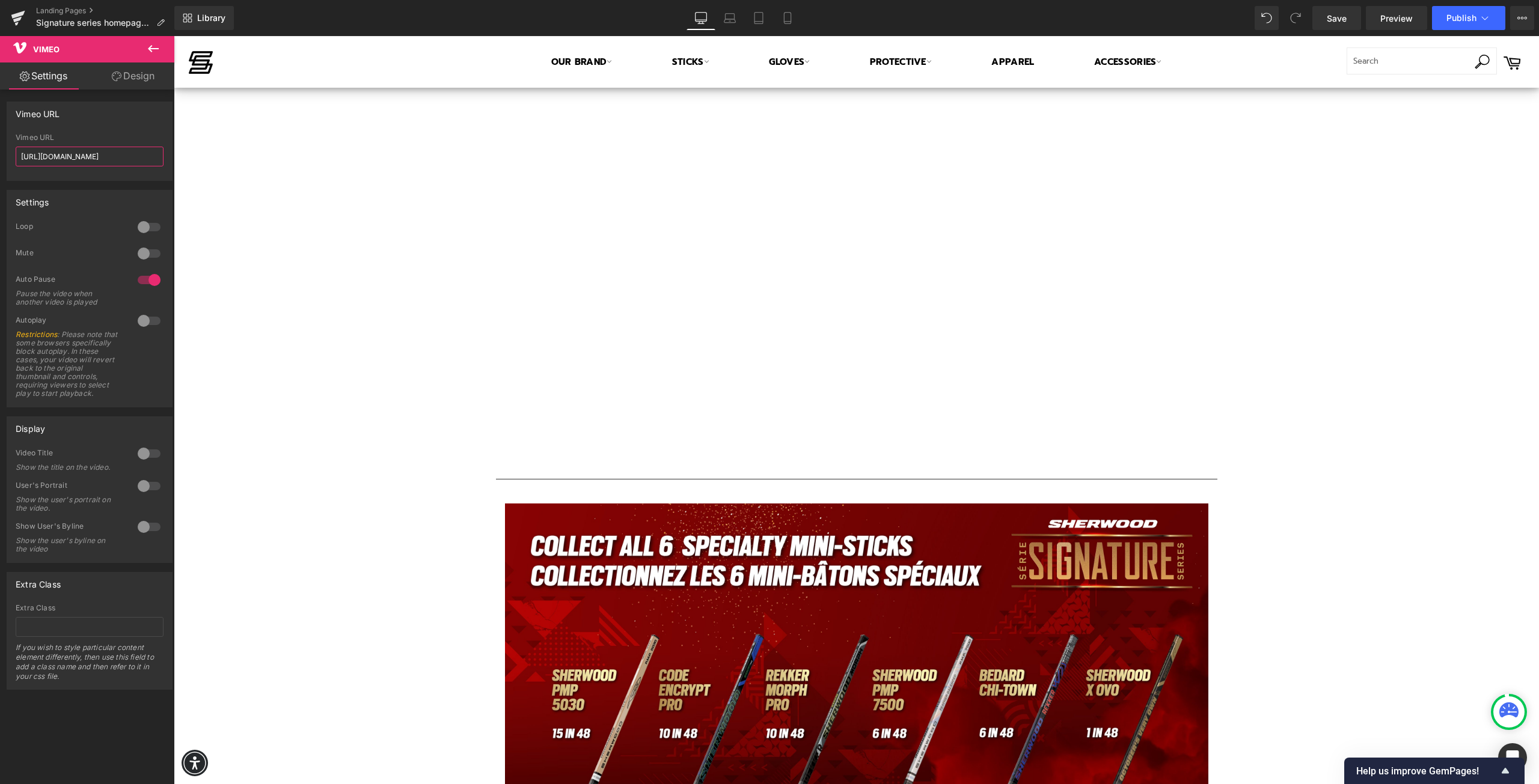
type input "https://vimeo.com/1121993115?share=copy"
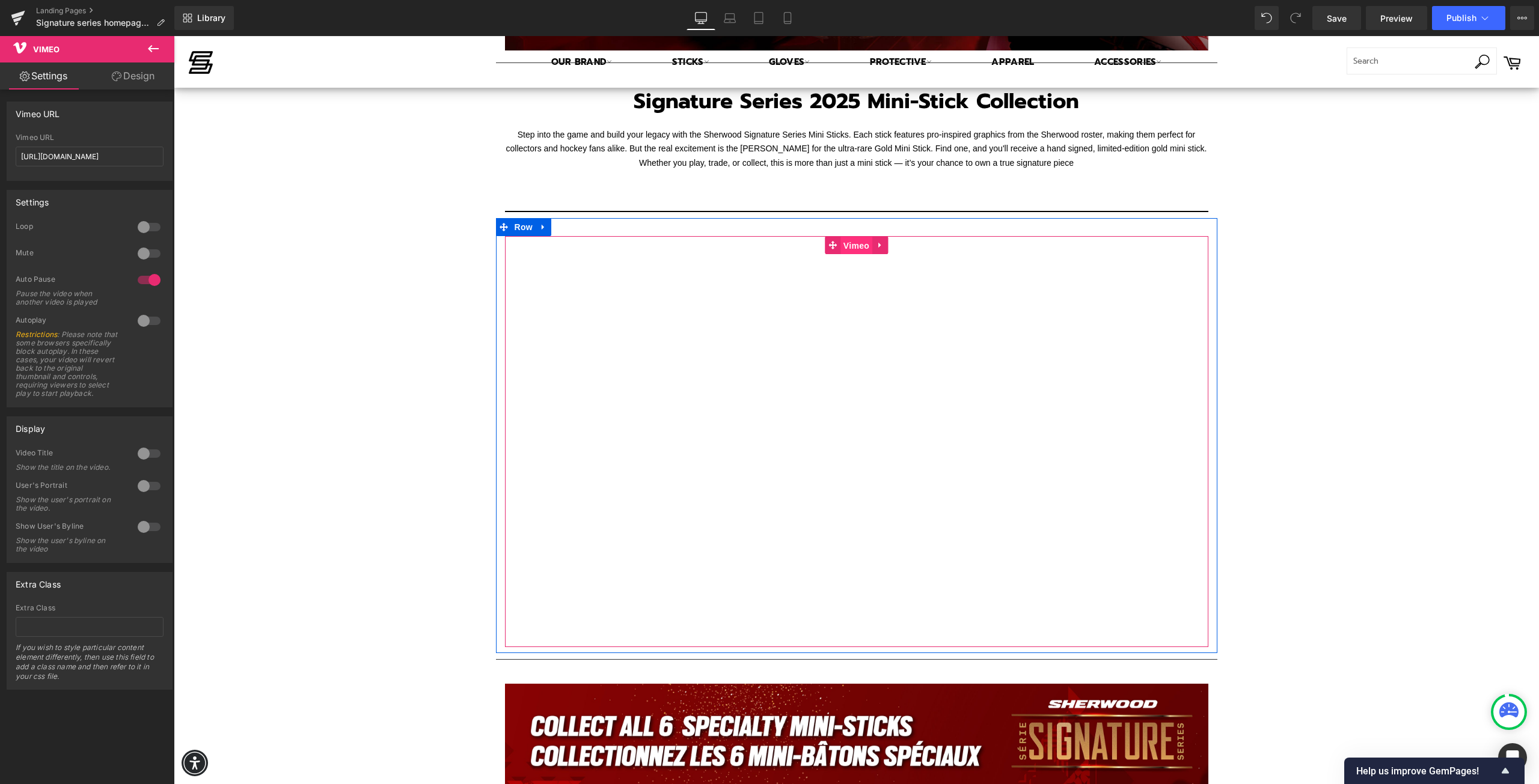
click at [858, 244] on span "Vimeo" at bounding box center [856, 246] width 32 height 18
drag, startPoint x: 126, startPoint y: 154, endPoint x: 18, endPoint y: 162, distance: 108.3
click at [18, 162] on input "[URL][DOMAIN_NAME]" at bounding box center [90, 156] width 148 height 20
paste input "1121993115?share=copy"
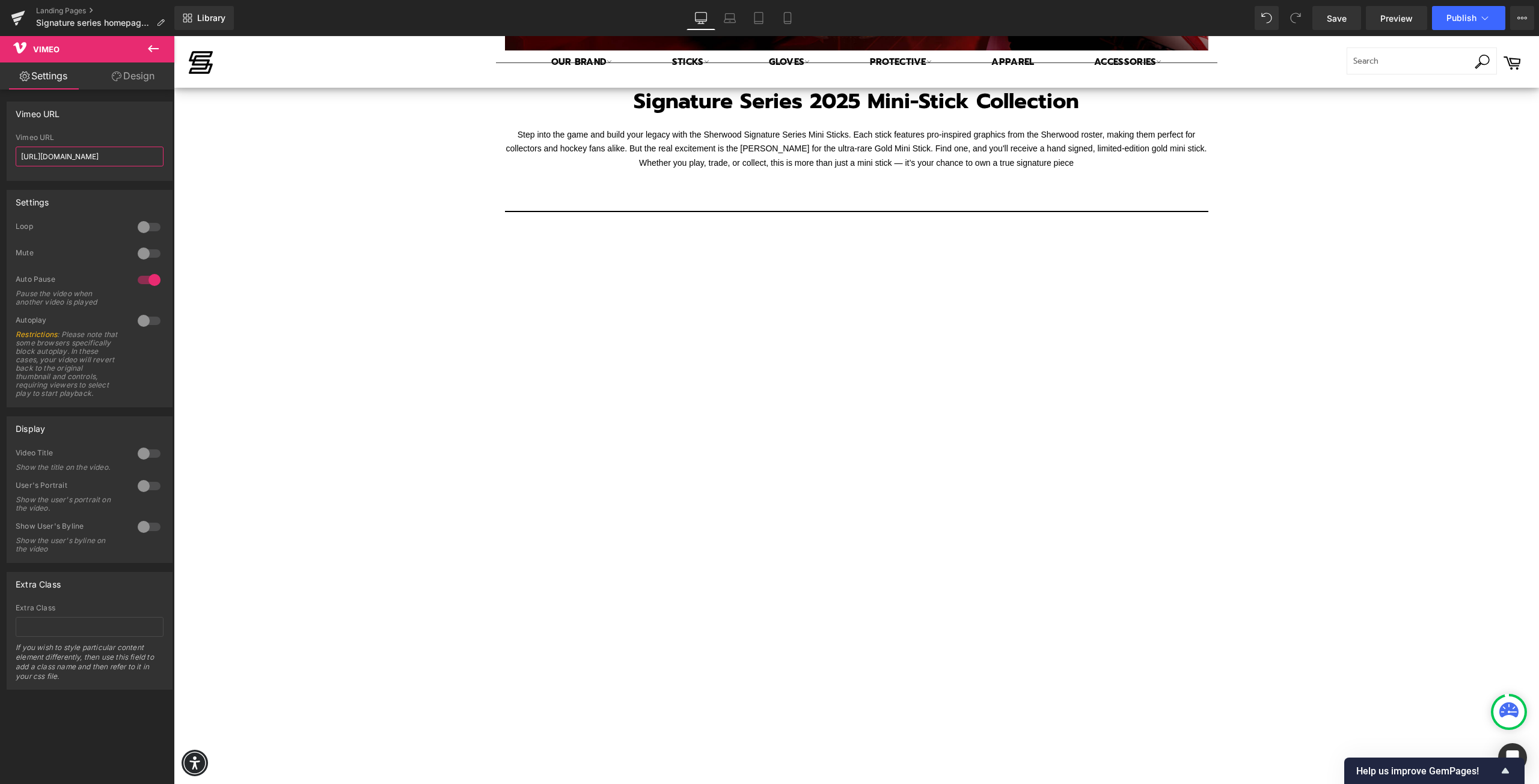
type input "https://vimeo.com/1121993115?share=copy"
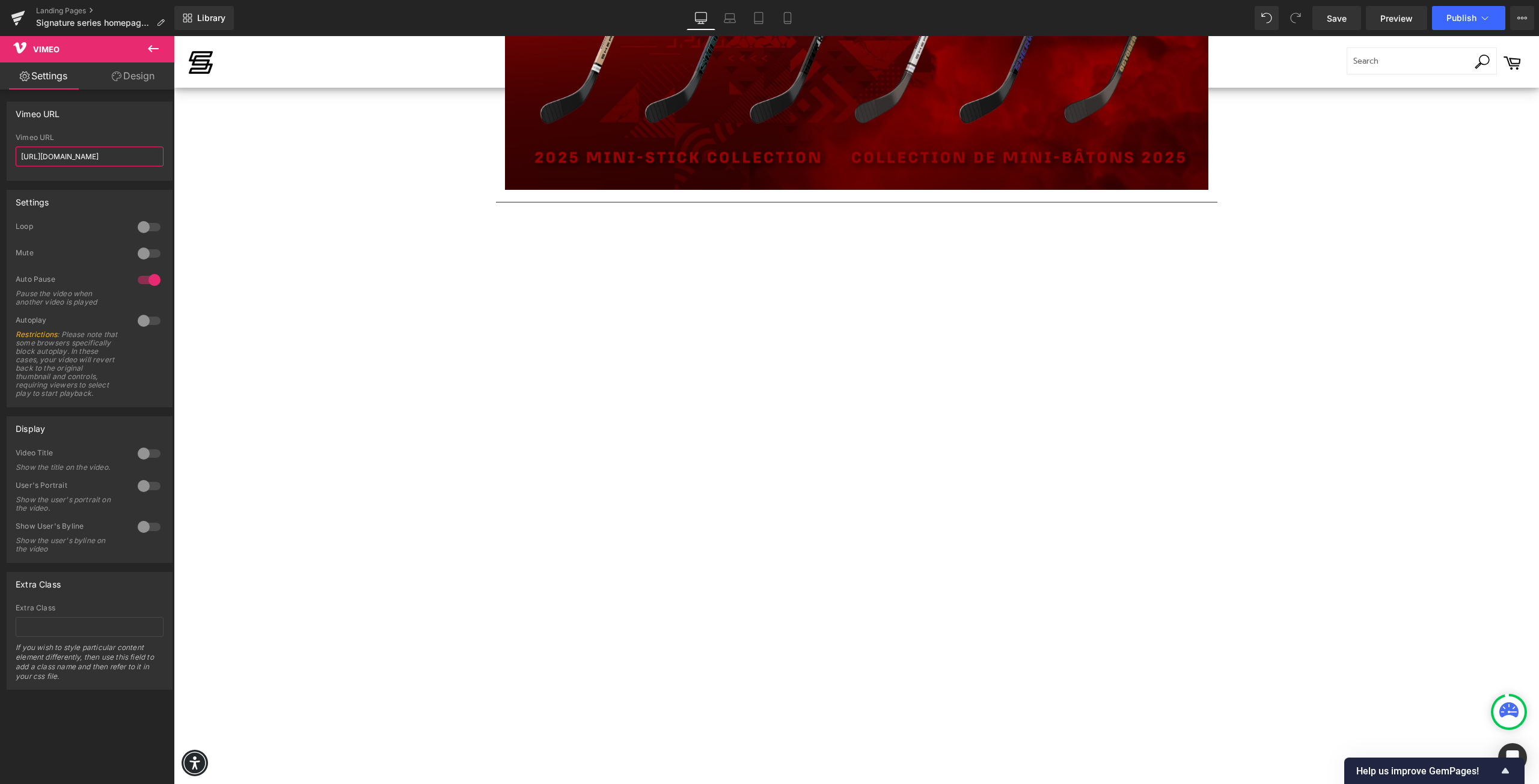
scroll to position [1794, 0]
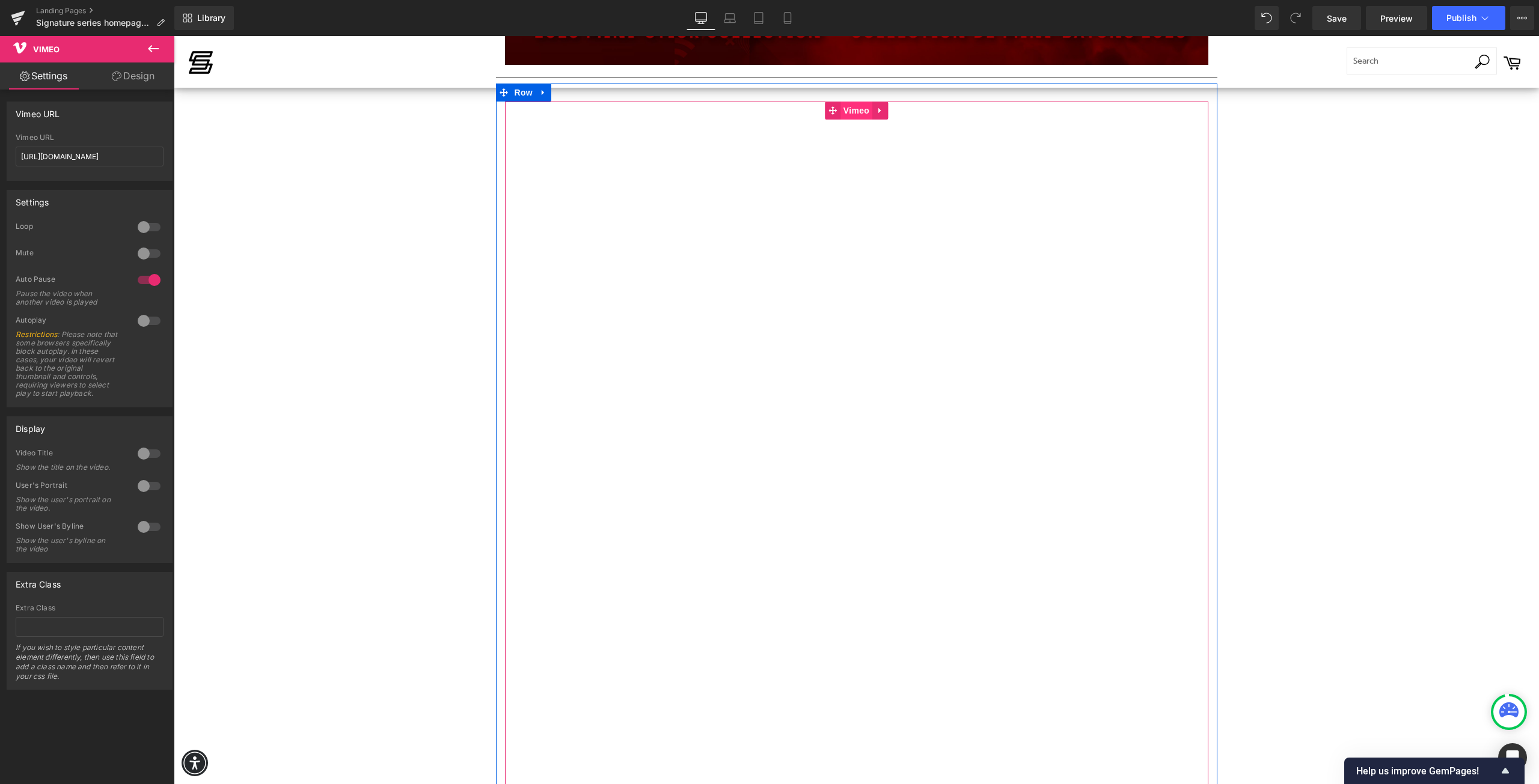
click at [858, 110] on span "Vimeo" at bounding box center [856, 110] width 32 height 18
click at [852, 110] on span "Vimeo" at bounding box center [856, 111] width 32 height 18
click at [73, 153] on input "https://vimeo.com/1121993115?share=copy" at bounding box center [90, 156] width 148 height 20
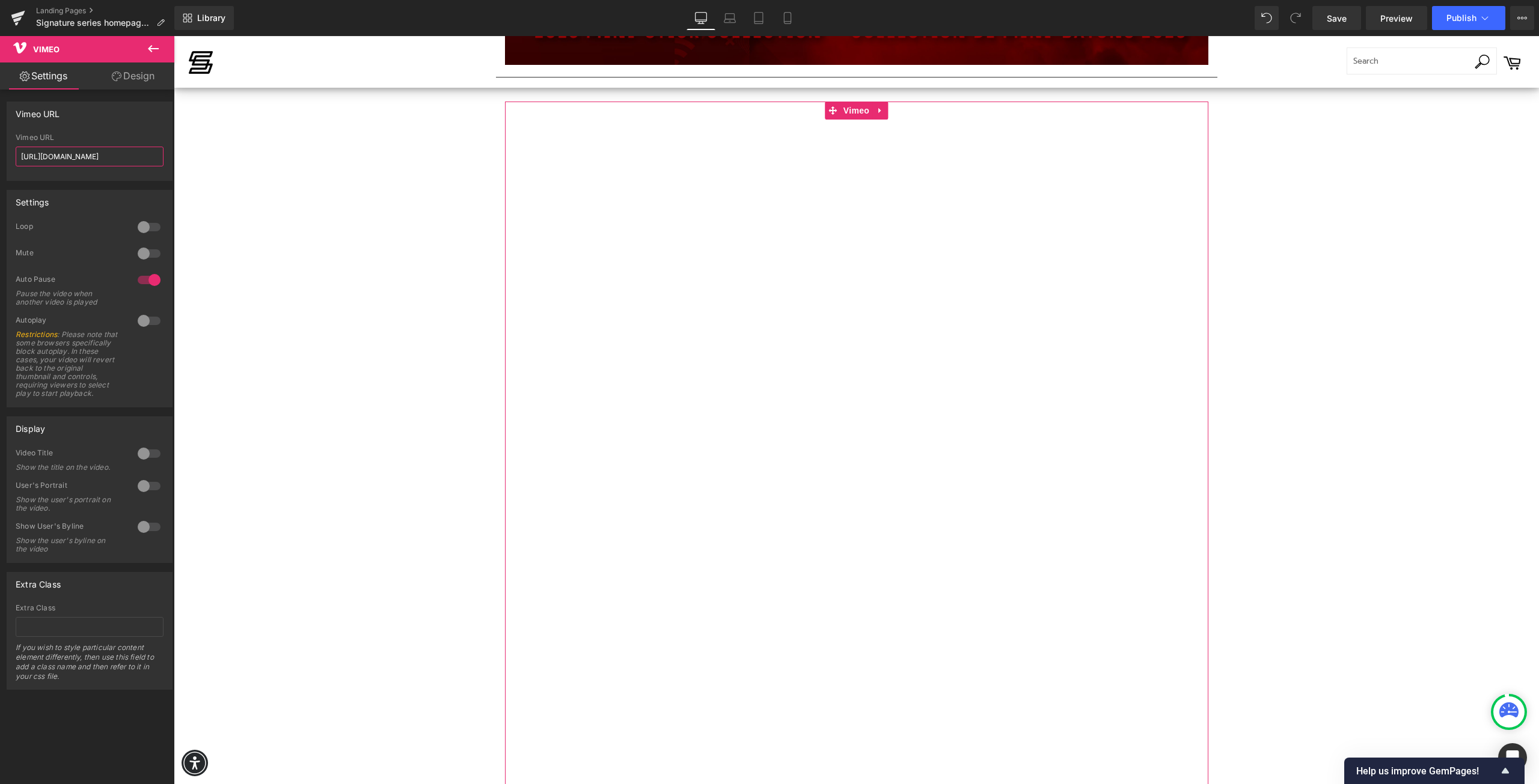
paste input "2020"
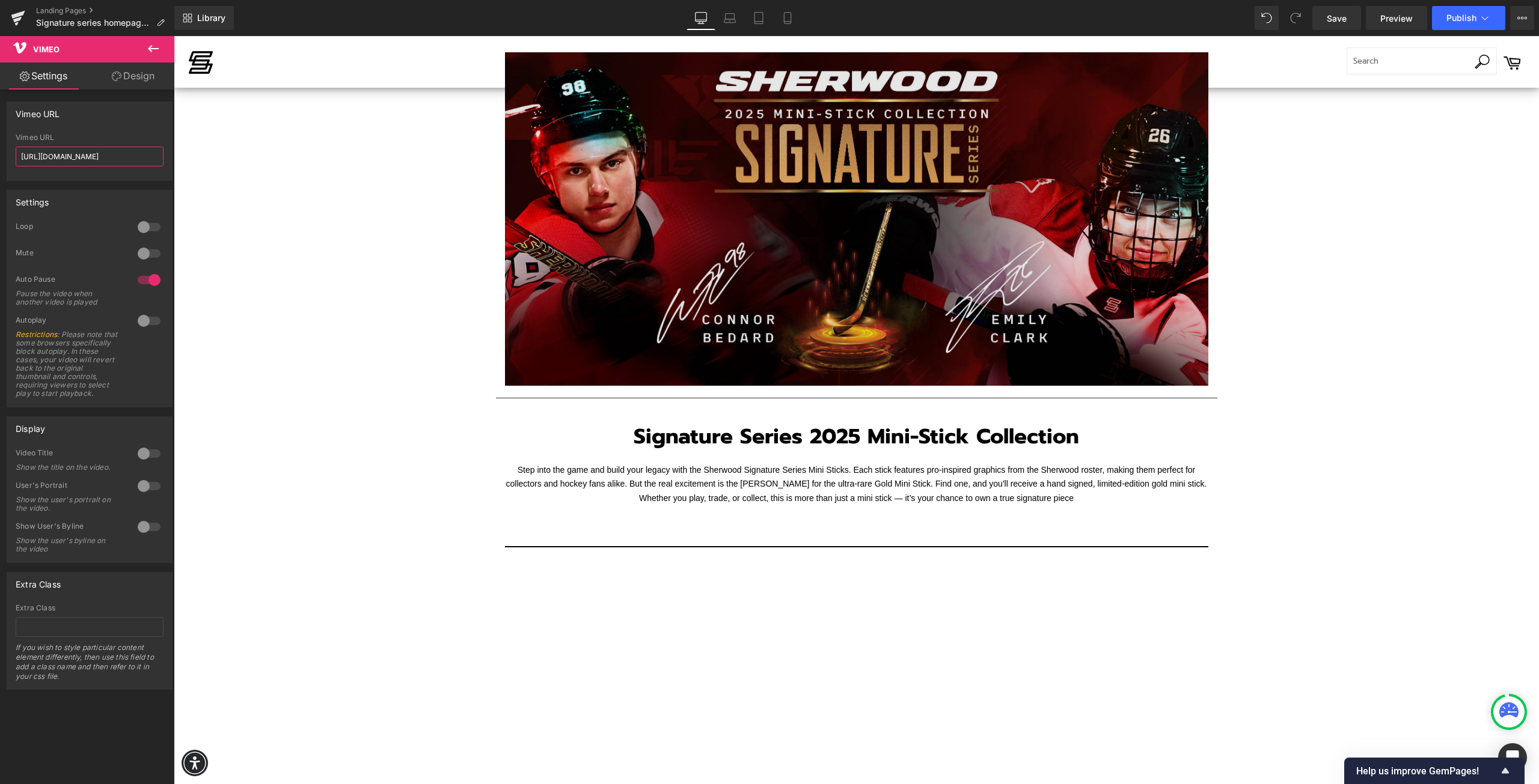
scroll to position [0, 0]
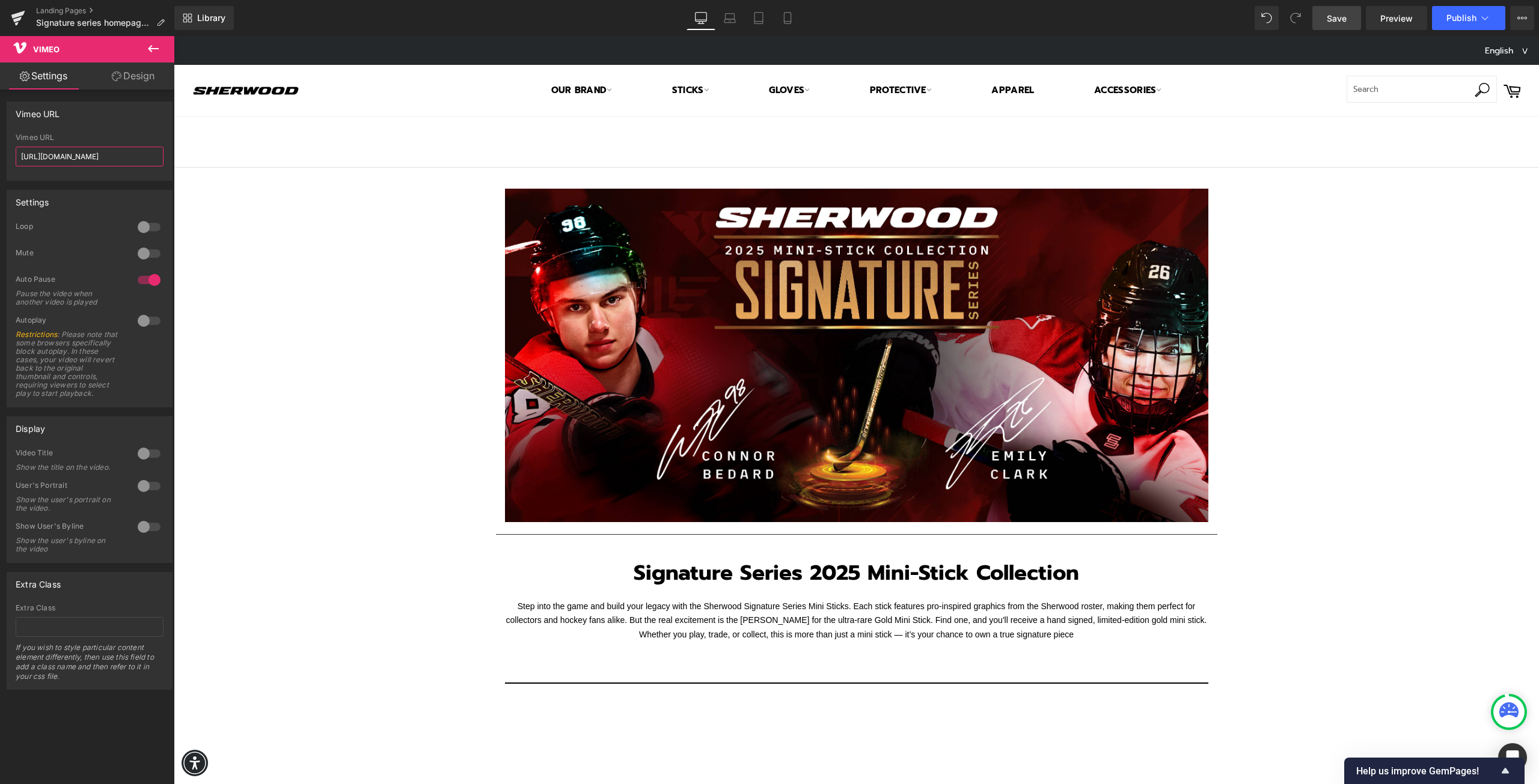
type input "https://vimeo.com/1121992020?share=copy"
click at [1331, 18] on span "Save" at bounding box center [1336, 18] width 20 height 13
click at [1335, 20] on span "Save" at bounding box center [1336, 18] width 20 height 13
click at [1399, 20] on span "Preview" at bounding box center [1396, 18] width 32 height 13
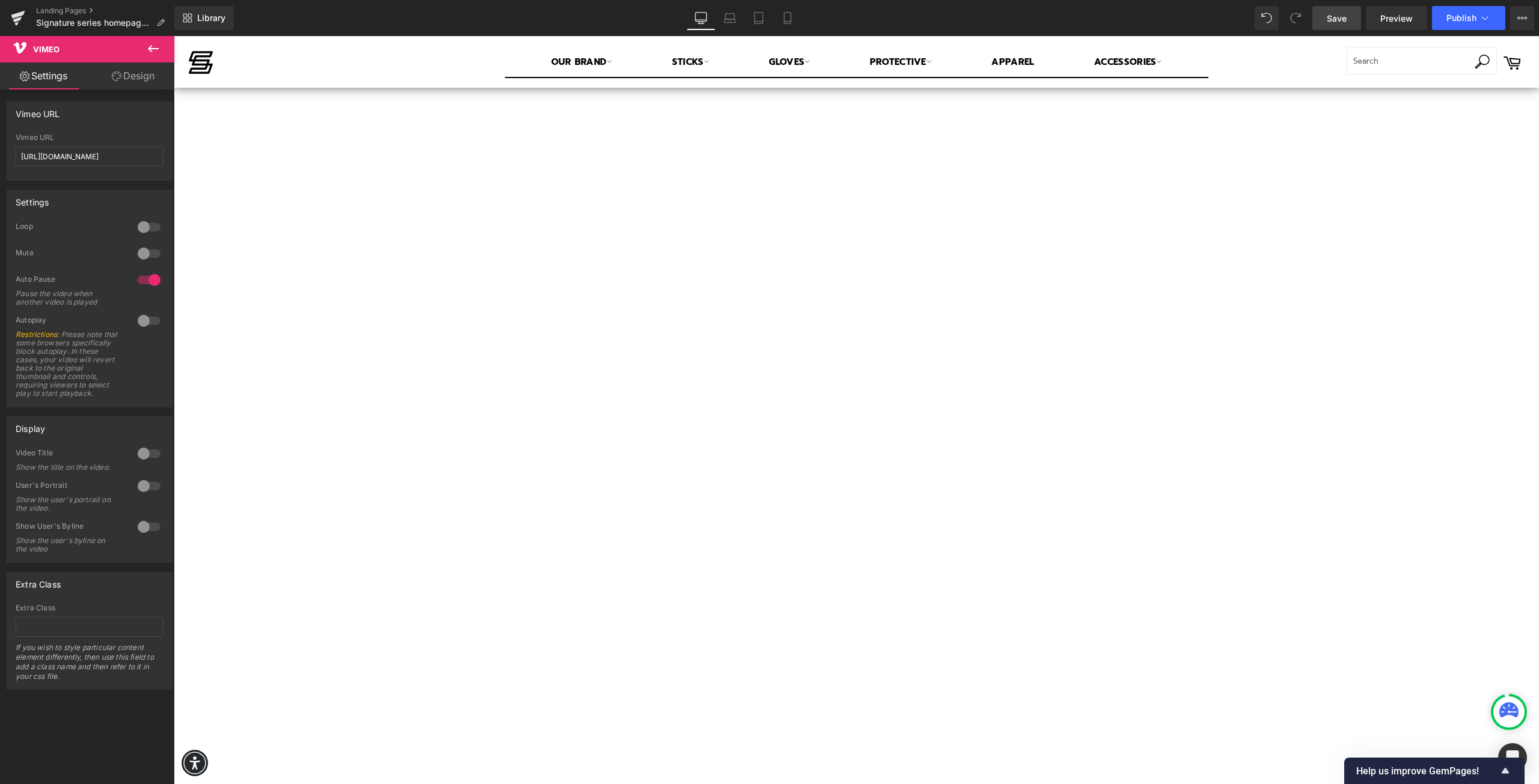
scroll to position [666, 0]
click at [139, 320] on div at bounding box center [149, 321] width 29 height 20
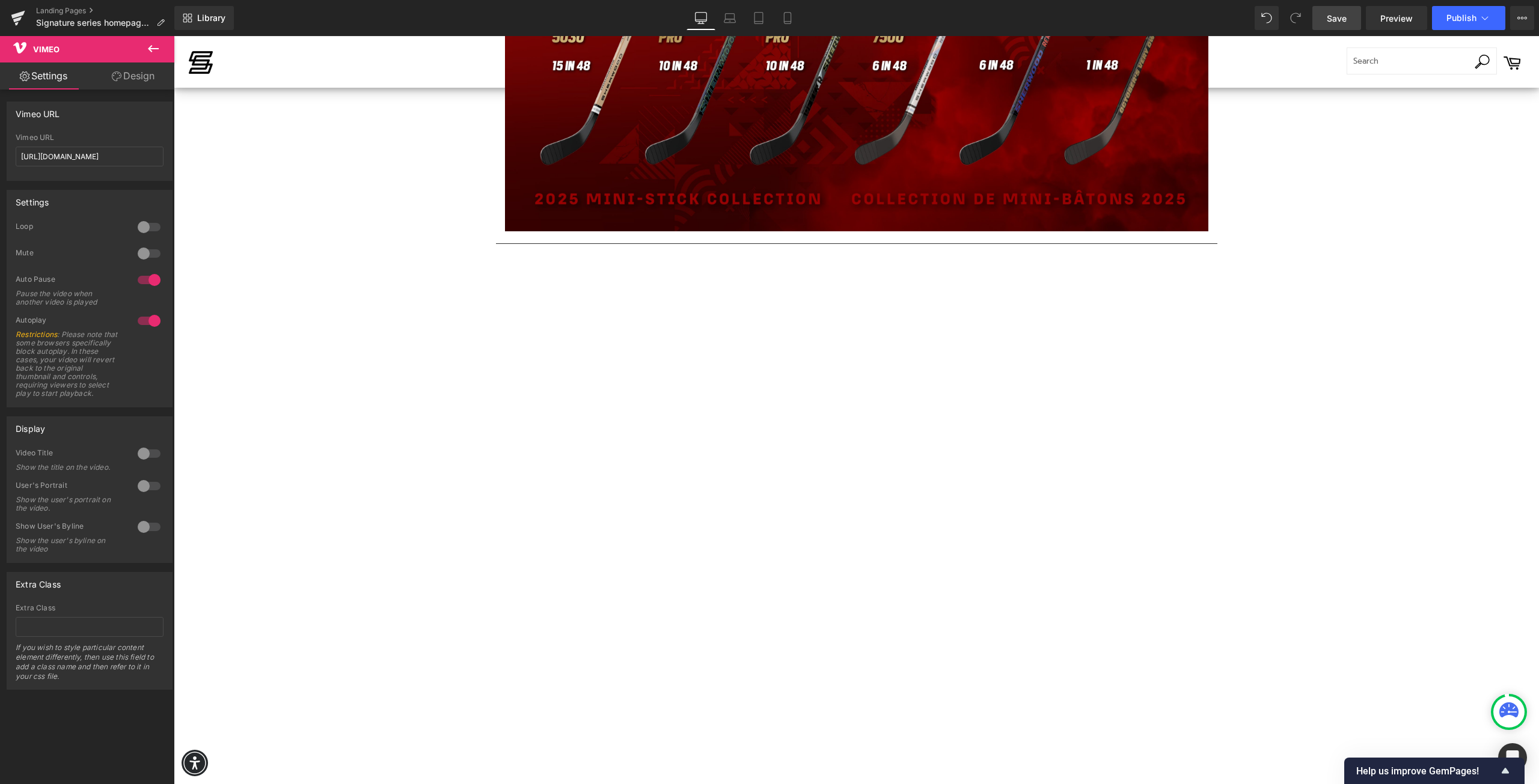
scroll to position [1687, 0]
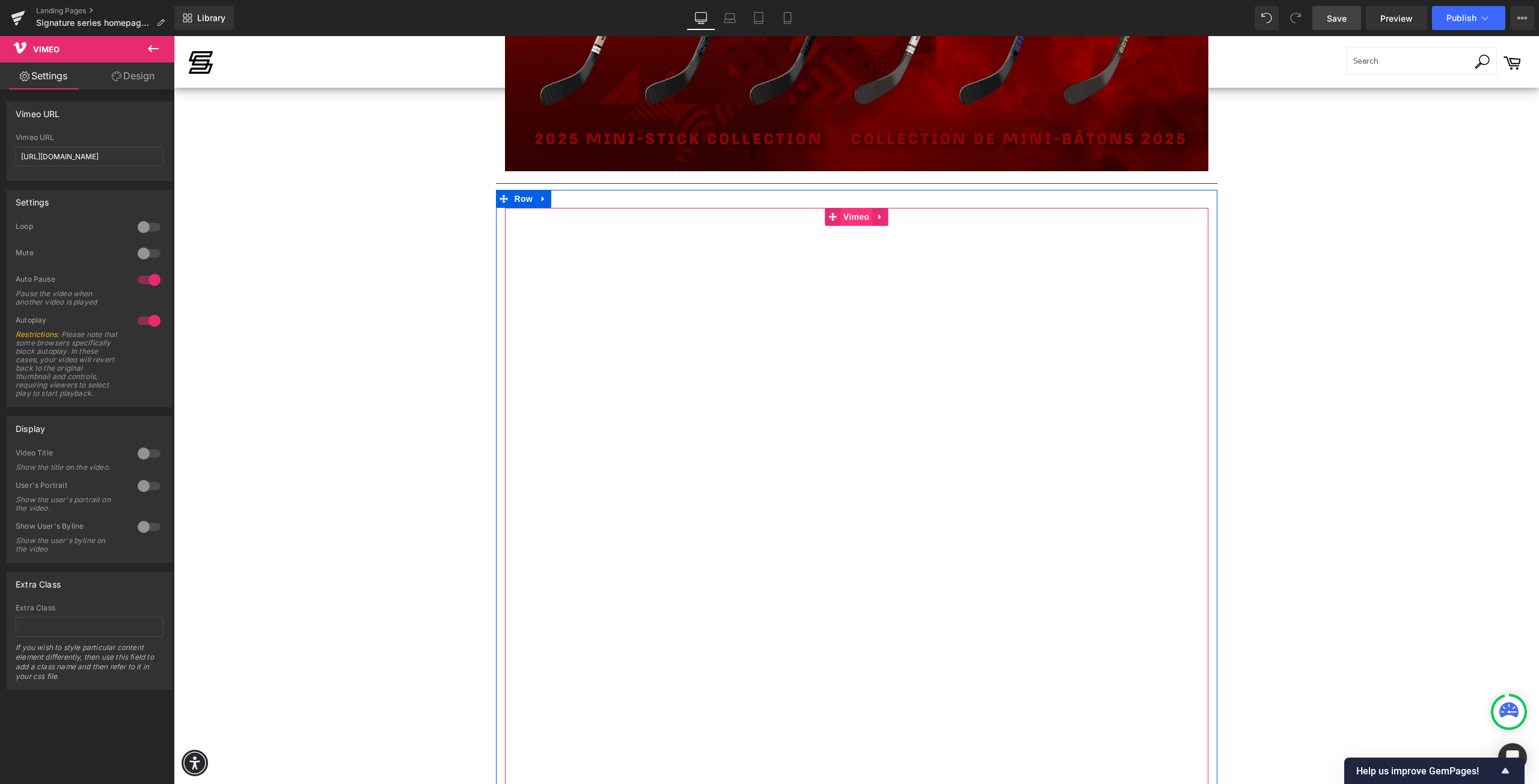
click at [845, 216] on span "Vimeo" at bounding box center [856, 216] width 32 height 18
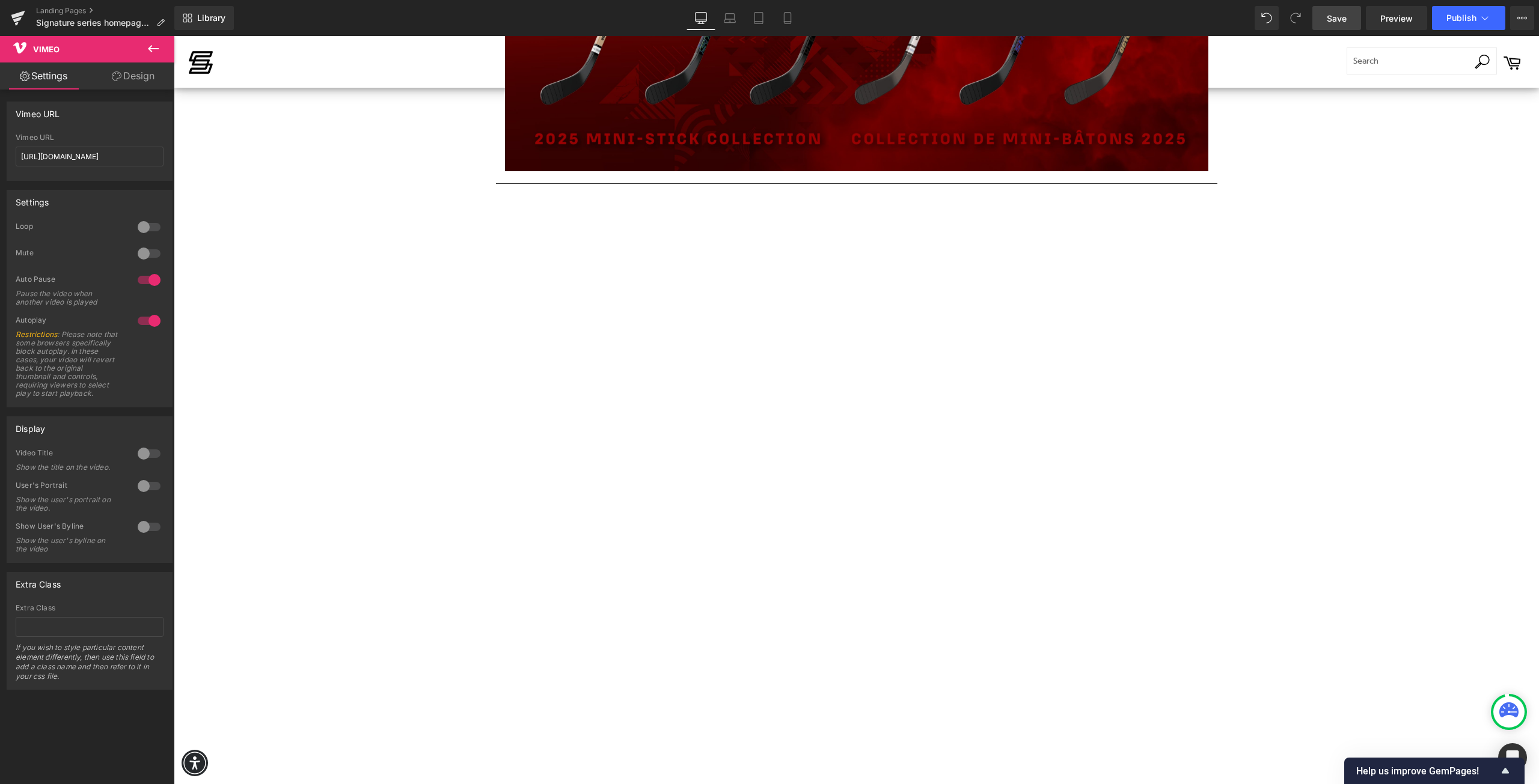
click at [150, 50] on icon at bounding box center [153, 48] width 11 height 7
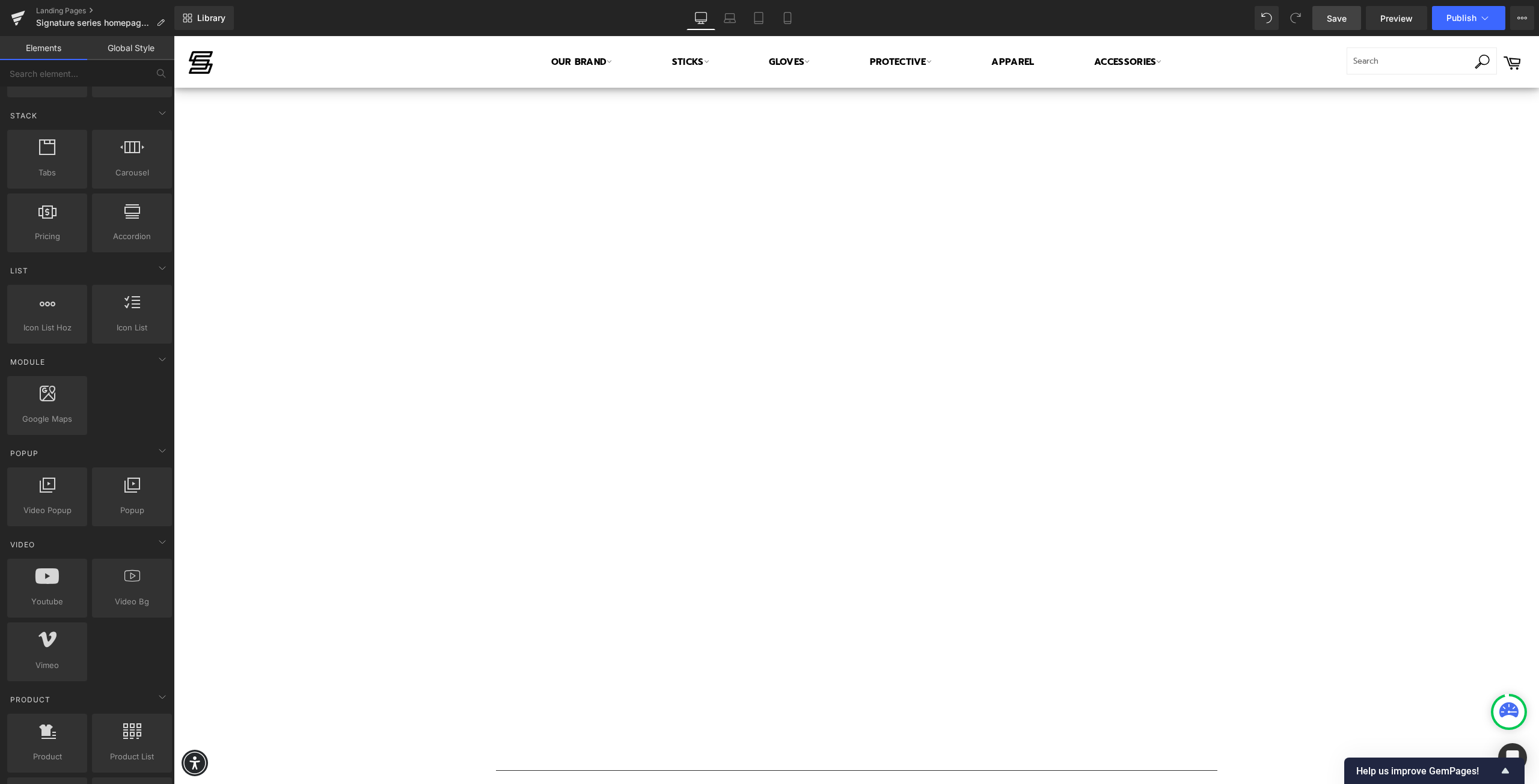
scroll to position [666, 0]
click at [867, 317] on div at bounding box center [856, 401] width 703 height 718
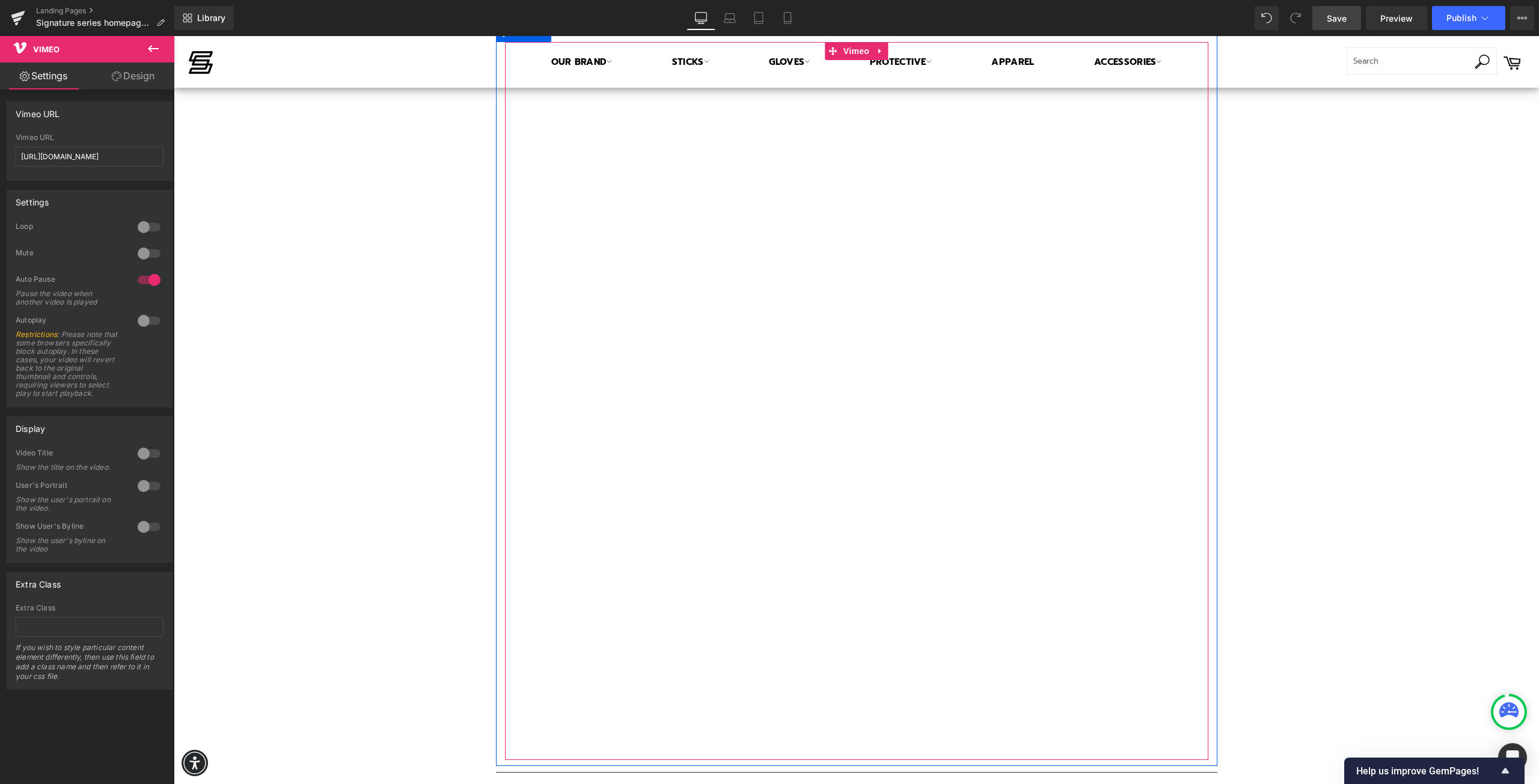
click at [770, 228] on div at bounding box center [856, 401] width 703 height 718
click at [140, 320] on div at bounding box center [149, 321] width 29 height 20
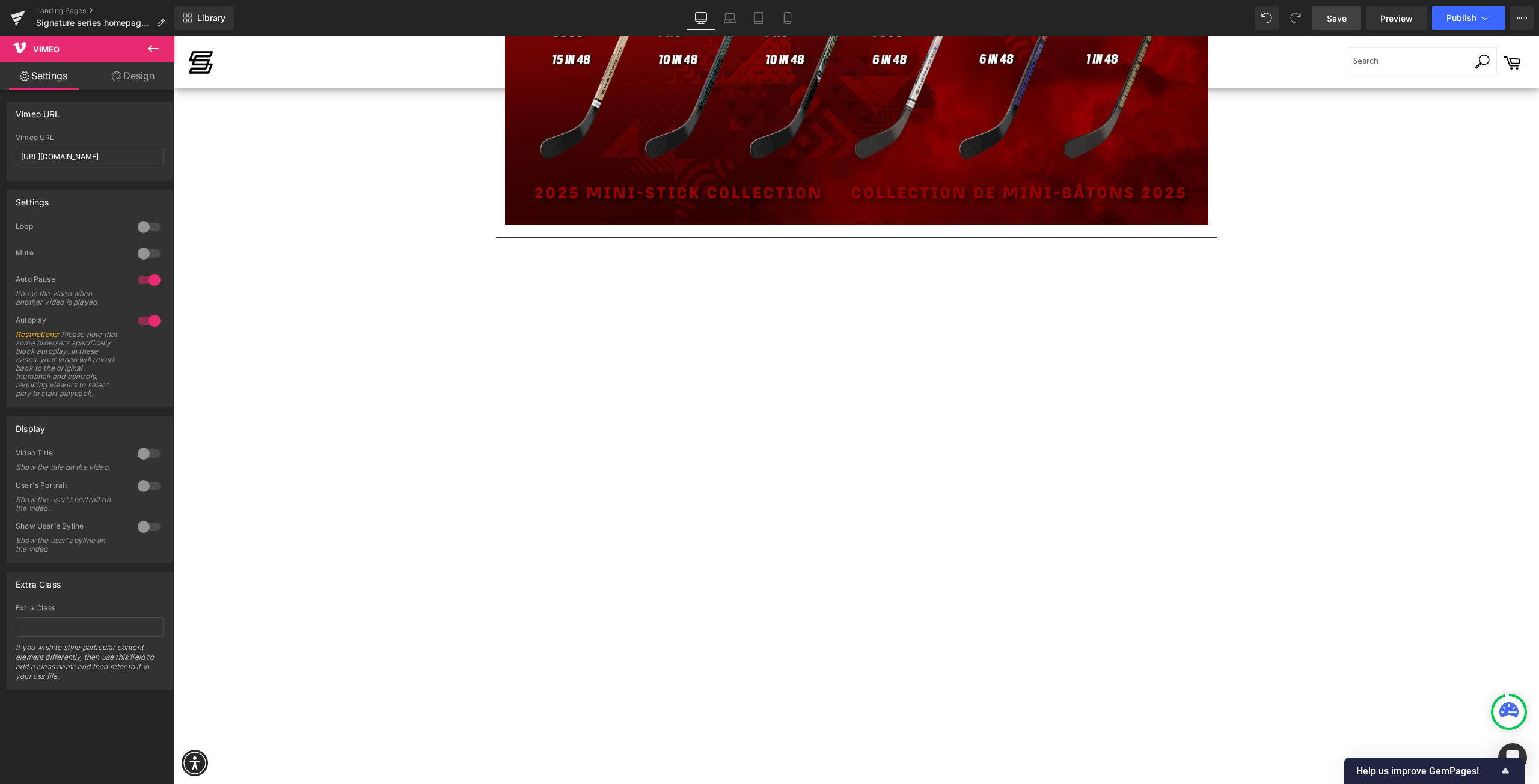
scroll to position [1627, 0]
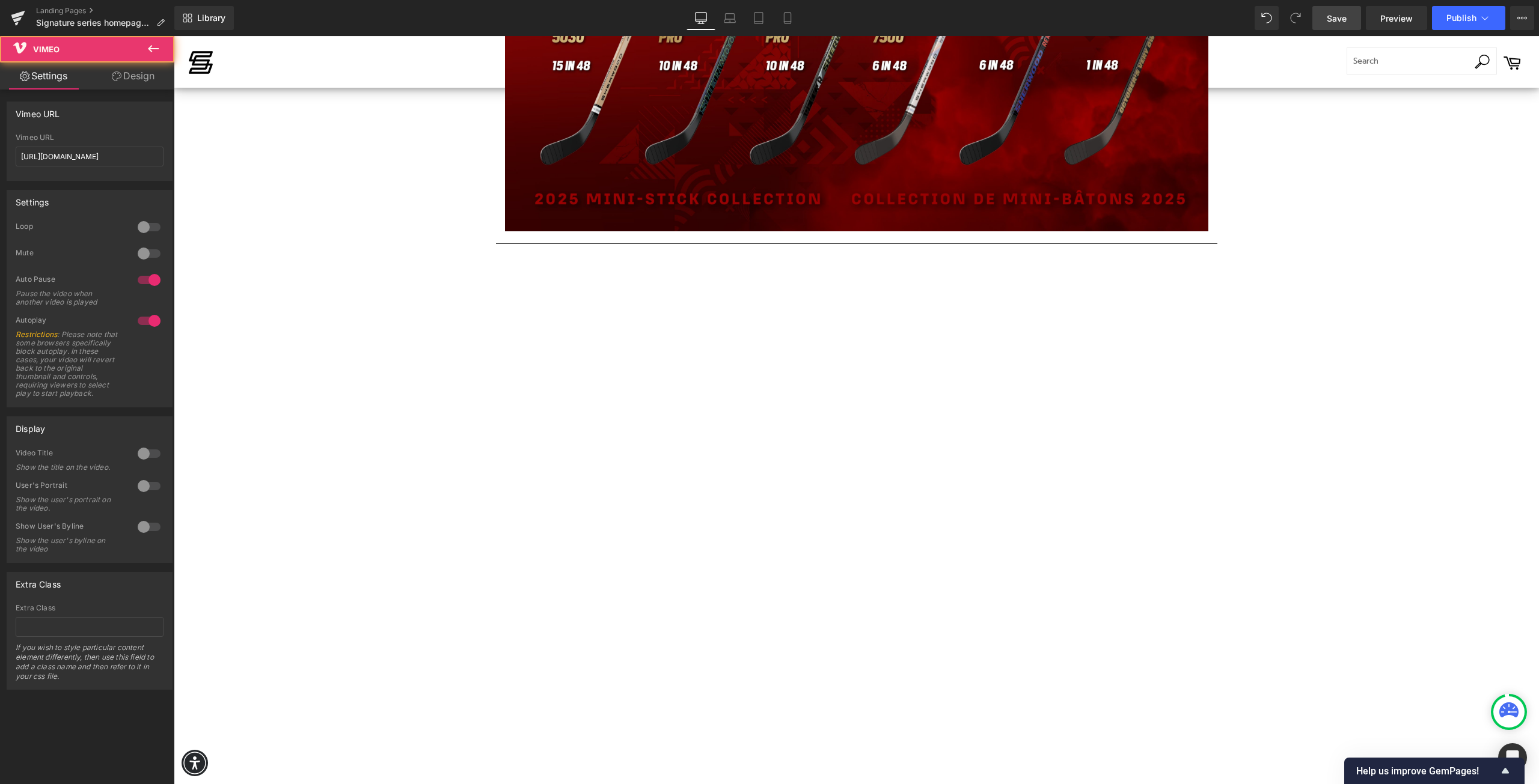
click at [886, 286] on div at bounding box center [856, 627] width 703 height 718
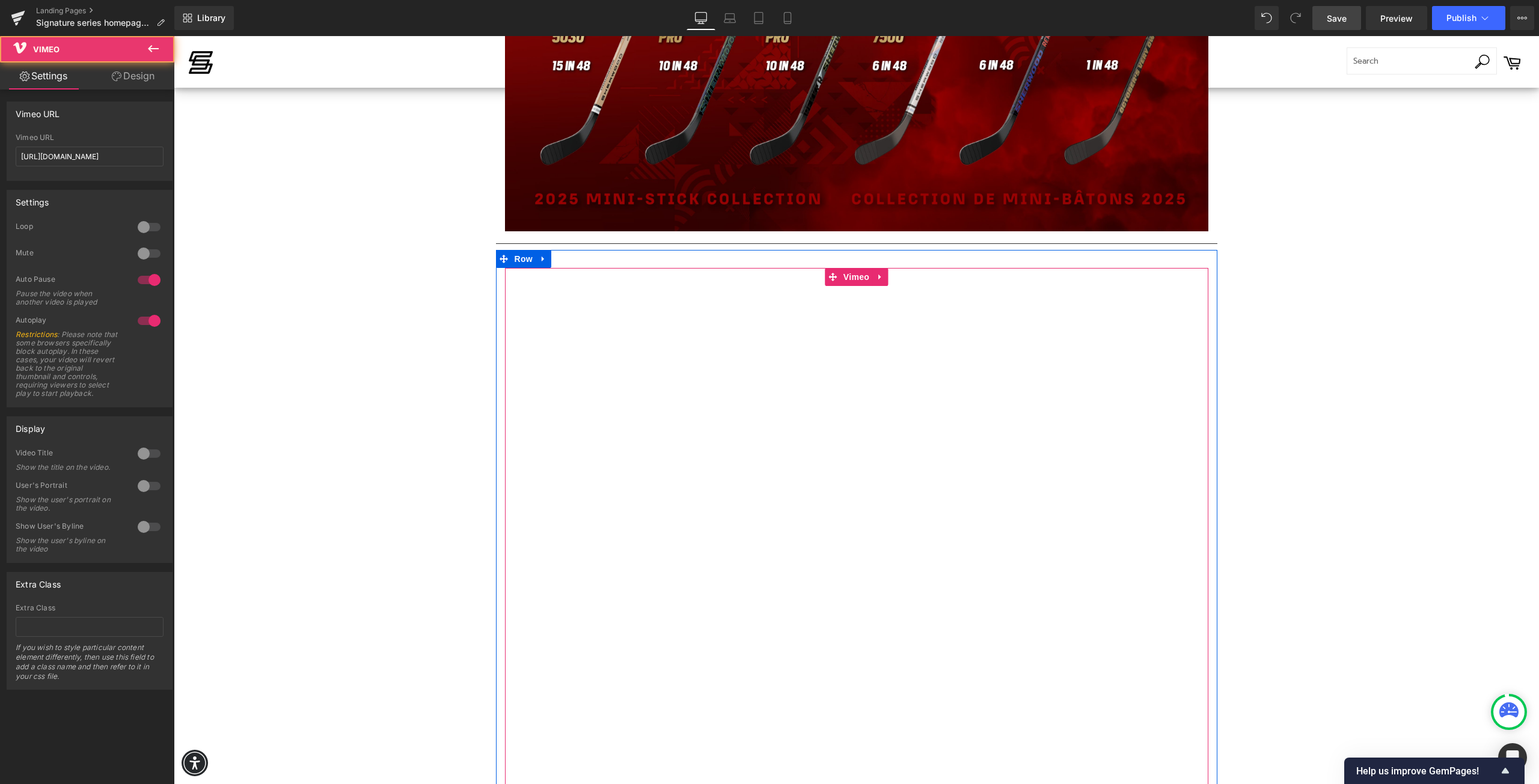
click at [850, 277] on div at bounding box center [856, 627] width 703 height 718
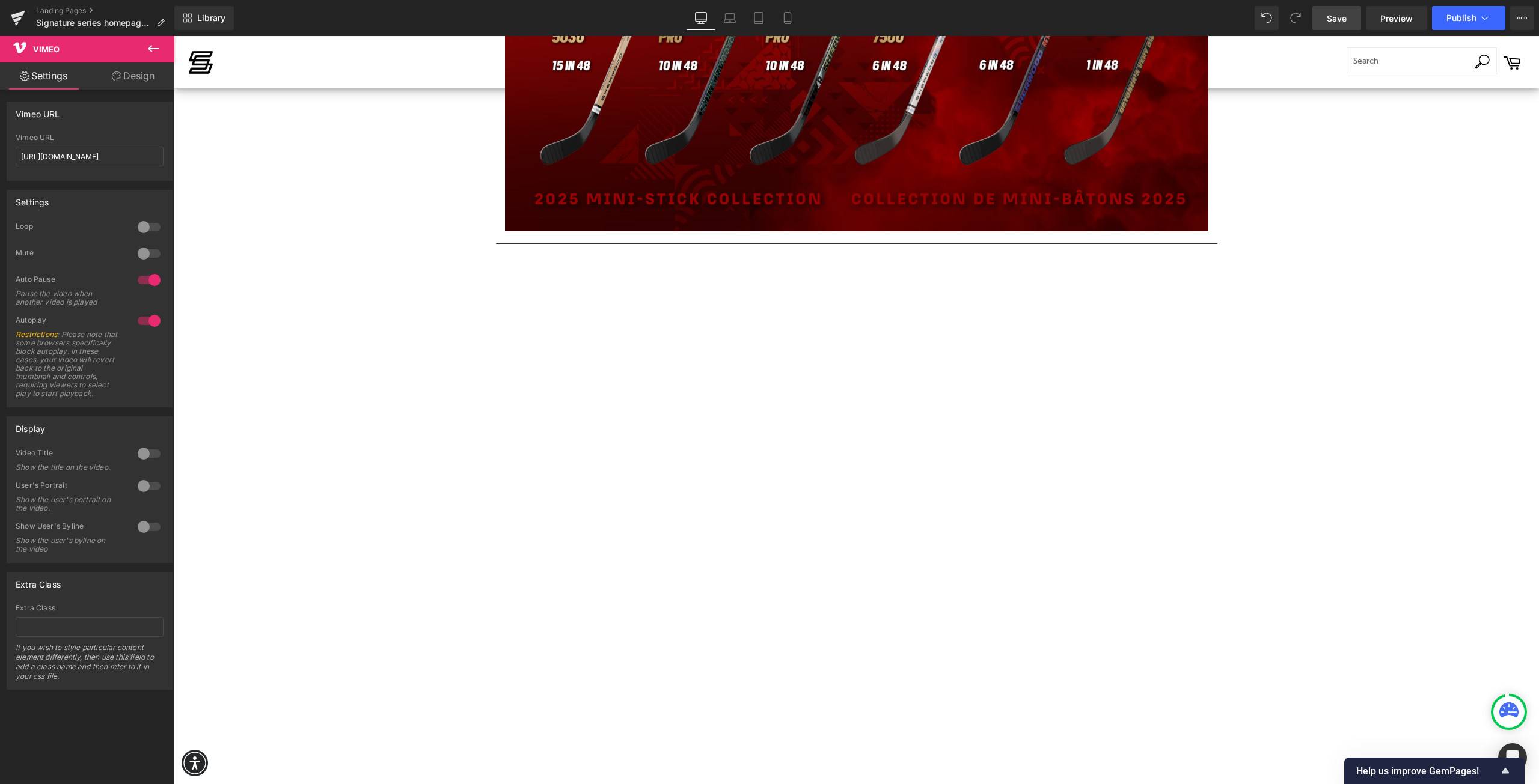
click at [153, 47] on icon at bounding box center [153, 49] width 15 height 15
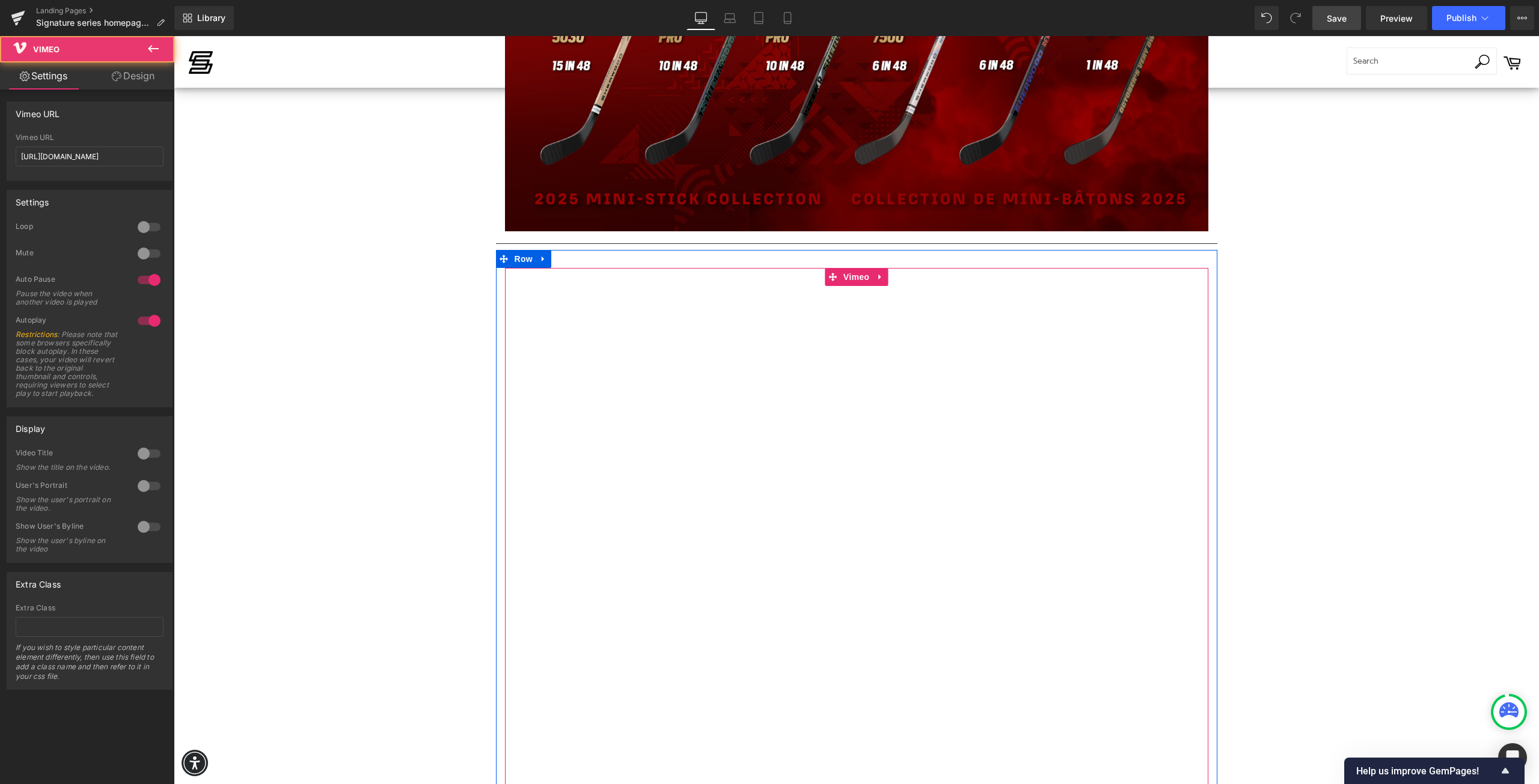
click at [845, 280] on div at bounding box center [856, 627] width 703 height 718
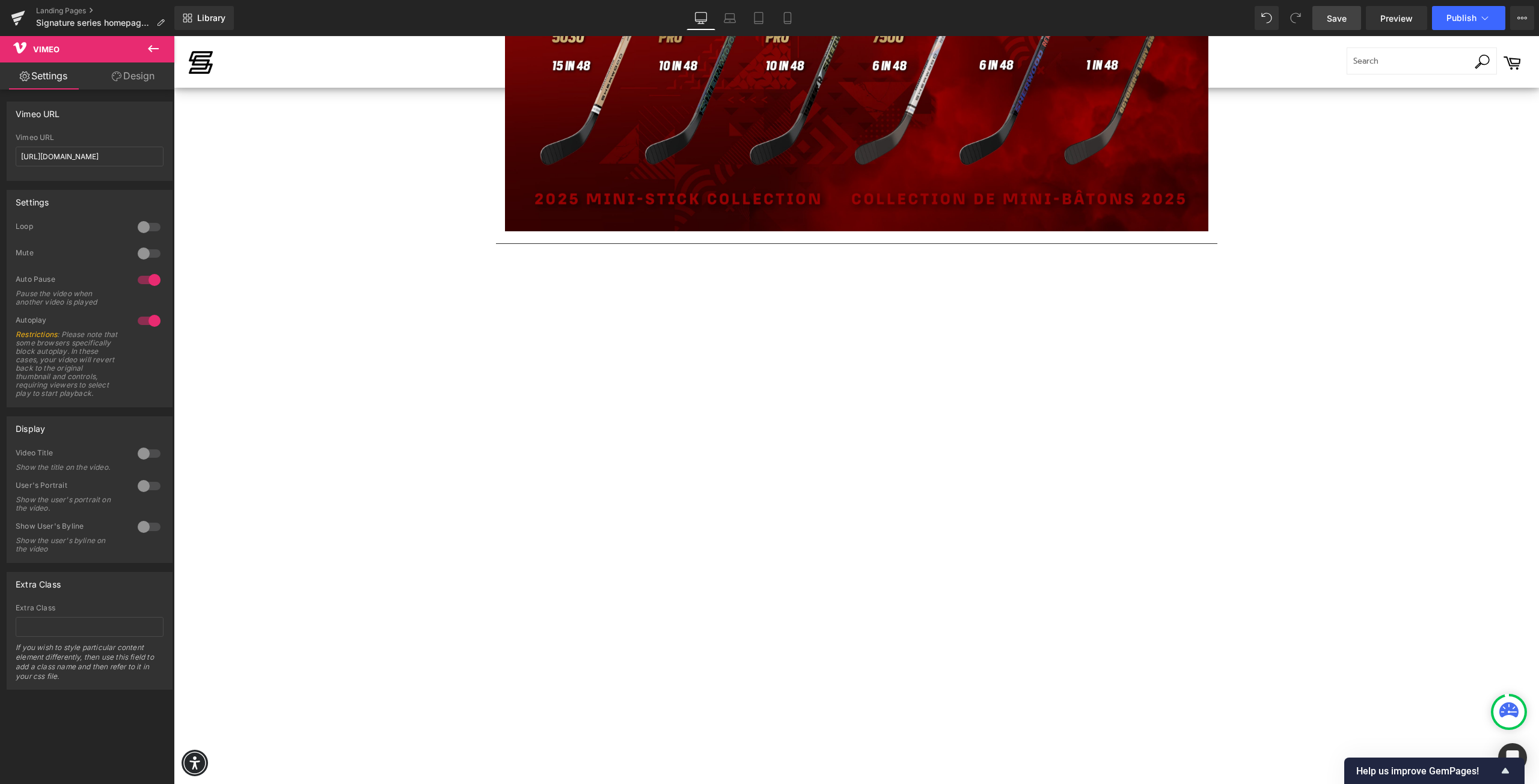
click at [1337, 17] on span "Save" at bounding box center [1336, 18] width 20 height 13
click at [1391, 18] on span "Preview" at bounding box center [1396, 18] width 32 height 13
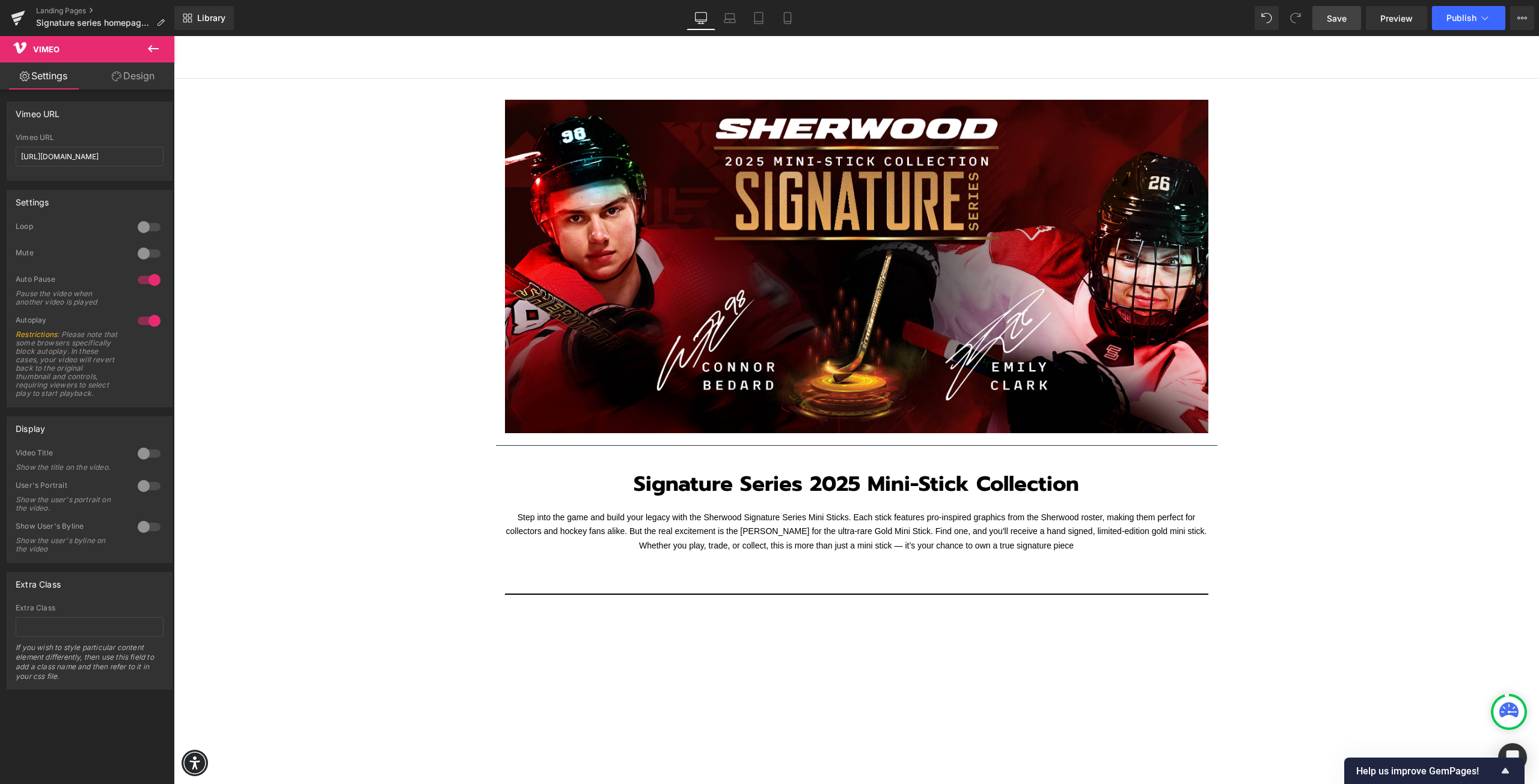
scroll to position [0, 0]
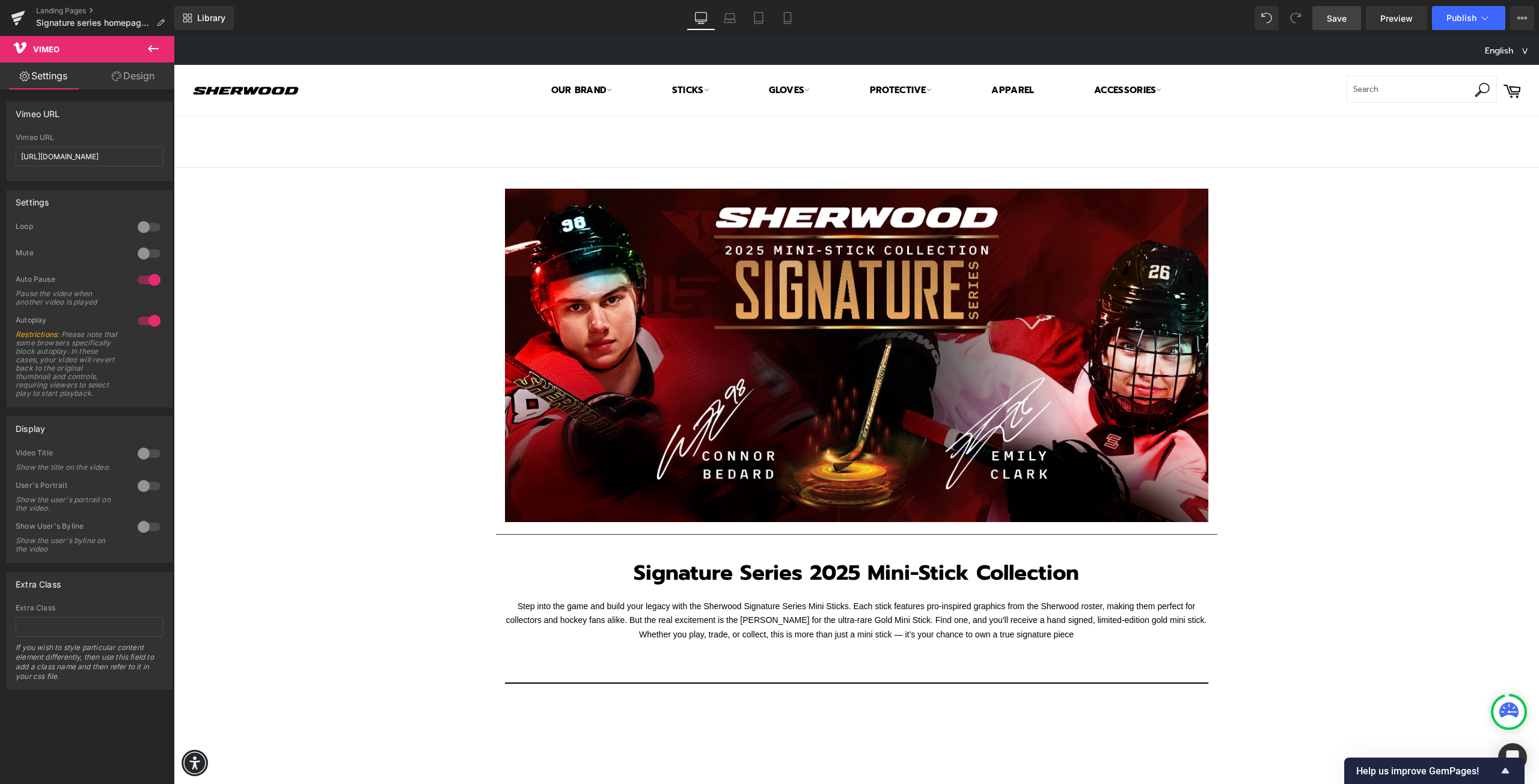
click at [1337, 17] on span "Save" at bounding box center [1336, 18] width 20 height 13
